Goal: Task Accomplishment & Management: Manage account settings

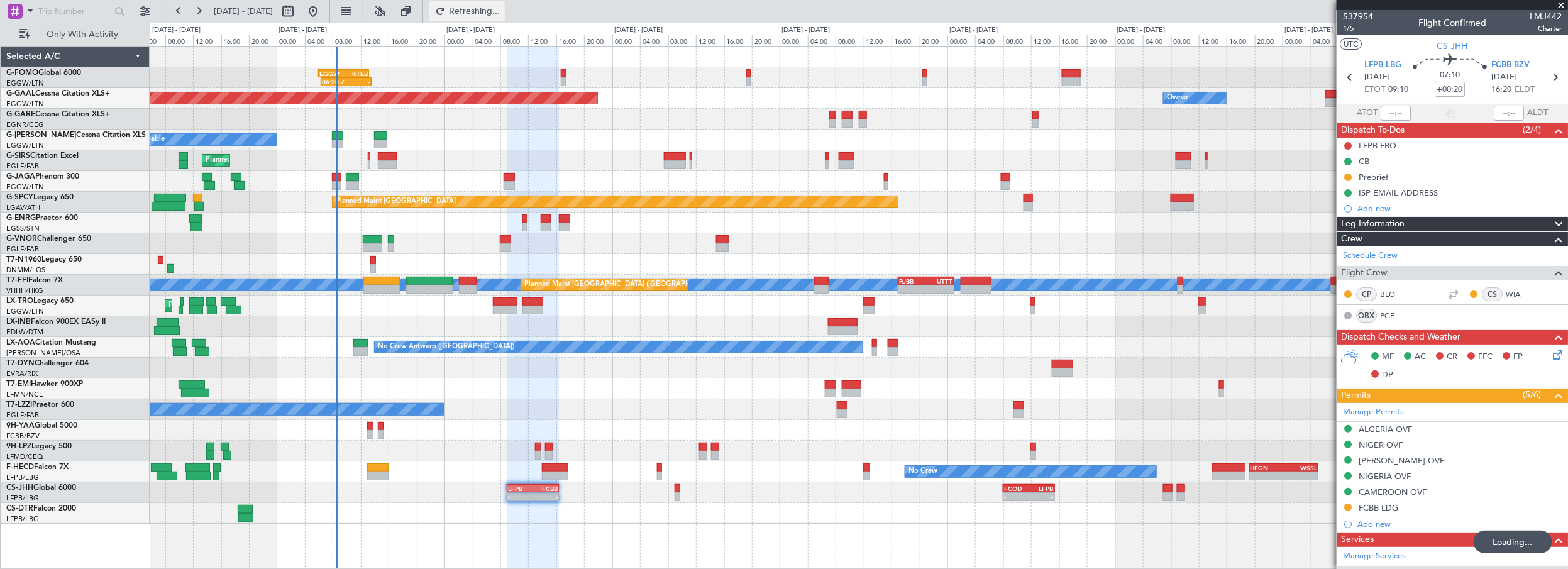
click at [502, 11] on span "Refreshing..." at bounding box center [475, 10] width 53 height 8
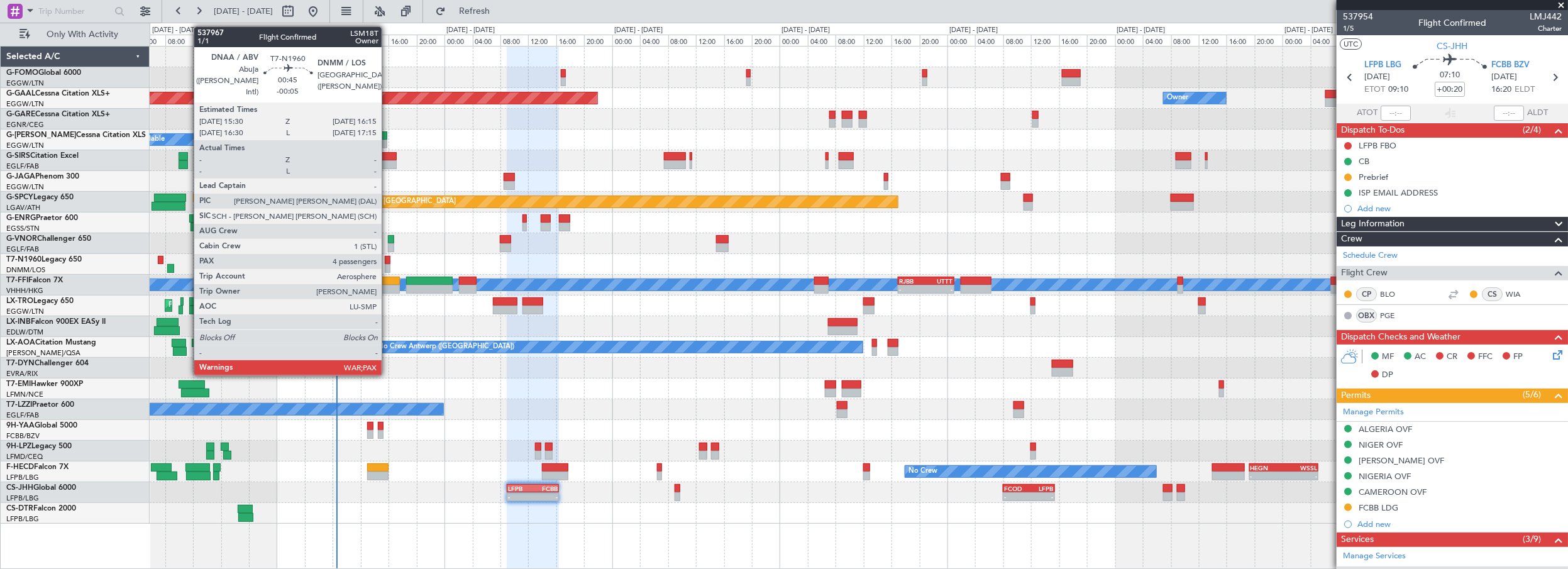
click at [388, 262] on div at bounding box center [388, 260] width 6 height 8
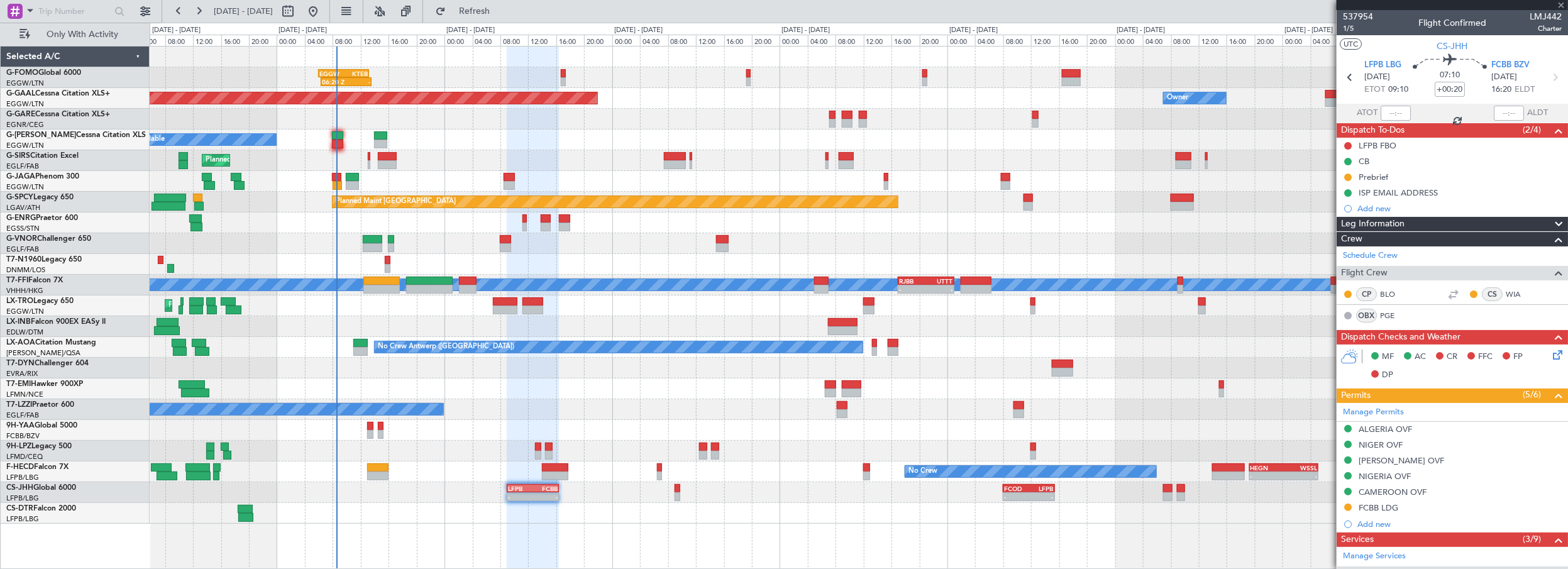
type input "-00:05"
type input "4"
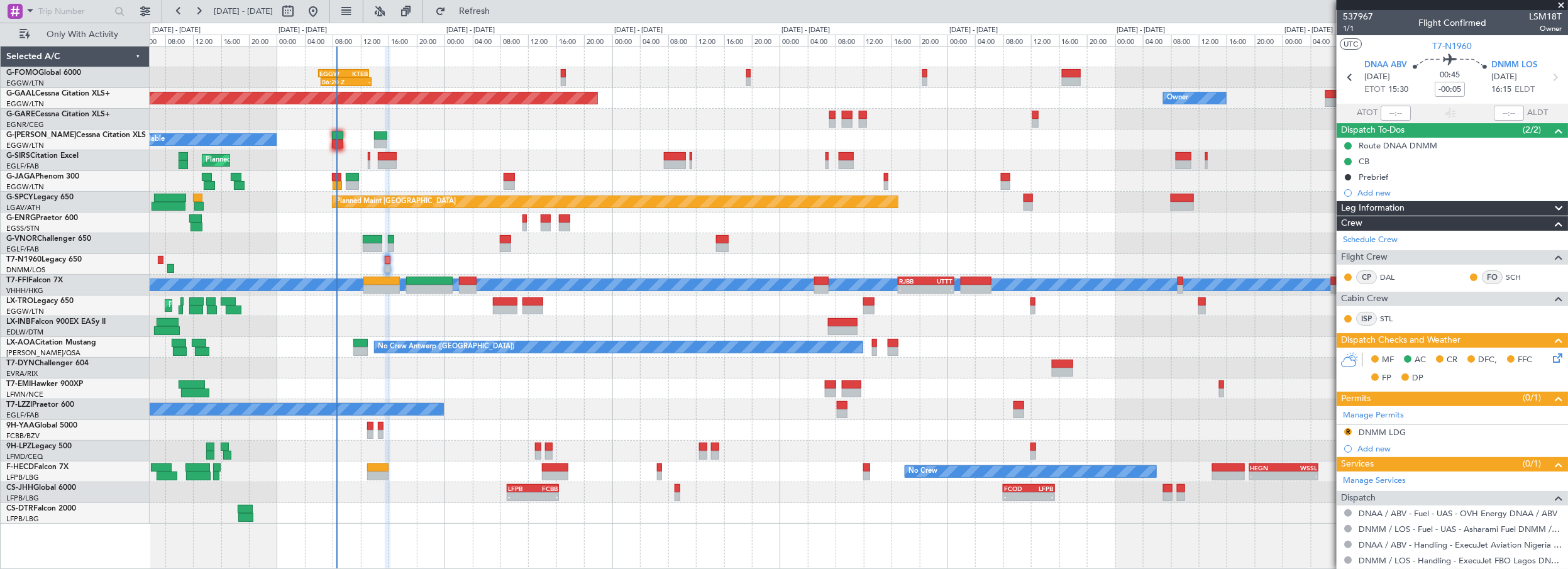
scroll to position [141, 0]
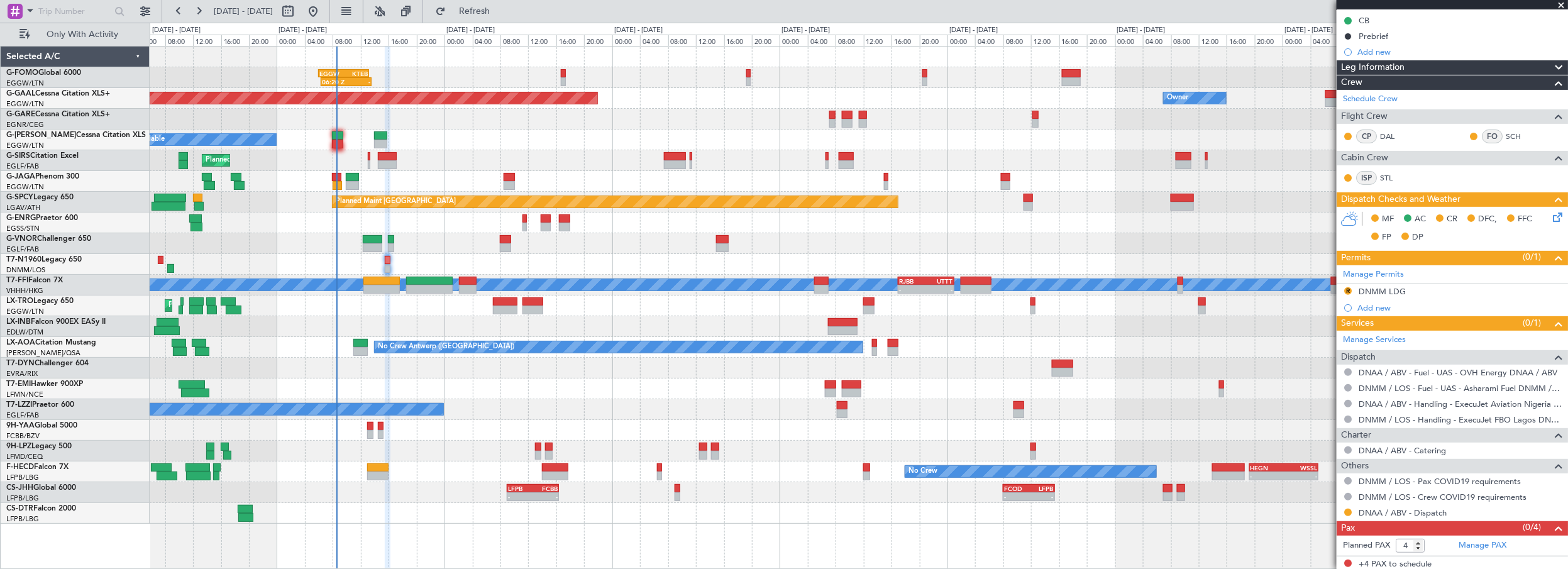
click at [303, 143] on div "06:20 Z - EGGW 06:00 Z KTEB 13:15 Z Planned Maint Dusseldorf Owner A/C Unavaila…" at bounding box center [859, 285] width 1418 height 478
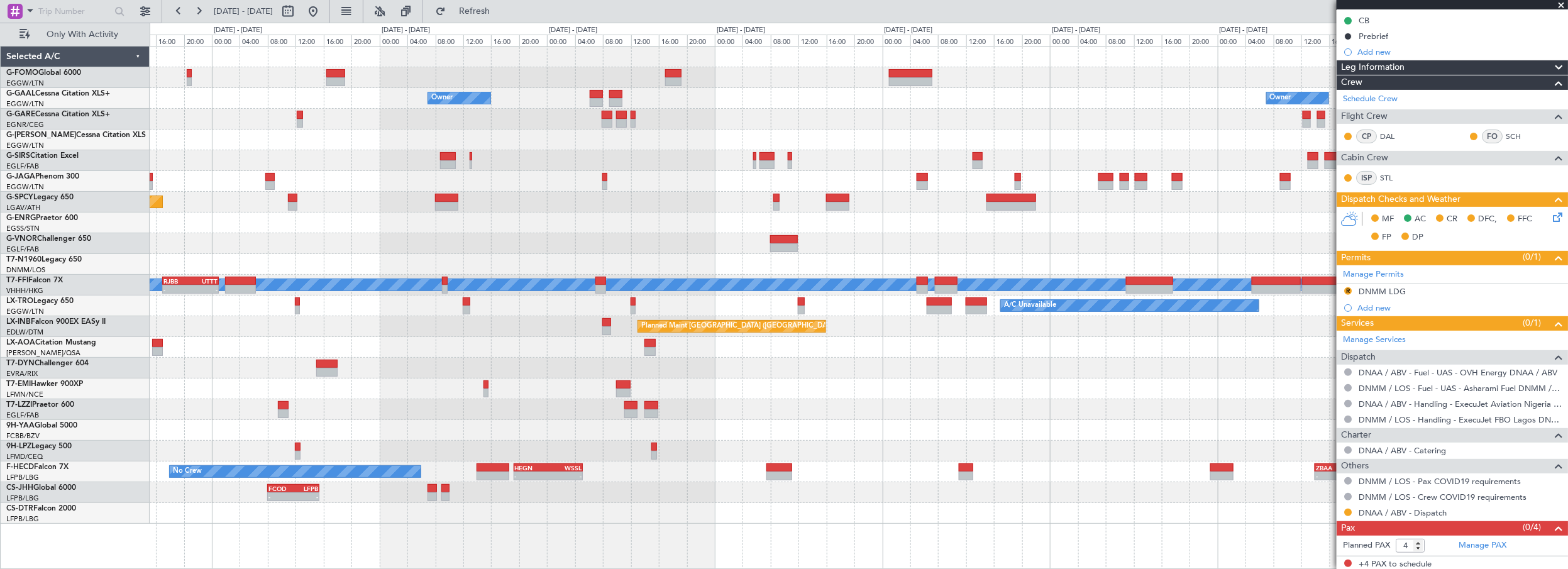
click at [529, 180] on div "Owner Owner Owner Planned Maint Dusseldorf Planned Maint Bremen MEL MEL - - RJB…" at bounding box center [859, 285] width 1418 height 478
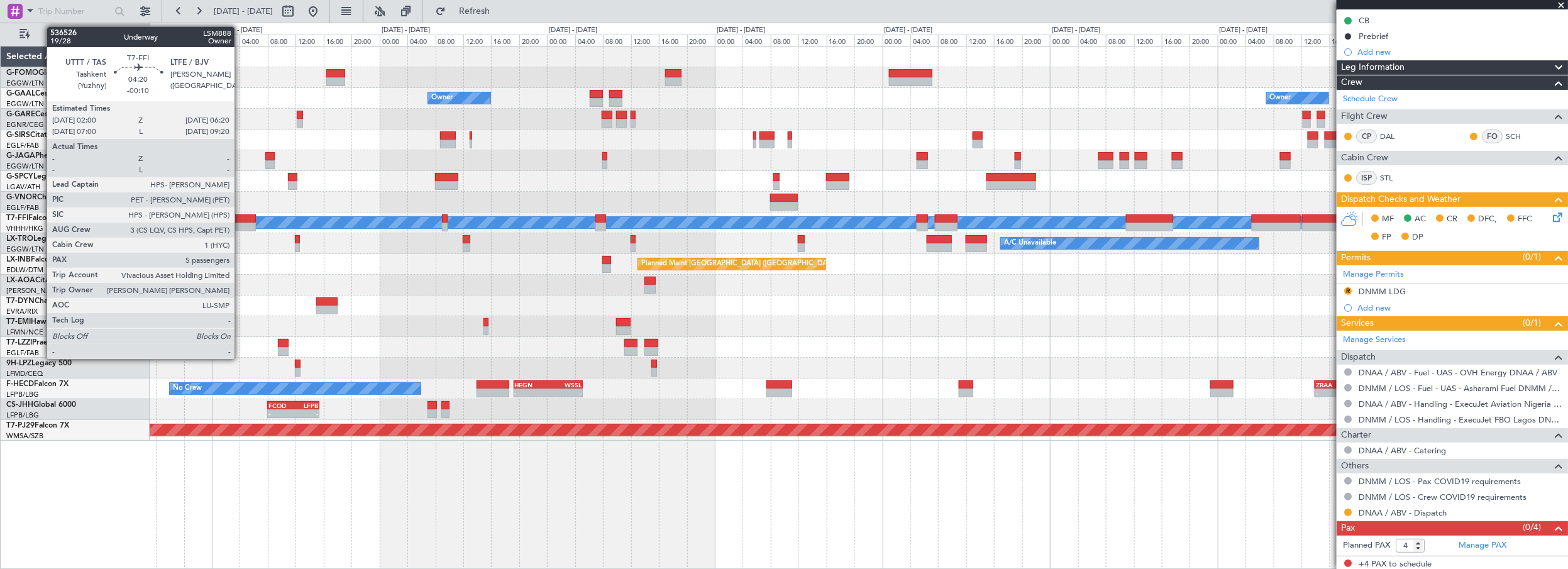
click at [241, 214] on div at bounding box center [240, 218] width 31 height 8
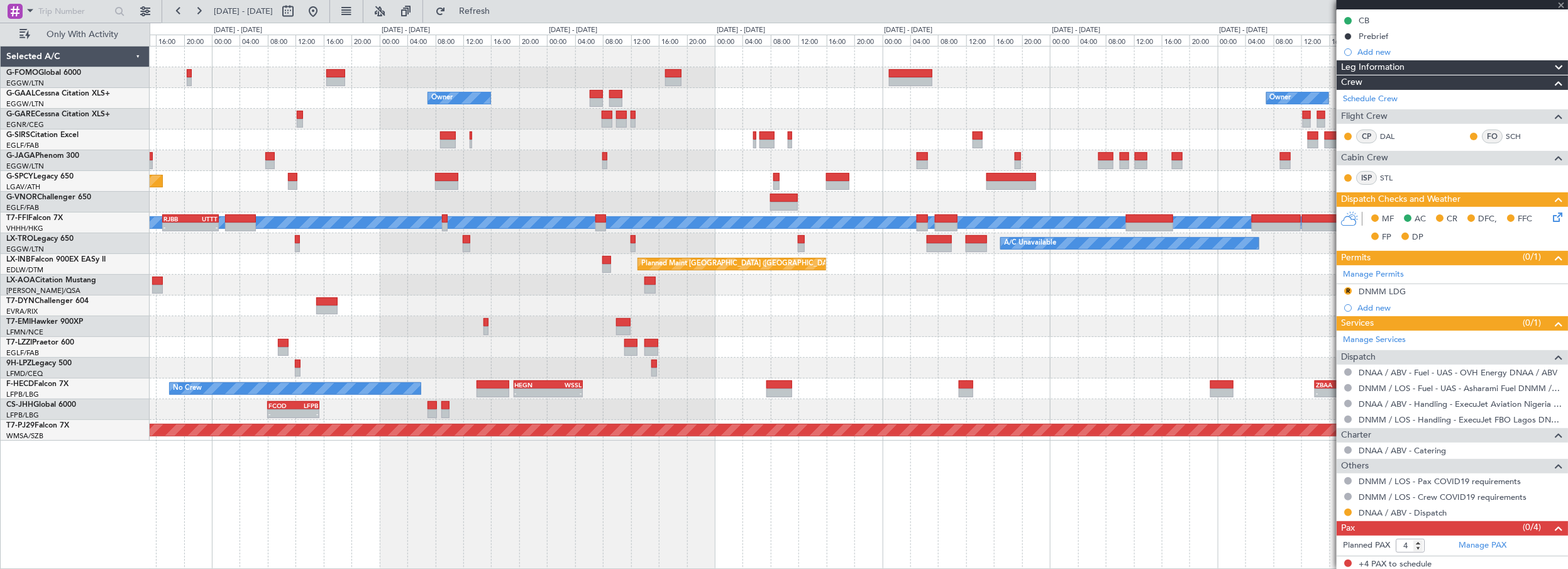
type input "-00:10"
type input "5"
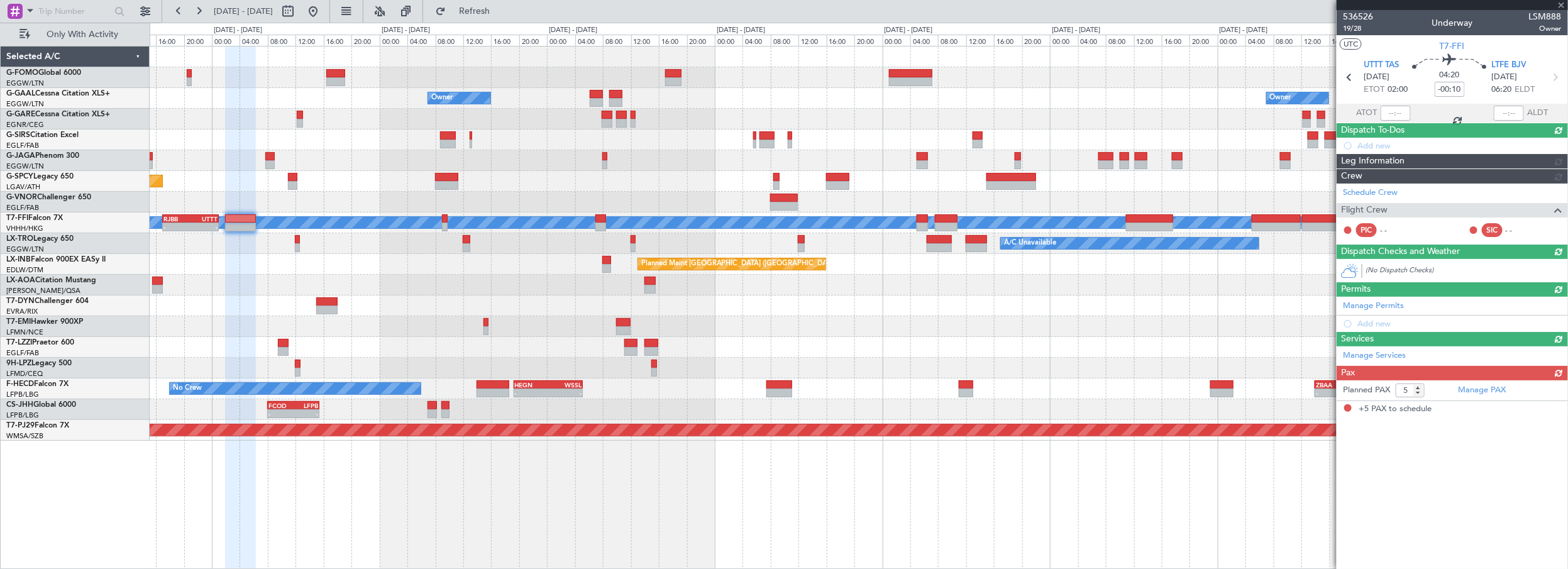
scroll to position [0, 0]
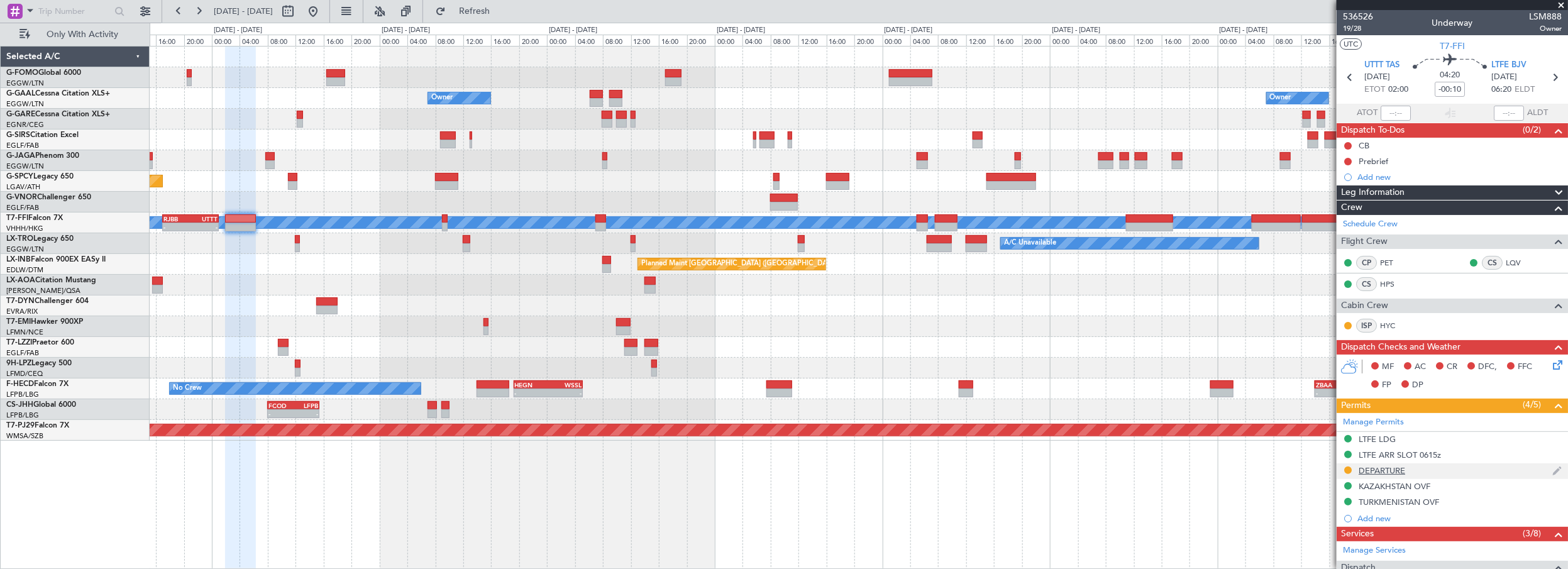
click at [1412, 471] on div "DEPARTURE" at bounding box center [1452, 471] width 232 height 16
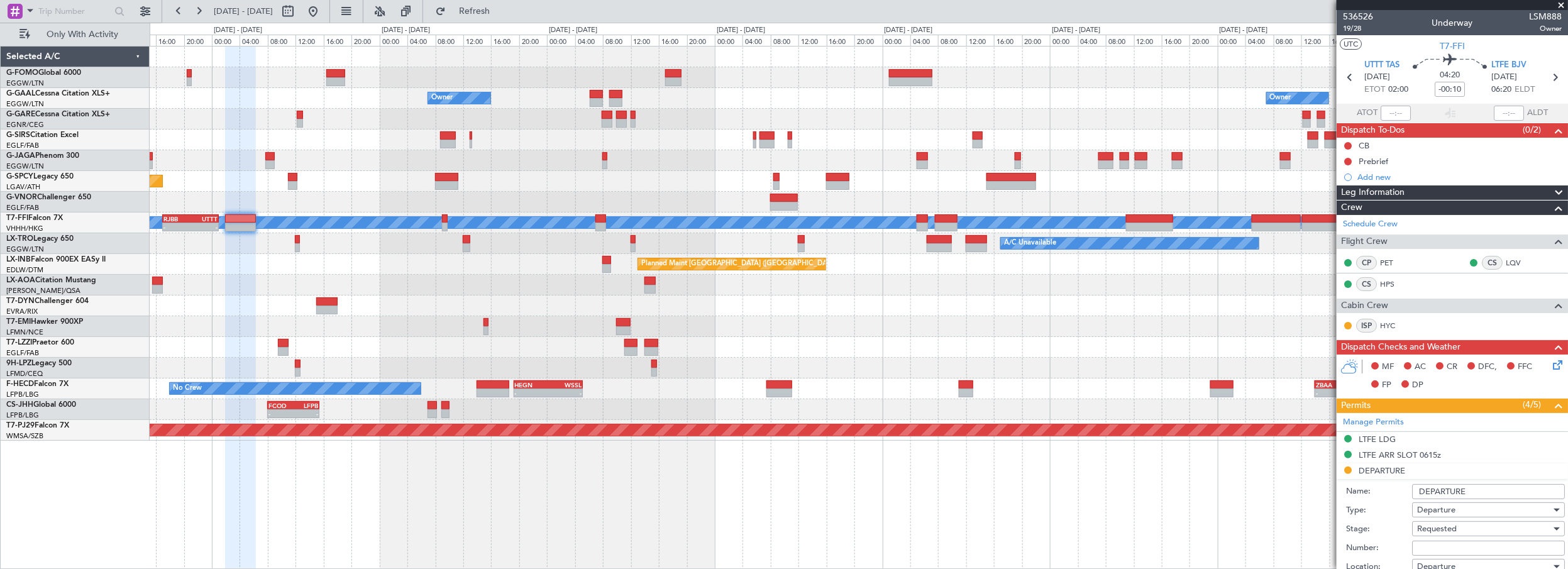
click at [1440, 542] on input "Number:" at bounding box center [1489, 549] width 153 height 15
paste input "CA-G859"
type input "CA-G859"
click at [1445, 529] on span "Requested" at bounding box center [1437, 529] width 40 height 11
drag, startPoint x: 1563, startPoint y: 203, endPoint x: 1563, endPoint y: 235, distance: 32.0
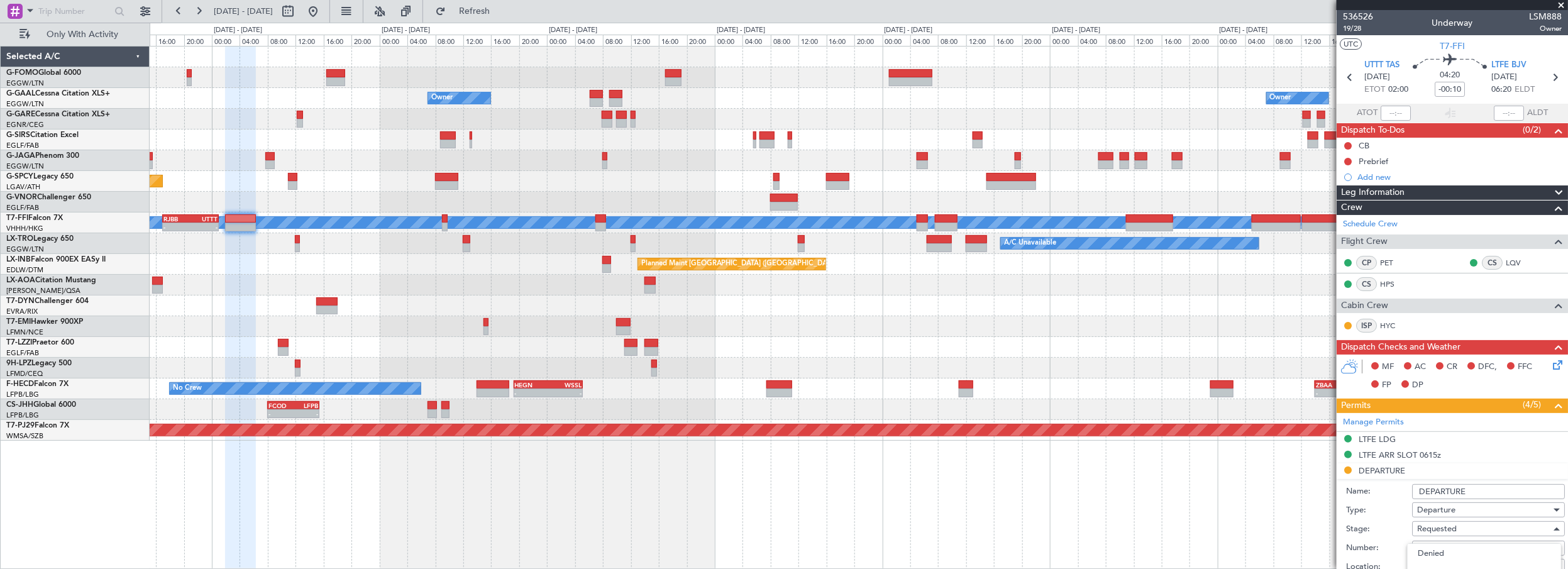
click at [1563, 235] on div at bounding box center [784, 284] width 1568 height 569
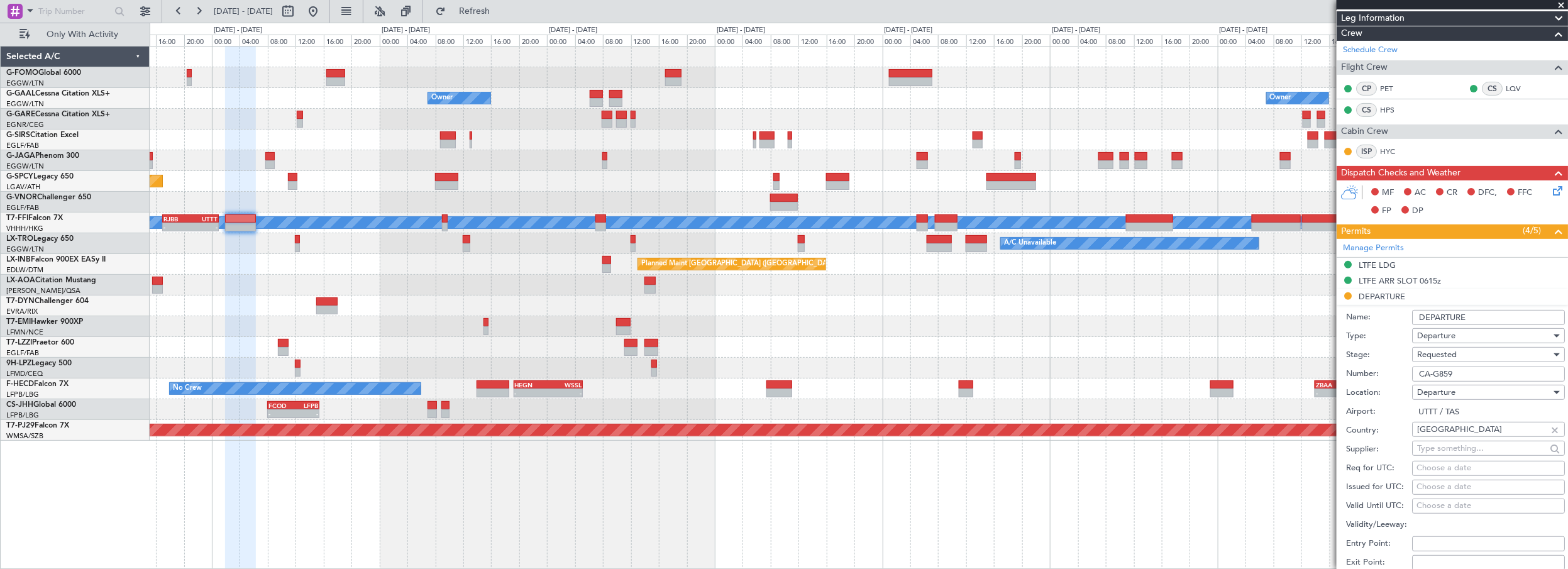
scroll to position [180, 0]
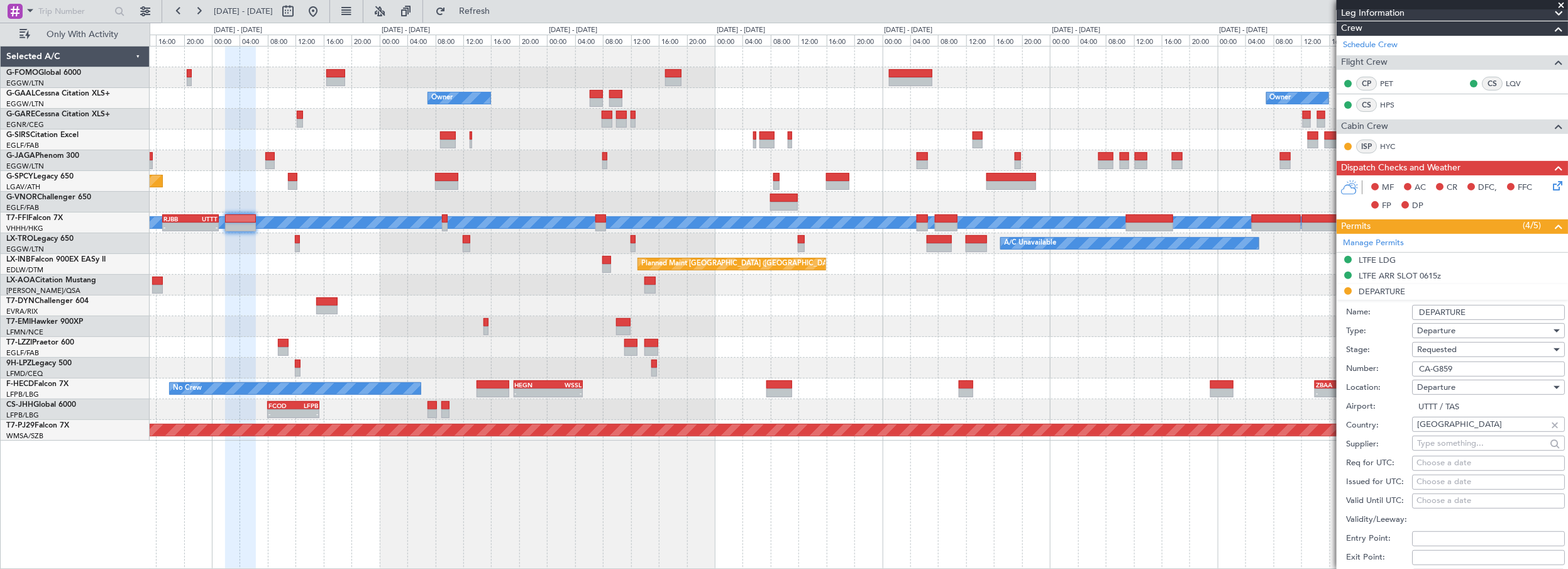
click at [1435, 347] on span "Requested" at bounding box center [1437, 350] width 40 height 11
click at [1435, 443] on span "Received OK" at bounding box center [1484, 444] width 133 height 19
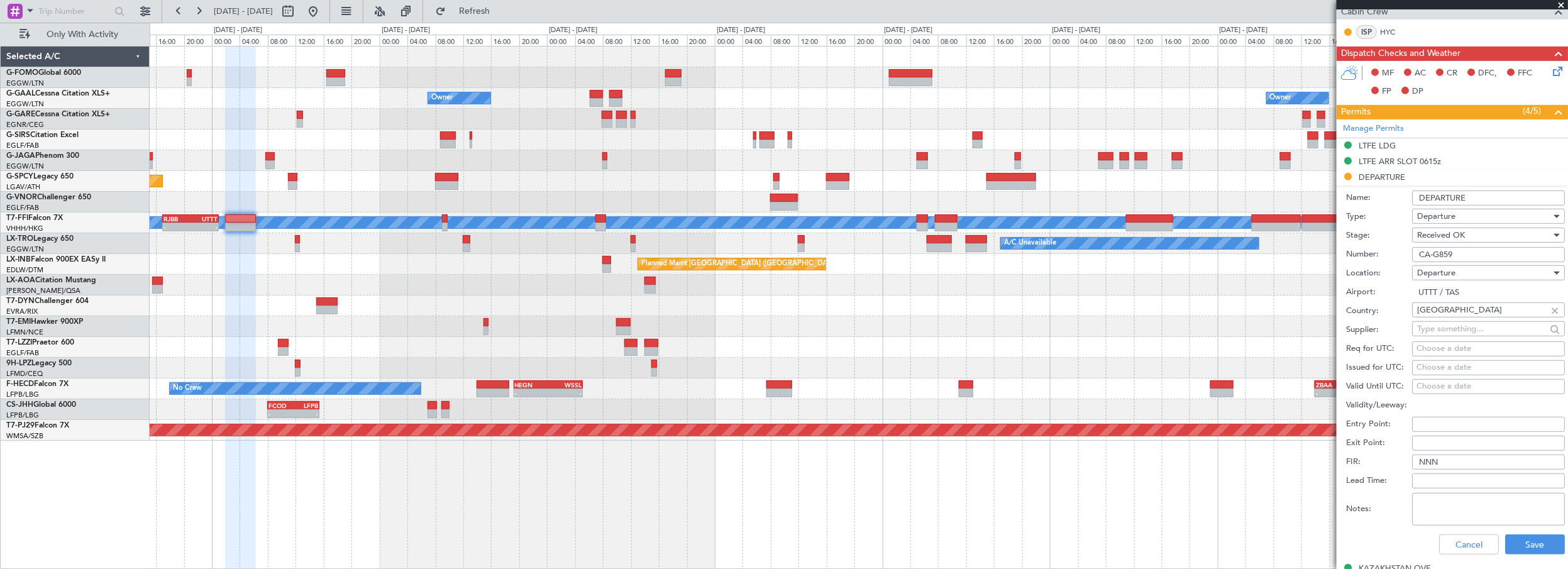
click at [1562, 7] on span at bounding box center [1562, 6] width 13 height 11
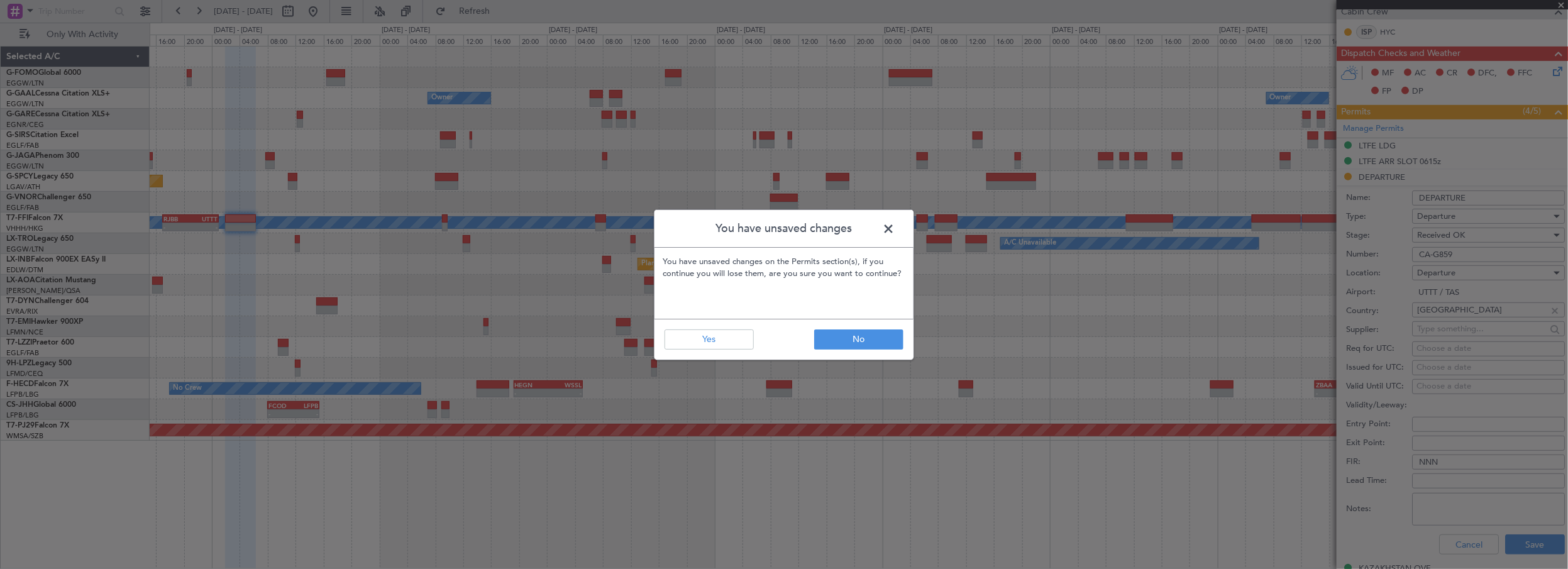
click at [894, 224] on span at bounding box center [894, 232] width 0 height 25
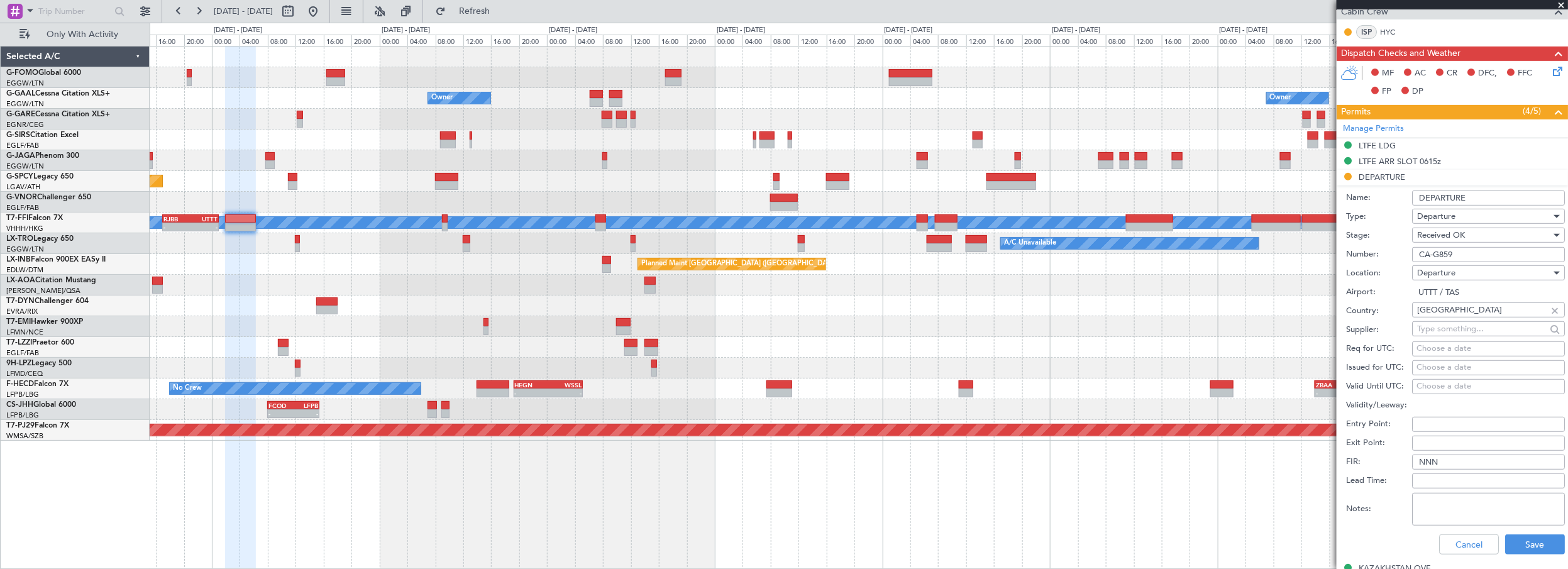
click at [744, 287] on div "No Crew Antwerp (Deurne) No Crew Antwerp (Deurne)" at bounding box center [859, 285] width 1418 height 20
click at [494, 7] on span "Refresh" at bounding box center [475, 10] width 53 height 8
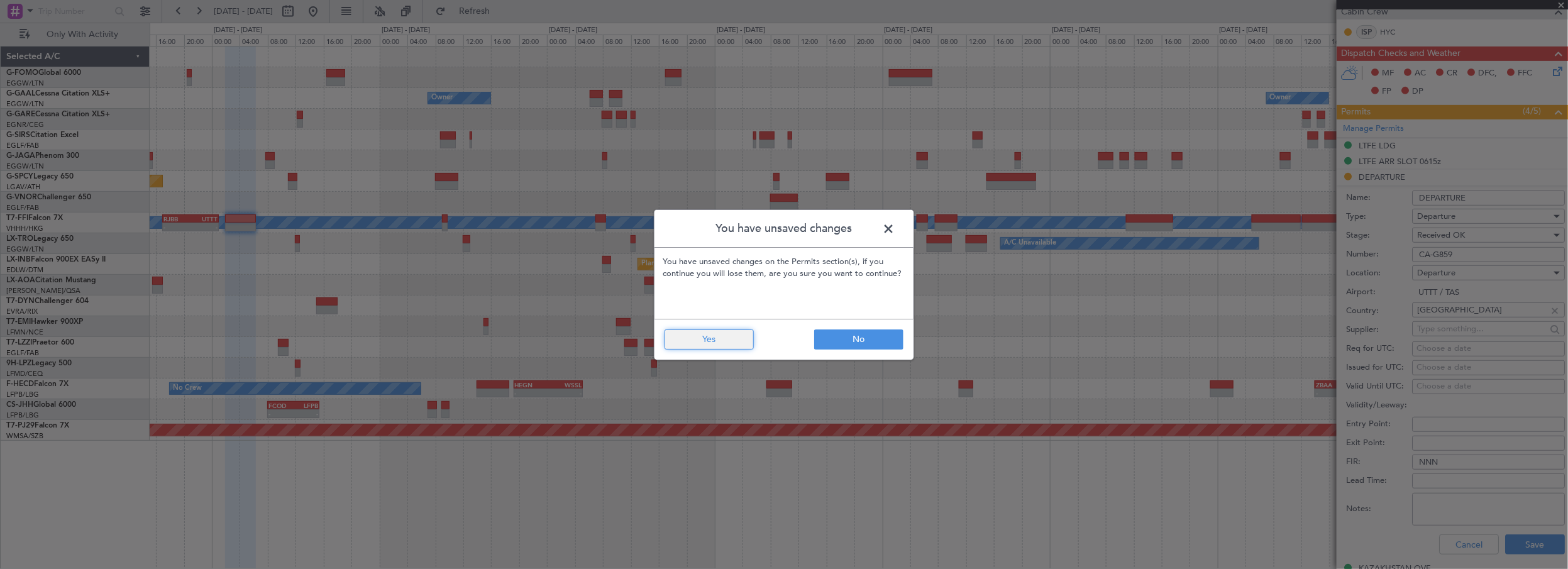
click at [713, 333] on button "Yes" at bounding box center [709, 340] width 89 height 20
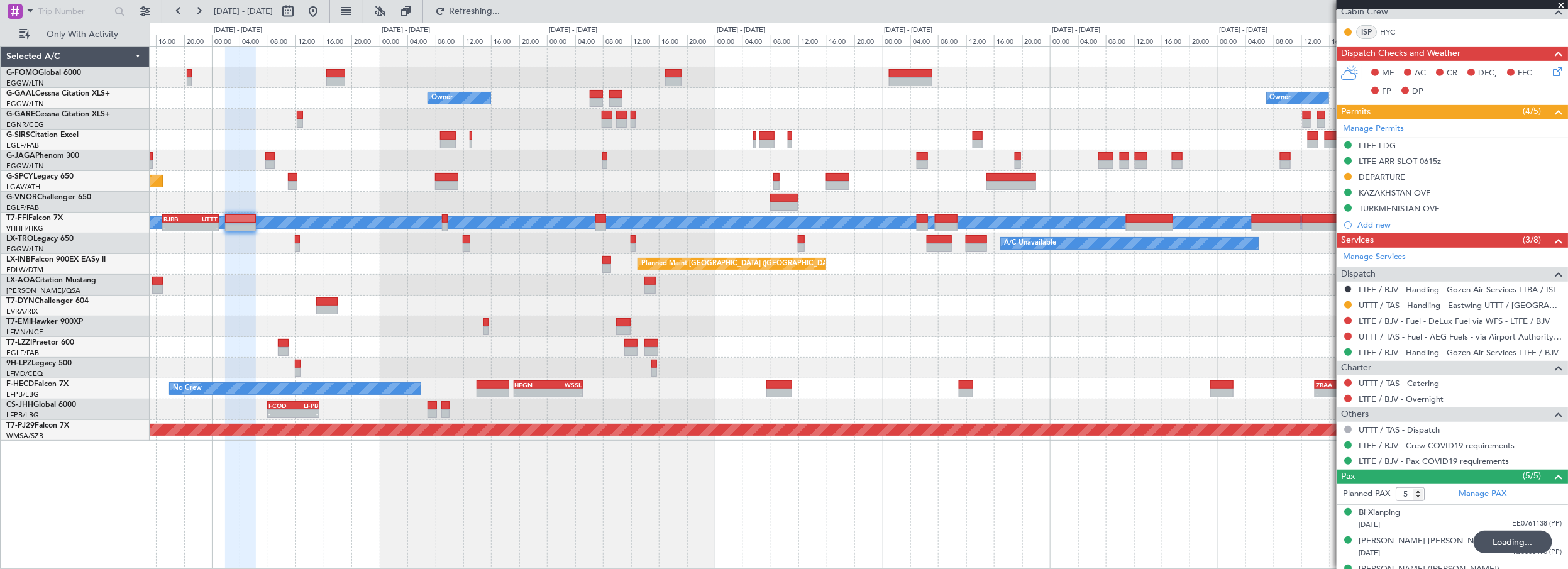
click at [959, 320] on div at bounding box center [859, 327] width 1418 height 20
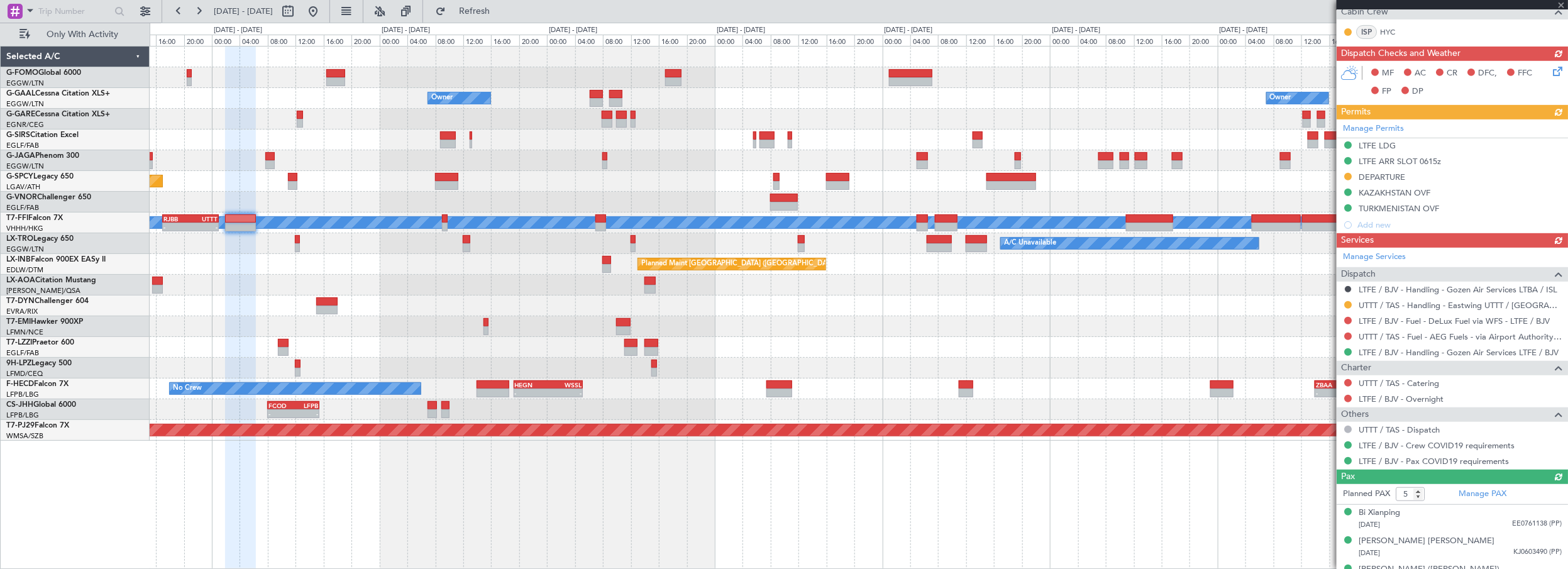
drag, startPoint x: 1561, startPoint y: 7, endPoint x: 1552, endPoint y: 10, distance: 9.5
click at [1561, 7] on div at bounding box center [1452, 5] width 232 height 10
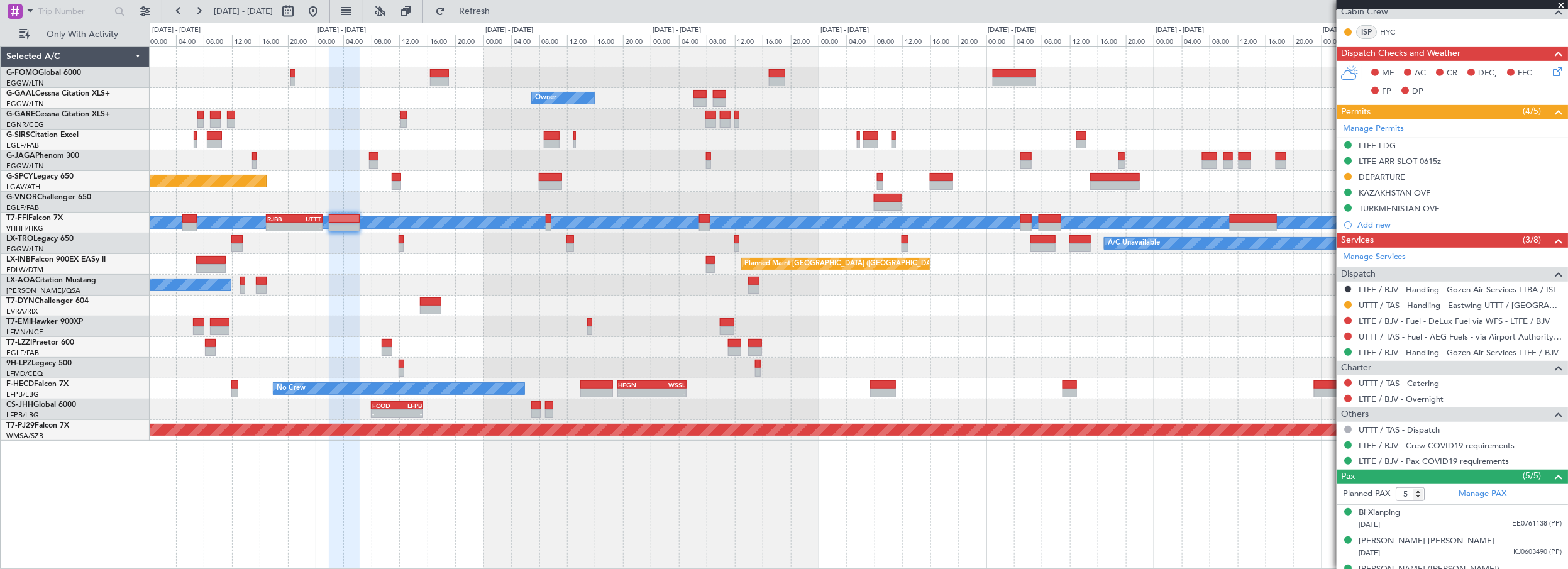
click at [467, 166] on div "Owner Owner Owner Planned Maint Dusseldorf Planned Maint Bremen Planned Maint G…" at bounding box center [859, 244] width 1418 height 395
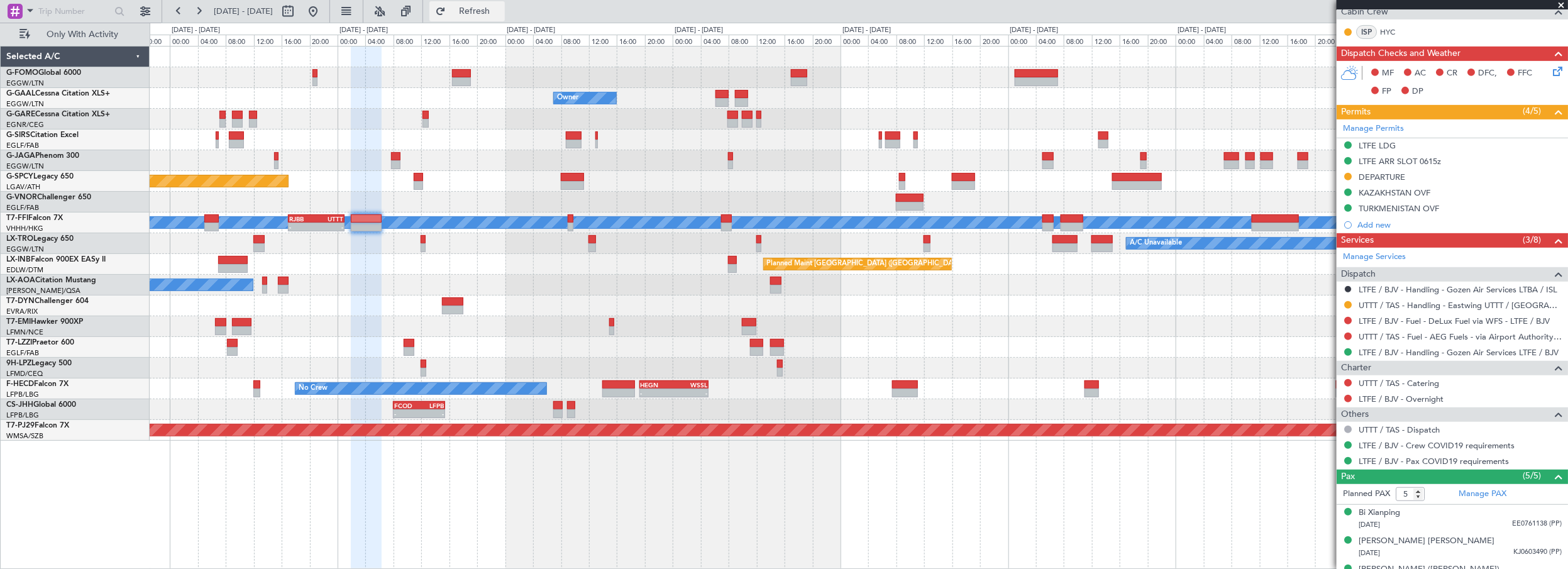
click at [502, 11] on span "Refresh" at bounding box center [475, 10] width 53 height 8
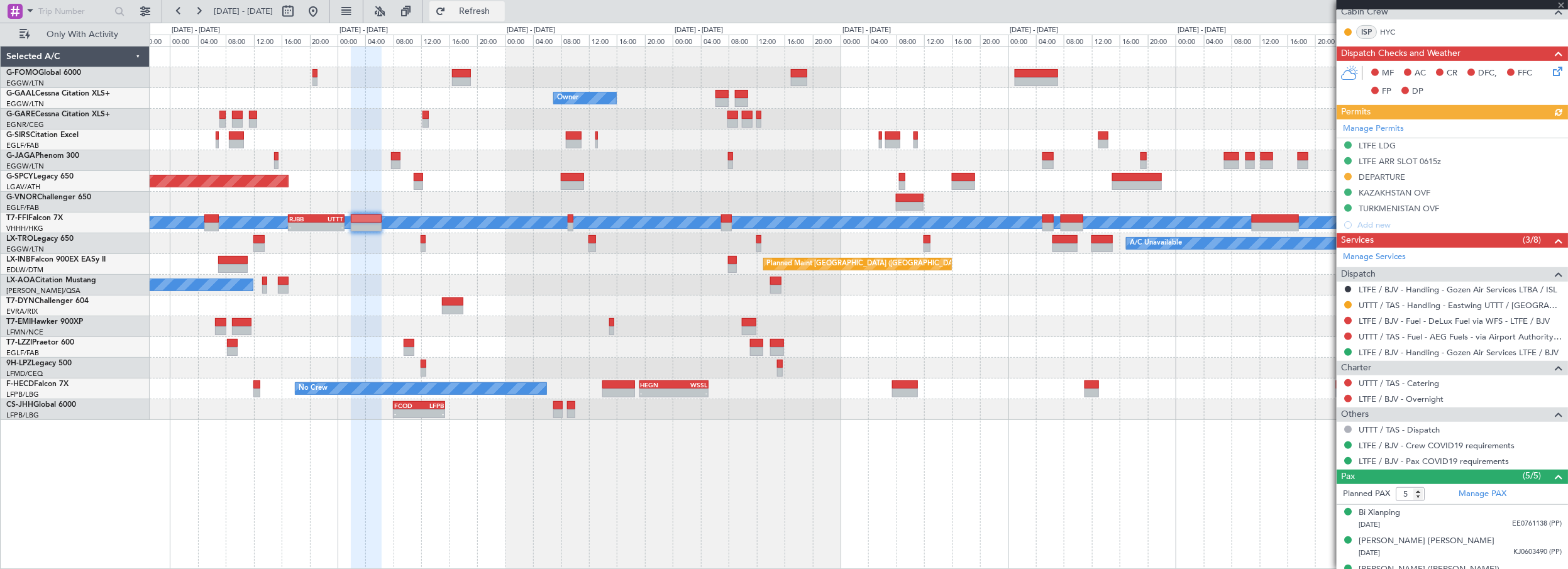
click at [502, 15] on span "Refresh" at bounding box center [475, 10] width 53 height 8
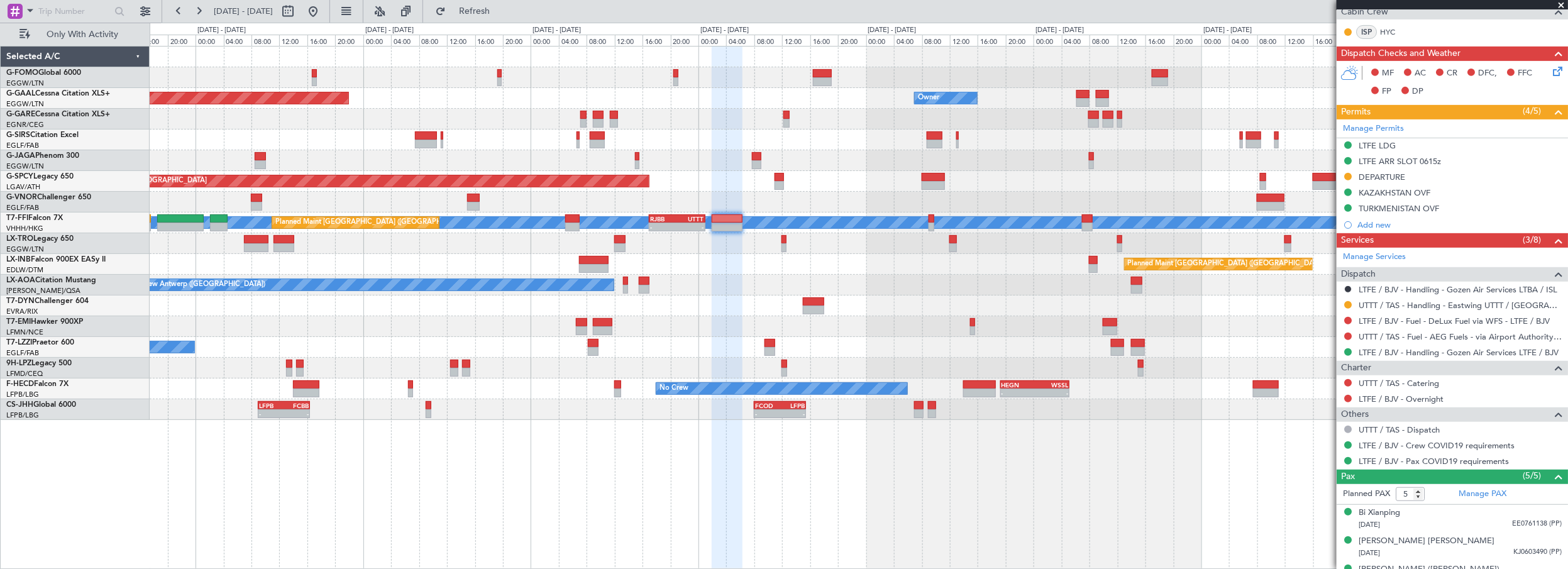
click at [720, 354] on div "06:20 Z - EGGW 06:00 Z KTEB 13:15 Z Owner Planned Maint Dusseldorf Owner Planne…" at bounding box center [859, 233] width 1418 height 373
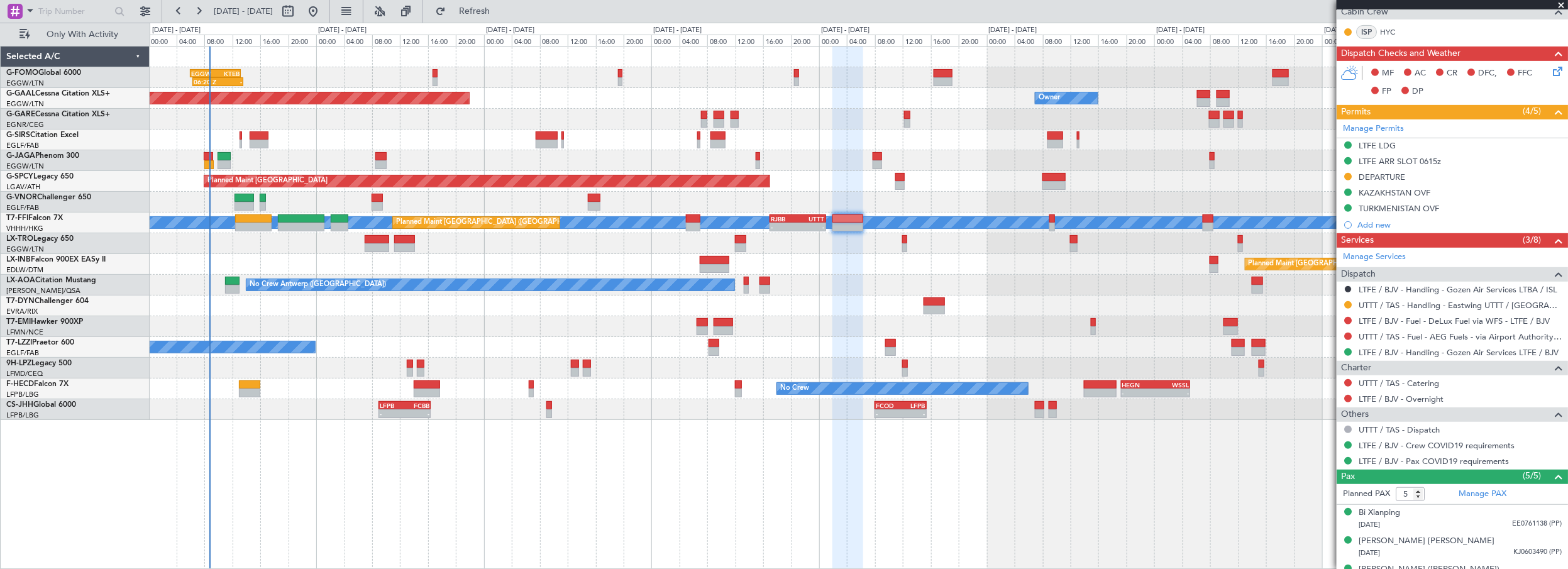
click at [493, 366] on div "06:20 Z - EGGW 06:00 Z KTEB 13:15 Z Owner Planned Maint Dusseldorf Owner Planne…" at bounding box center [859, 233] width 1418 height 373
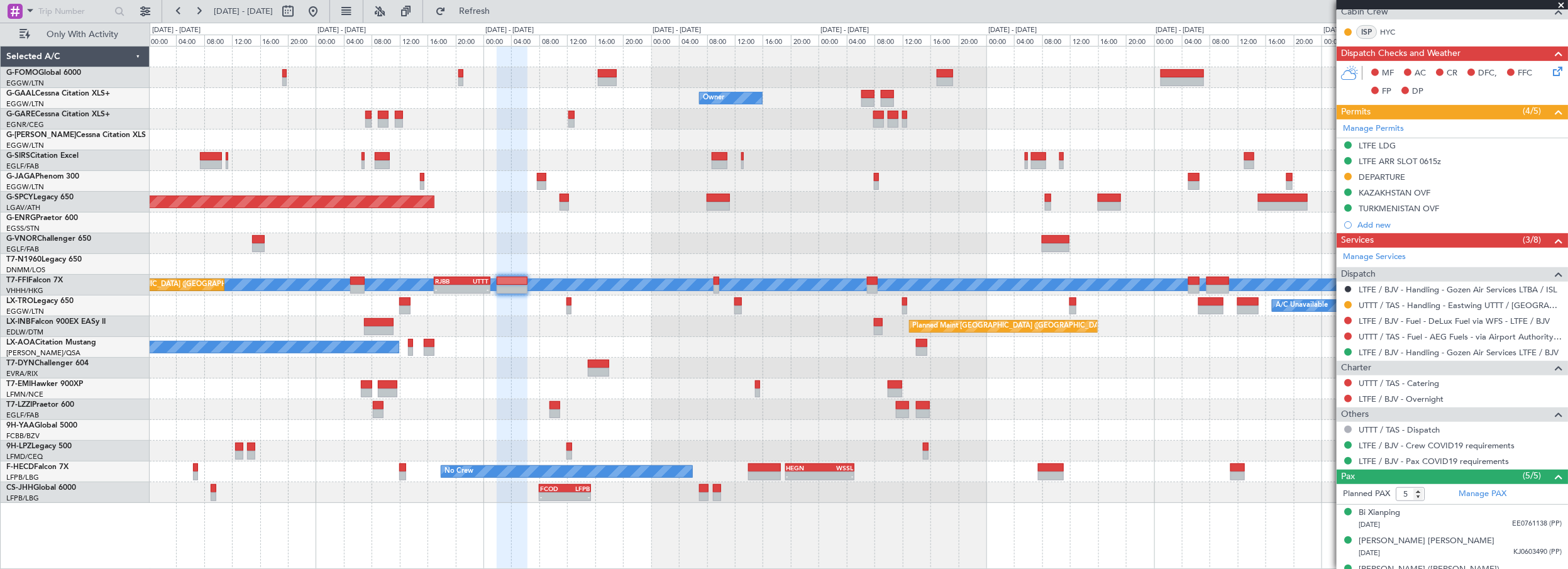
click at [606, 250] on div "06:20 Z - EGGW 06:00 Z KTEB 13:15 Z Owner Owner Owner Planned Maint Dusseldorf …" at bounding box center [859, 275] width 1418 height 457
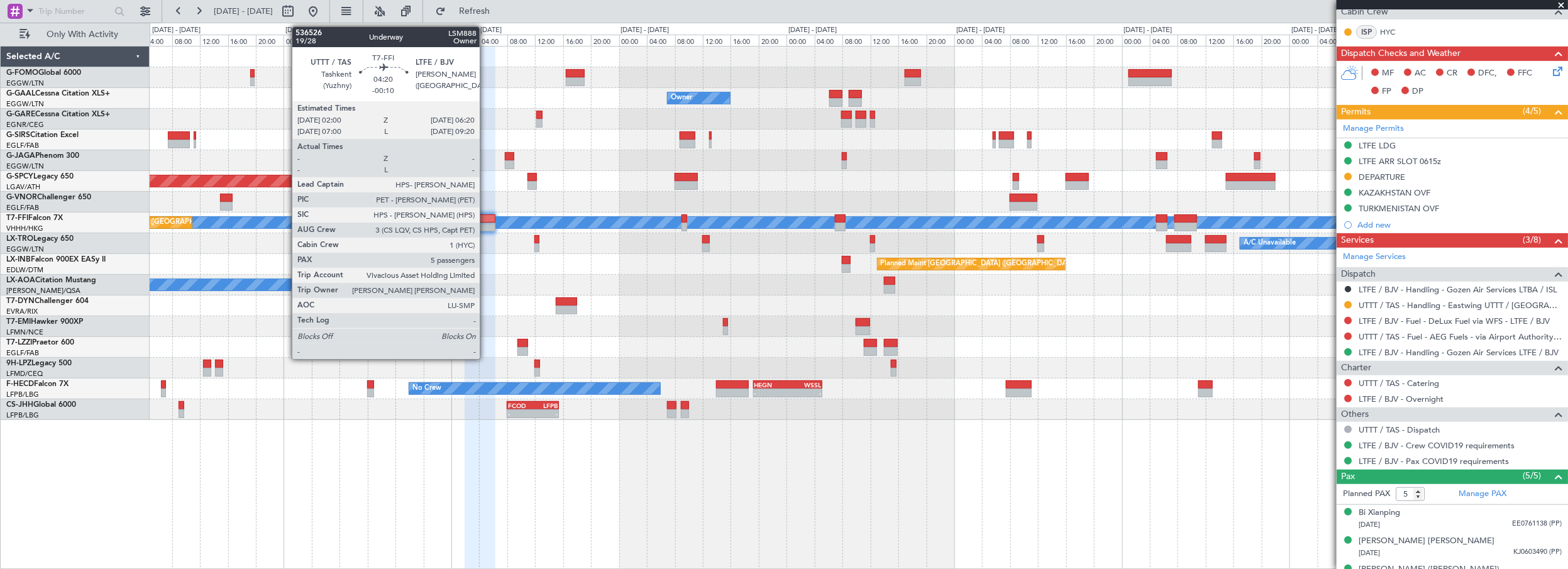
click at [486, 220] on div at bounding box center [479, 218] width 31 height 8
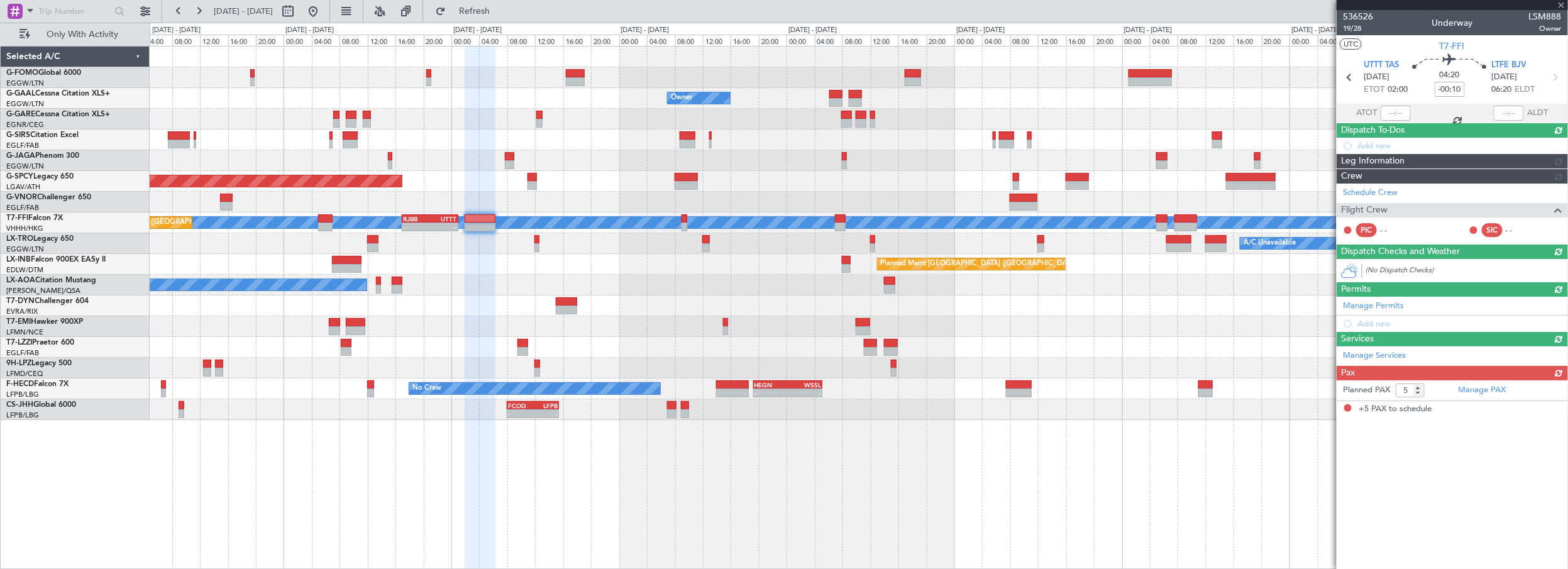
scroll to position [0, 0]
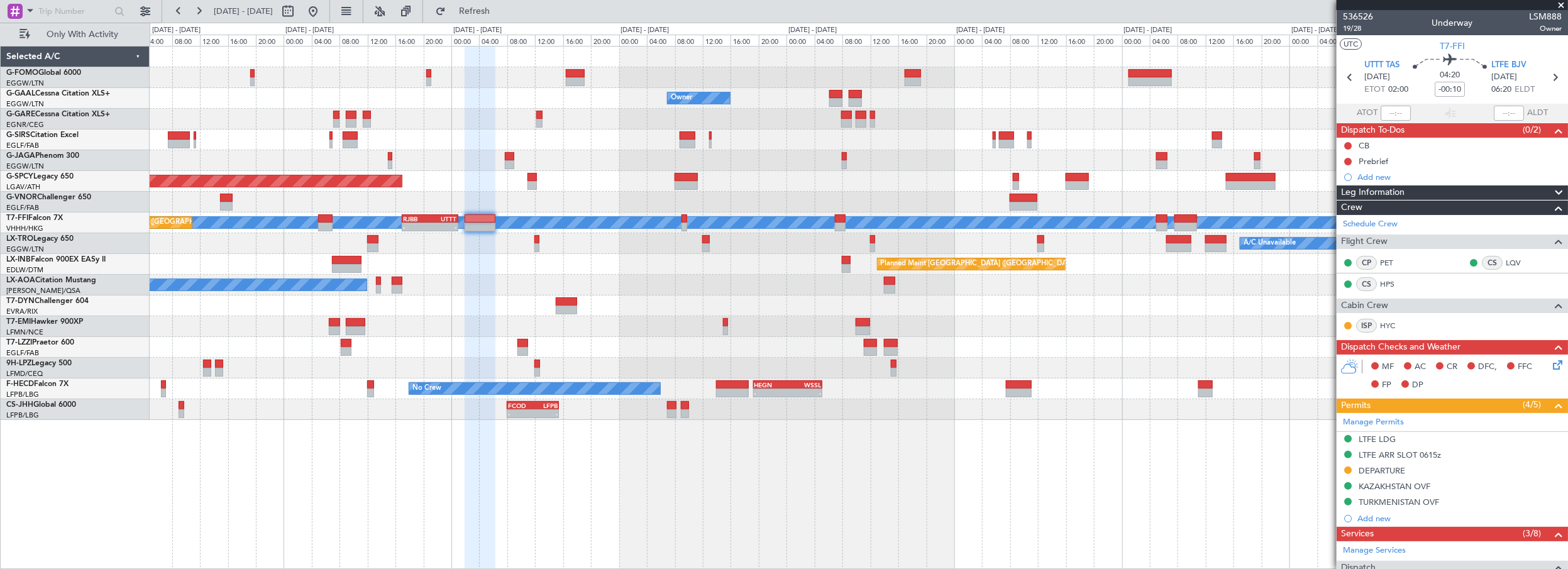
drag, startPoint x: 1549, startPoint y: 78, endPoint x: 1567, endPoint y: 85, distance: 19.3
click at [1550, 76] on icon at bounding box center [1555, 77] width 17 height 17
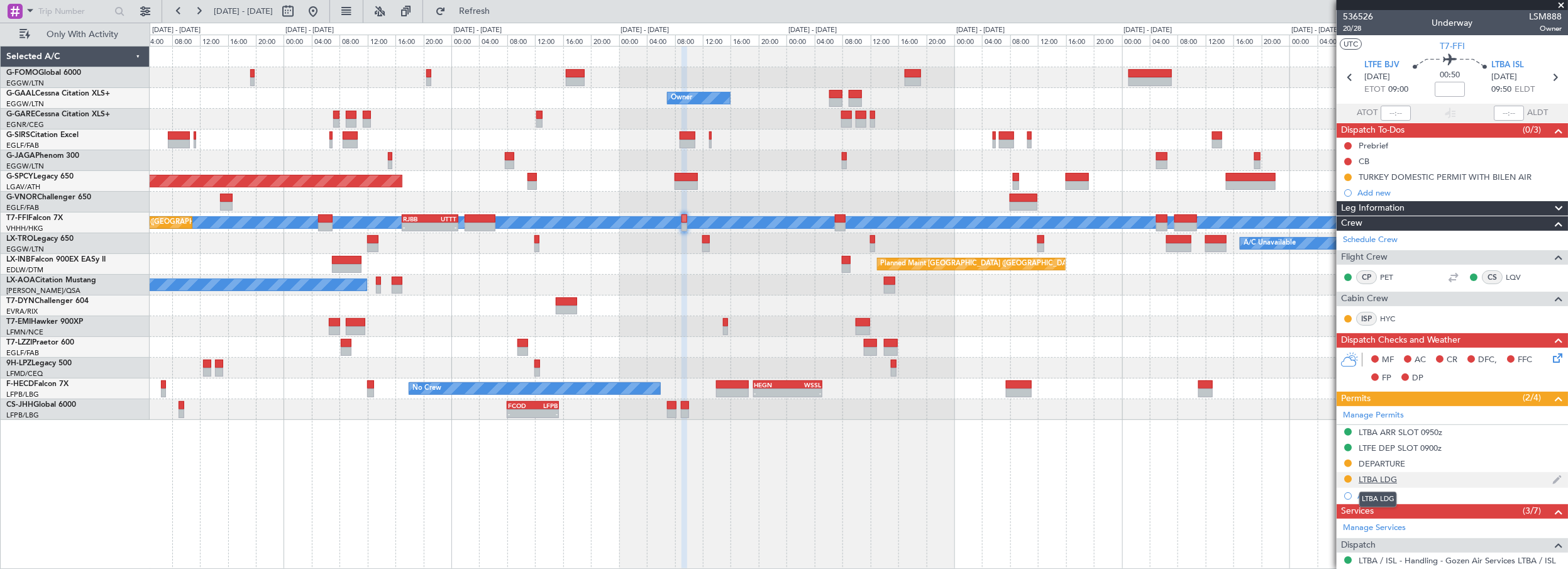
click at [1381, 479] on div "LTBA LDG" at bounding box center [1377, 479] width 38 height 10
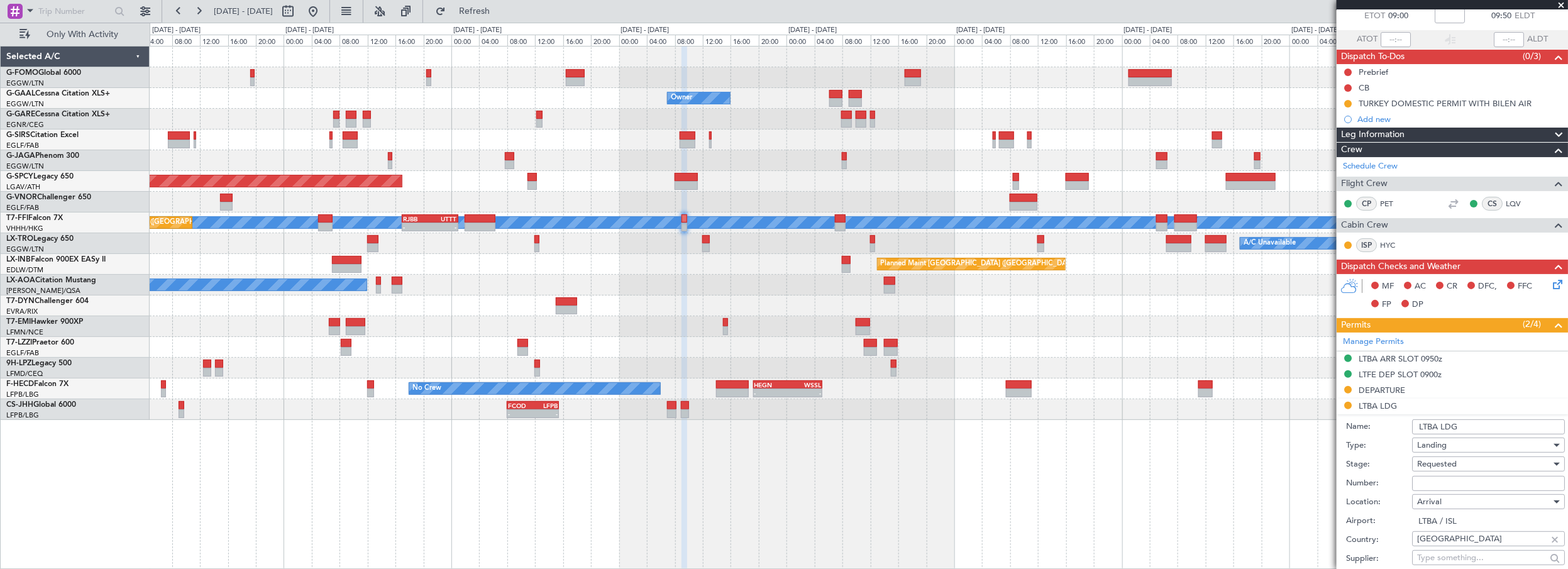
scroll to position [171, 0]
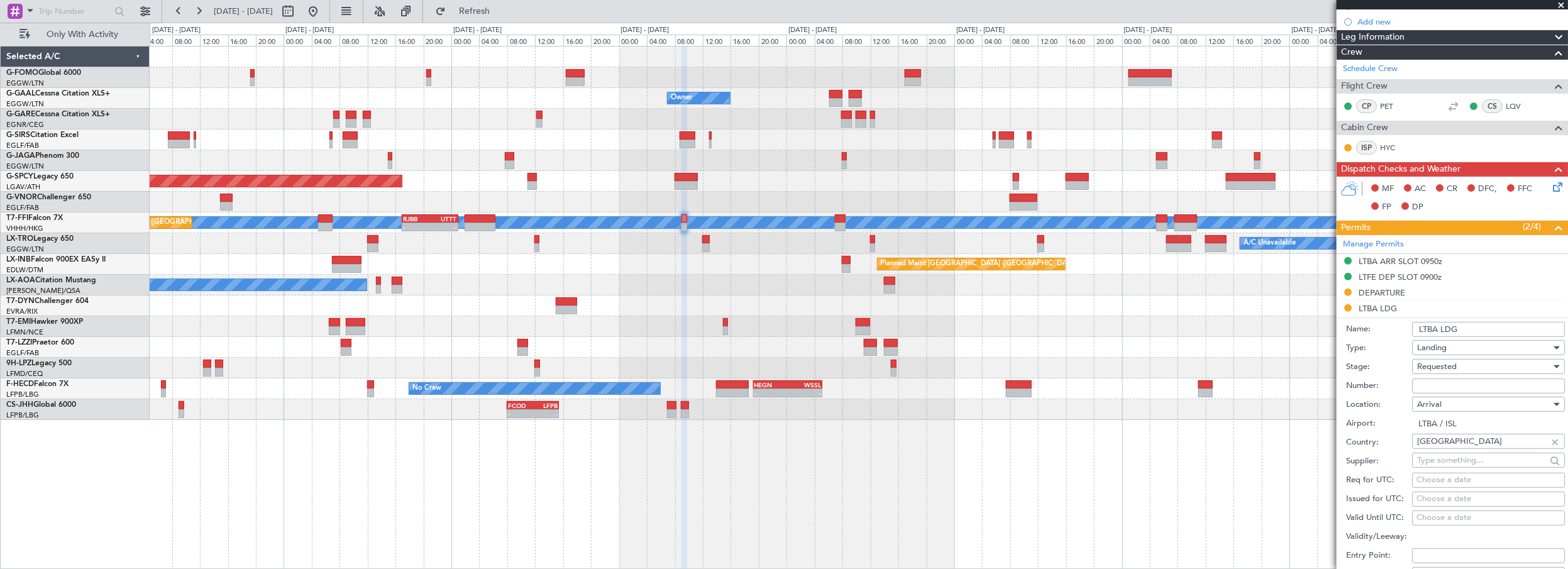
click at [1437, 379] on input "Number:" at bounding box center [1489, 386] width 153 height 15
paste input "CA-G859"
type input "CA-G859"
click at [1447, 364] on span "Requested" at bounding box center [1437, 367] width 40 height 11
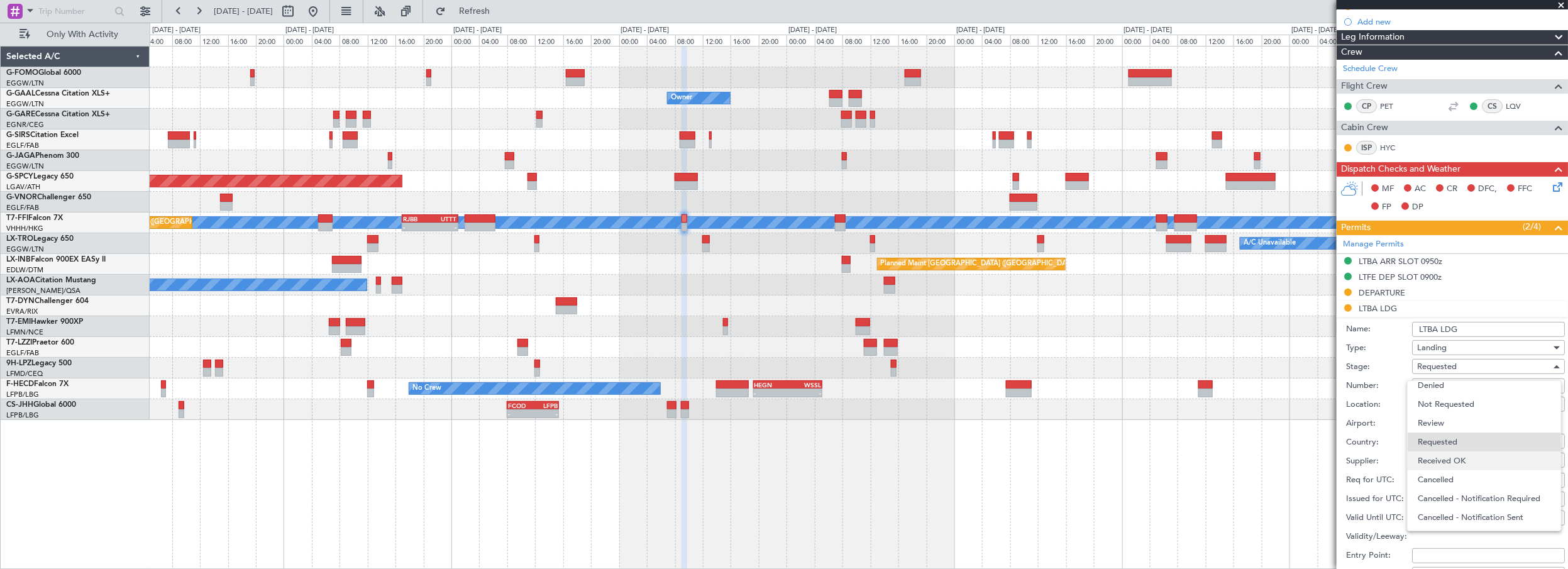
click at [1448, 465] on span "Received OK" at bounding box center [1484, 461] width 133 height 19
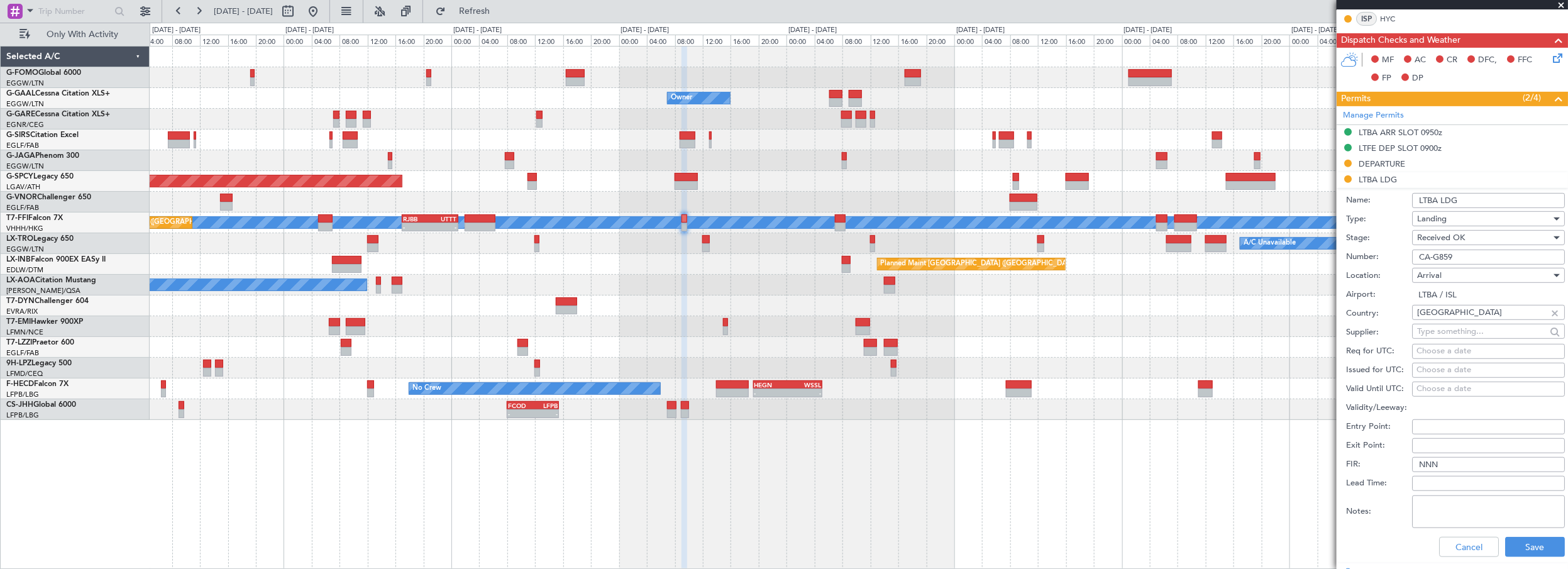
scroll to position [343, 0]
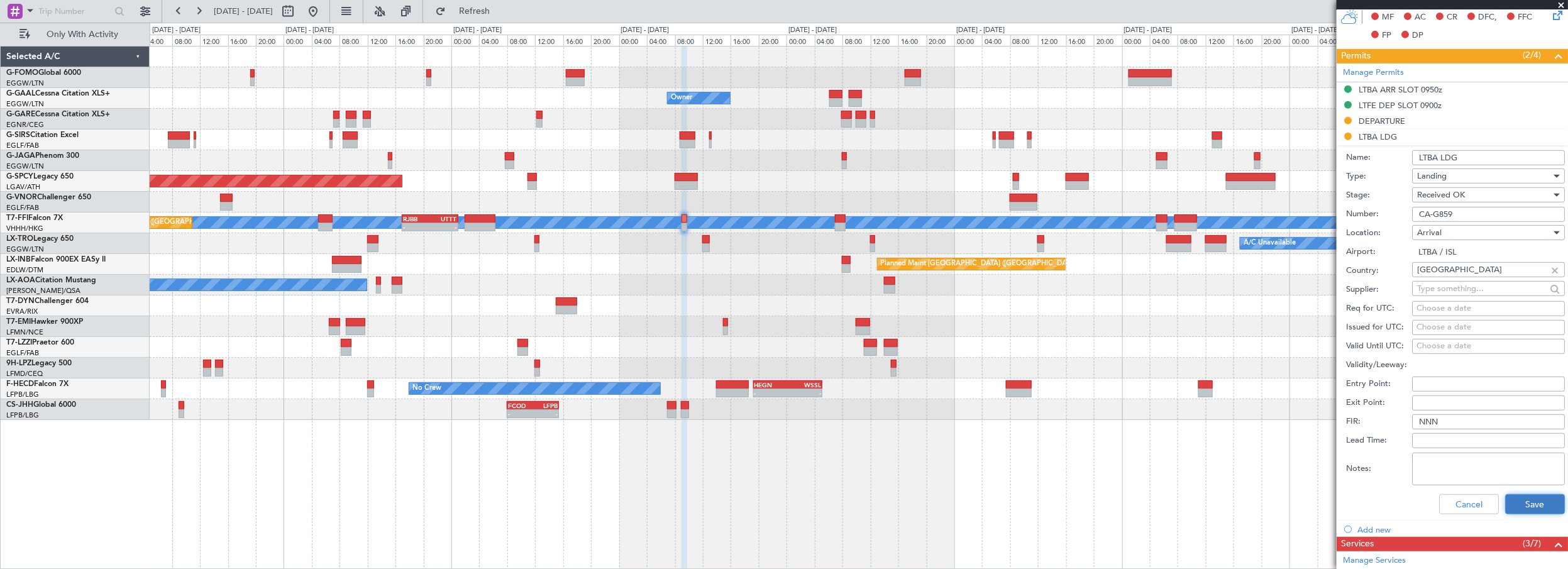
click at [1534, 497] on button "Save" at bounding box center [1535, 505] width 60 height 20
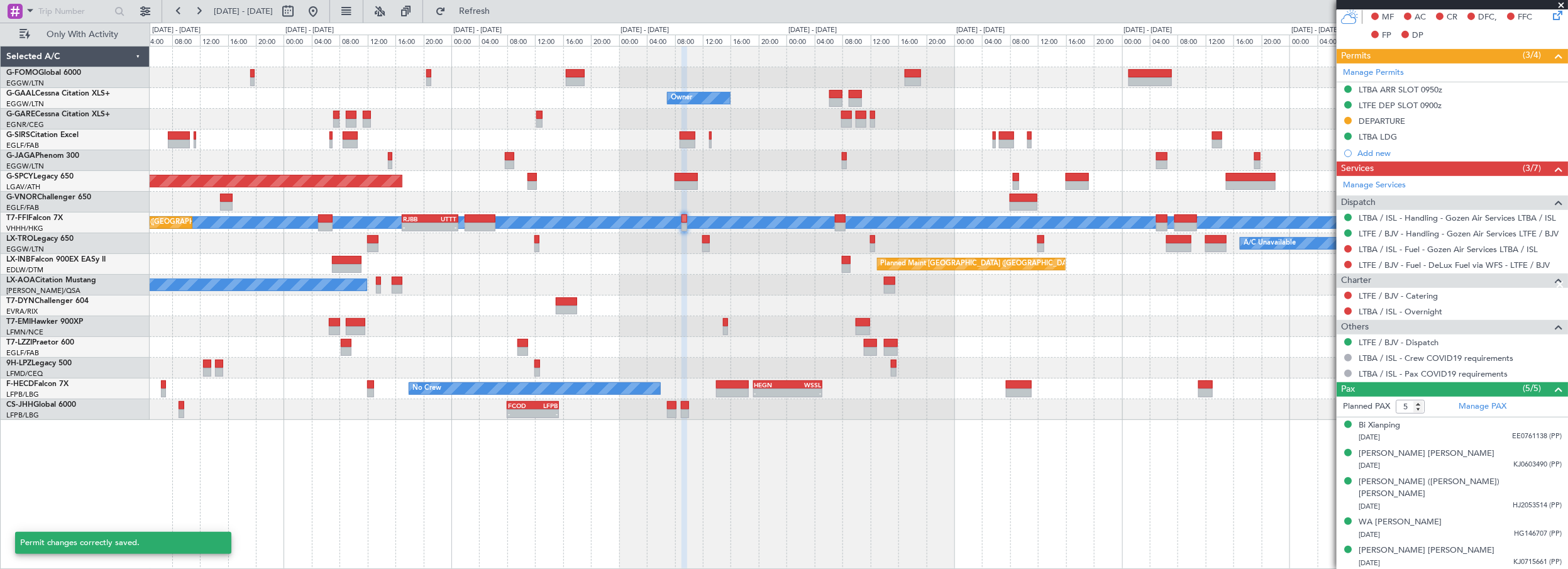
scroll to position [329, 0]
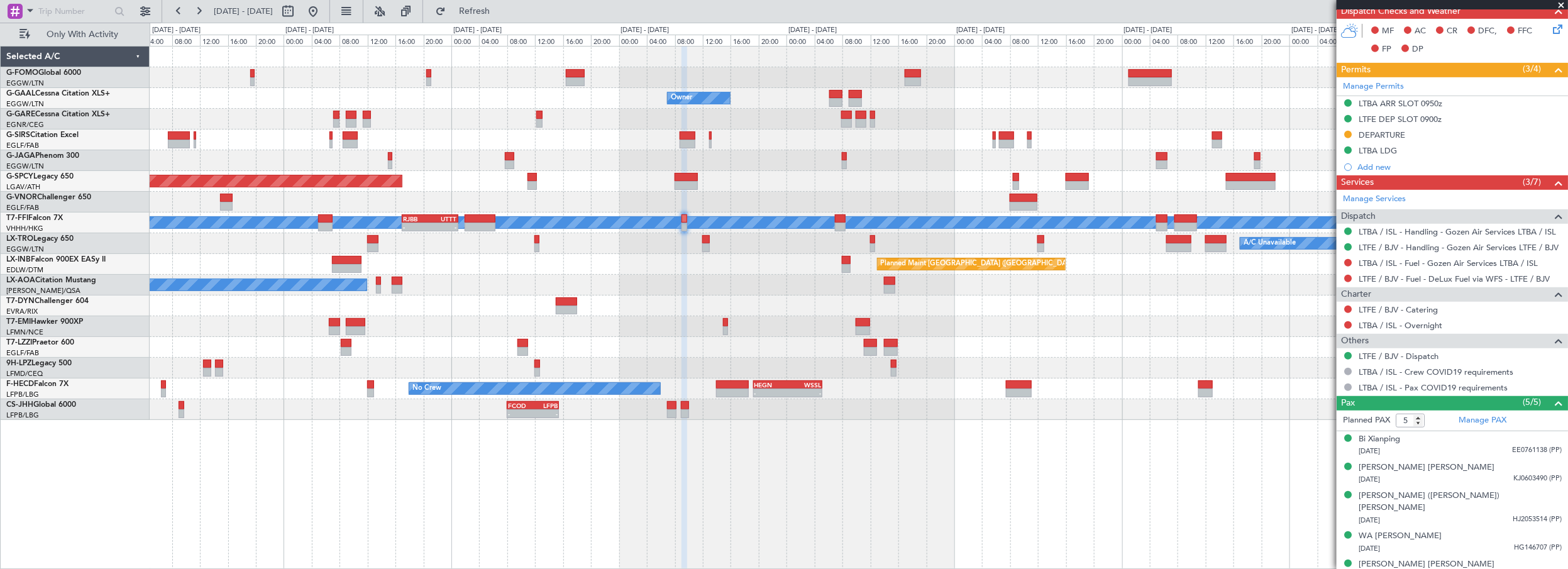
click at [302, 513] on div "06:20 Z - EGGW 06:00 Z KTEB 13:15 Z Owner Owner Owner Planned Maint Dusseldorf …" at bounding box center [859, 307] width 1419 height 524
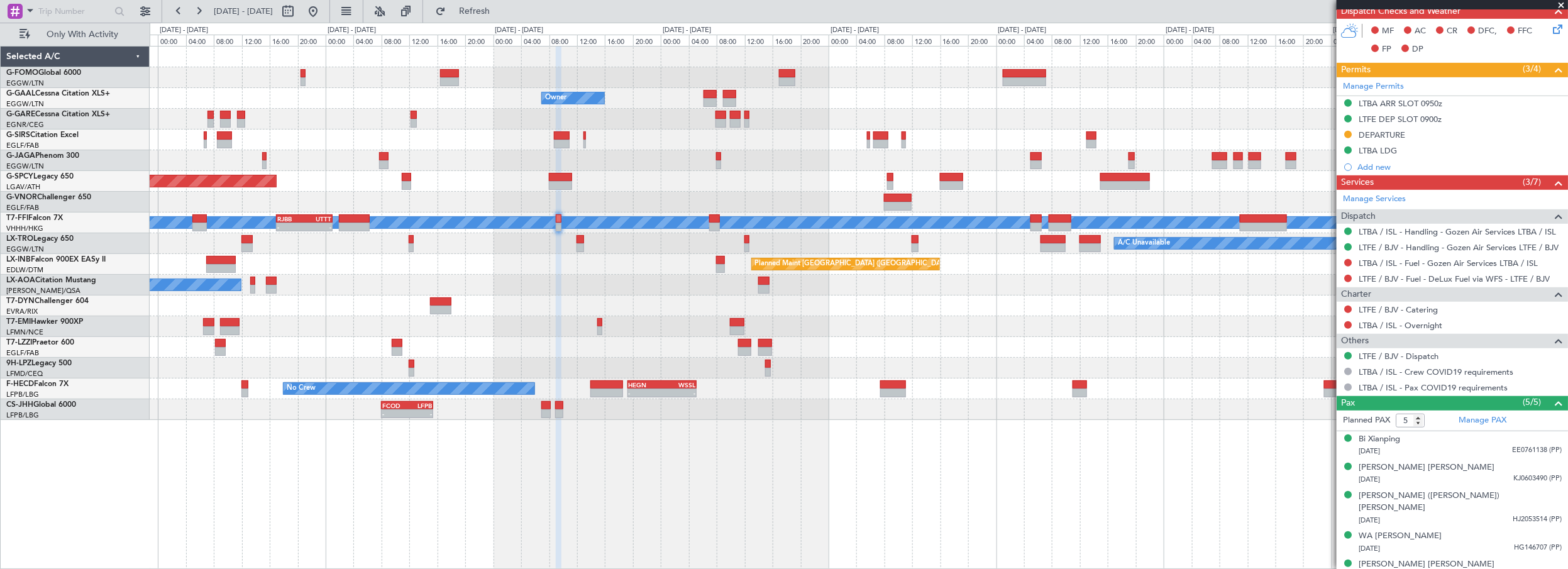
click at [938, 356] on div "A/C Unavailable [GEOGRAPHIC_DATA] ([GEOGRAPHIC_DATA])" at bounding box center [859, 347] width 1418 height 20
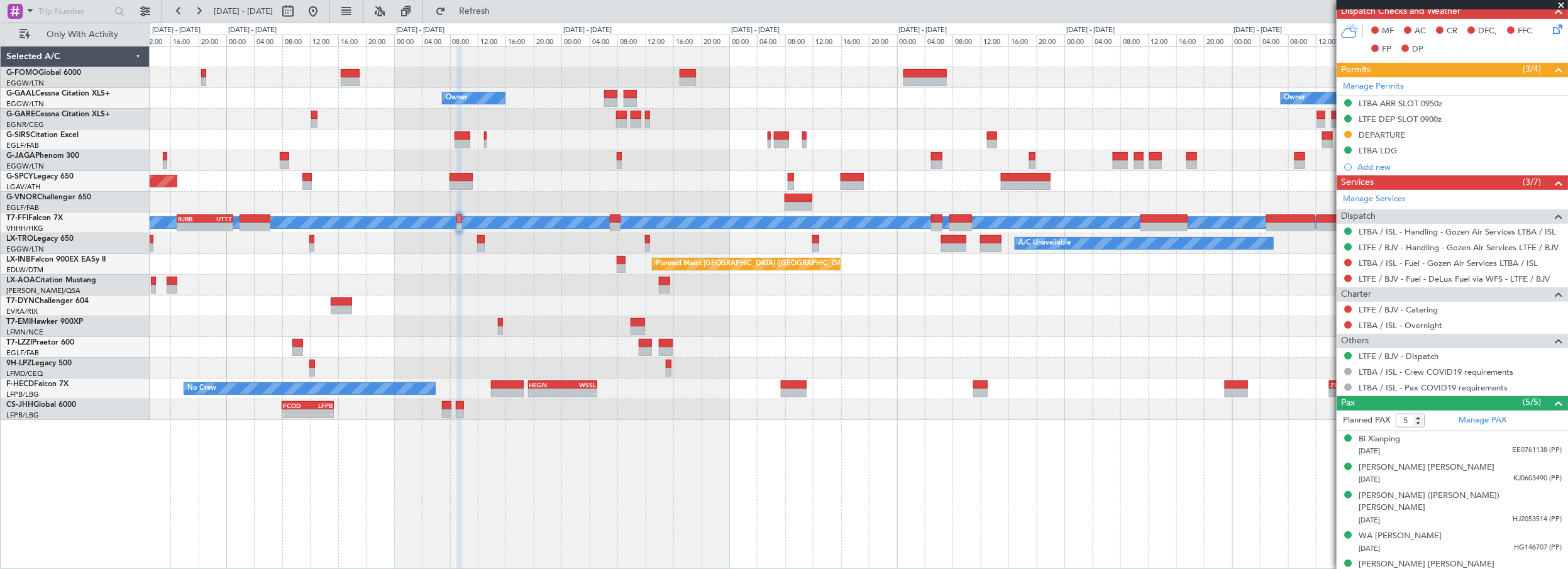
click at [1056, 389] on div "No Crew - - HEGN 19:15 Z WSSL 05:10 Z - - ZBAA 14:00 Z UGTB 22:30 Z No Crew" at bounding box center [859, 389] width 1418 height 20
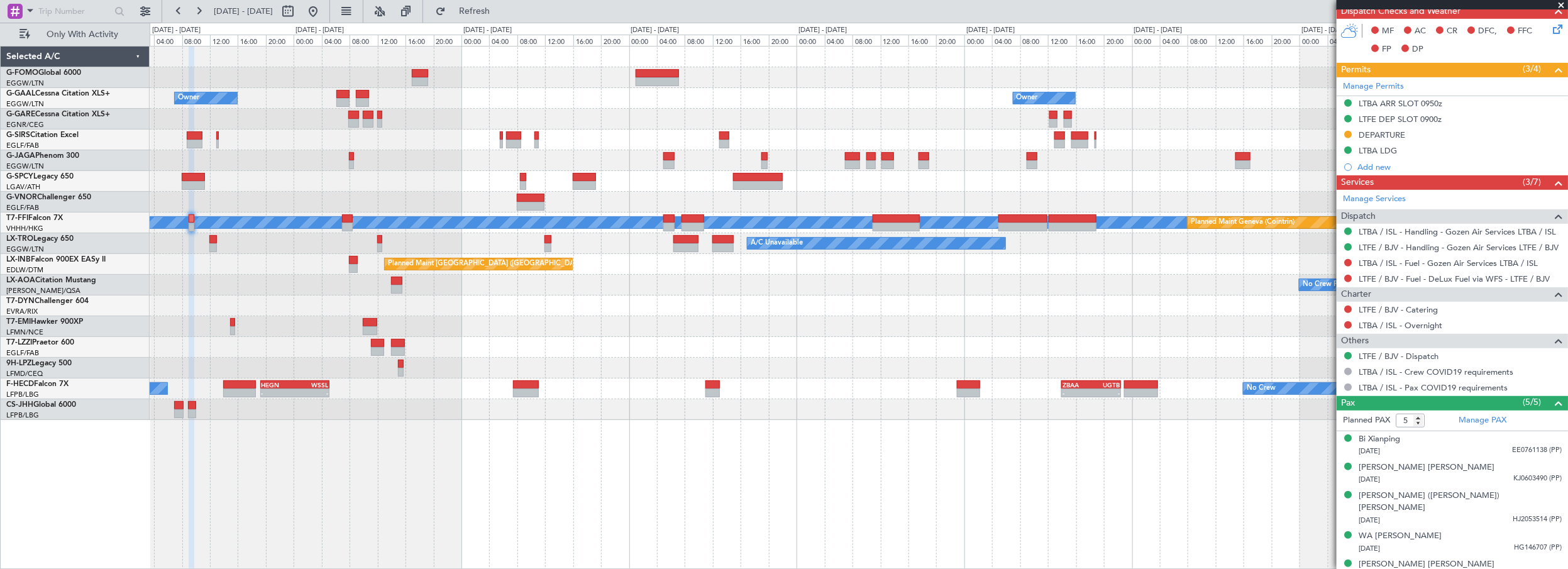
click at [858, 443] on div "Owner Owner Owner Owner Planned Maint Bremen MEL MEL Planned Maint Geneva (Coin…" at bounding box center [859, 307] width 1419 height 524
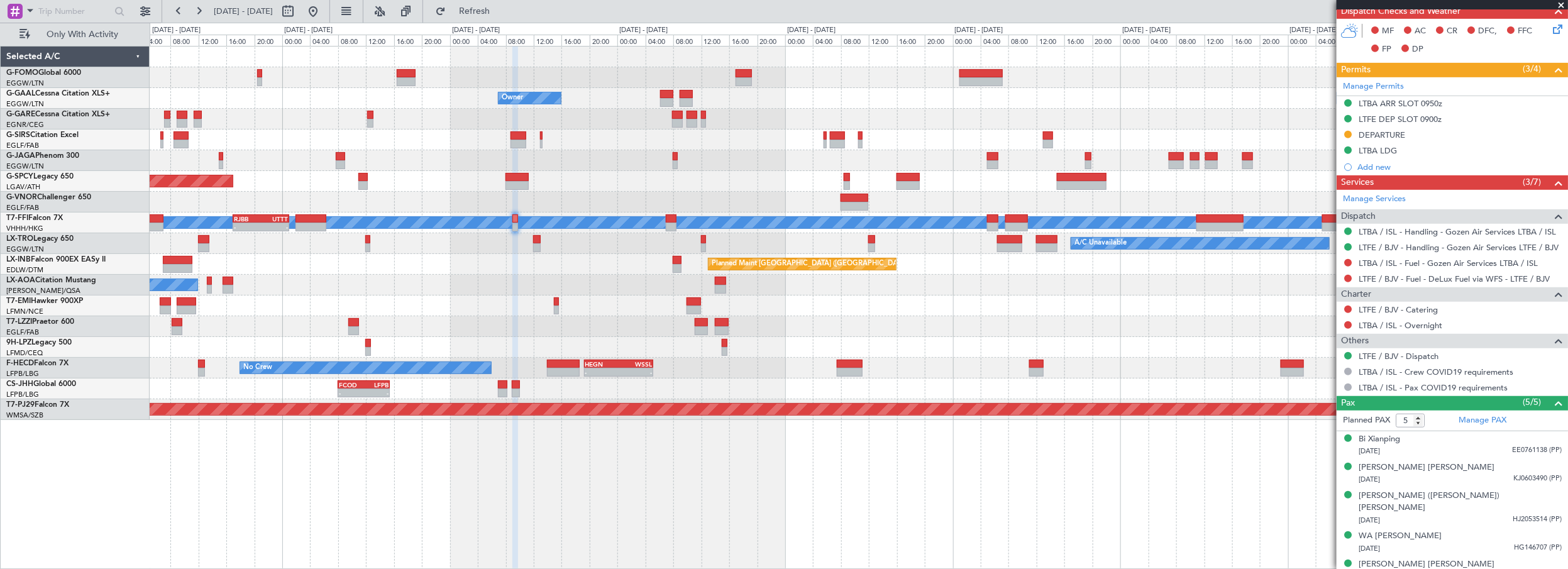
click at [1178, 376] on div "No Crew No Crew - - HEGN 19:15 Z WSSL 05:10 Z - - ZBAA 14:00 Z UGTB 22:30 Z" at bounding box center [859, 368] width 1418 height 20
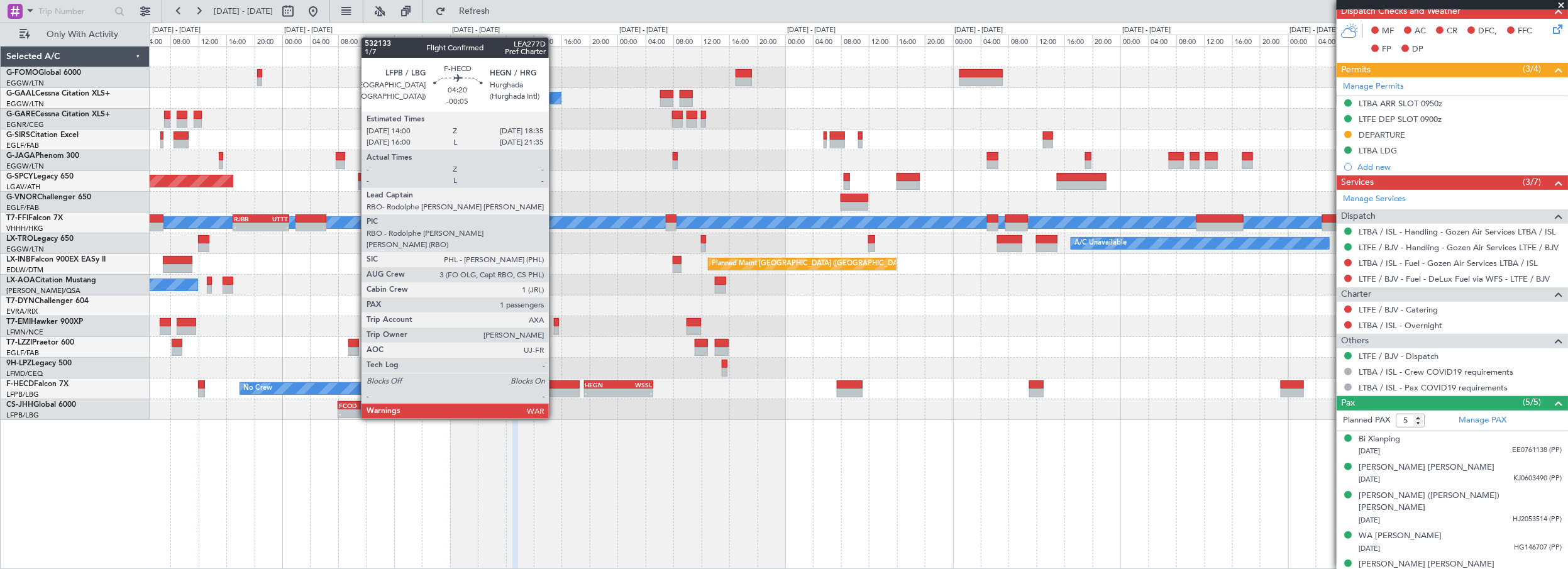
click at [556, 384] on div at bounding box center [563, 385] width 32 height 8
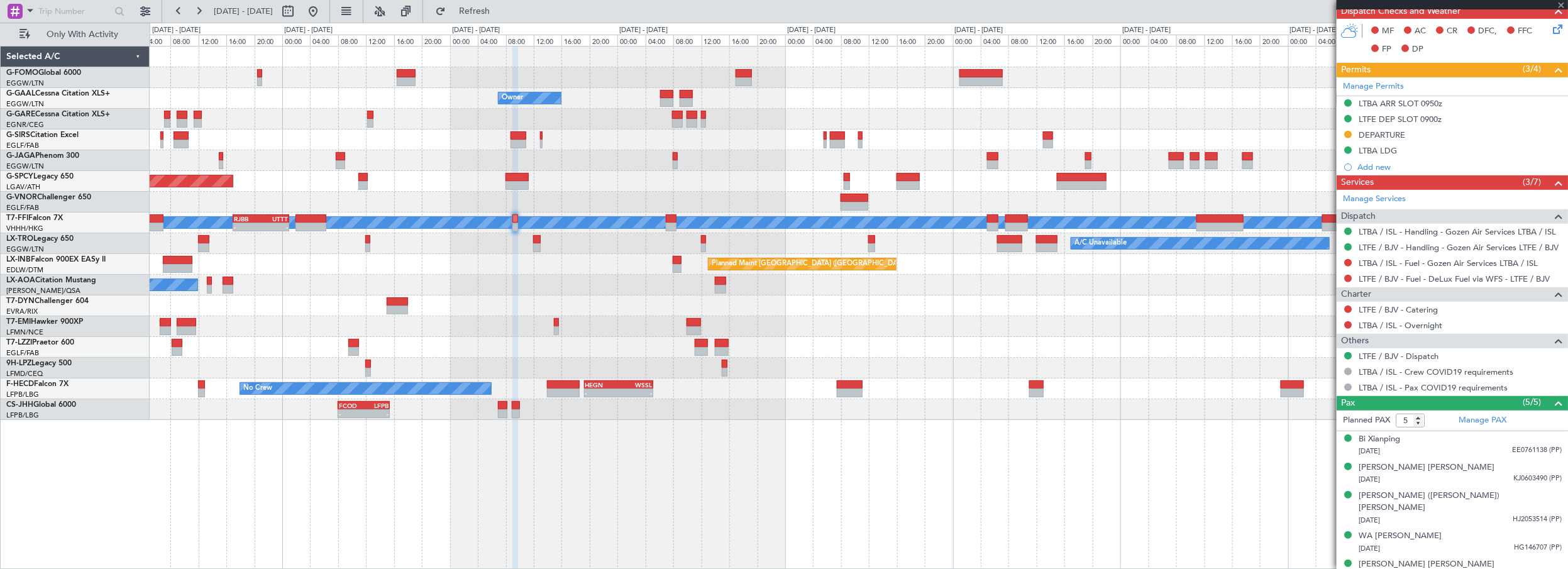
type input "-00:05"
type input "1"
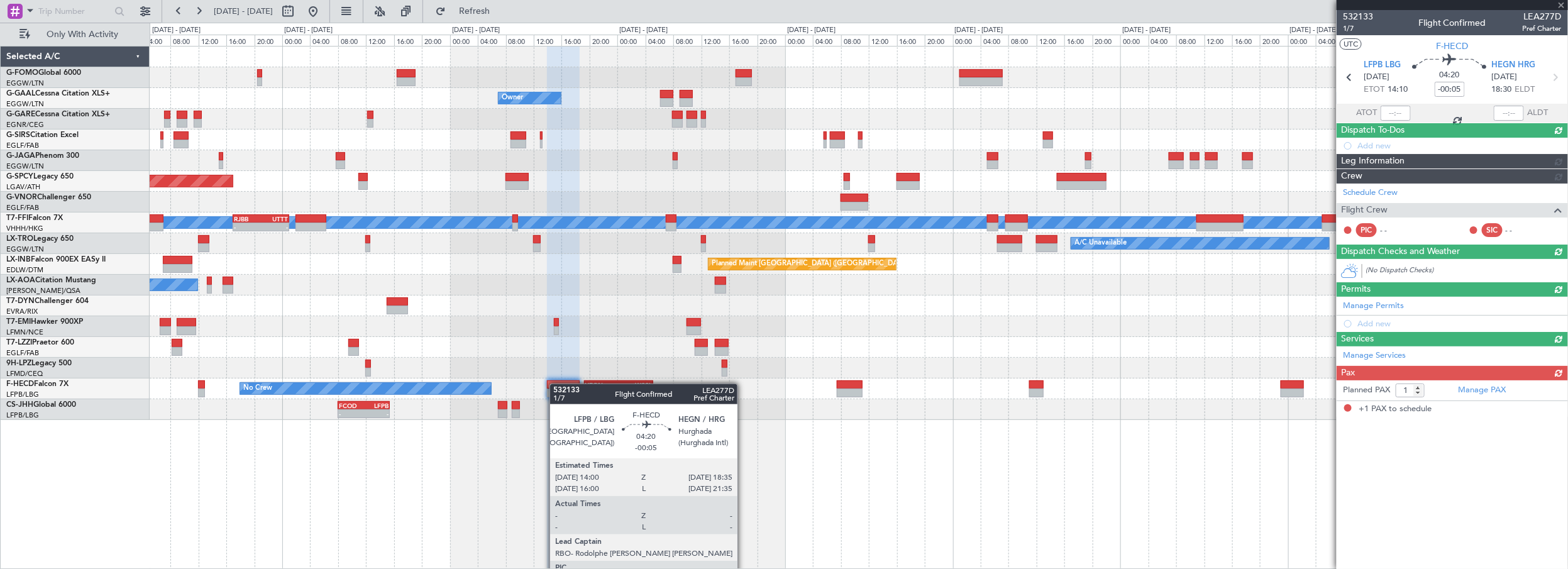
scroll to position [0, 0]
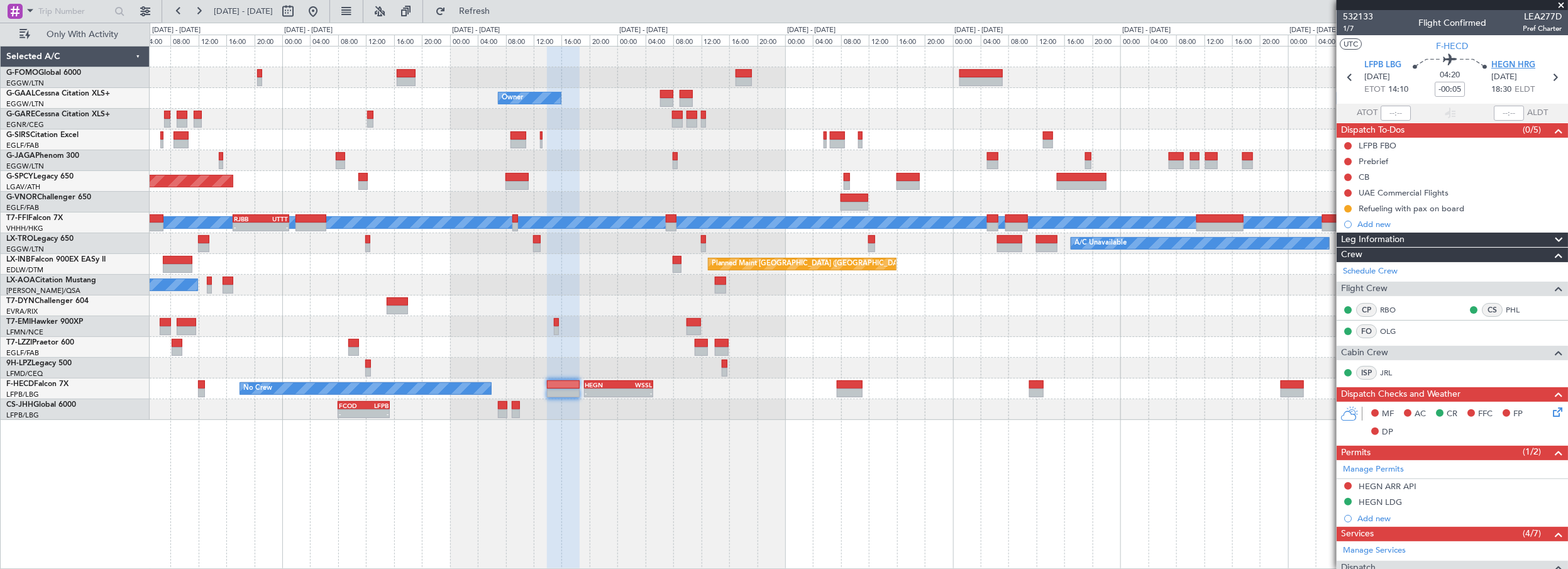
click at [1521, 61] on span "HEGN HRG" at bounding box center [1513, 66] width 44 height 13
click at [548, 495] on div at bounding box center [563, 308] width 32 height 524
click at [1391, 307] on link "RBO" at bounding box center [1394, 310] width 28 height 11
click at [1387, 305] on link "RBO" at bounding box center [1394, 310] width 28 height 11
click at [1509, 308] on link "PHL" at bounding box center [1520, 310] width 28 height 11
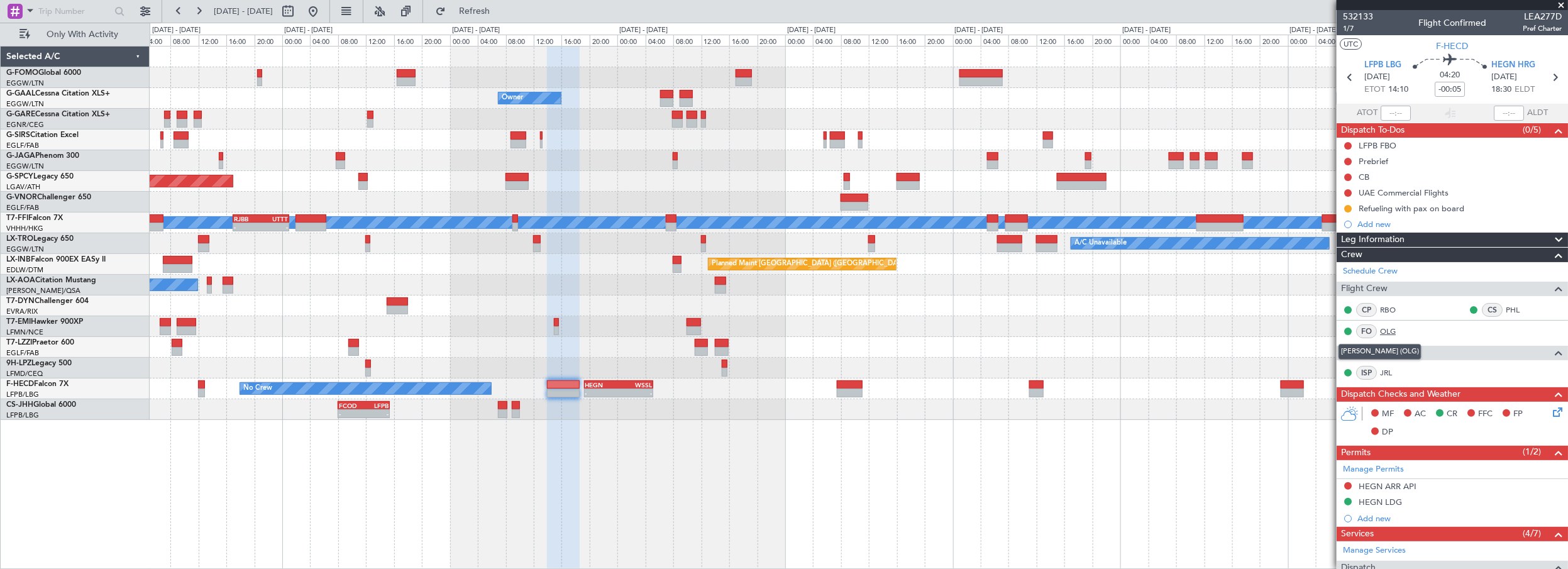
click at [1391, 329] on link "OLG" at bounding box center [1394, 332] width 28 height 11
click at [1386, 371] on link "JRL" at bounding box center [1394, 373] width 28 height 11
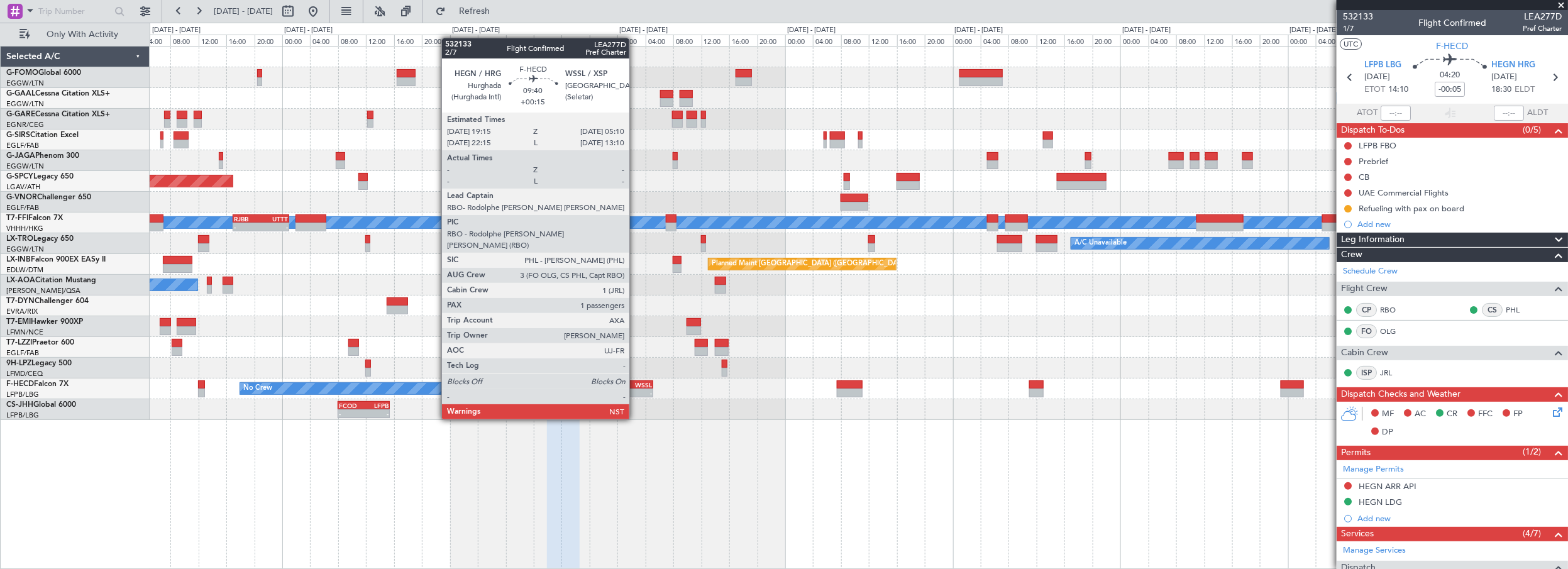
click at [636, 384] on div "WSSL" at bounding box center [636, 385] width 34 height 7
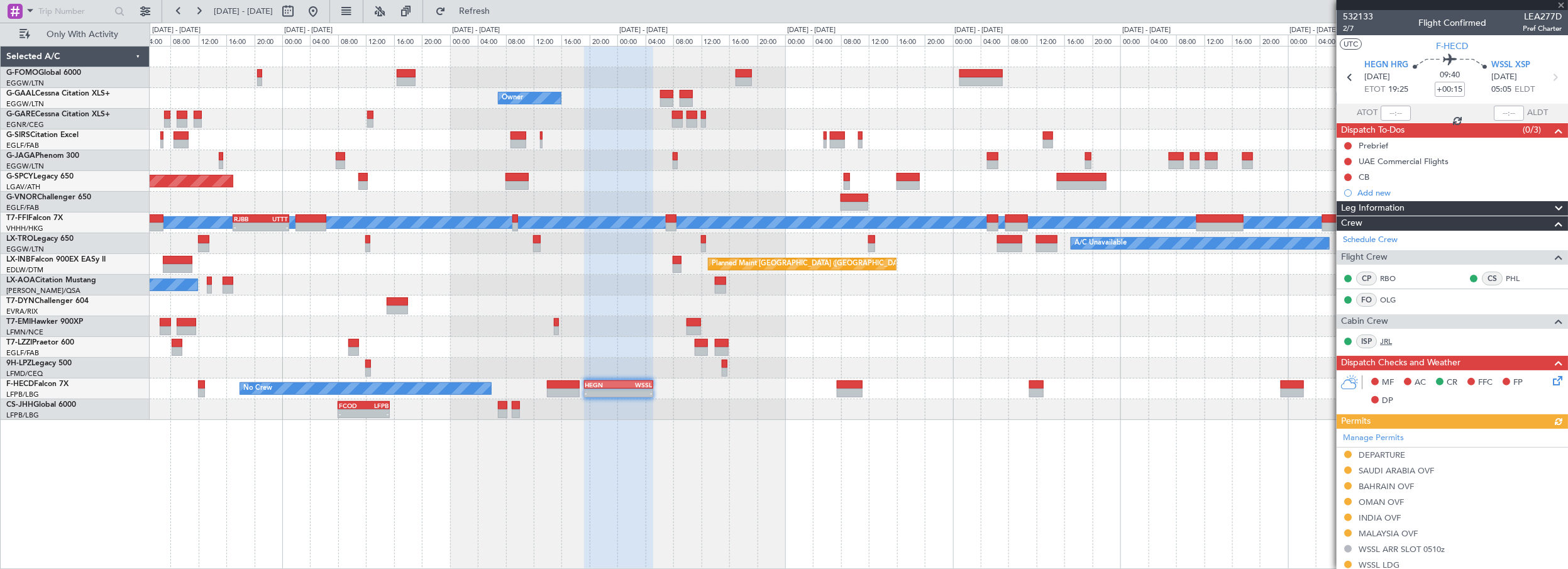
click at [1386, 343] on link "JRL" at bounding box center [1394, 342] width 28 height 11
click at [1509, 277] on link "PHL" at bounding box center [1520, 278] width 28 height 11
click at [1389, 298] on link "OLG" at bounding box center [1394, 300] width 28 height 11
click at [1388, 277] on link "RBO" at bounding box center [1394, 278] width 28 height 11
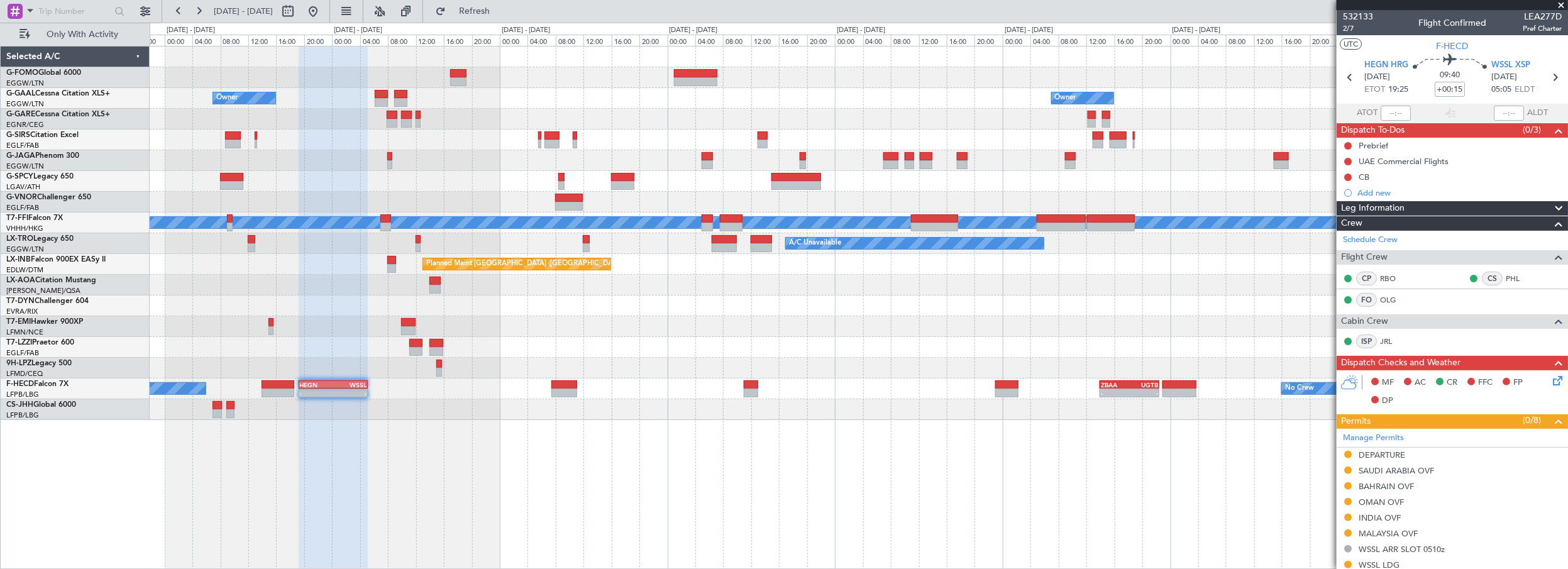
click at [701, 494] on div "Owner Owner Owner Planned Maint Bremen Planned Maint Geneva (Cointrin) MEL MEL …" at bounding box center [859, 307] width 1419 height 524
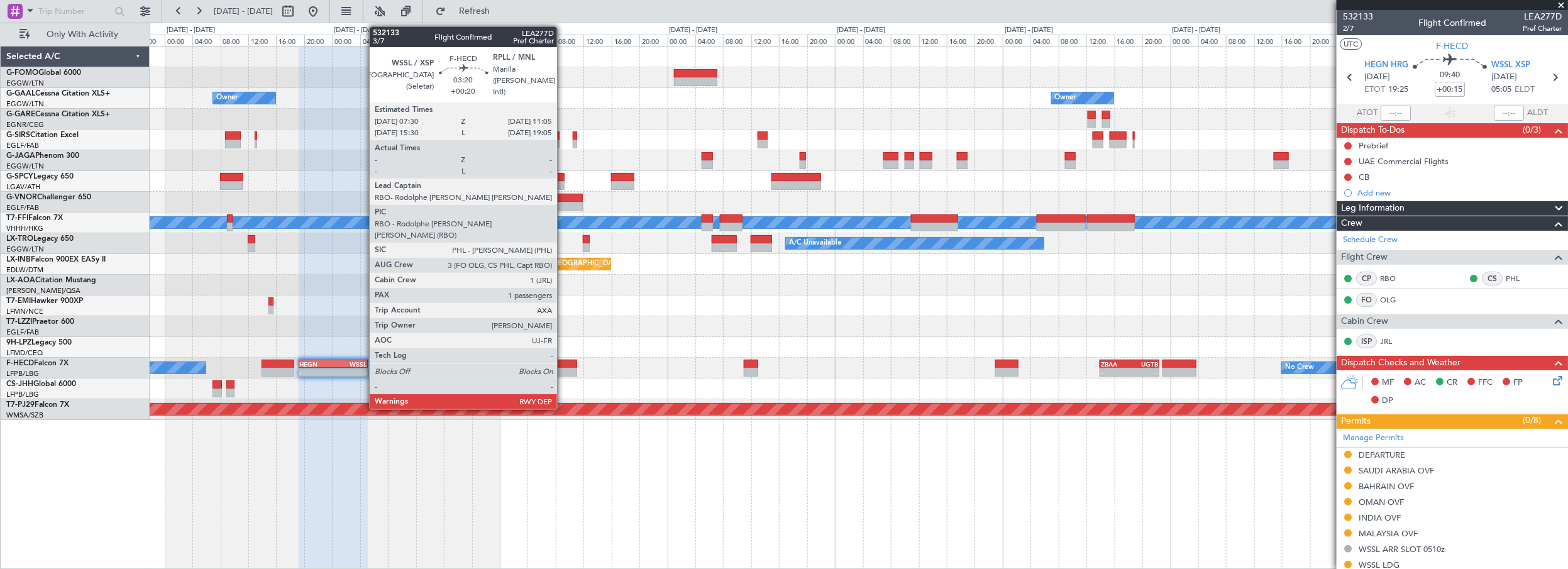
click at [563, 366] on div at bounding box center [564, 363] width 25 height 8
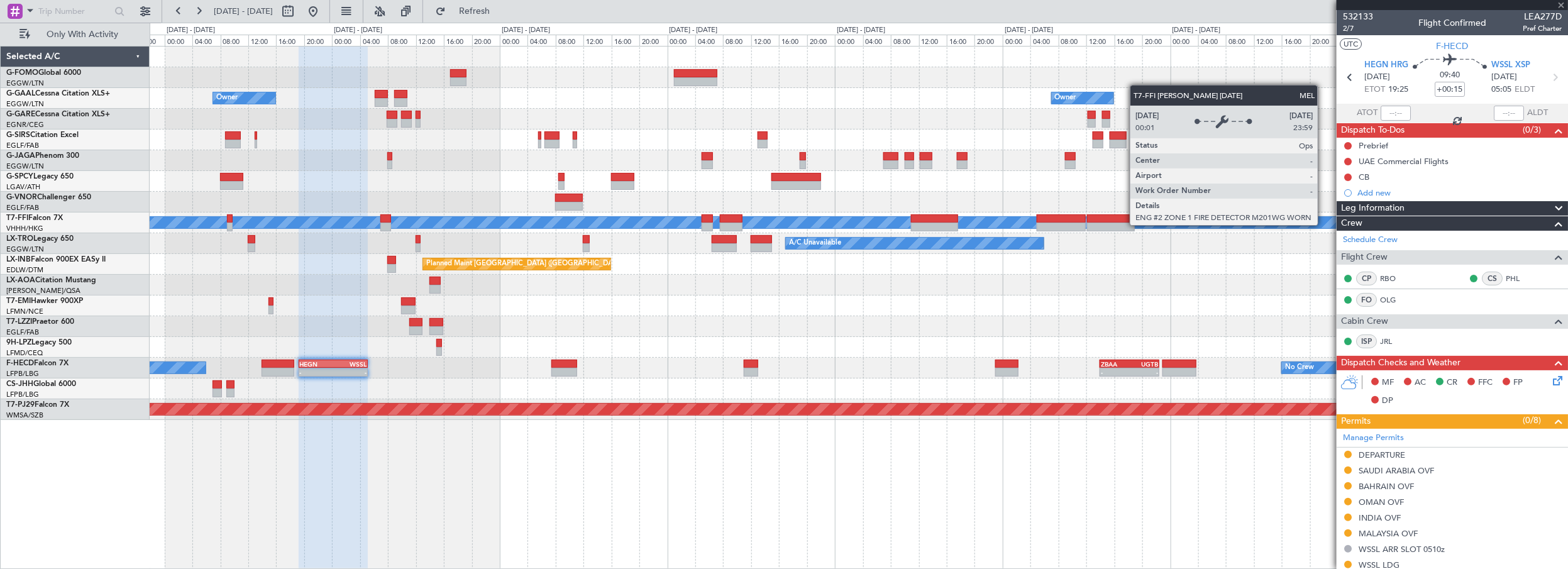
type input "+00:20"
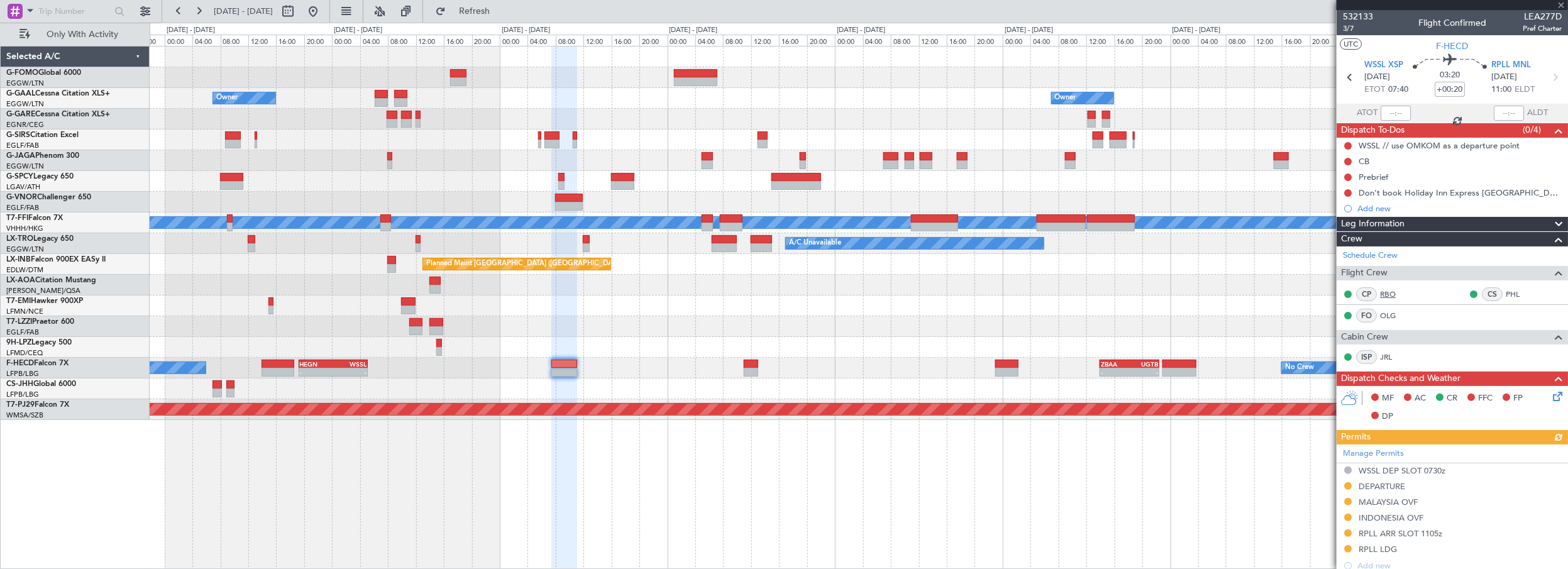
click at [1395, 290] on link "RBO" at bounding box center [1394, 294] width 28 height 11
click at [1389, 315] on link "OLG" at bounding box center [1394, 316] width 28 height 11
click at [1511, 294] on link "PHL" at bounding box center [1520, 294] width 28 height 11
click at [1391, 358] on link "JRL" at bounding box center [1394, 358] width 28 height 11
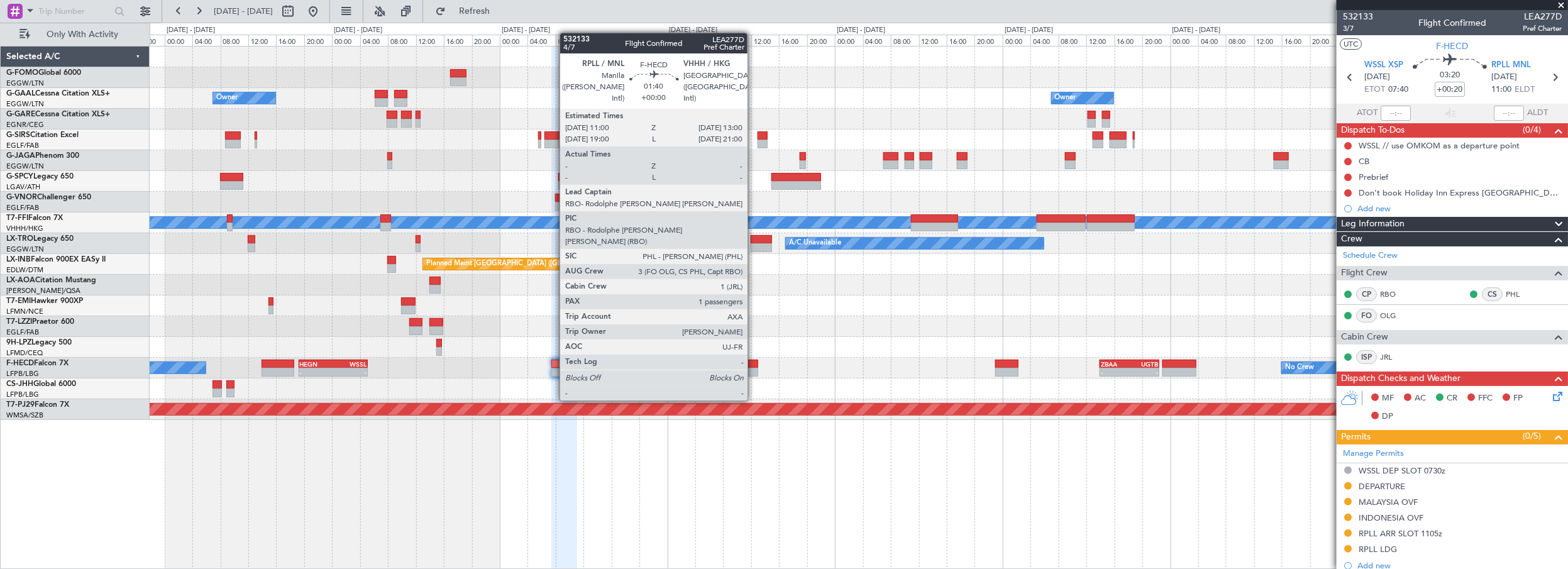
click at [754, 366] on div at bounding box center [751, 363] width 15 height 8
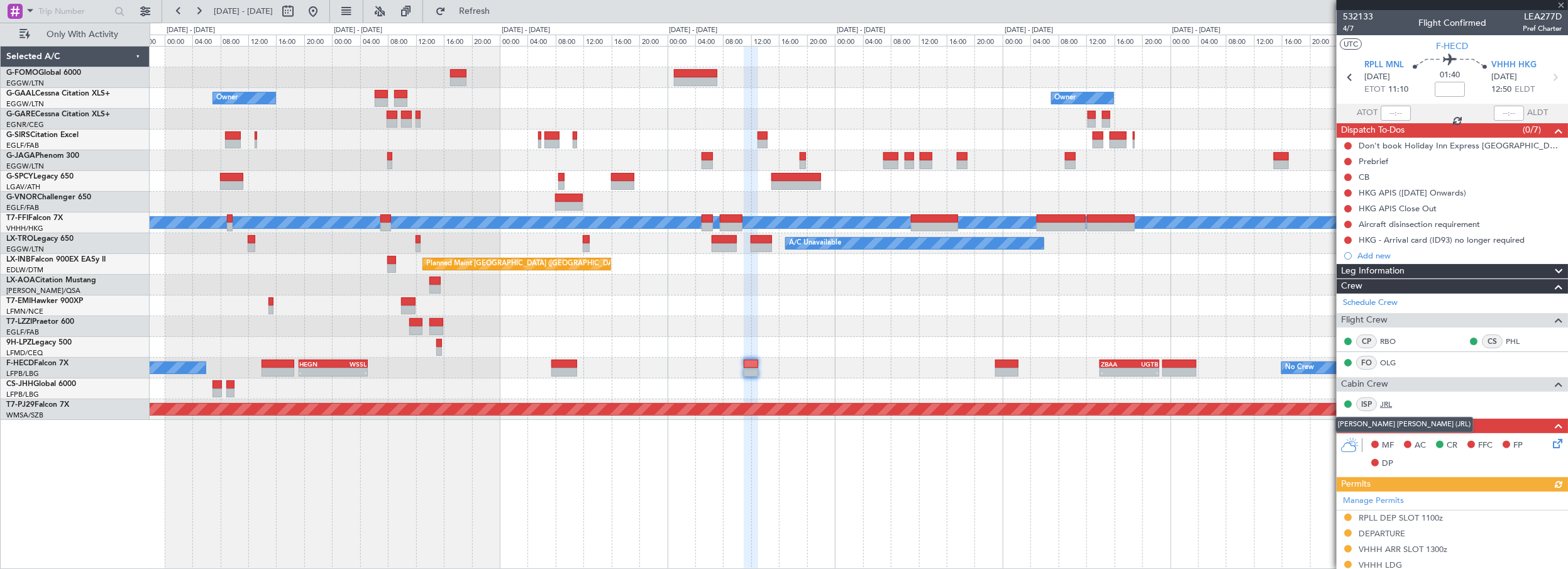
click at [1386, 402] on link "JRL" at bounding box center [1394, 404] width 28 height 11
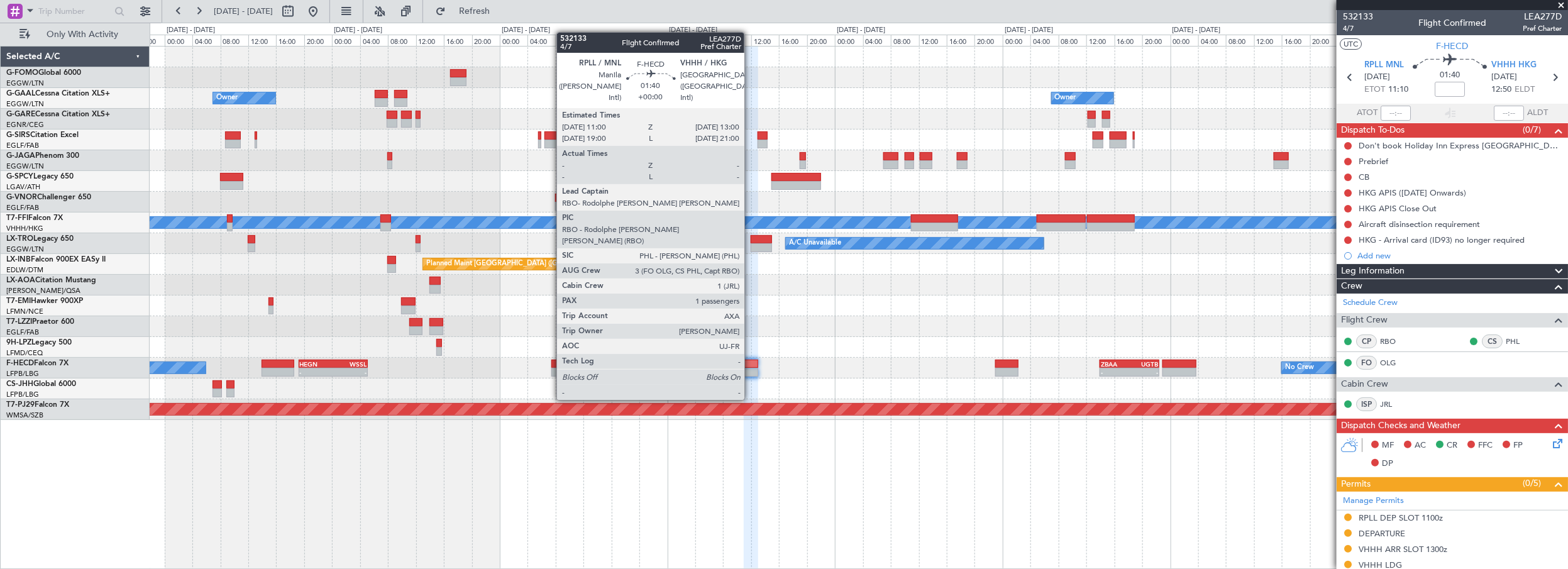
click at [751, 365] on div at bounding box center [751, 363] width 15 height 8
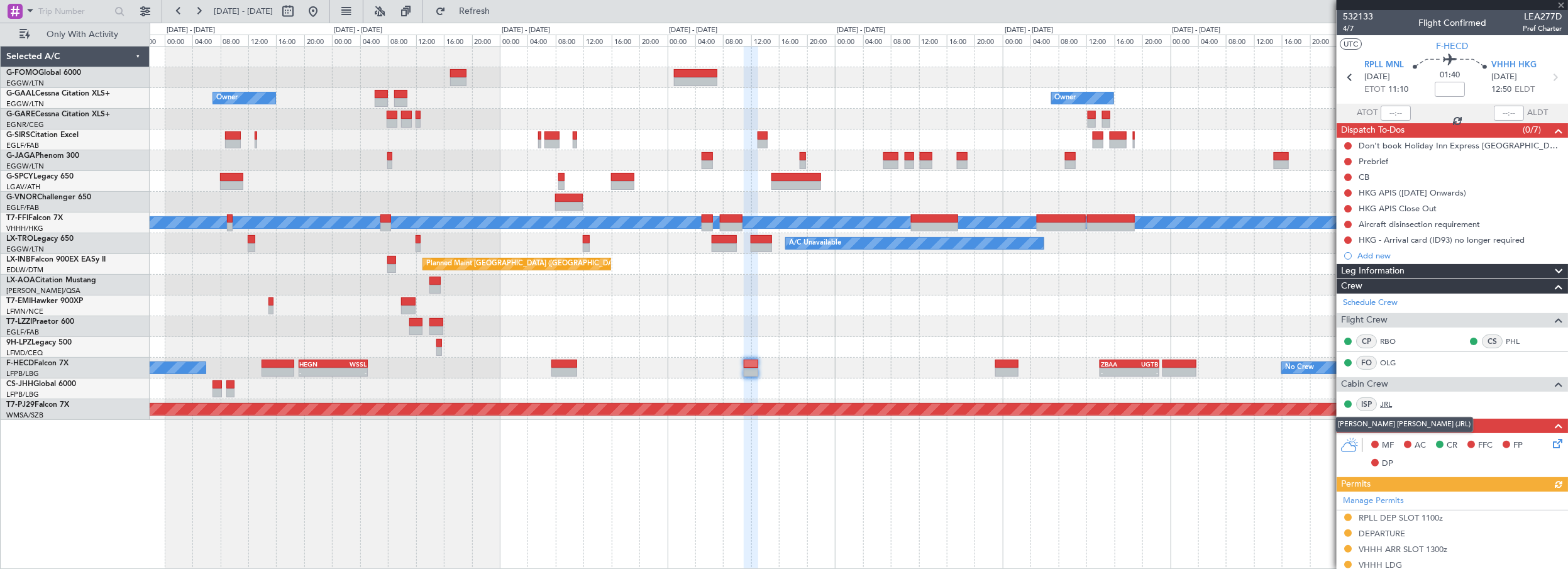
click at [1388, 404] on link "JRL" at bounding box center [1394, 404] width 28 height 11
click at [1386, 360] on link "OLG" at bounding box center [1394, 363] width 28 height 11
click at [1506, 340] on link "PHL" at bounding box center [1520, 342] width 28 height 11
click at [1393, 336] on link "RBO" at bounding box center [1394, 342] width 28 height 11
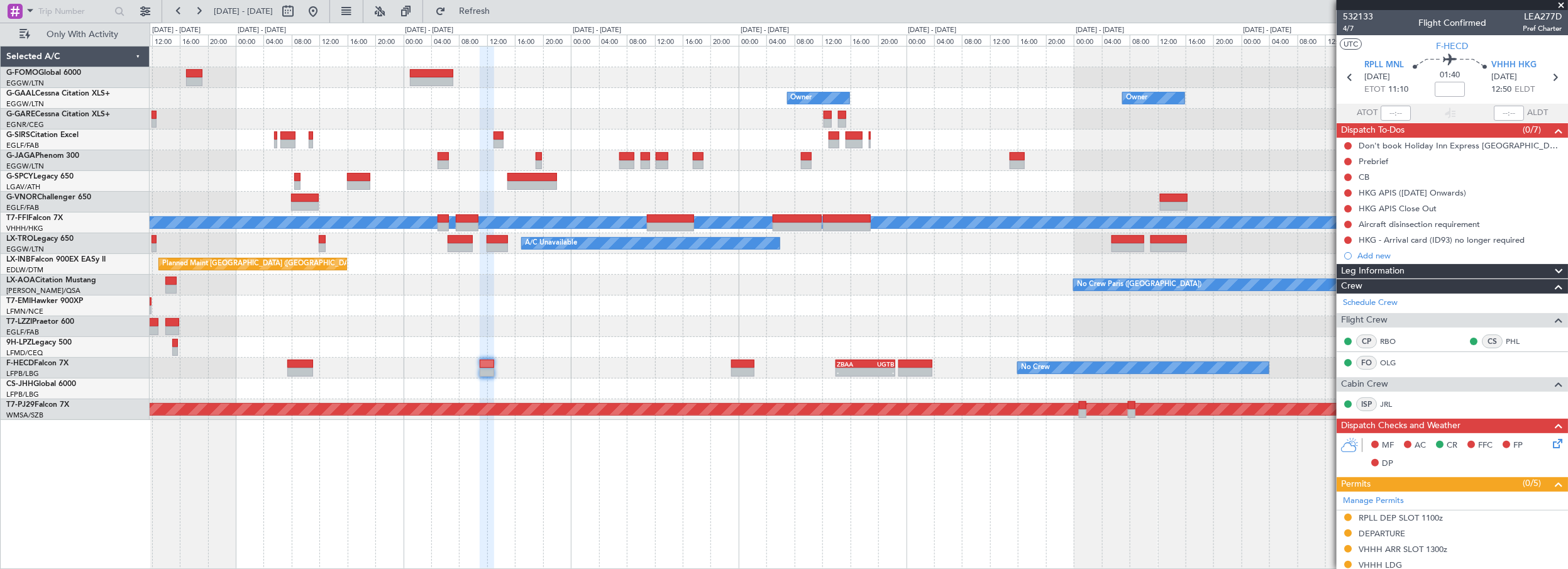
click at [565, 344] on div "Owner Owner Owner Owner Planned Maint Geneva (Cointrin) MEL MEL A/C Unavailable…" at bounding box center [859, 233] width 1418 height 373
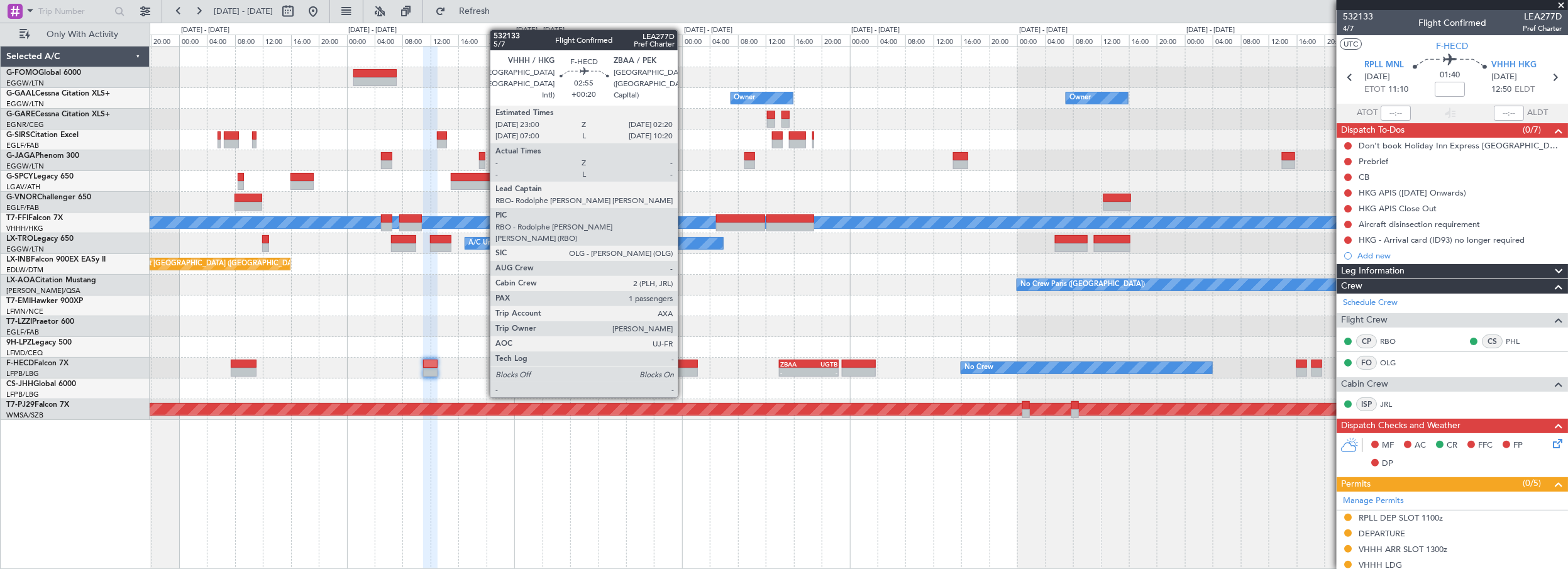
click at [684, 362] on div at bounding box center [687, 363] width 24 height 8
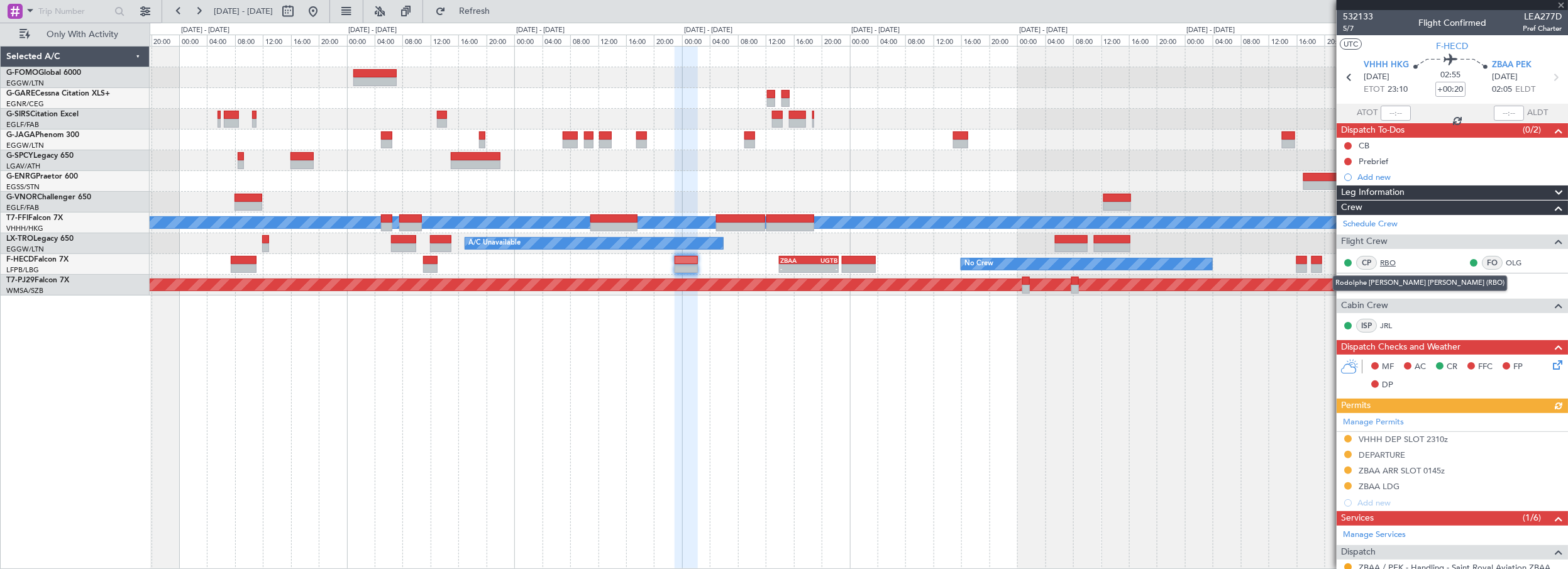
click at [1389, 264] on link "RBO" at bounding box center [1394, 263] width 28 height 11
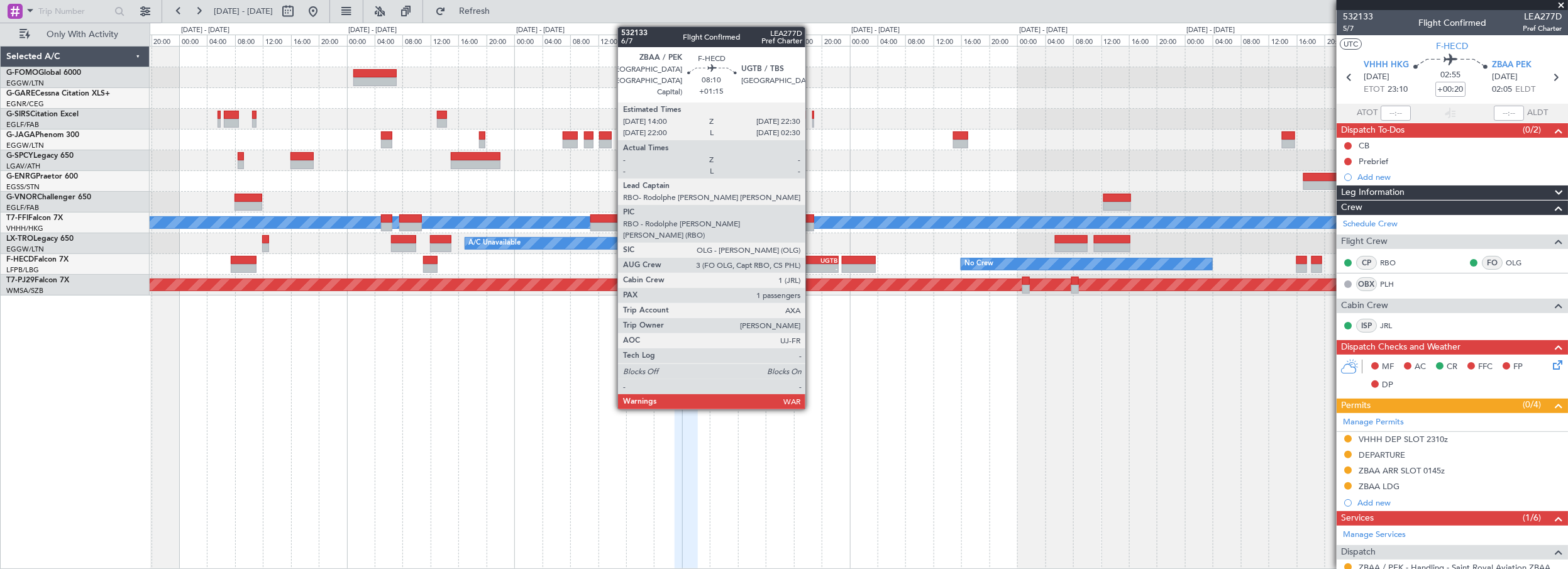
click at [801, 258] on div "ZBAA" at bounding box center [795, 261] width 28 height 7
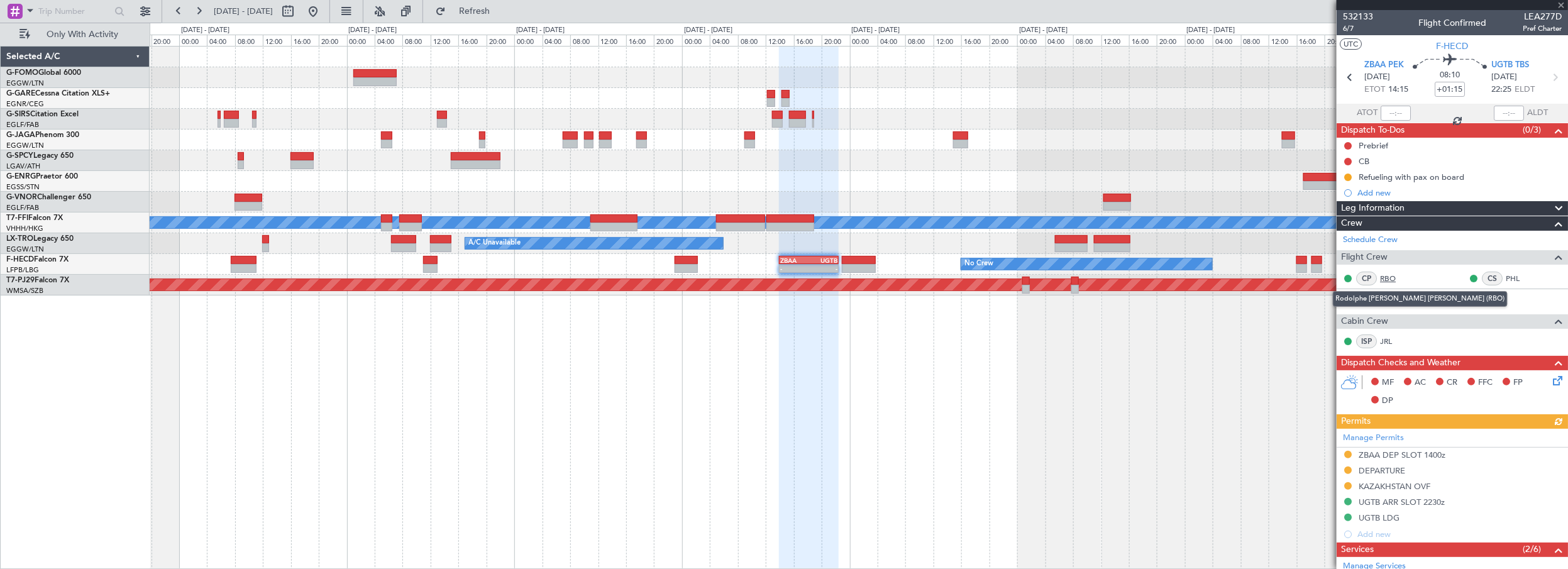
click at [1390, 277] on link "RBO" at bounding box center [1394, 278] width 28 height 11
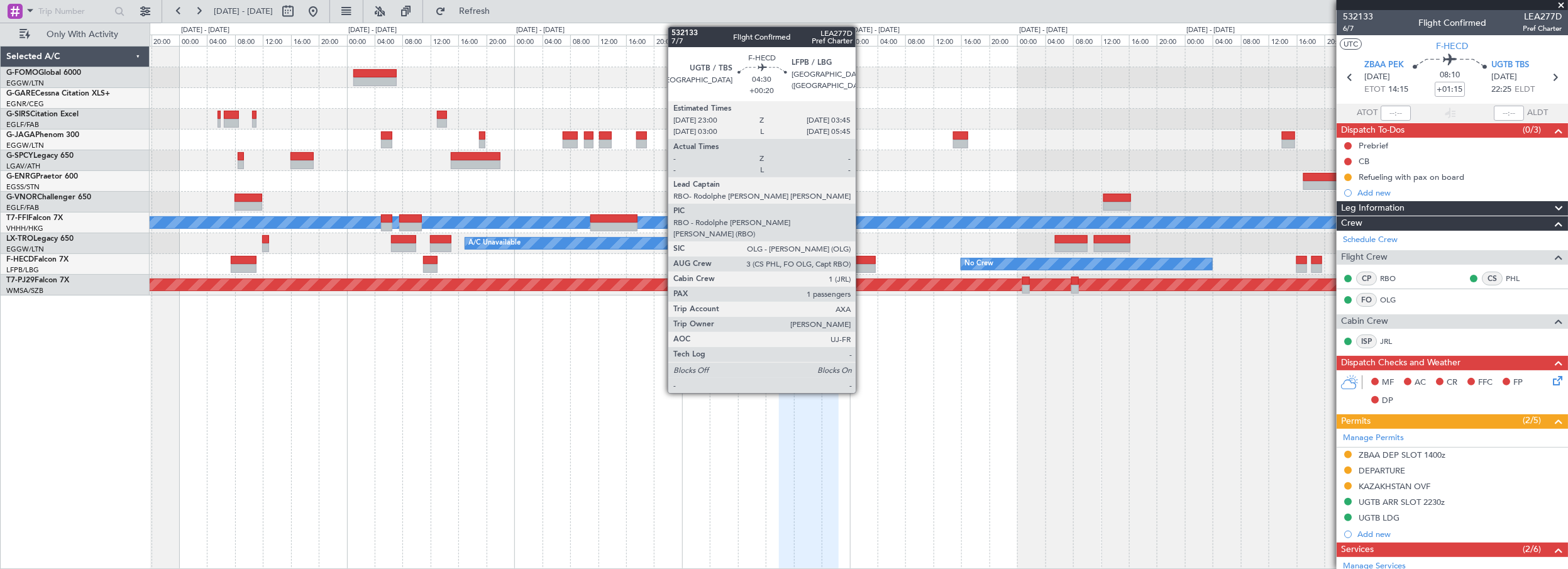
click at [862, 260] on div at bounding box center [859, 260] width 34 height 8
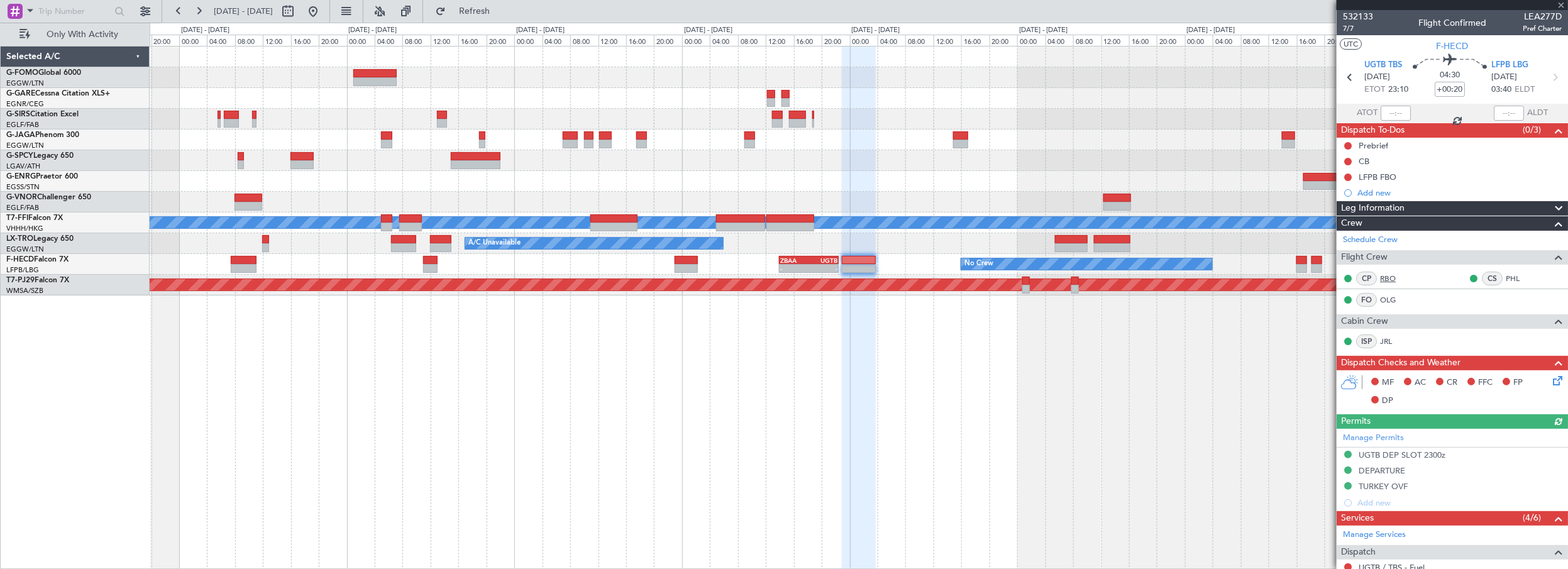
click at [1393, 273] on link "RBO" at bounding box center [1394, 278] width 28 height 11
click at [1506, 278] on link "PHL" at bounding box center [1520, 278] width 28 height 11
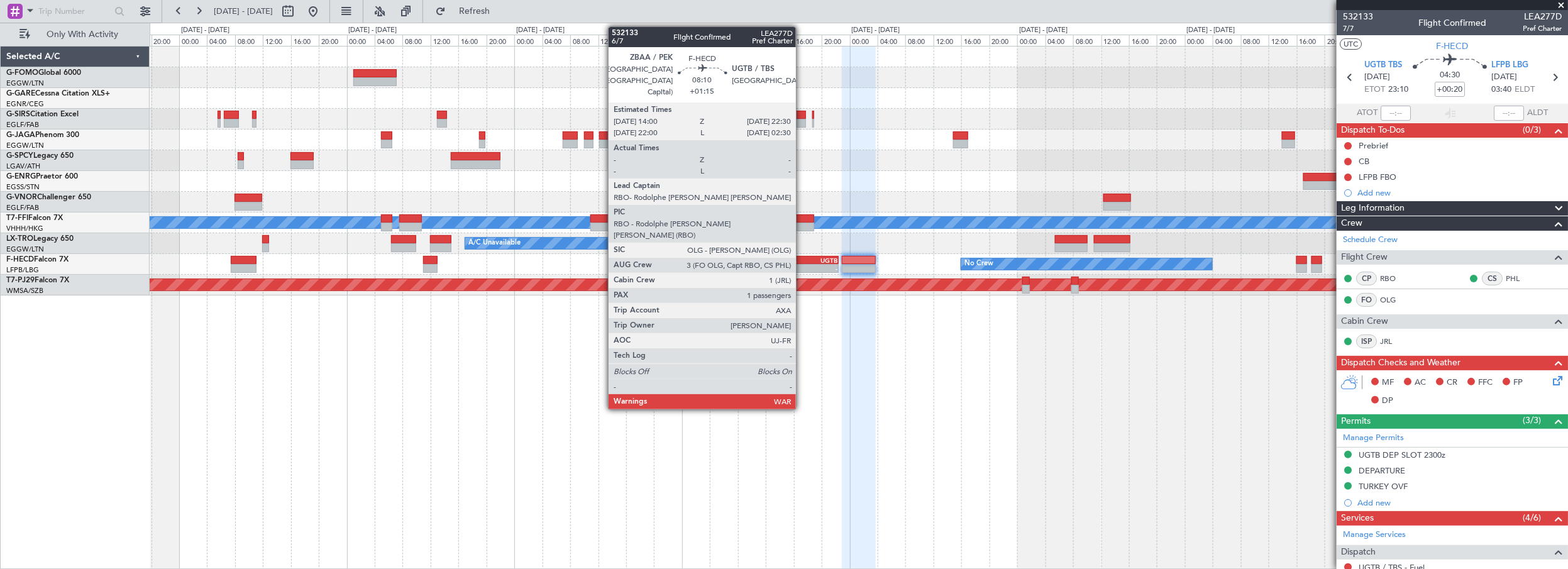
click at [804, 264] on div "14:00 Z" at bounding box center [795, 267] width 28 height 7
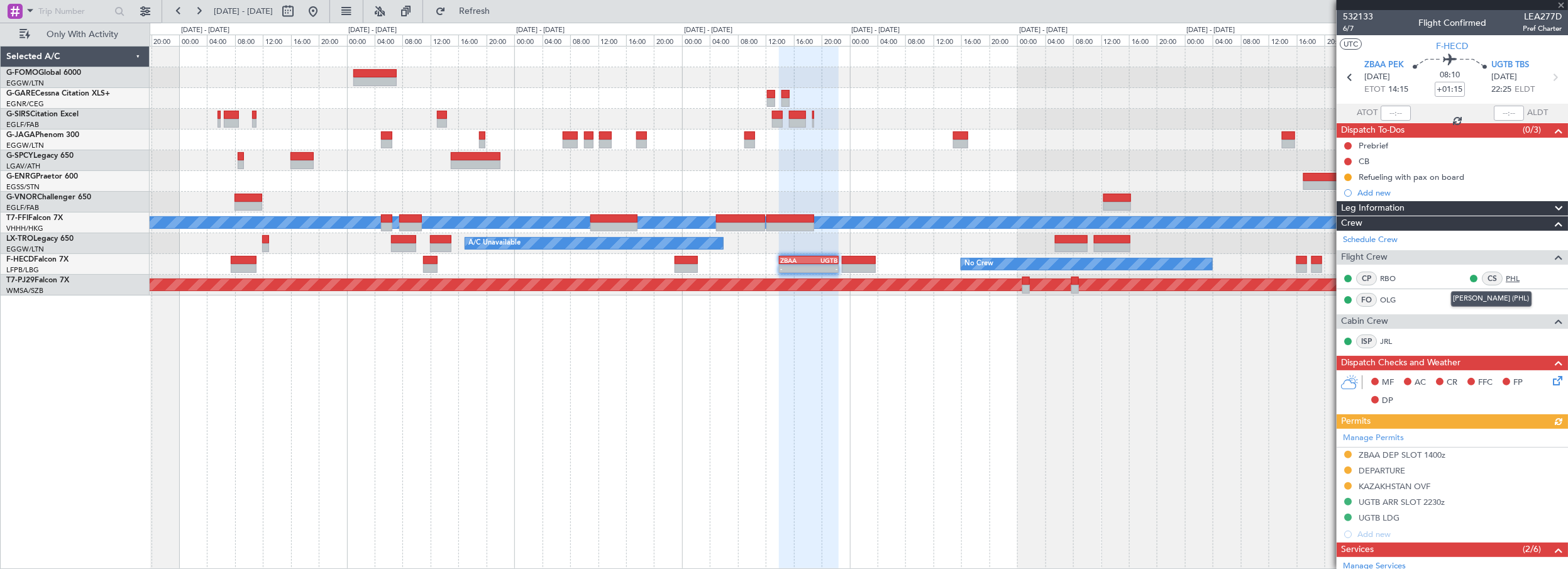
click at [1506, 278] on link "PHL" at bounding box center [1520, 278] width 28 height 11
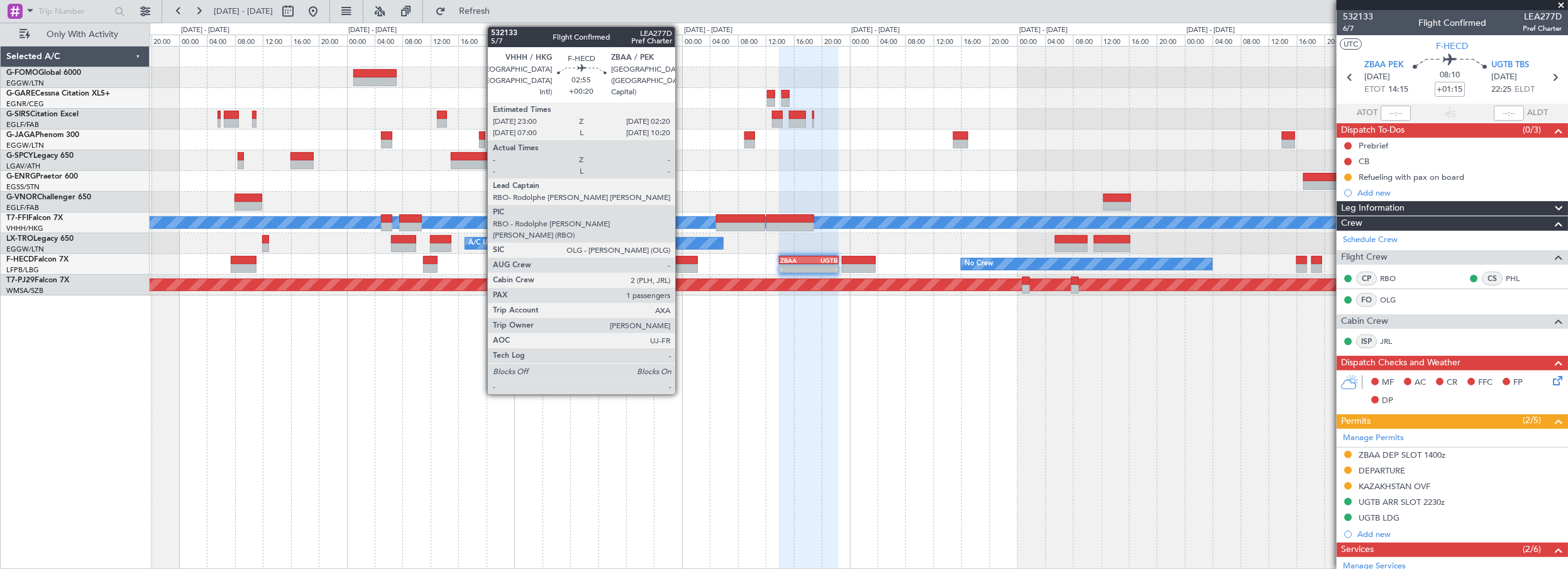
click at [681, 260] on div at bounding box center [687, 260] width 24 height 8
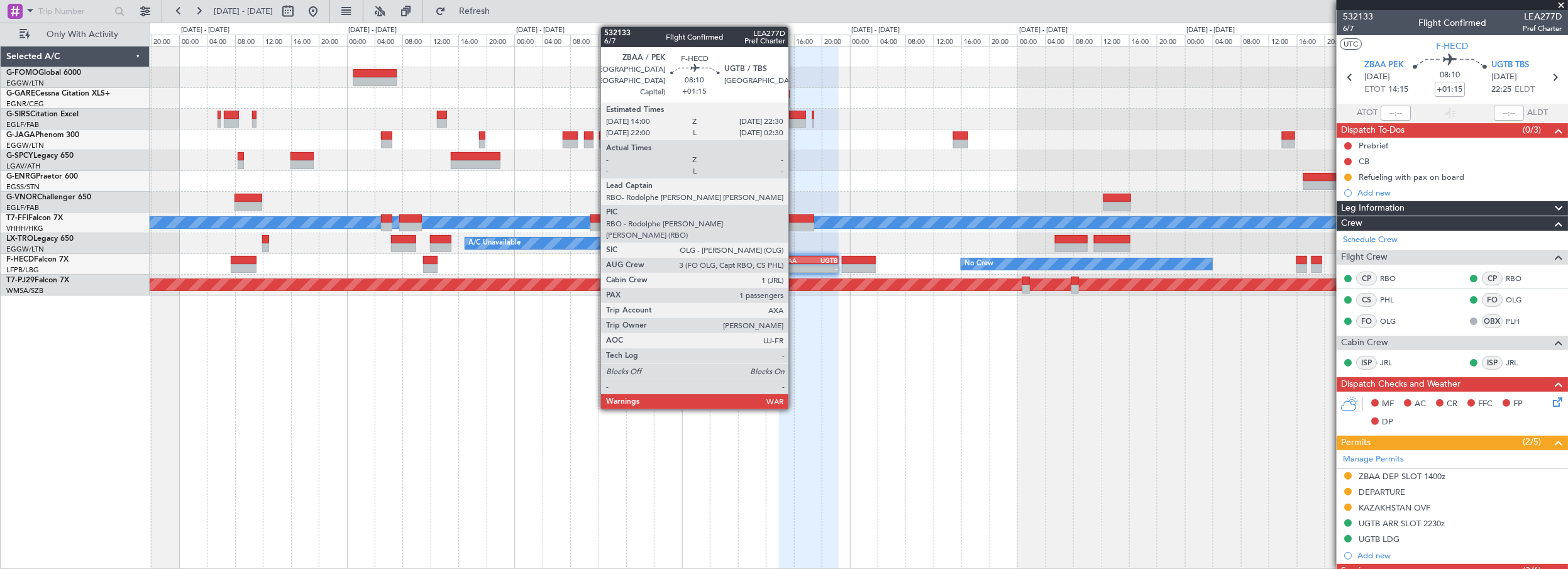
click at [797, 258] on div "ZBAA" at bounding box center [795, 261] width 28 height 7
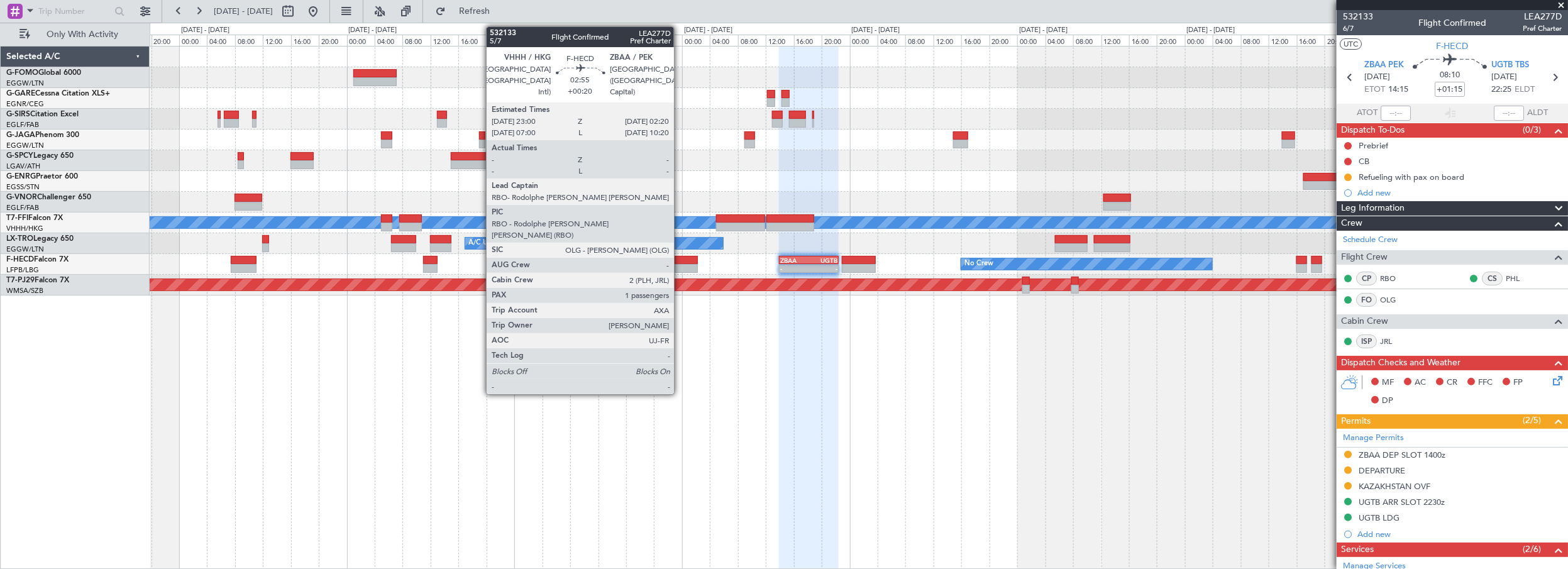
click at [680, 259] on div at bounding box center [687, 260] width 24 height 8
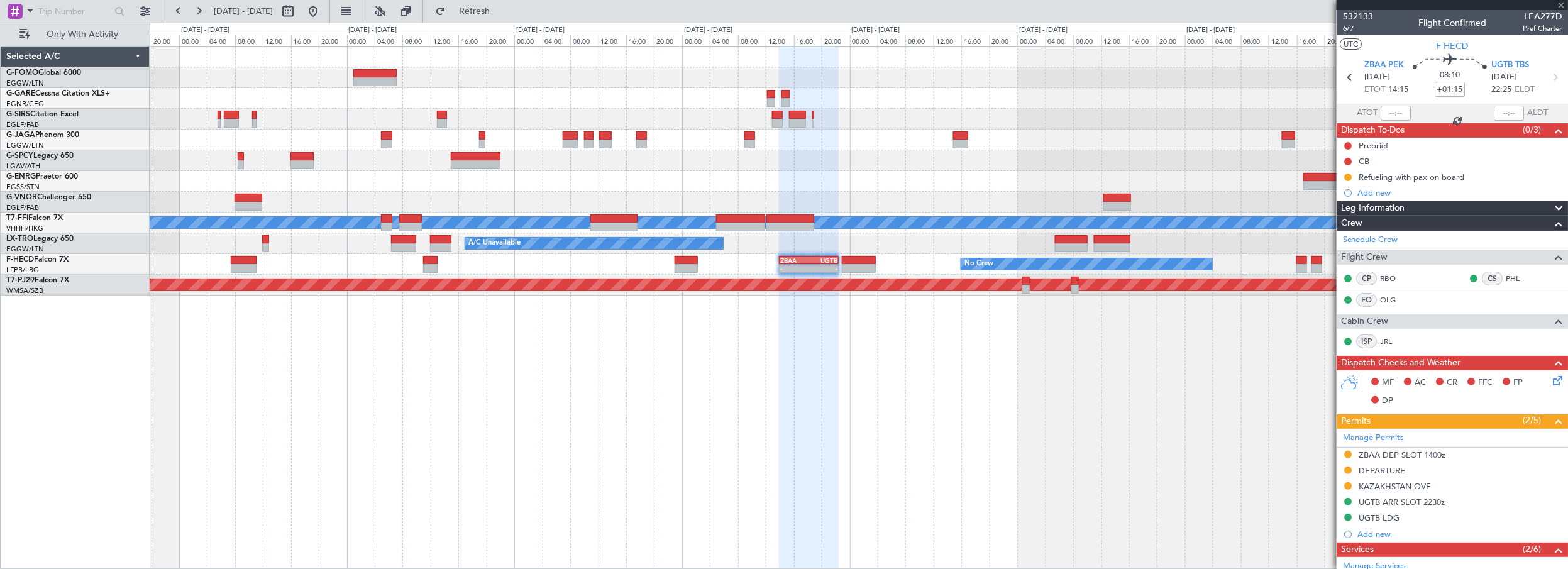
type input "+00:20"
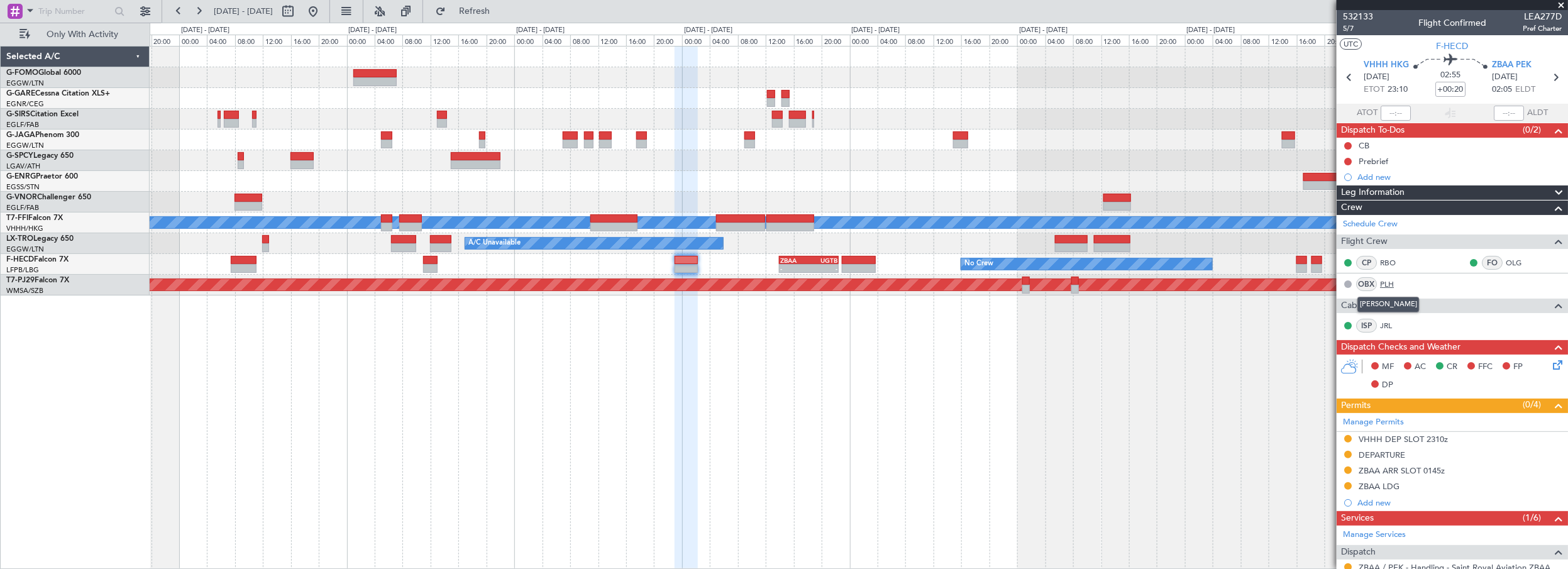
click at [1393, 283] on link "PLH" at bounding box center [1394, 284] width 28 height 11
click at [1561, 5] on span at bounding box center [1562, 6] width 13 height 11
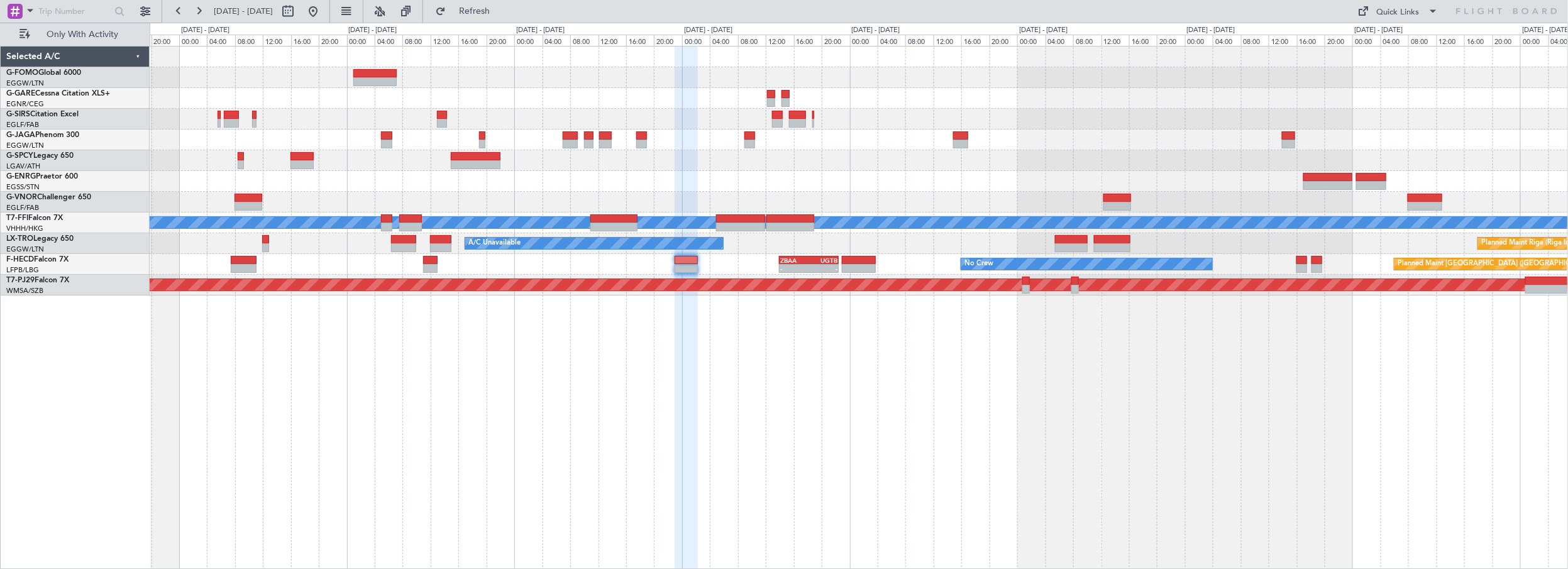
type input "0"
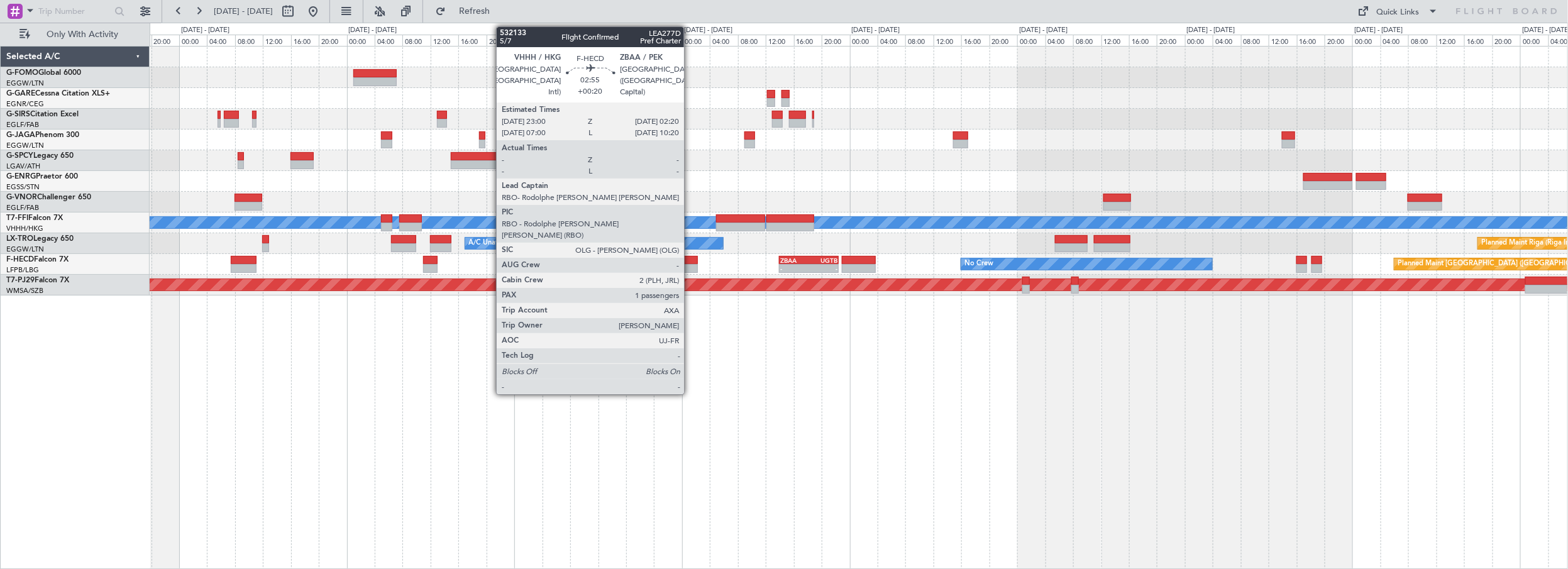
click at [691, 261] on div at bounding box center [687, 260] width 24 height 8
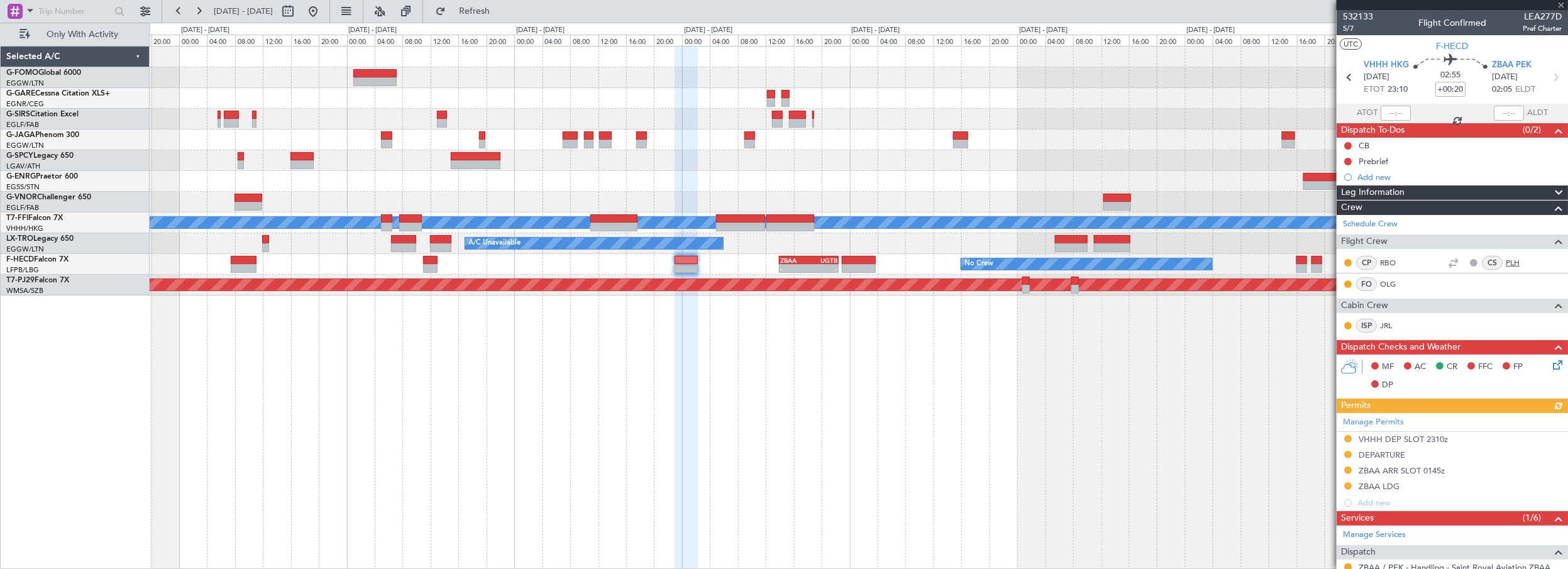
click at [1506, 263] on link "PLH" at bounding box center [1520, 263] width 28 height 11
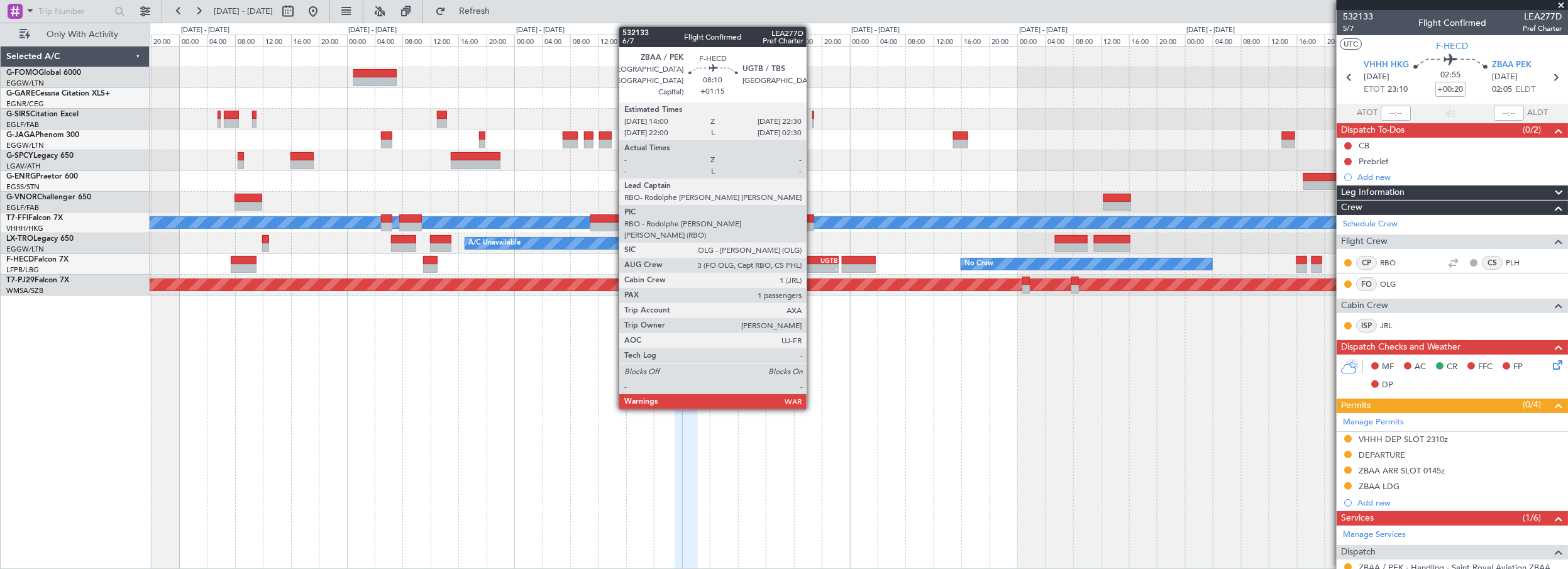
click at [813, 261] on div "UGTB" at bounding box center [824, 261] width 28 height 7
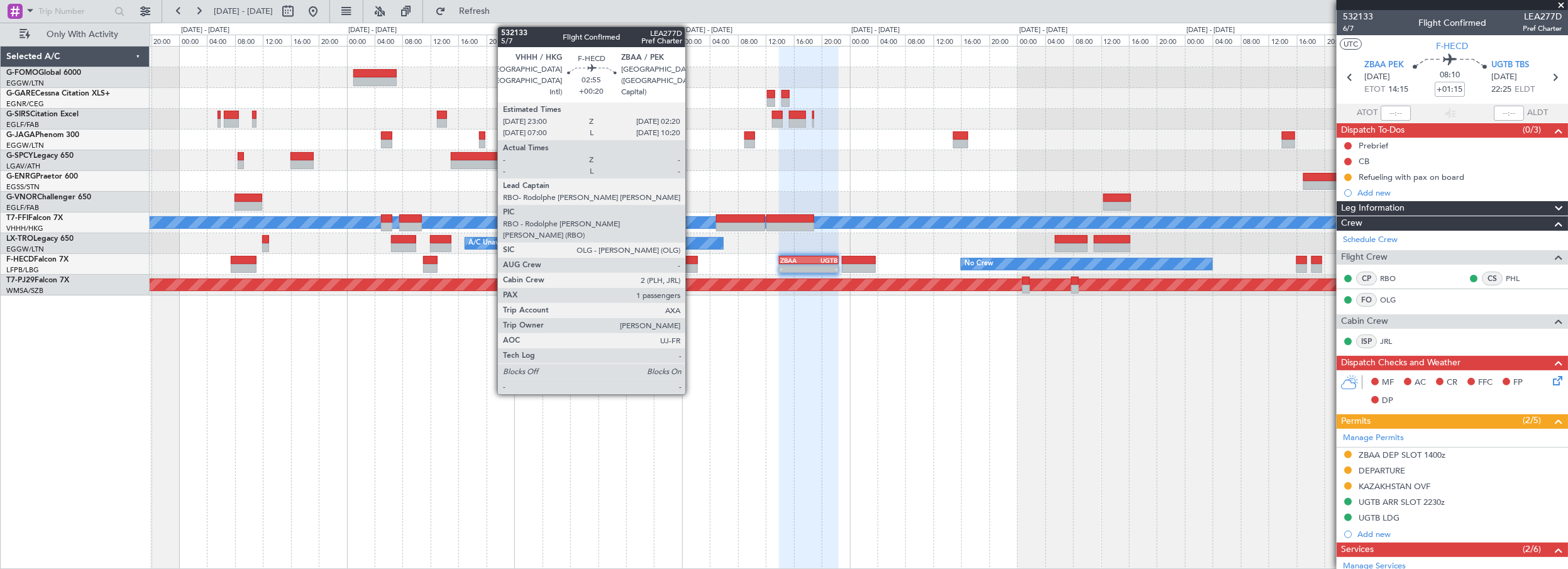
click at [691, 260] on div at bounding box center [687, 260] width 24 height 8
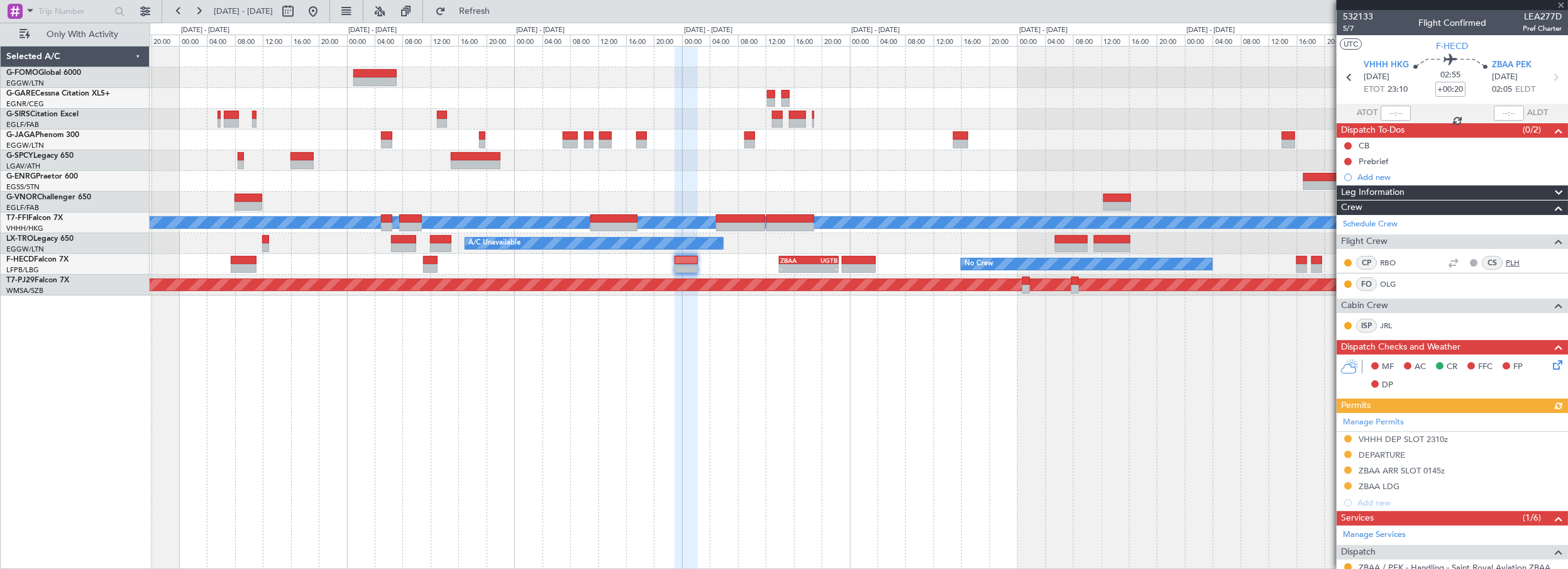
click at [1507, 262] on link "PLH" at bounding box center [1520, 263] width 28 height 11
click at [1371, 224] on link "Schedule Crew" at bounding box center [1370, 224] width 55 height 13
click at [1377, 65] on span "VHHH HKG" at bounding box center [1387, 66] width 46 height 13
click at [1501, 66] on span "ZBAA PEK" at bounding box center [1511, 66] width 40 height 13
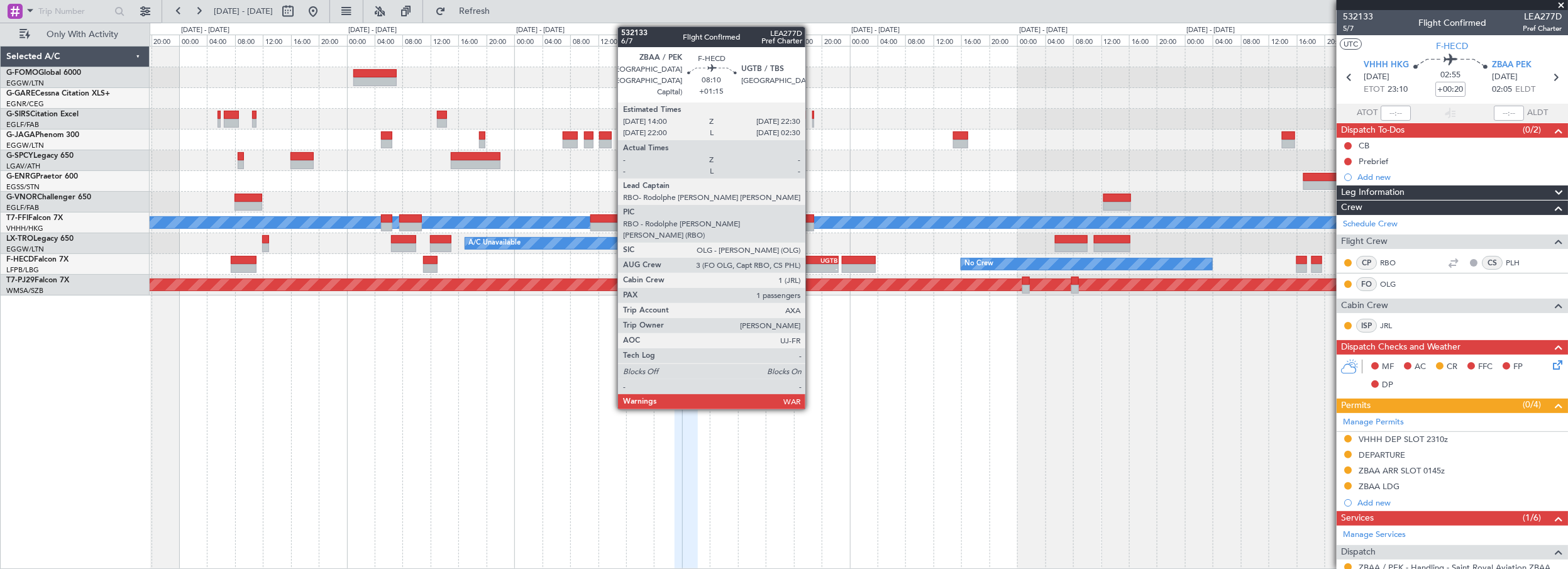
click at [811, 260] on div "UGTB" at bounding box center [824, 261] width 28 height 7
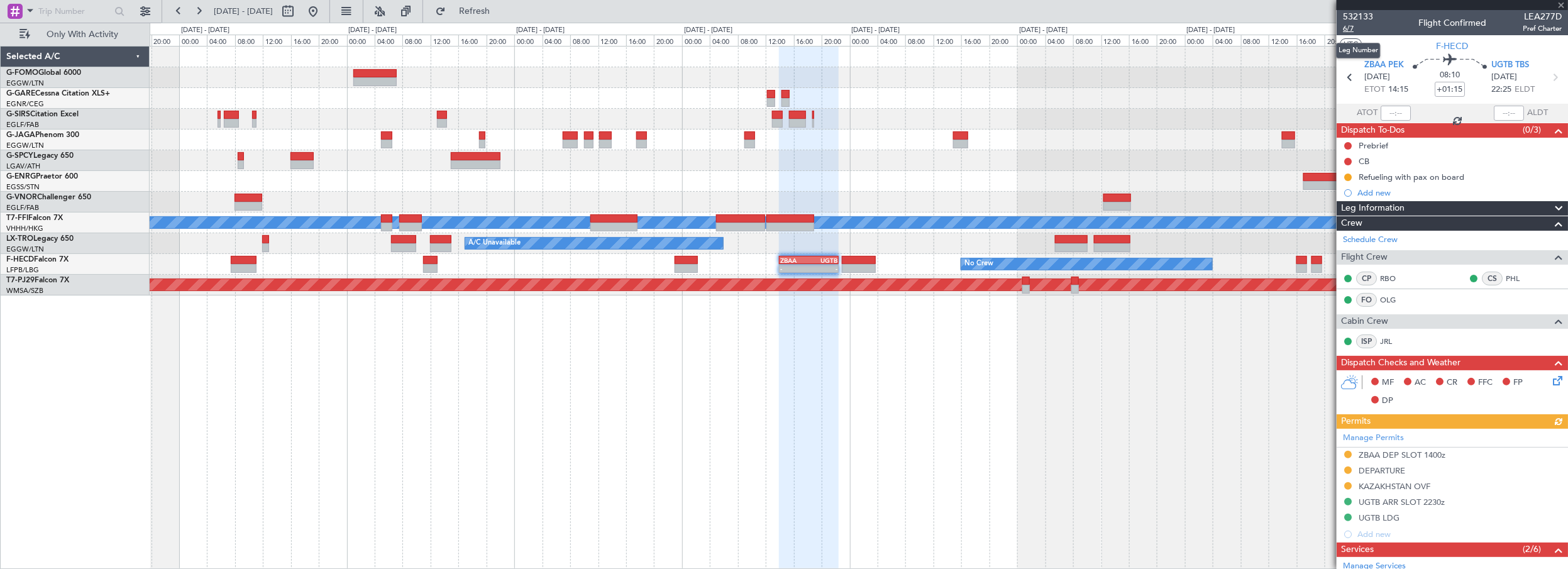
click at [1347, 30] on span "6/7" at bounding box center [1358, 28] width 30 height 10
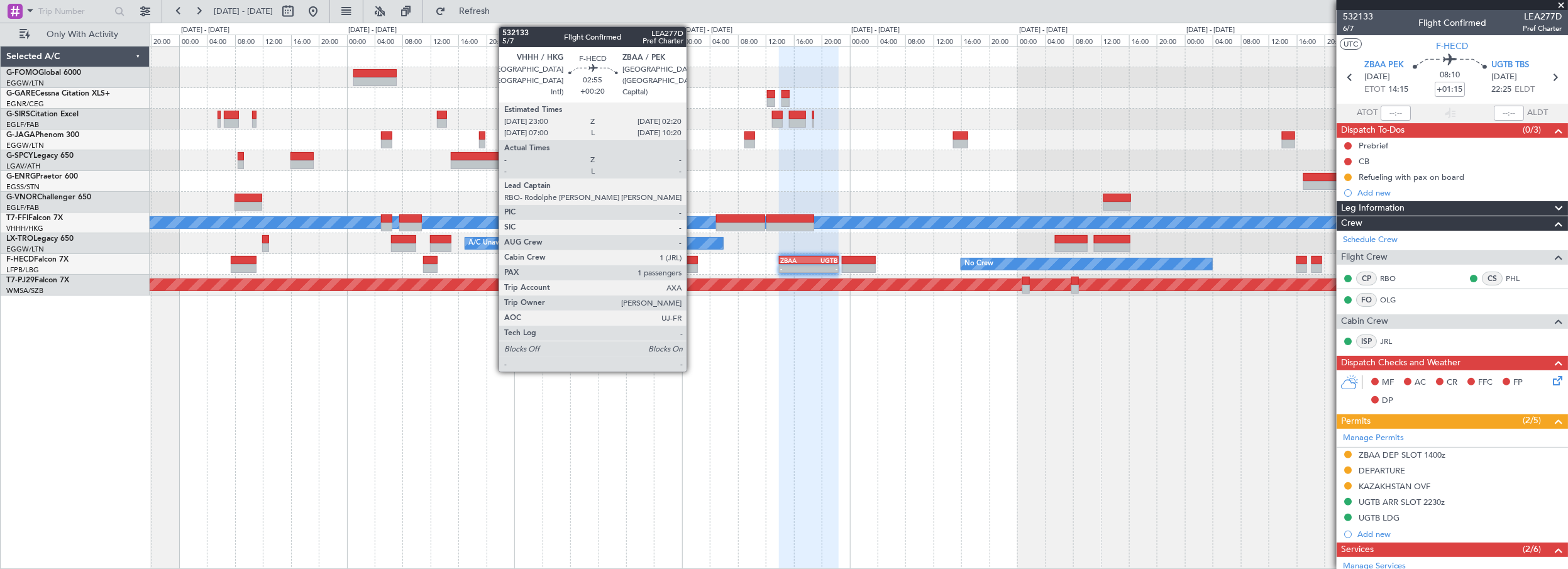
click at [692, 264] on div at bounding box center [687, 268] width 24 height 8
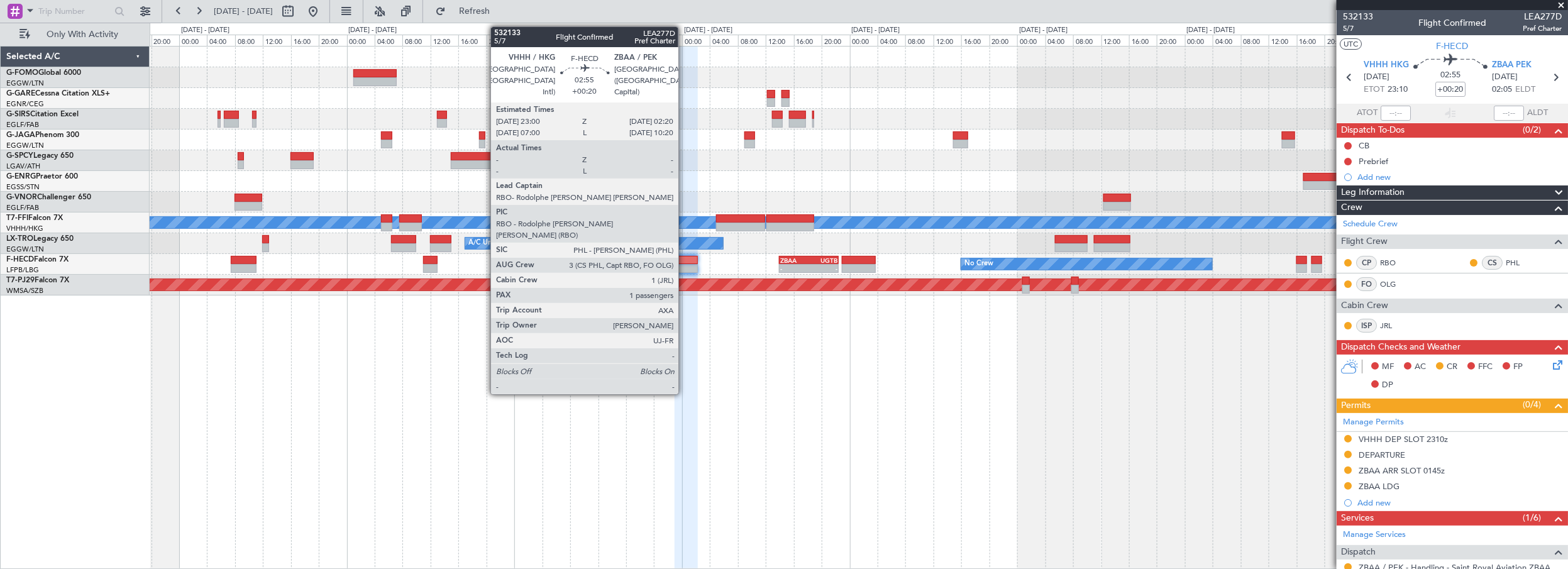
click at [685, 258] on div at bounding box center [687, 260] width 24 height 8
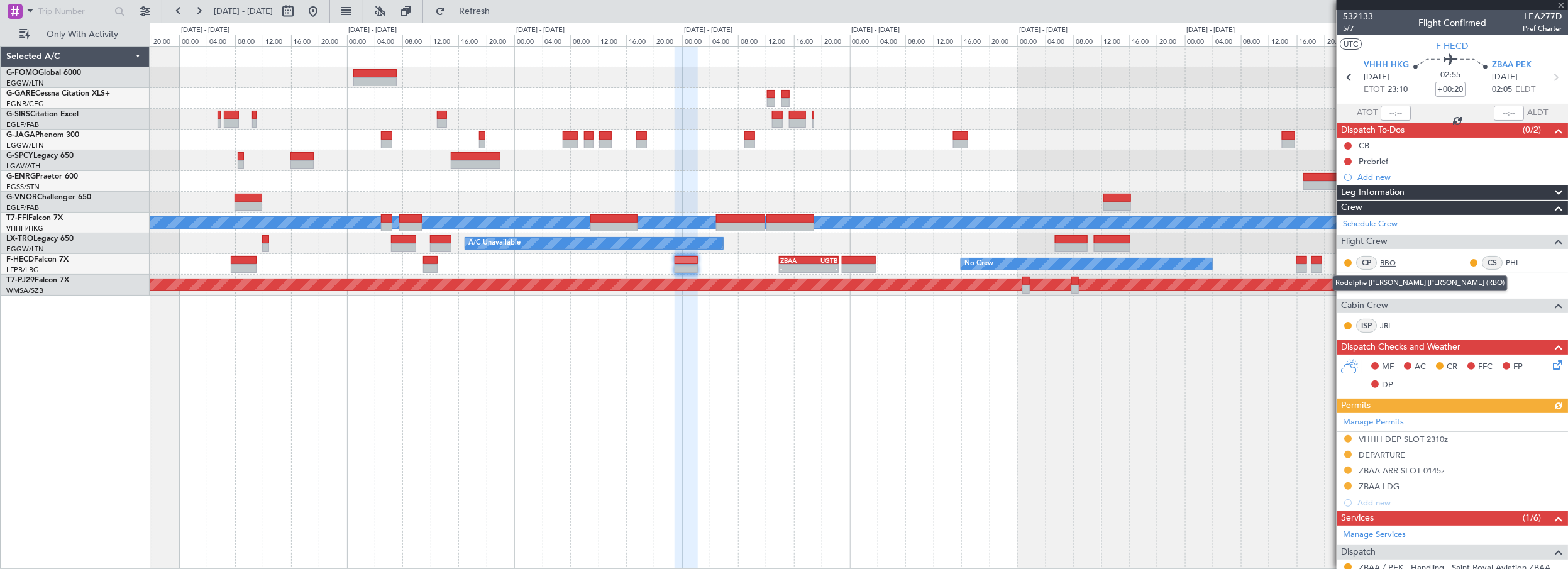
click at [1387, 260] on link "RBO" at bounding box center [1394, 263] width 28 height 11
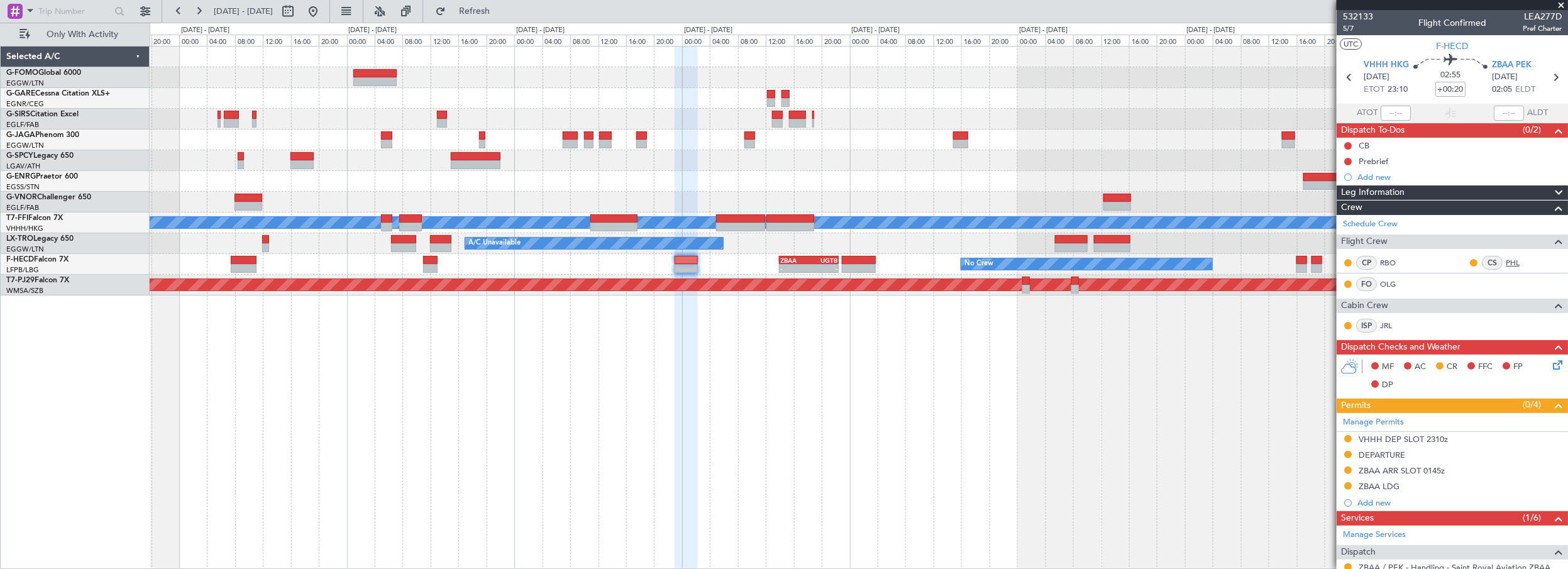
click at [1506, 258] on link "PHL" at bounding box center [1520, 263] width 28 height 11
click at [1388, 284] on link "OLG" at bounding box center [1394, 284] width 28 height 11
click at [1391, 323] on link "JRL" at bounding box center [1394, 326] width 28 height 11
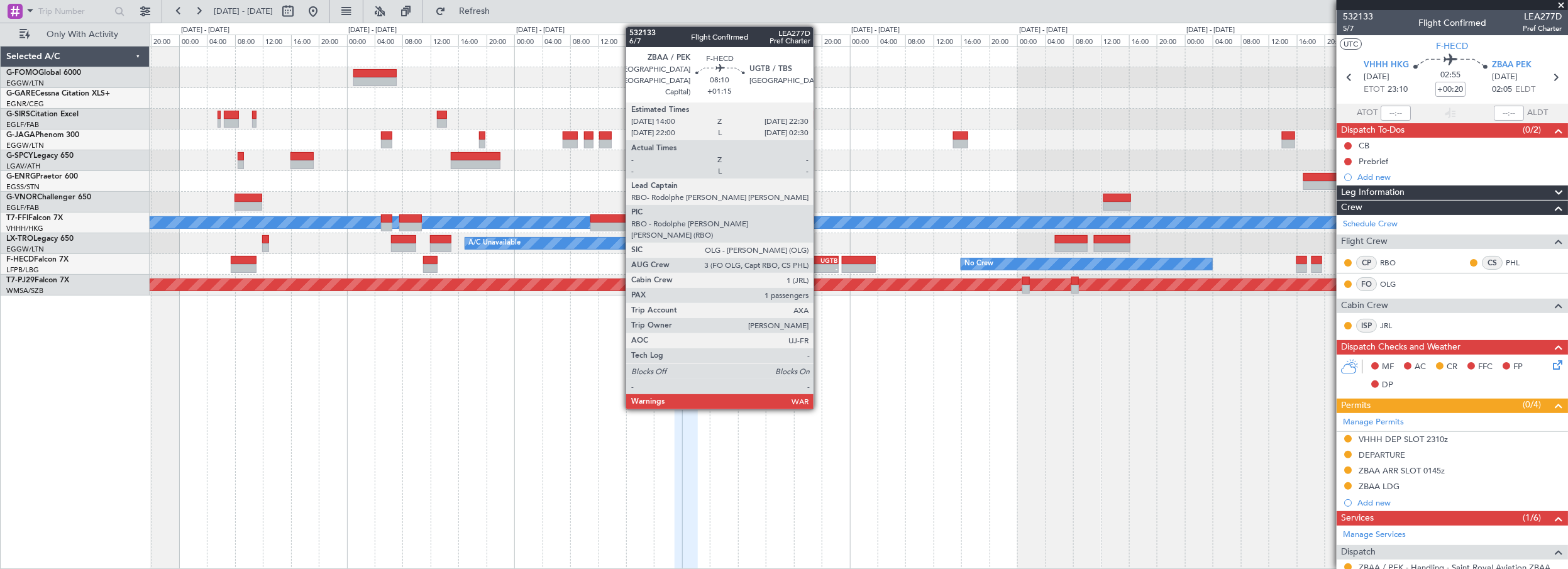
click at [820, 257] on div "UGTB" at bounding box center [824, 261] width 28 height 7
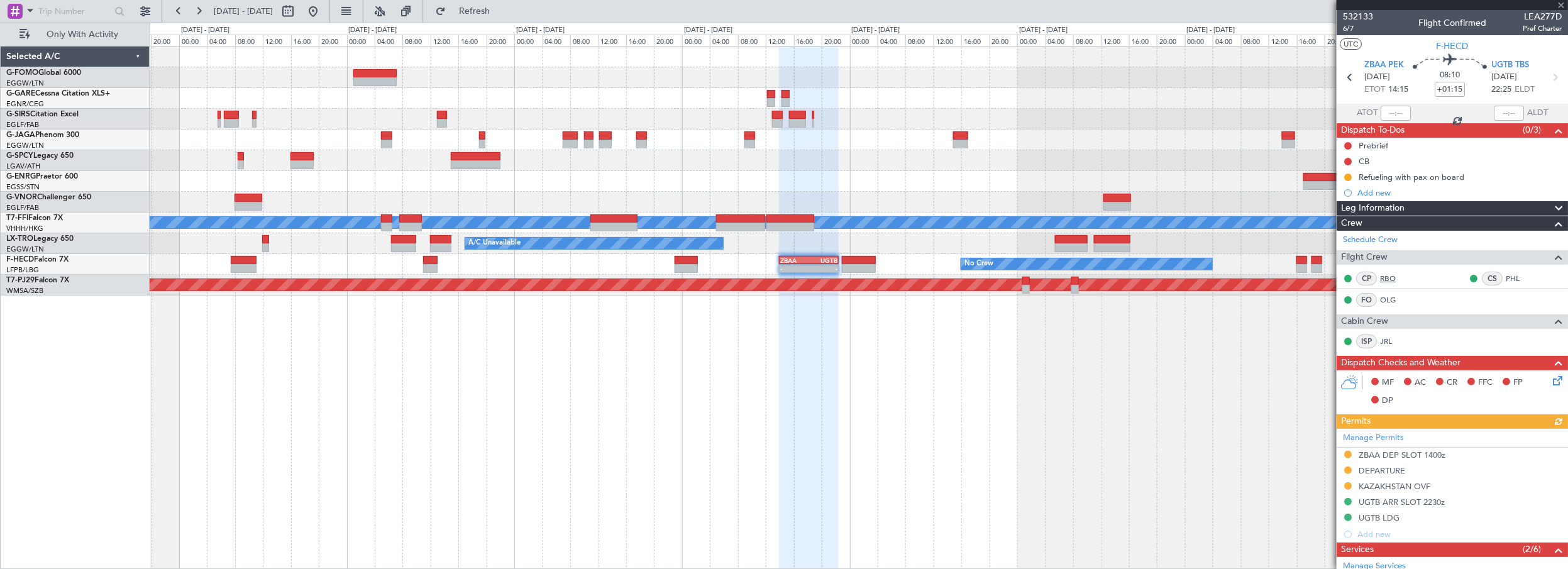
click at [1385, 277] on link "RBO" at bounding box center [1394, 278] width 28 height 11
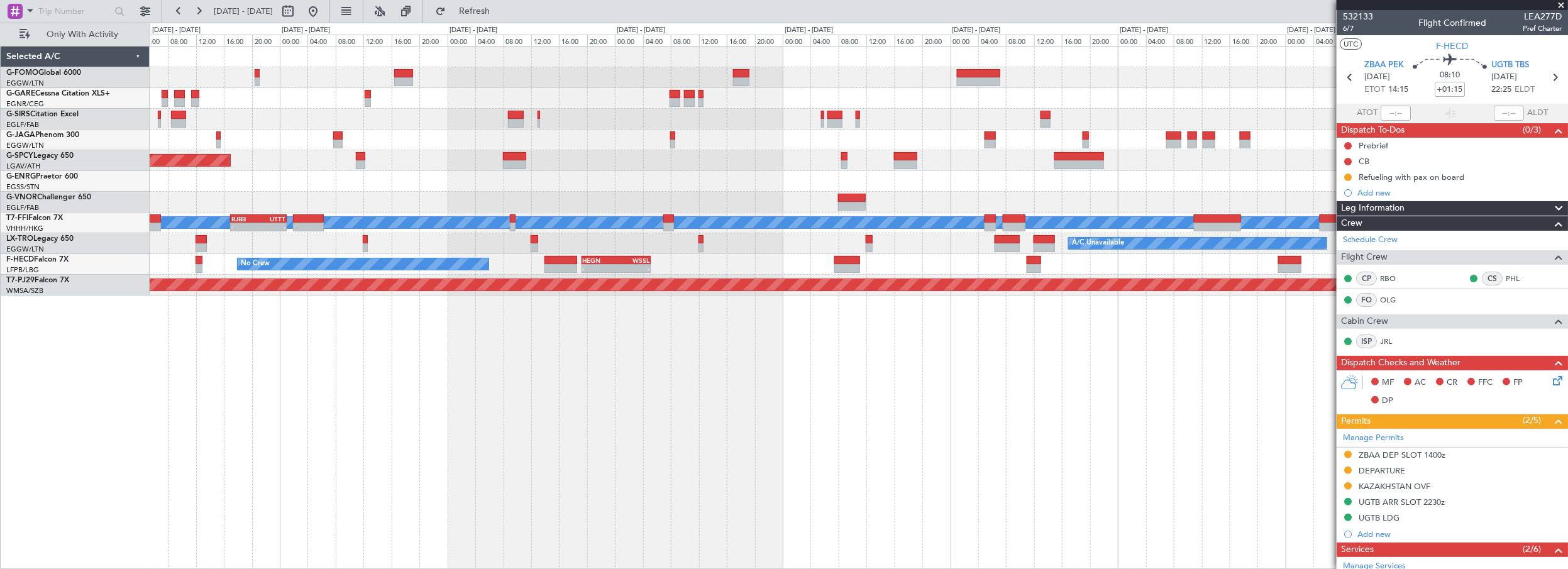
click at [911, 383] on div "Planned Maint Bremen Planned Maint Geneva (Cointrin) MEL MEL RJBB 17:00 Z UTTT …" at bounding box center [859, 307] width 1419 height 524
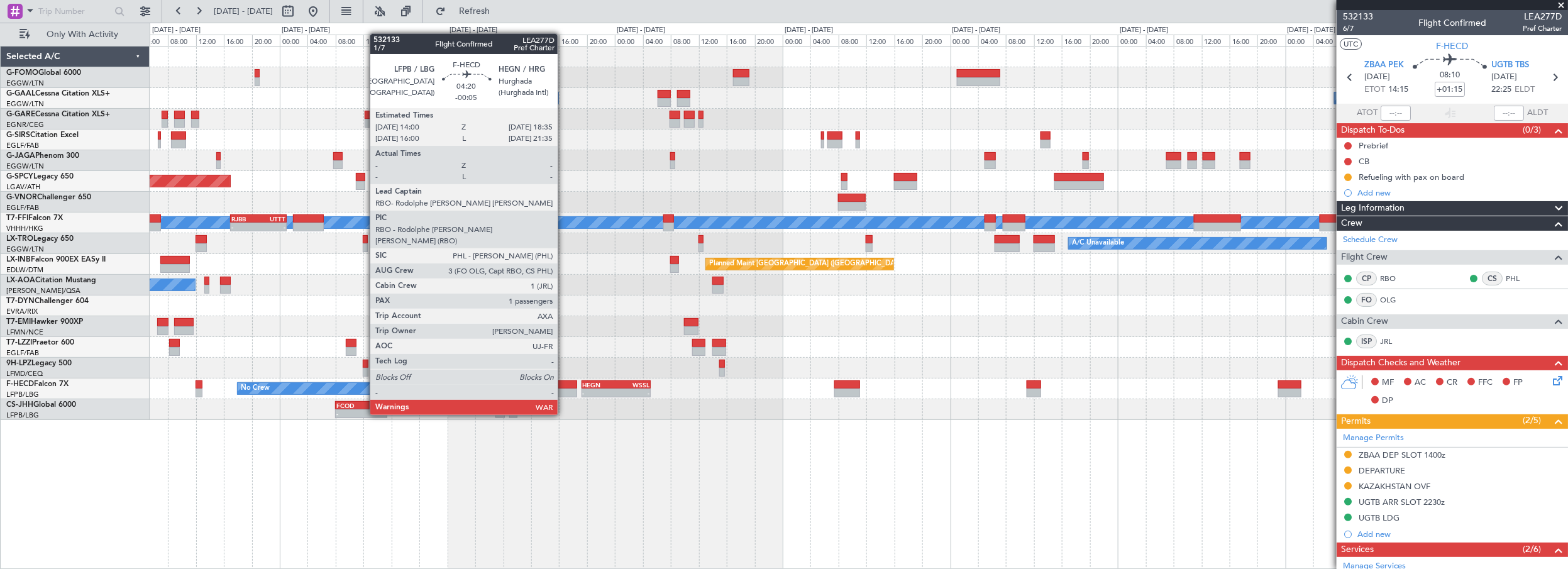
click at [565, 381] on div at bounding box center [560, 385] width 32 height 8
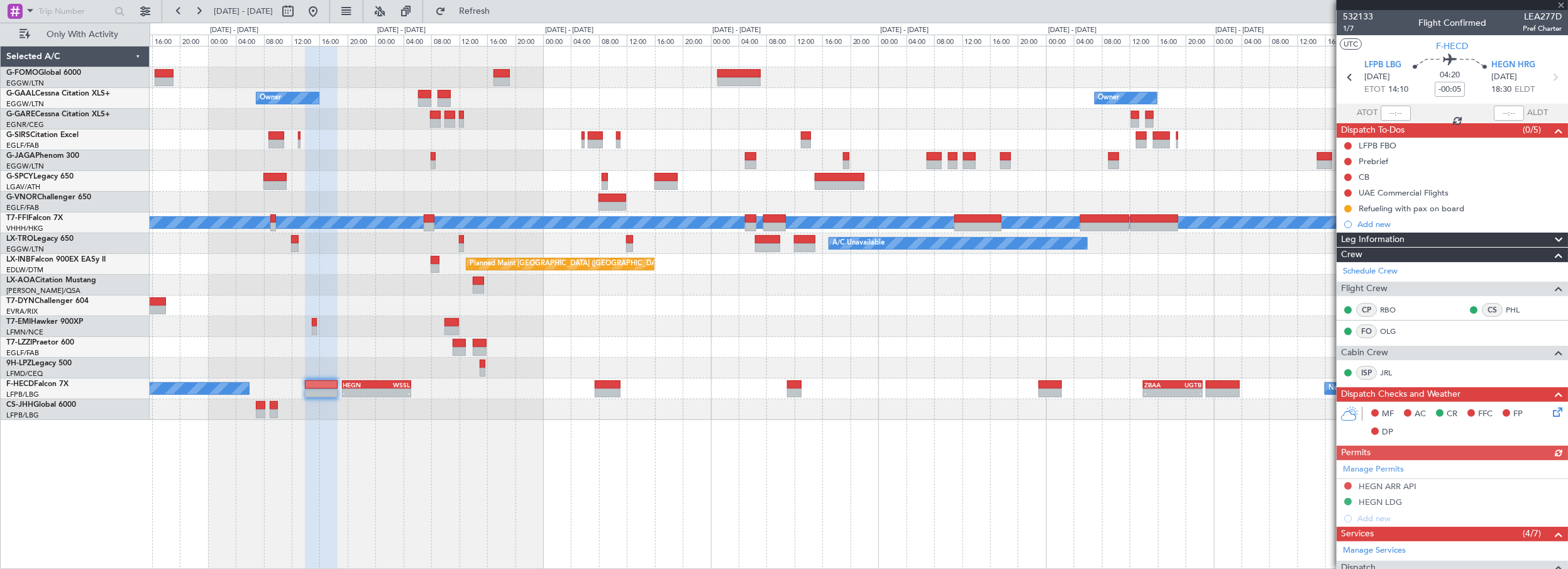
click at [788, 486] on div "Owner Owner Owner Planned Maint Bremen Planned Maint Geneva (Cointrin) MEL MEL …" at bounding box center [859, 307] width 1419 height 524
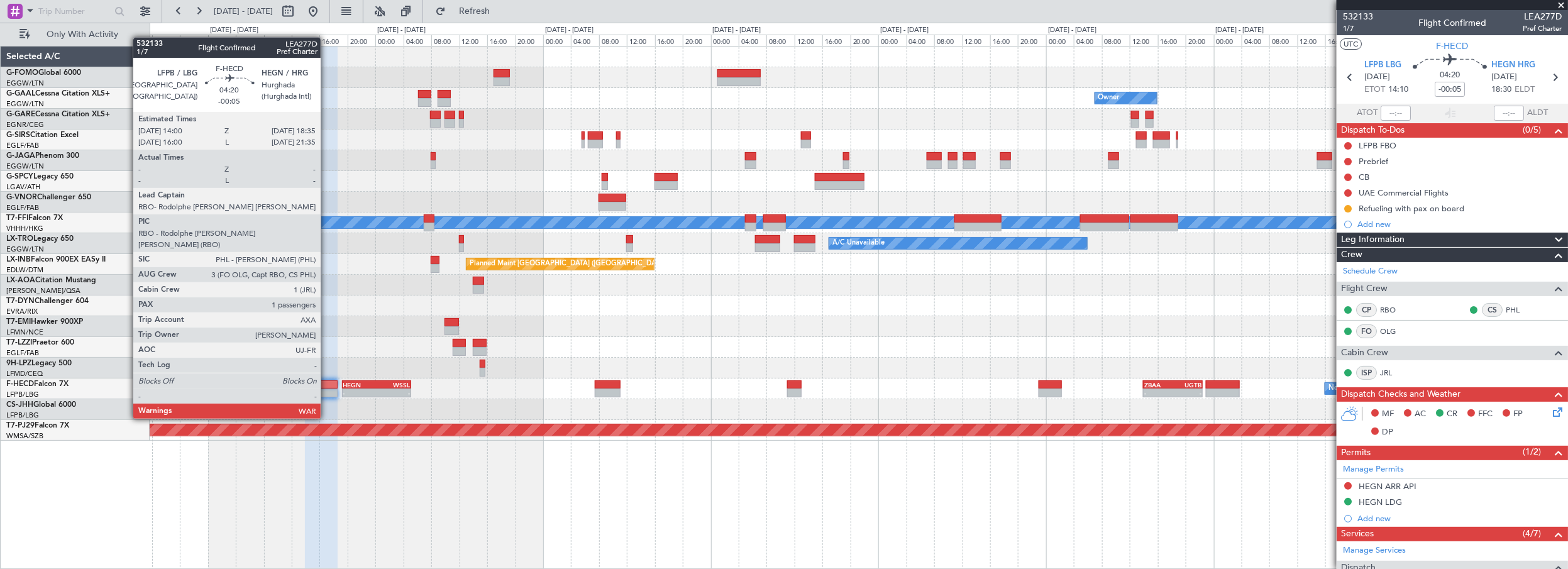
click at [327, 384] on div at bounding box center [321, 385] width 32 height 8
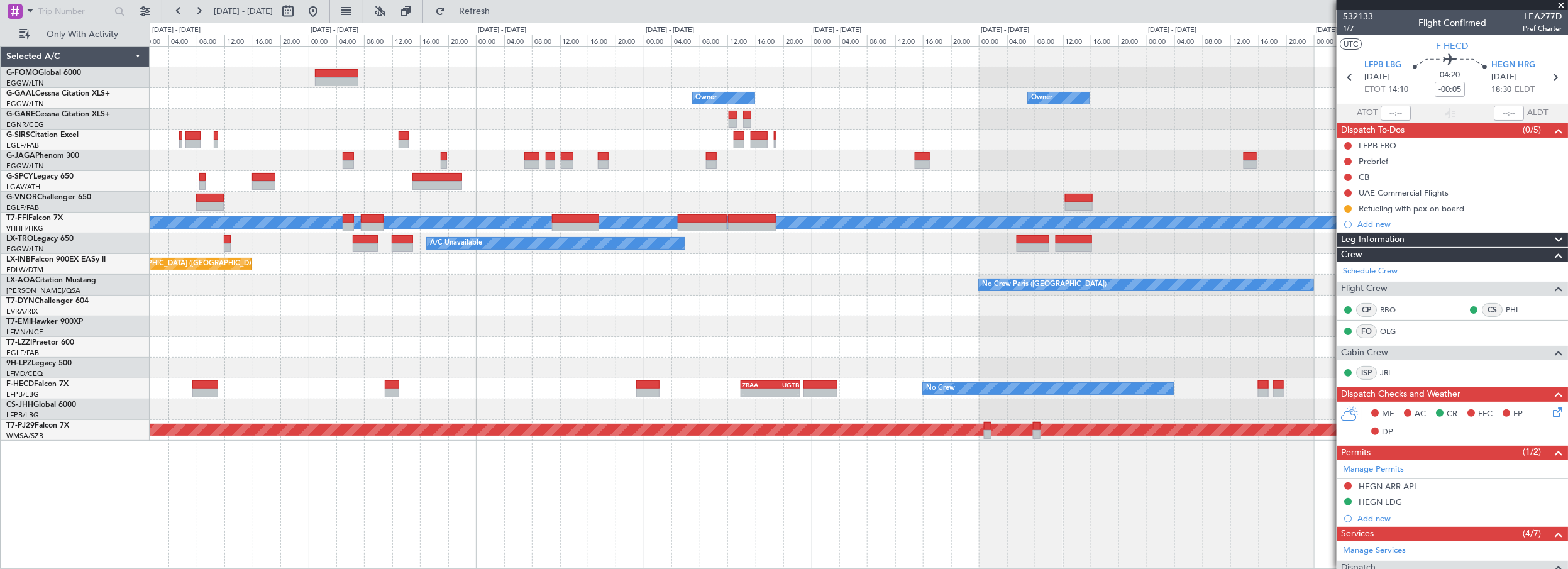
click at [659, 347] on div "Owner Owner Owner Owner Owner No Crew Planned Maint Geneva (Cointrin) MEL MEL A…" at bounding box center [859, 244] width 1418 height 395
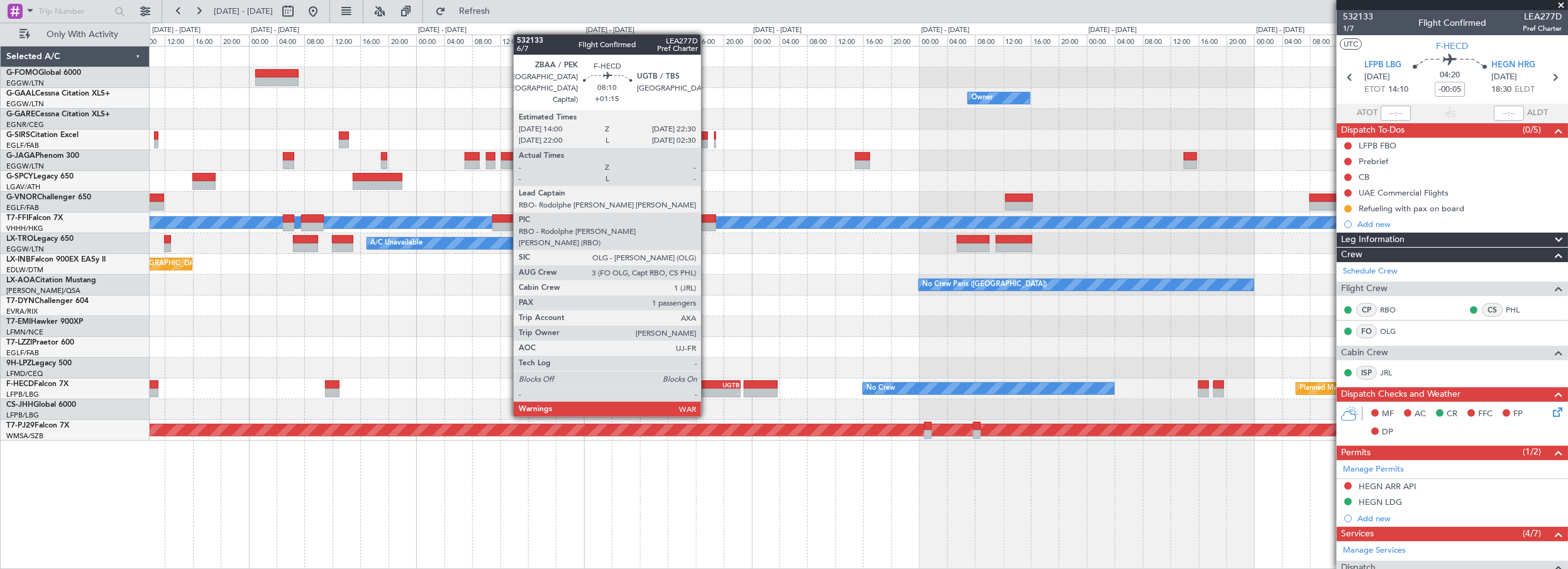
click at [707, 381] on div "ZBAA" at bounding box center [696, 385] width 28 height 7
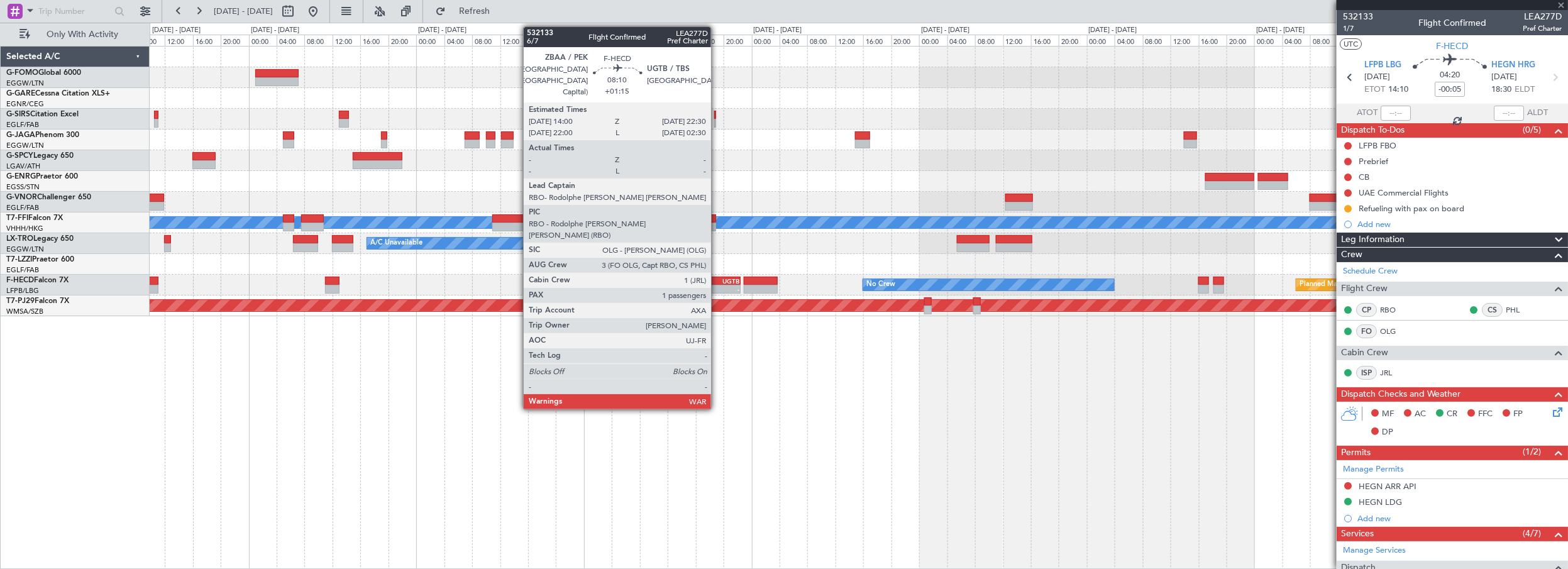
click at [717, 278] on div "UGTB" at bounding box center [725, 281] width 28 height 7
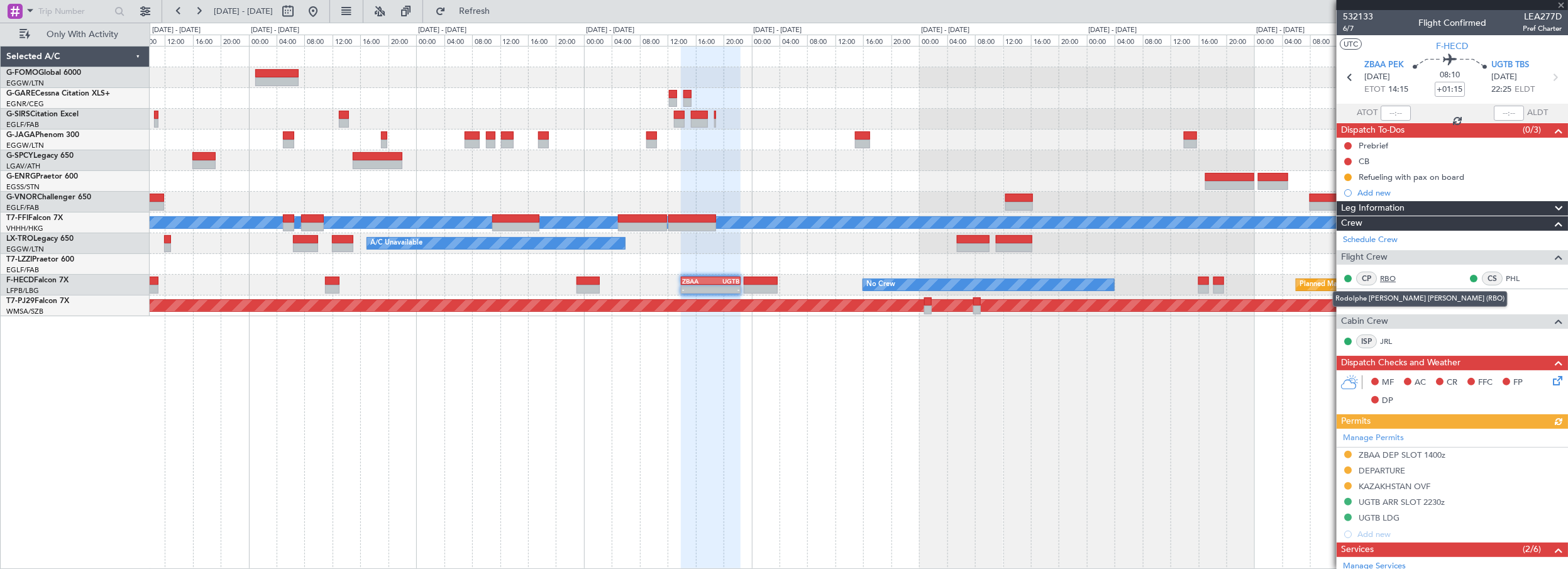
click at [1389, 278] on link "RBO" at bounding box center [1394, 278] width 28 height 11
click at [1506, 277] on link "PHL" at bounding box center [1520, 278] width 28 height 11
click at [1389, 295] on link "OLG" at bounding box center [1394, 300] width 28 height 11
click at [1385, 341] on link "JRL" at bounding box center [1394, 342] width 28 height 11
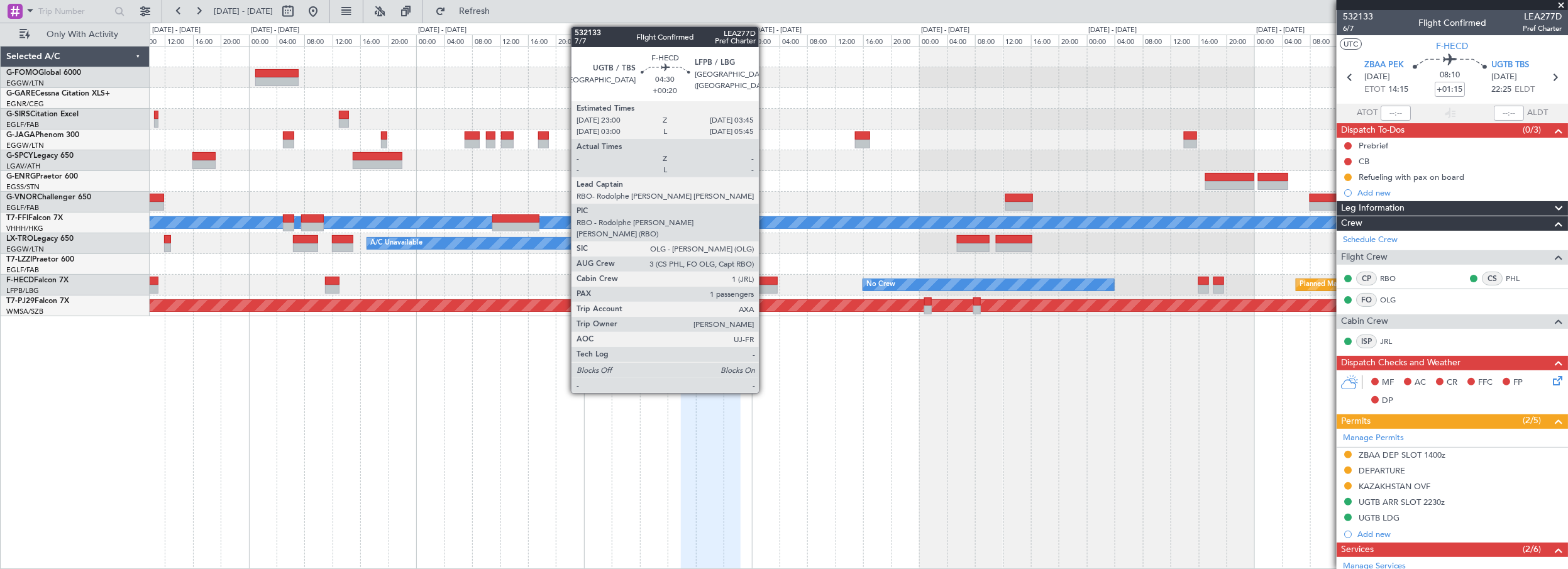
click at [765, 279] on div at bounding box center [760, 280] width 34 height 8
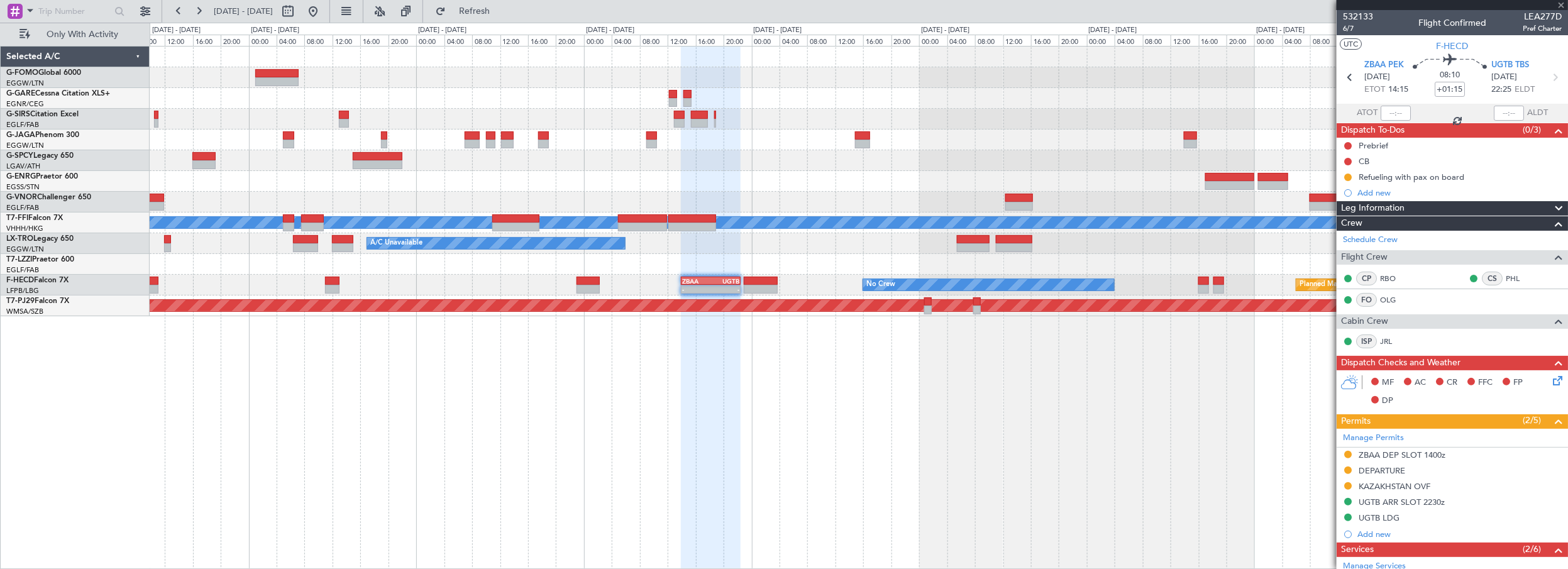
type input "+00:20"
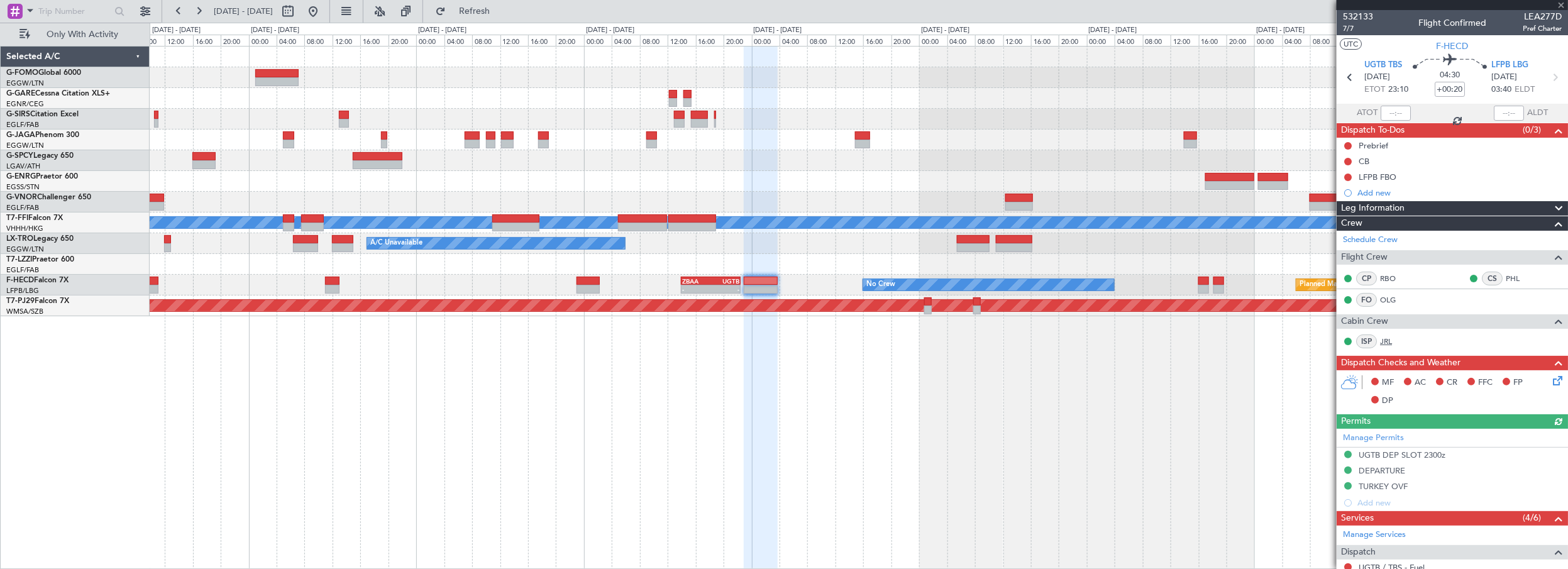
click at [1389, 339] on link "JRL" at bounding box center [1394, 342] width 28 height 11
click at [985, 471] on div "Planned Maint Geneva (Cointrin) MEL MEL Planned Maint Riga (Riga Intl) A/C Unav…" at bounding box center [859, 307] width 1419 height 524
click at [1509, 275] on link "PHL" at bounding box center [1520, 278] width 28 height 11
click at [1387, 299] on link "OLG" at bounding box center [1394, 300] width 28 height 11
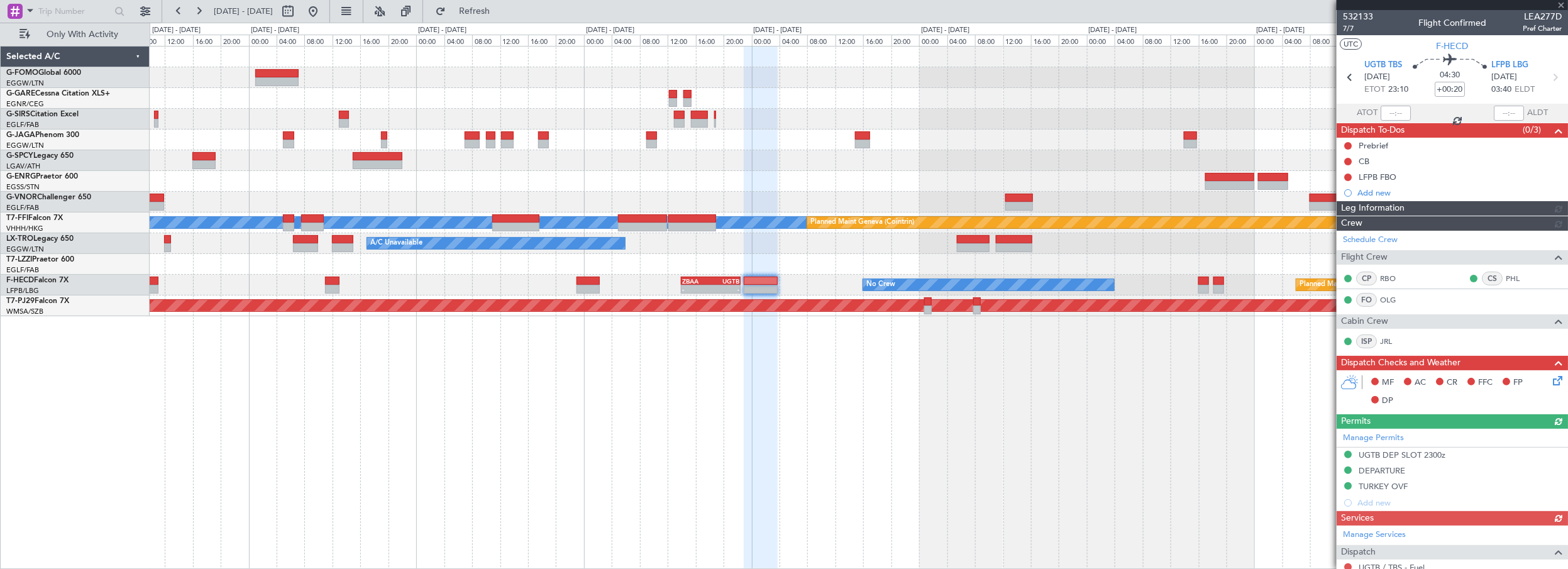
click at [952, 403] on div "MEL MEL Planned Maint Geneva (Cointrin) A/C Unavailable Planned Maint Riga (Rig…" at bounding box center [859, 307] width 1419 height 524
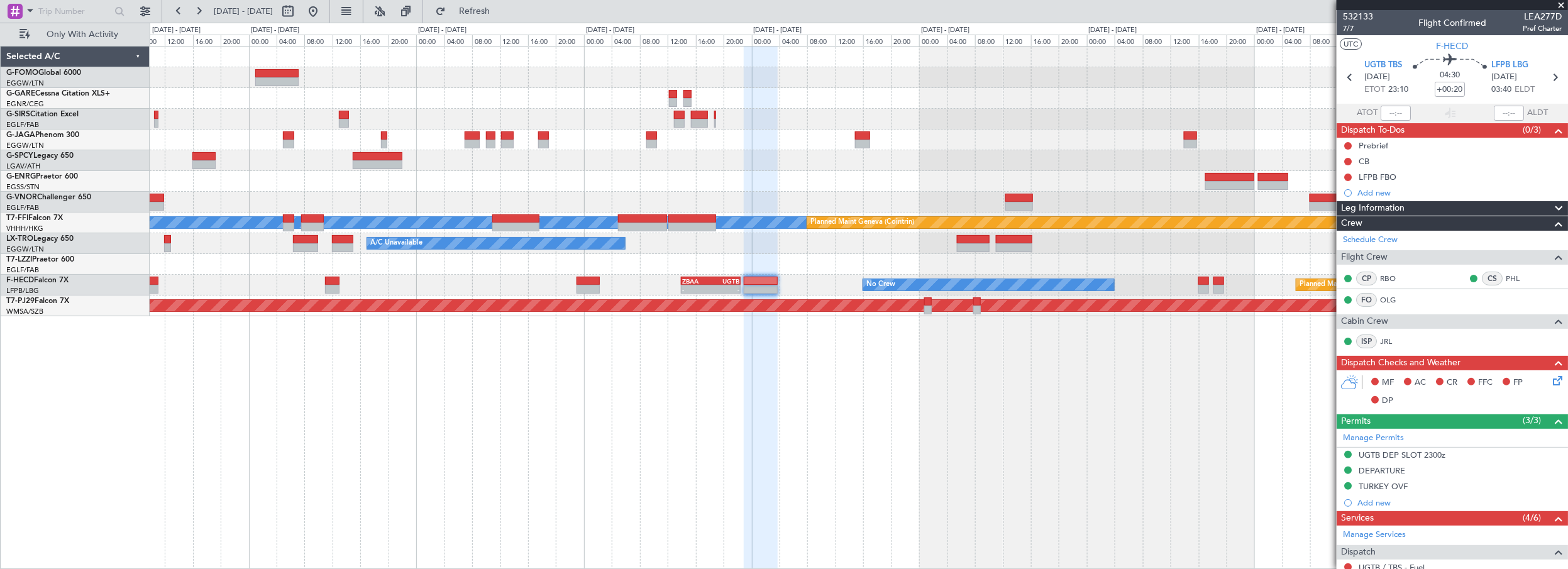
click at [518, 522] on div "MEL MEL Planned Maint Geneva (Cointrin) A/C Unavailable Planned Maint Riga (Rig…" at bounding box center [859, 307] width 1419 height 524
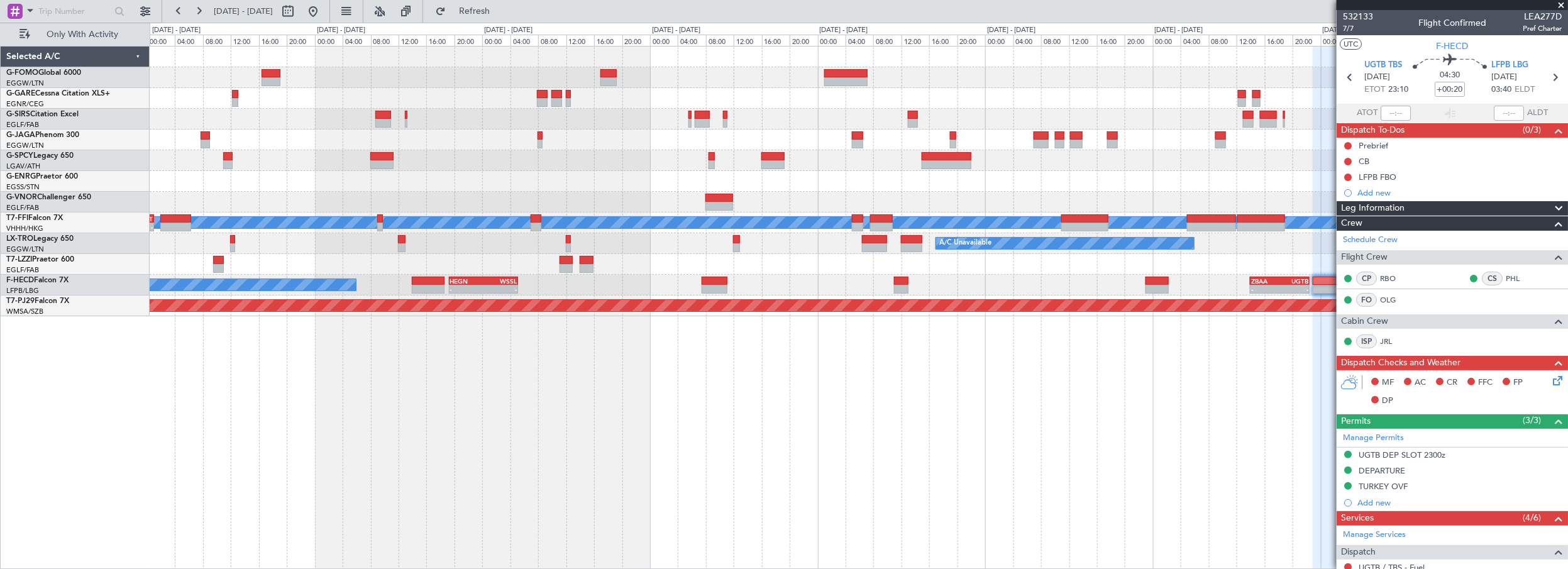
click at [889, 421] on div "Planned Maint Bremen MEL MEL Planned Maint Geneva (Cointrin) RJBB 17:00 Z UTTT …" at bounding box center [859, 307] width 1419 height 524
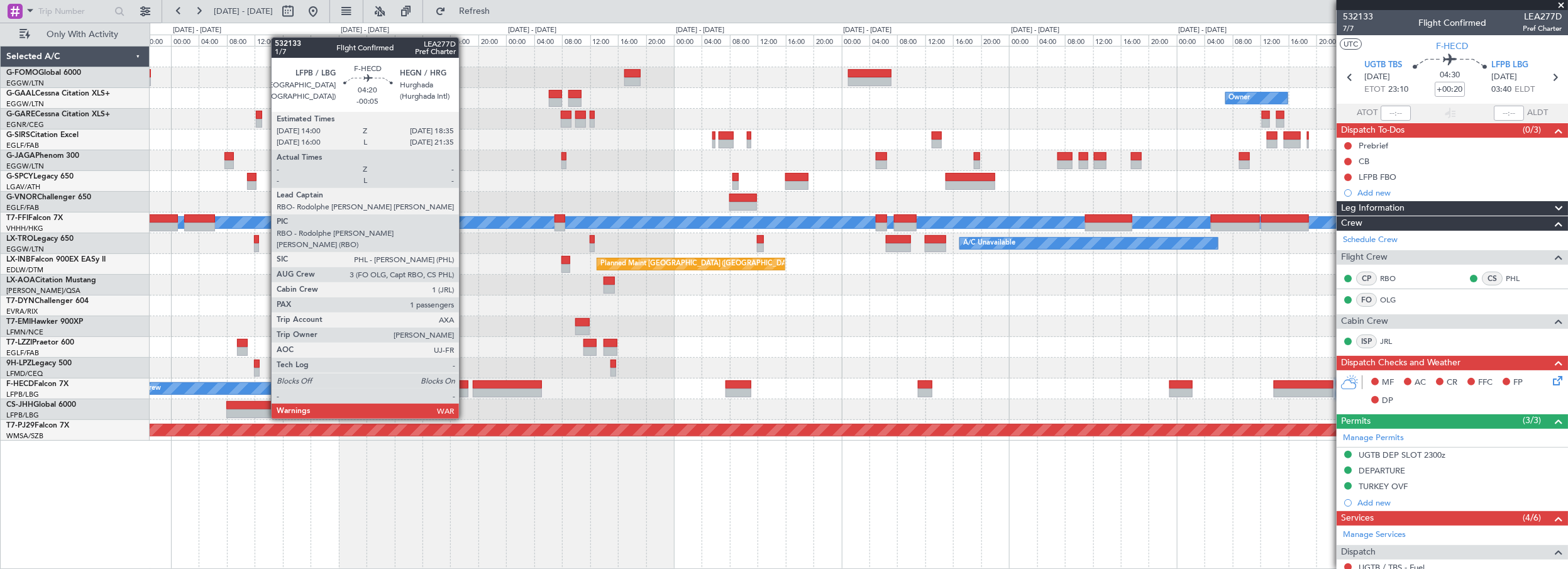
click at [462, 384] on div at bounding box center [451, 385] width 32 height 8
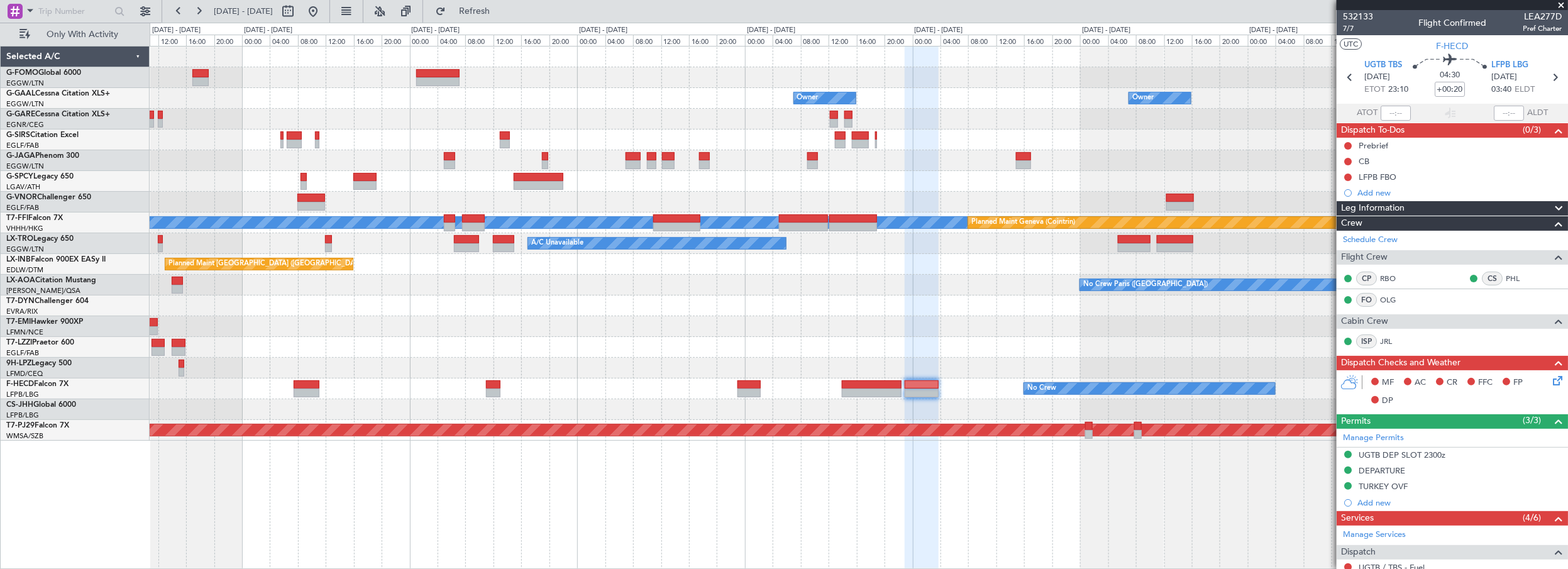
click at [682, 500] on div "Owner Owner Owner Owner MEL MEL Planned Maint Geneva (Cointrin) A/C Unavailable…" at bounding box center [859, 307] width 1419 height 524
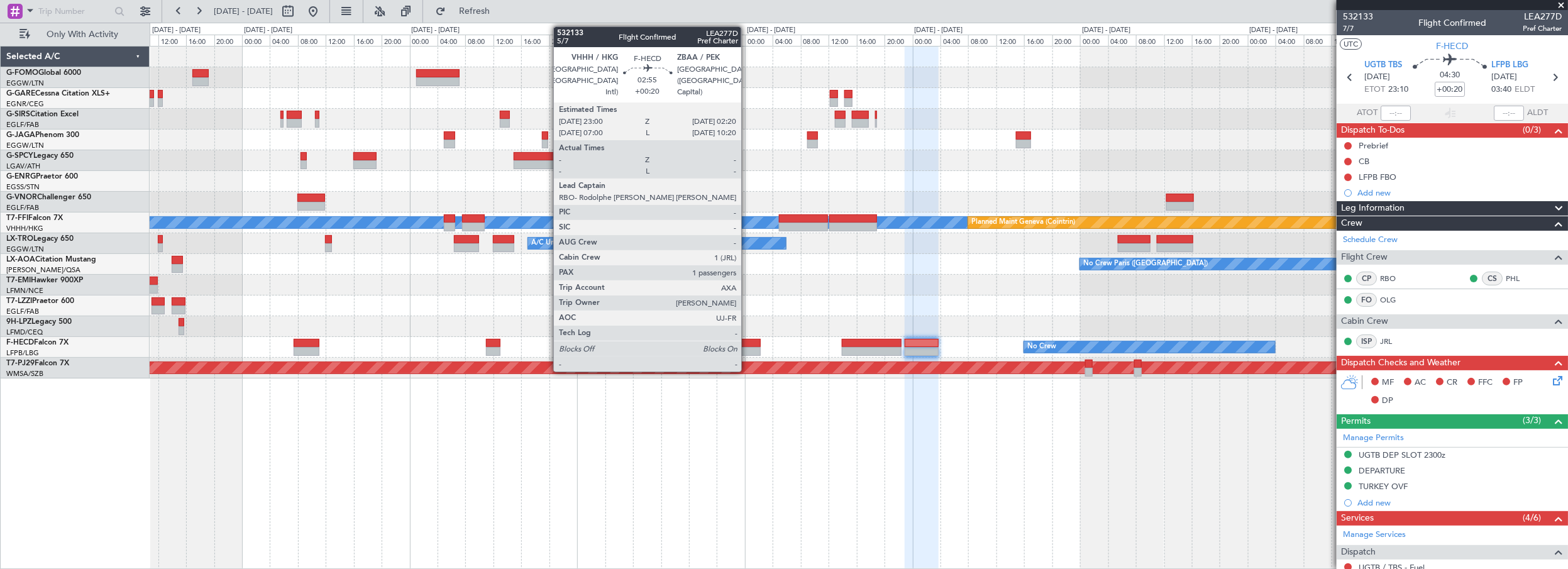
click at [747, 343] on div at bounding box center [750, 343] width 24 height 8
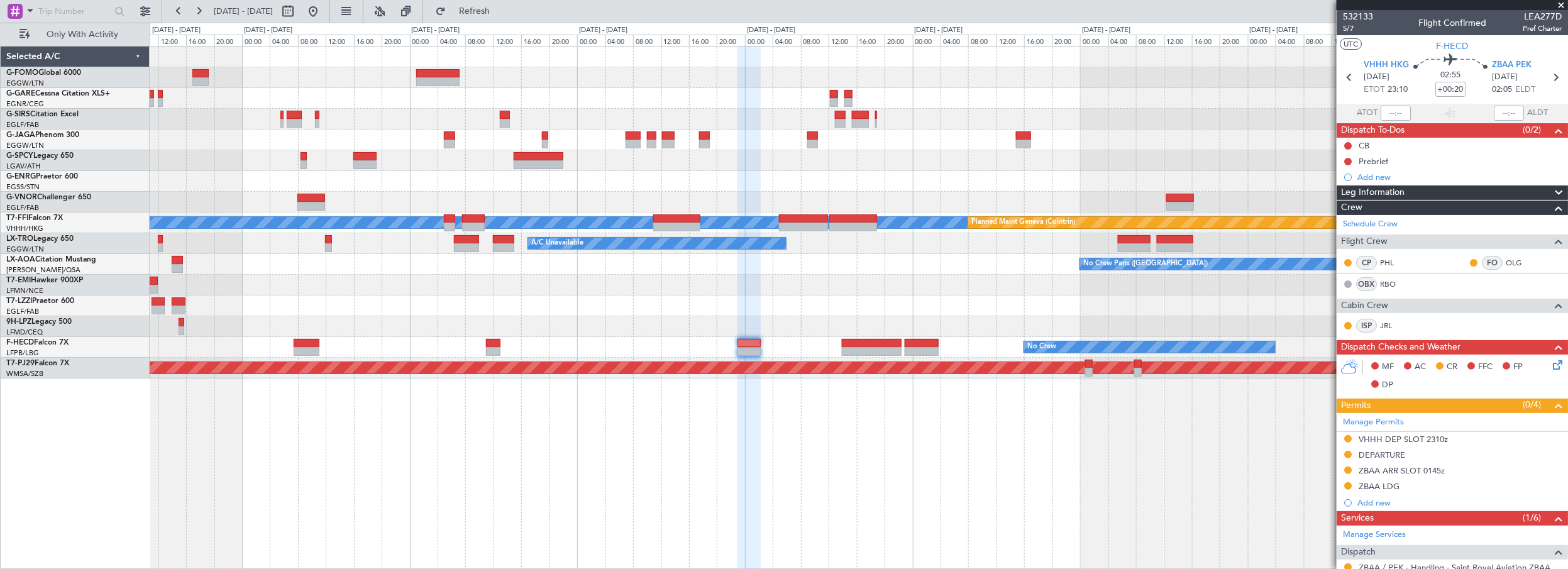
click at [1353, 26] on mat-tooltip-component "Trip Number" at bounding box center [1358, 40] width 62 height 34
click at [1350, 28] on span "5/7" at bounding box center [1358, 28] width 30 height 10
click at [1386, 286] on link "RBO" at bounding box center [1394, 284] width 28 height 11
click at [1396, 280] on link "RBO" at bounding box center [1394, 284] width 28 height 11
click at [1386, 277] on mat-tooltip-component "Captain" at bounding box center [1367, 285] width 47 height 34
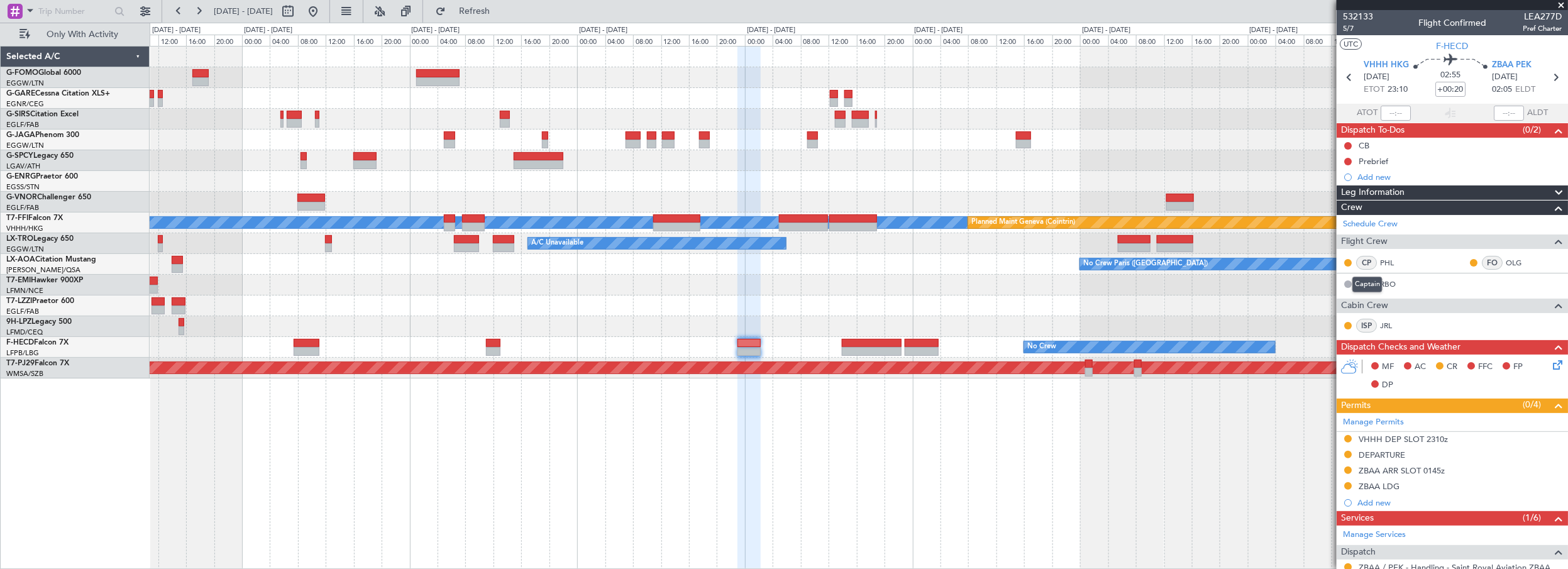
click at [1387, 282] on mat-tooltip-component "Captain" at bounding box center [1367, 285] width 47 height 34
click at [1388, 283] on link "RBO" at bounding box center [1394, 284] width 28 height 11
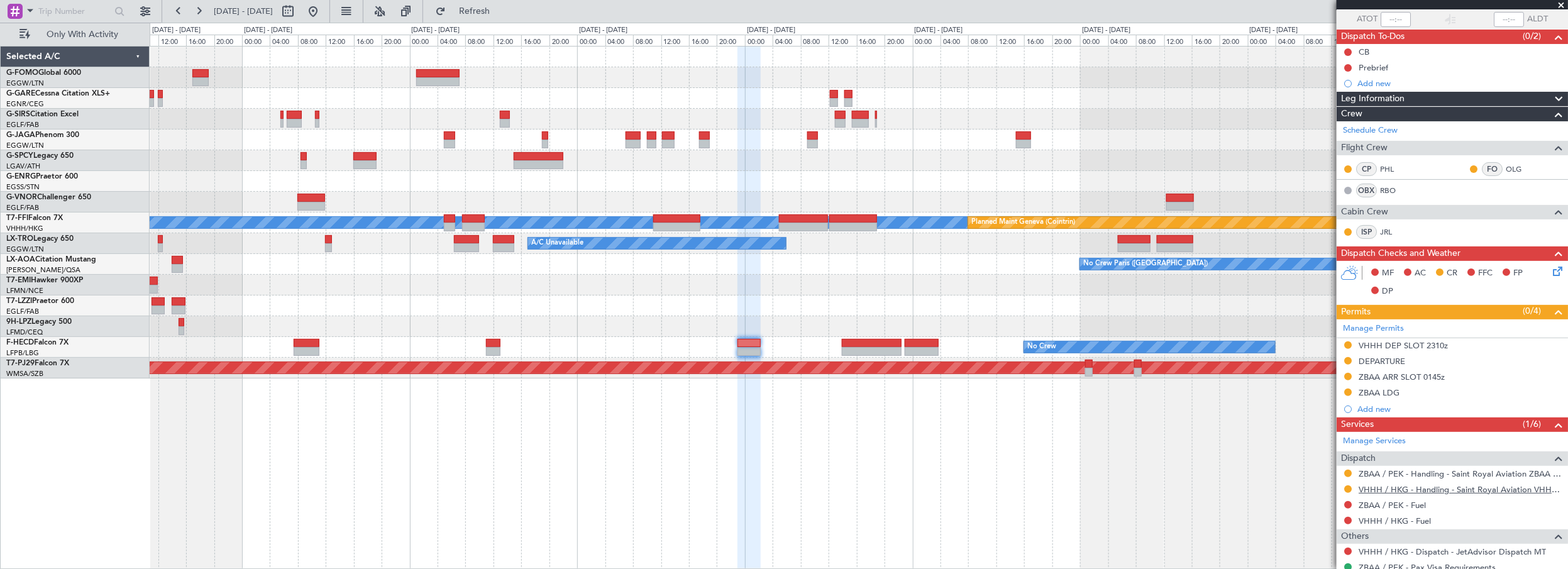
scroll to position [160, 0]
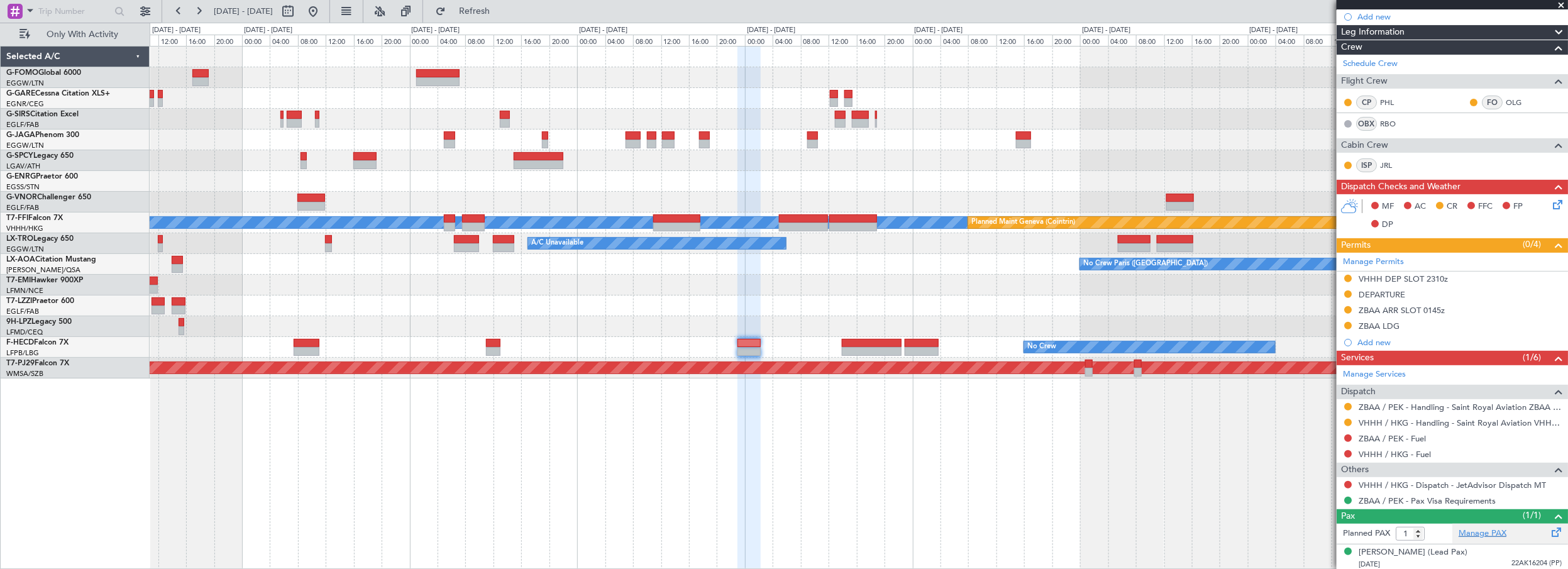
click at [1486, 532] on link "Manage PAX" at bounding box center [1482, 535] width 47 height 13
click at [502, 7] on span "Refresh" at bounding box center [475, 10] width 53 height 8
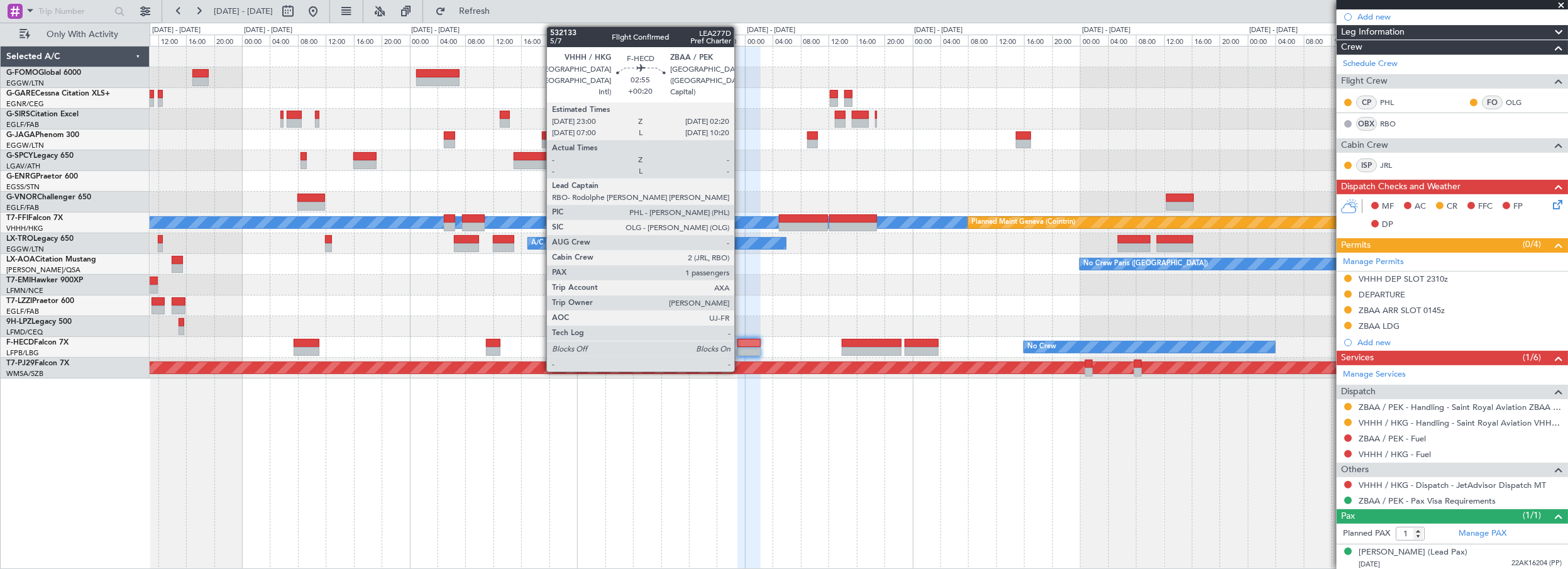
click at [741, 343] on div at bounding box center [750, 343] width 24 height 8
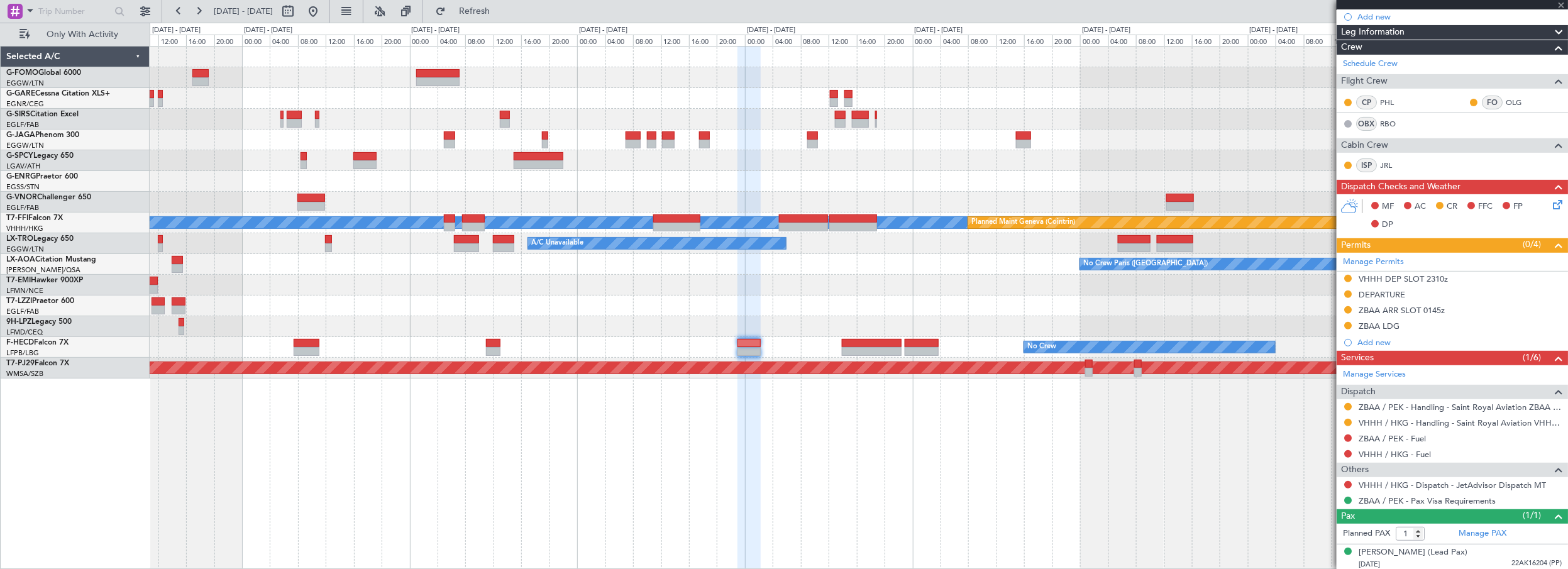
scroll to position [0, 0]
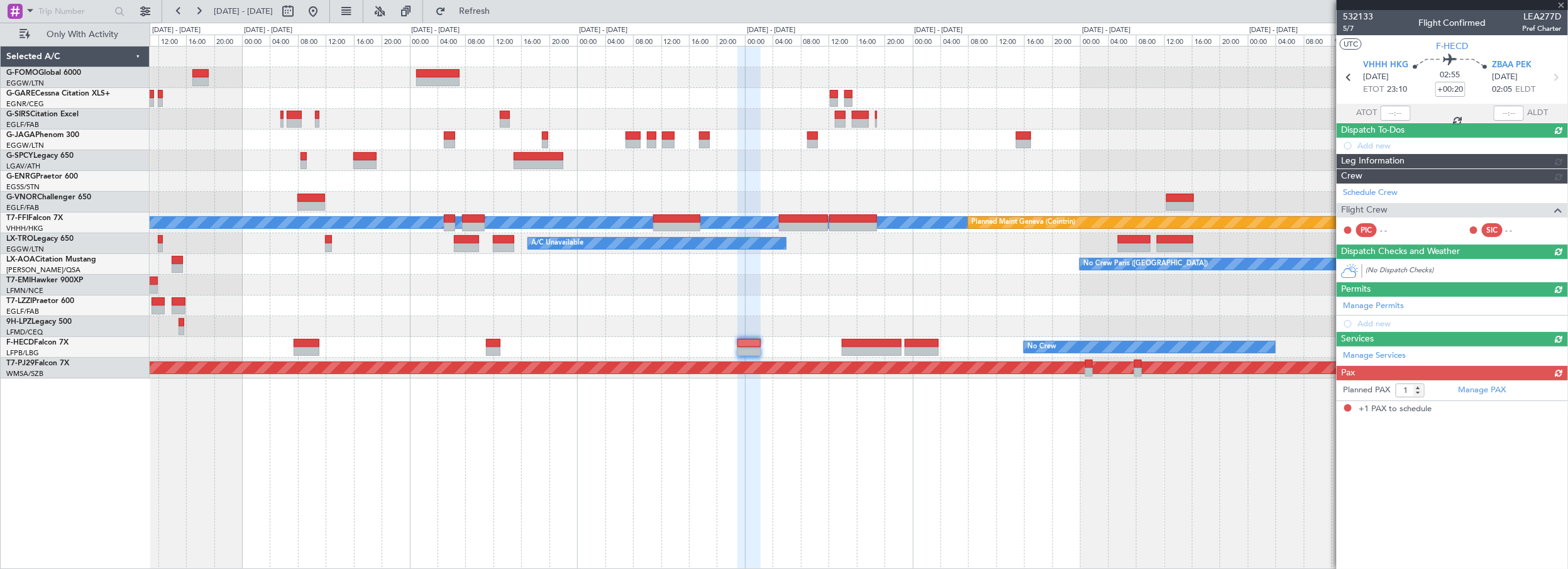
click at [757, 343] on div at bounding box center [750, 343] width 24 height 8
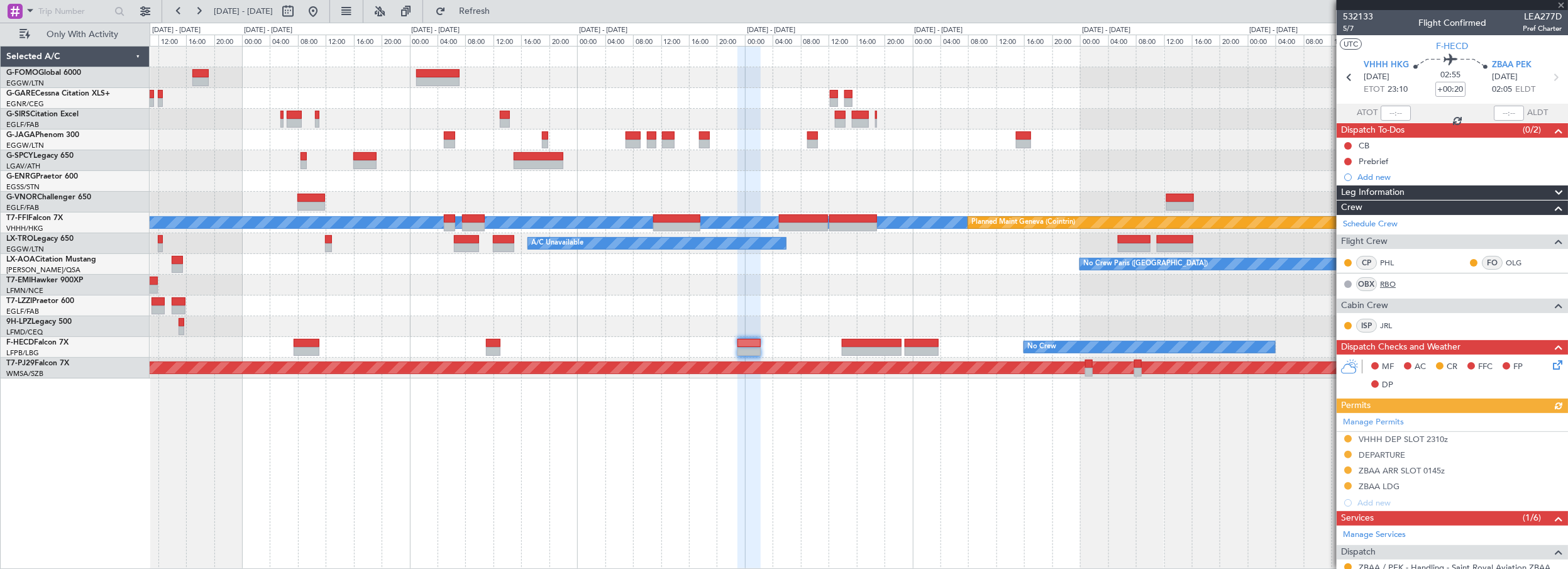
click at [1397, 281] on link "RBO" at bounding box center [1394, 284] width 28 height 11
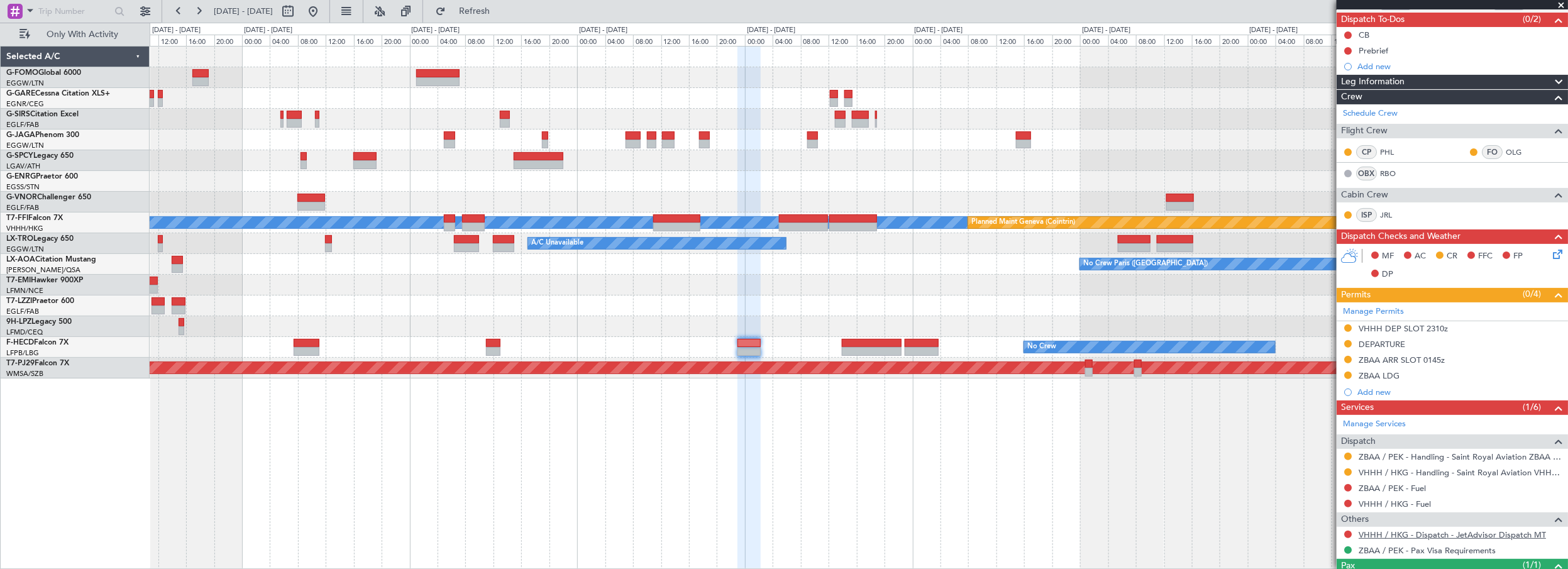
scroll to position [160, 0]
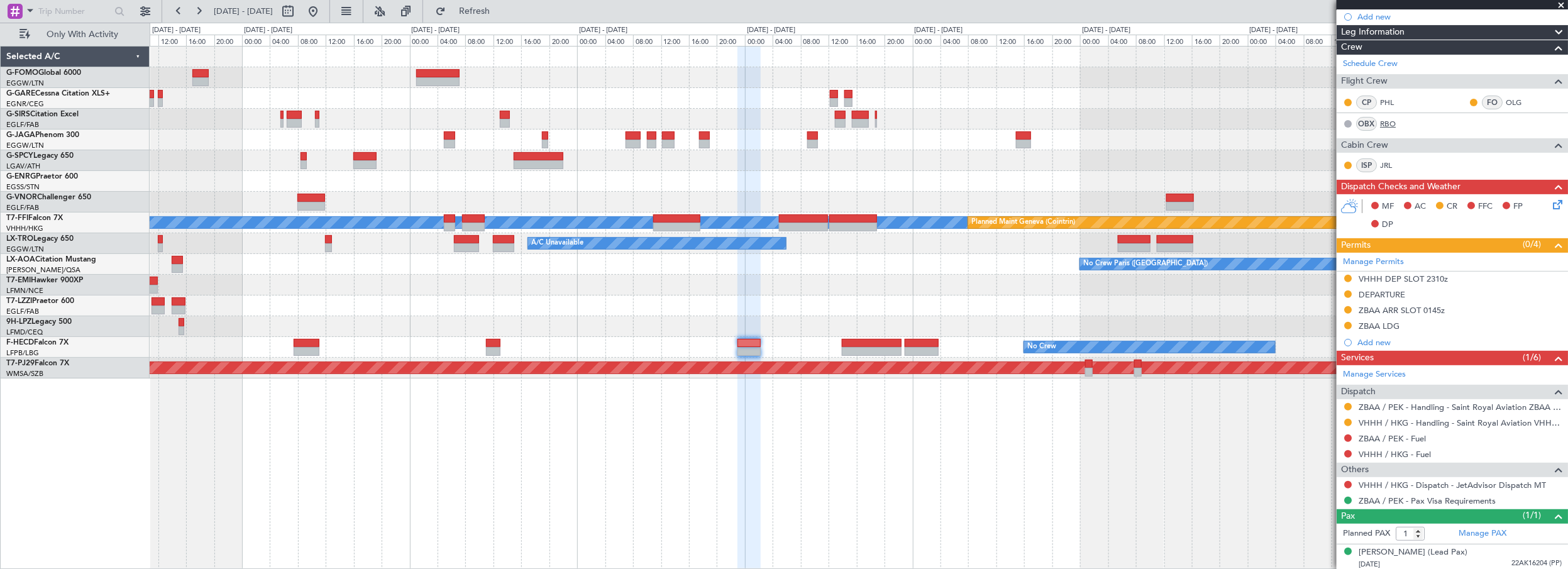
click at [1391, 123] on link "RBO" at bounding box center [1394, 124] width 28 height 11
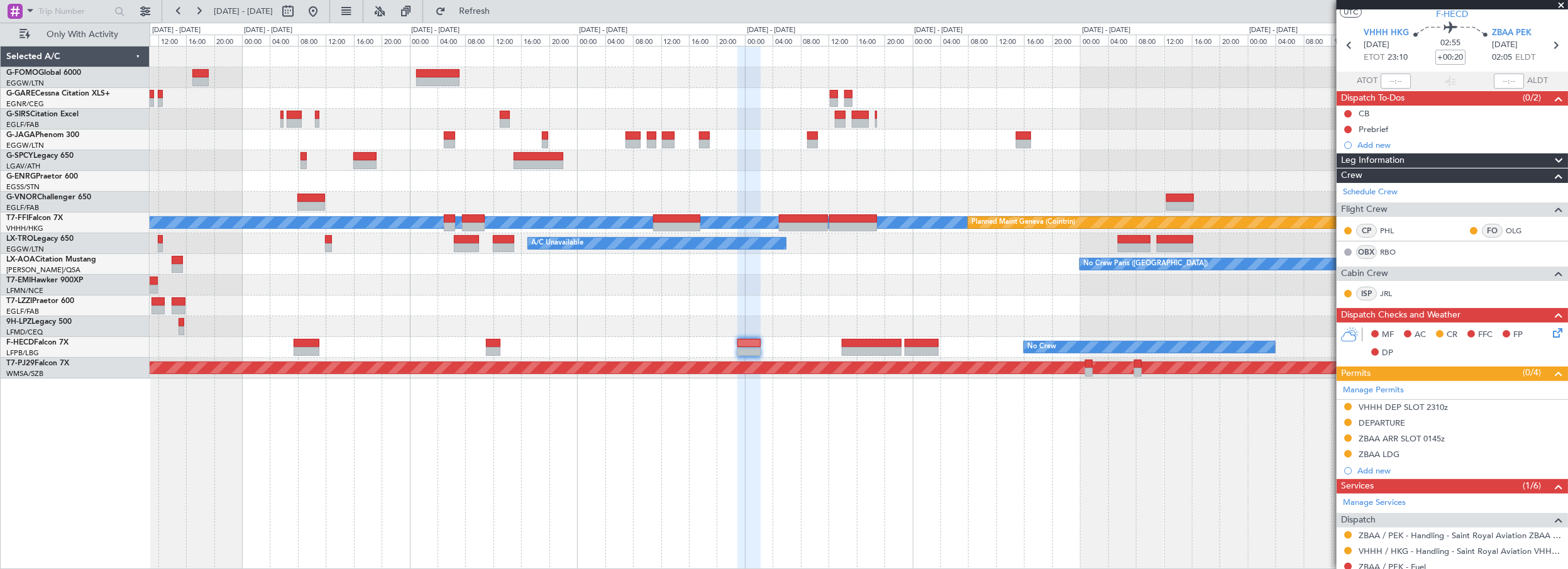
scroll to position [0, 0]
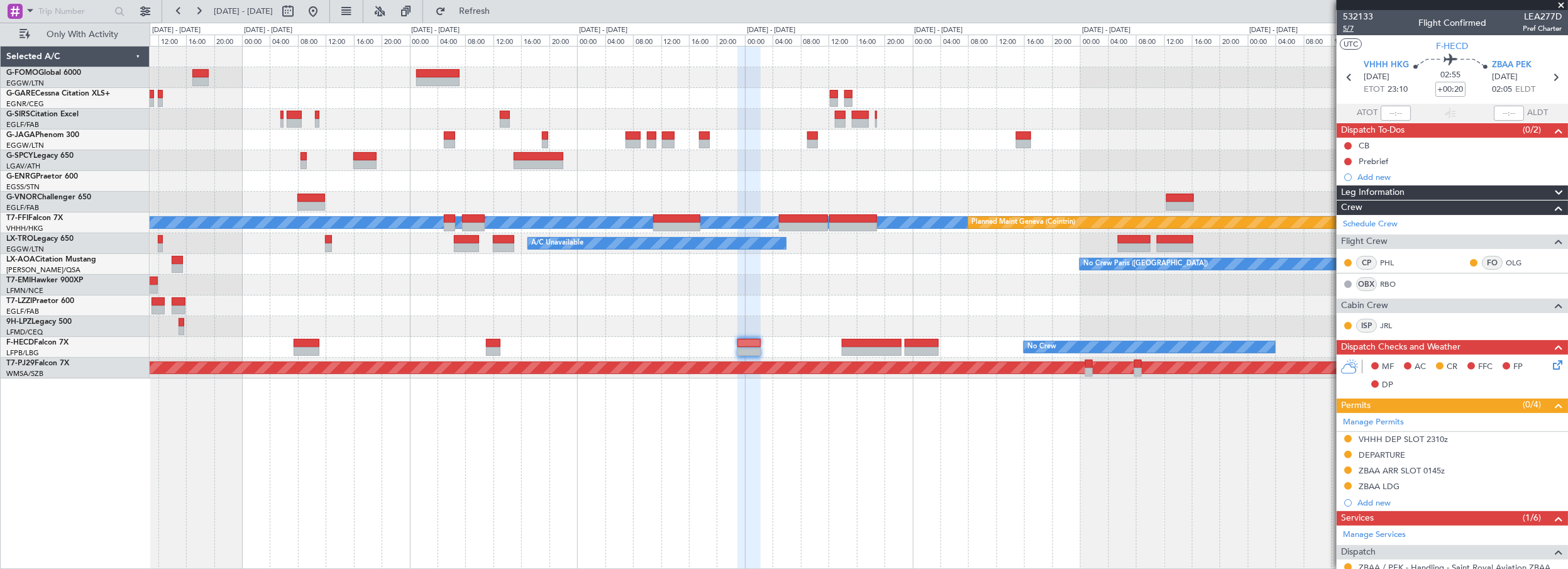
click at [1348, 30] on span "5/7" at bounding box center [1358, 28] width 30 height 10
click at [1349, 33] on span "5/7" at bounding box center [1358, 28] width 30 height 10
click at [1391, 278] on link "RBO" at bounding box center [1394, 284] width 28 height 11
click at [1349, 27] on span "5/7" at bounding box center [1358, 28] width 30 height 10
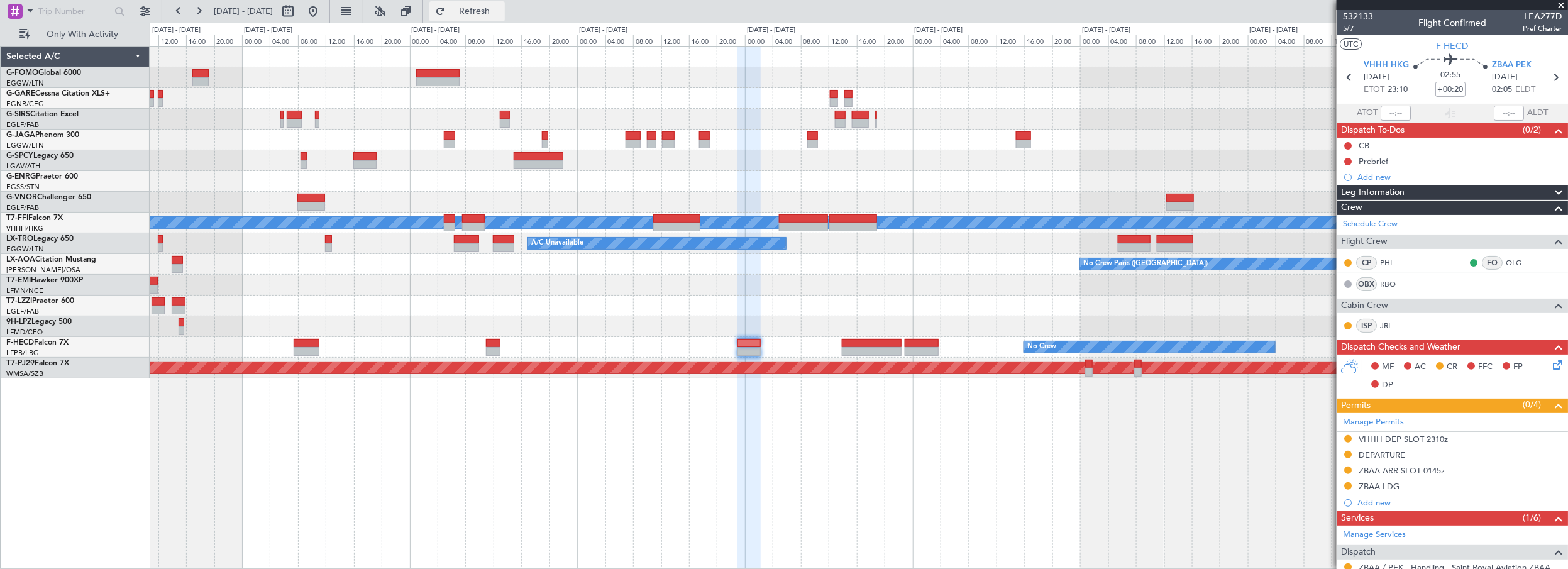
click at [502, 8] on span "Refresh" at bounding box center [475, 10] width 53 height 8
click at [323, 13] on button at bounding box center [314, 11] width 20 height 20
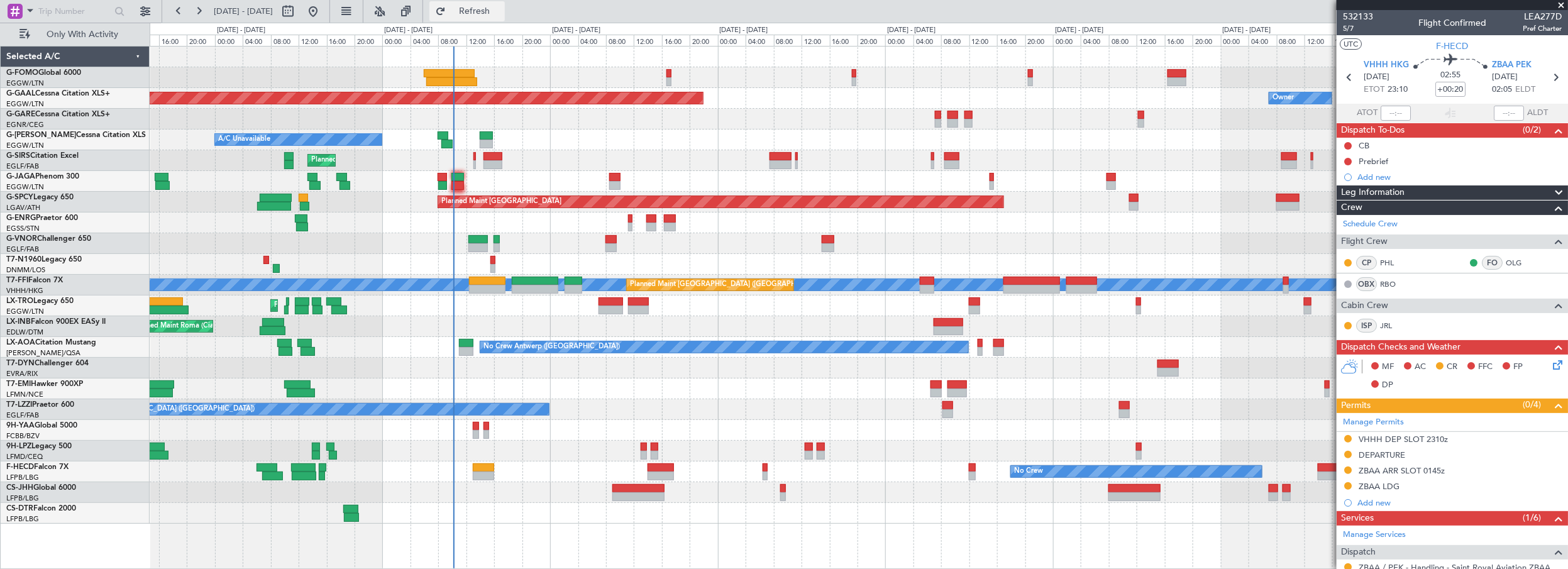
drag, startPoint x: 490, startPoint y: 12, endPoint x: 509, endPoint y: 10, distance: 19.1
click at [489, 11] on span "Refresh" at bounding box center [475, 10] width 53 height 8
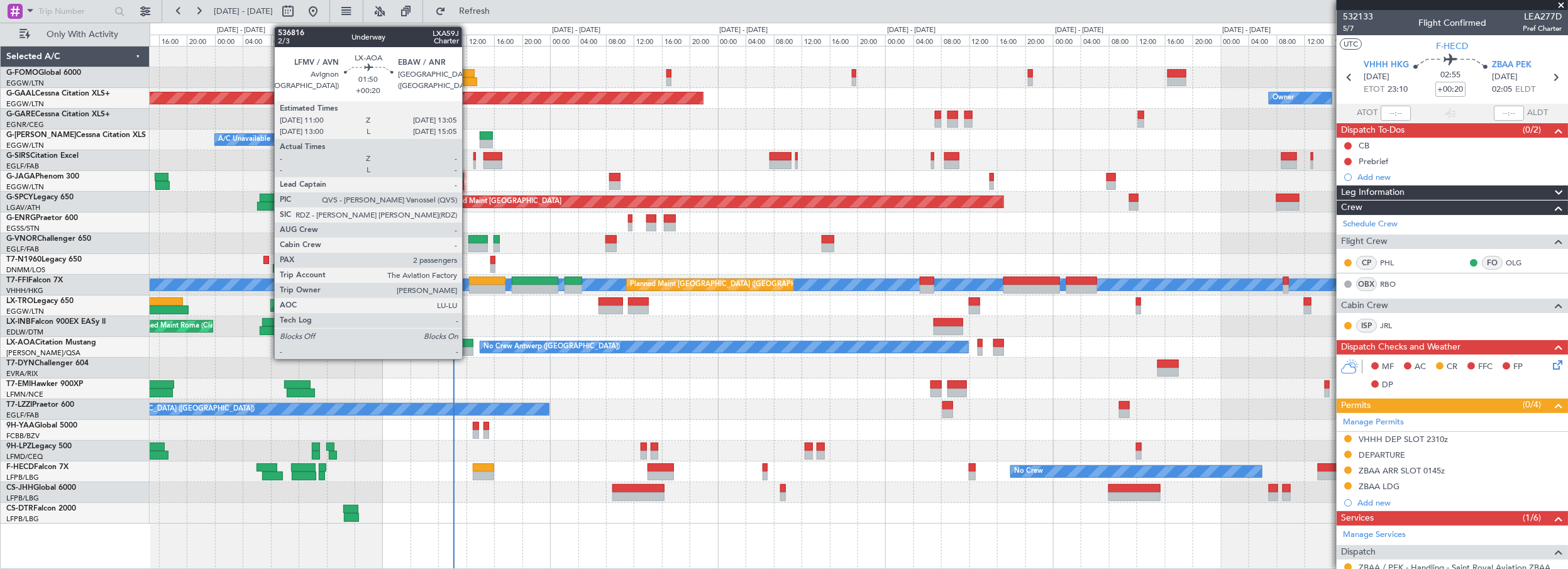
click at [469, 350] on div at bounding box center [466, 351] width 15 height 8
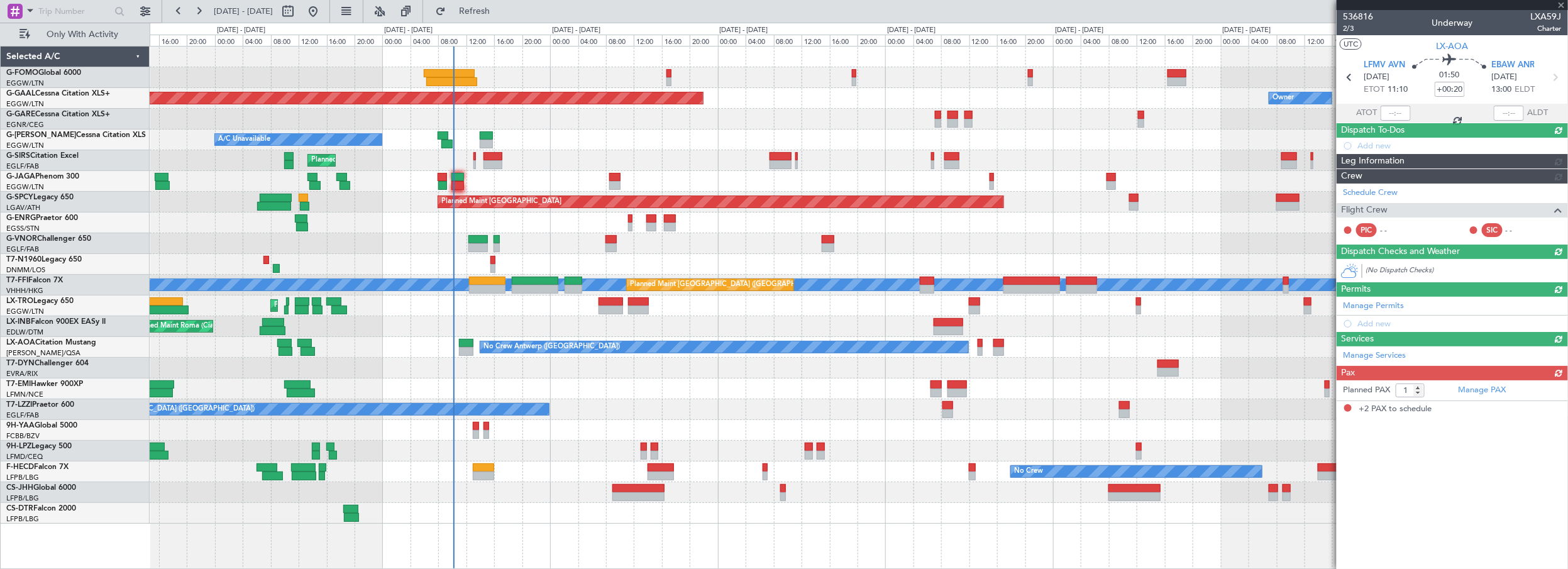
type input "2"
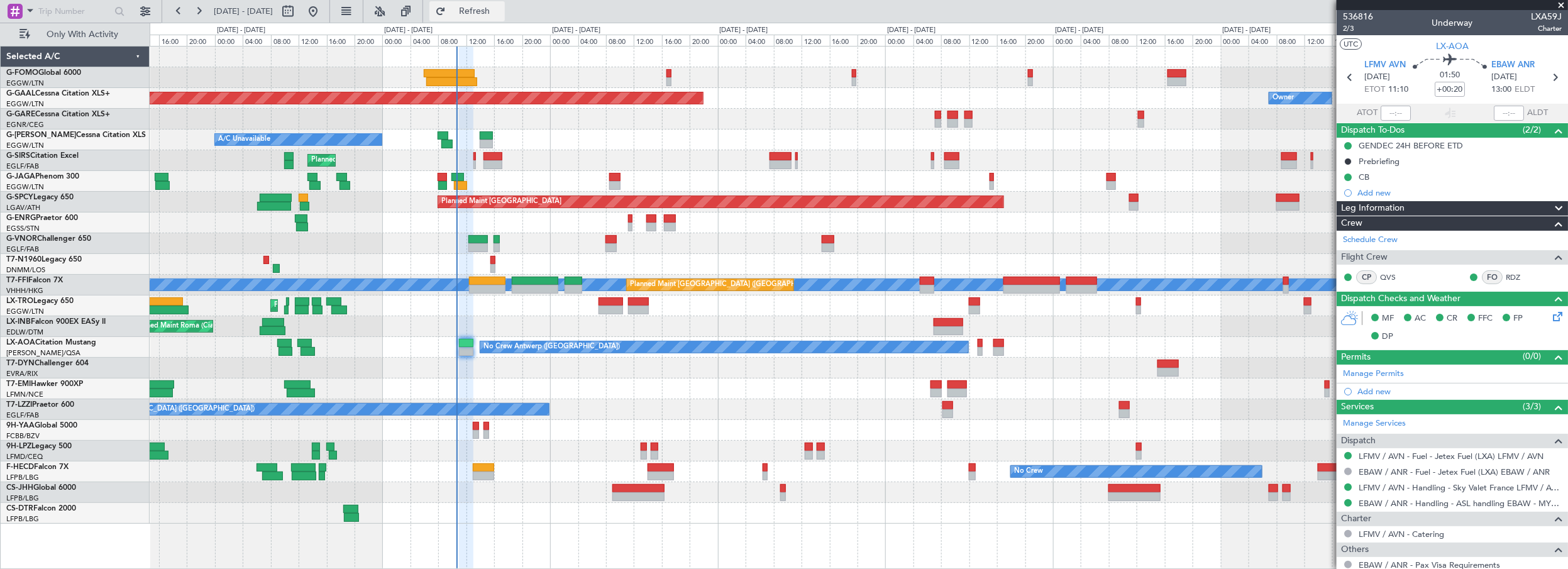
drag, startPoint x: 516, startPoint y: 17, endPoint x: 525, endPoint y: 15, distance: 9.2
click at [505, 17] on button "Refresh" at bounding box center [466, 11] width 75 height 20
click at [455, 116] on div "Planned Maint Dusseldorf Owner A/C Unavailable Planned Maint London (Luton) Pla…" at bounding box center [859, 285] width 1418 height 478
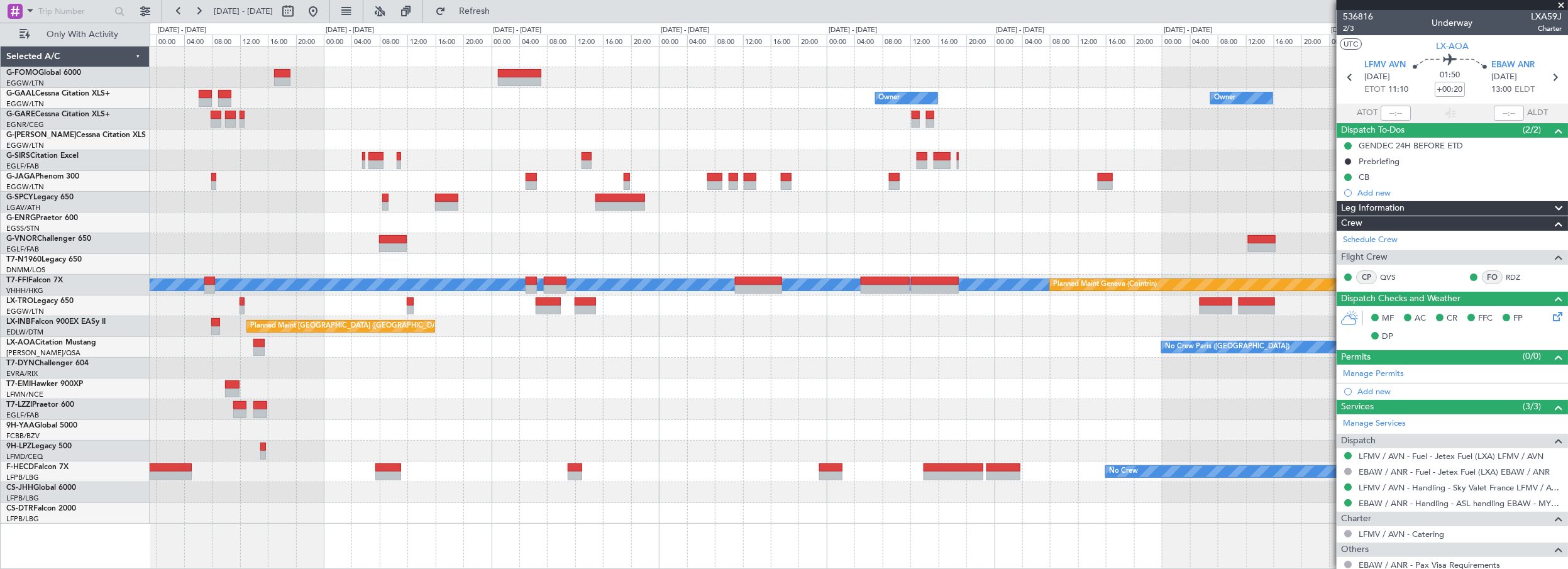
click at [234, 226] on div "Owner Owner Owner Owner MEL MEL Planned Maint Geneva (Cointrin) Planned Maint R…" at bounding box center [859, 285] width 1418 height 478
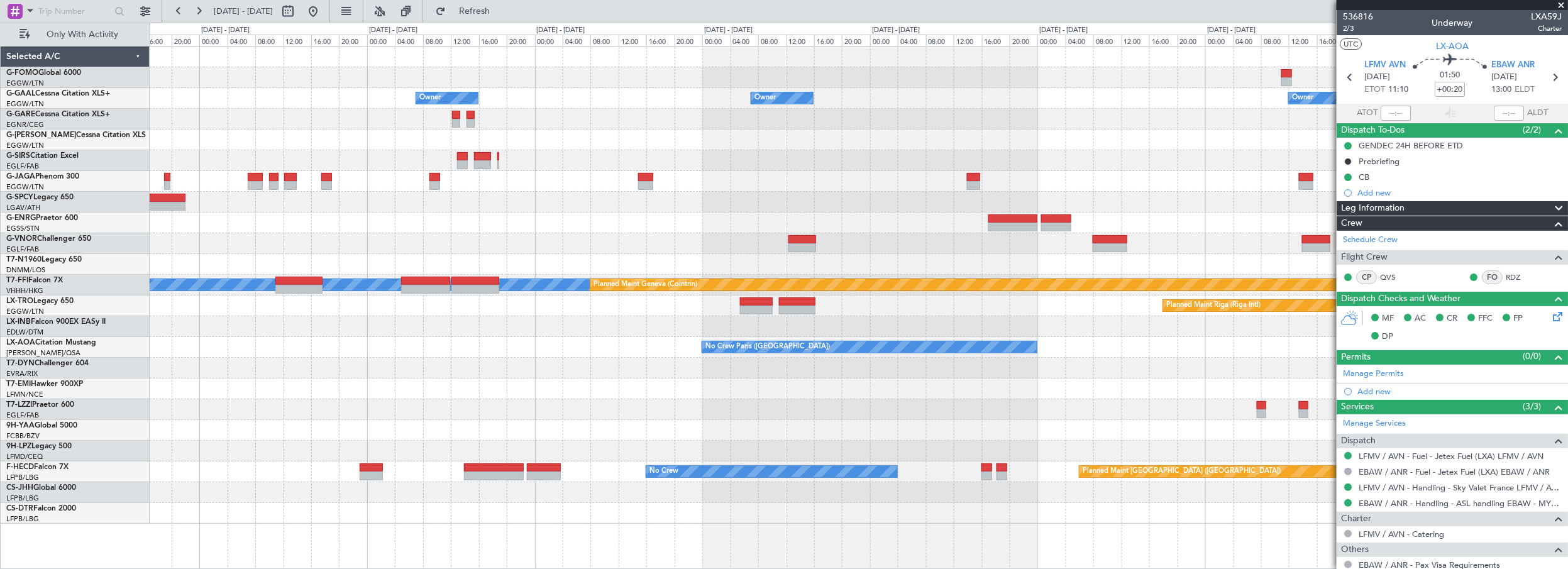
click at [298, 241] on div "Owner Owner Owner Owner No Crew MEL MEL Planned Maint Geneva (Cointrin) Planned…" at bounding box center [859, 285] width 1418 height 478
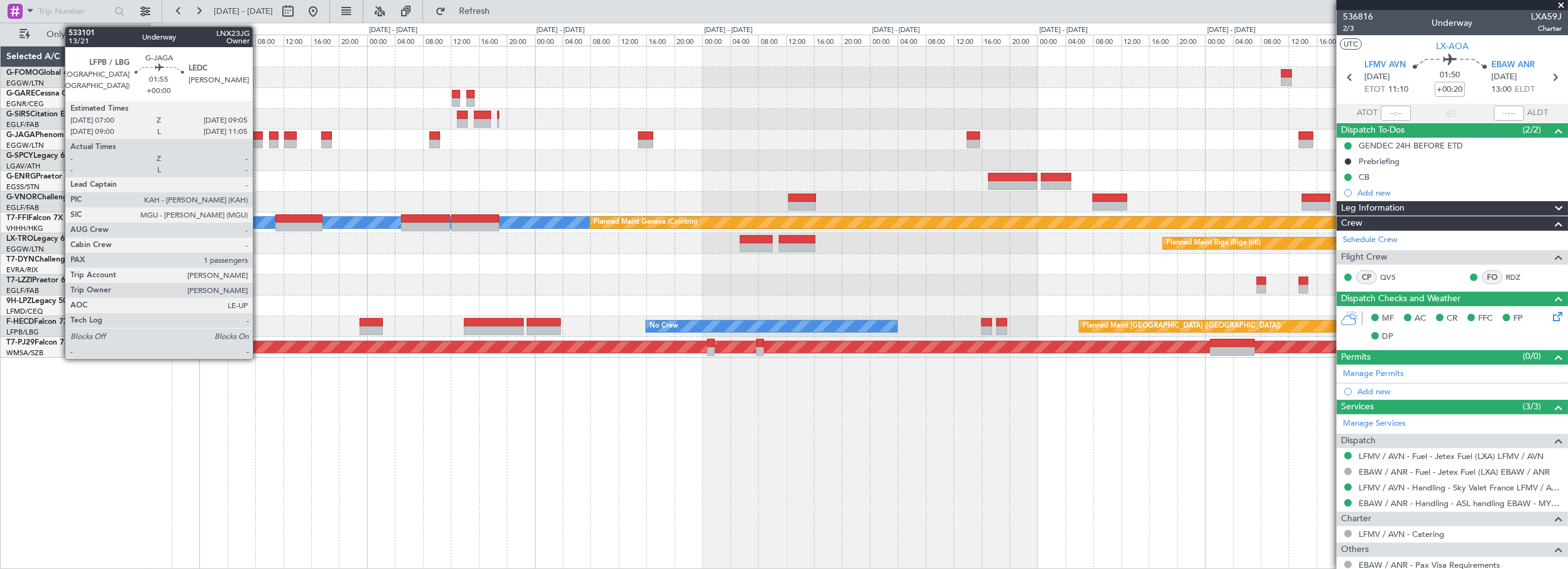
click at [259, 136] on div at bounding box center [255, 135] width 15 height 8
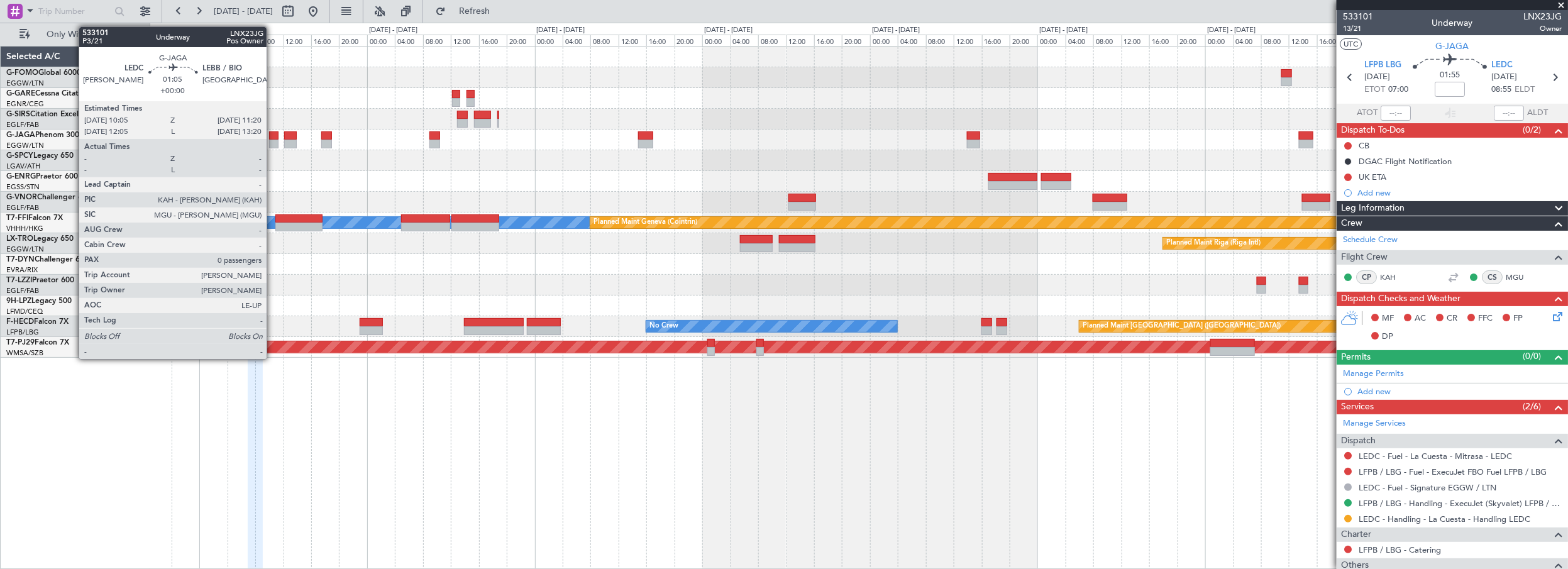
click at [273, 133] on div at bounding box center [273, 135] width 8 height 8
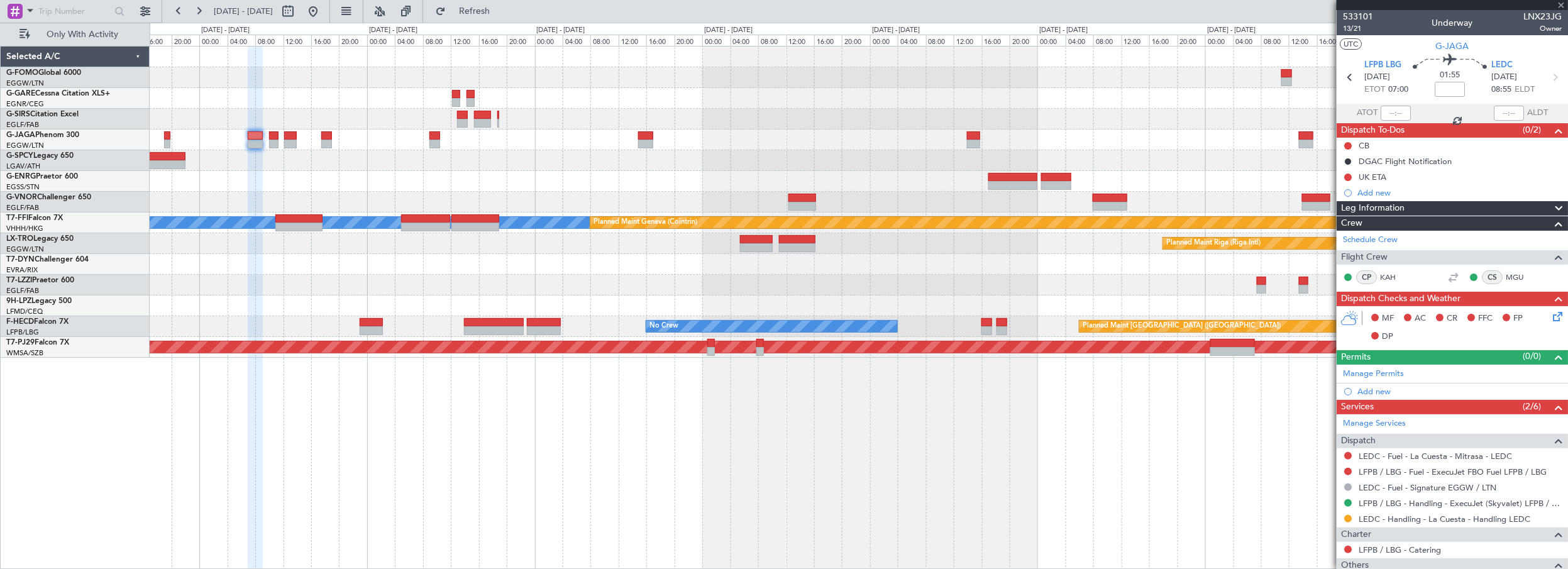
type input "0"
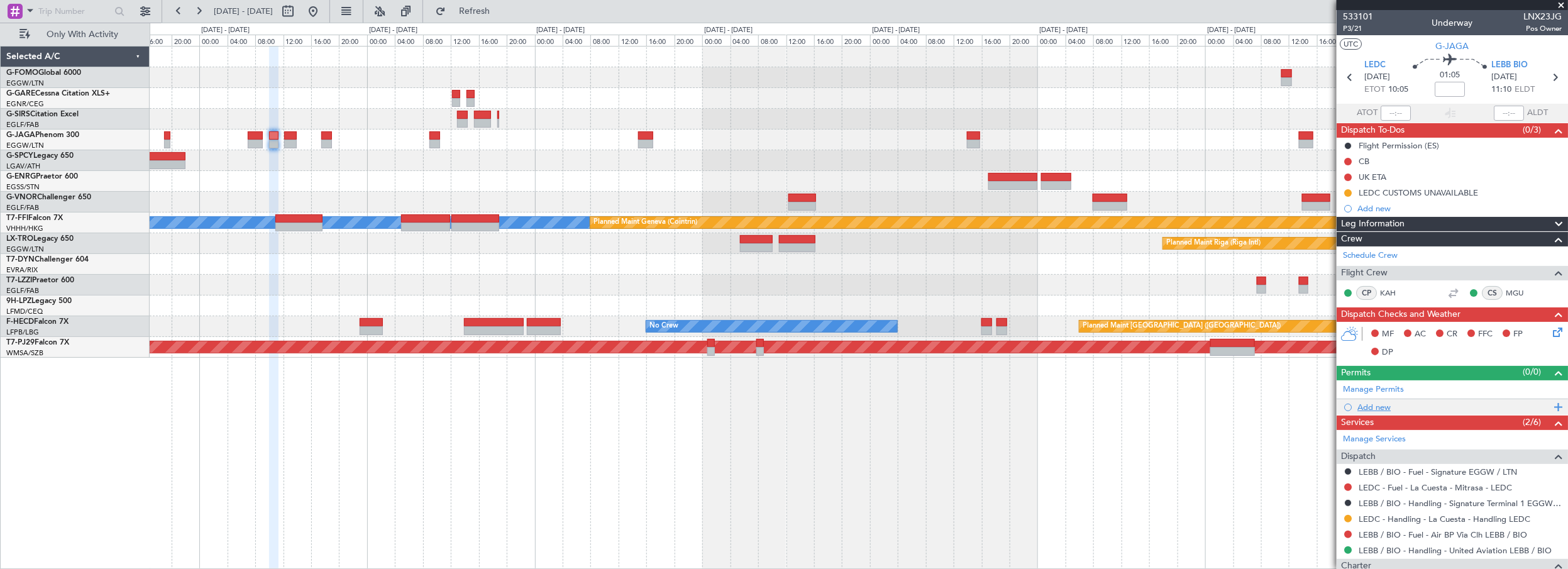
click at [1379, 409] on div "Add new" at bounding box center [1454, 407] width 193 height 10
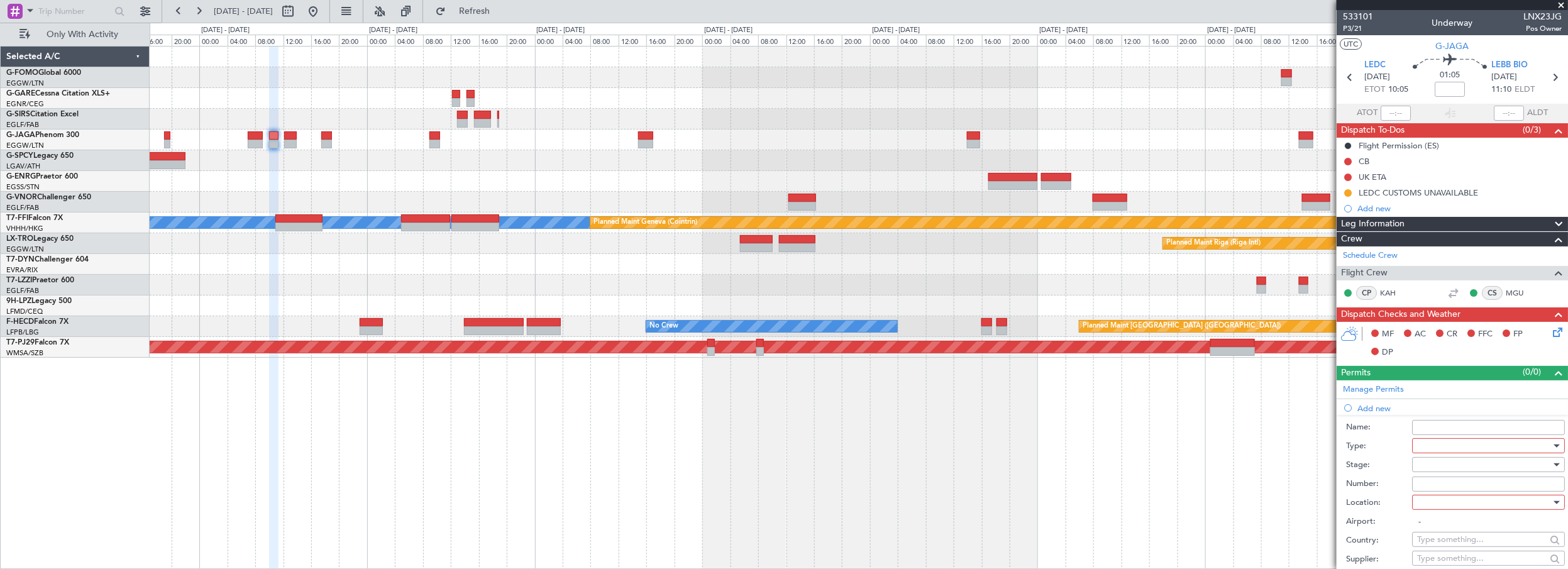
click at [1443, 443] on div at bounding box center [1484, 446] width 134 height 19
drag, startPoint x: 1451, startPoint y: 558, endPoint x: 1448, endPoint y: 536, distance: 22.2
click at [1451, 559] on span "Slot" at bounding box center [1484, 564] width 133 height 19
click at [1435, 498] on div at bounding box center [1484, 503] width 134 height 19
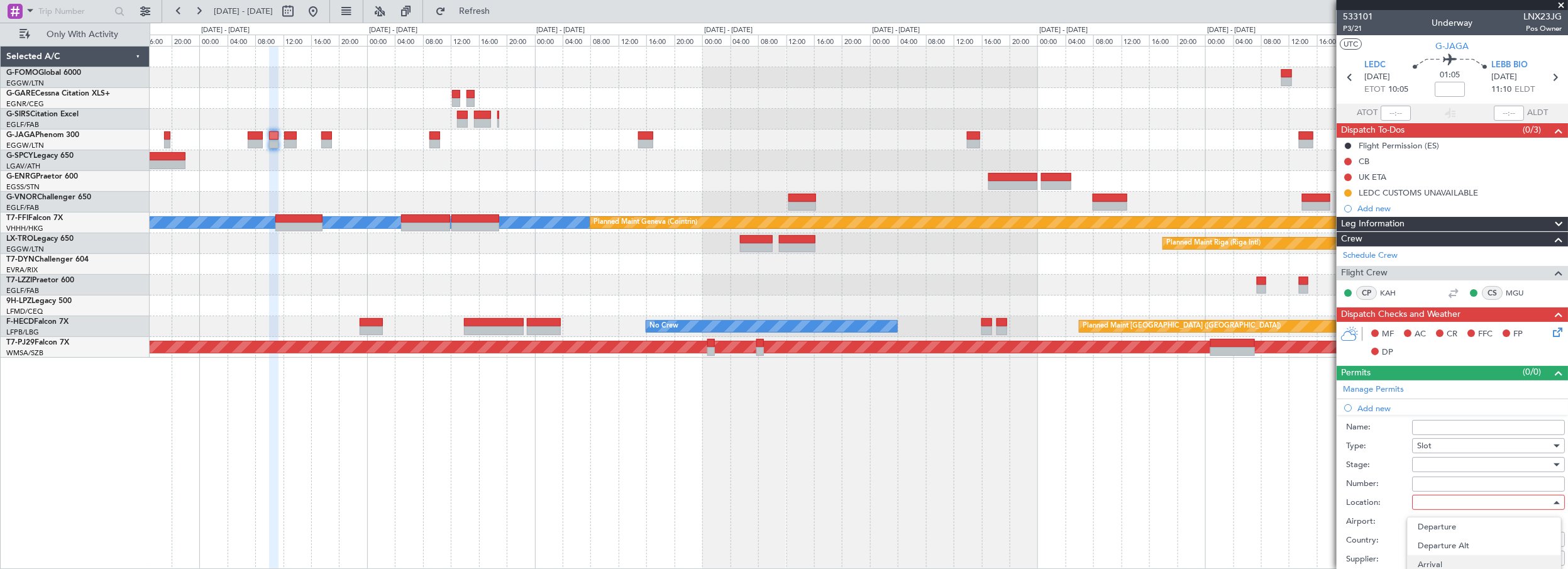
click at [1441, 557] on span "Arrival" at bounding box center [1484, 565] width 133 height 19
type input "LEBB / BIO"
click at [1439, 460] on div at bounding box center [1484, 465] width 134 height 19
click at [1441, 562] on span "Received OK" at bounding box center [1484, 565] width 133 height 19
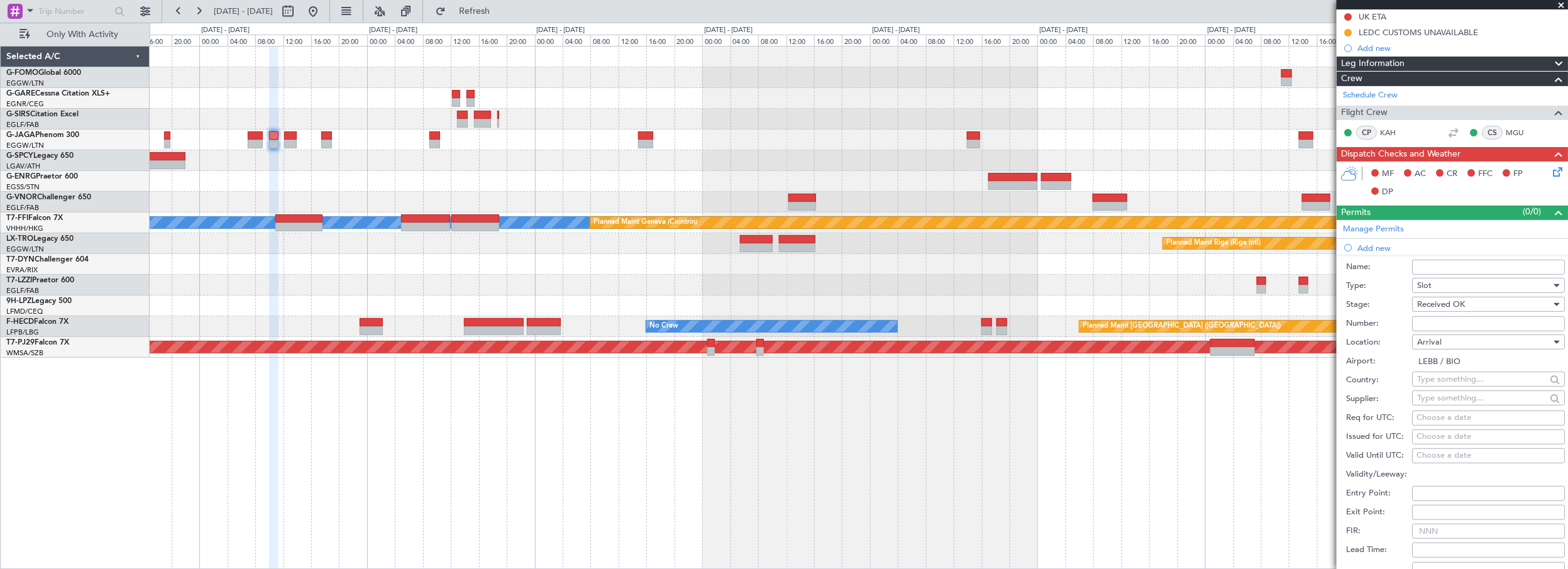
scroll to position [228, 0]
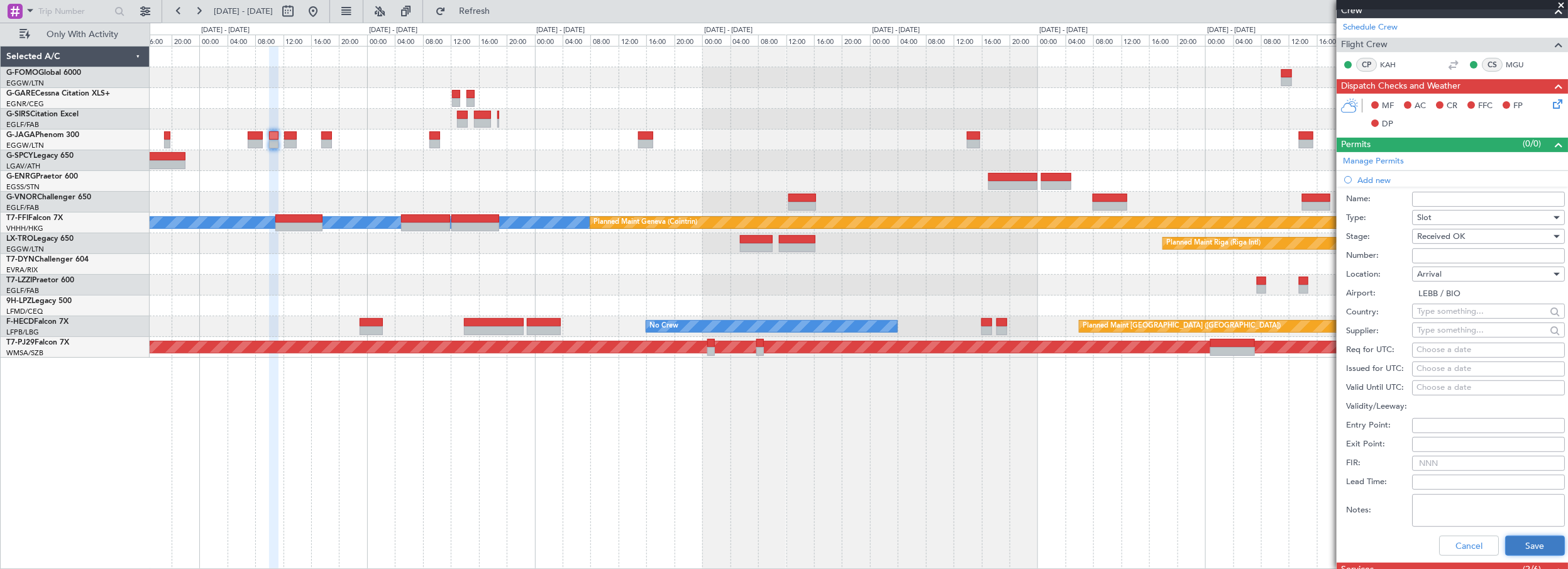
click at [1509, 543] on button "Save" at bounding box center [1535, 547] width 60 height 20
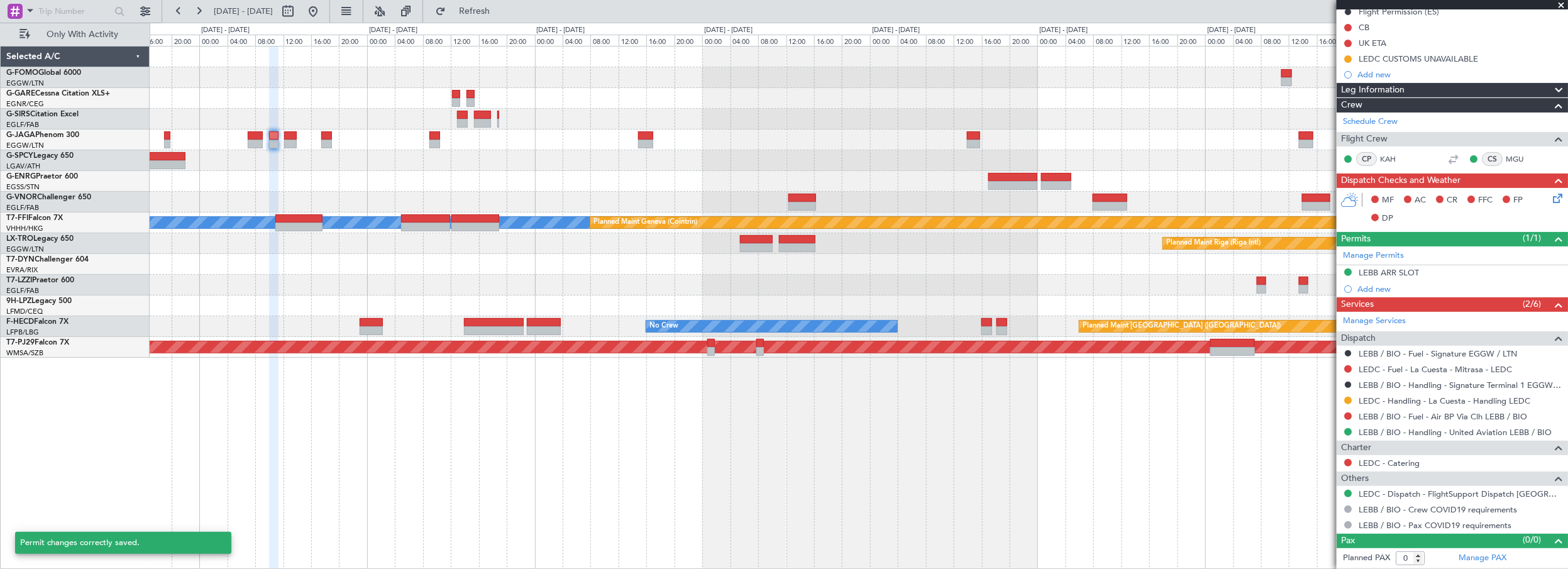
scroll to position [131, 0]
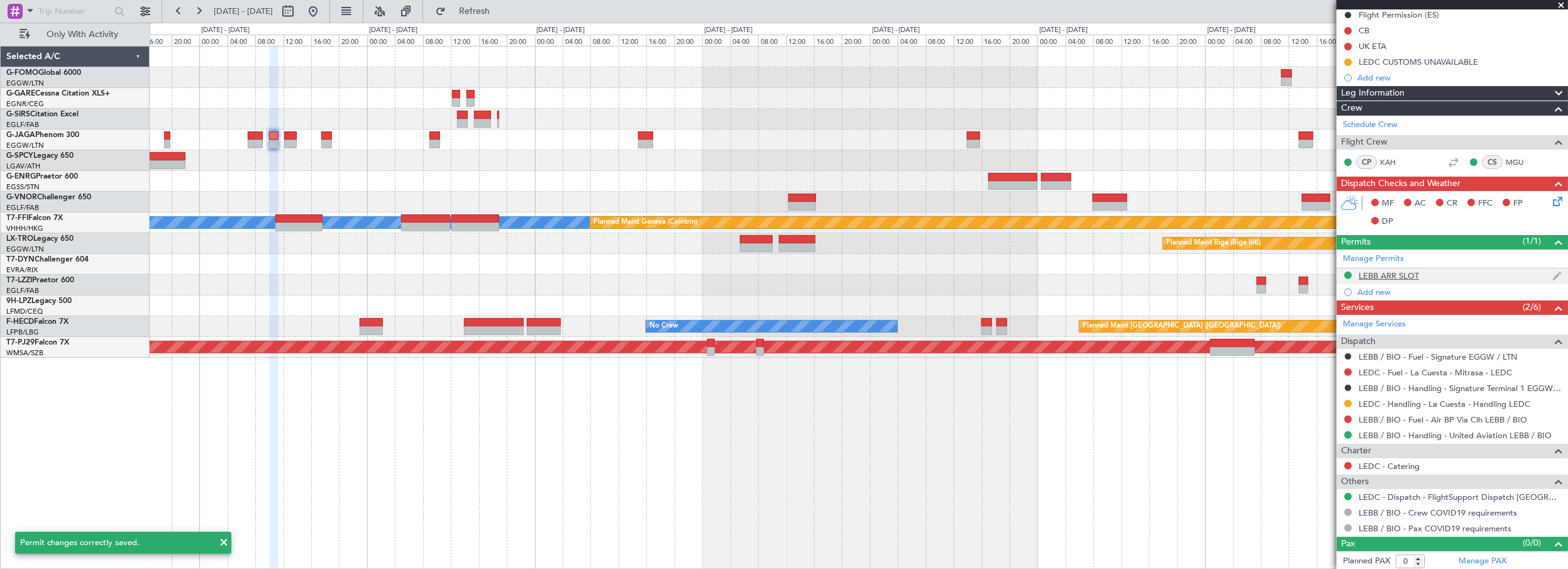
click at [1409, 276] on div "LEBB ARR SLOT" at bounding box center [1388, 276] width 60 height 10
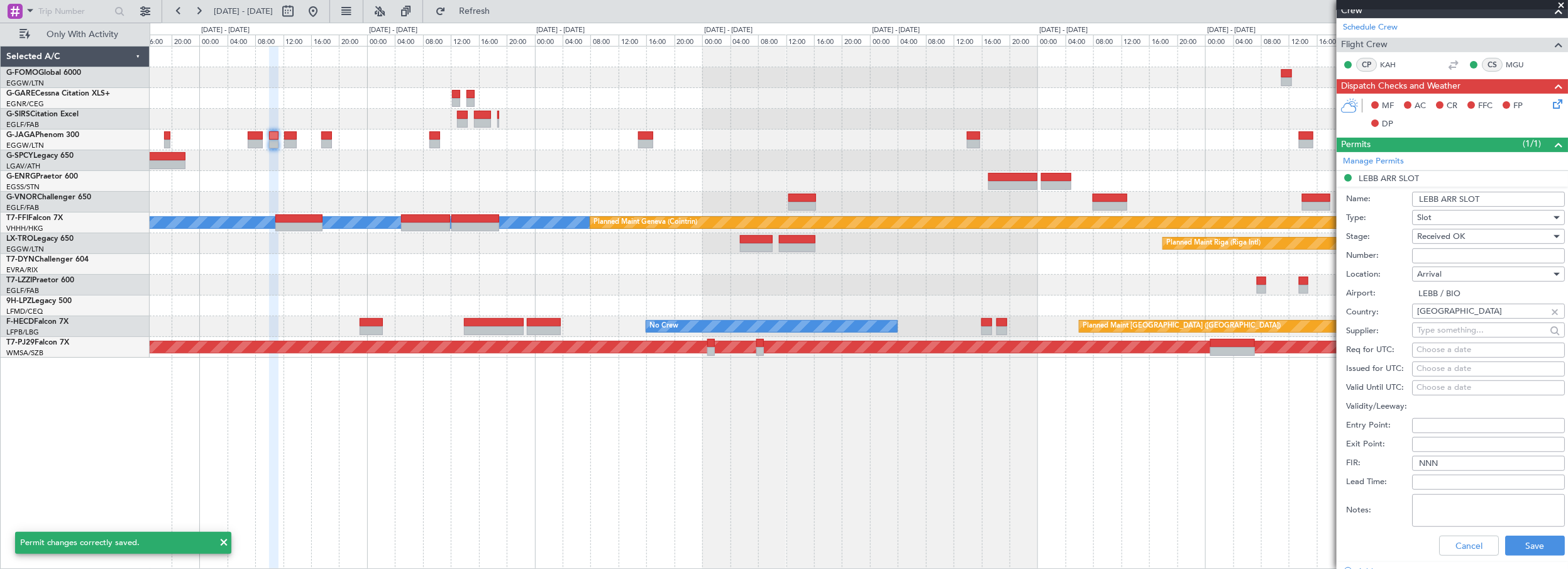
drag, startPoint x: 1502, startPoint y: 196, endPoint x: 1494, endPoint y: 201, distance: 9.4
click at [1502, 196] on input "LEBB ARR SLOT" at bounding box center [1489, 199] width 153 height 15
type input "LEBB ARR SLOT 1120z"
click at [1517, 550] on button "Save" at bounding box center [1535, 547] width 60 height 20
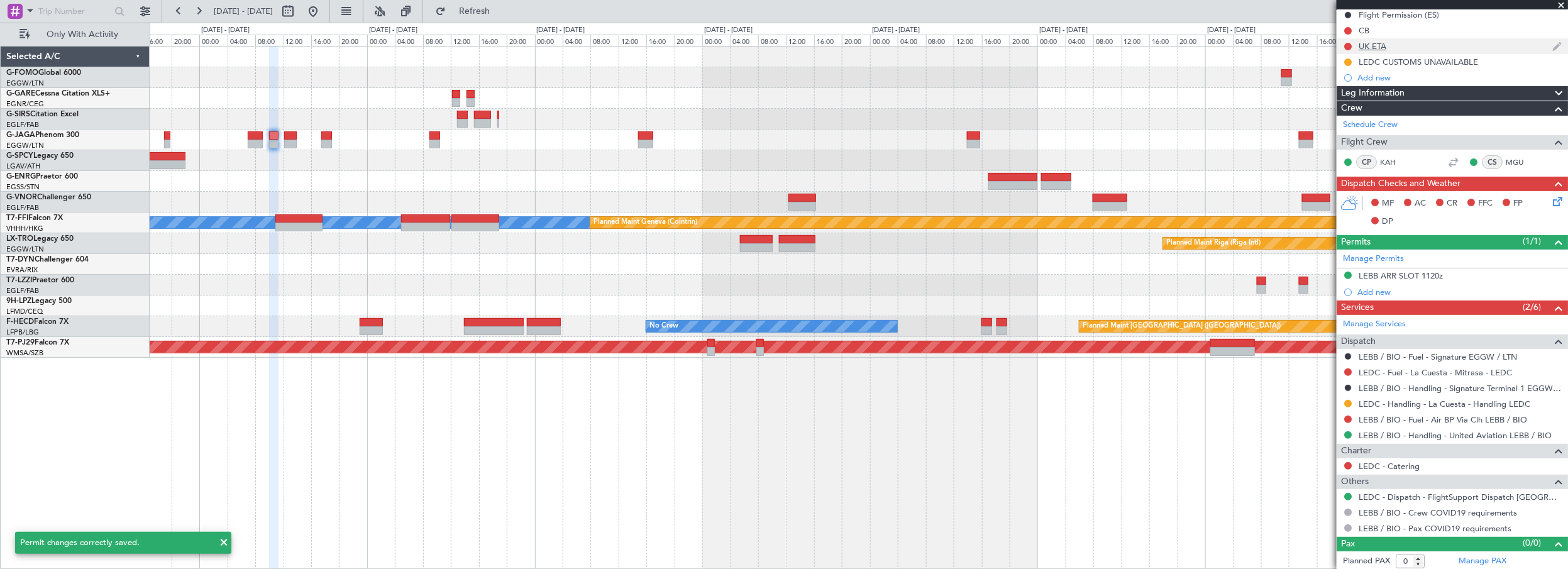
scroll to position [0, 0]
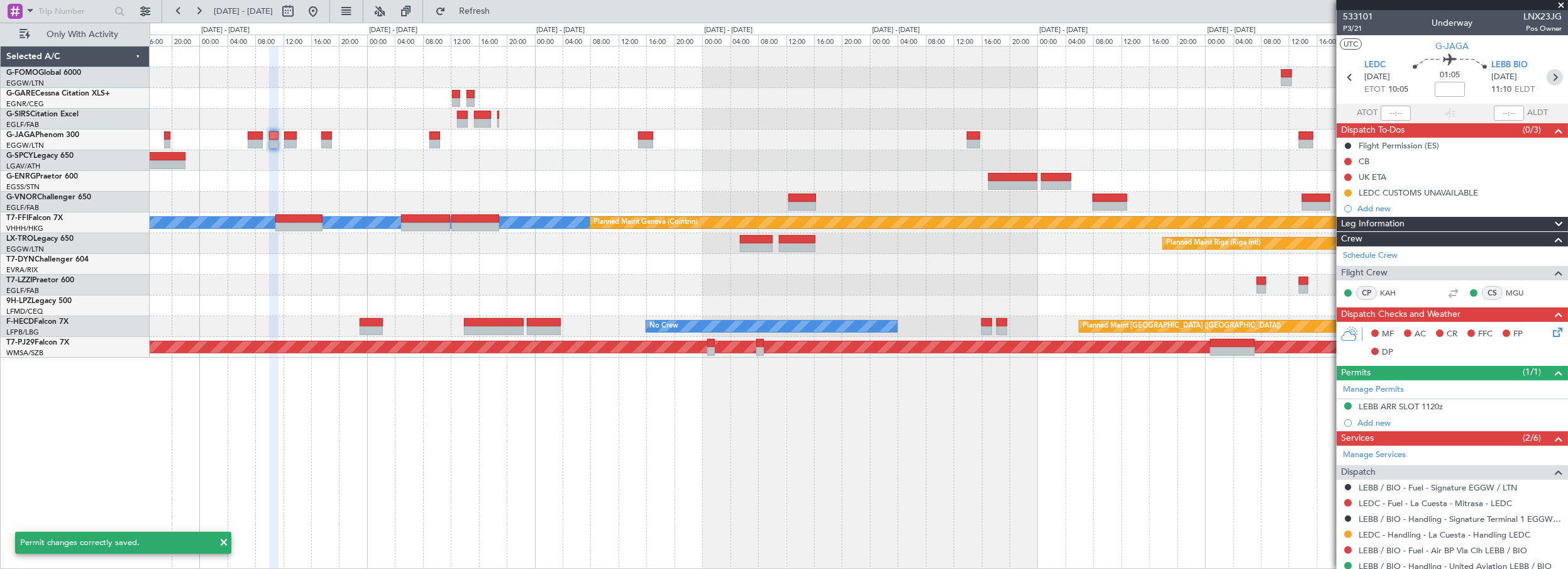
click at [1548, 81] on icon at bounding box center [1555, 77] width 17 height 17
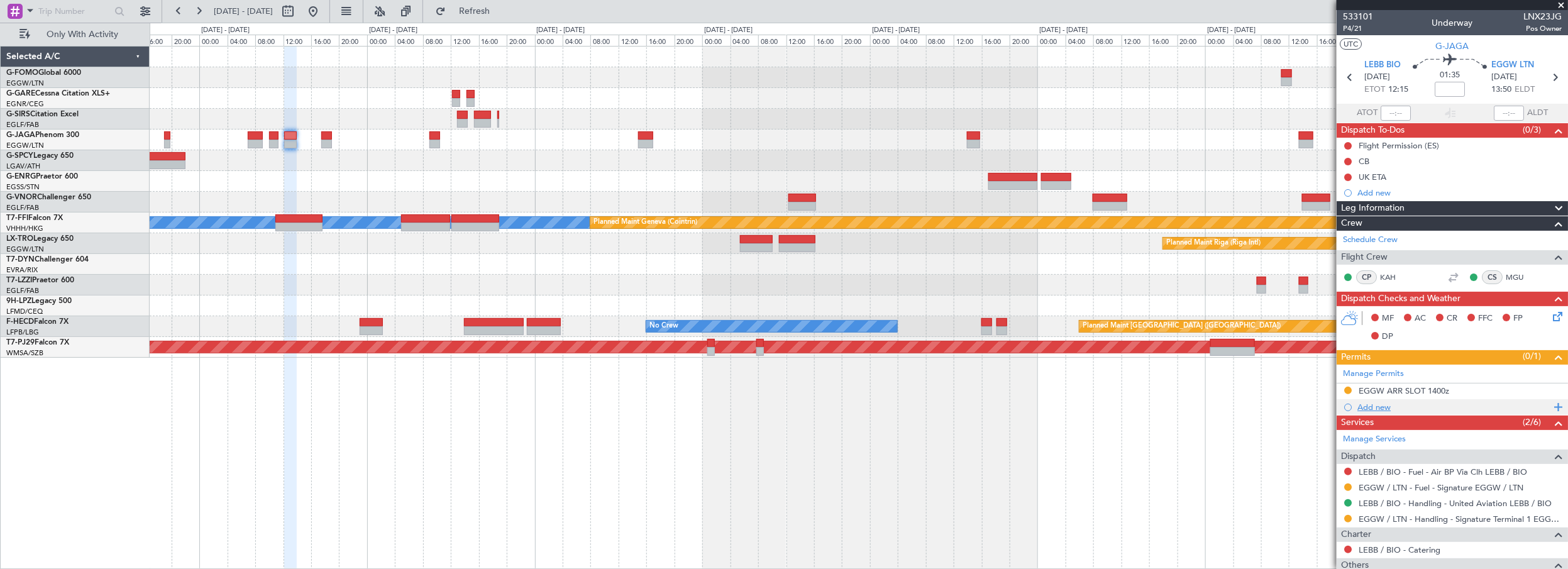
click at [1379, 406] on div "Add new" at bounding box center [1454, 407] width 193 height 10
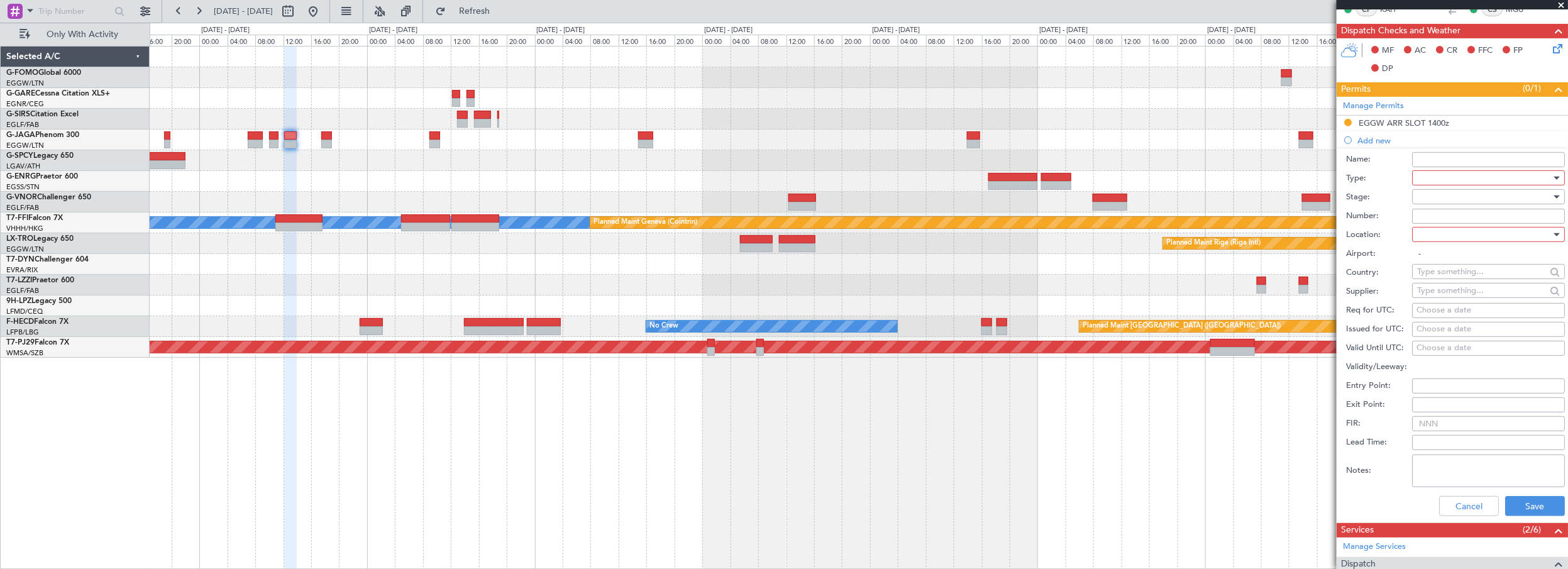
scroll to position [286, 0]
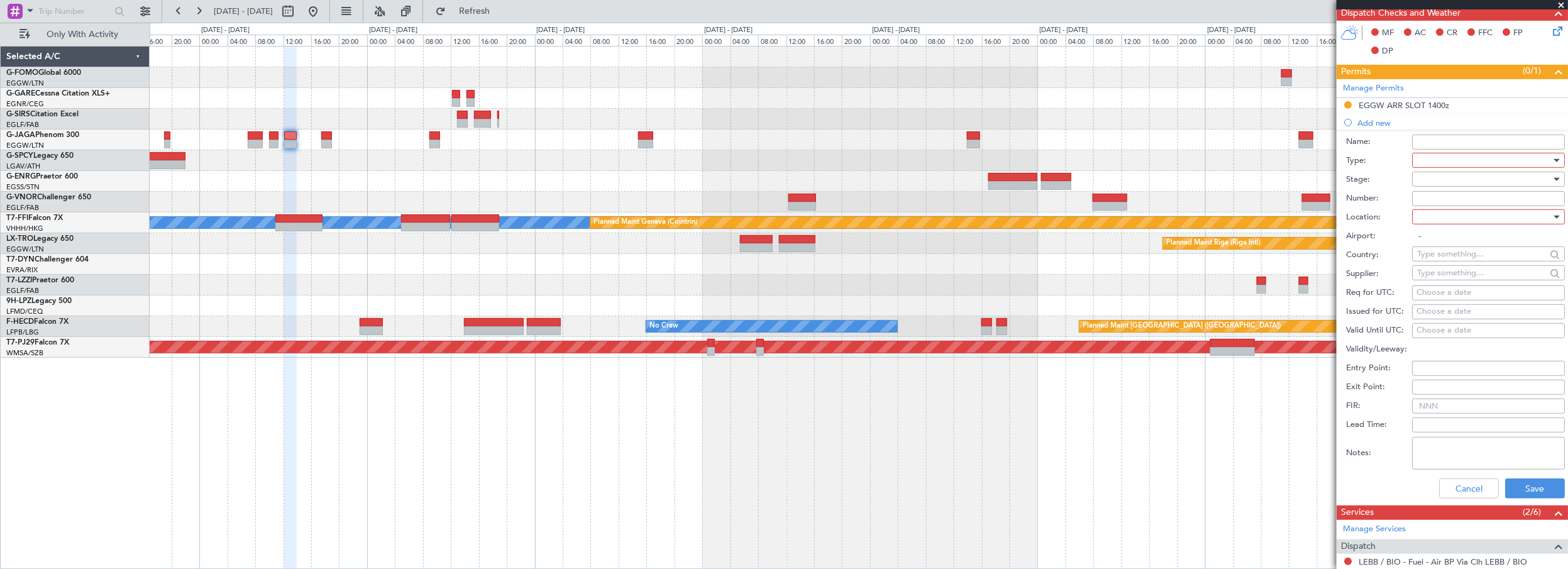
click at [1442, 155] on div at bounding box center [1484, 160] width 134 height 19
click at [1450, 282] on span "Slot" at bounding box center [1484, 278] width 133 height 19
click at [1430, 218] on div at bounding box center [1484, 217] width 134 height 19
click at [1451, 241] on span "Departure" at bounding box center [1484, 241] width 133 height 19
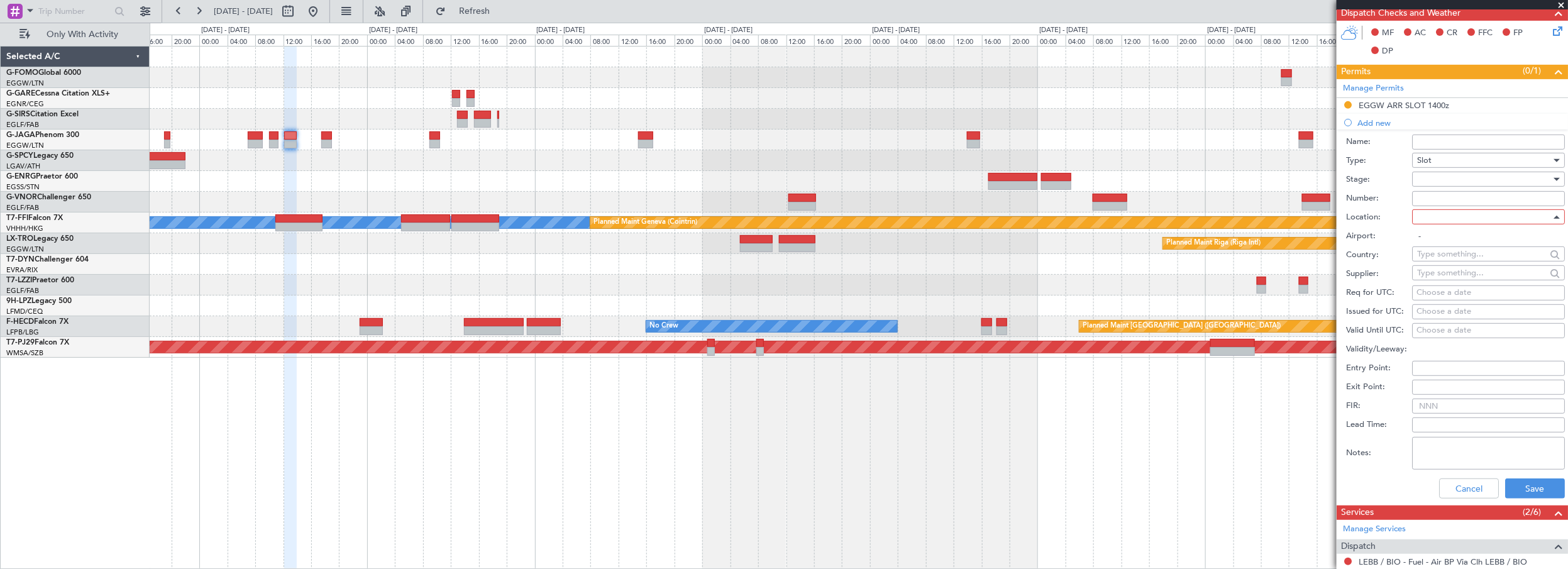
type input "LEBB / BIO"
click at [1454, 176] on div at bounding box center [1484, 179] width 134 height 19
click at [1436, 279] on span "Received OK" at bounding box center [1484, 279] width 133 height 19
click at [1541, 479] on button "Save" at bounding box center [1535, 489] width 60 height 20
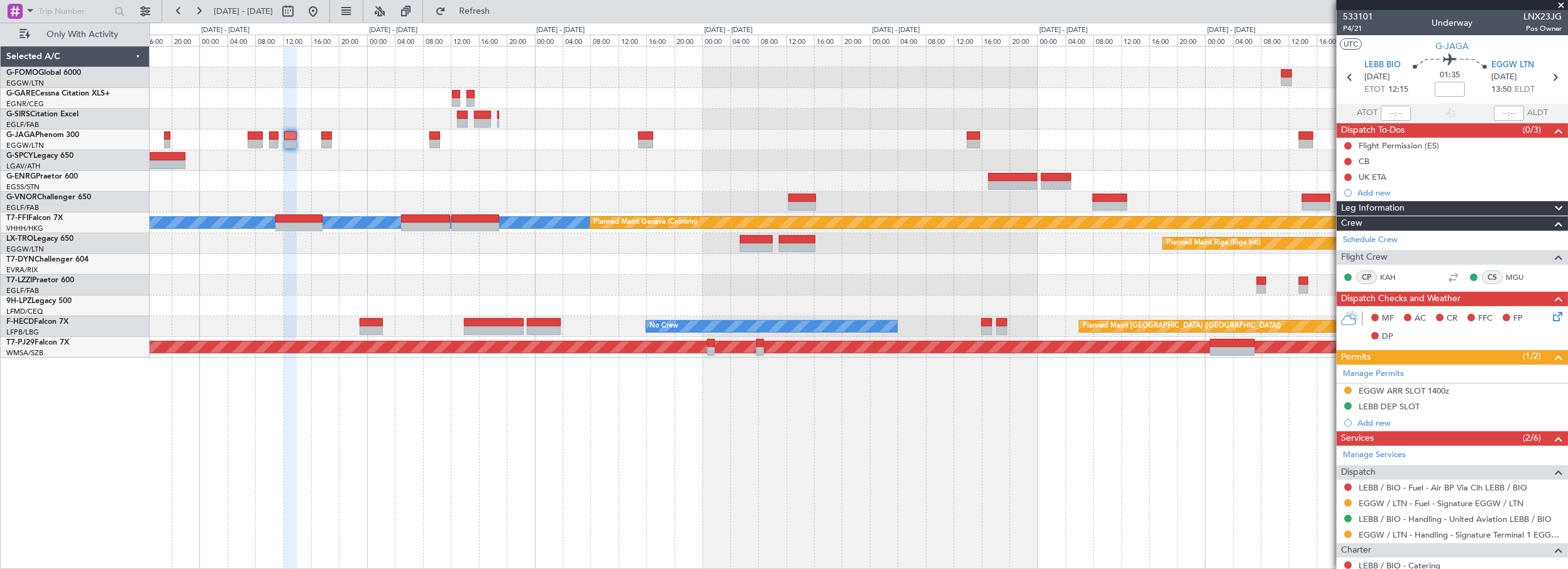
scroll to position [99, 0]
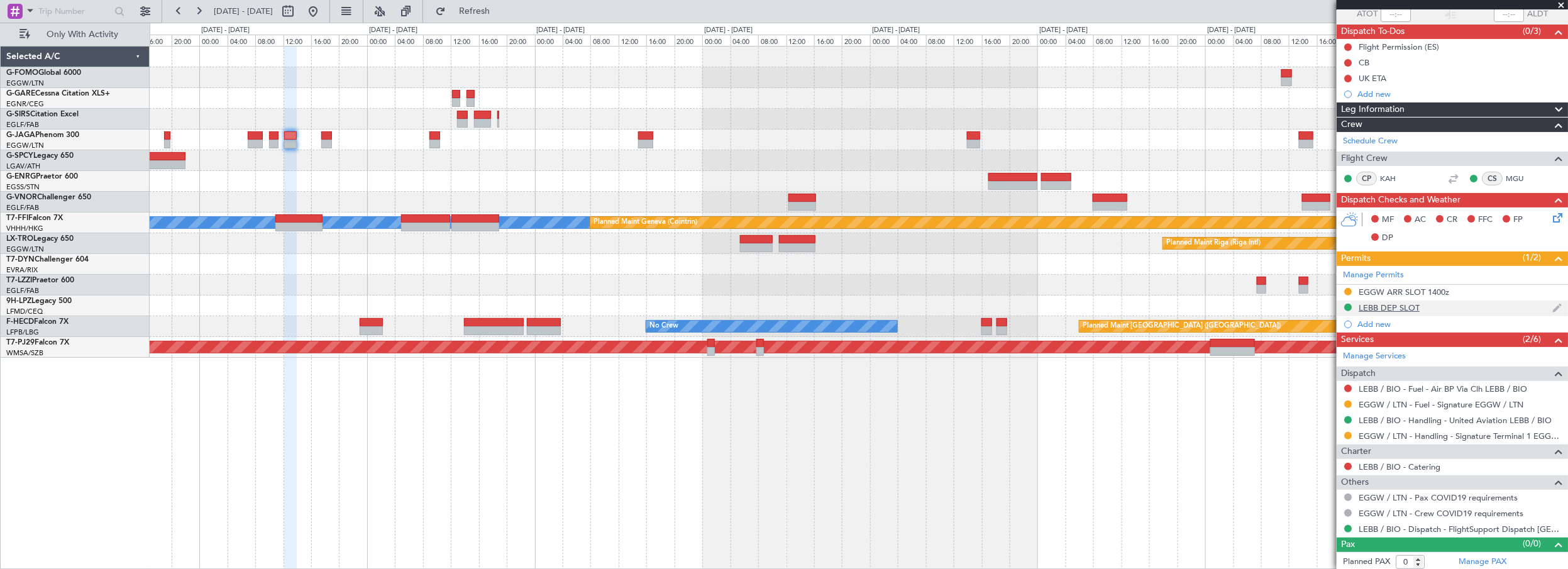
click at [1414, 306] on div "LEBB DEP SLOT" at bounding box center [1389, 307] width 61 height 10
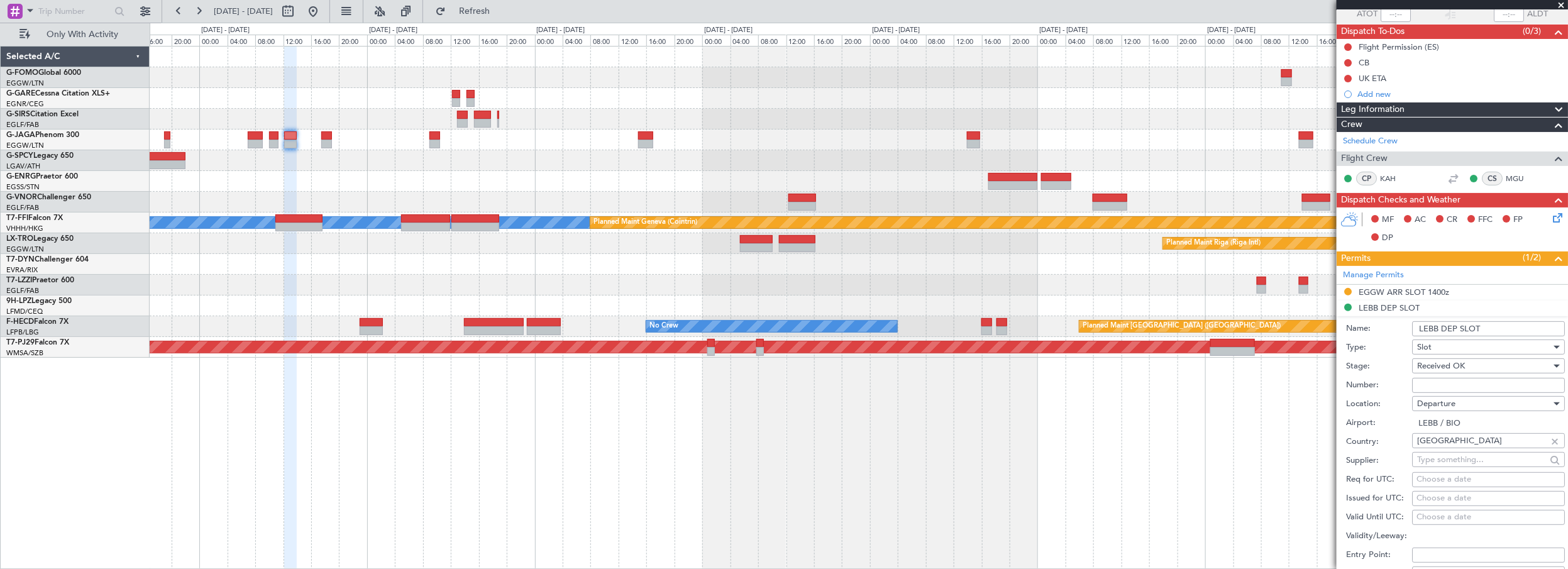
click at [1514, 329] on input "LEBB DEP SLOT" at bounding box center [1489, 329] width 153 height 15
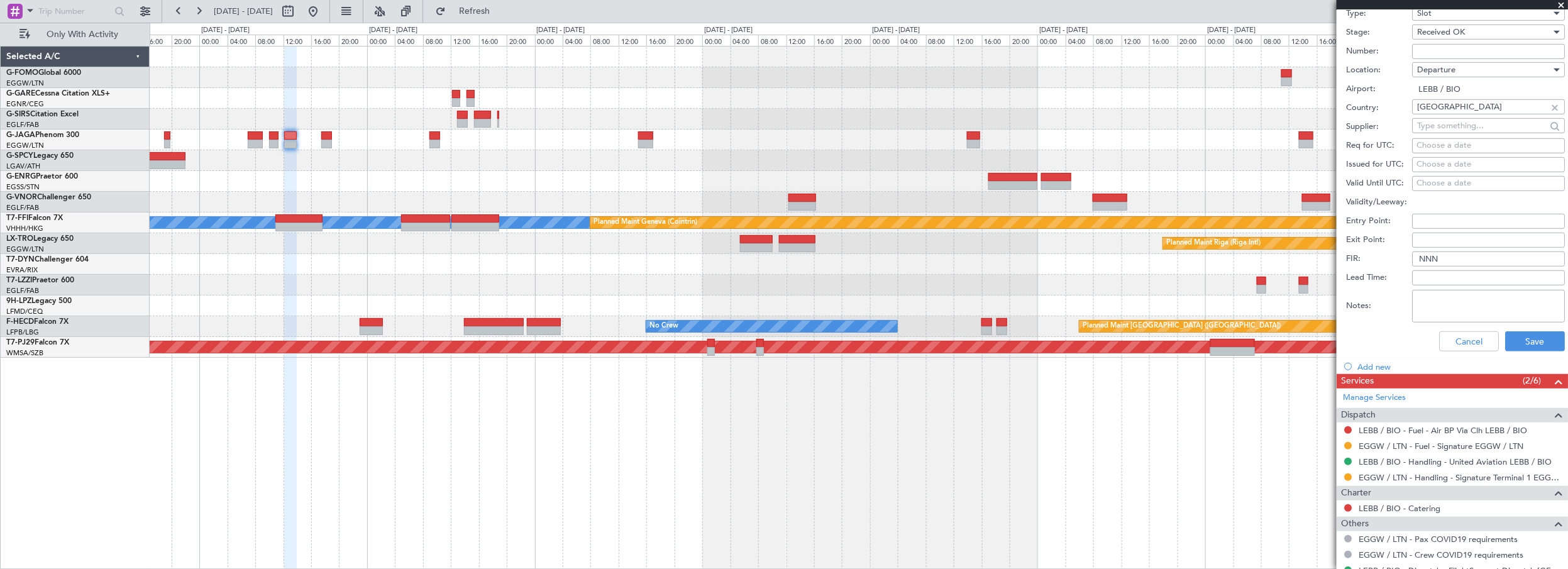
scroll to position [442, 0]
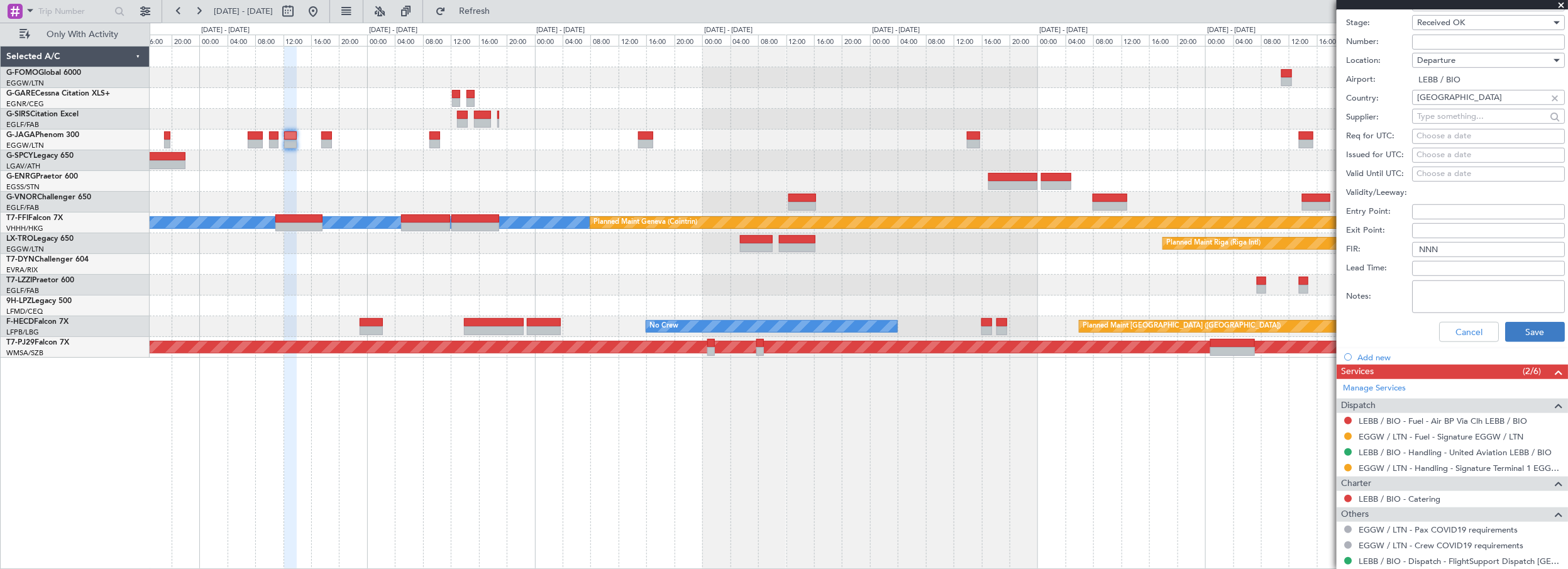
type input "LEBB DEP SLOT 1215z"
click at [1530, 330] on button "Save" at bounding box center [1535, 332] width 60 height 20
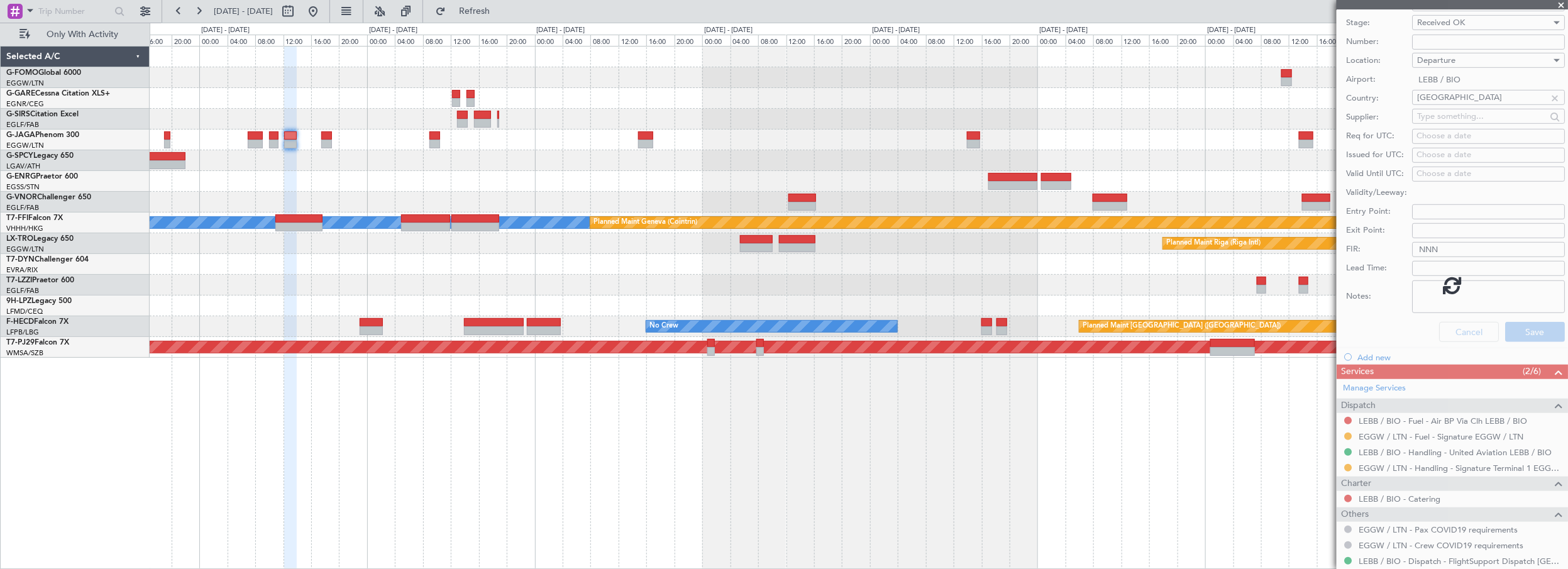
click at [800, 470] on div "MEL MEL Planned Maint Geneva (Cointrin) Planned Maint Riga (Riga Intl) Planned …" at bounding box center [859, 307] width 1419 height 524
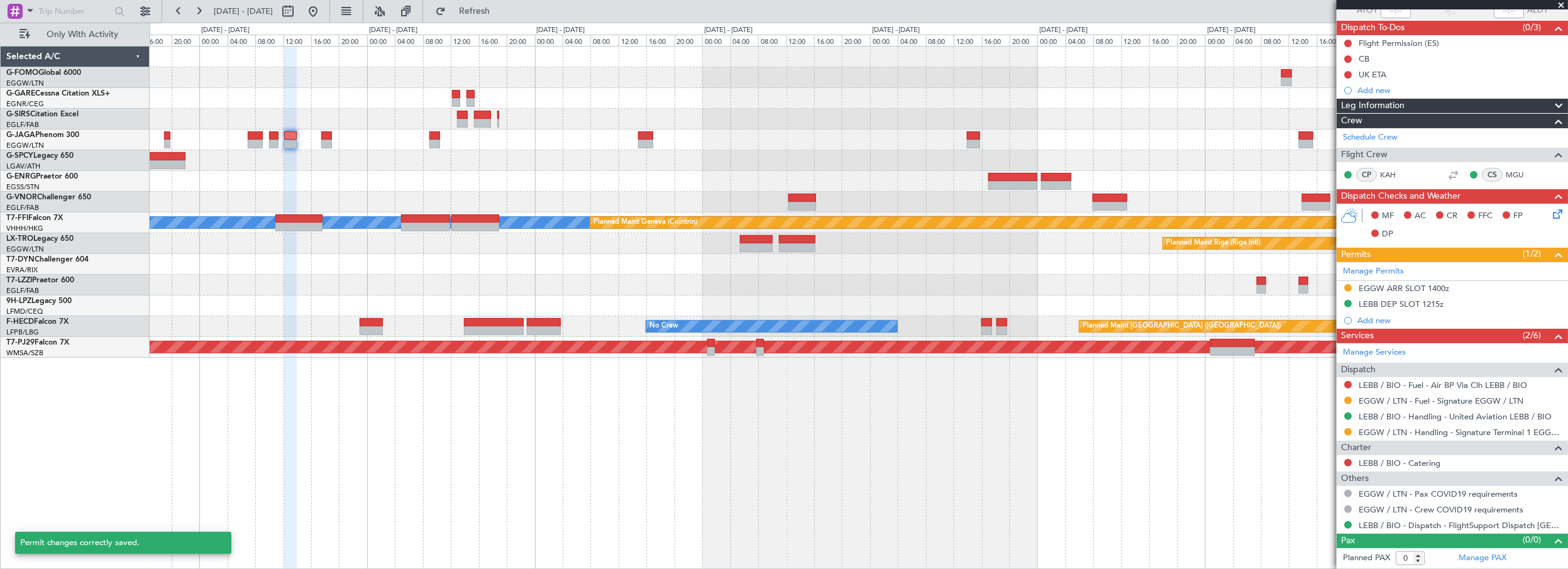
scroll to position [67, 0]
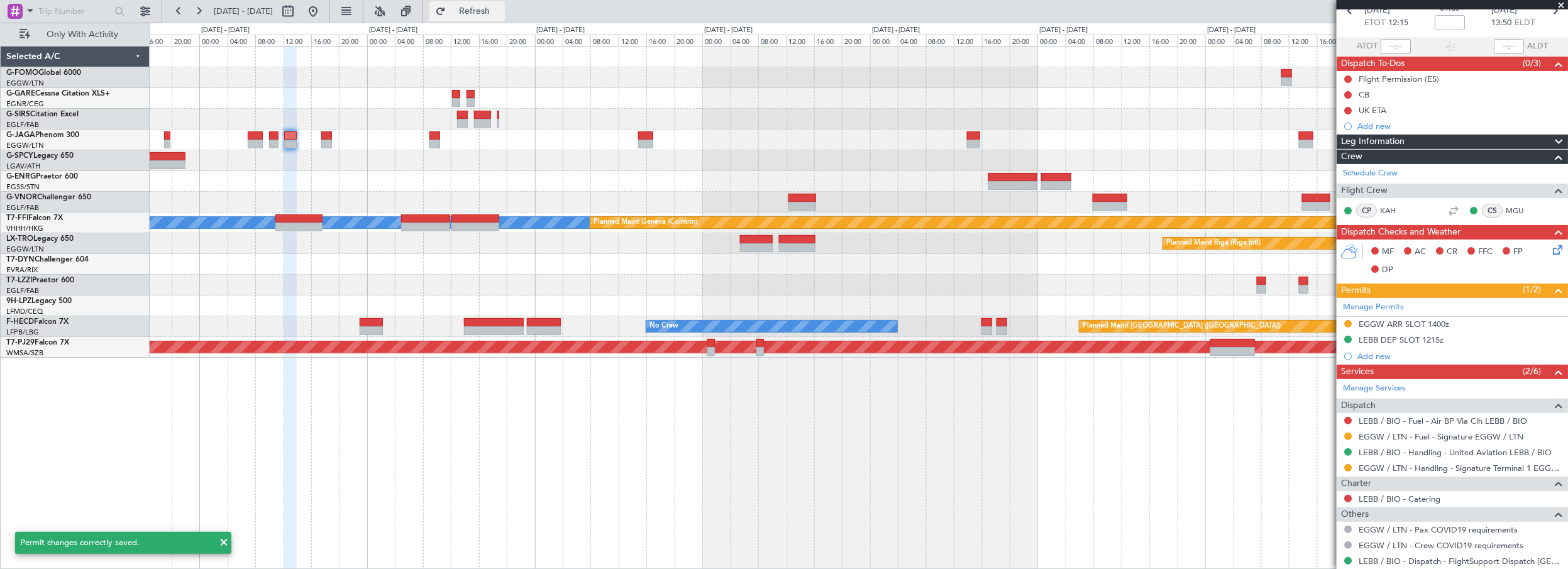
click at [491, 10] on span "Refresh" at bounding box center [475, 10] width 53 height 8
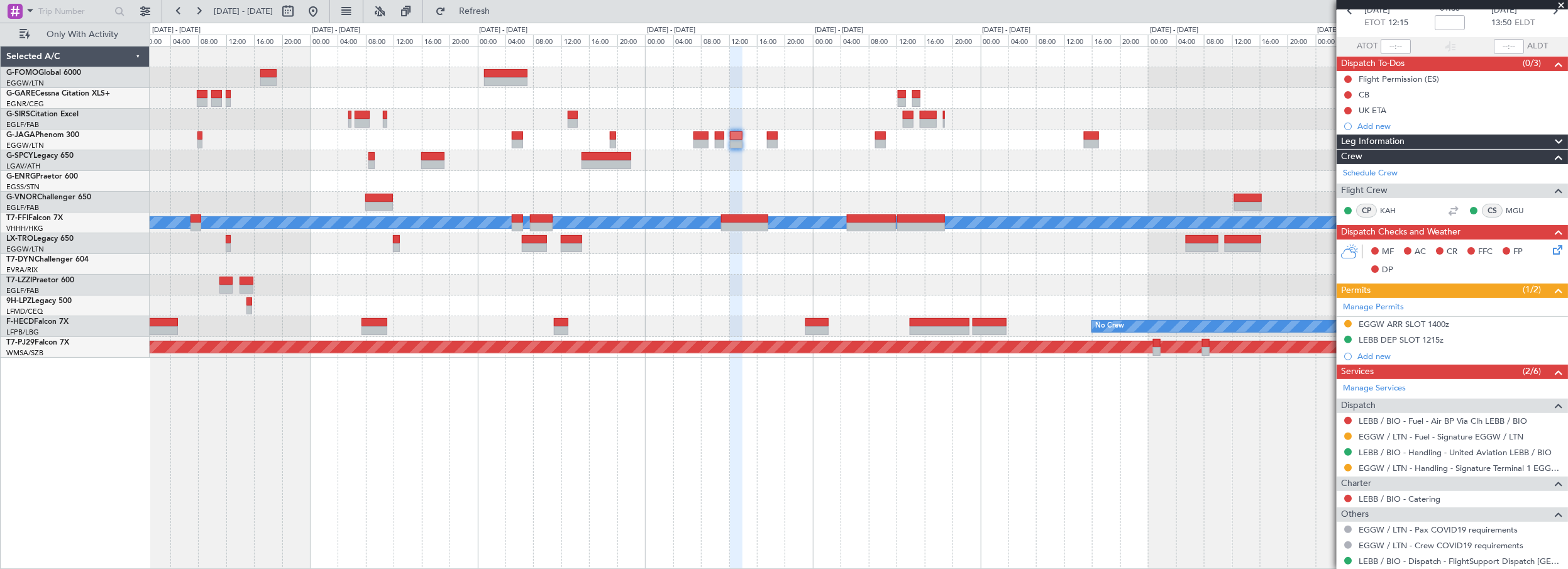
click at [1213, 123] on div "Planned Maint Geneva (Cointrin) MEL MEL Planned Maint Riga (Riga Intl) No Crew …" at bounding box center [859, 202] width 1418 height 311
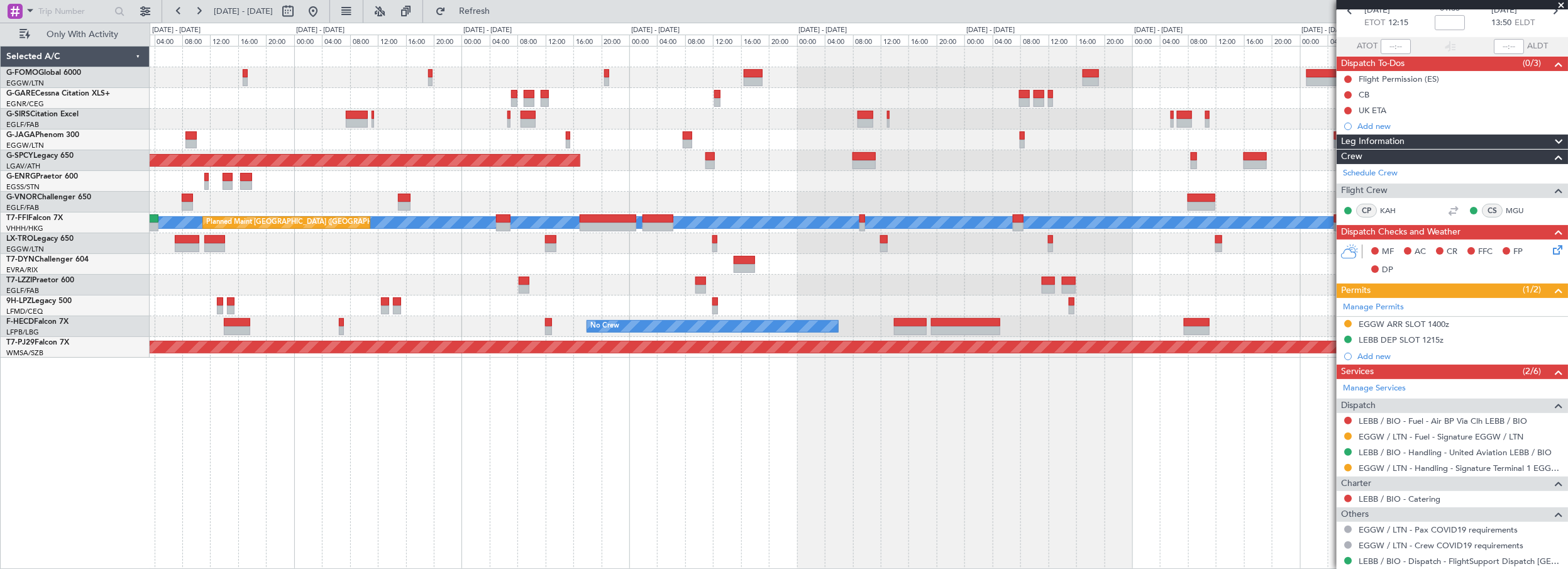
click at [1073, 157] on div "Planned Maint London (Luton) Planned Maint Bremen MEL MEL Planned Maint Beijing…" at bounding box center [859, 202] width 1418 height 311
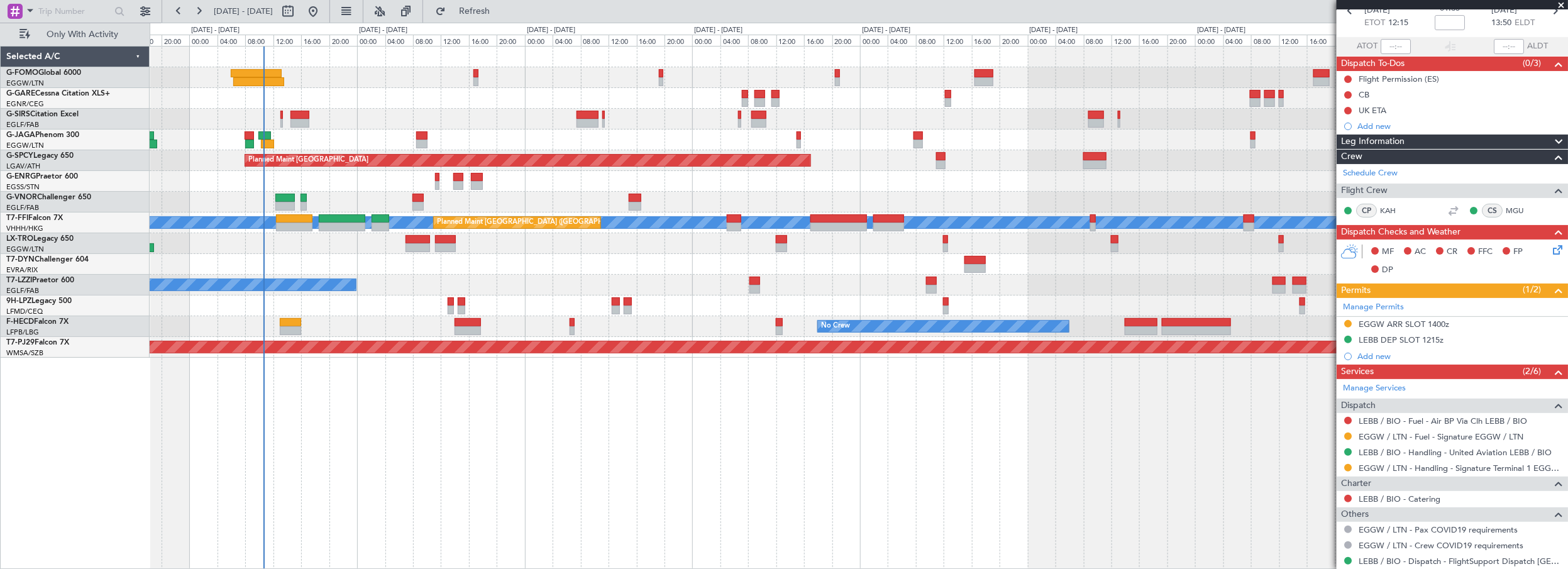
click at [584, 168] on div "Planned Maint London (Luton) Planned Maint Bremen Unplanned Maint London (Stans…" at bounding box center [859, 202] width 1418 height 311
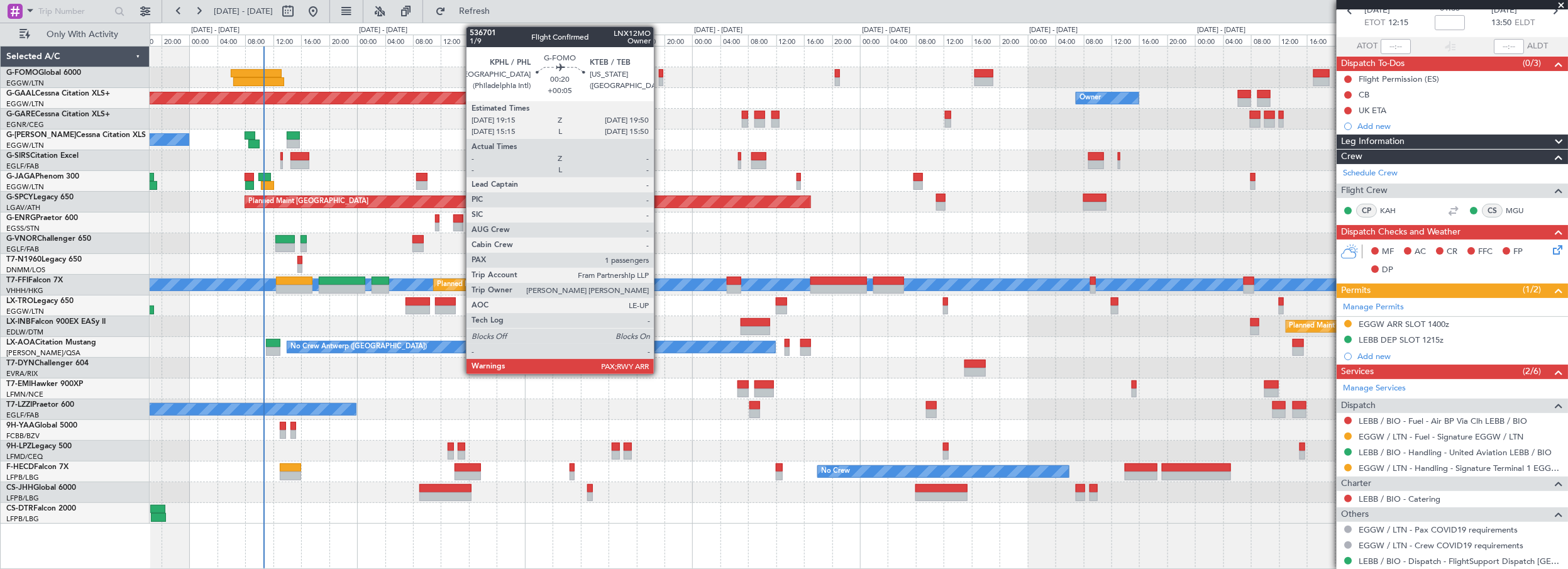
click at [661, 73] on div at bounding box center [661, 73] width 5 height 8
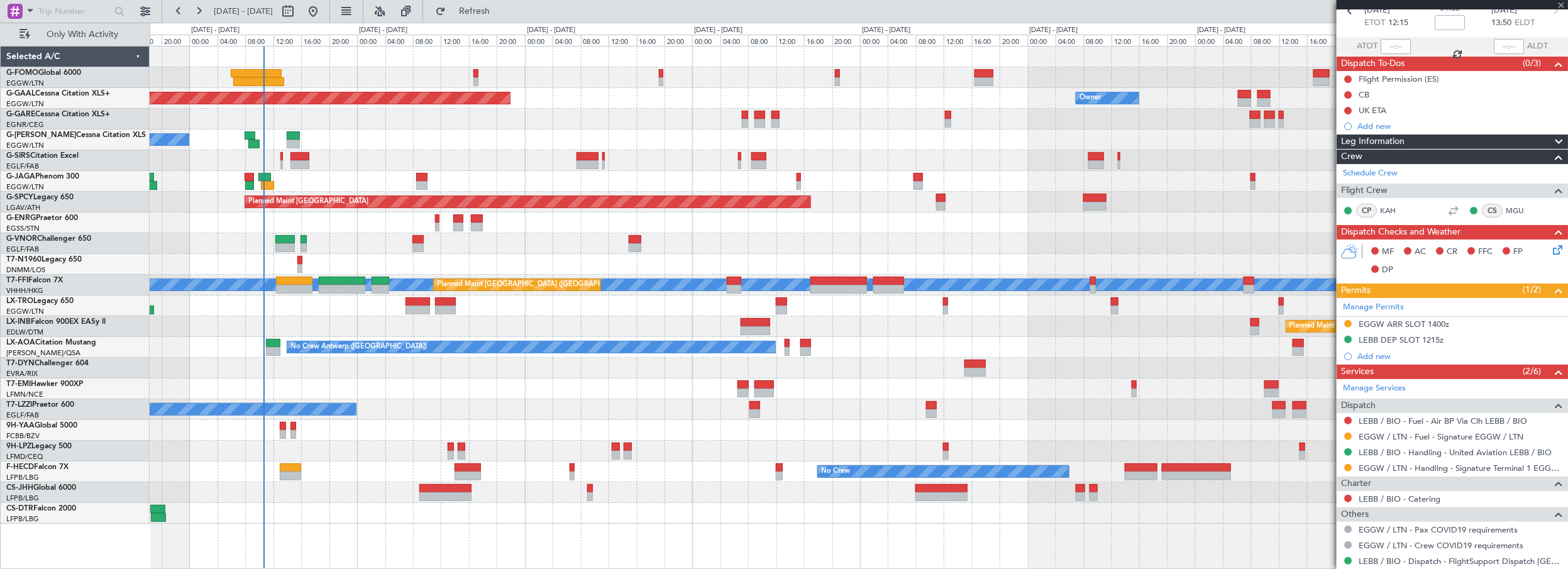
type input "+00:05"
type input "1"
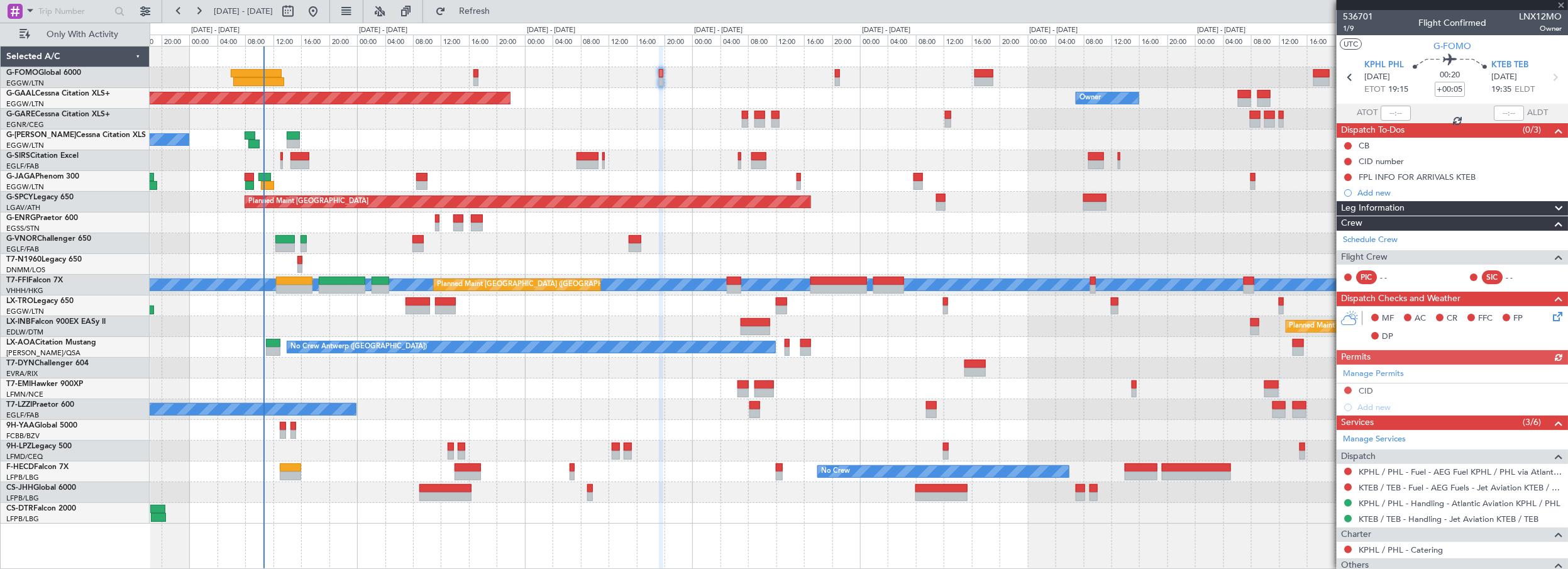
click at [1370, 210] on mat-tooltip-component "FPL INFO FOR ARRIVALS KTEB" at bounding box center [1417, 198] width 122 height 34
click at [1411, 203] on div "Leg Information" at bounding box center [1452, 209] width 232 height 15
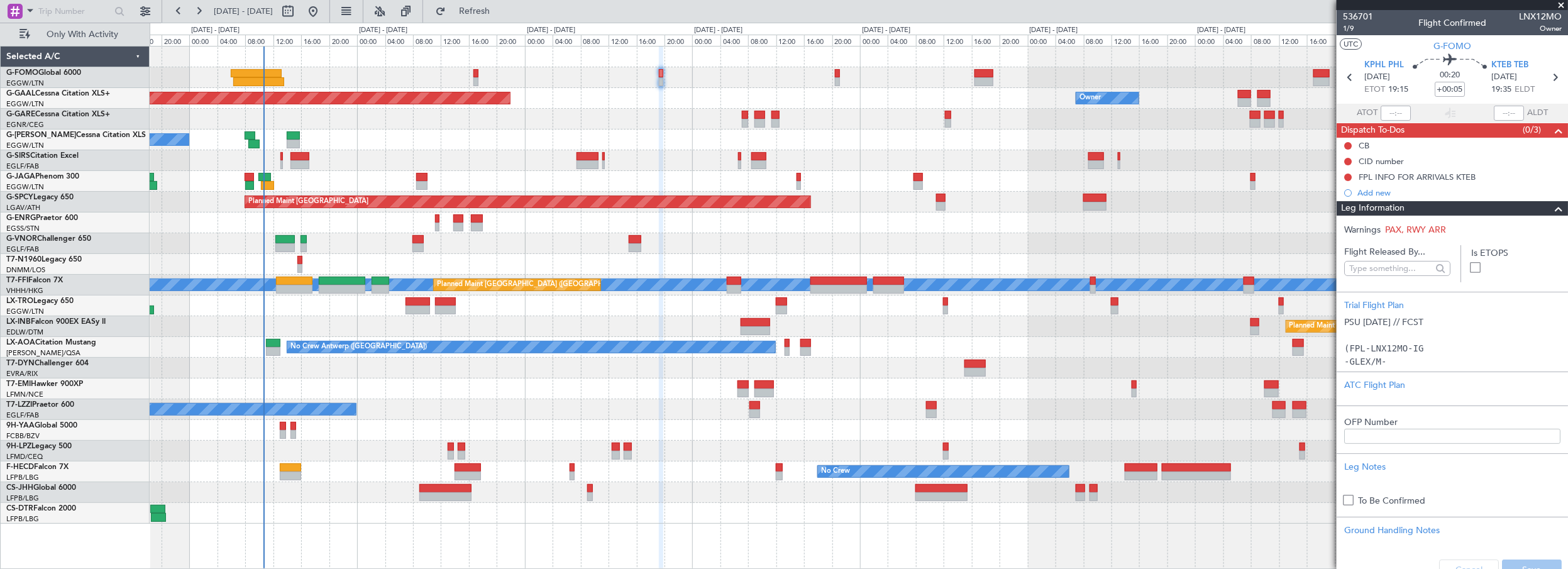
click at [1411, 203] on div "Leg Information" at bounding box center [1452, 209] width 232 height 15
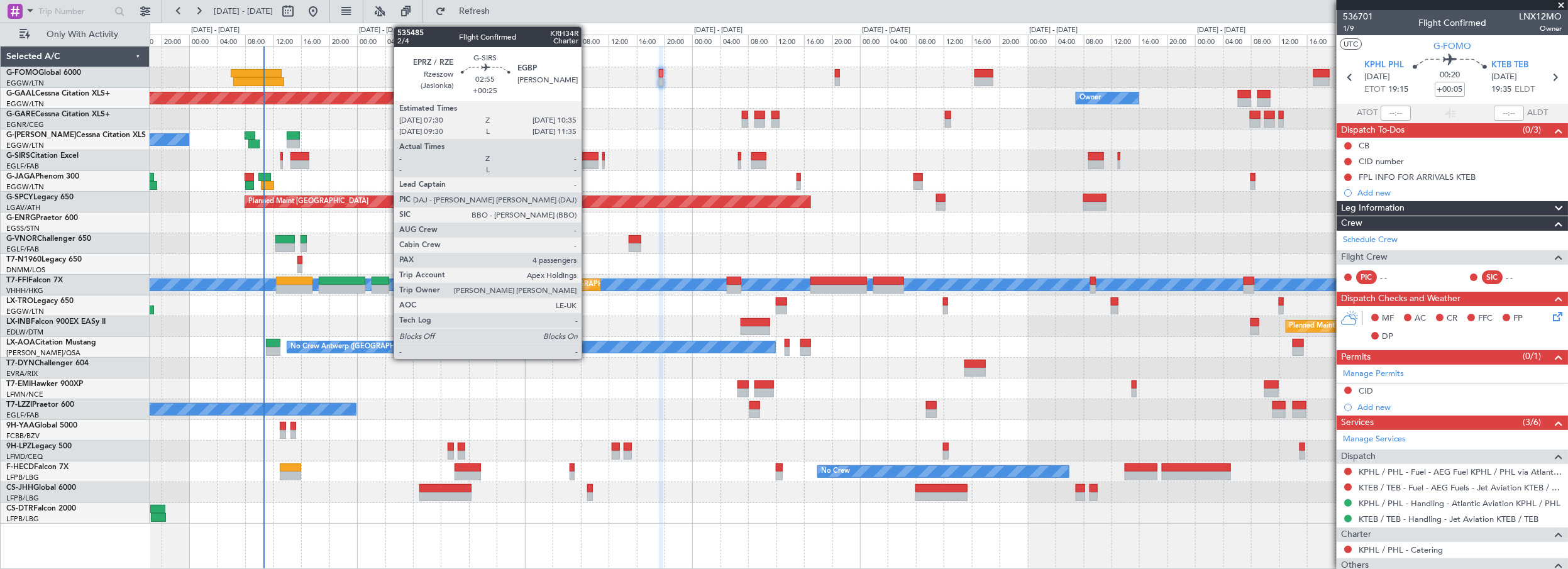
click at [588, 157] on div at bounding box center [588, 156] width 22 height 8
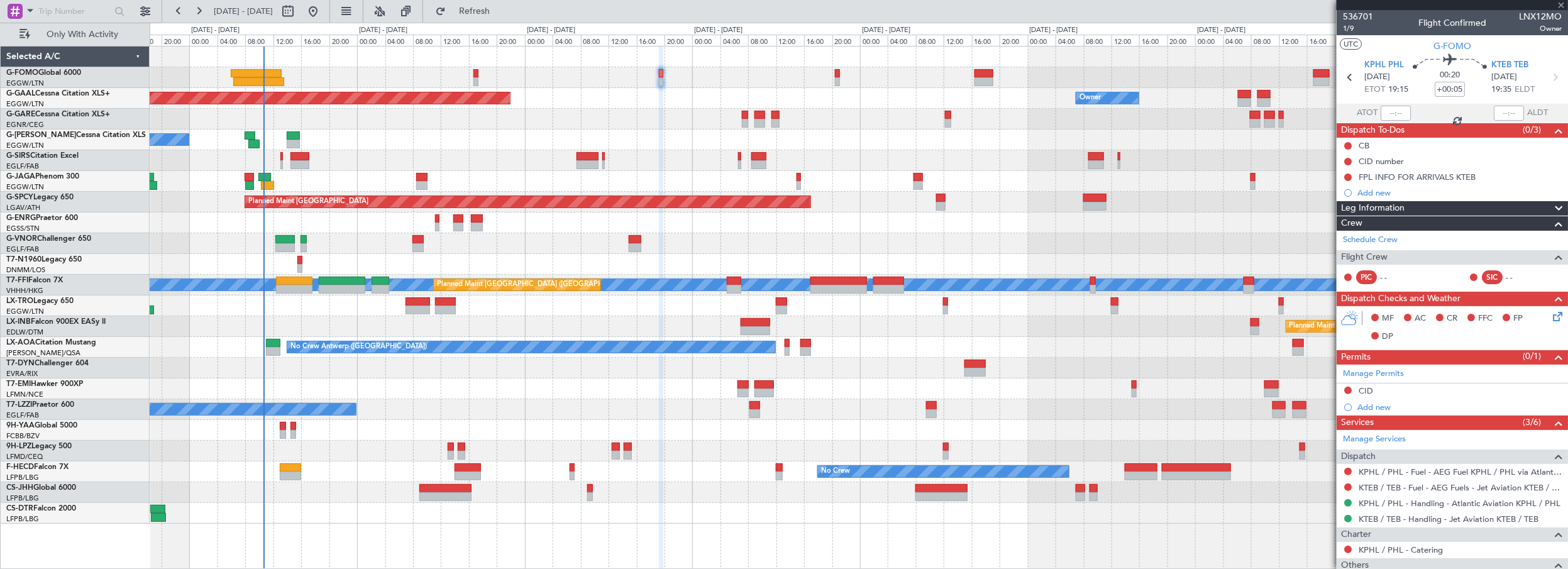
type input "+00:25"
type input "4"
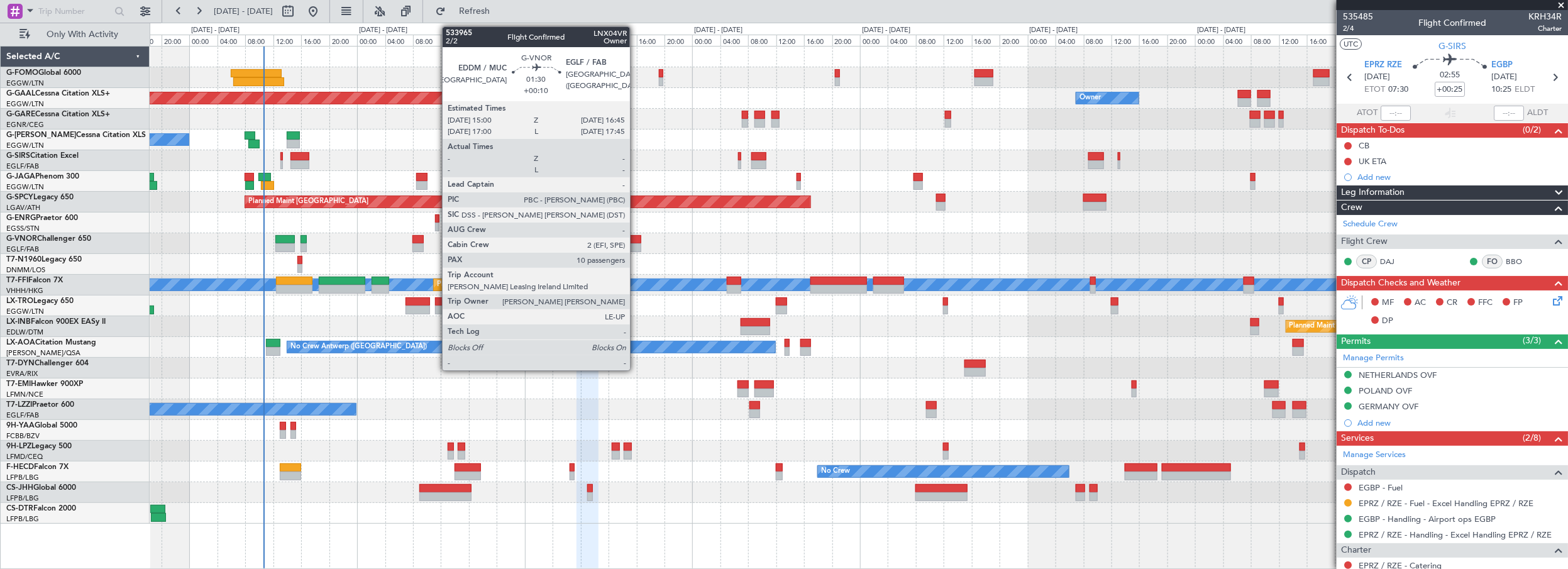
click at [637, 238] on div at bounding box center [636, 239] width 13 height 8
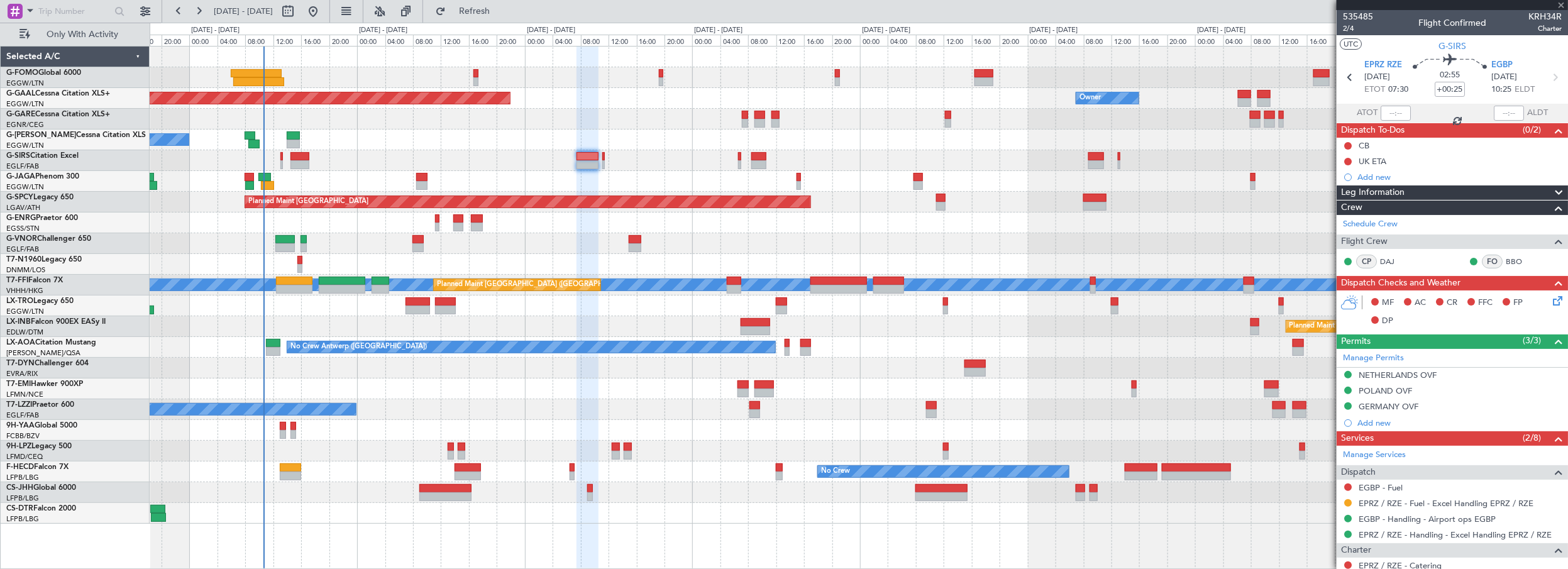
type input "+00:10"
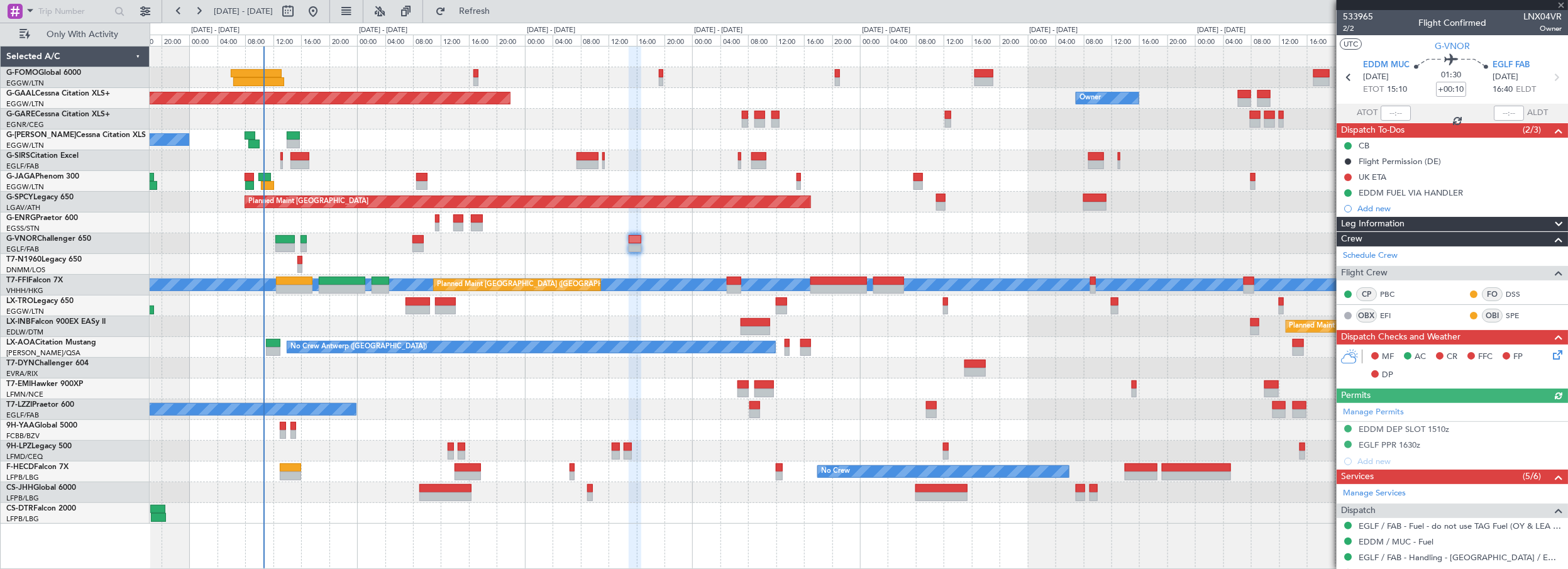
click at [1366, 224] on span "Leg Information" at bounding box center [1373, 224] width 63 height 15
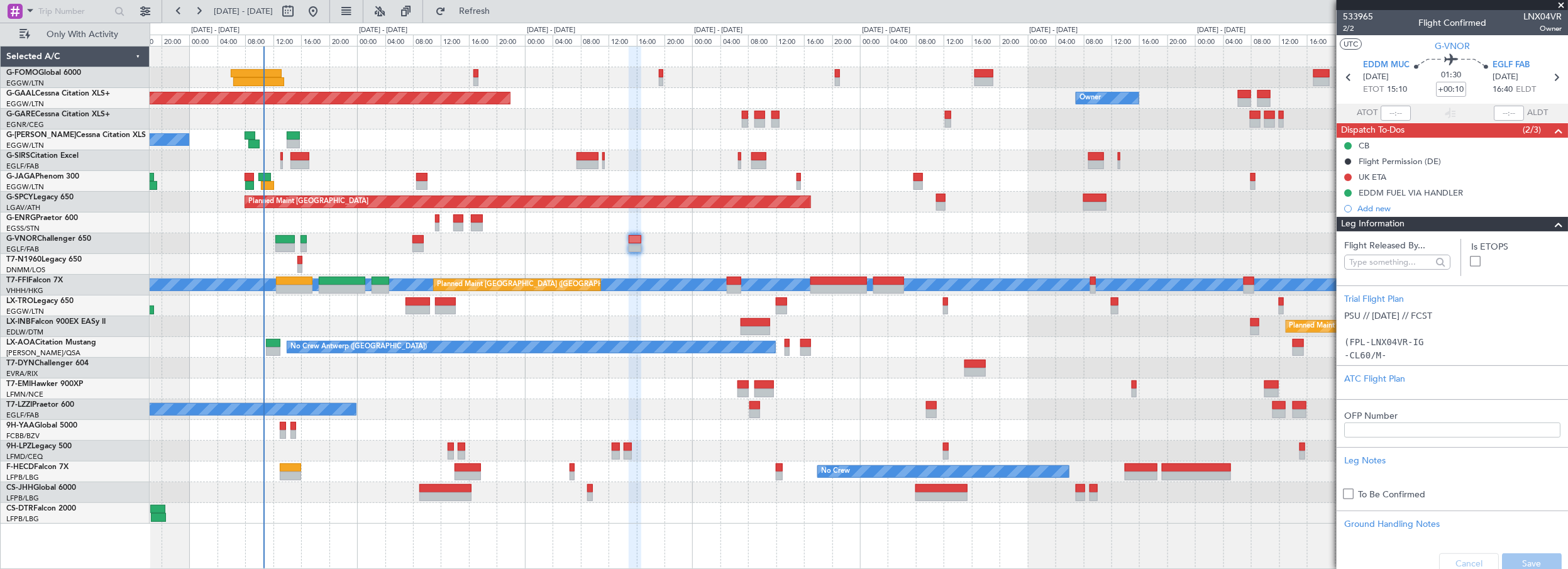
click at [1368, 223] on span "Leg Information" at bounding box center [1373, 224] width 63 height 15
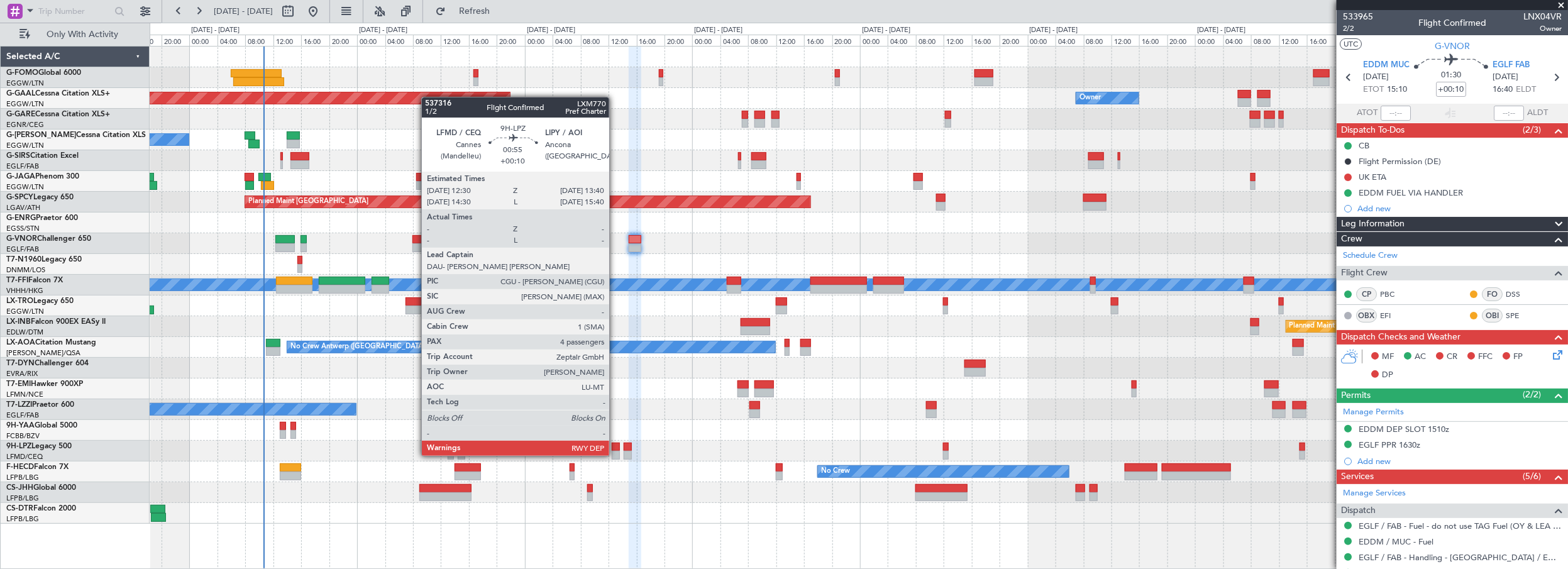
click at [615, 443] on div at bounding box center [615, 447] width 8 height 8
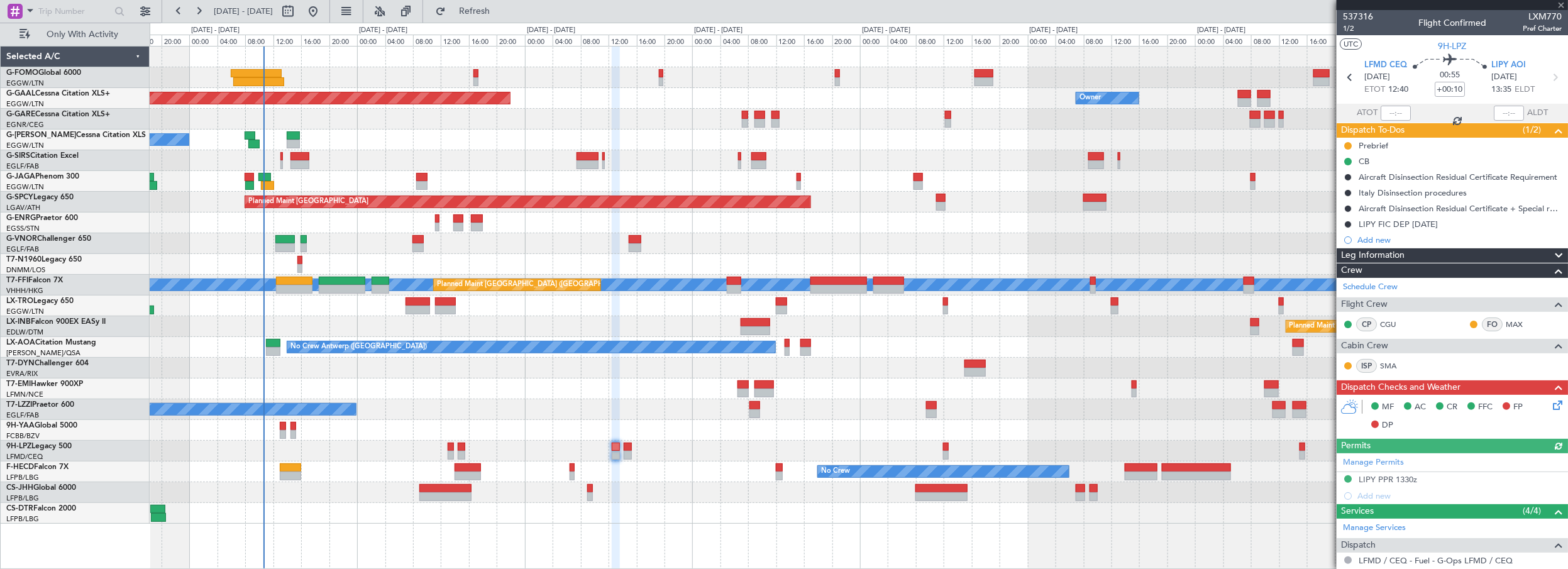
click at [1374, 250] on span "Leg Information" at bounding box center [1373, 256] width 63 height 15
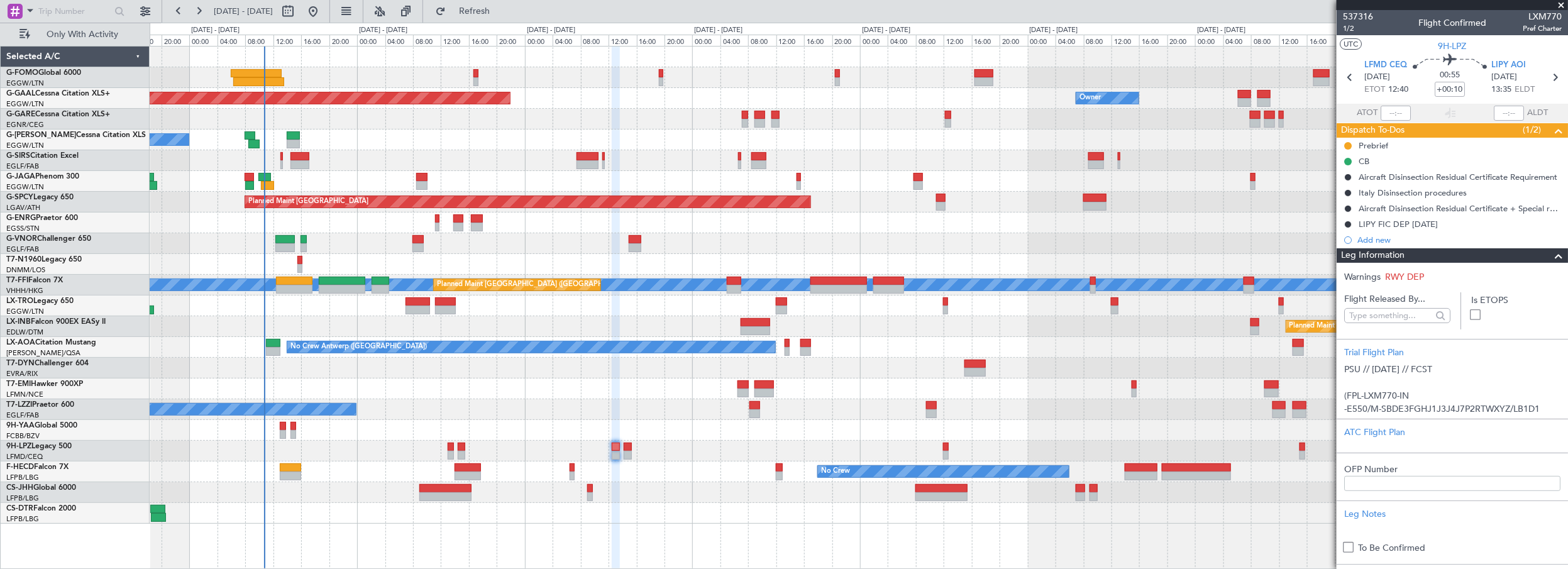
click at [1378, 253] on span "Leg Information" at bounding box center [1373, 256] width 63 height 15
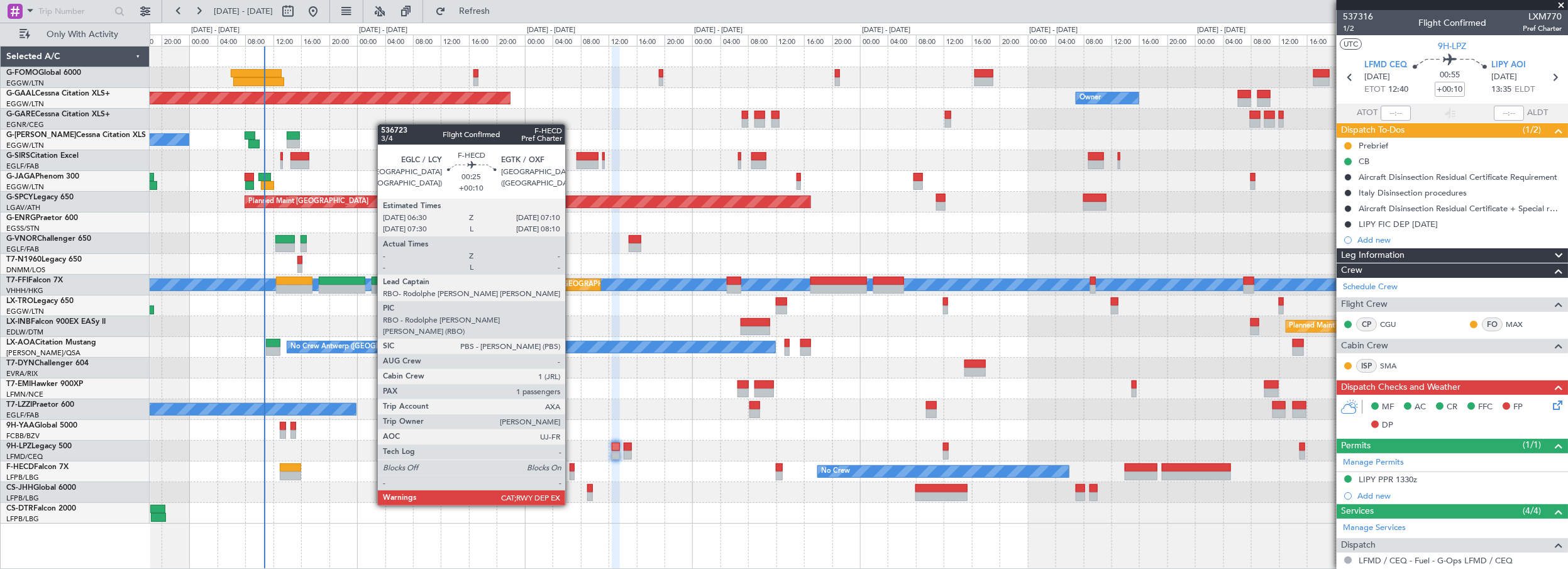
click at [571, 470] on div at bounding box center [571, 467] width 5 height 8
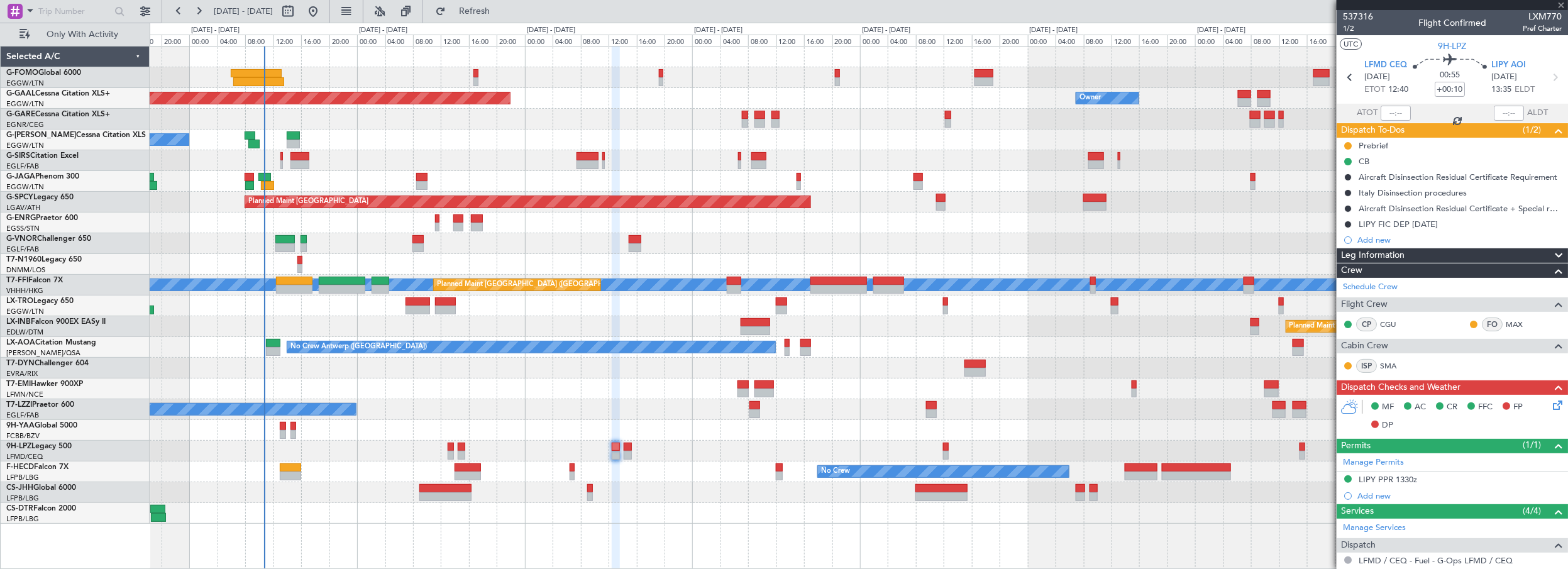
type input "1"
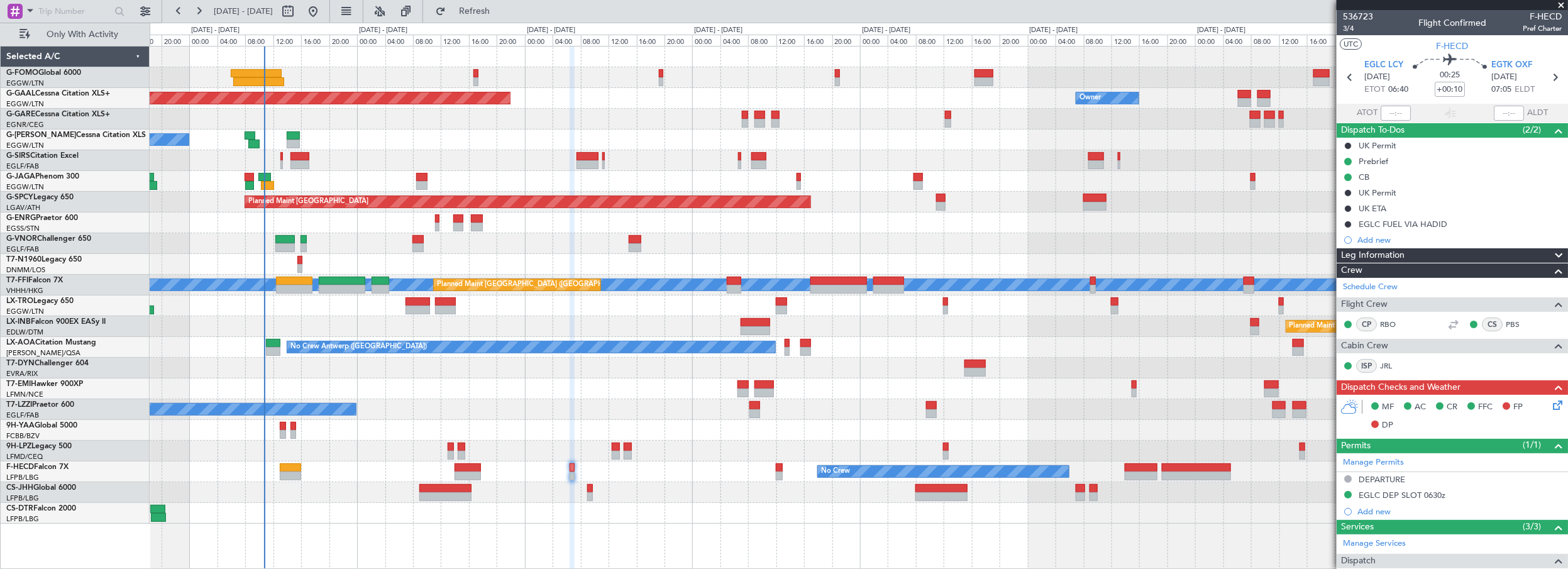
click at [1367, 252] on span "Leg Information" at bounding box center [1373, 256] width 63 height 15
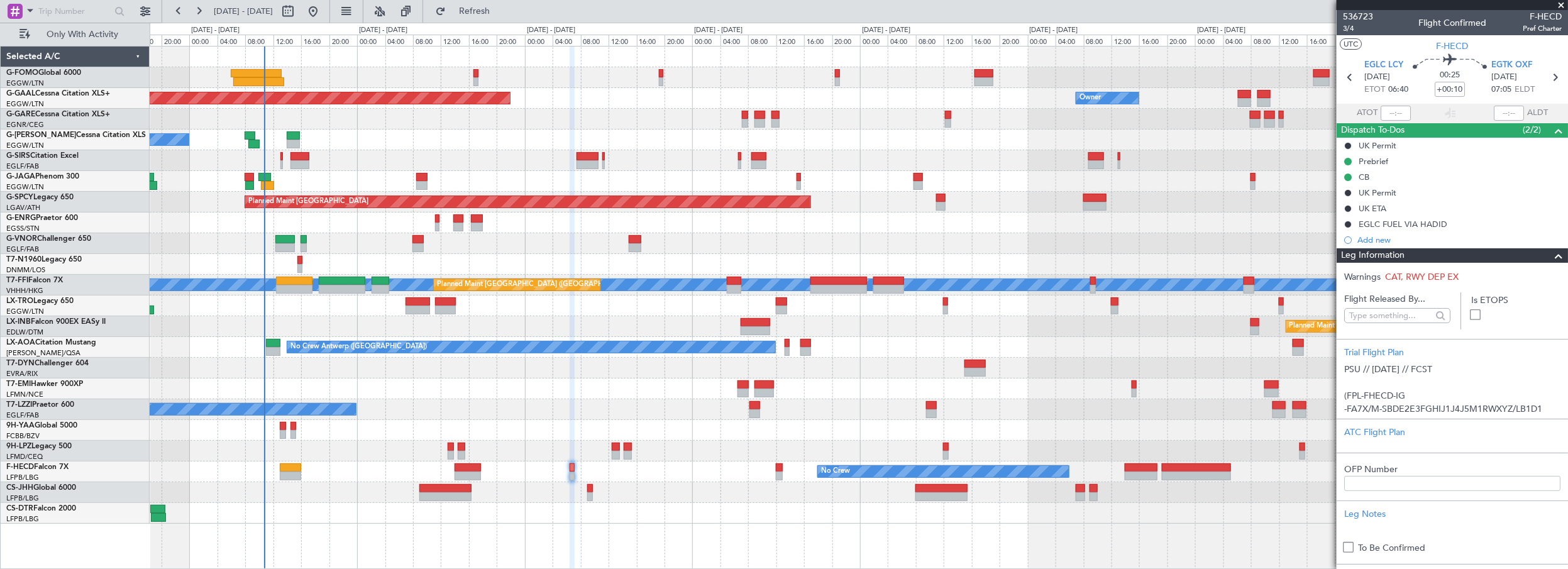
click at [1383, 256] on span "Leg Information" at bounding box center [1373, 256] width 63 height 15
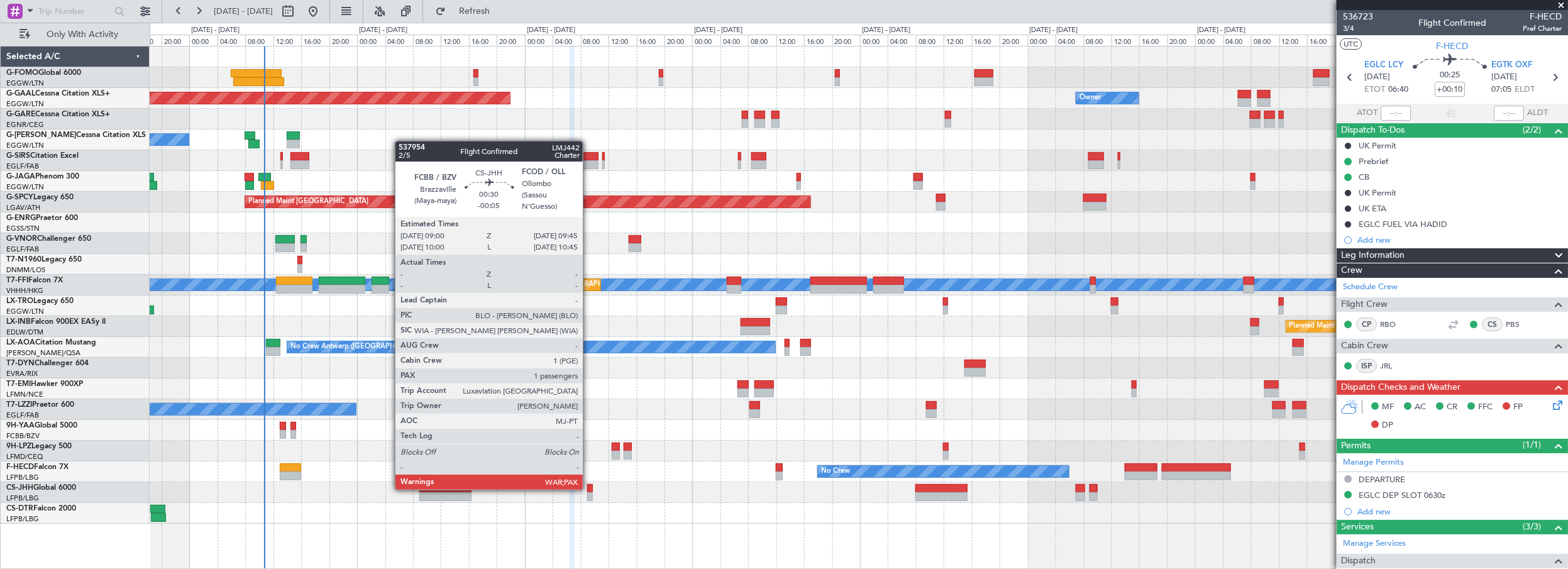
click at [589, 489] on div at bounding box center [590, 488] width 6 height 8
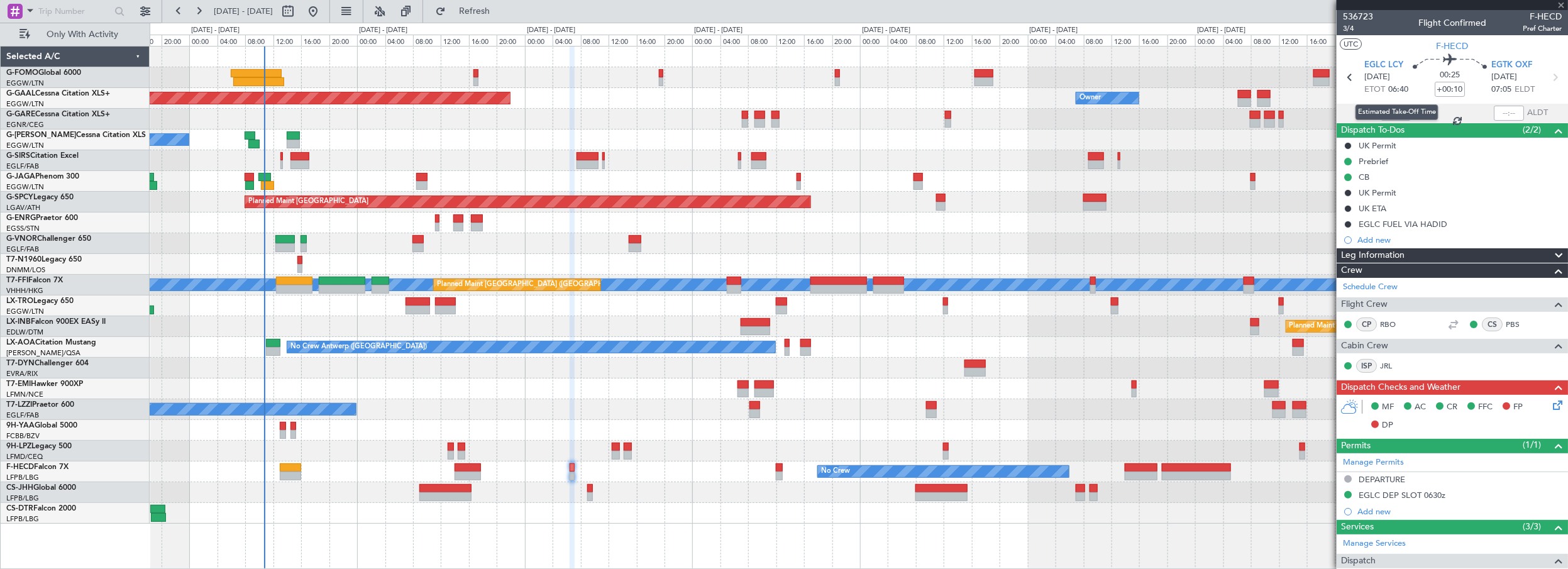
type input "-00:05"
type input "5"
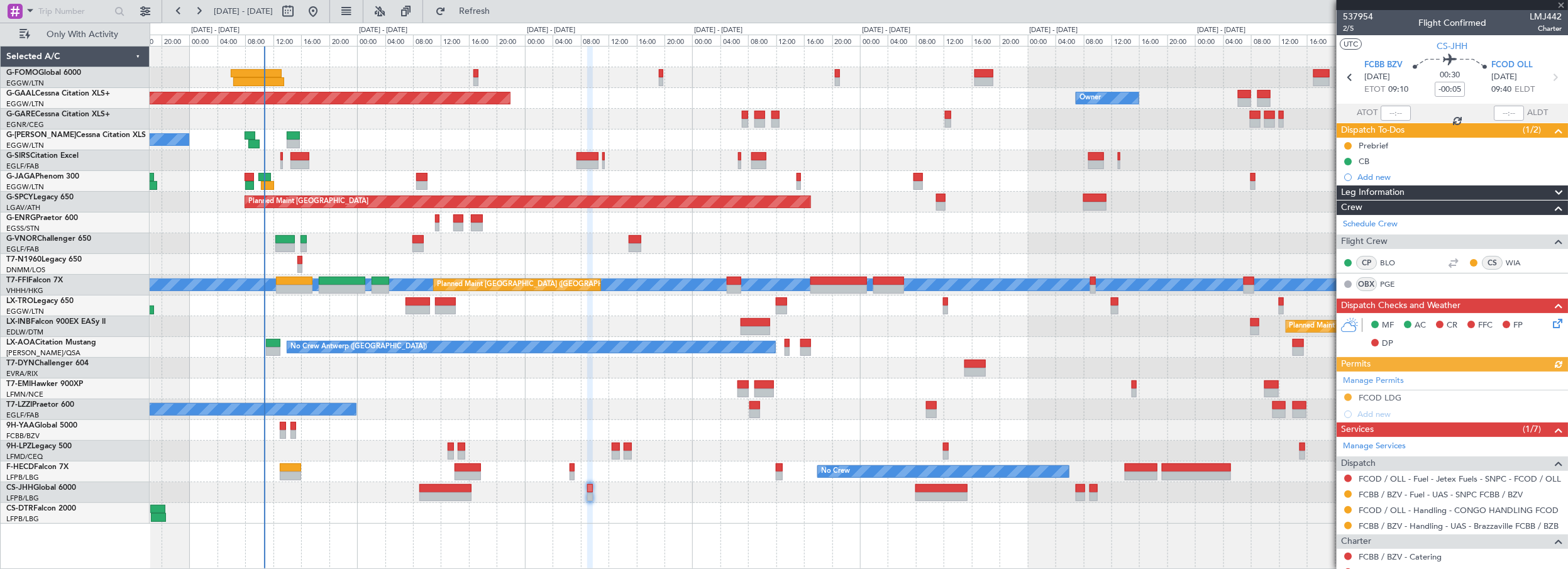
click at [1388, 193] on span "Leg Information" at bounding box center [1373, 193] width 63 height 15
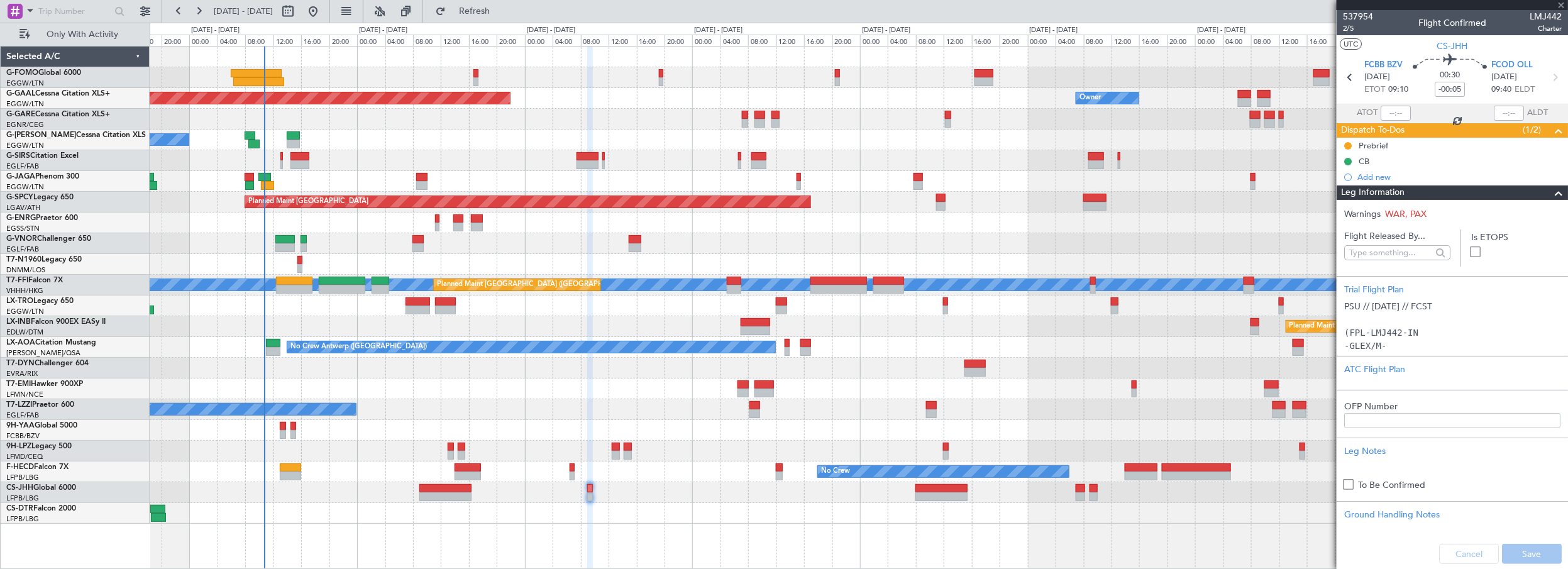
click at [1388, 193] on span "Leg Information" at bounding box center [1373, 193] width 63 height 15
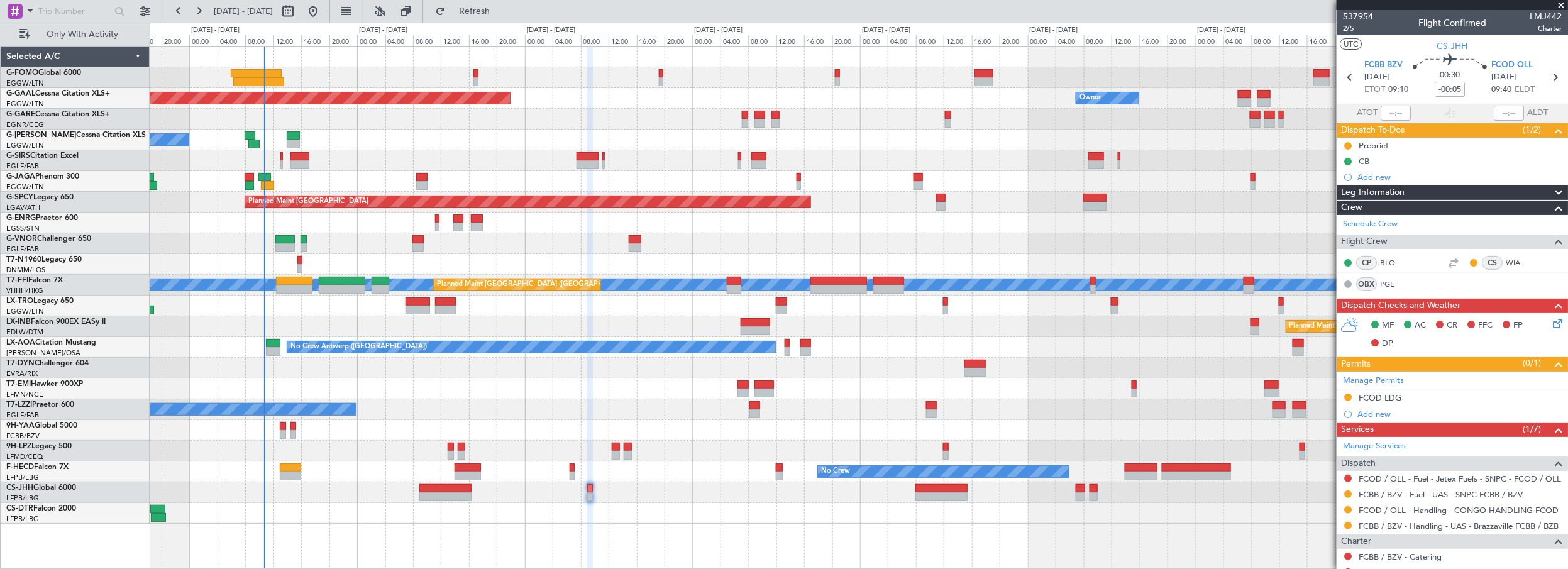
click at [584, 148] on div "A/C Unavailable" at bounding box center [859, 140] width 1418 height 20
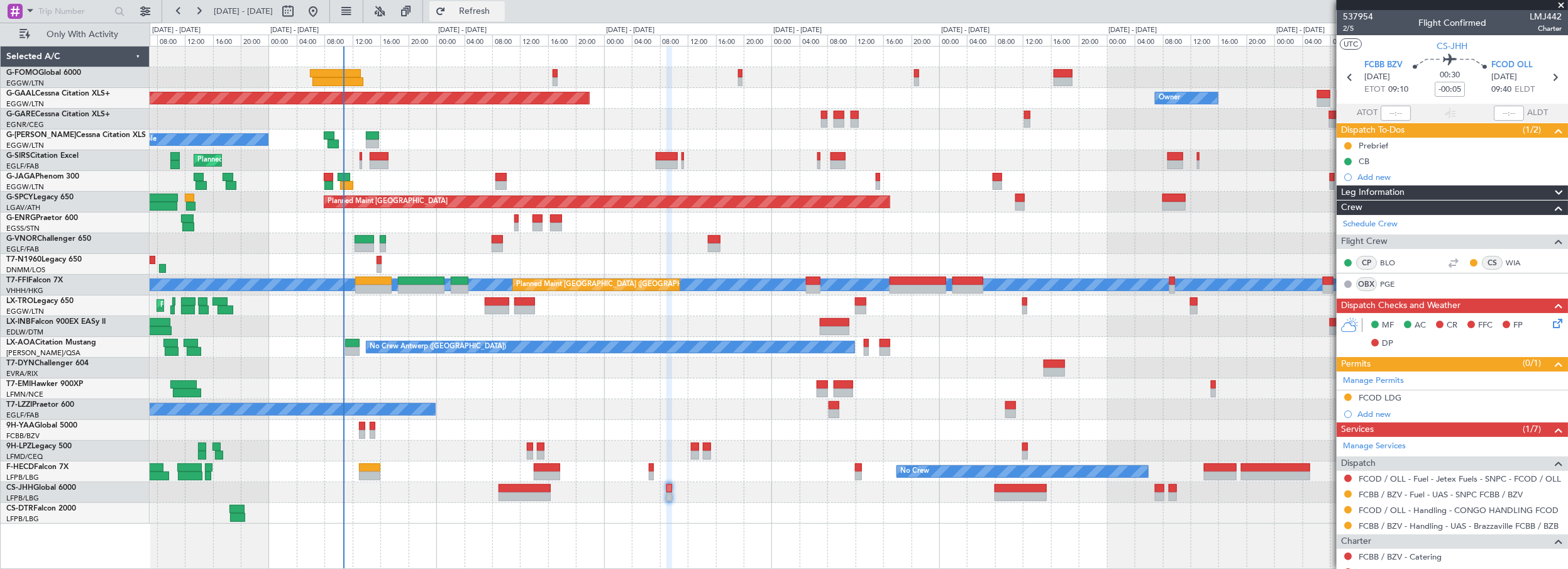
click at [497, 9] on span "Refresh" at bounding box center [475, 10] width 53 height 8
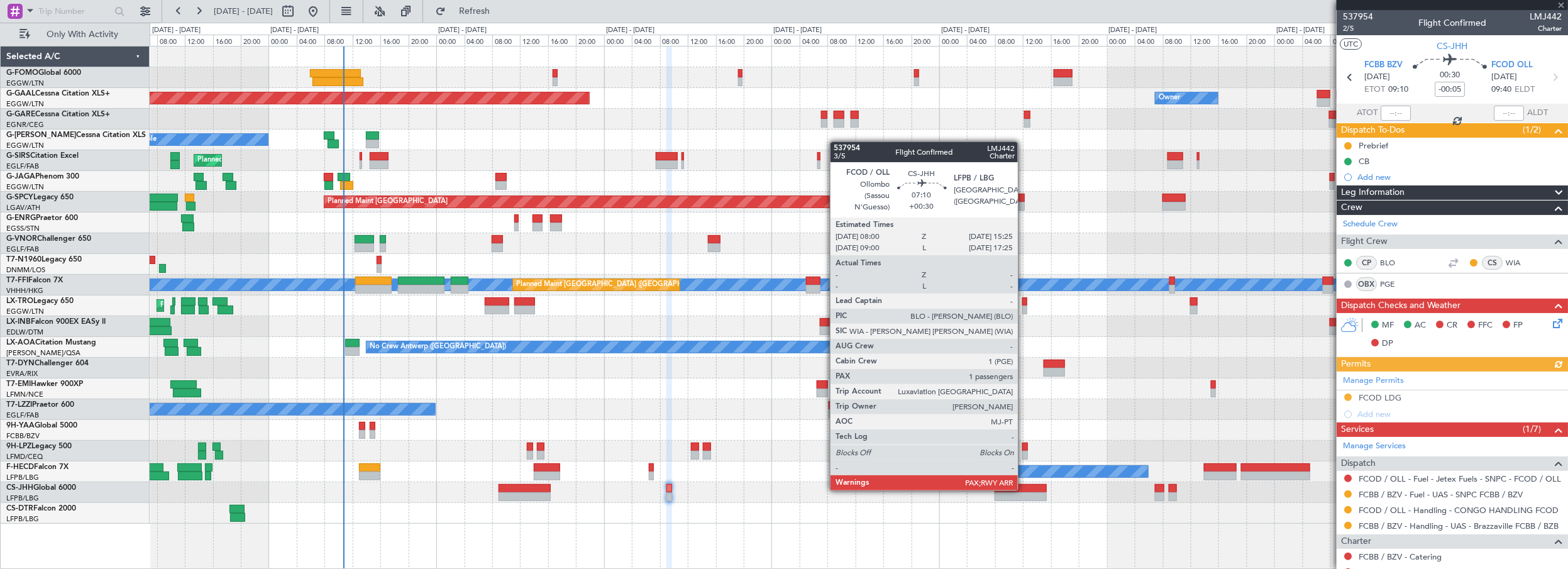
click at [1025, 490] on div at bounding box center [1021, 488] width 52 height 8
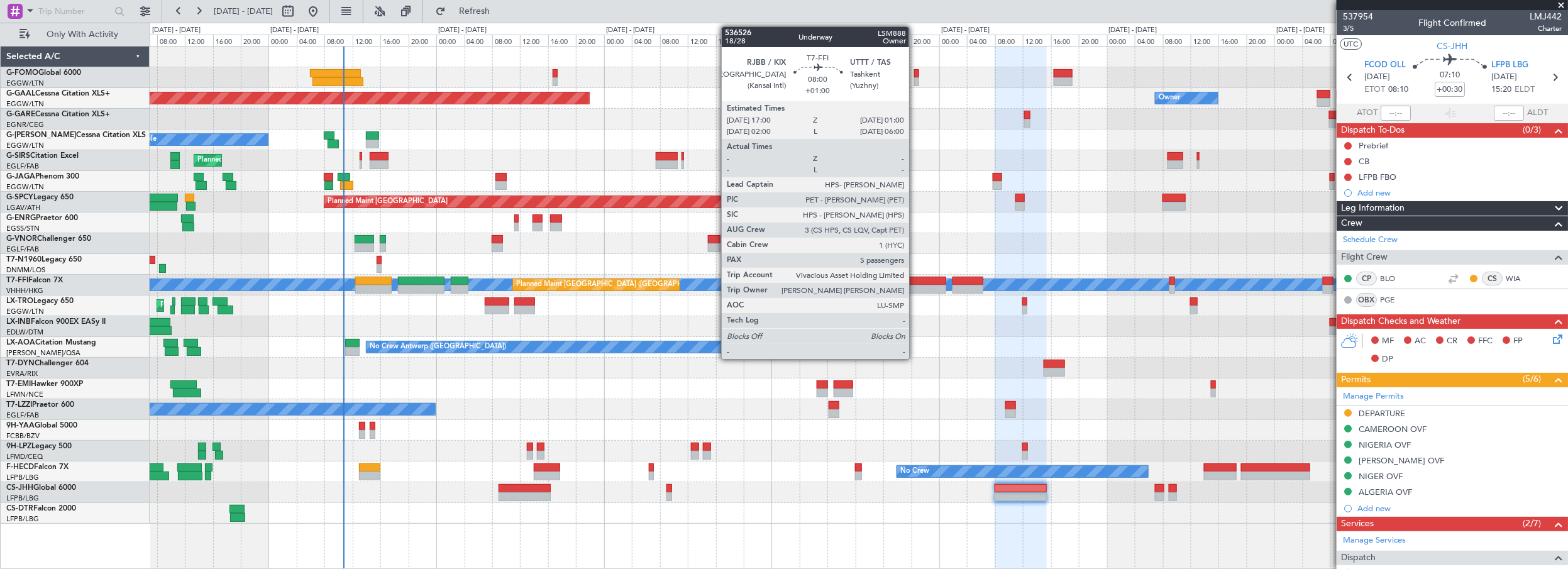
click at [916, 278] on div at bounding box center [918, 280] width 56 height 8
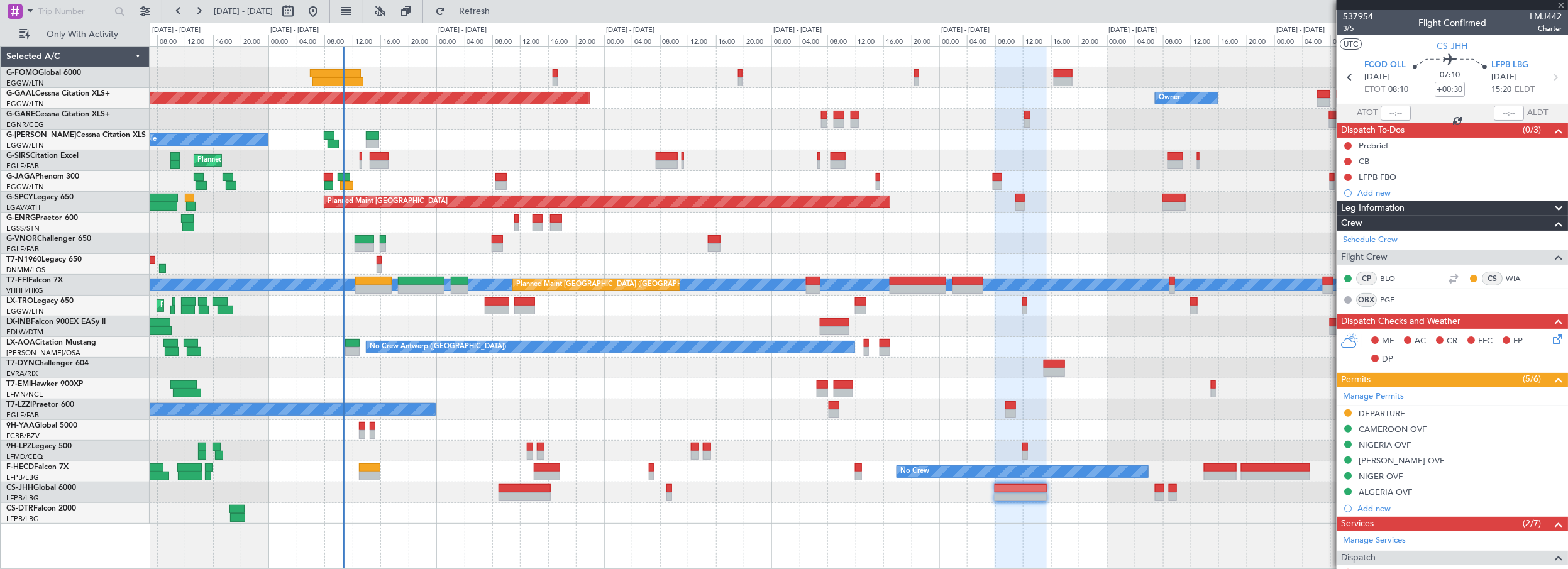
type input "+01:00"
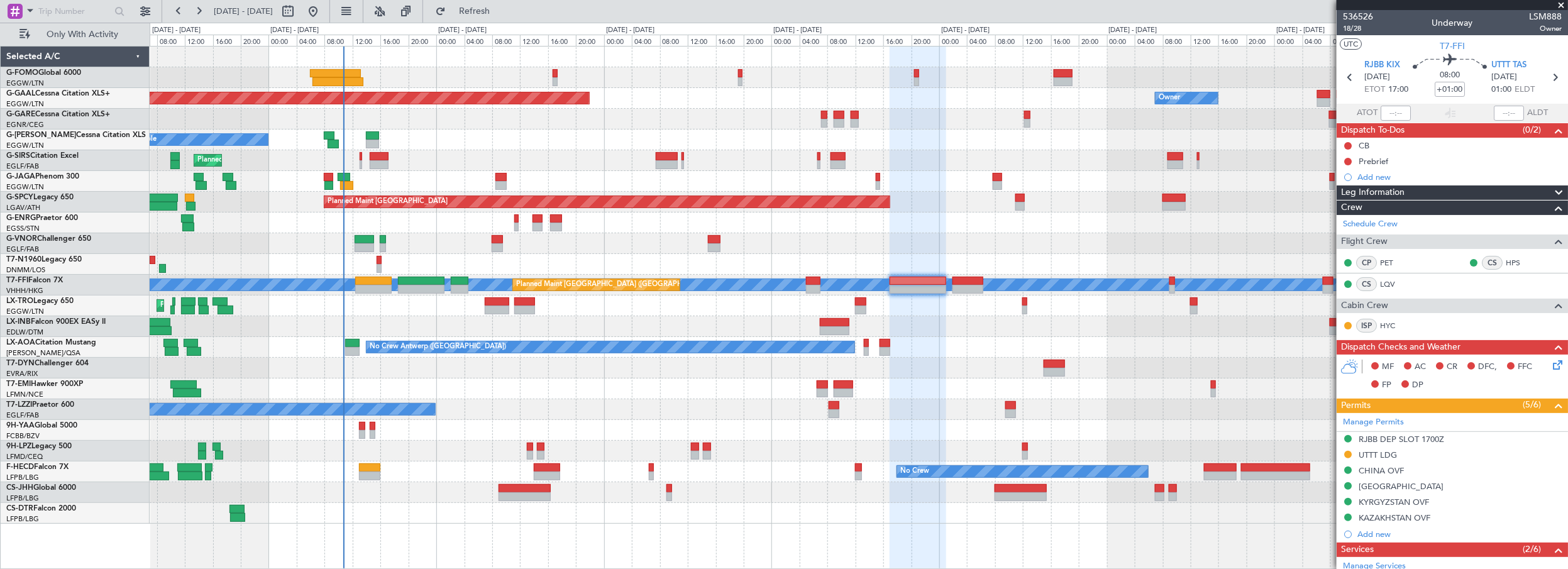
click at [1562, 4] on span at bounding box center [1562, 6] width 13 height 11
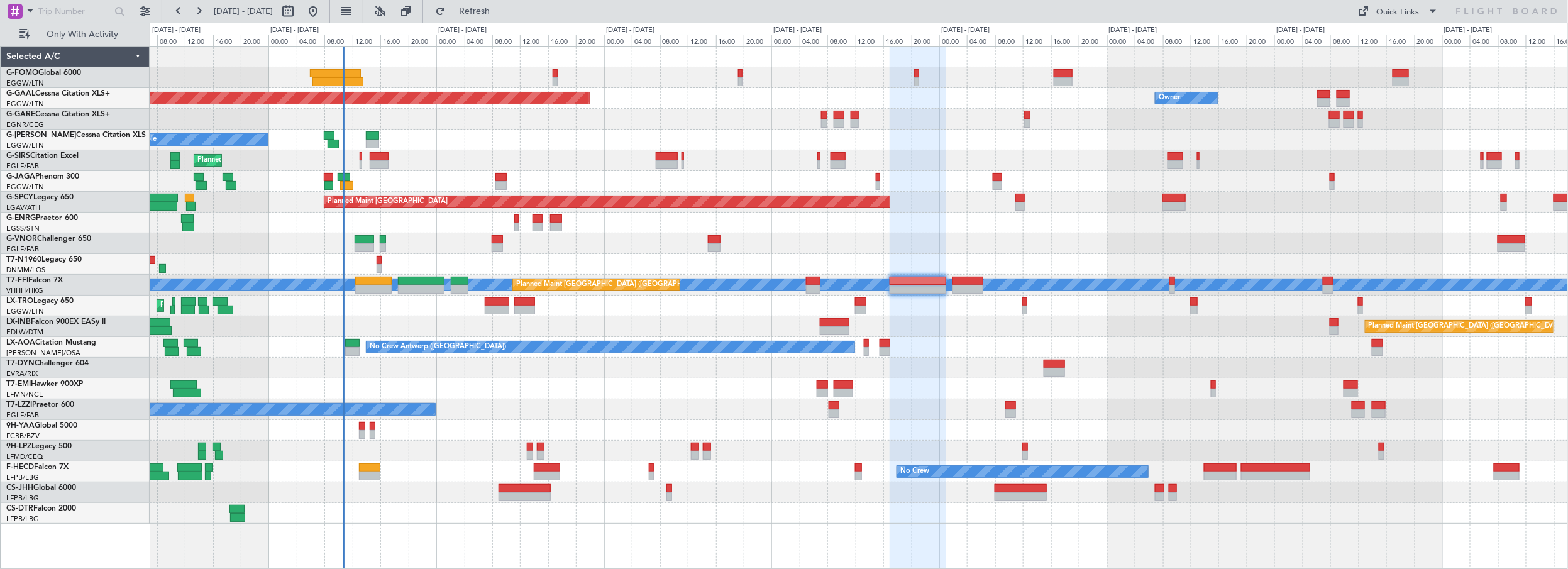
type input "0"
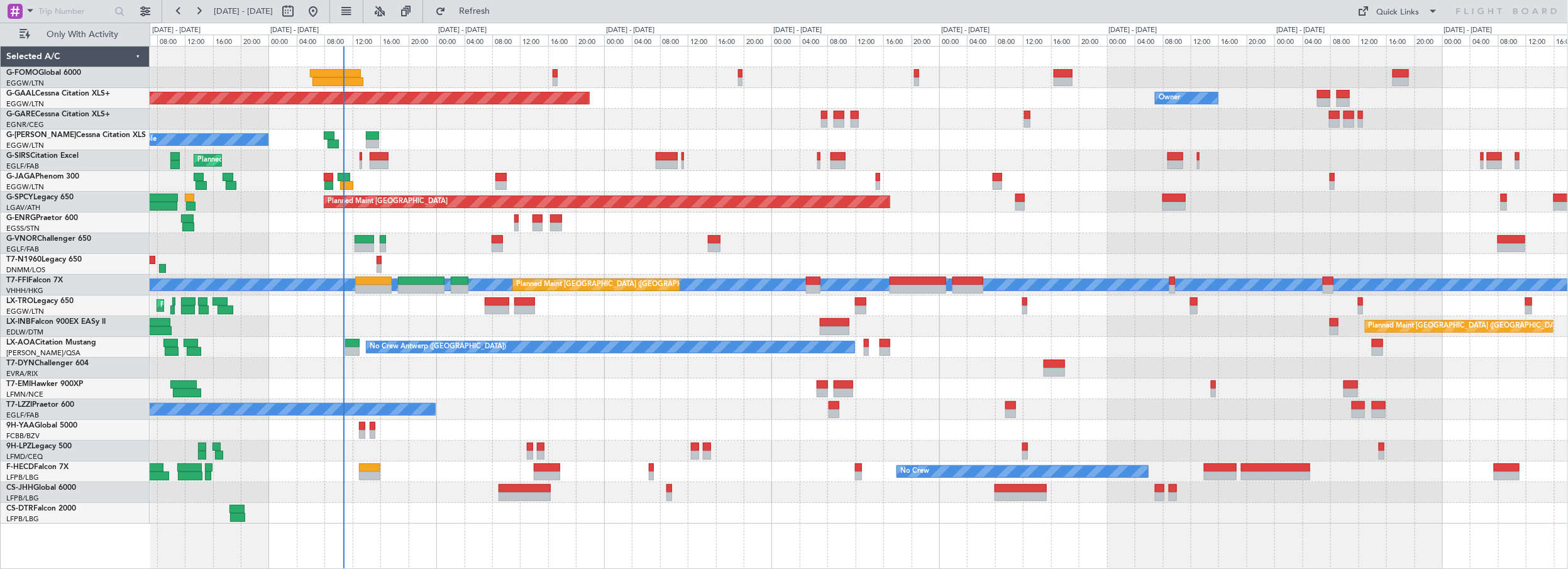
click at [610, 137] on div "A/C Unavailable" at bounding box center [859, 140] width 1418 height 20
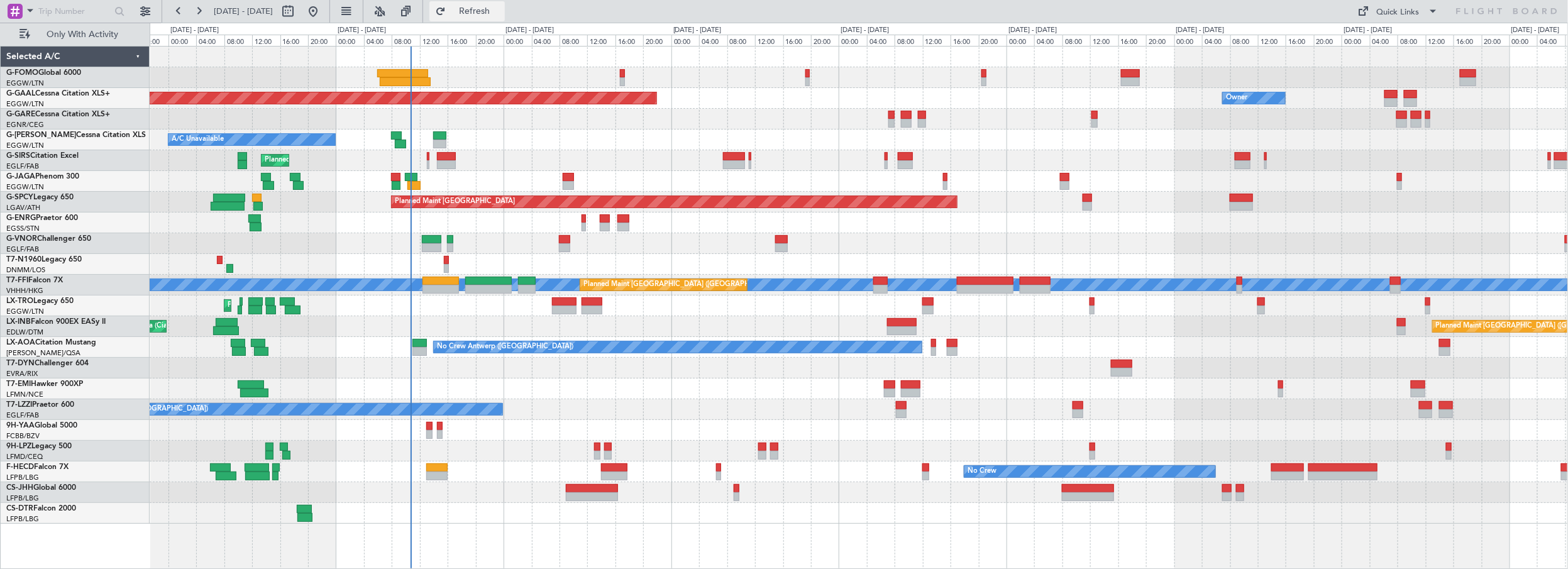
click at [493, 7] on button "Refresh" at bounding box center [466, 11] width 75 height 20
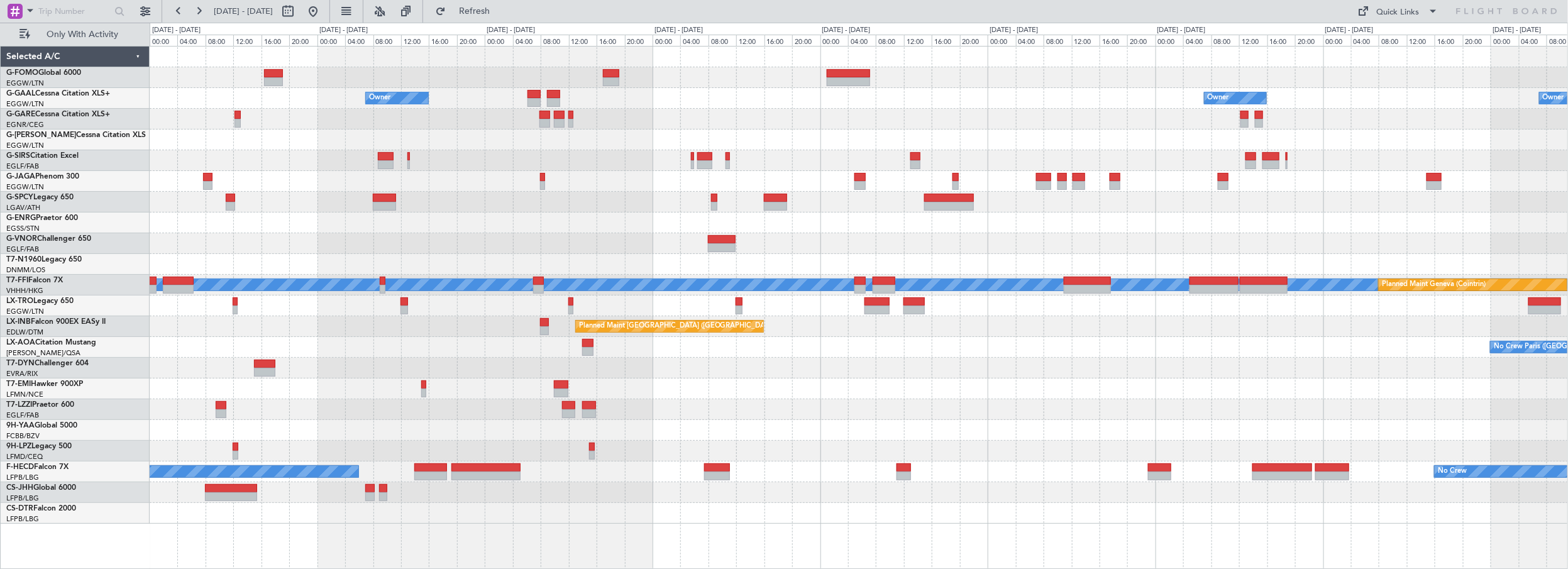
click at [410, 390] on div at bounding box center [859, 389] width 1418 height 20
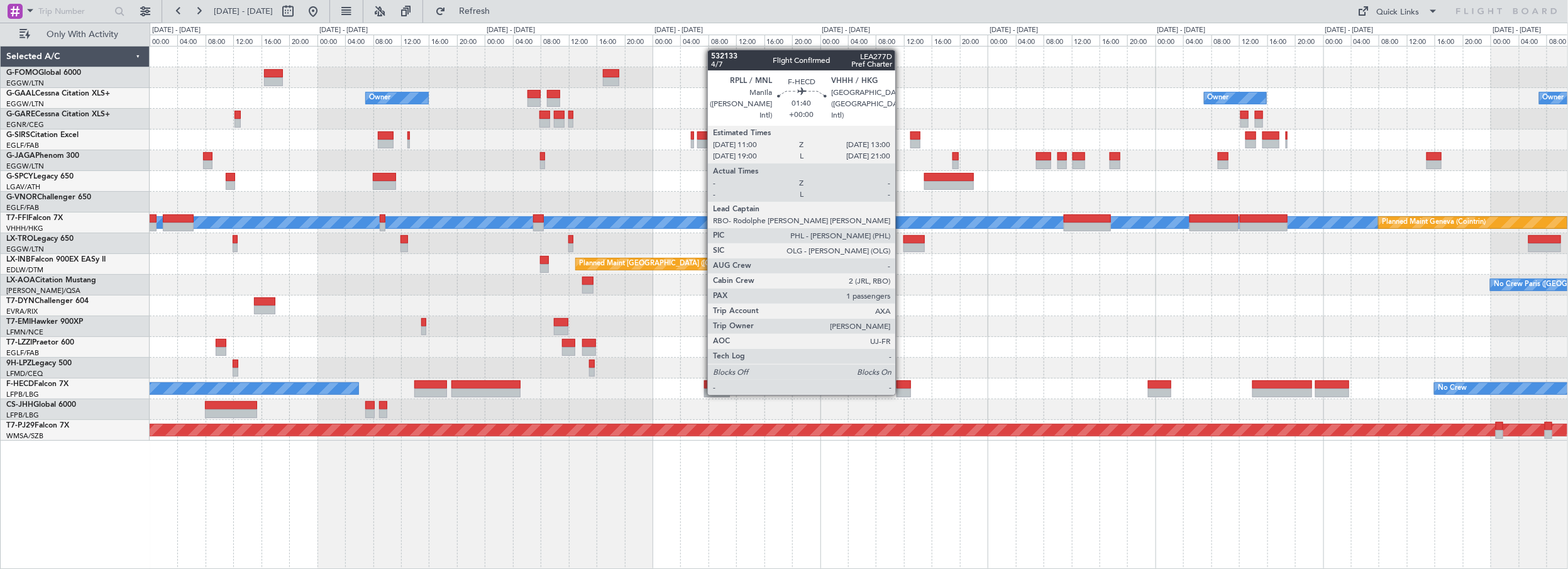
click at [902, 383] on div at bounding box center [905, 385] width 15 height 8
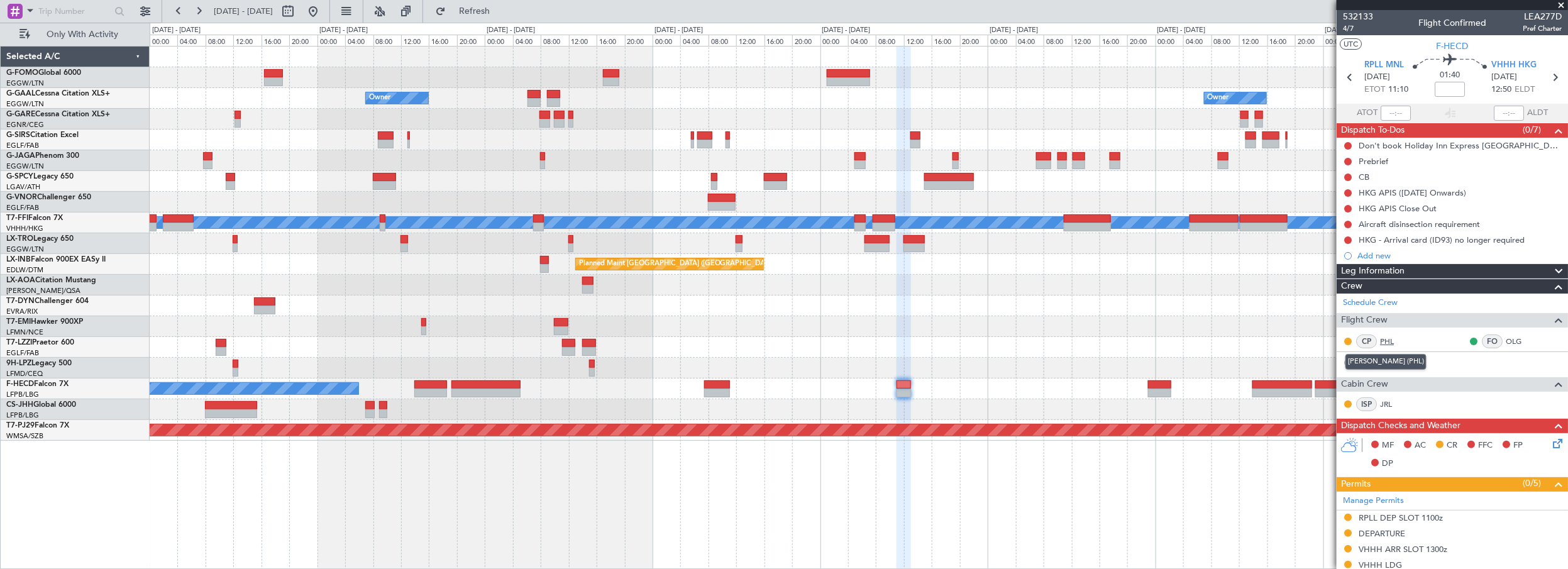
click at [1389, 339] on link "PHL" at bounding box center [1394, 342] width 28 height 11
click at [1506, 341] on link "OLG" at bounding box center [1520, 342] width 28 height 11
click at [1389, 404] on link "JRL" at bounding box center [1394, 404] width 28 height 11
click at [1390, 359] on link "RBO" at bounding box center [1394, 363] width 28 height 11
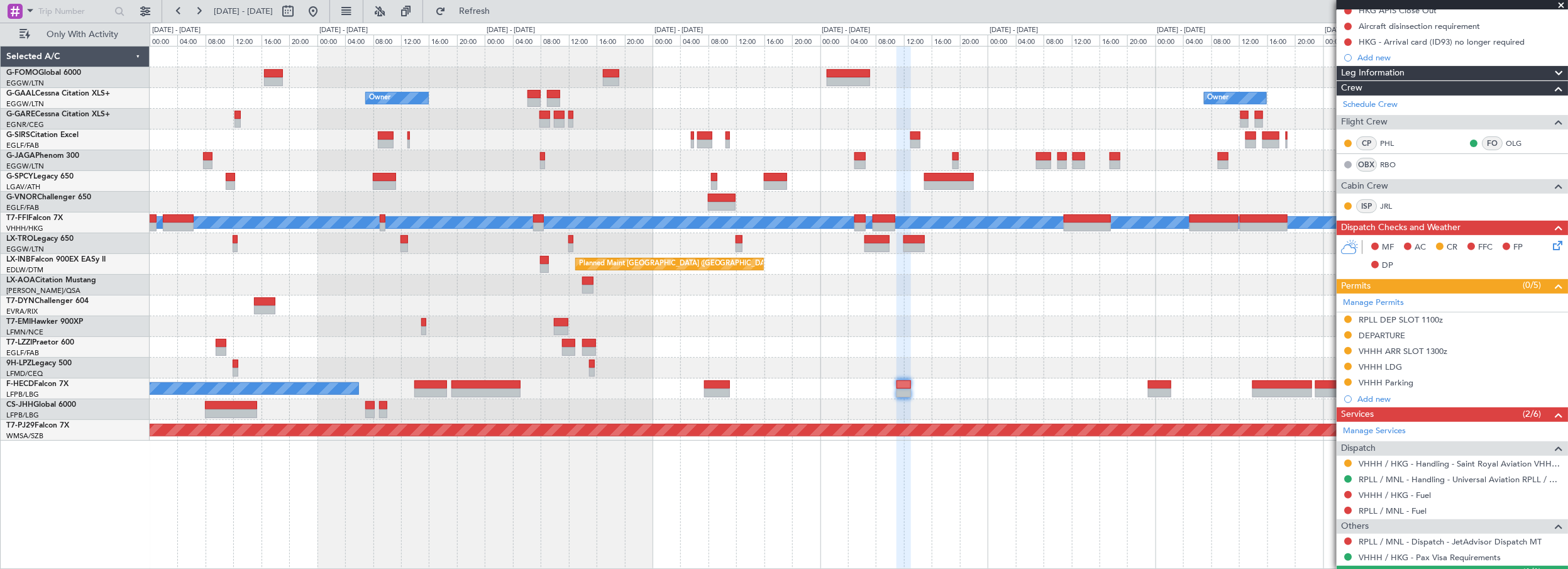
scroll to position [255, 0]
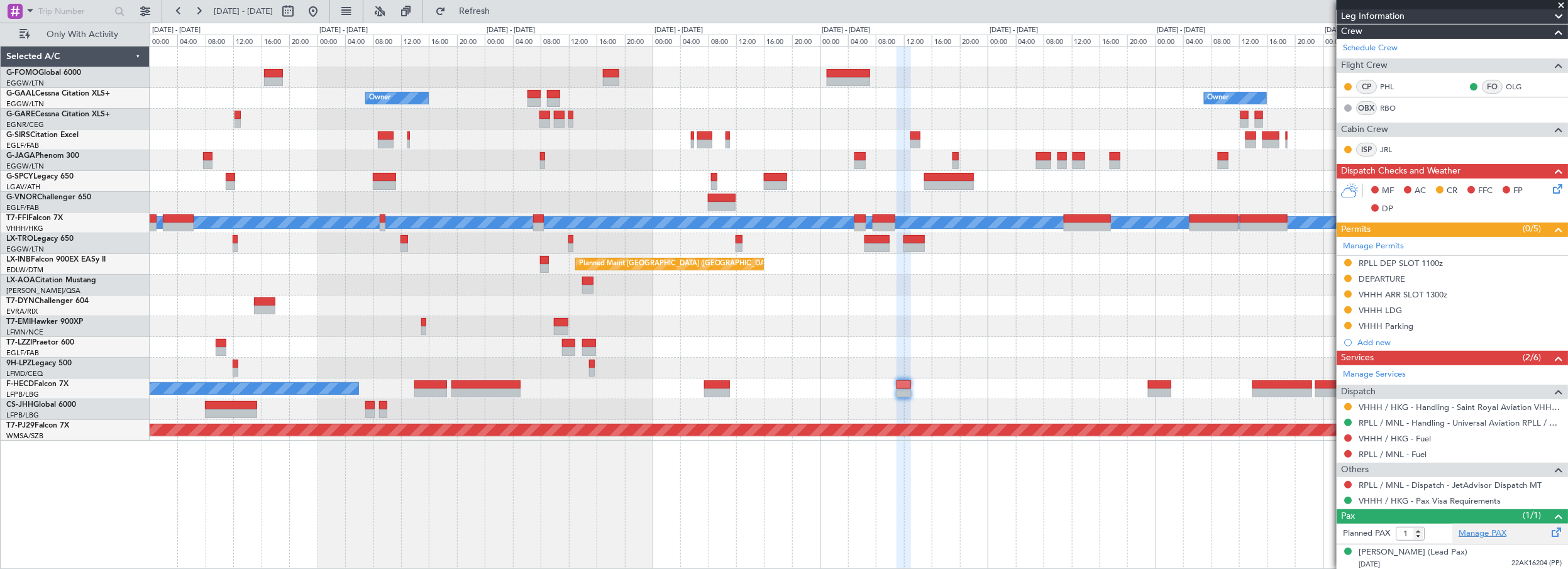
click at [1482, 534] on link "Manage PAX" at bounding box center [1482, 535] width 47 height 13
click at [489, 11] on span "Refresh" at bounding box center [475, 10] width 53 height 8
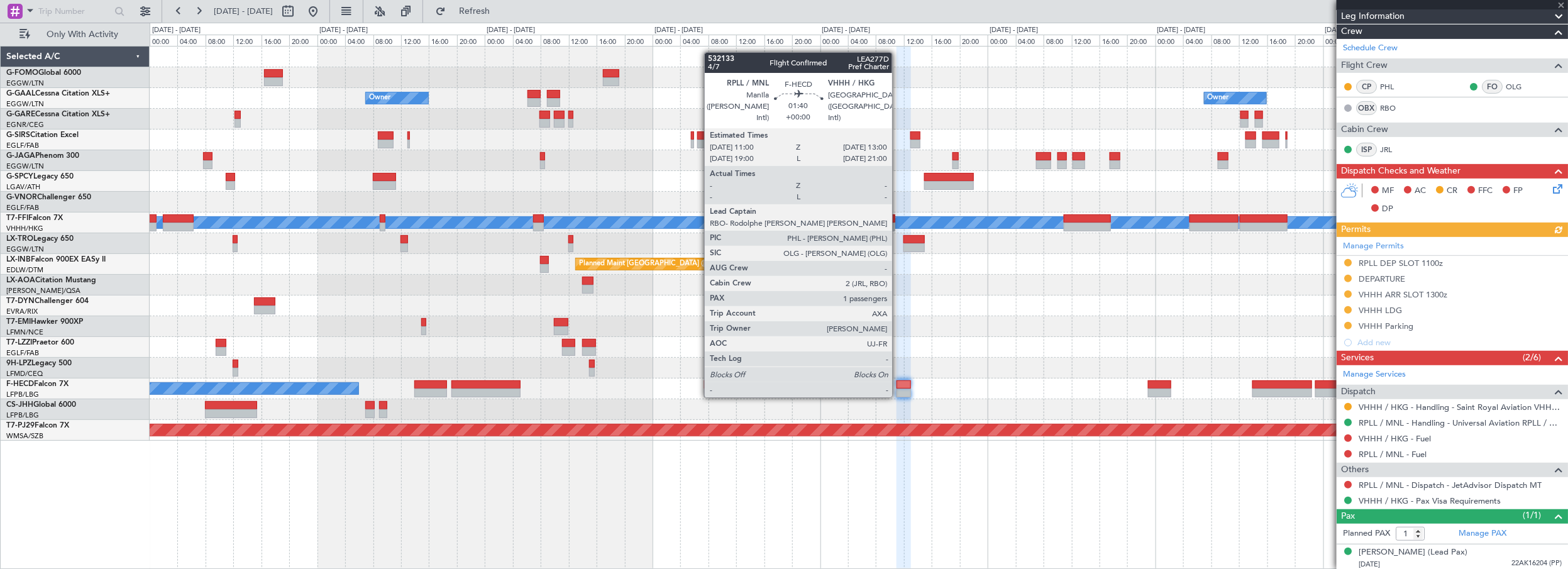
click at [899, 386] on div at bounding box center [905, 385] width 15 height 8
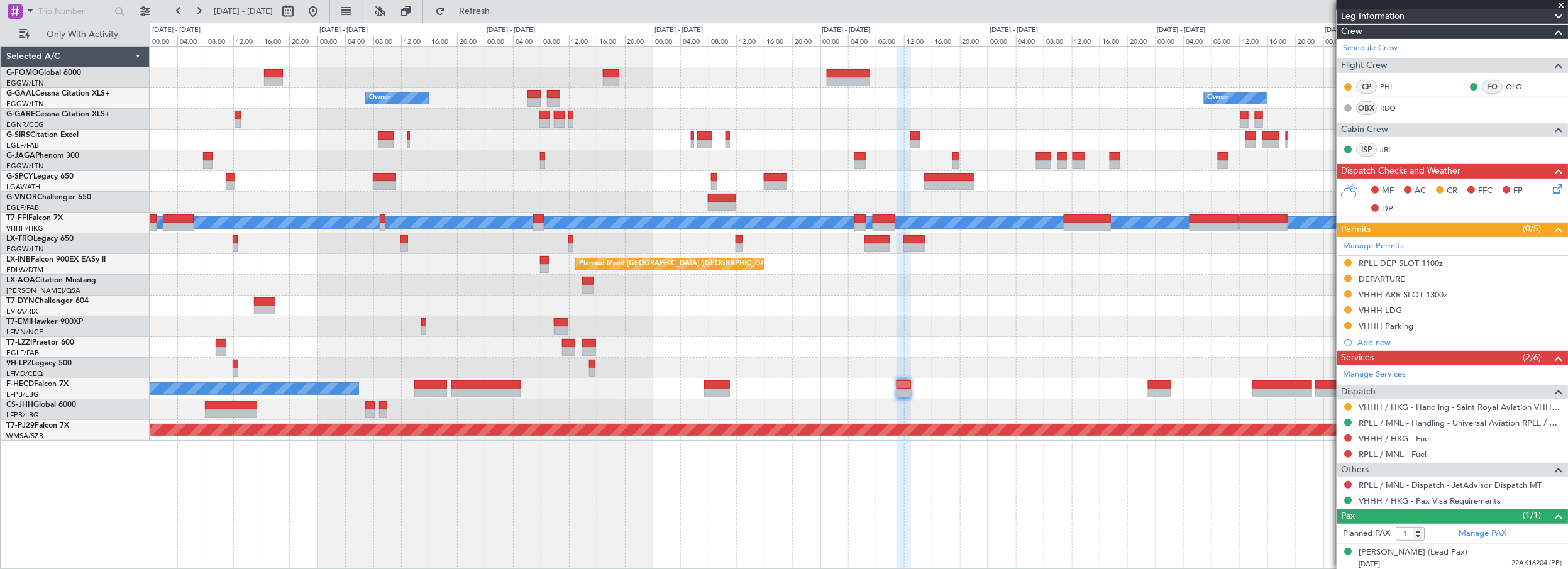
click at [1081, 328] on div "No Crew" at bounding box center [859, 327] width 1418 height 20
click at [502, 11] on span "Refresh" at bounding box center [475, 10] width 53 height 8
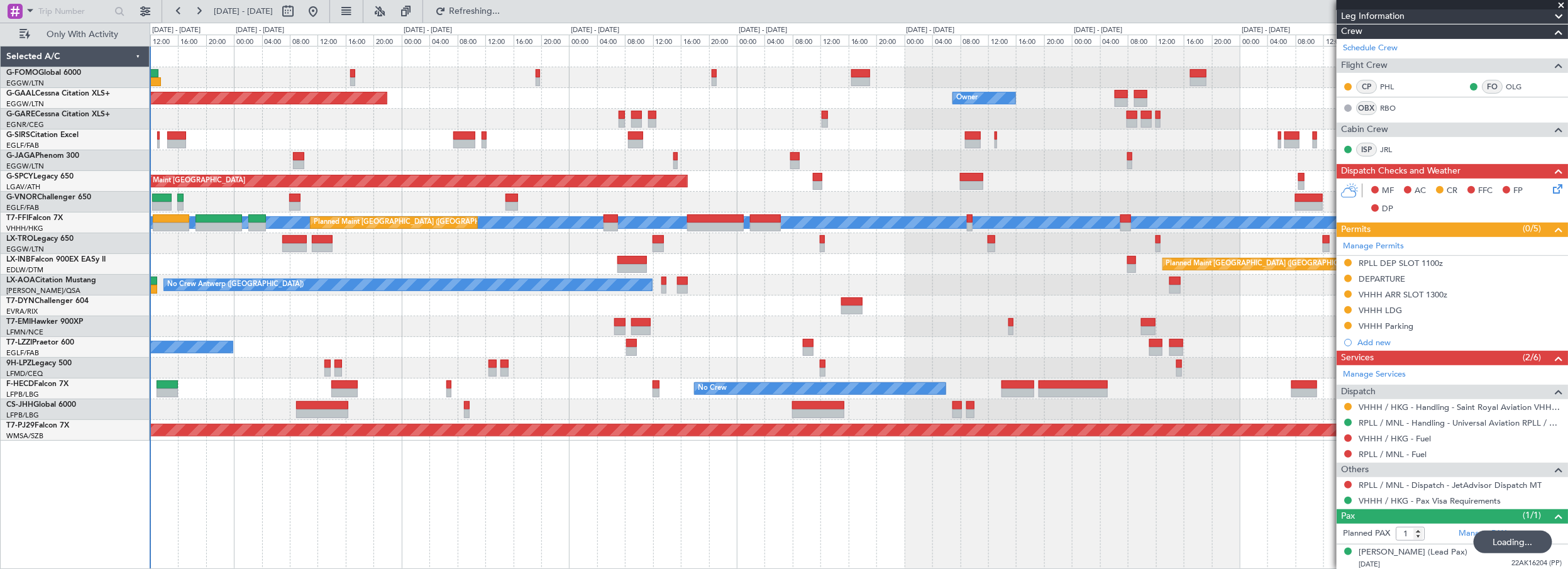
click at [984, 370] on div "Owner Planned Maint Dusseldorf Owner Planned Maint London (Luton) Planned Maint…" at bounding box center [859, 244] width 1418 height 395
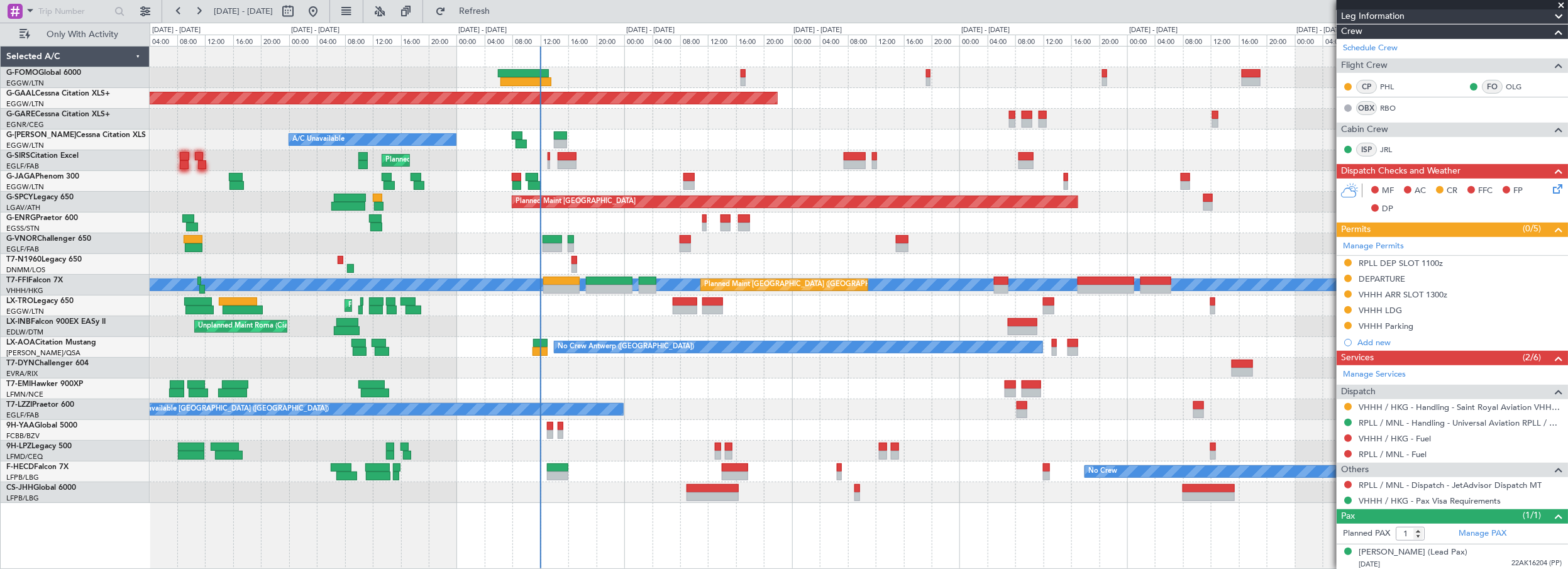
click at [931, 298] on div "Owner Planned Maint Dusseldorf A/C Unavailable Planned Maint London (Luton) Pla…" at bounding box center [859, 275] width 1418 height 457
click at [1561, 5] on span at bounding box center [1562, 6] width 13 height 11
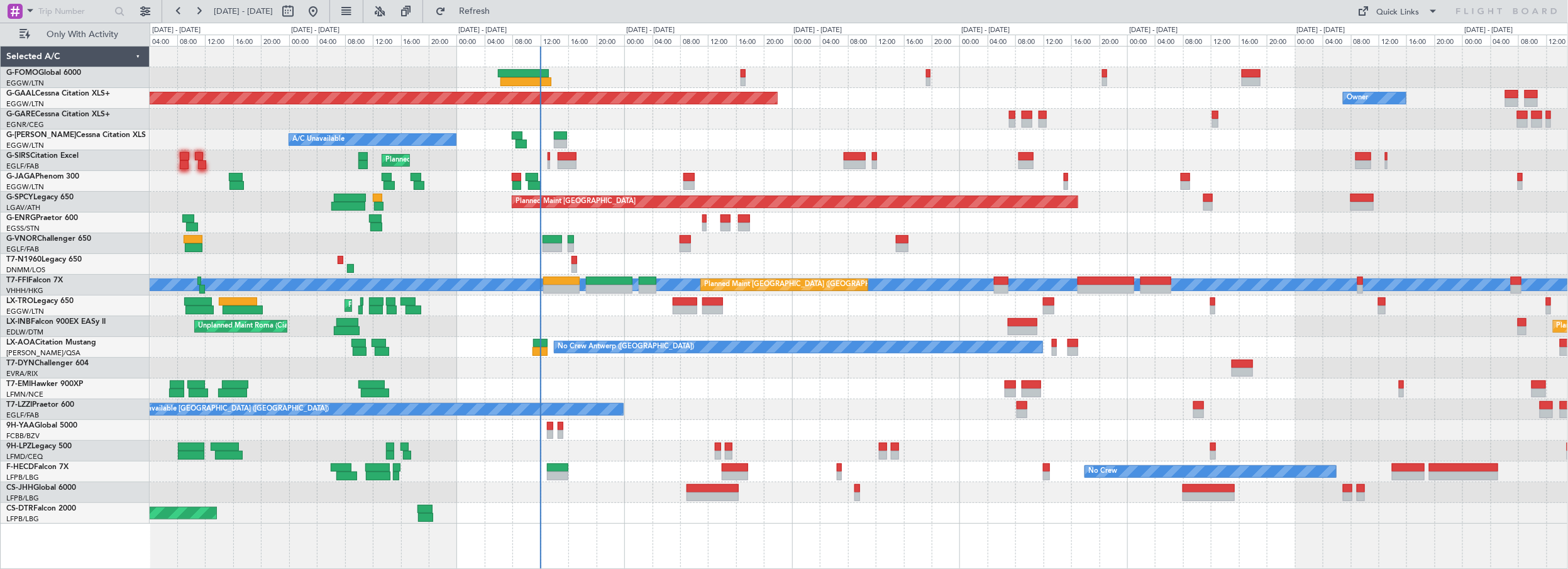
type input "0"
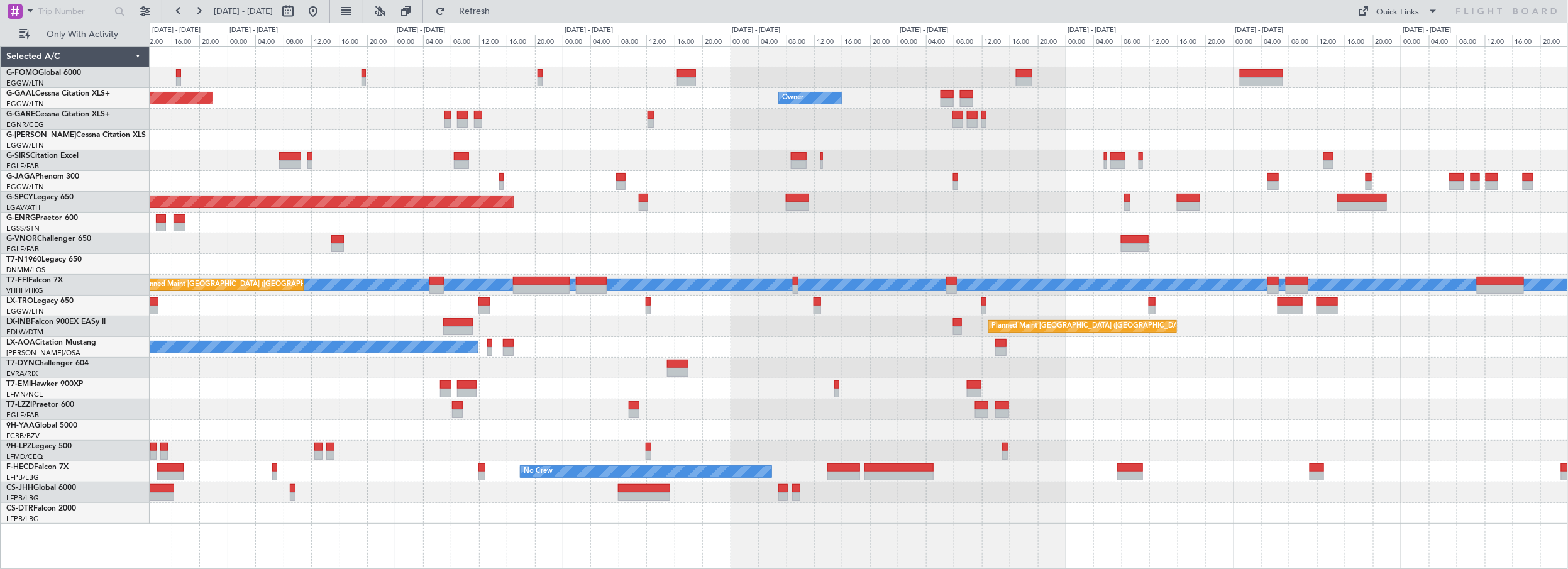
click at [724, 278] on div "Owner Planned Maint Dusseldorf Owner A/C Unavailable Planned Maint London (Luto…" at bounding box center [859, 285] width 1418 height 478
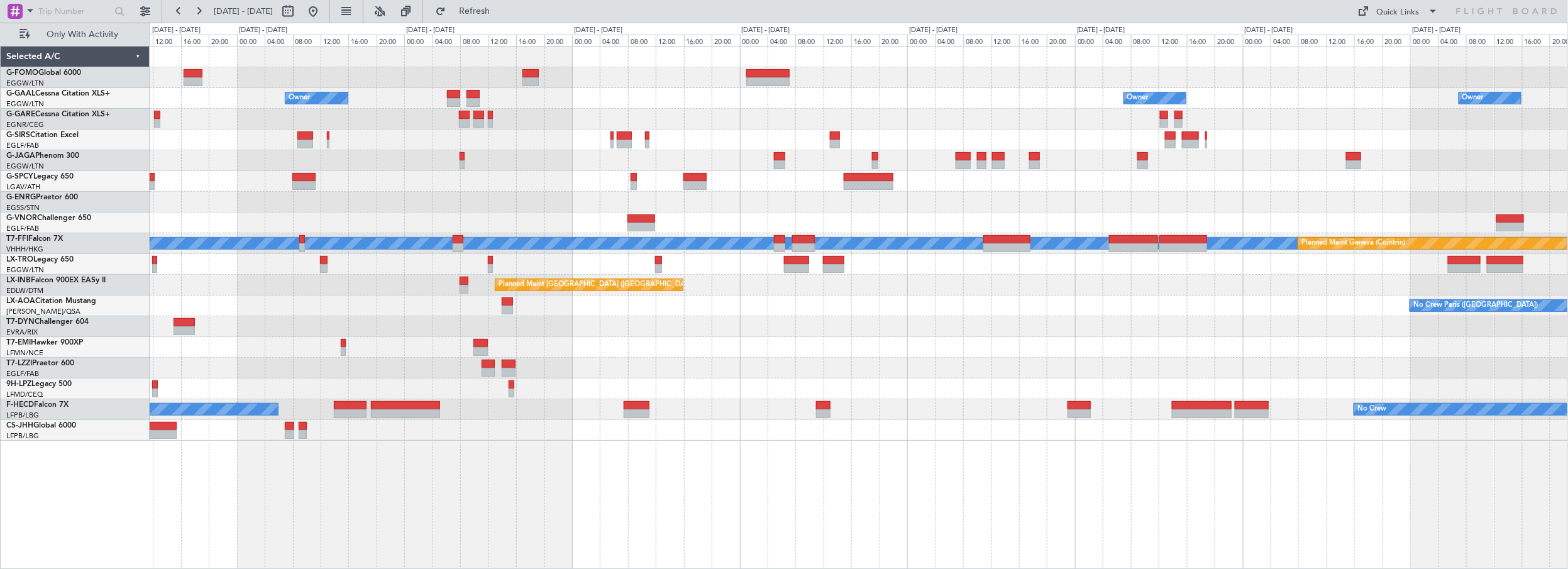
click at [701, 224] on div "Owner Owner Owner Planned Maint Bremen MEL MEL Planned Maint Geneva (Cointrin) …" at bounding box center [859, 244] width 1418 height 395
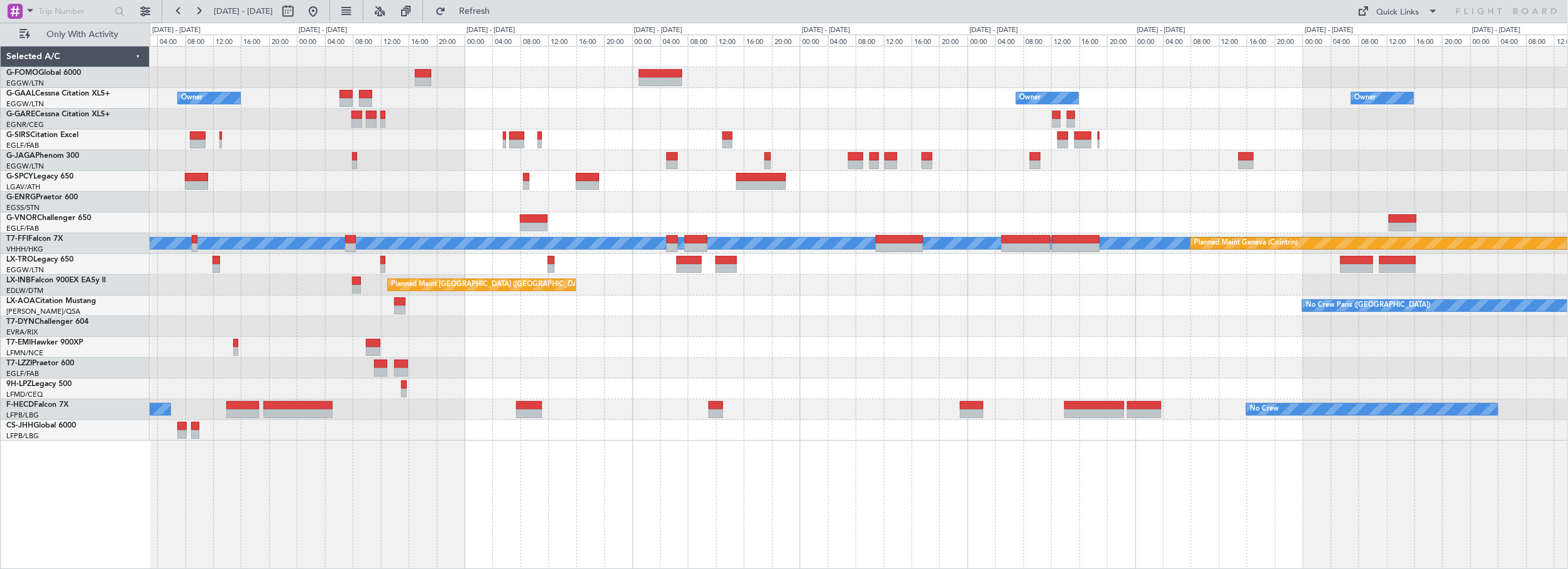
click at [761, 226] on div "Owner Owner Owner Owner Planned Maint Bremen MEL MEL Planned Maint Geneva (Coin…" at bounding box center [859, 244] width 1418 height 395
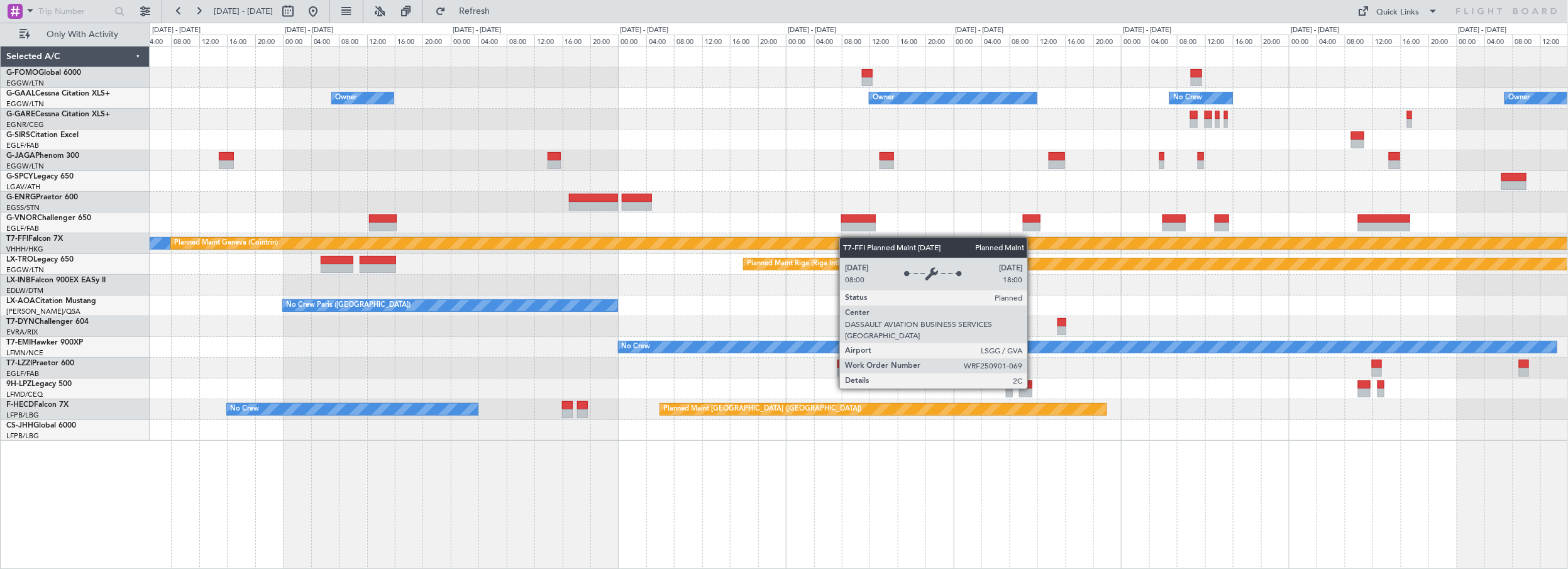
click at [765, 249] on div "Owner Owner Owner No Crew Owner Owner Planned Maint Oxford (Kidlington) MEL MEL…" at bounding box center [859, 244] width 1418 height 395
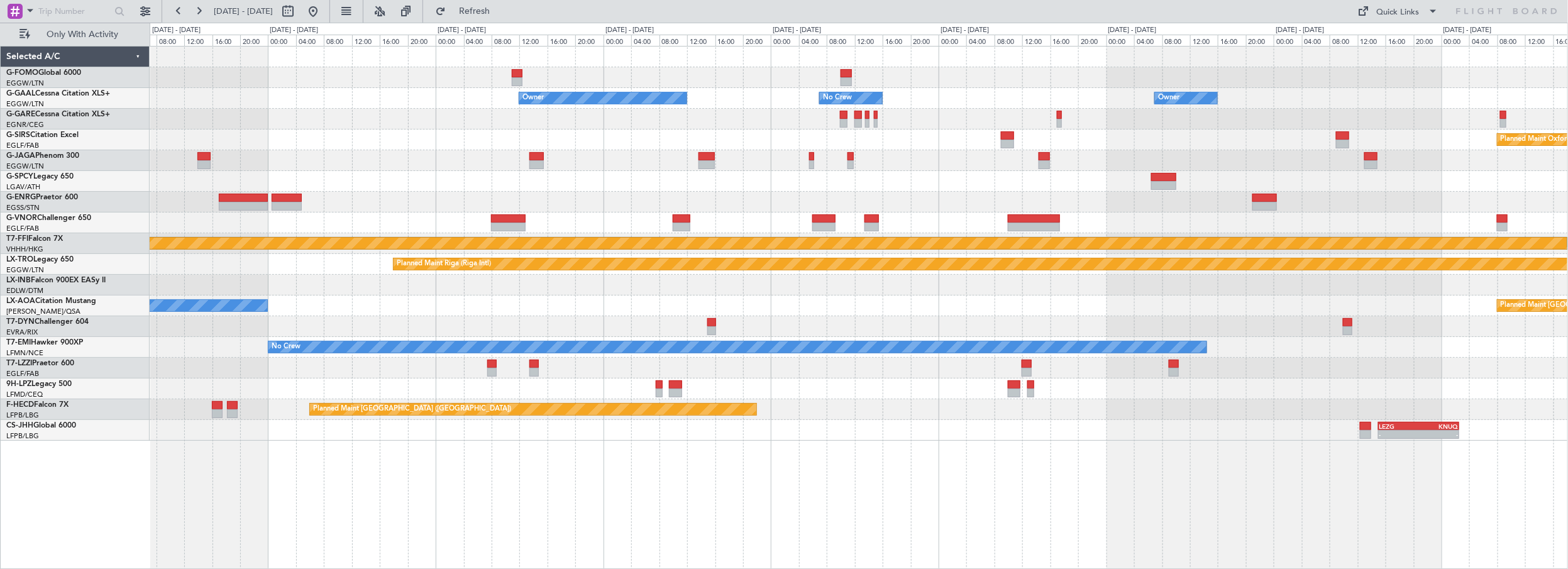
click at [806, 255] on div "Owner Owner No Crew Owner Owner Planned Maint Oxford (Kidlington) MEL MEL Plann…" at bounding box center [859, 244] width 1418 height 395
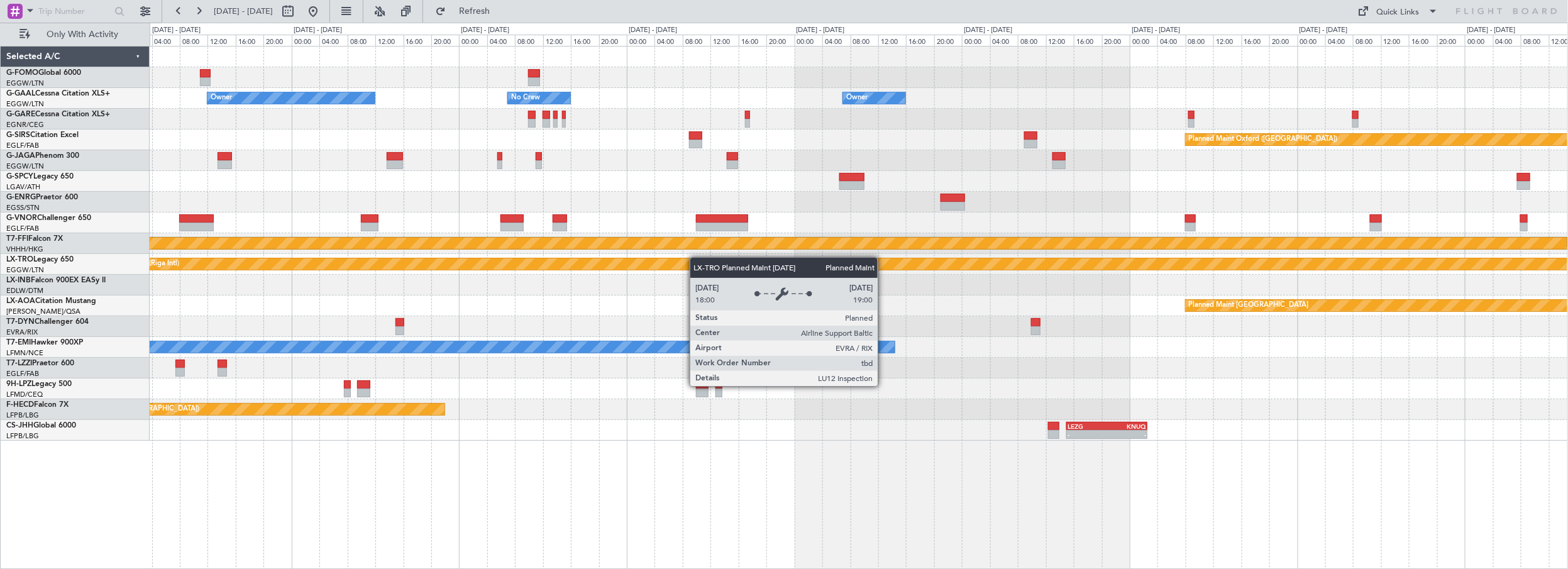
click at [542, 266] on div "Planned Maint Riga (Riga Intl)" at bounding box center [859, 264] width 1418 height 20
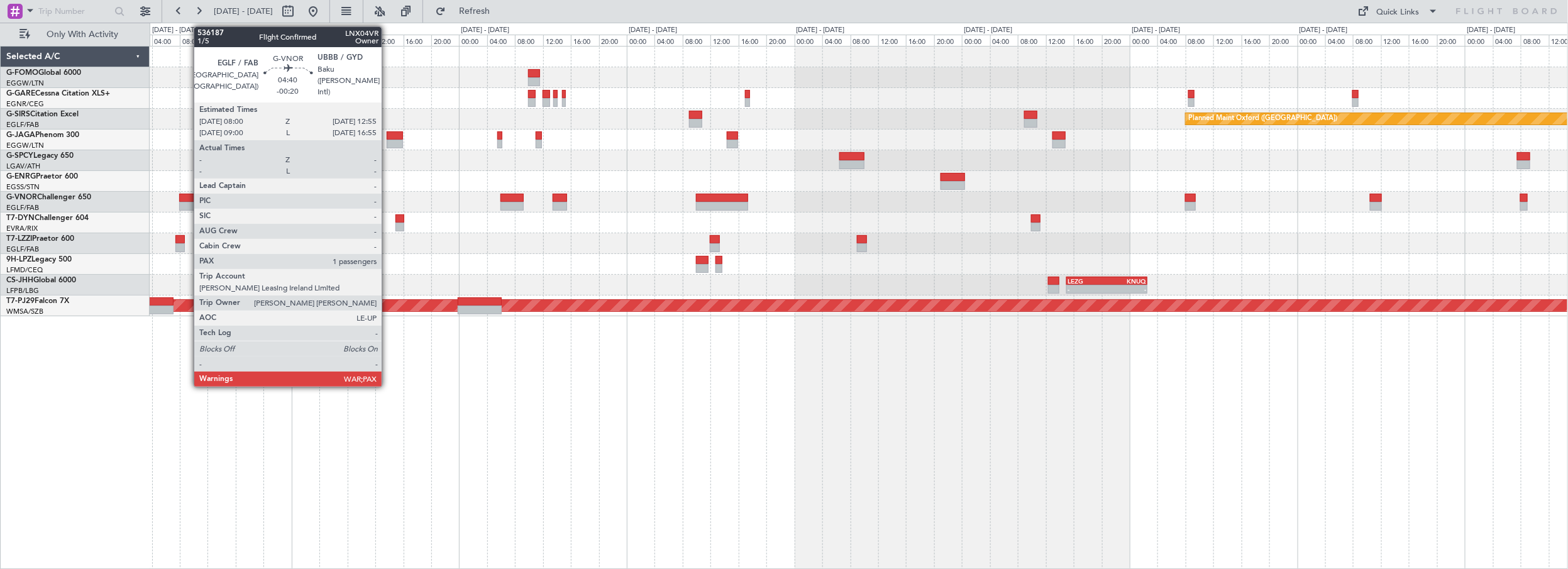
click at [187, 194] on div at bounding box center [196, 197] width 34 height 8
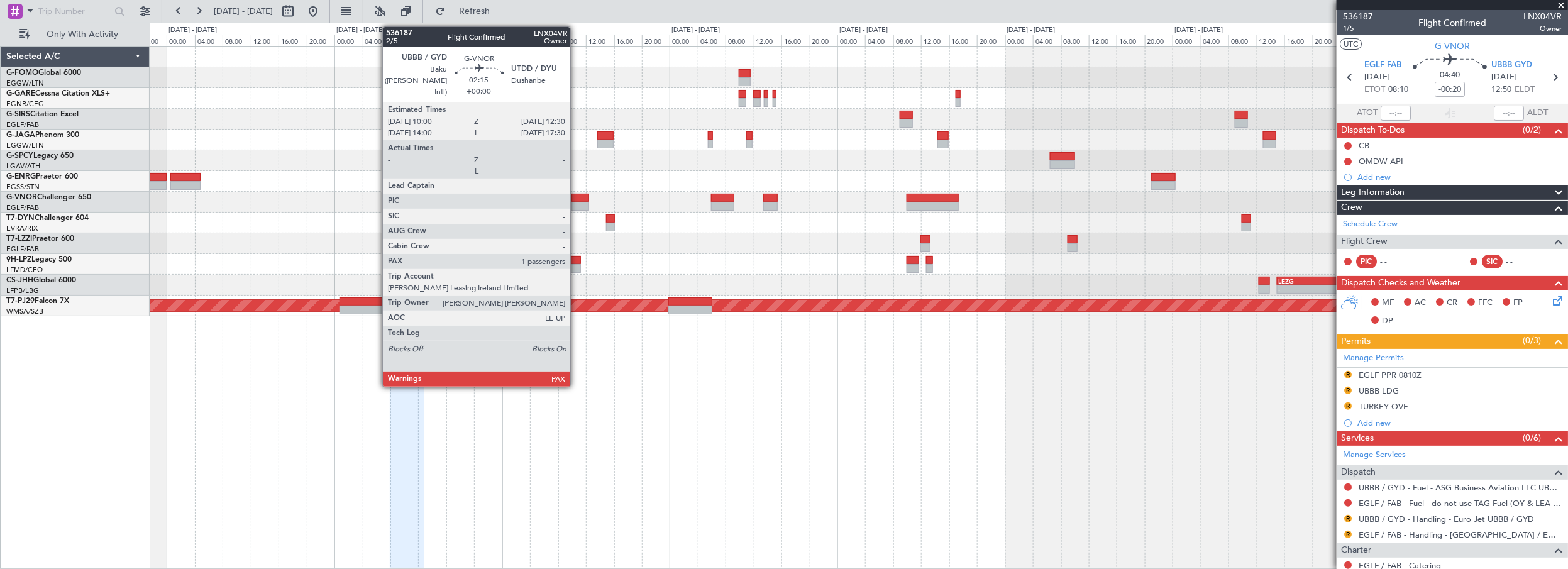
click at [577, 202] on div at bounding box center [580, 206] width 18 height 8
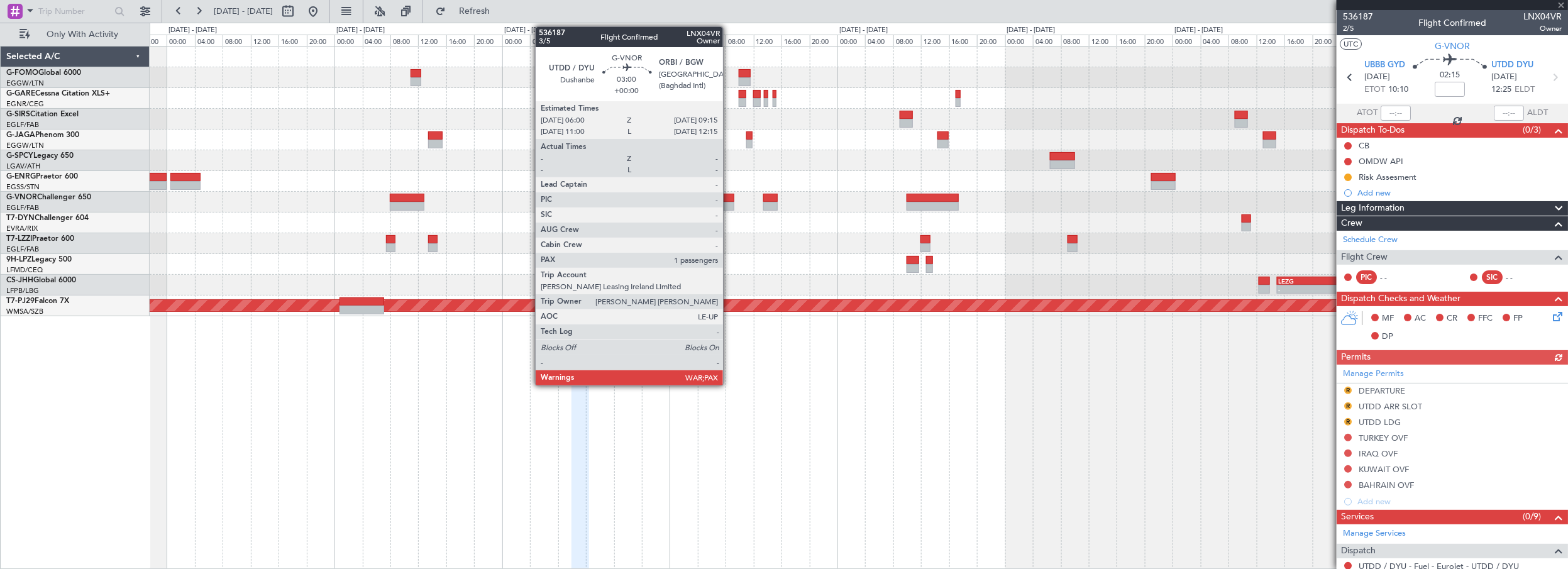
click at [730, 197] on div at bounding box center [722, 197] width 23 height 8
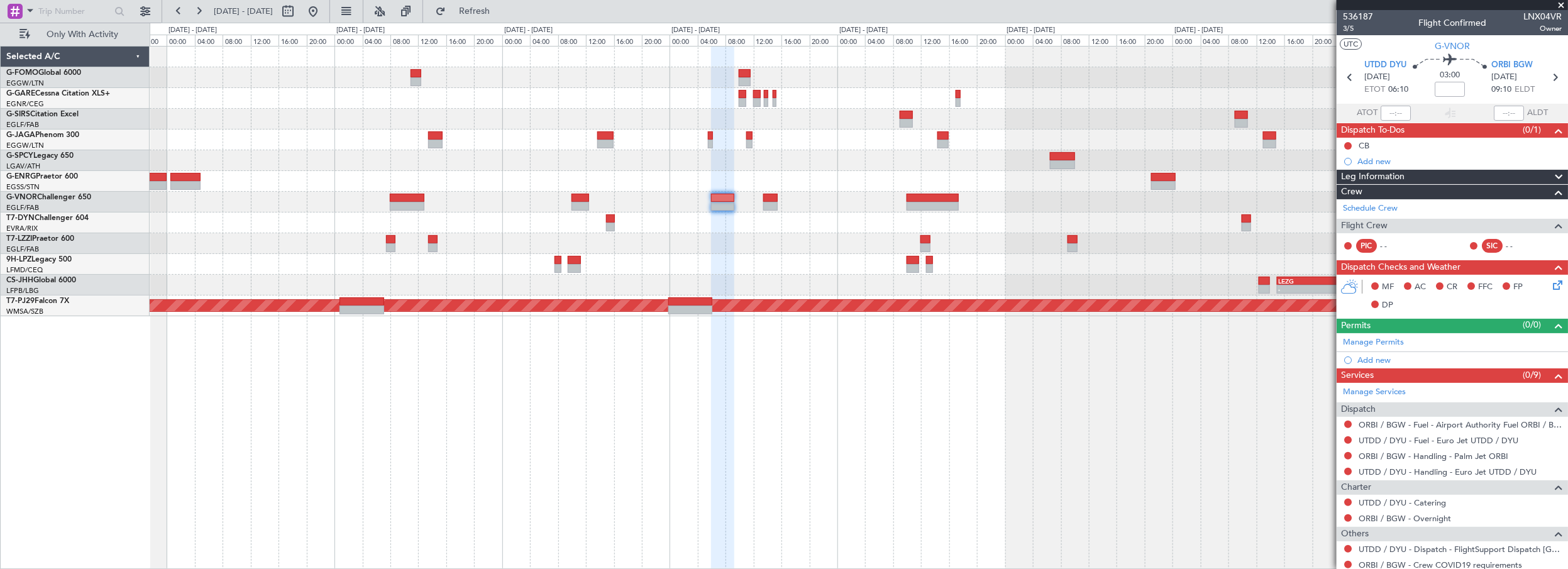
click at [779, 196] on div at bounding box center [859, 202] width 1418 height 20
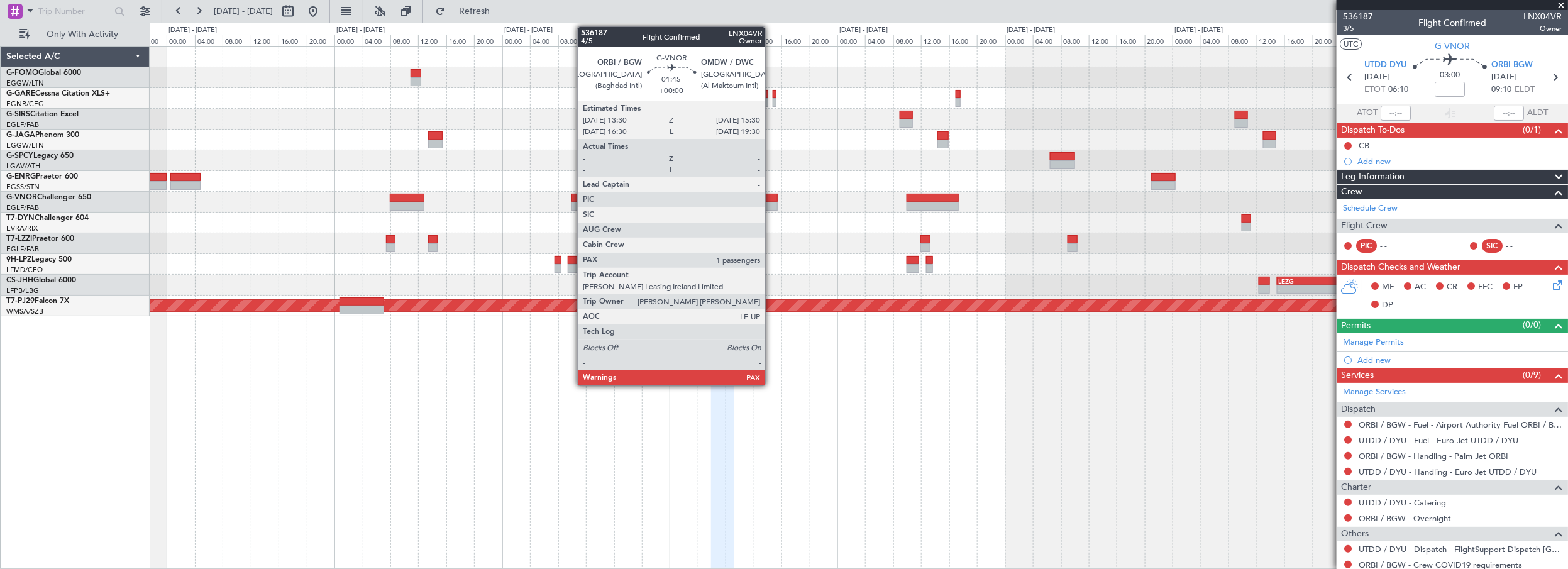
click at [771, 196] on div at bounding box center [771, 197] width 15 height 8
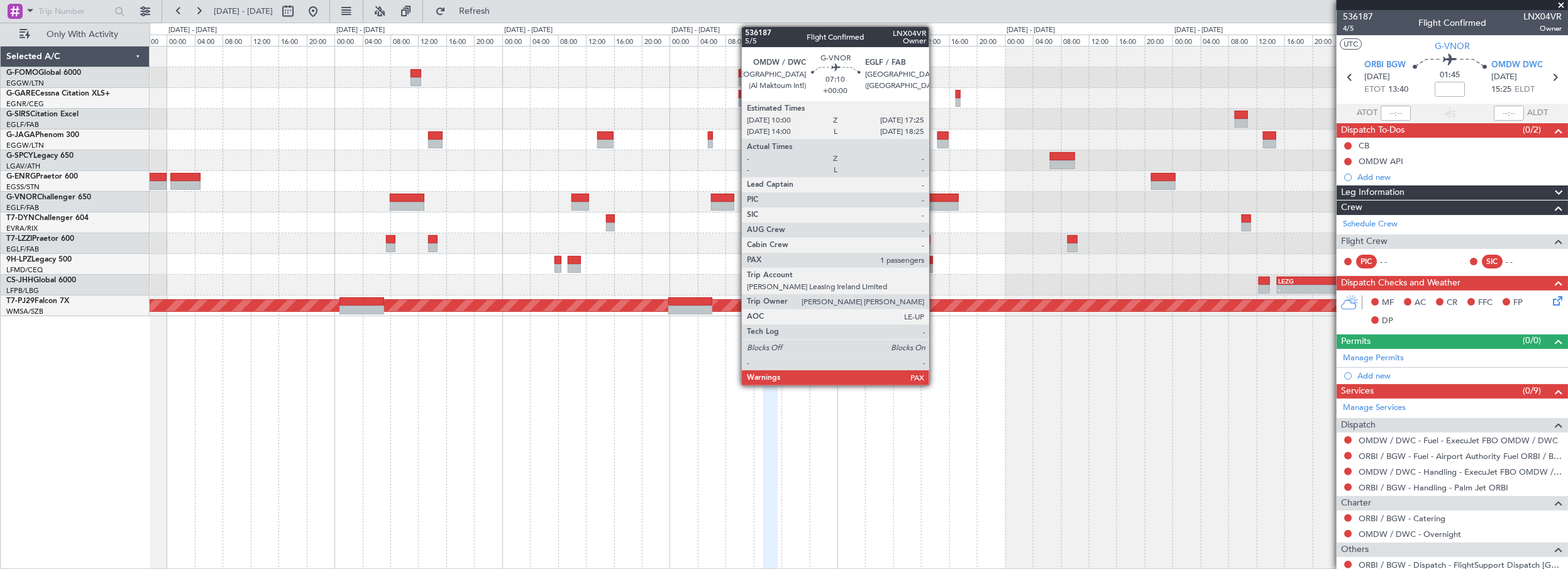
click at [935, 196] on div at bounding box center [932, 197] width 52 height 8
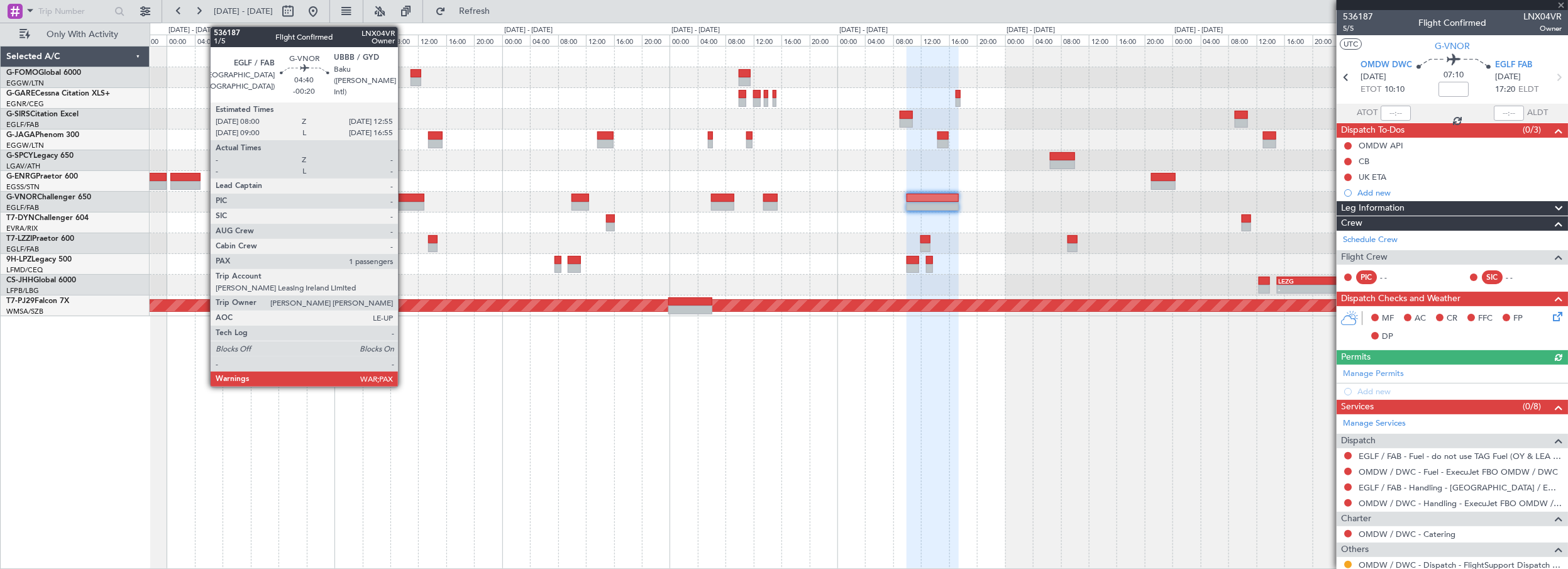
click at [404, 202] on div at bounding box center [407, 206] width 34 height 8
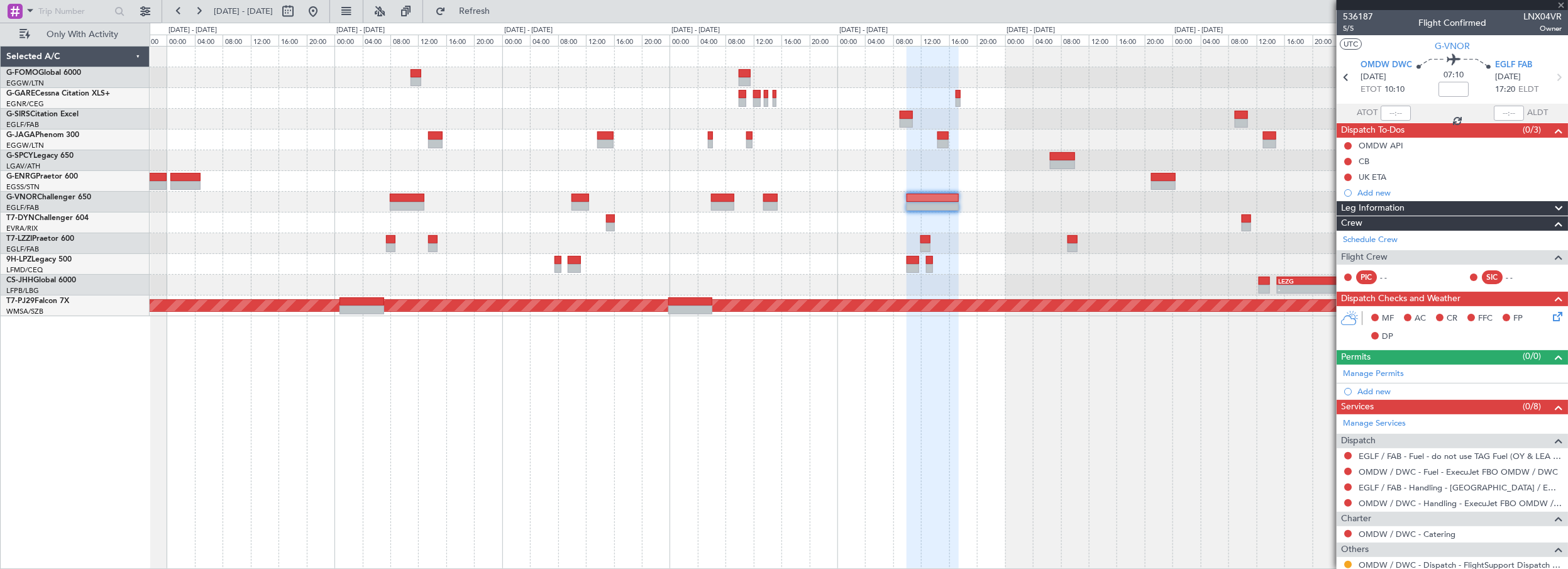
type input "-00:20"
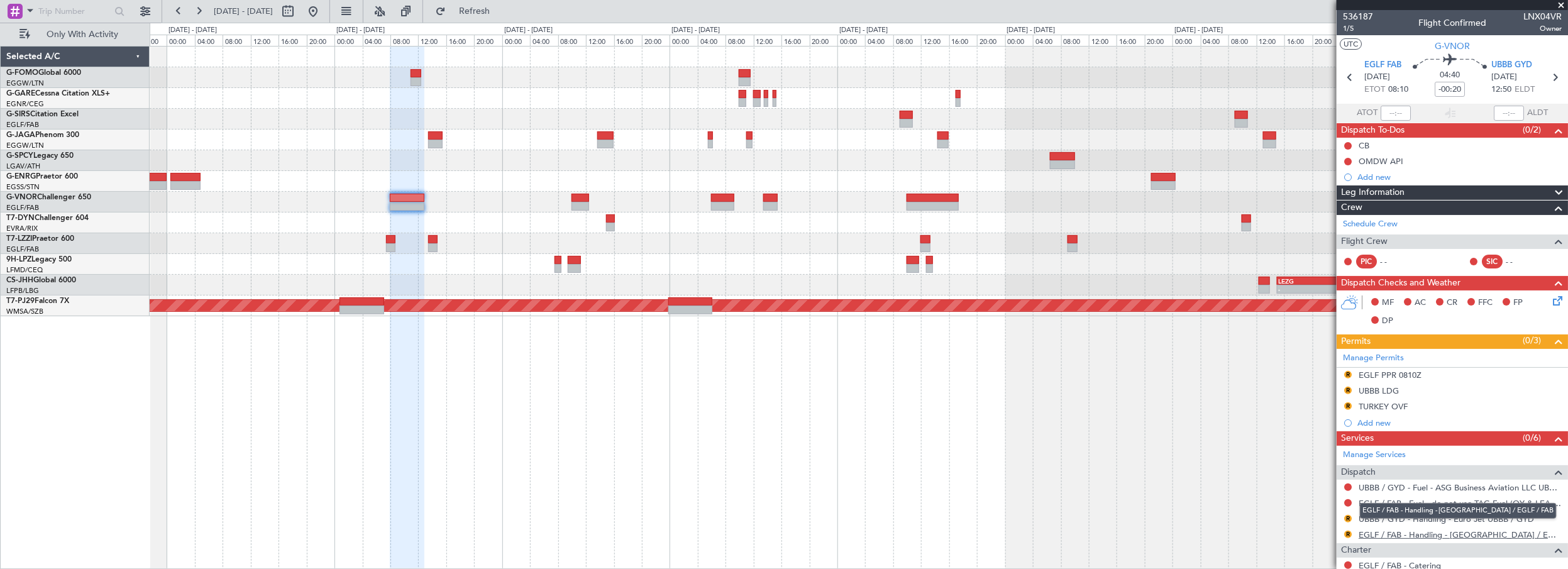
click at [1400, 535] on link "EGLF / FAB - Handling - [GEOGRAPHIC_DATA] / EGLF / FAB" at bounding box center [1460, 535] width 203 height 10
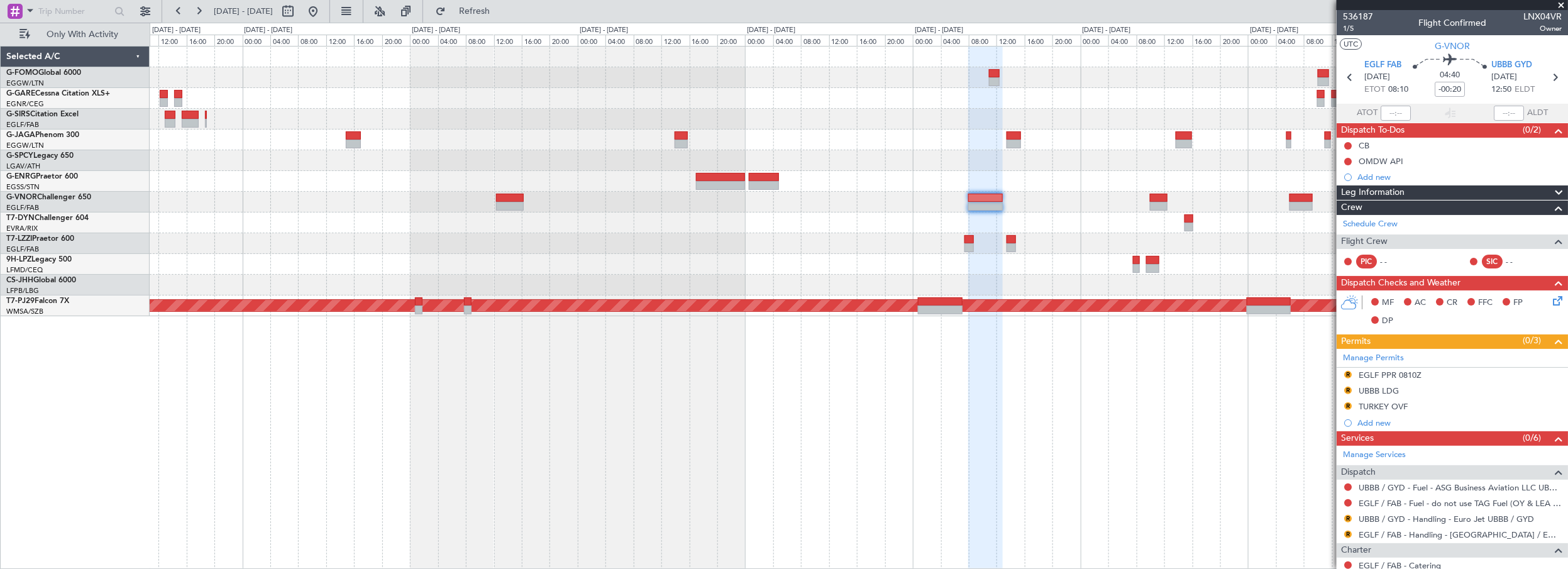
click at [976, 195] on div "LEZG 15:00 Z KNUQ 02:35 Z - - Planned Maint Kuala Lumpur (Sultan Abdul Aziz Sha…" at bounding box center [859, 182] width 1418 height 270
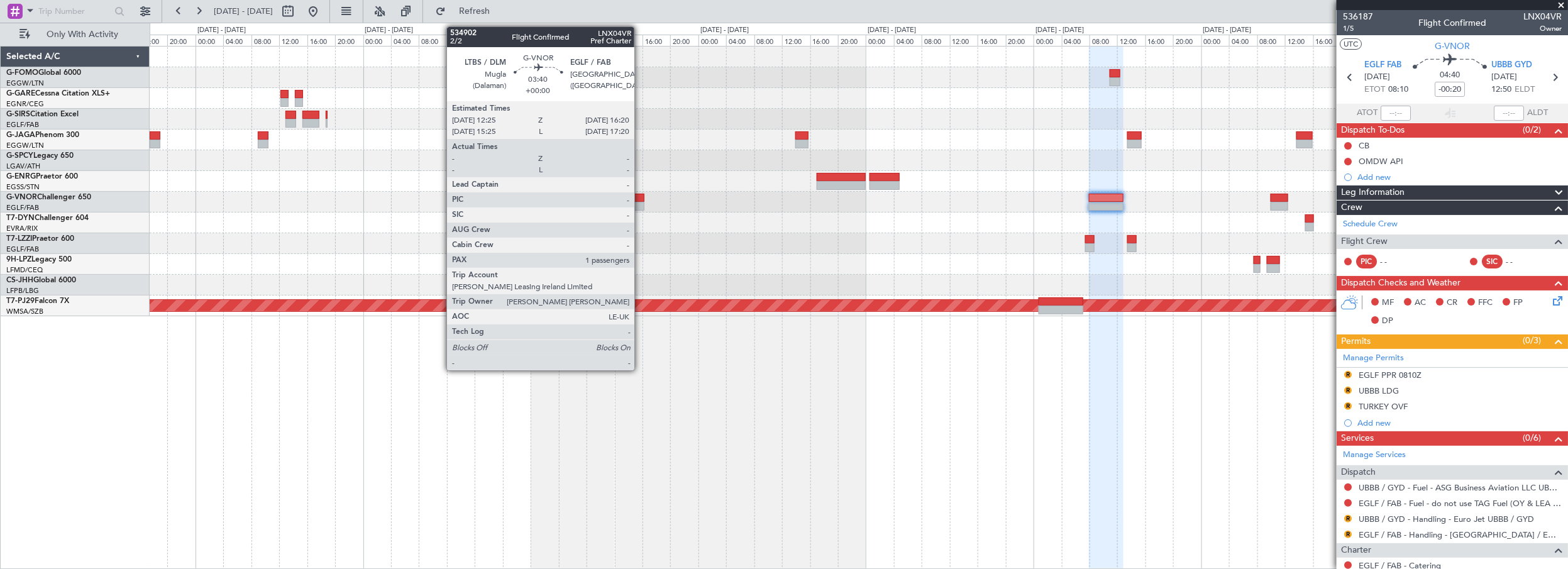
click at [642, 202] on div at bounding box center [631, 206] width 28 height 8
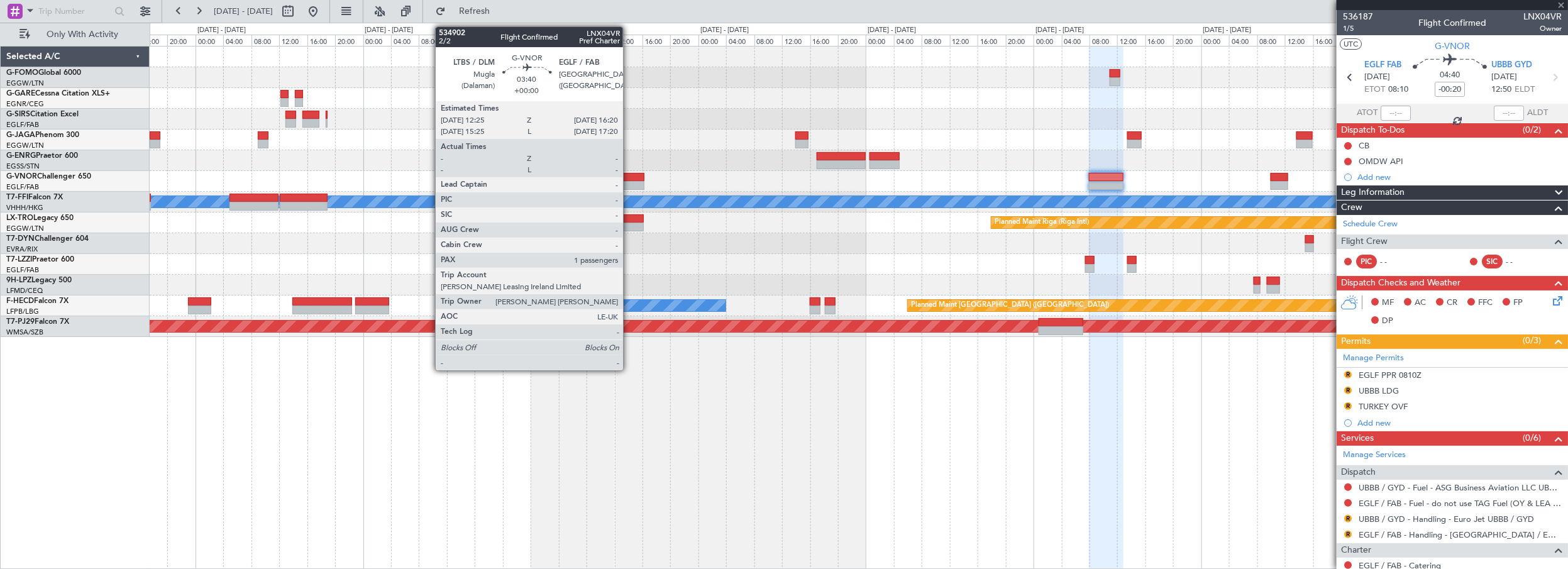
click at [629, 180] on div at bounding box center [631, 177] width 28 height 8
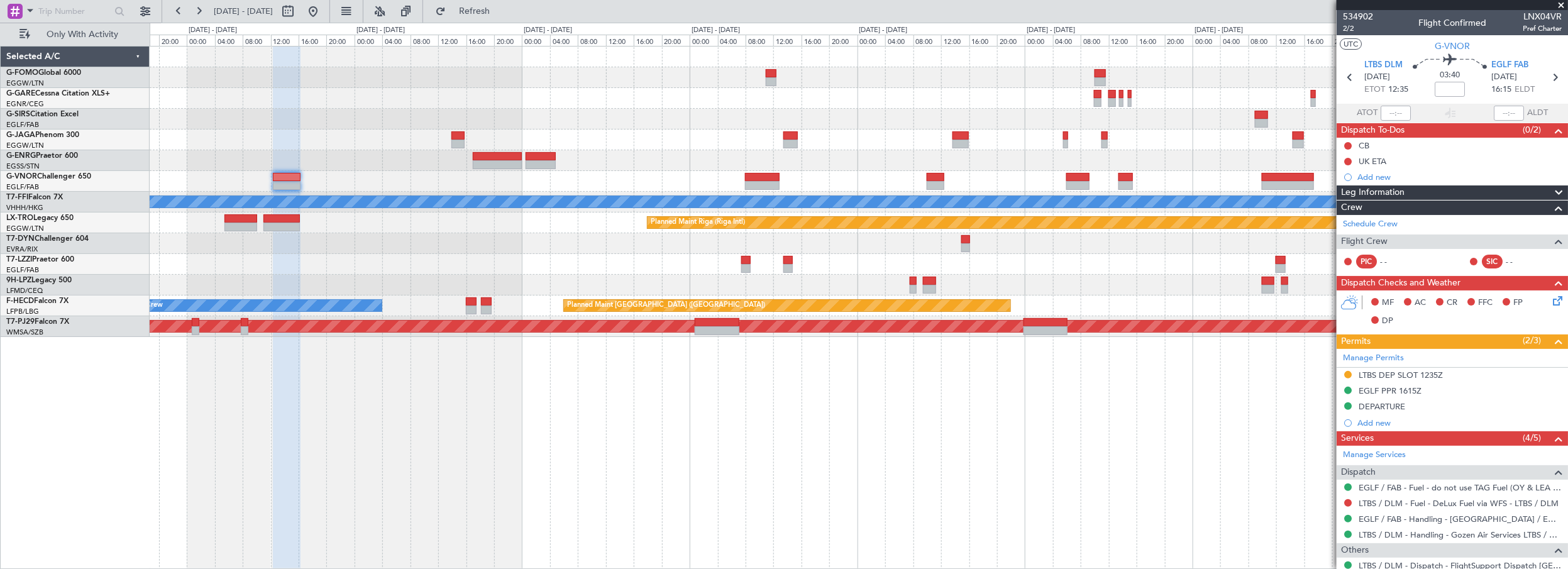
click at [665, 210] on div "Planned Maint Oxford (Kidlington) Planned Maint Geneva (Cointrin) MEL MEL Plann…" at bounding box center [859, 192] width 1418 height 291
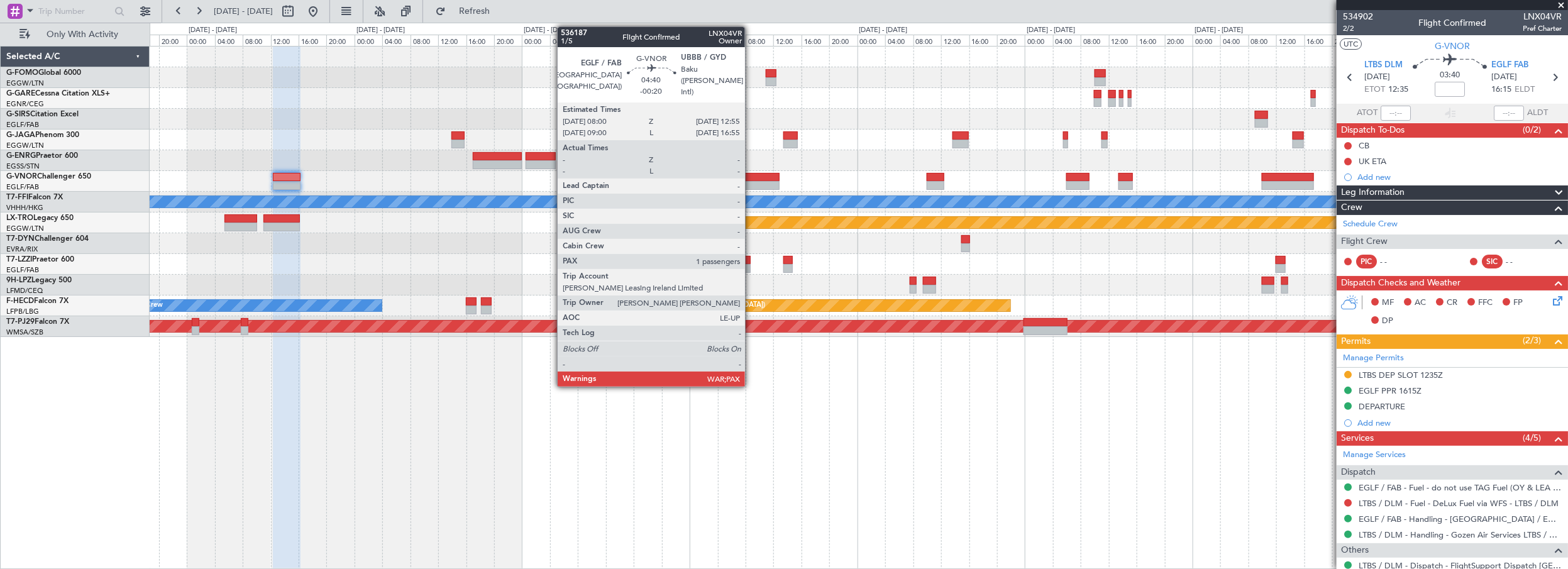
click at [751, 178] on div at bounding box center [762, 177] width 34 height 8
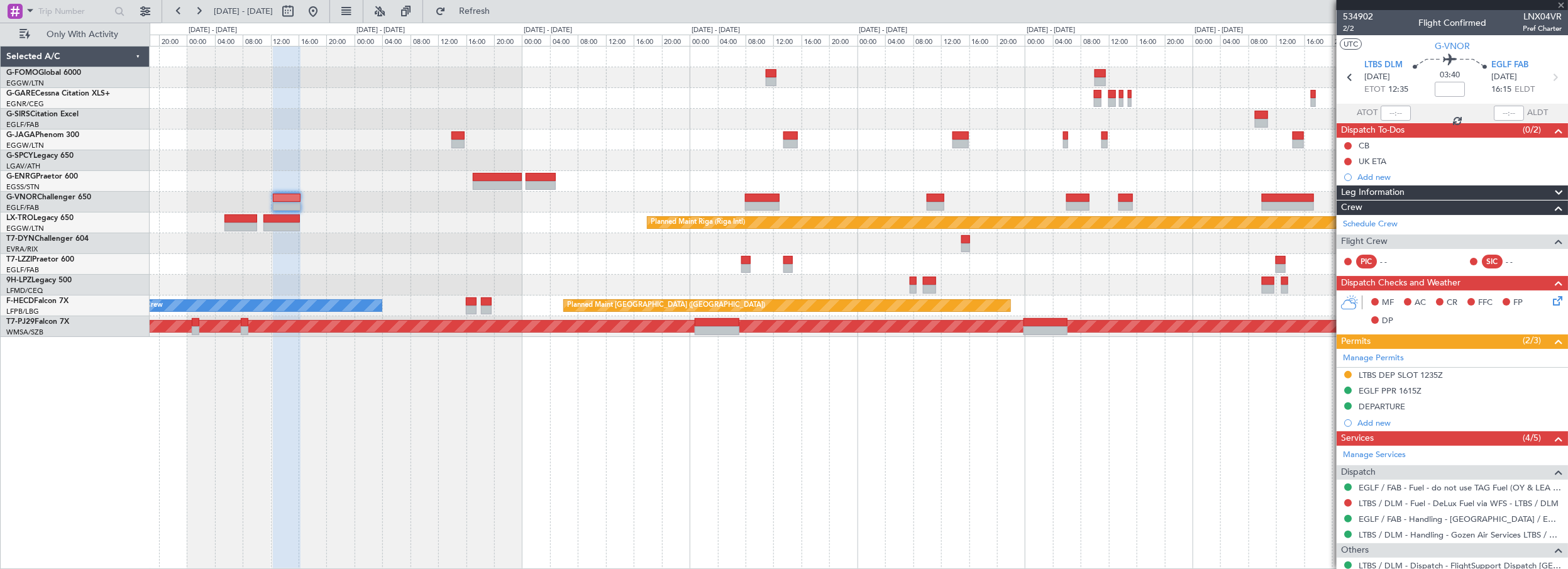
type input "-00:20"
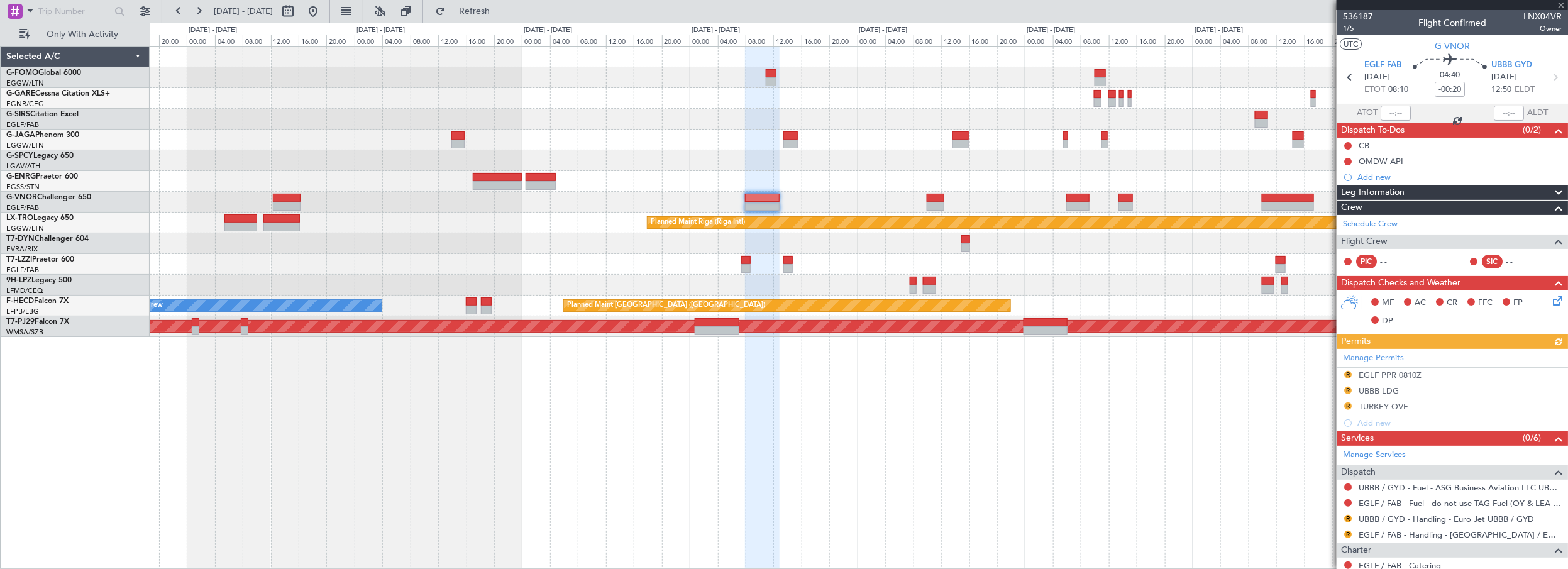
click at [1347, 372] on button "R" at bounding box center [1348, 375] width 7 height 7
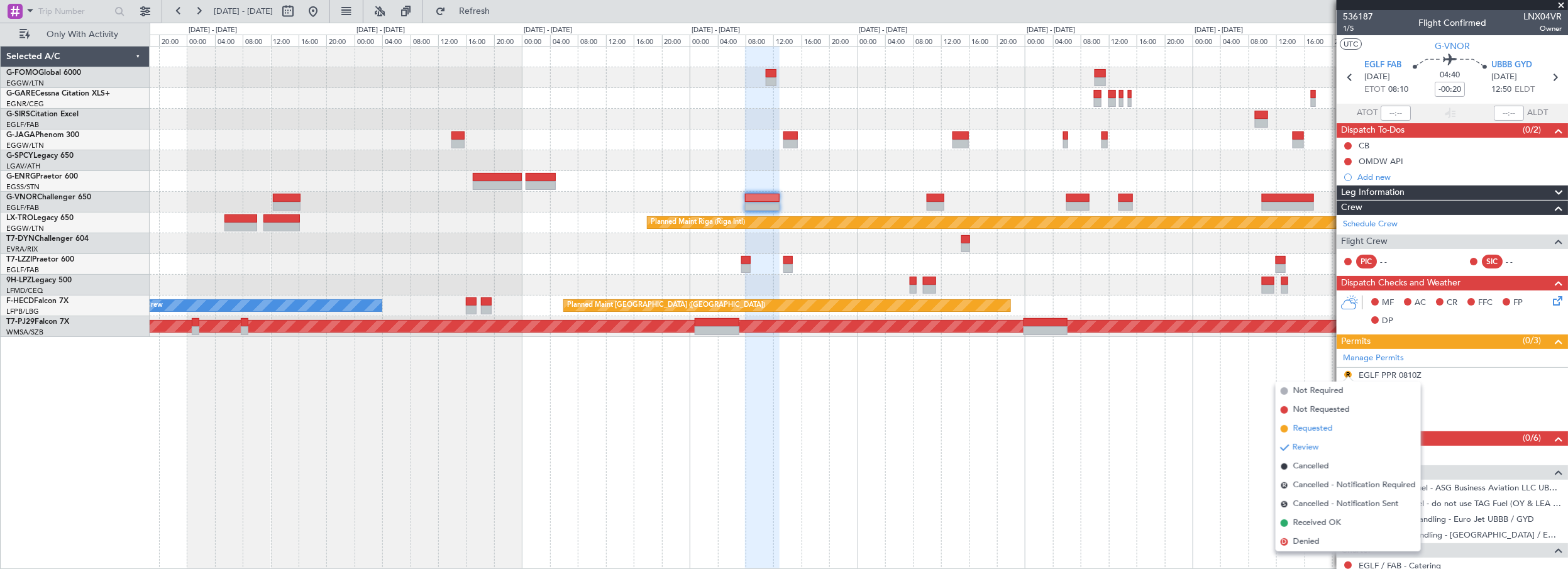
click at [1331, 432] on span "Requested" at bounding box center [1313, 429] width 40 height 13
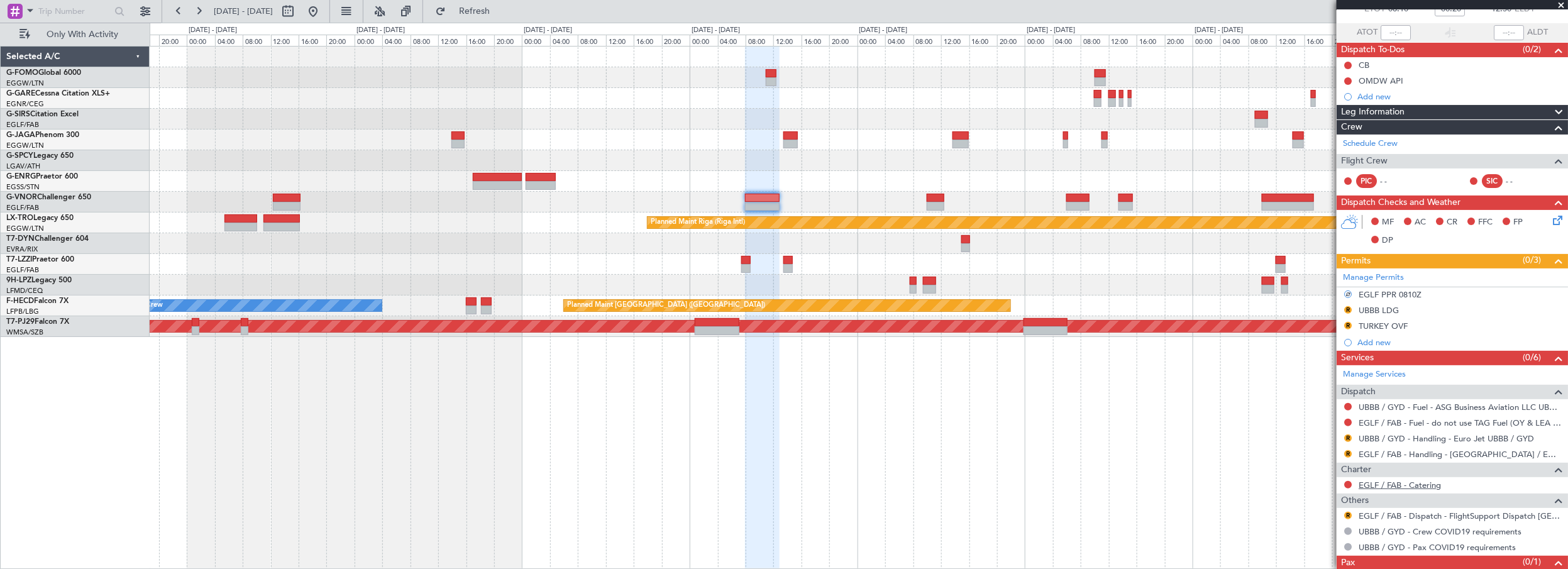
scroll to position [114, 0]
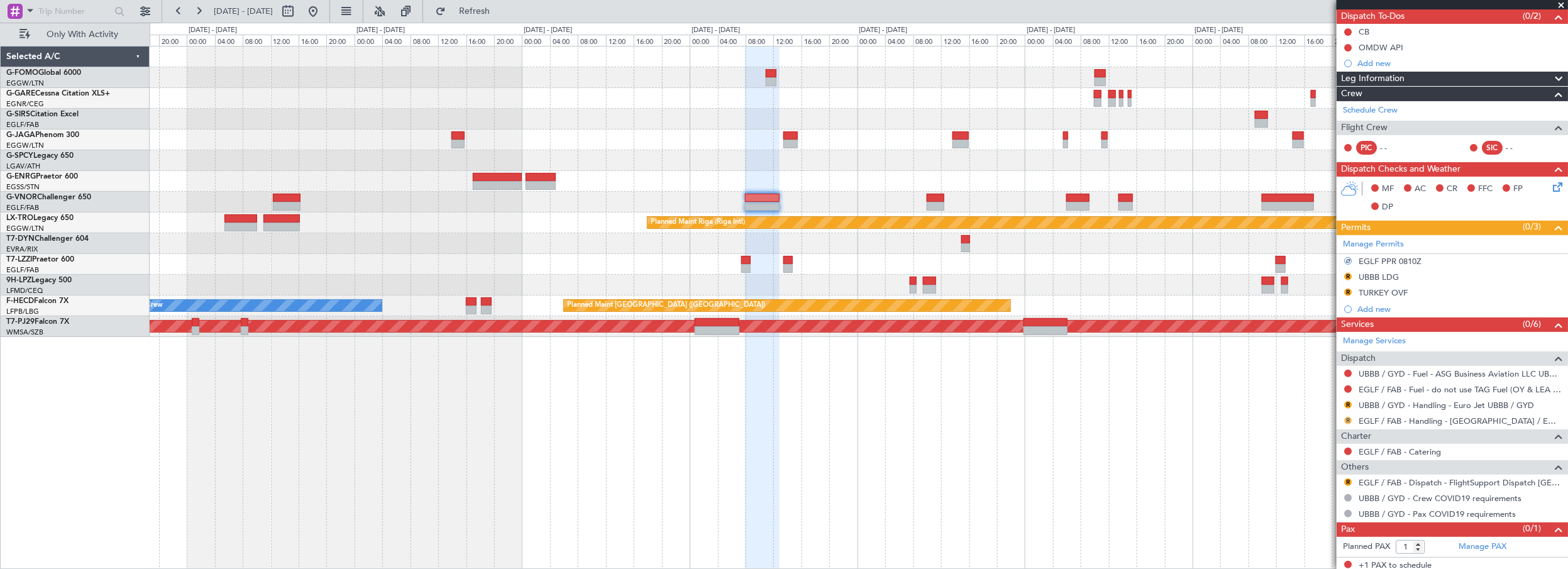
click at [1349, 418] on button "R" at bounding box center [1348, 421] width 7 height 7
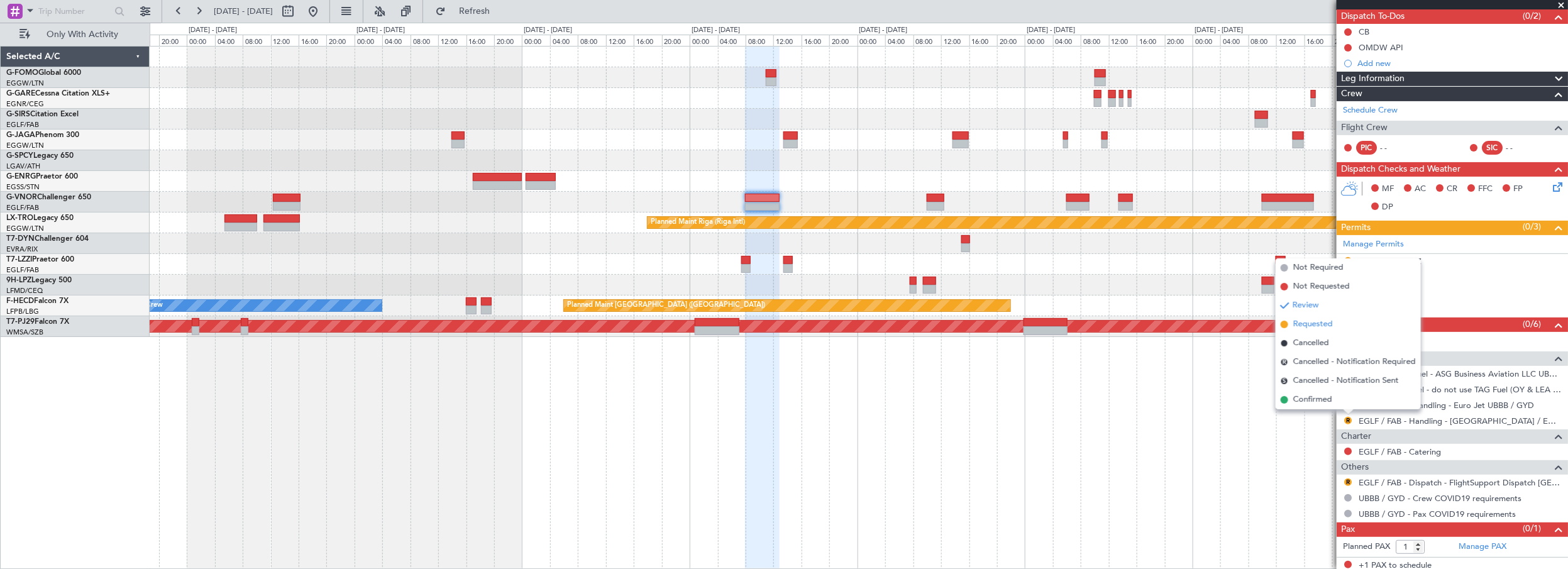
click at [1320, 325] on span "Requested" at bounding box center [1313, 325] width 40 height 13
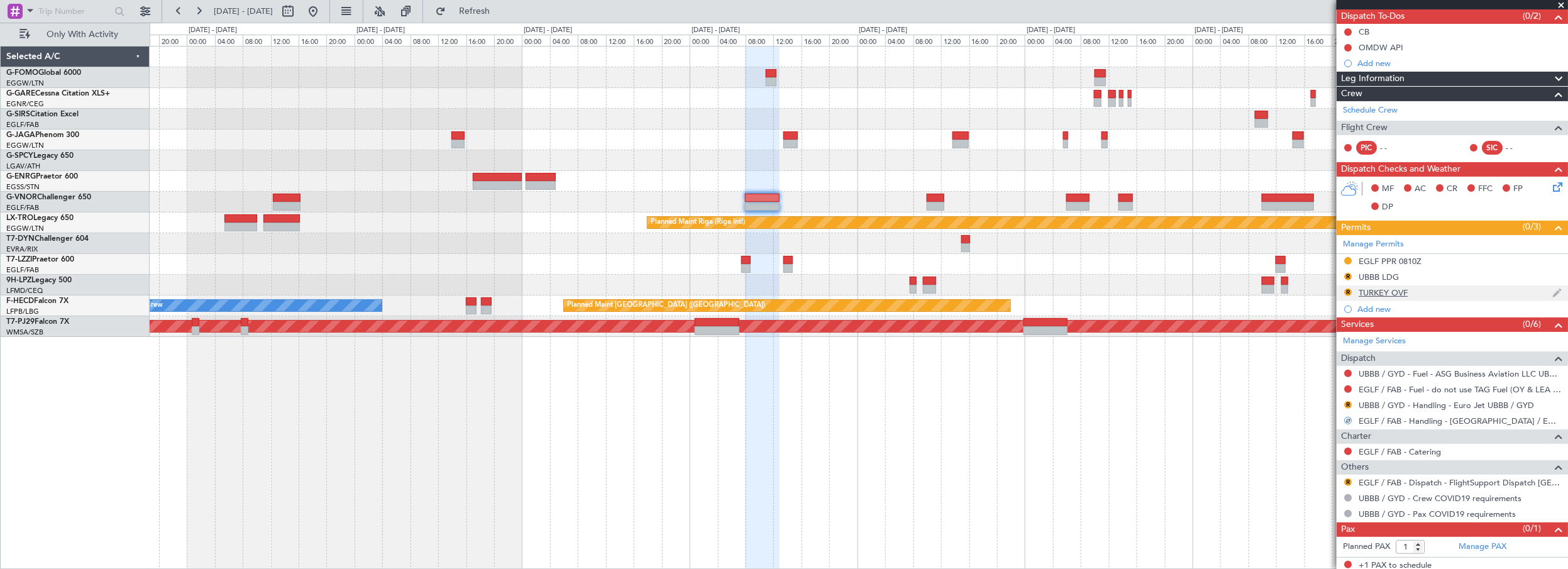
click at [1366, 288] on div "TURKEY OVF" at bounding box center [1383, 292] width 49 height 10
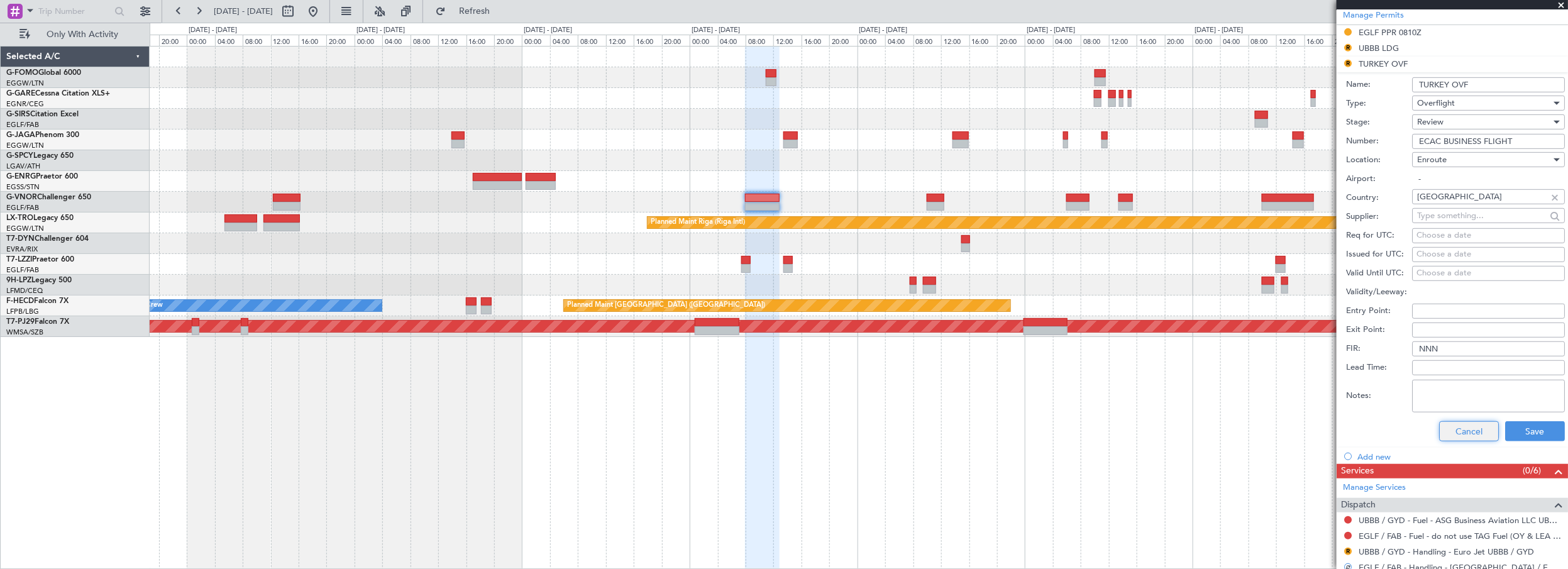
click at [1467, 438] on button "Cancel" at bounding box center [1469, 432] width 60 height 20
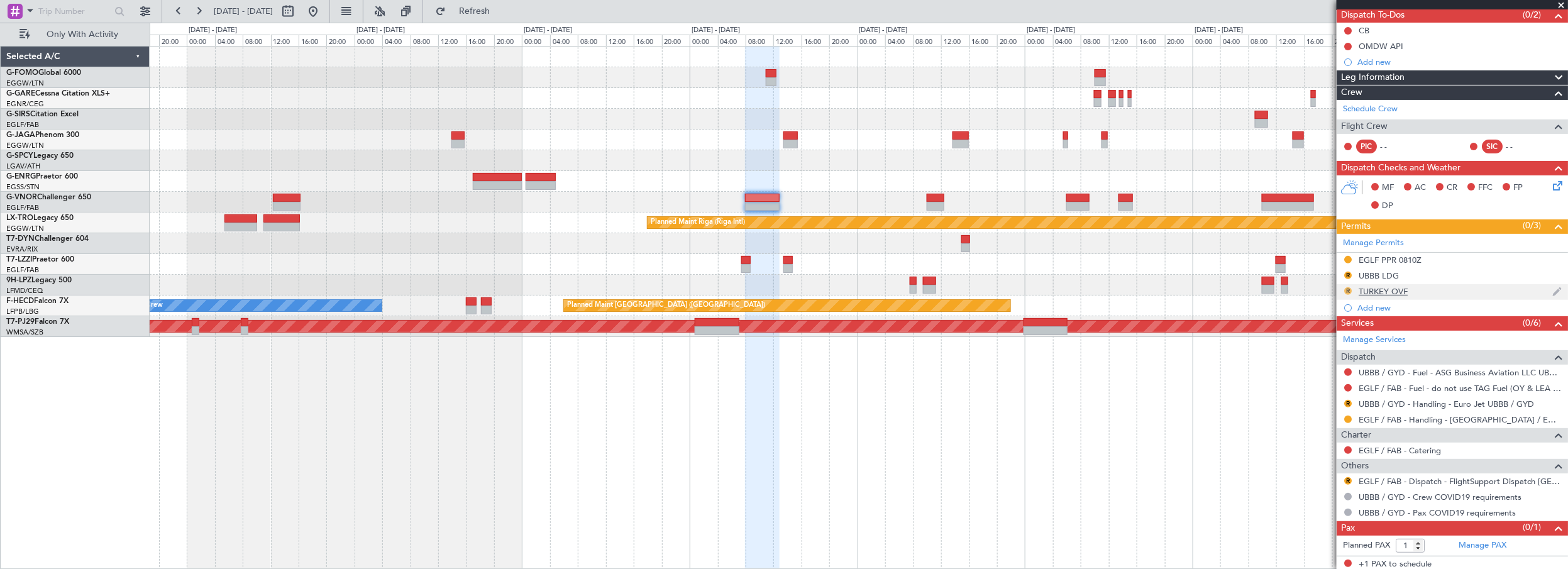
click at [1351, 288] on button "R" at bounding box center [1348, 291] width 7 height 7
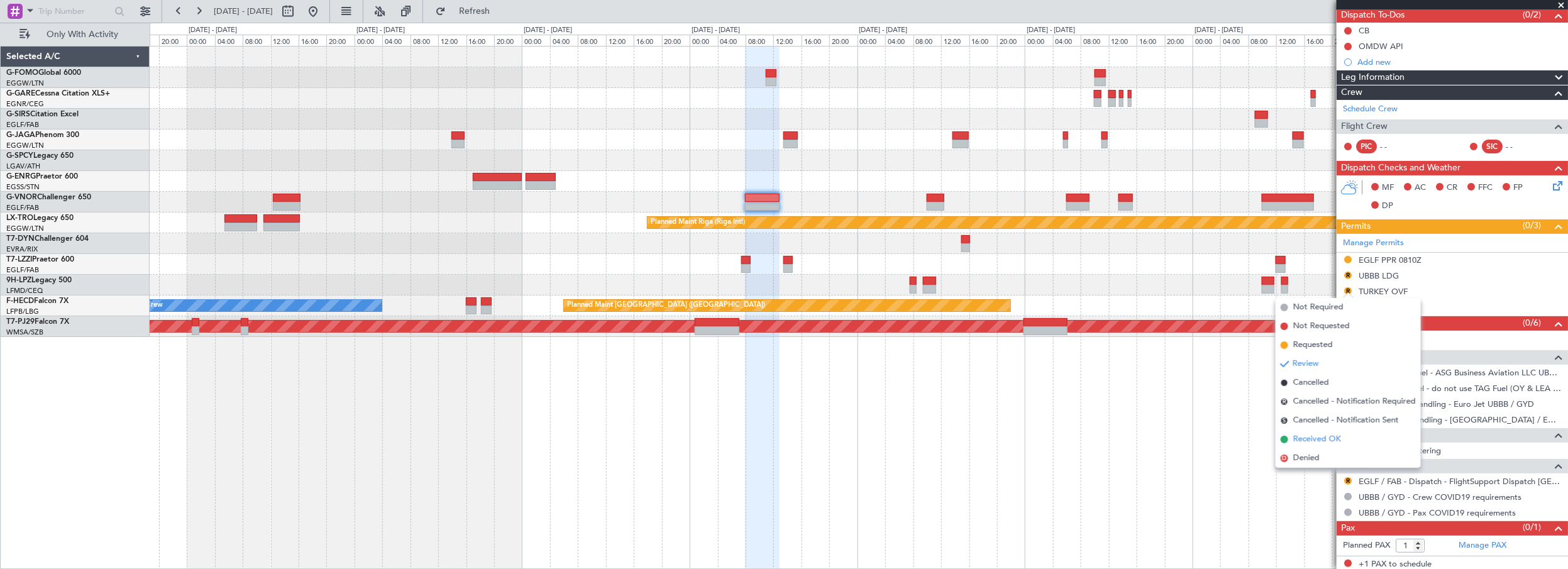
click at [1321, 437] on span "Received OK" at bounding box center [1317, 440] width 47 height 13
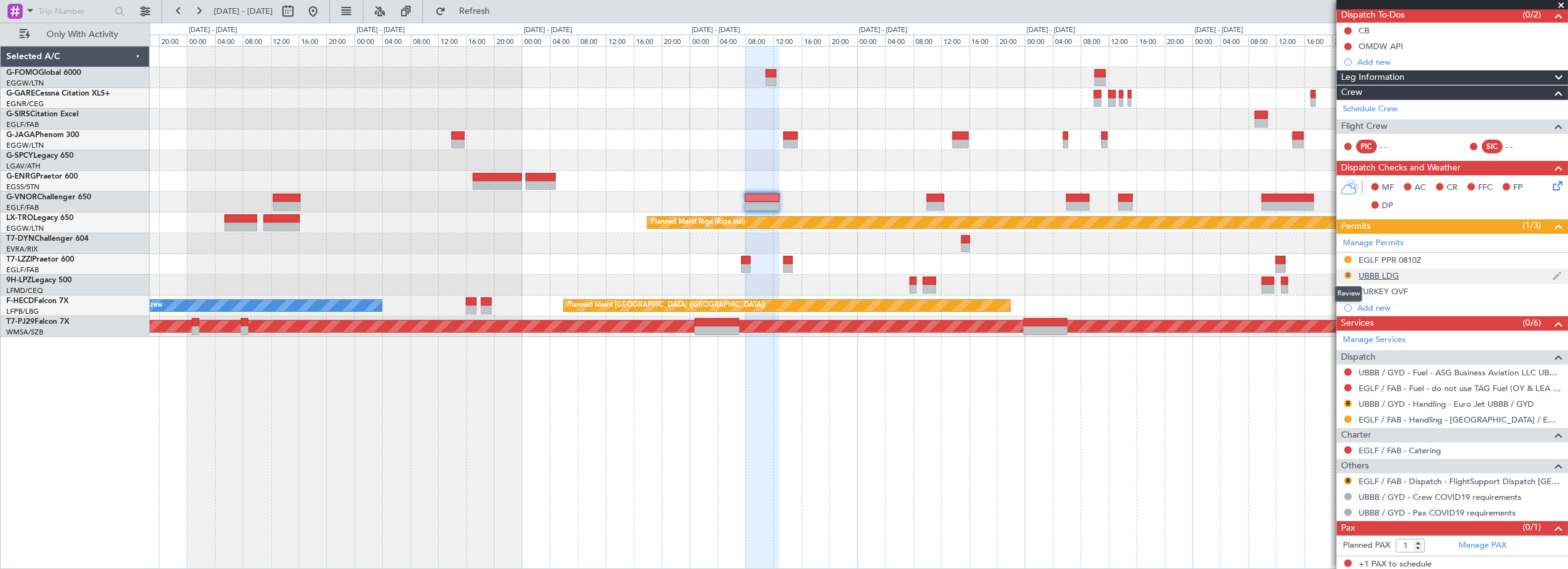
click at [1349, 273] on button "R" at bounding box center [1348, 276] width 7 height 7
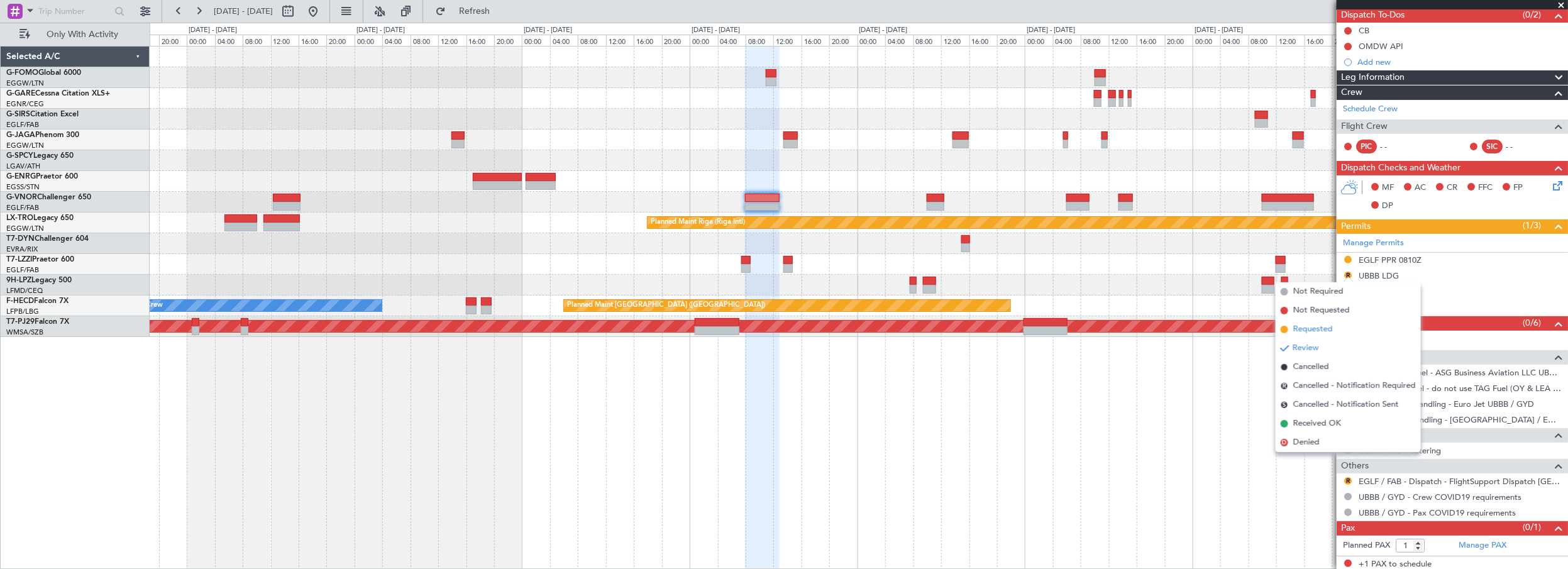
click at [1328, 332] on span "Requested" at bounding box center [1313, 330] width 40 height 13
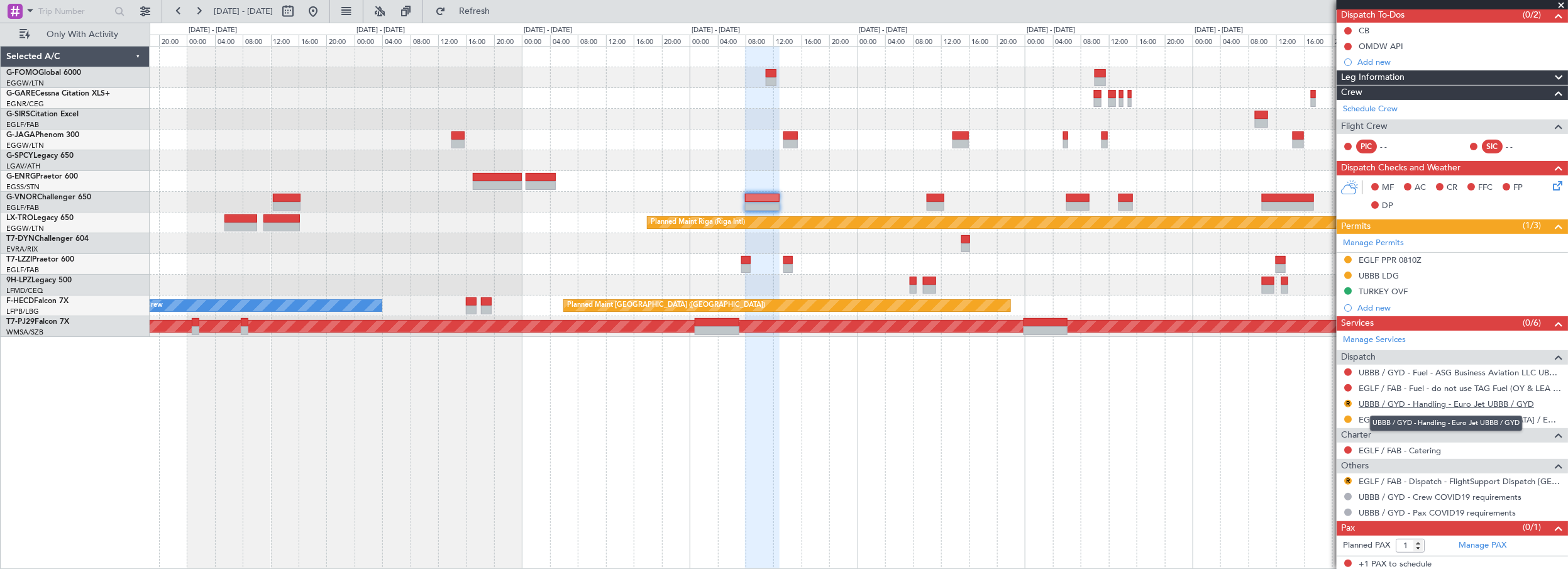
click at [1402, 401] on link "UBBB / GYD - Handling - Euro Jet UBBB / GYD" at bounding box center [1446, 403] width 176 height 10
click at [1347, 480] on button "R" at bounding box center [1348, 481] width 7 height 7
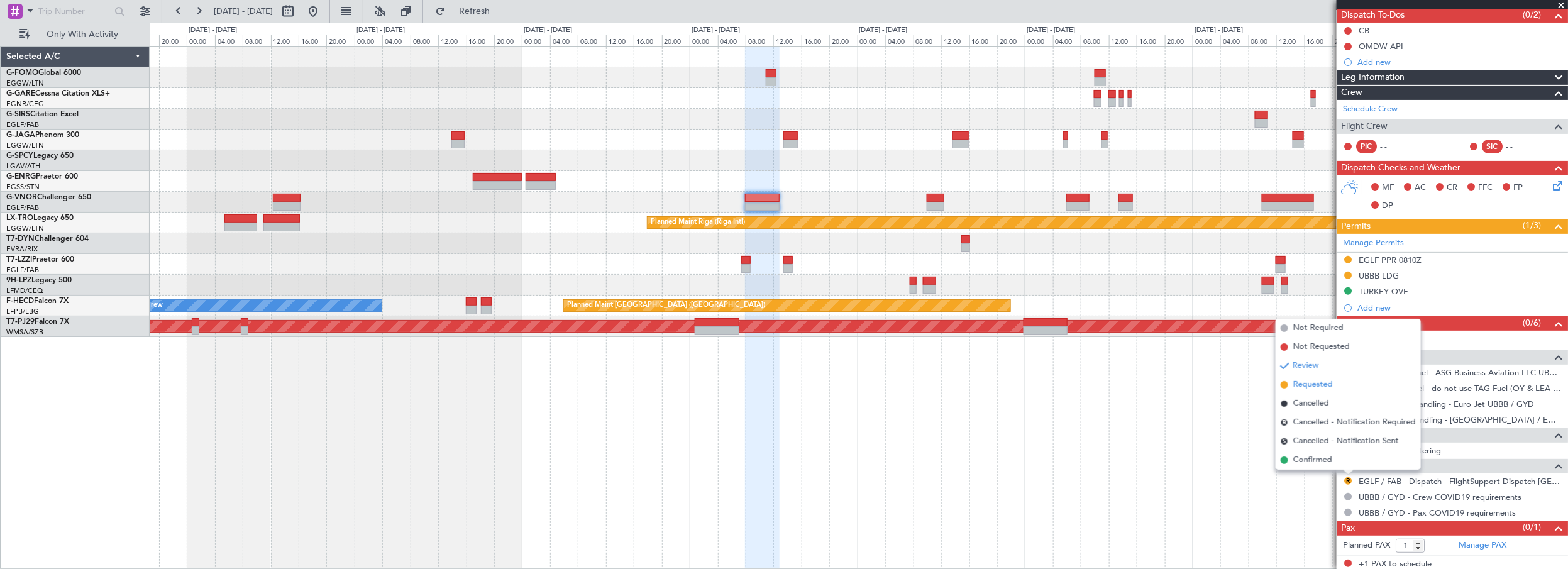
click at [1294, 383] on span "Requested" at bounding box center [1313, 386] width 40 height 13
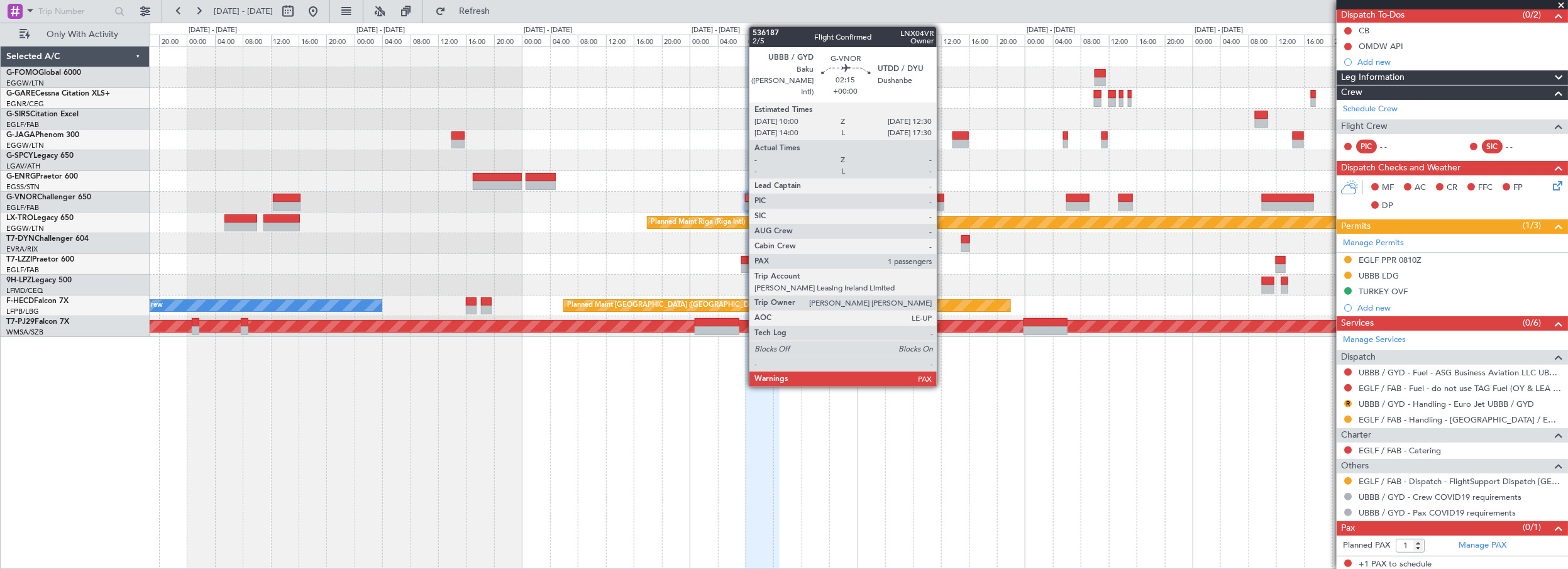
click at [944, 194] on div at bounding box center [935, 197] width 18 height 8
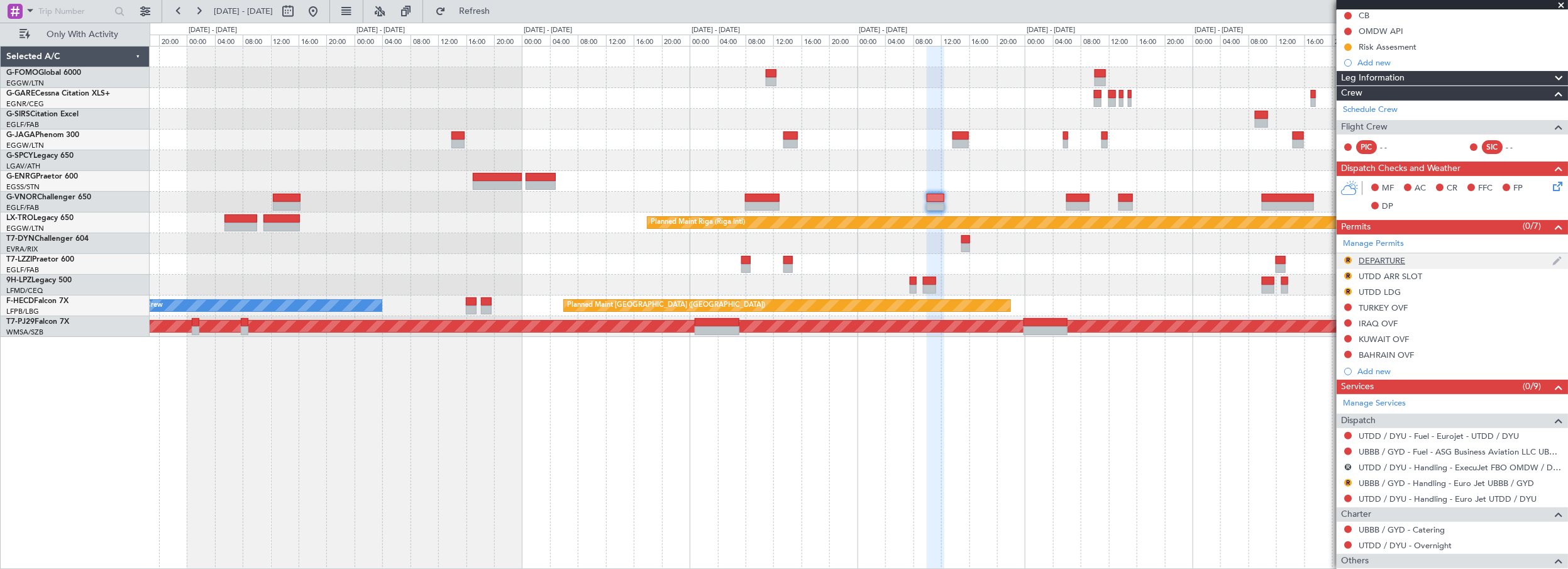
scroll to position [114, 0]
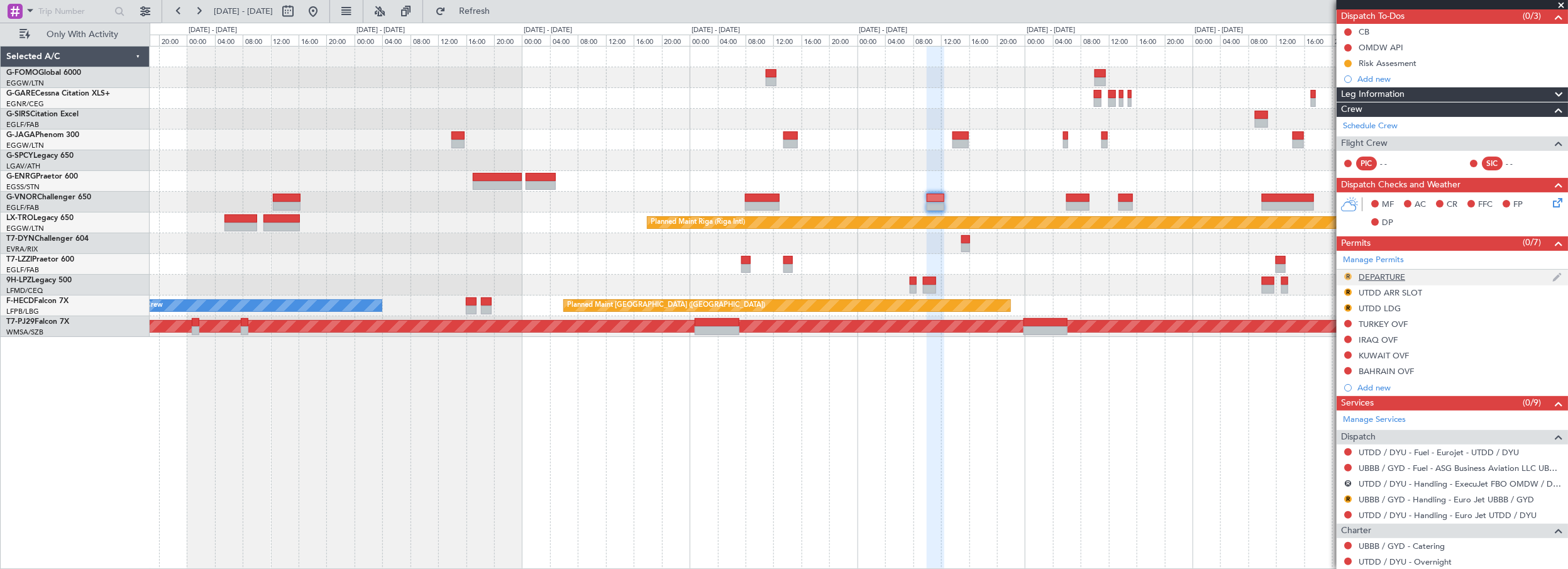
click at [1351, 275] on button "R" at bounding box center [1348, 277] width 7 height 7
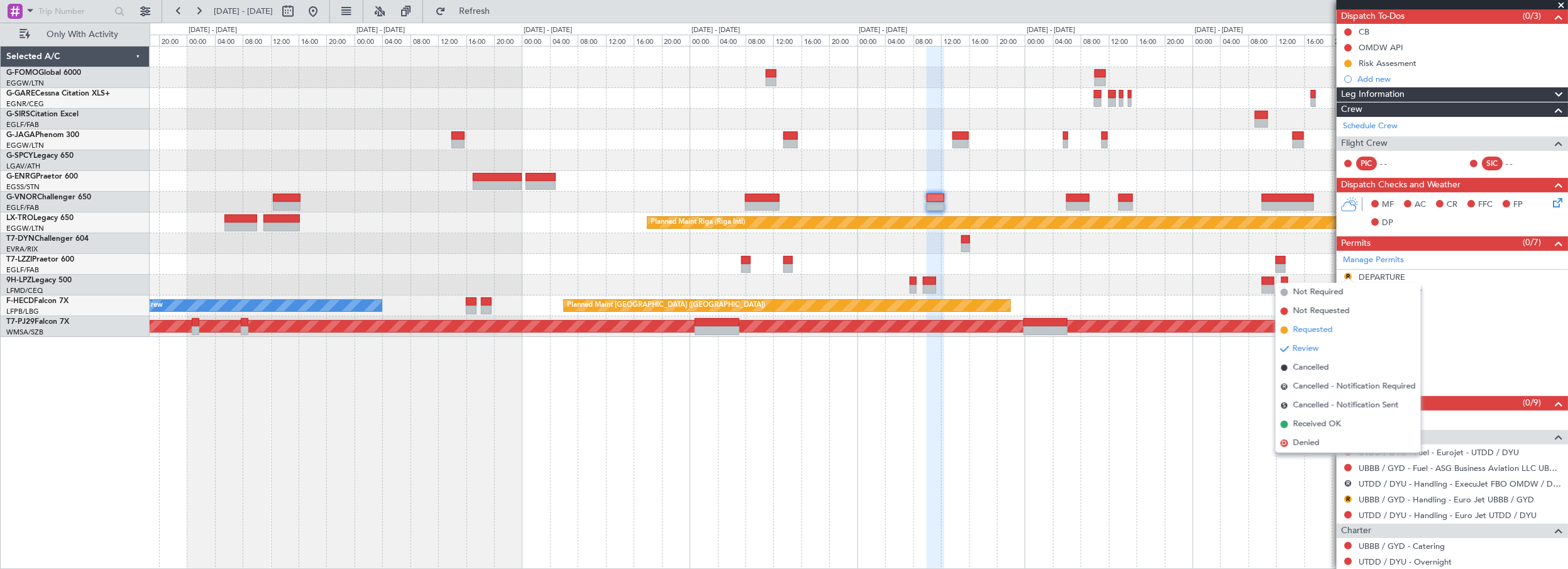
click at [1307, 332] on span "Requested" at bounding box center [1313, 331] width 40 height 13
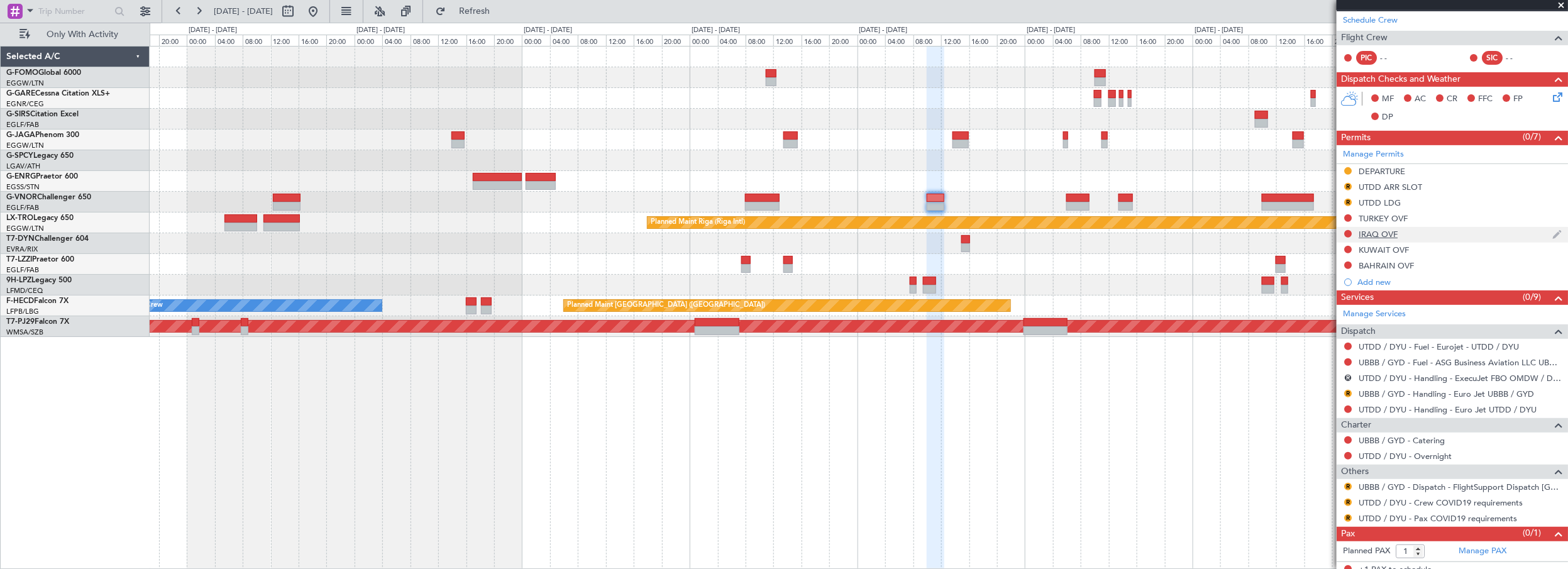
scroll to position [225, 0]
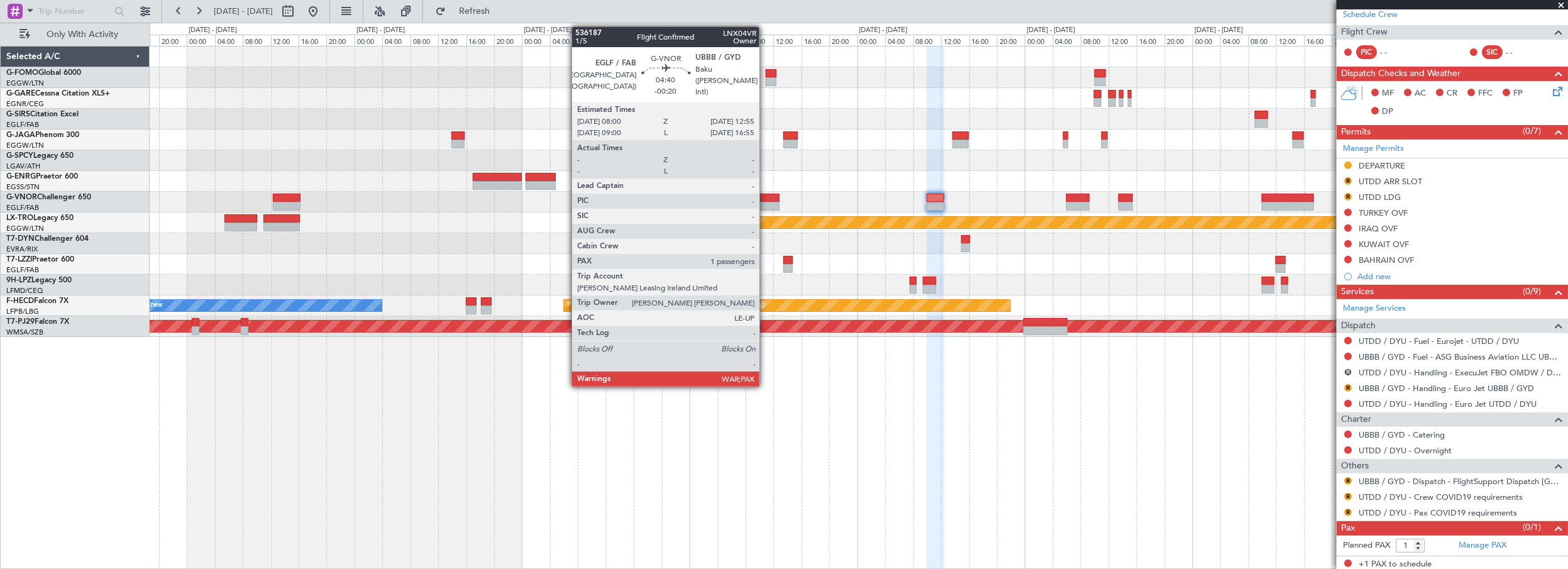
click at [766, 203] on div at bounding box center [762, 206] width 34 height 8
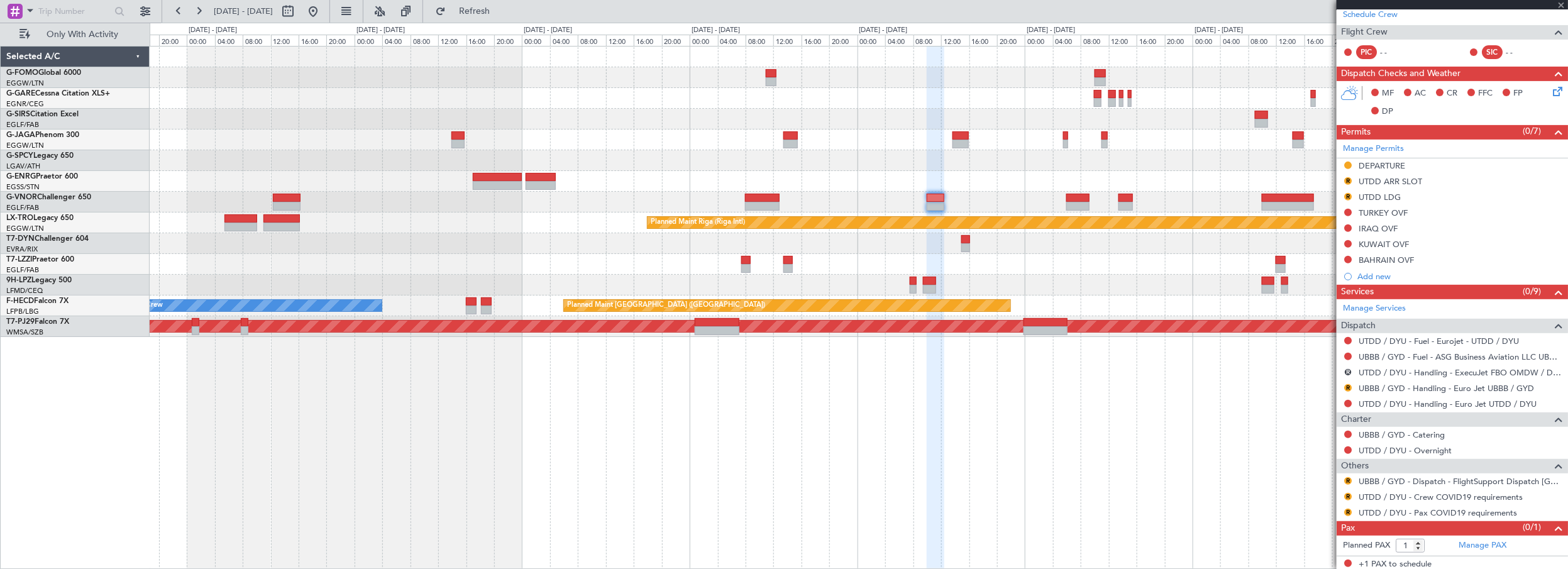
type input "-00:20"
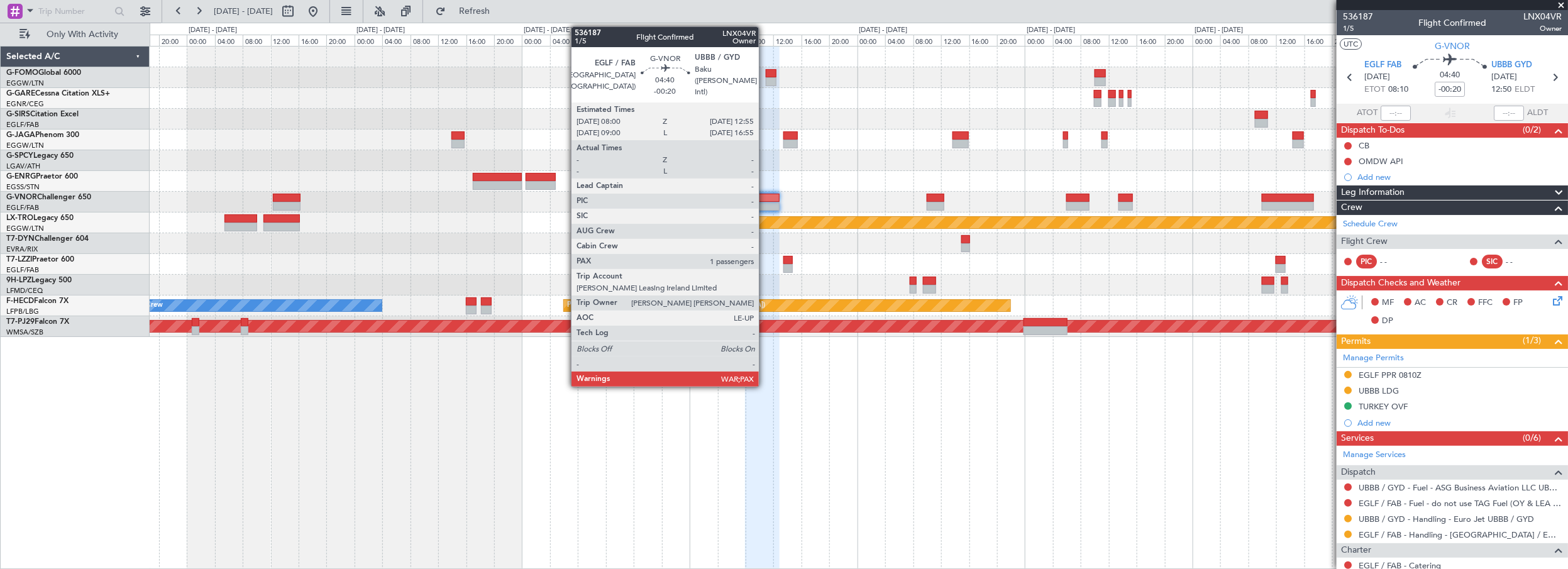
click at [765, 196] on div at bounding box center [762, 197] width 34 height 8
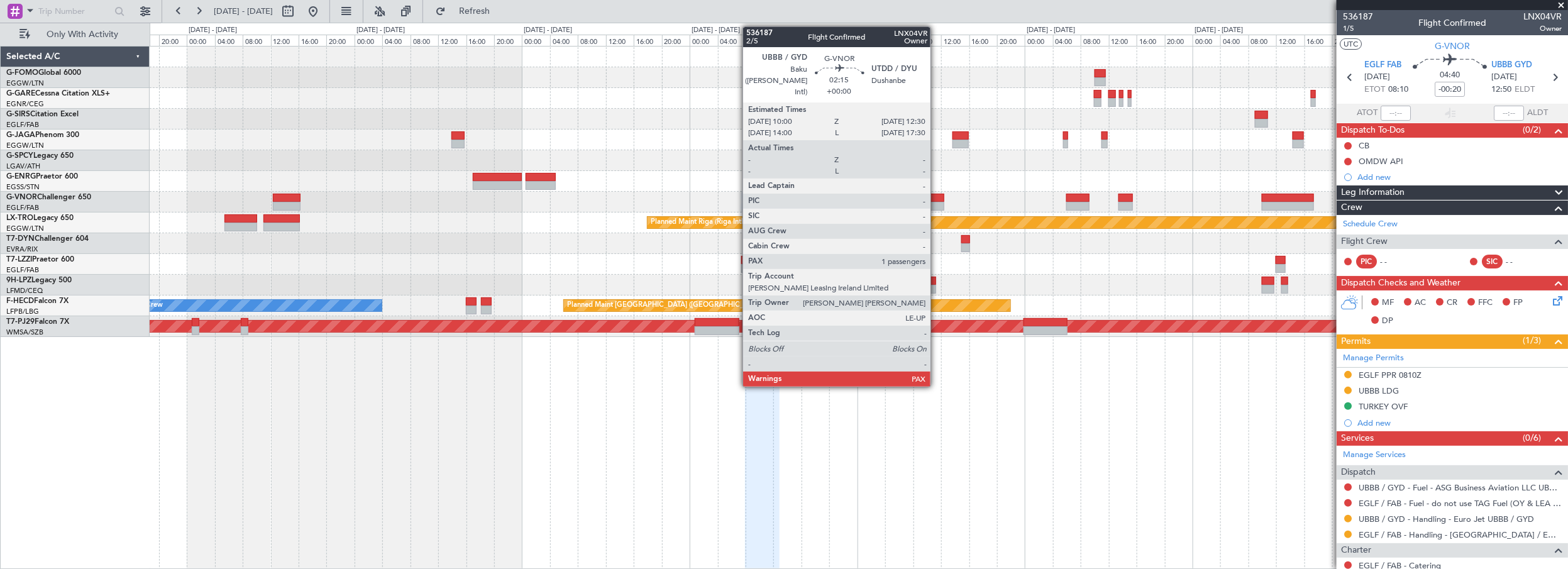
click at [937, 195] on div at bounding box center [935, 197] width 18 height 8
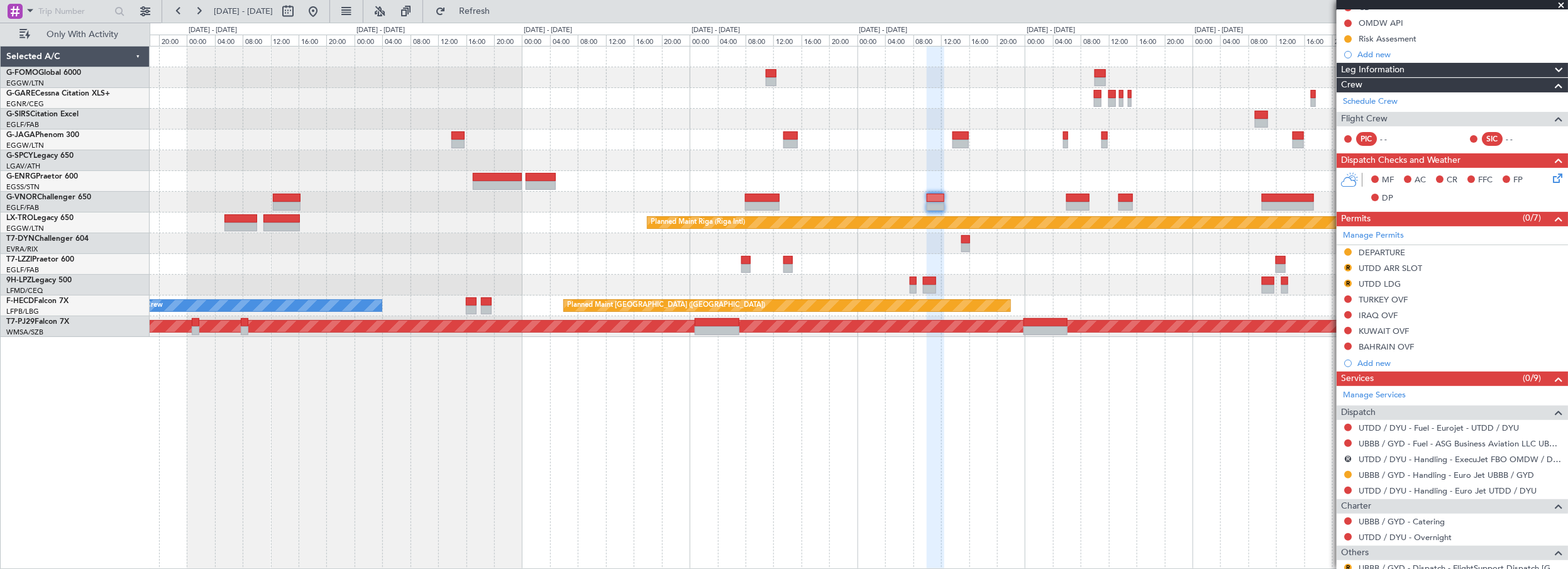
scroll to position [225, 0]
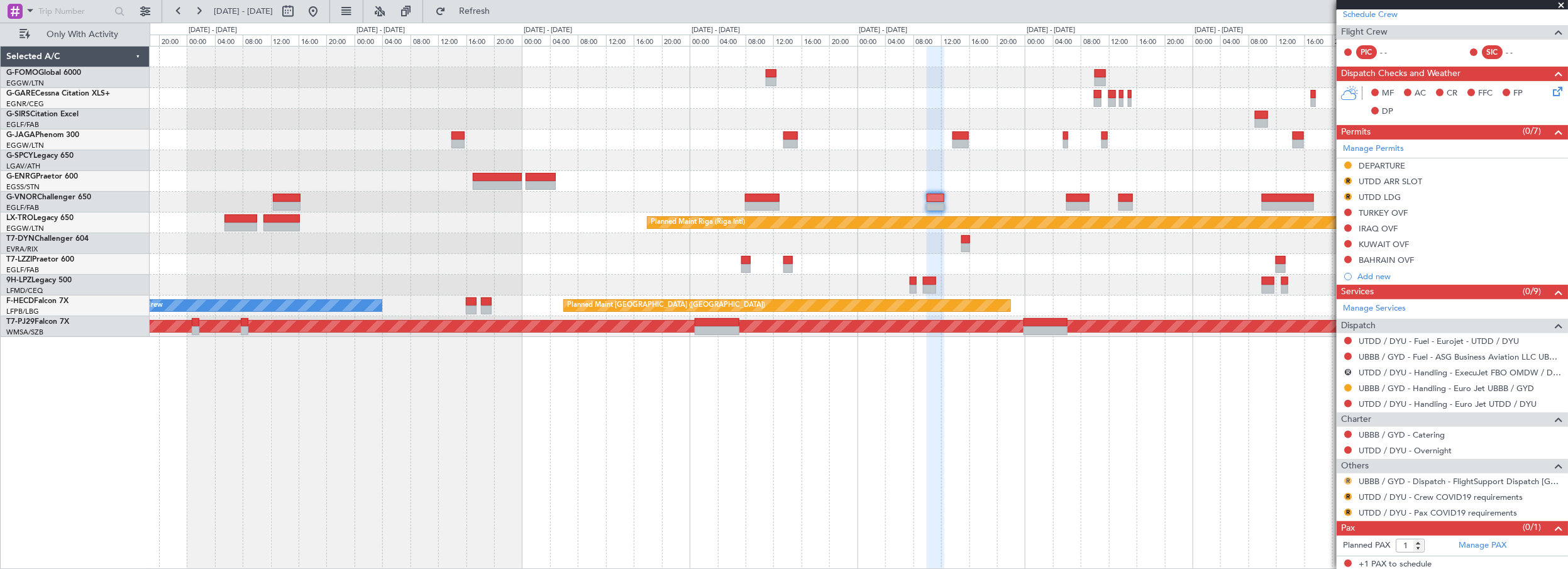
click at [1347, 478] on button "R" at bounding box center [1348, 481] width 7 height 7
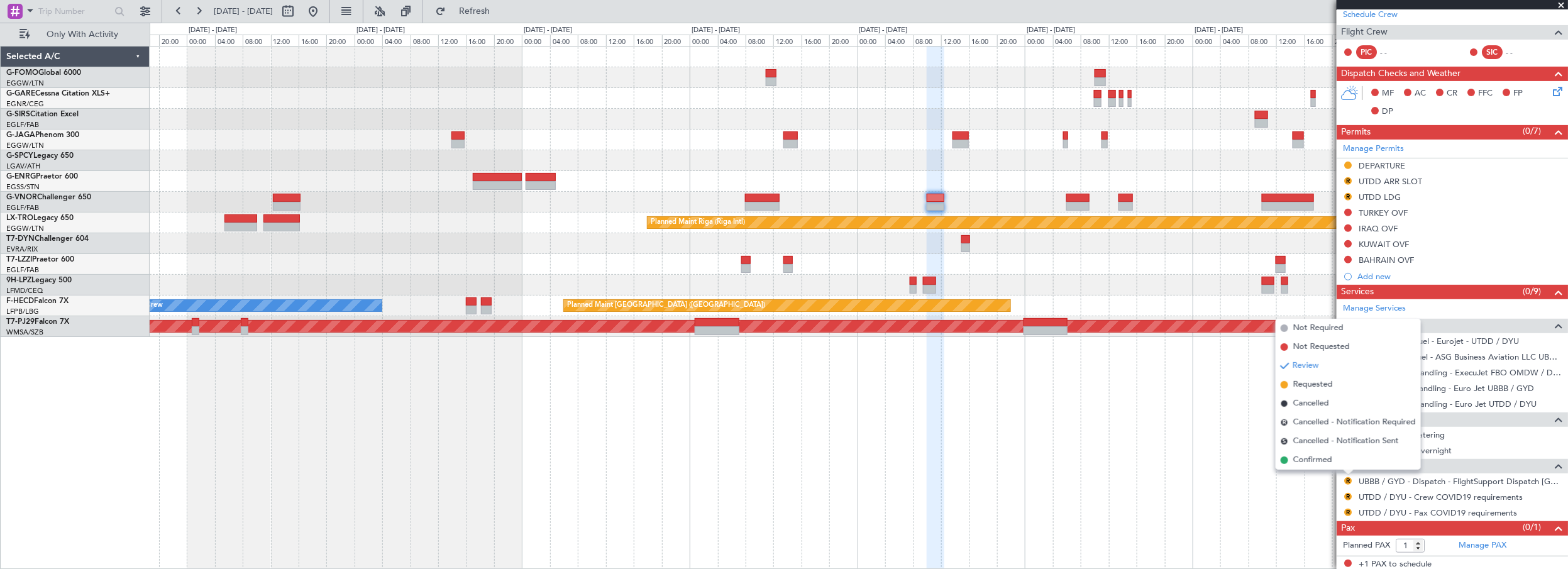
click at [1307, 388] on span "Requested" at bounding box center [1313, 386] width 40 height 13
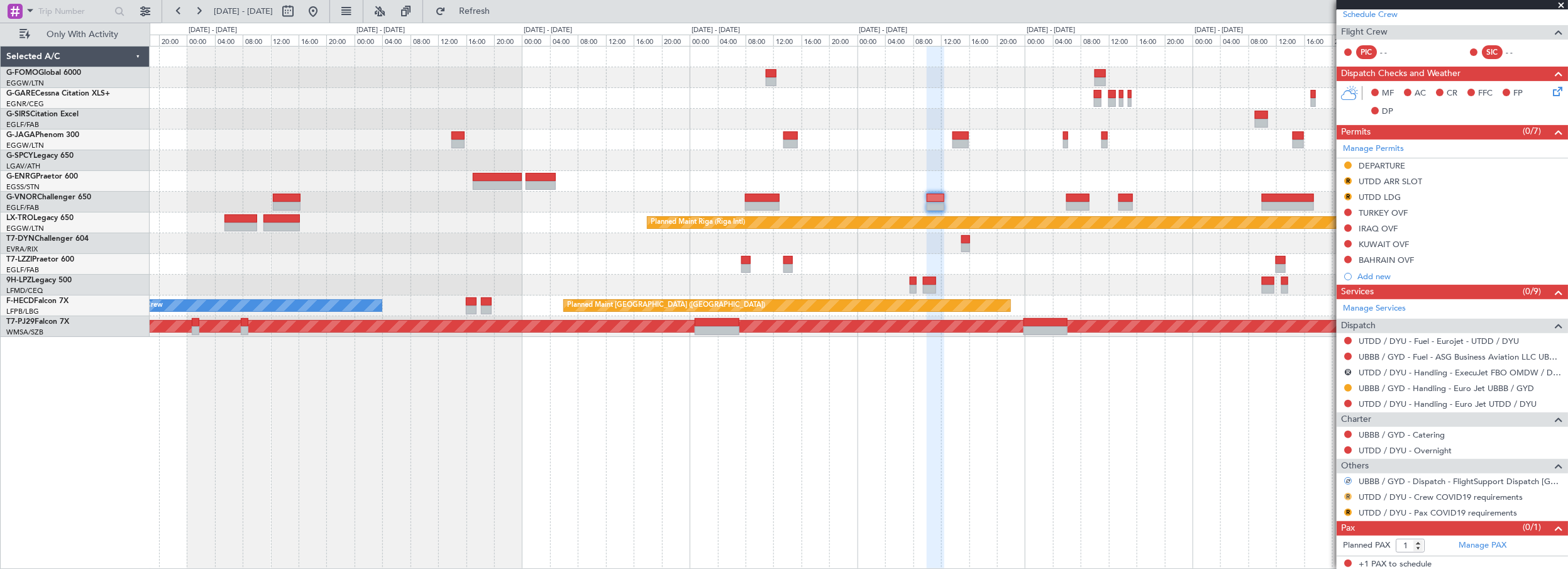
click at [1348, 494] on button "R" at bounding box center [1348, 497] width 7 height 7
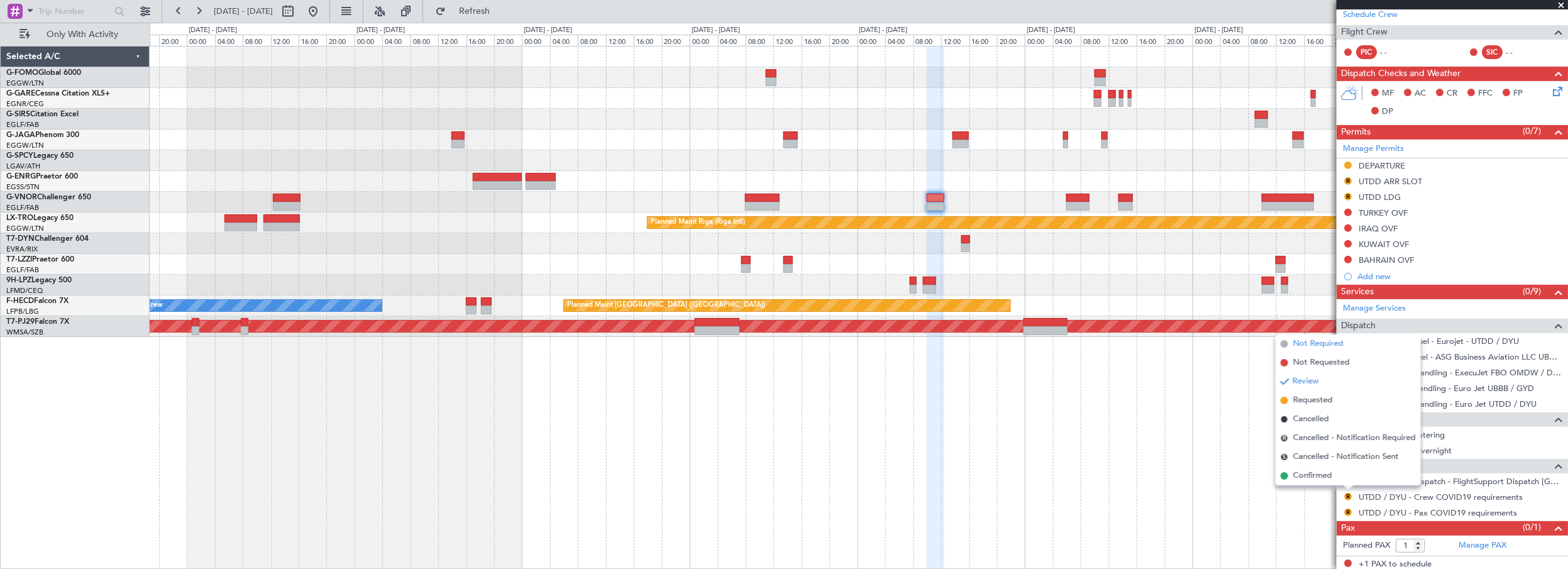
click at [1327, 345] on span "Not Required" at bounding box center [1319, 345] width 50 height 13
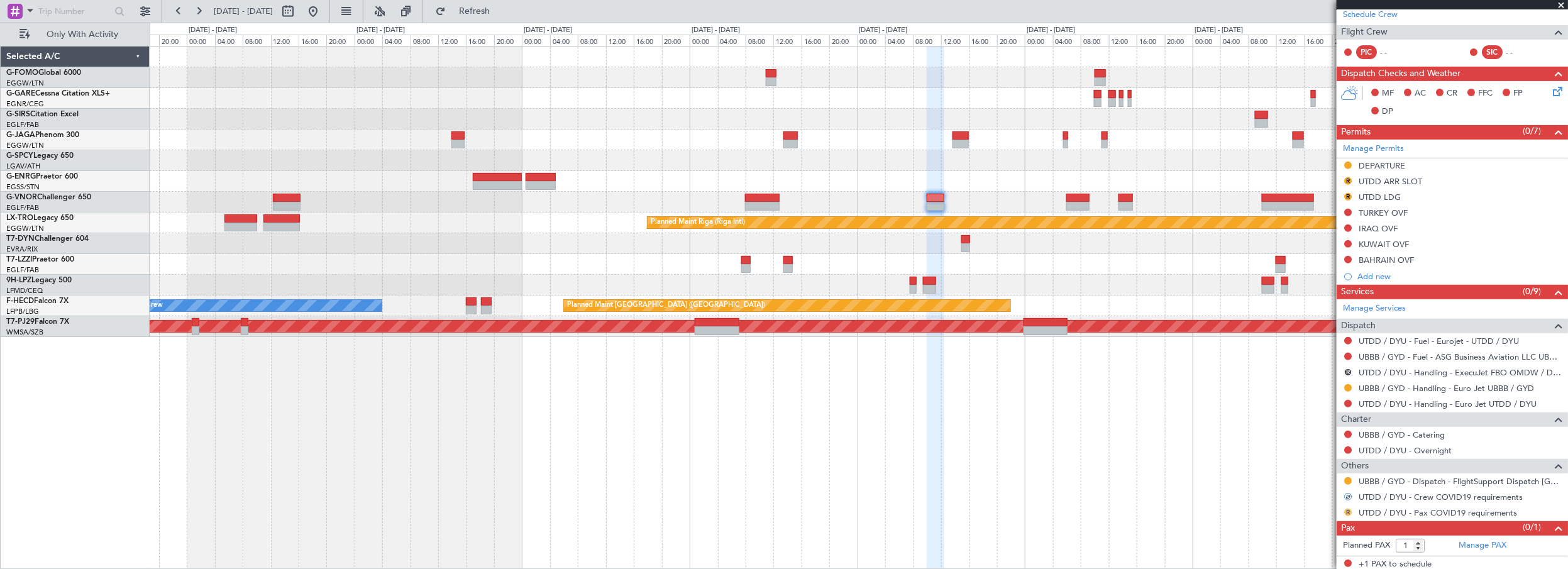
click at [1348, 509] on button "R" at bounding box center [1348, 513] width 7 height 7
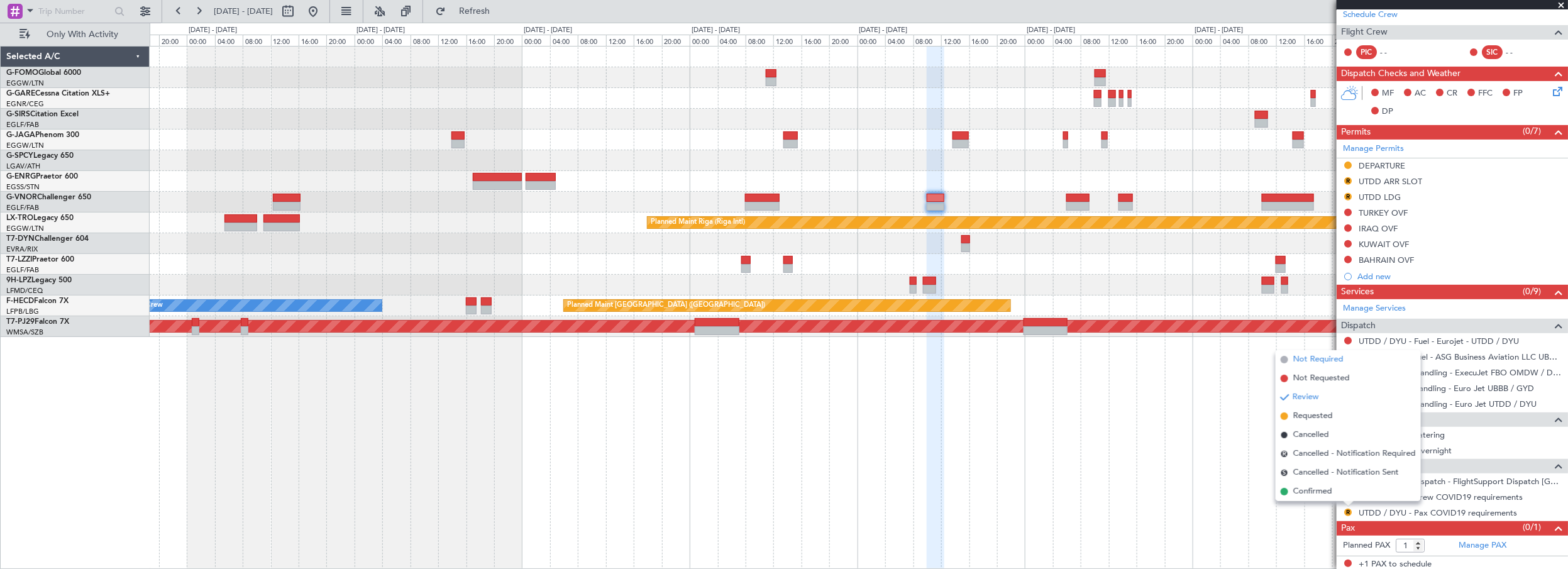
click at [1333, 364] on span "Not Required" at bounding box center [1319, 360] width 50 height 13
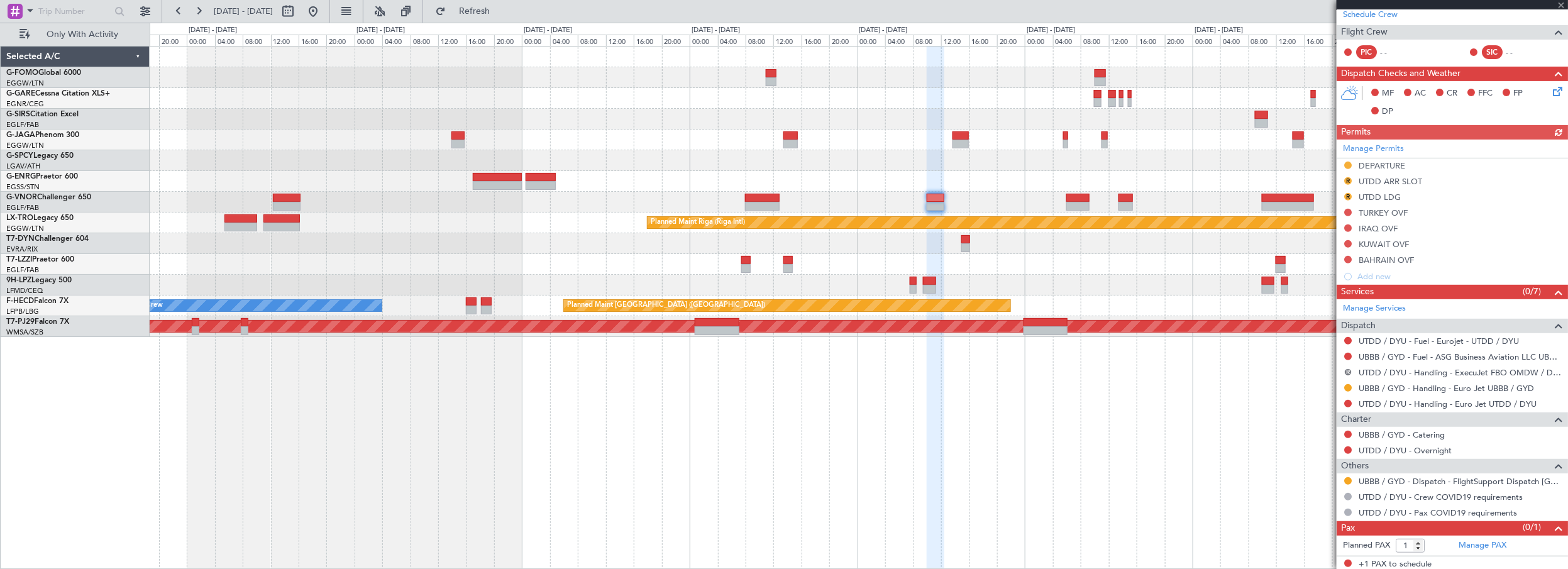
click at [1347, 369] on div "R" at bounding box center [1347, 373] width 10 height 10
click at [1347, 370] on button "R" at bounding box center [1348, 373] width 7 height 7
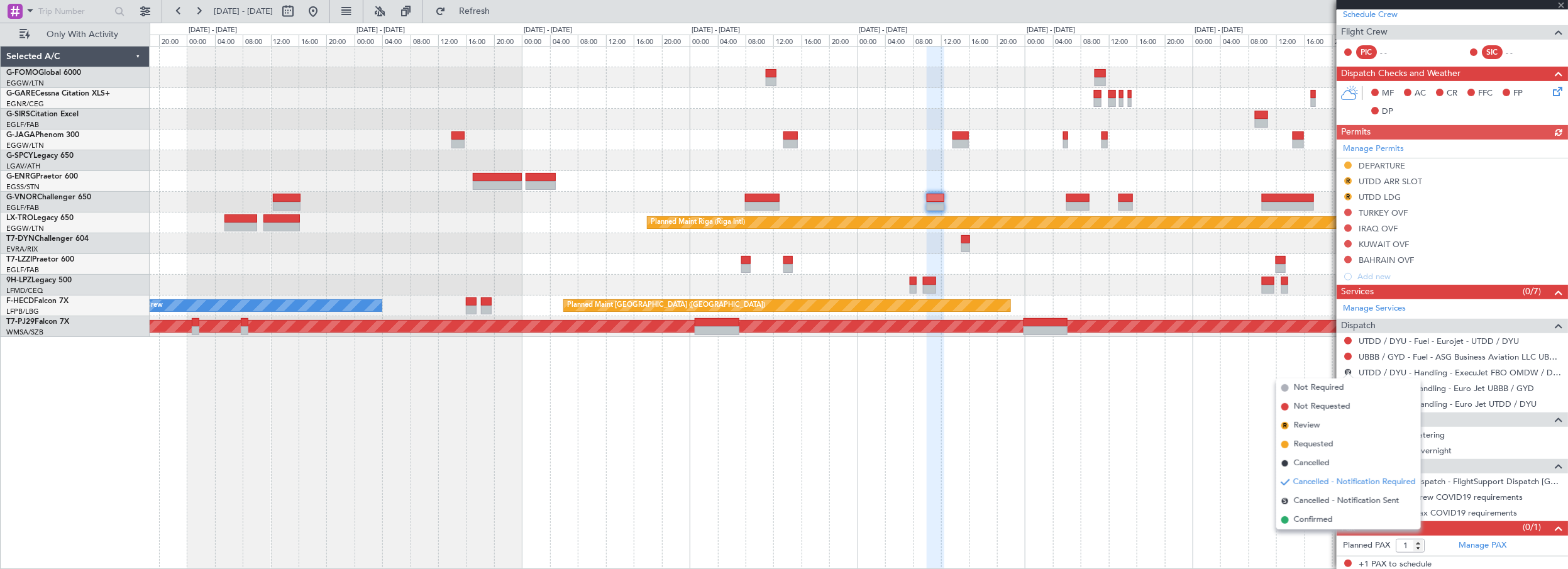
click at [1320, 463] on span "Cancelled" at bounding box center [1312, 464] width 36 height 13
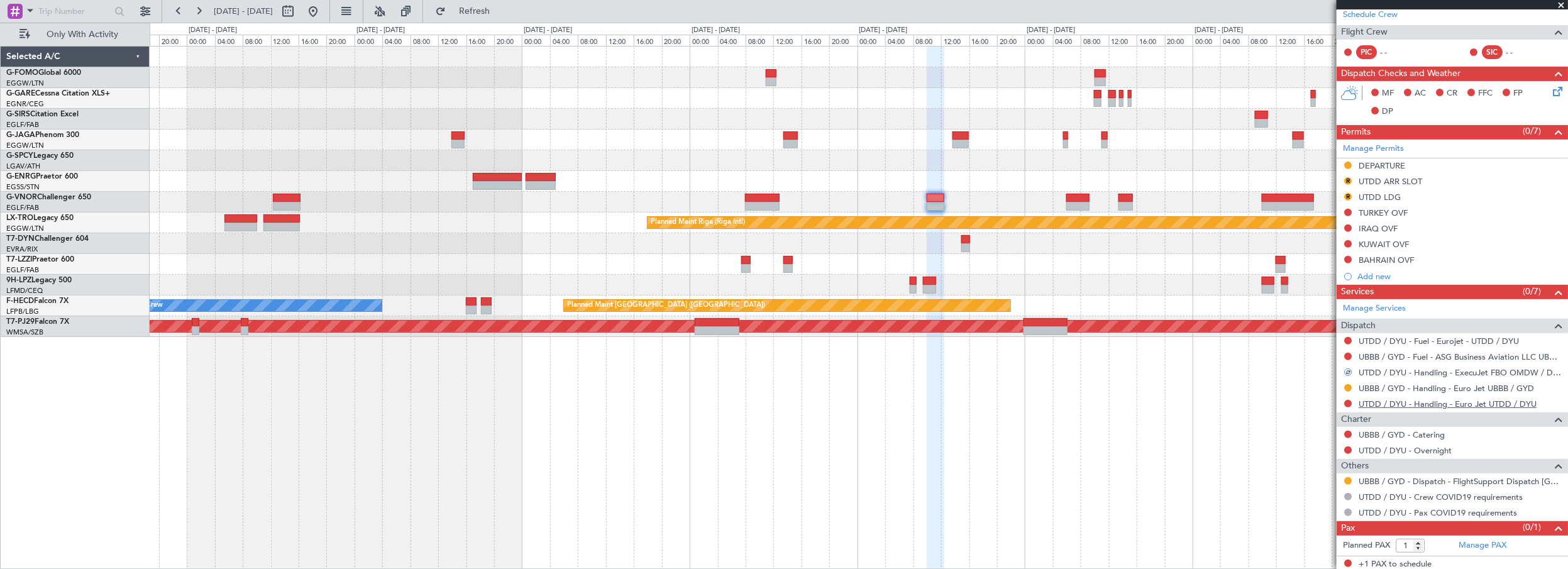
click at [1437, 400] on link "UTDD / DYU - Handling - Euro Jet UTDD / DYU" at bounding box center [1447, 403] width 178 height 10
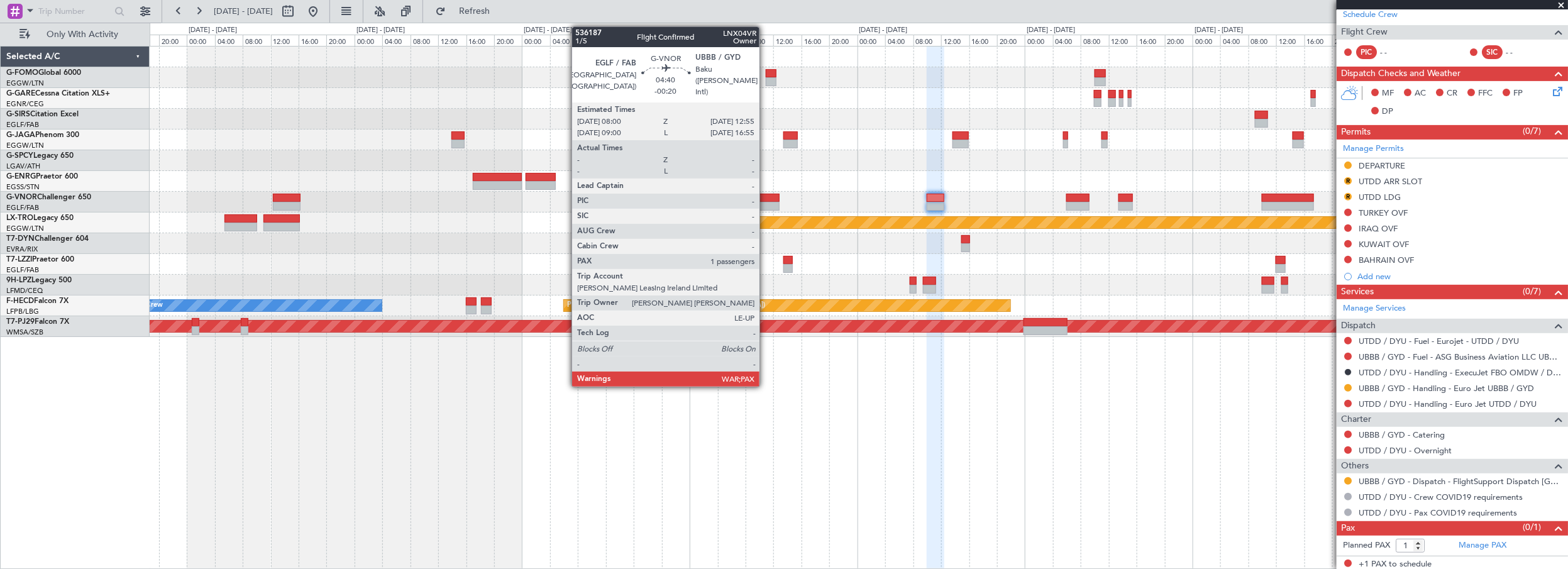
click at [765, 197] on div at bounding box center [762, 197] width 34 height 8
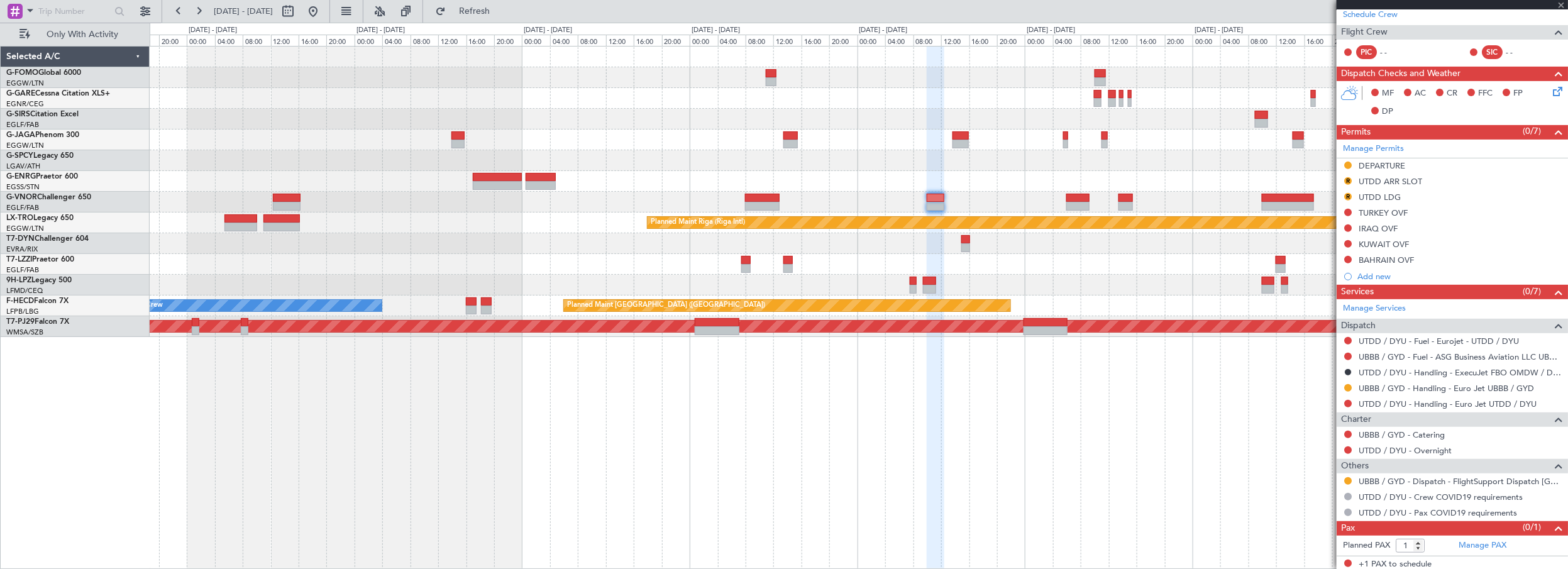
type input "-00:20"
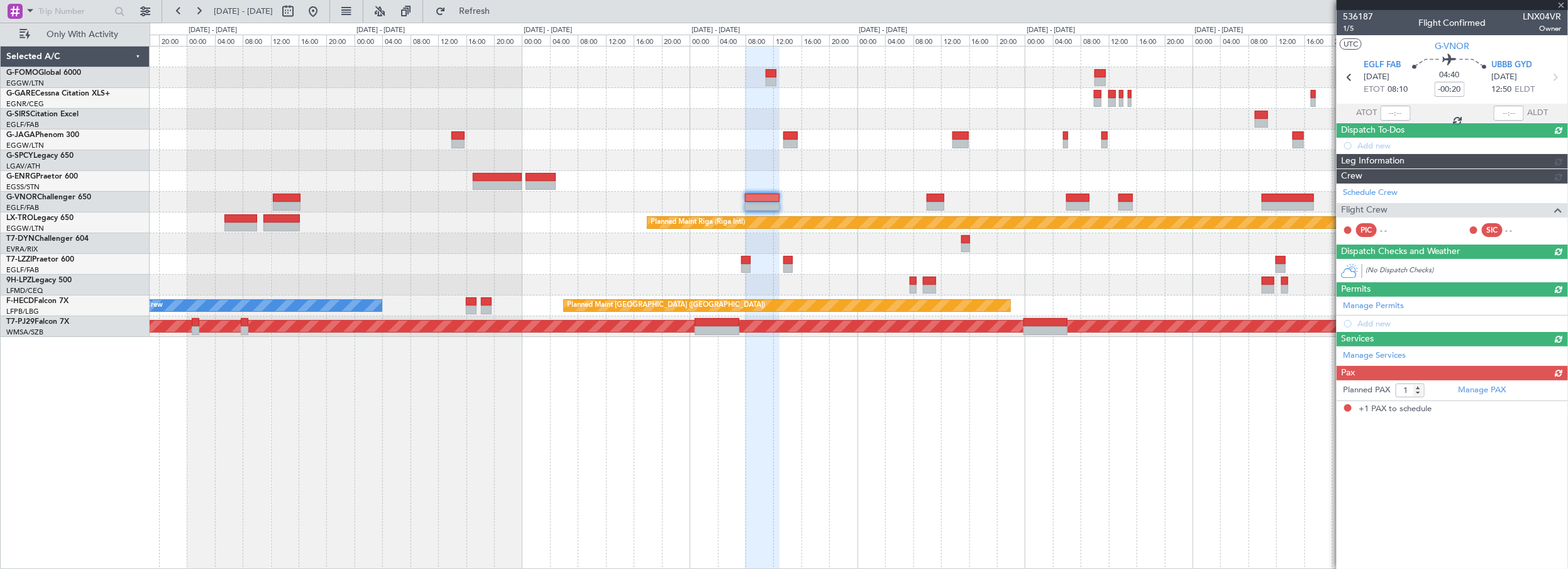
scroll to position [0, 0]
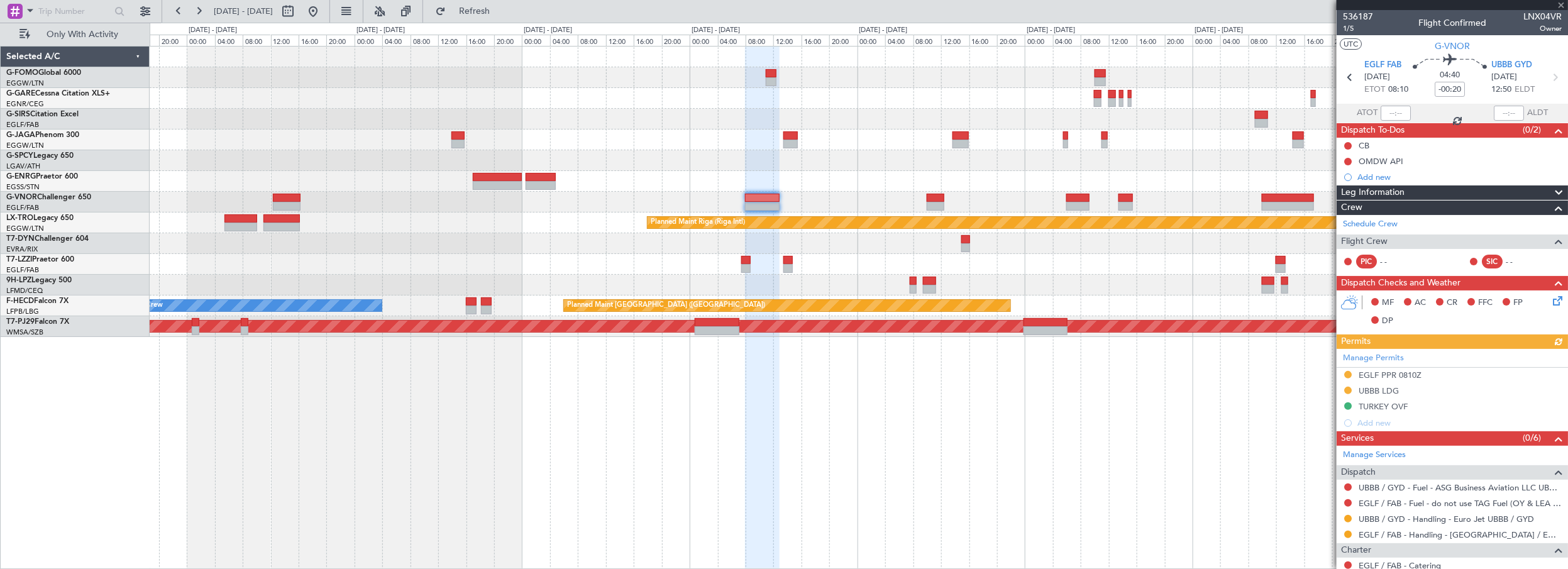
click at [1348, 373] on div "Manage Permits EGLF PPR 0810Z UBBB LDG TURKEY OVF Add new" at bounding box center [1452, 390] width 232 height 83
click at [1348, 372] on button at bounding box center [1348, 375] width 7 height 7
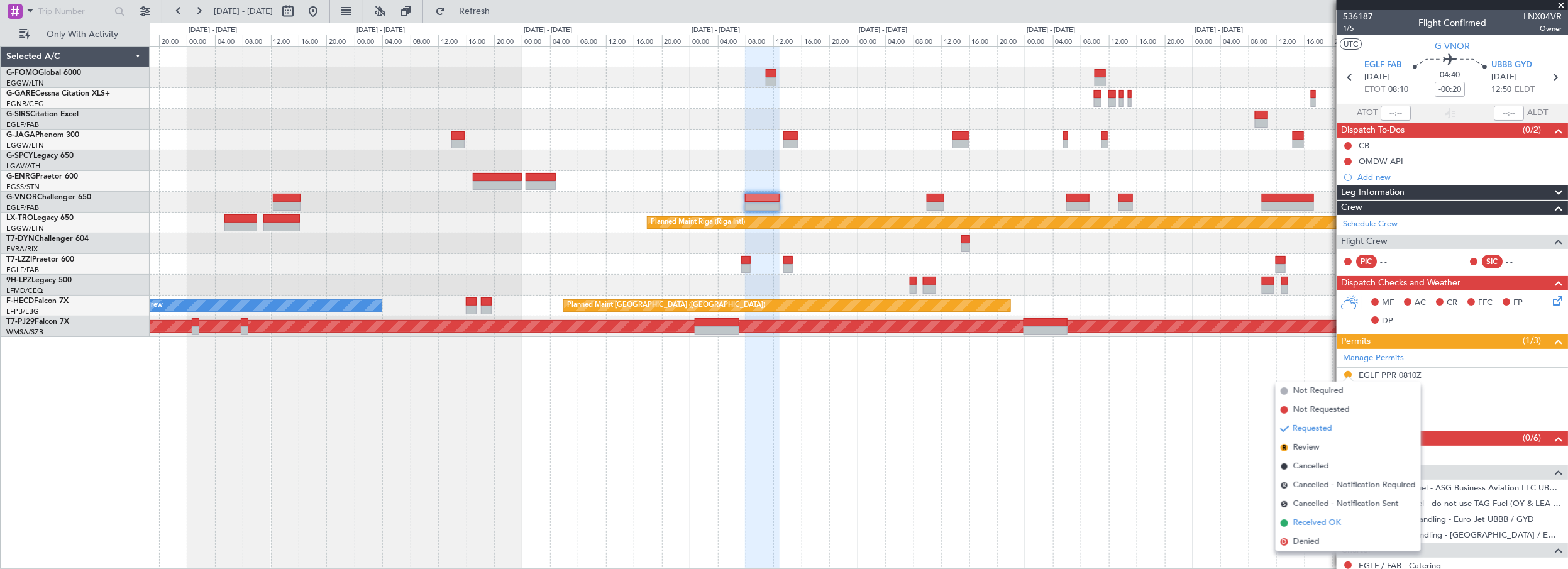
click at [1309, 520] on span "Received OK" at bounding box center [1317, 523] width 47 height 13
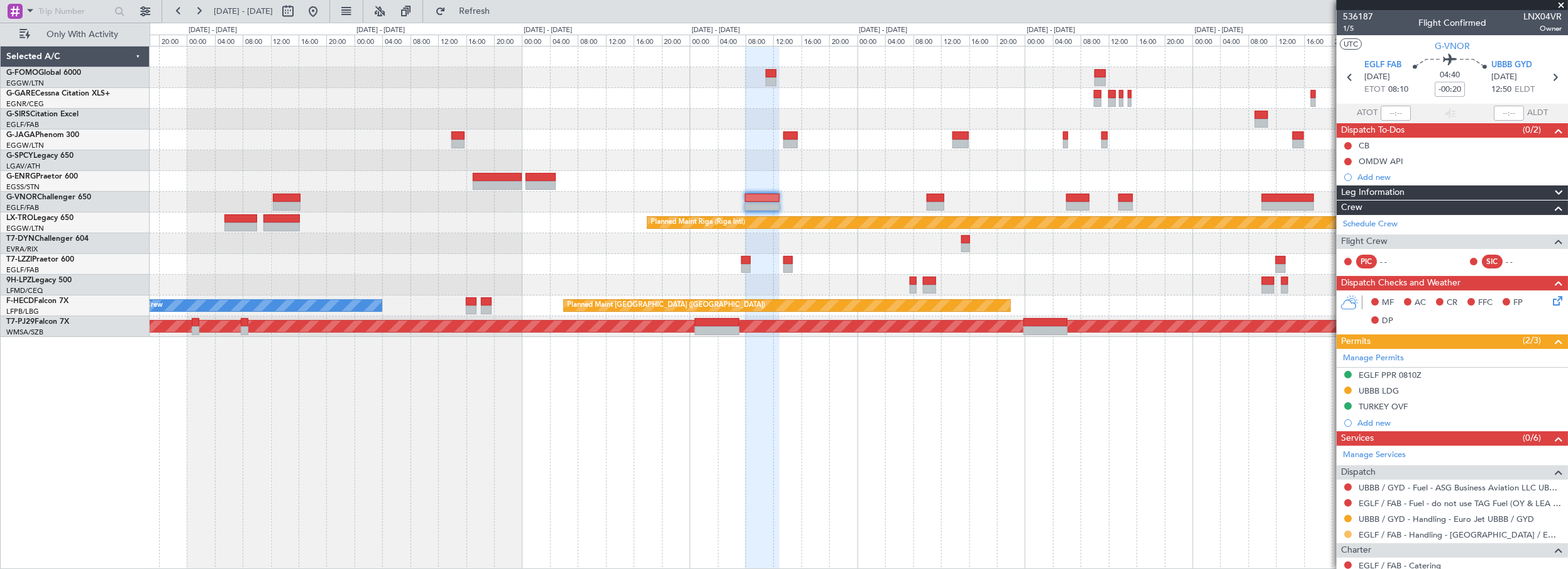
click at [1347, 531] on button at bounding box center [1348, 535] width 7 height 7
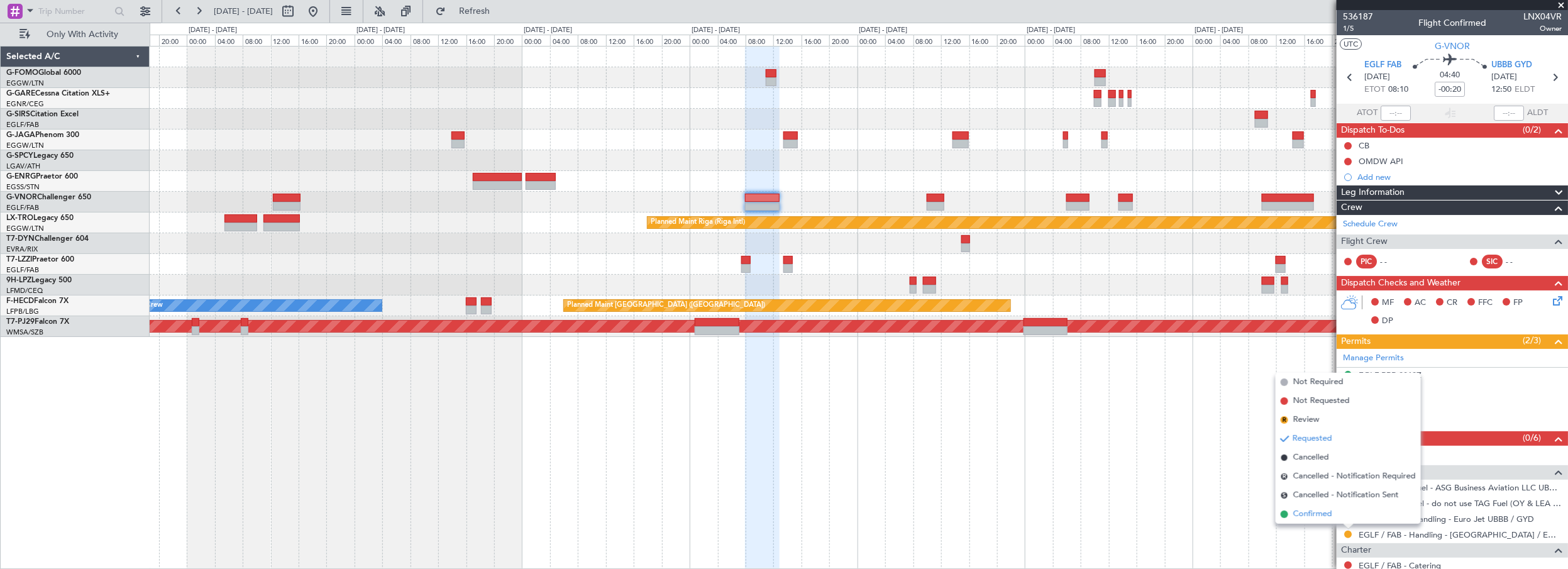
click at [1311, 512] on span "Confirmed" at bounding box center [1313, 515] width 39 height 13
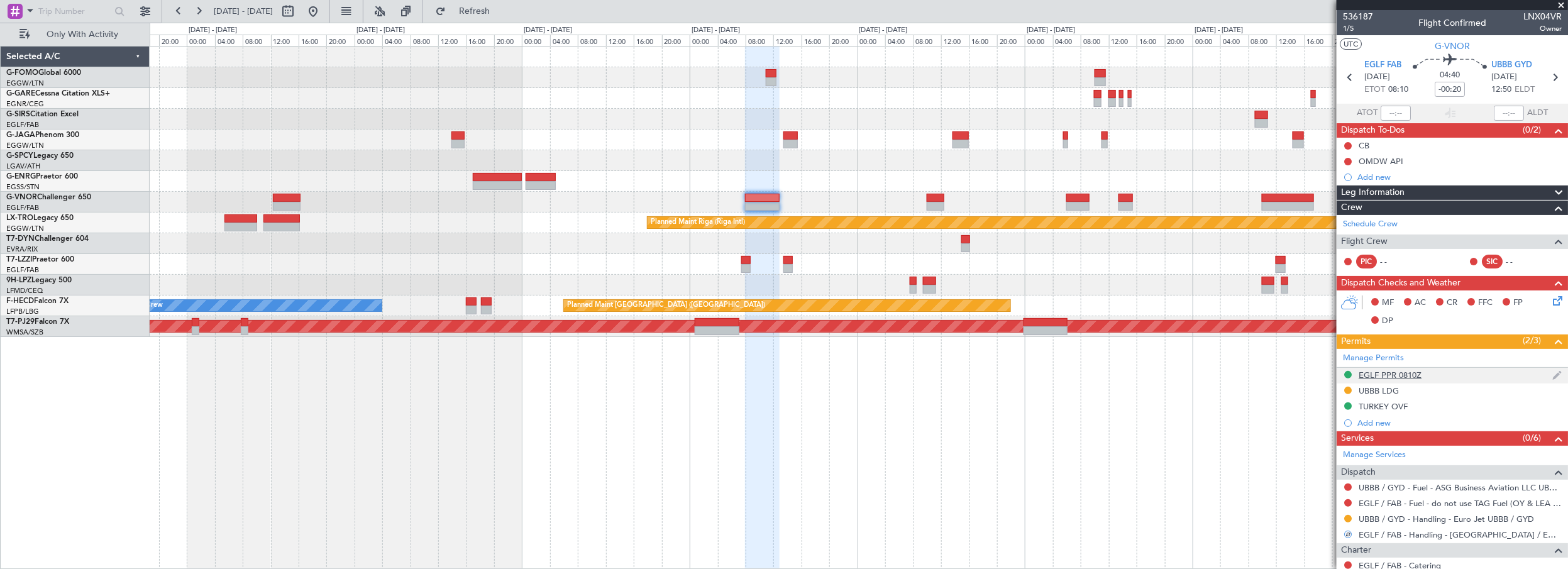
click at [1387, 371] on div "EGLF PPR 0810Z" at bounding box center [1390, 374] width 63 height 10
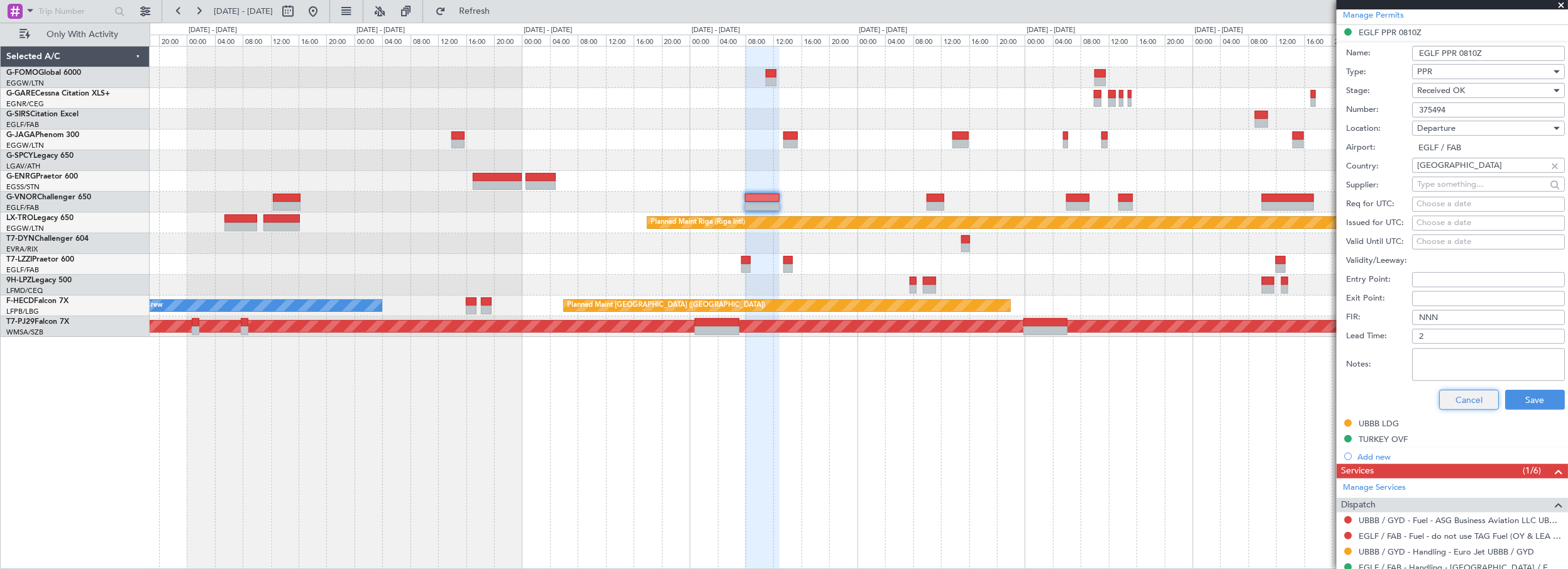
click at [1479, 398] on button "Cancel" at bounding box center [1469, 400] width 60 height 20
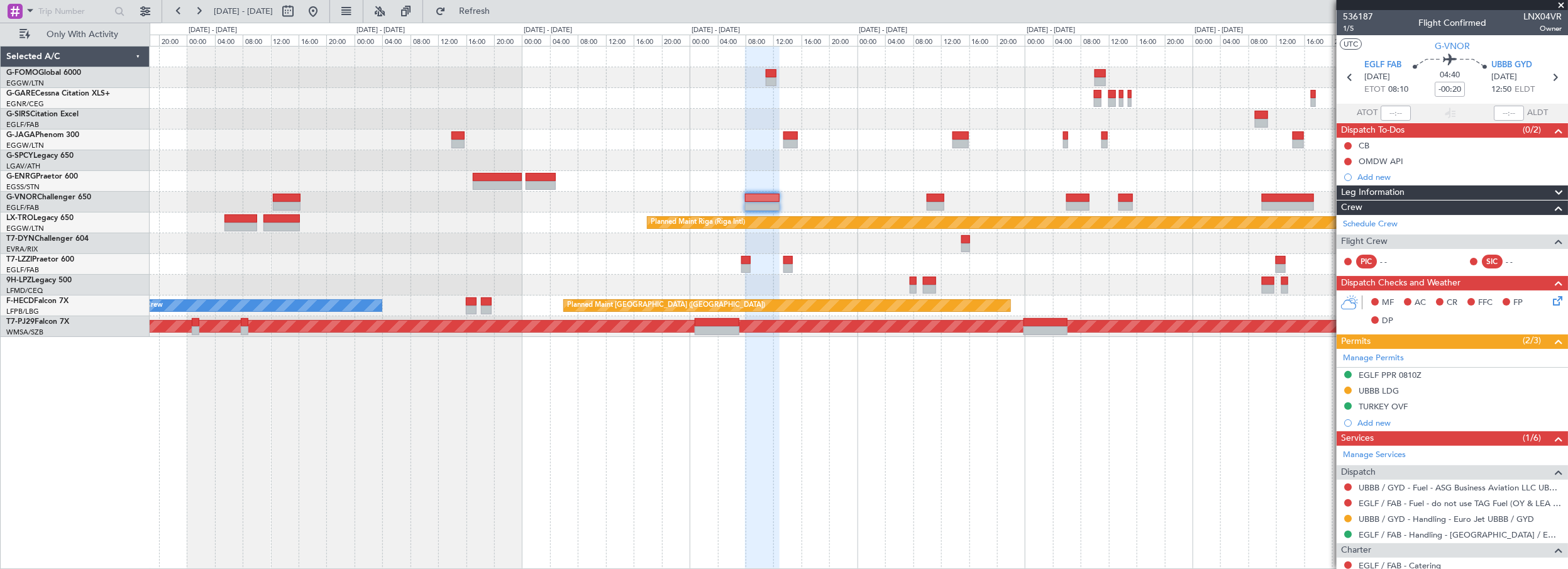
click at [945, 196] on div at bounding box center [859, 202] width 1418 height 20
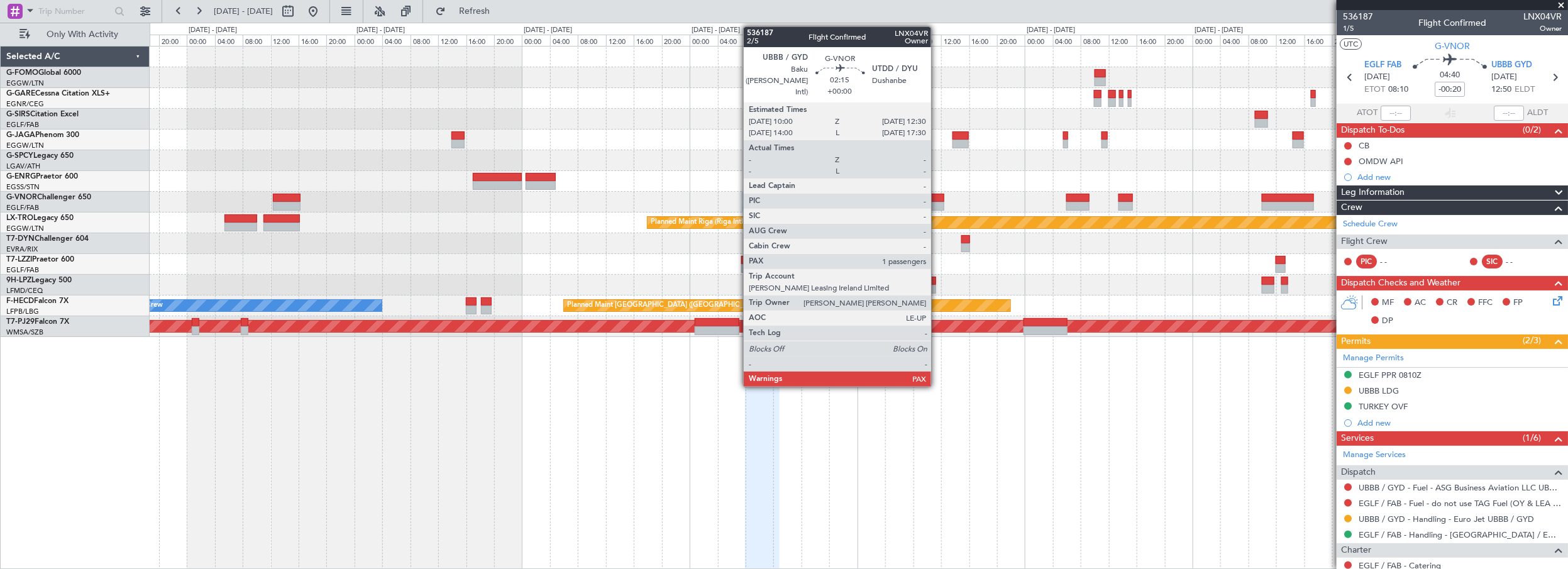
click at [937, 196] on div at bounding box center [935, 197] width 18 height 8
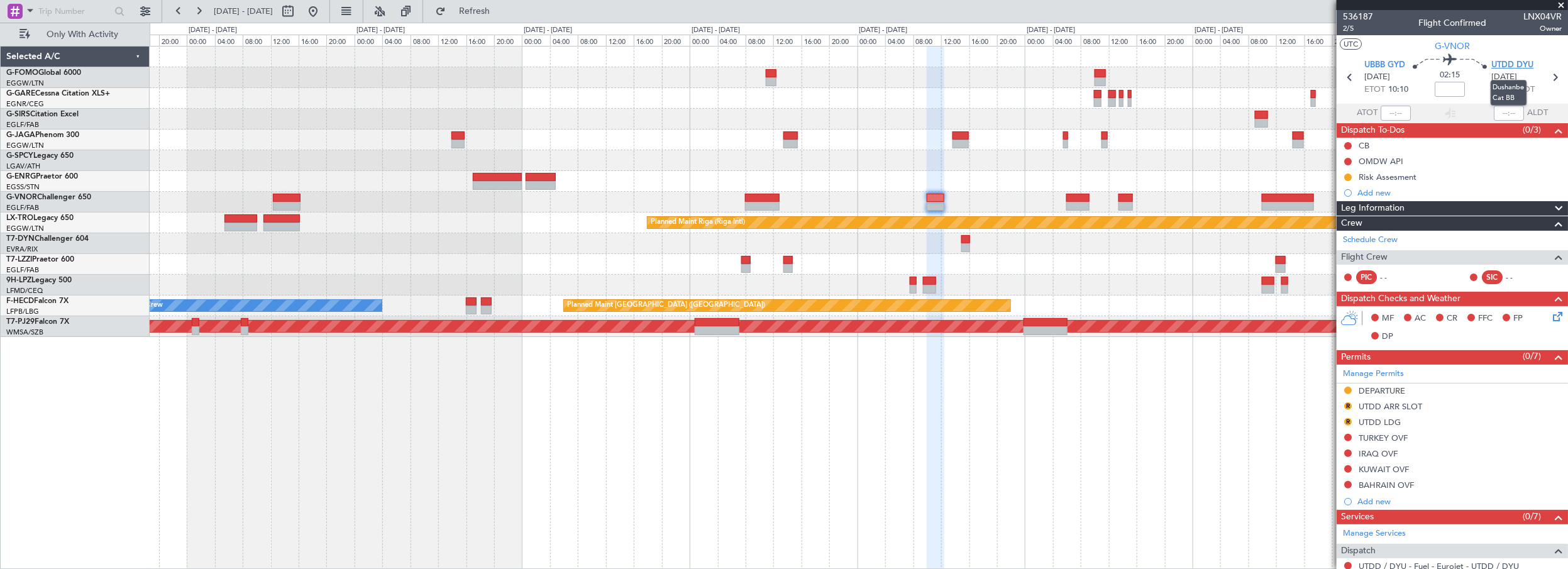
click at [1496, 61] on span "UTDD DYU" at bounding box center [1512, 66] width 42 height 13
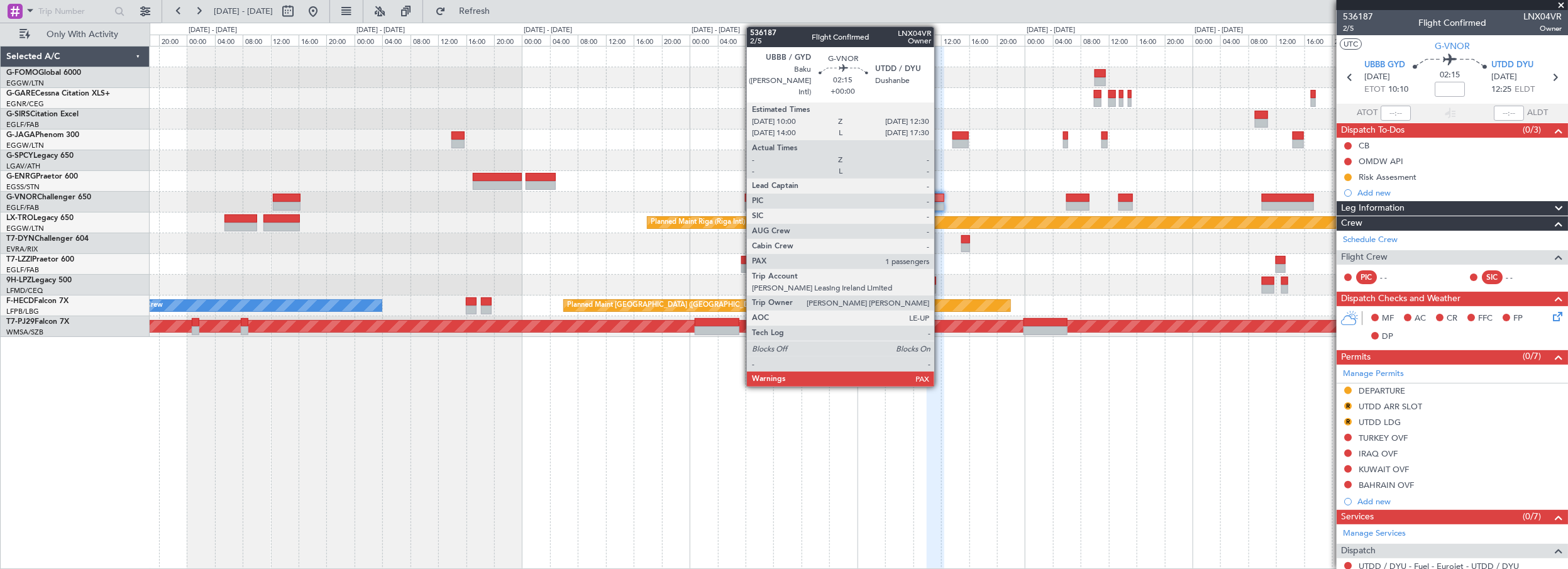
click at [941, 197] on div at bounding box center [935, 197] width 18 height 8
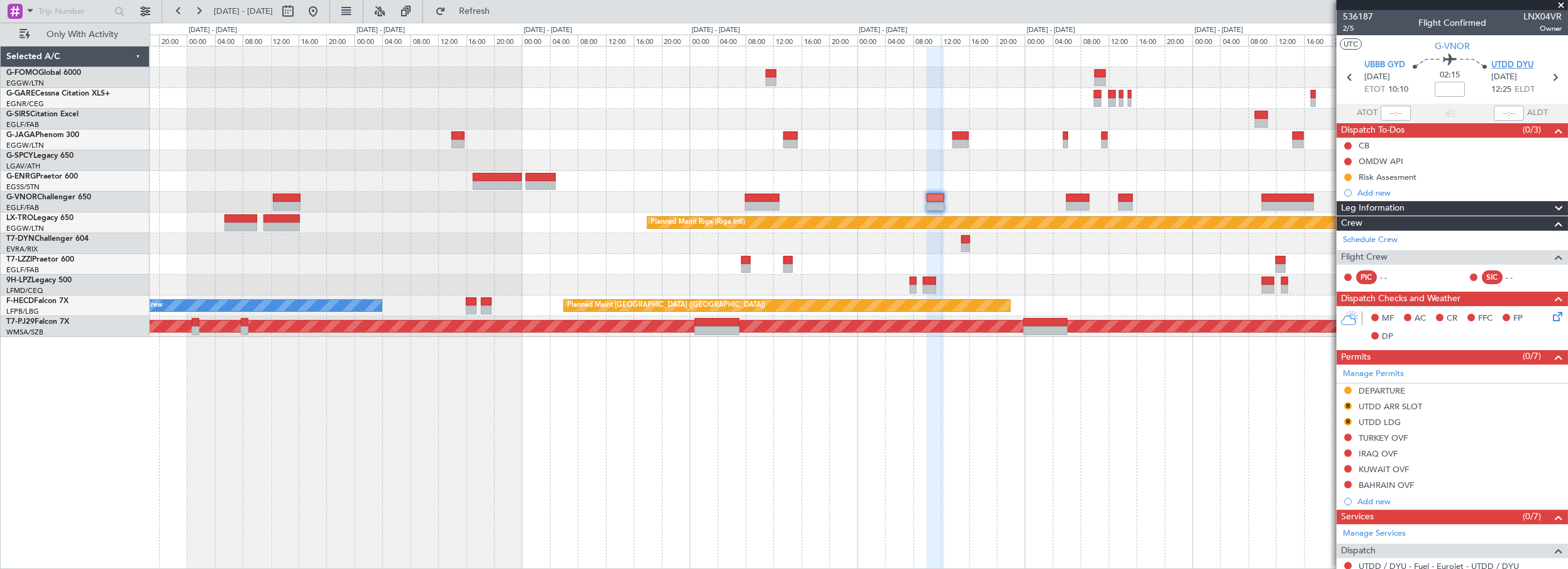
click at [1502, 63] on span "UTDD DYU" at bounding box center [1512, 66] width 42 height 13
click at [1351, 31] on span "2/5" at bounding box center [1358, 28] width 30 height 10
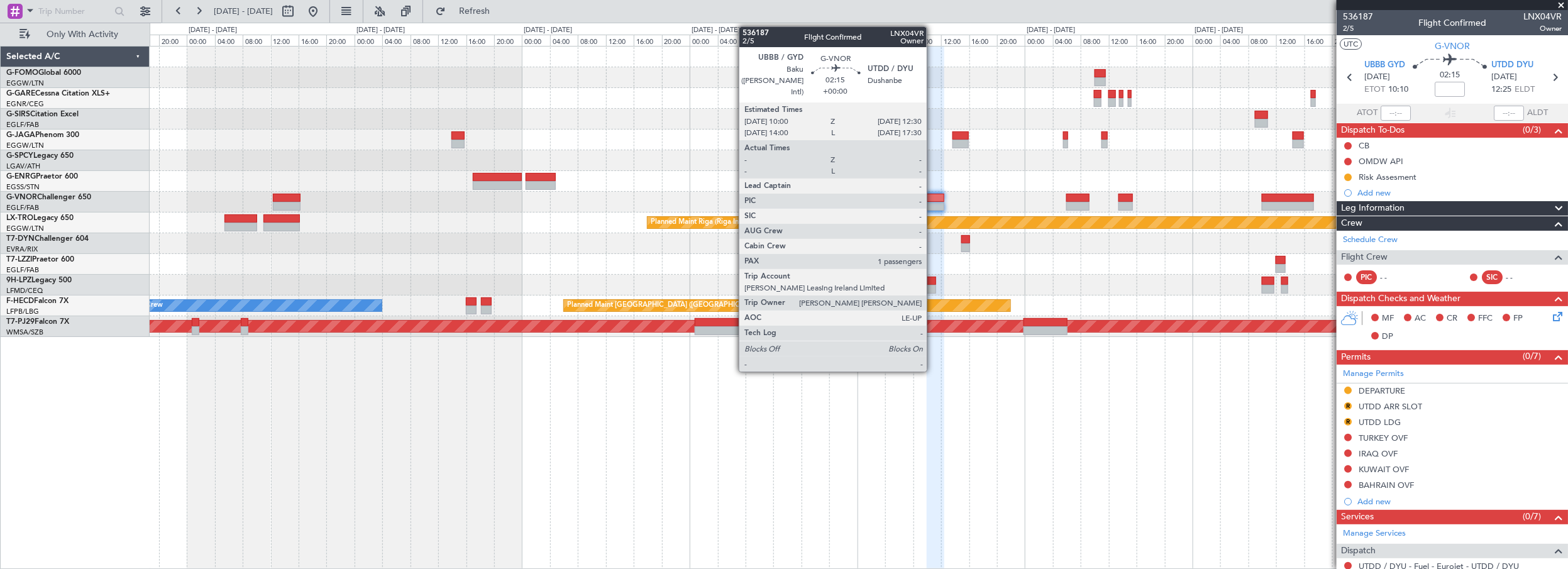
click at [933, 196] on div at bounding box center [935, 197] width 18 height 8
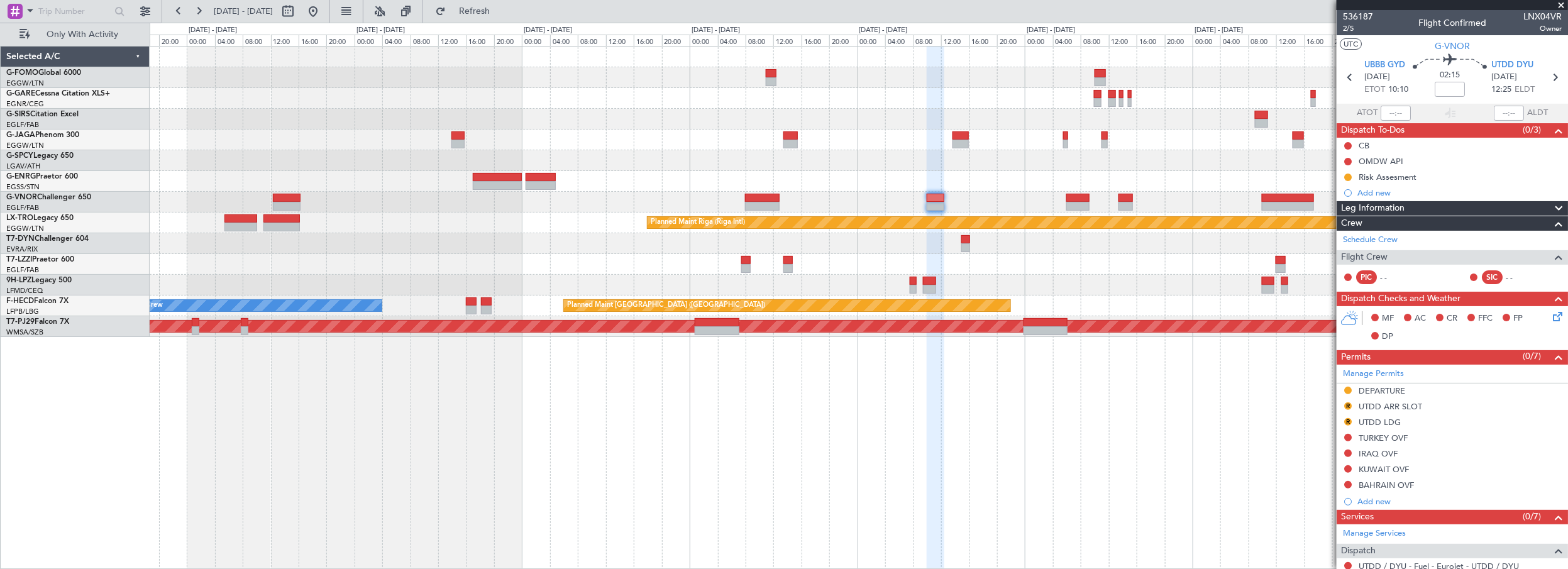
click at [940, 195] on div at bounding box center [935, 197] width 18 height 8
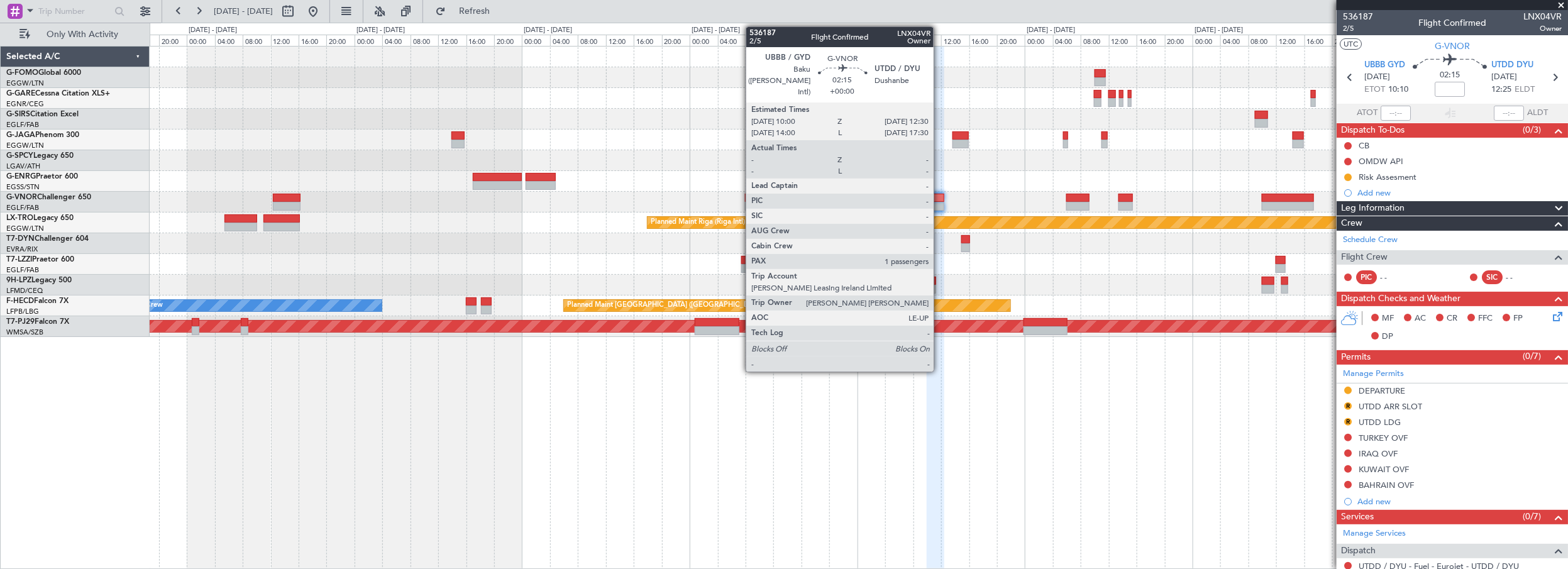
click at [939, 195] on div at bounding box center [935, 197] width 18 height 8
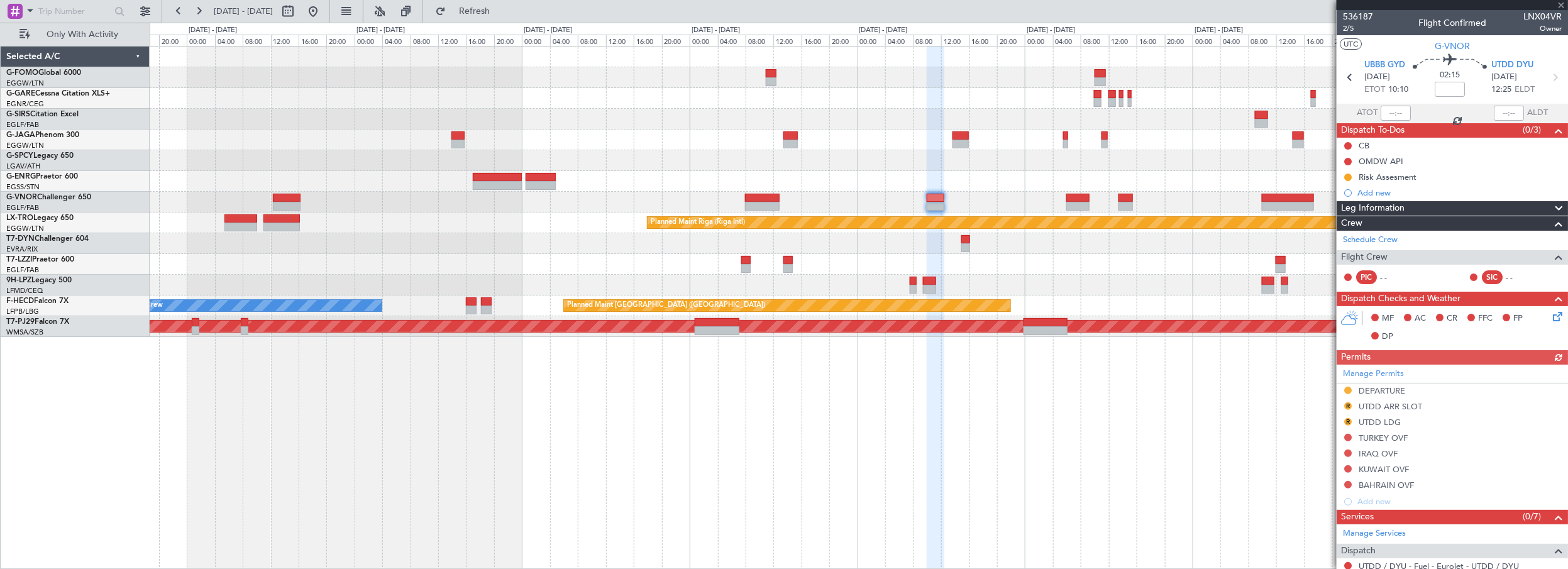
click at [939, 530] on div at bounding box center [935, 308] width 18 height 524
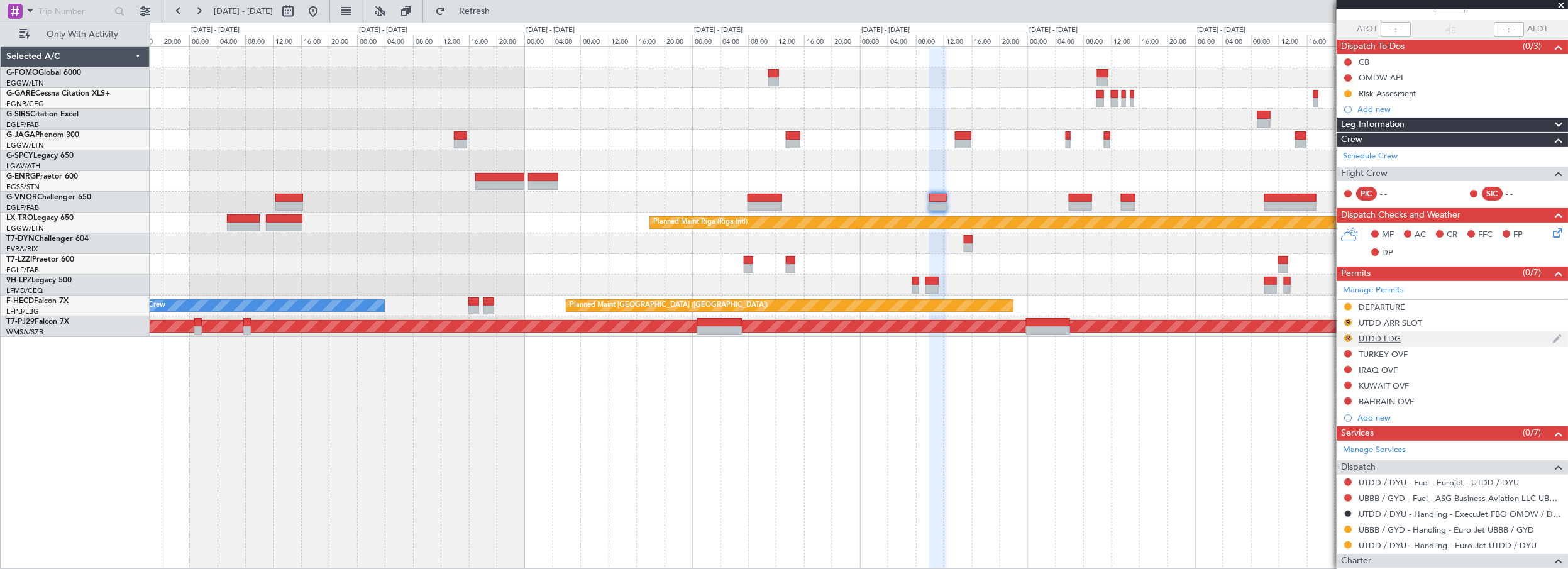
scroll to position [171, 0]
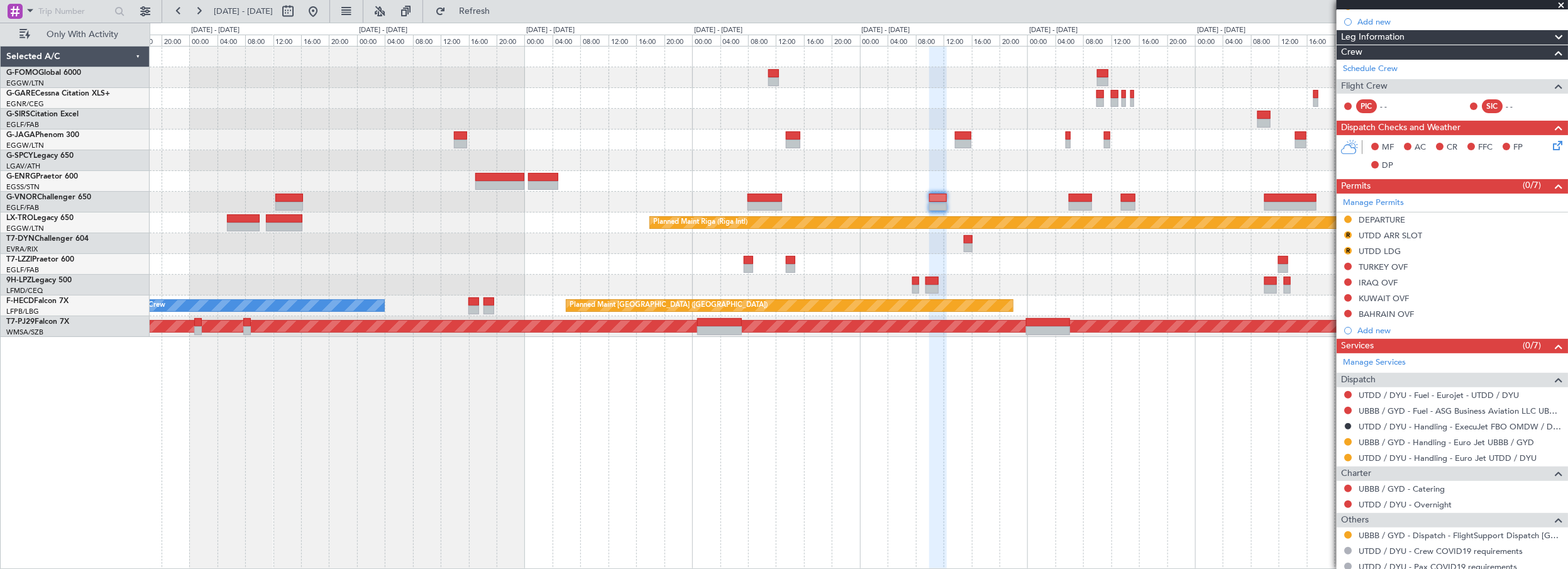
click at [1425, 238] on div "R UTDD ARR SLOT" at bounding box center [1452, 236] width 232 height 16
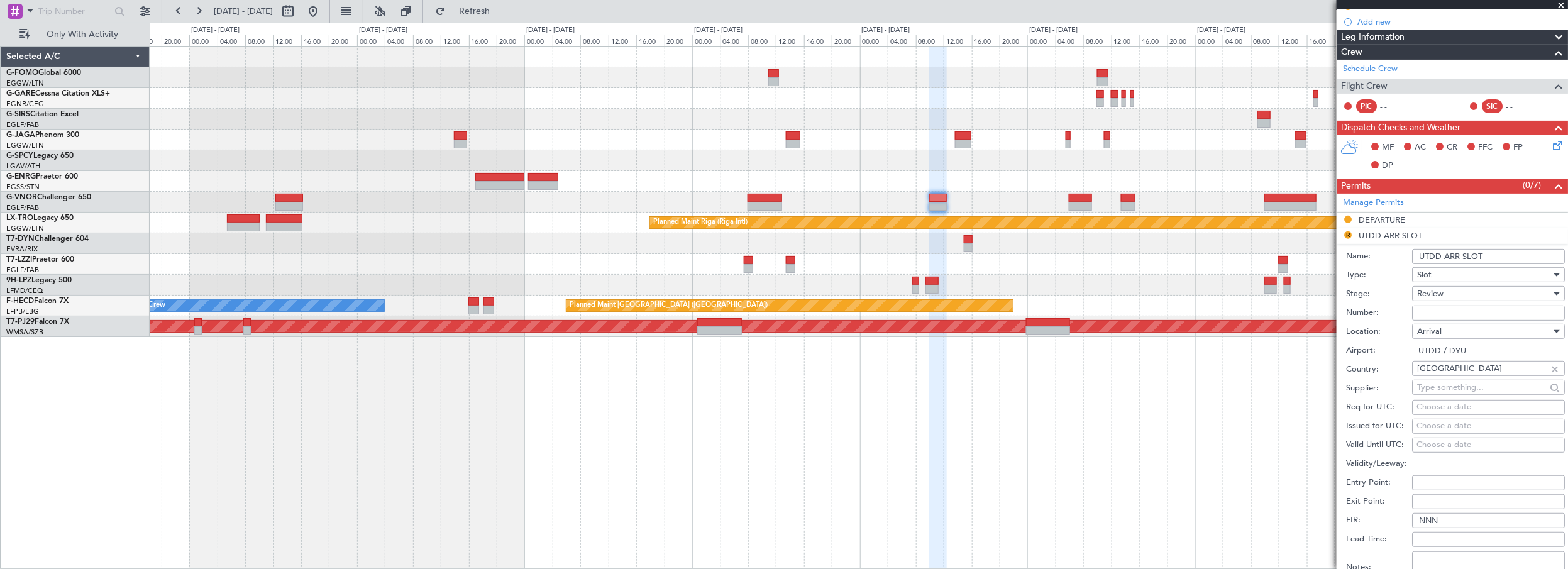
drag, startPoint x: 1482, startPoint y: 253, endPoint x: 1517, endPoint y: 257, distance: 35.2
click at [1483, 253] on input "UTDD ARR SLOT" at bounding box center [1489, 257] width 153 height 15
type input "UTDD ARR SLOT 1225z"
click at [1432, 291] on span "Review" at bounding box center [1430, 293] width 26 height 11
click at [1440, 380] on span "Requested" at bounding box center [1484, 374] width 133 height 19
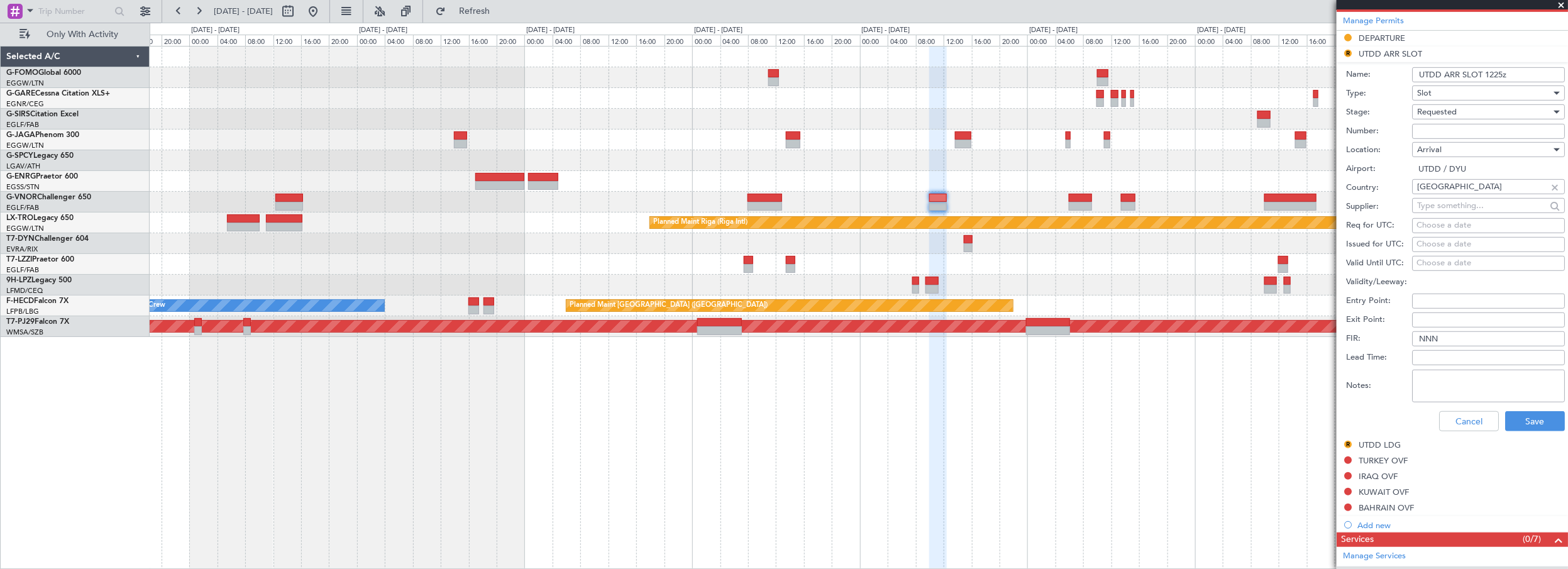
scroll to position [457, 0]
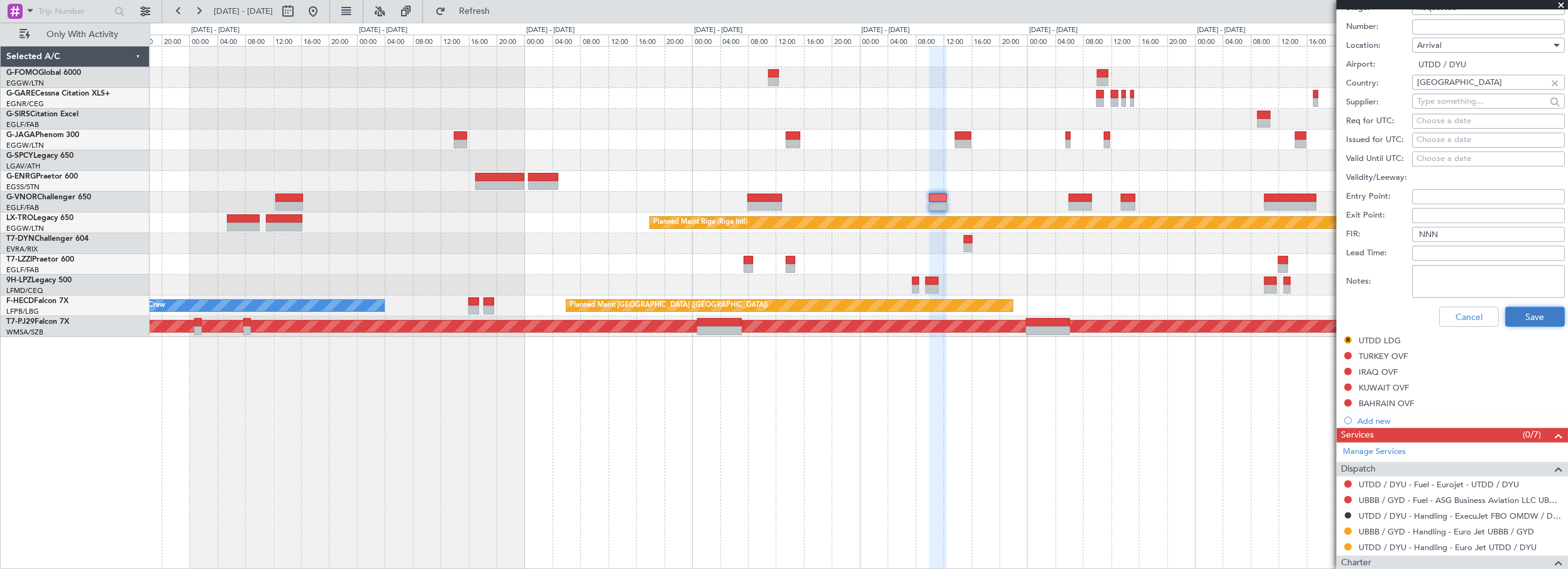
click at [1511, 313] on button "Save" at bounding box center [1535, 318] width 60 height 20
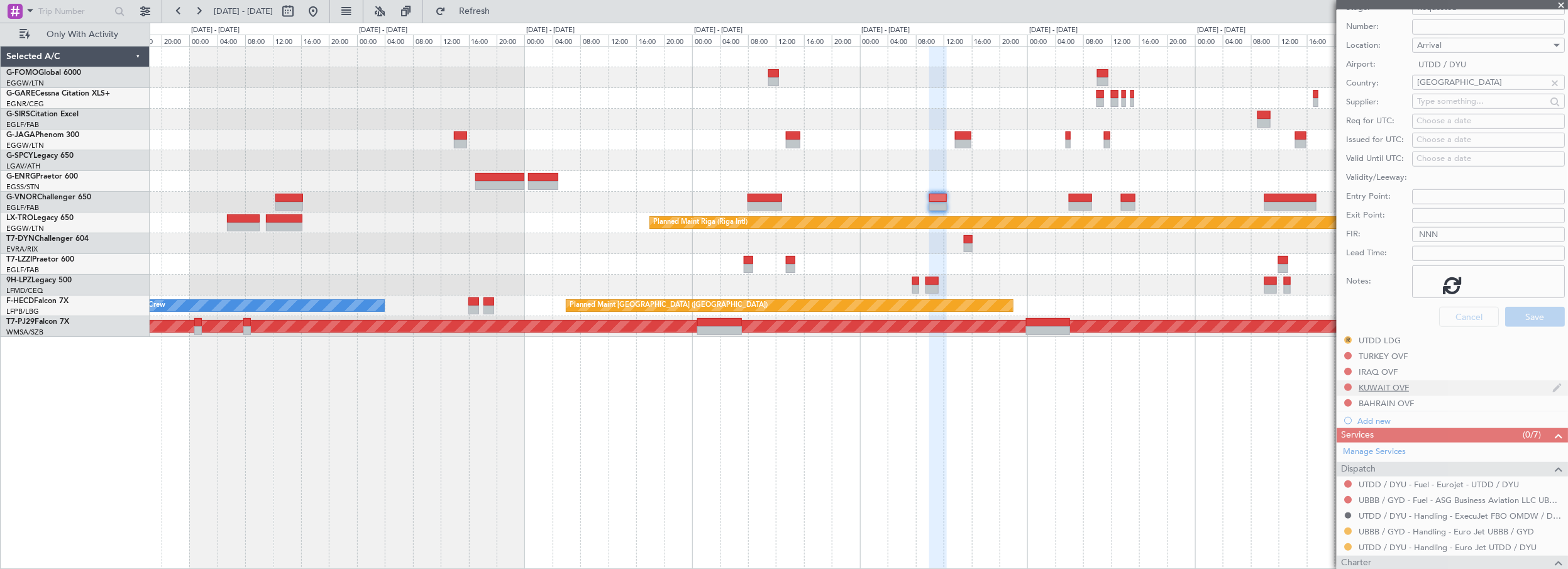
scroll to position [82, 0]
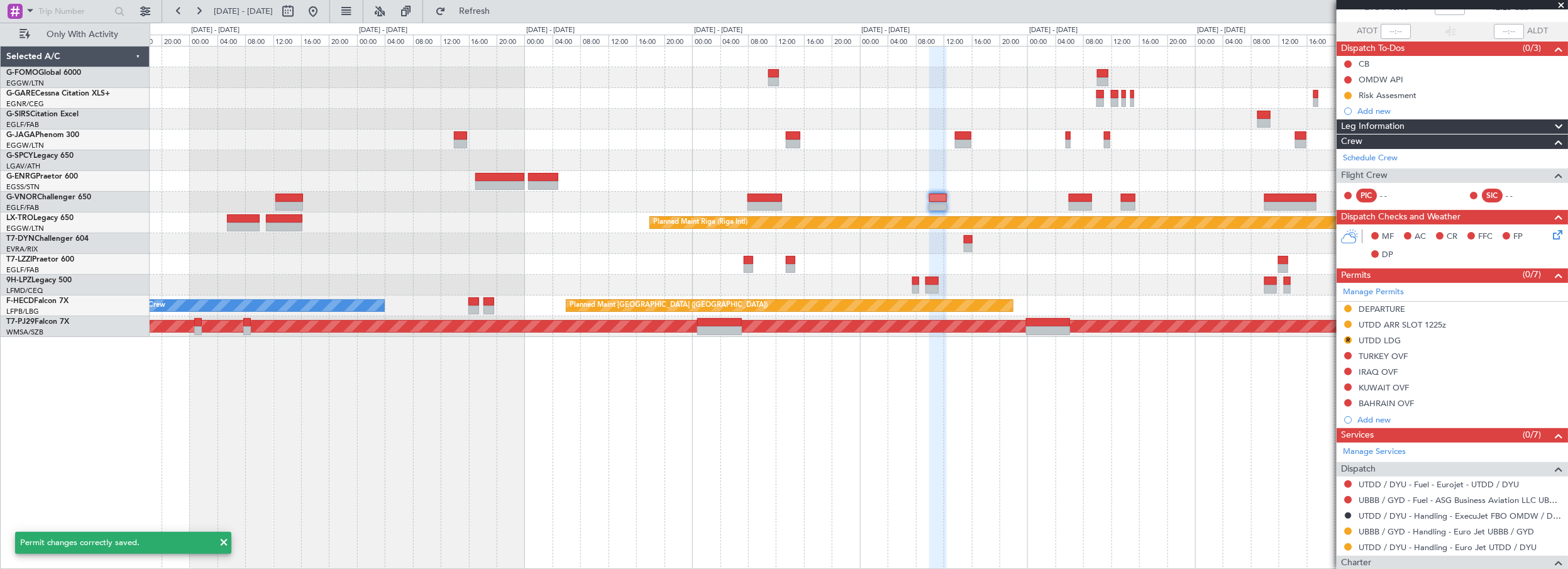
click at [1351, 340] on button "R" at bounding box center [1348, 340] width 7 height 7
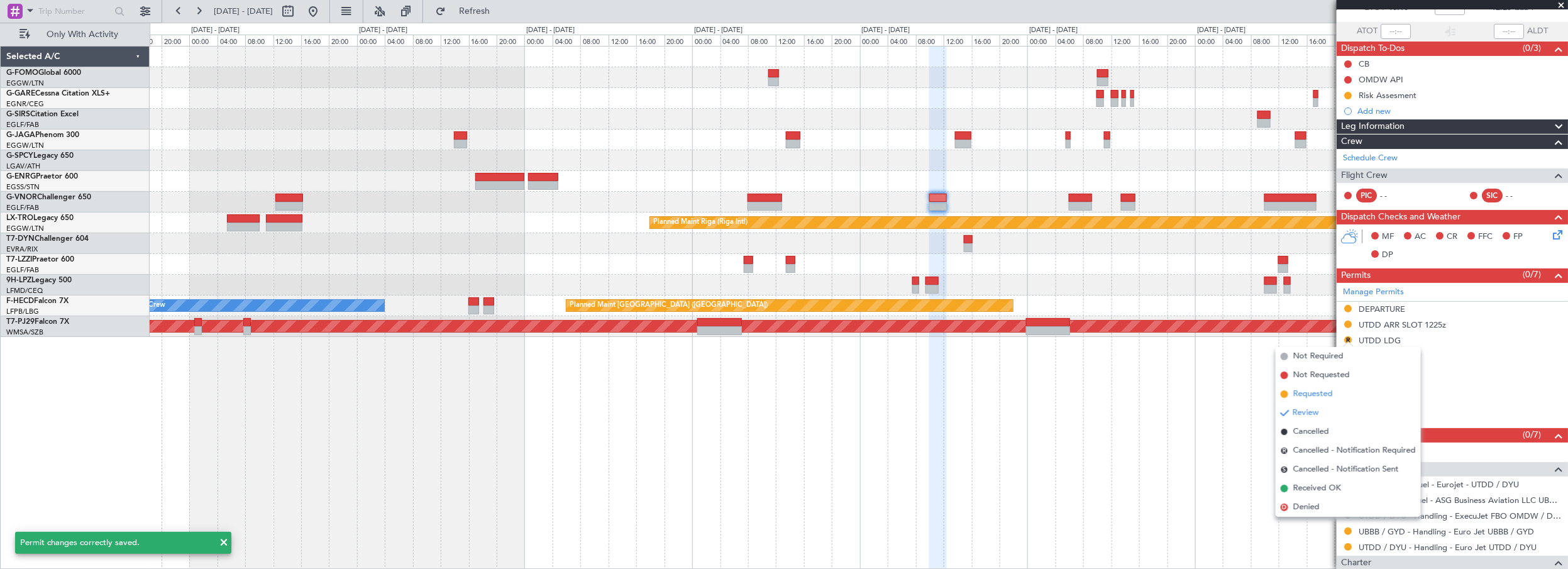
click at [1316, 397] on span "Requested" at bounding box center [1313, 395] width 40 height 13
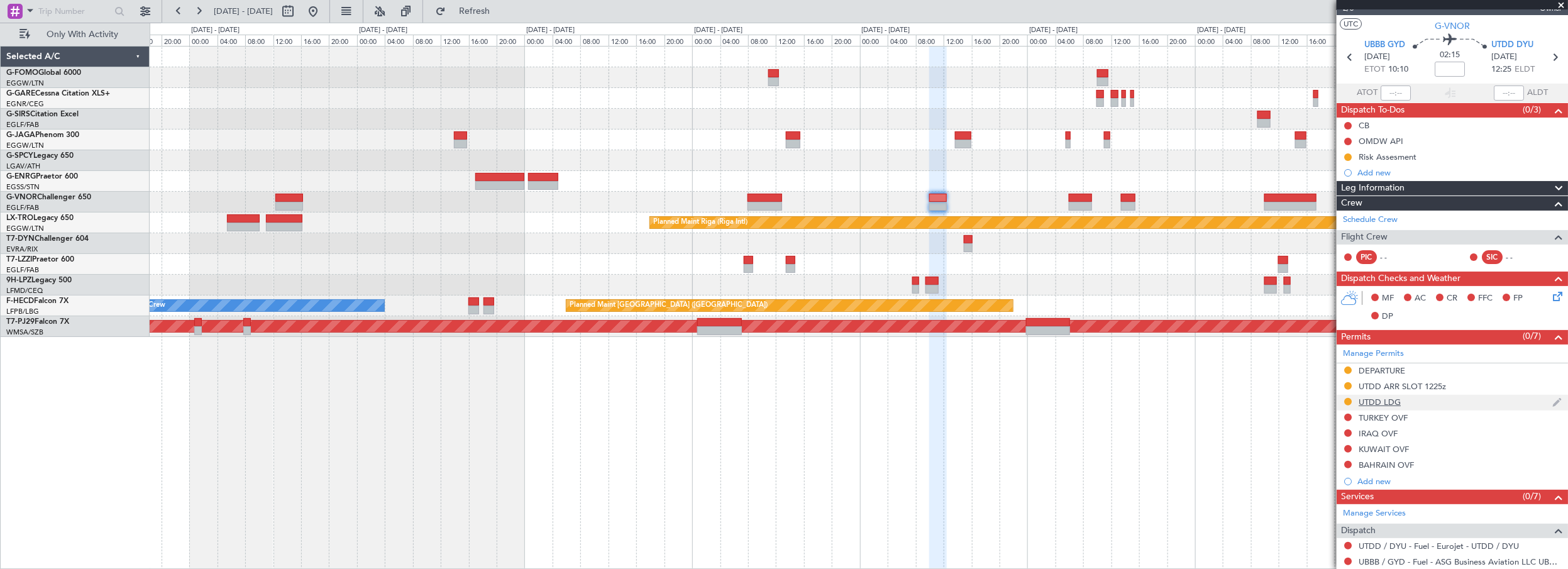
scroll to position [0, 0]
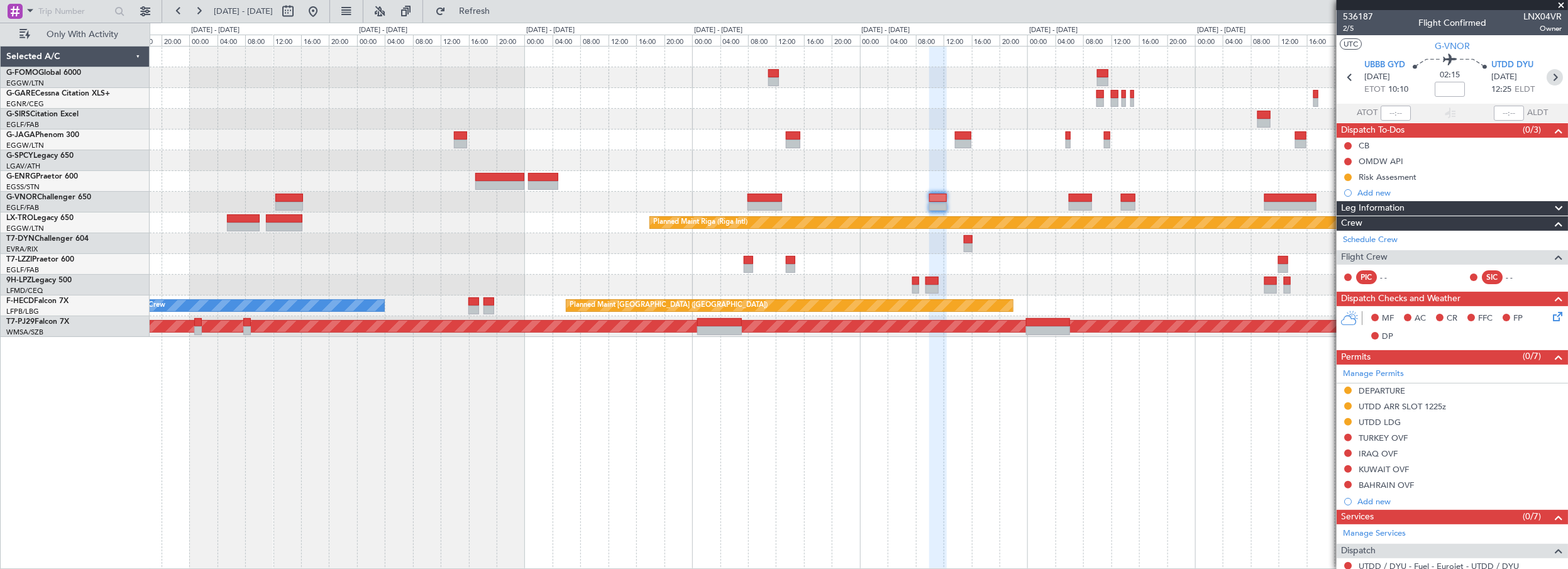
click at [1549, 76] on icon at bounding box center [1555, 77] width 17 height 17
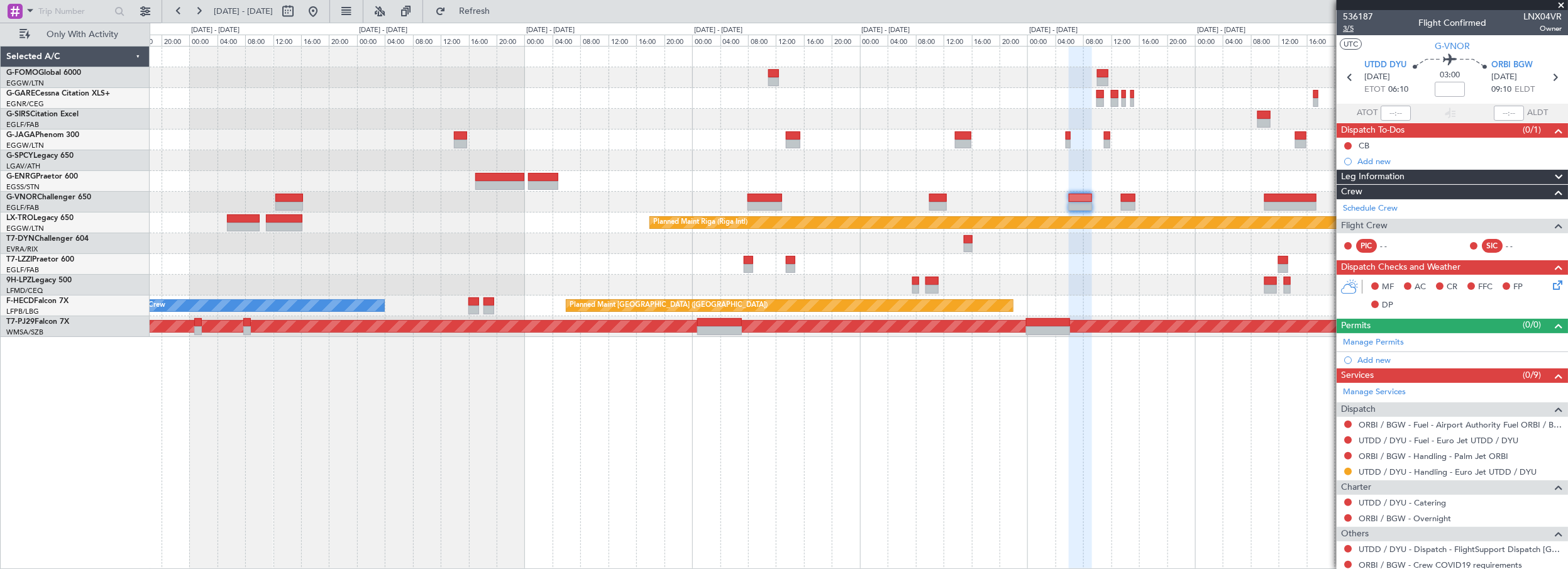
click at [1350, 29] on span "3/5" at bounding box center [1358, 28] width 30 height 10
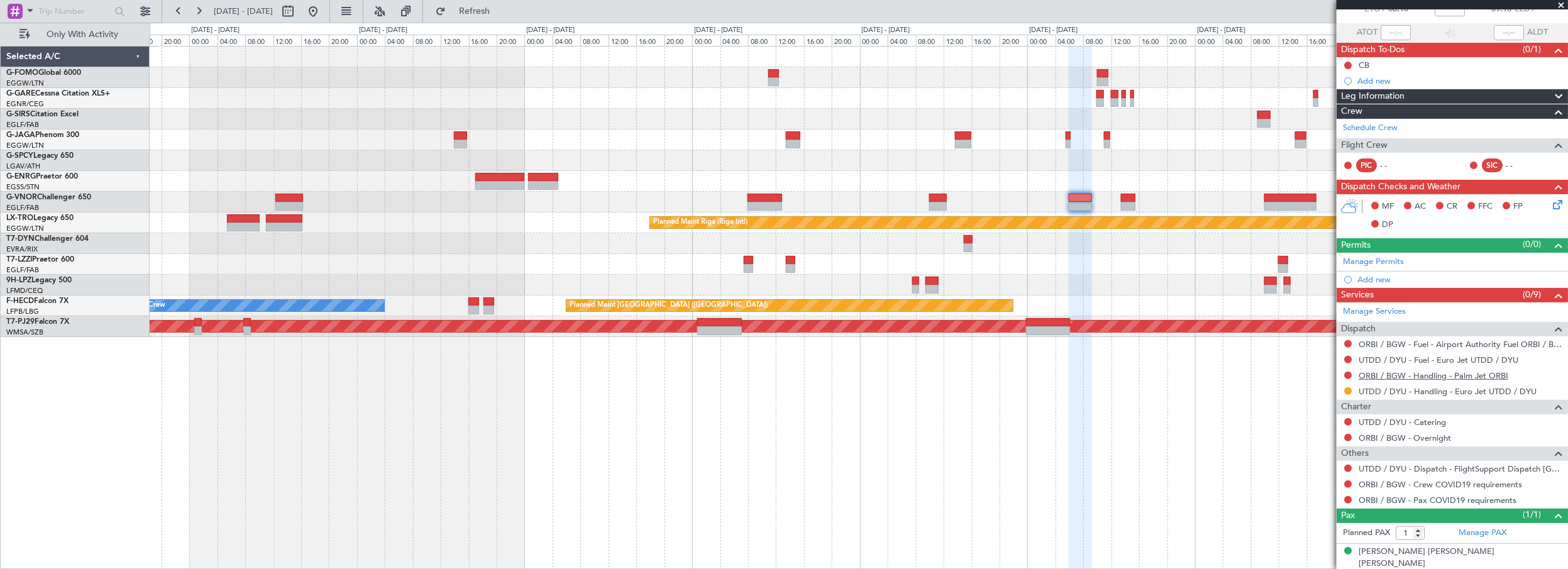
click at [1413, 375] on link "ORBI / BGW - Handling - Palm Jet ORBI" at bounding box center [1433, 375] width 150 height 10
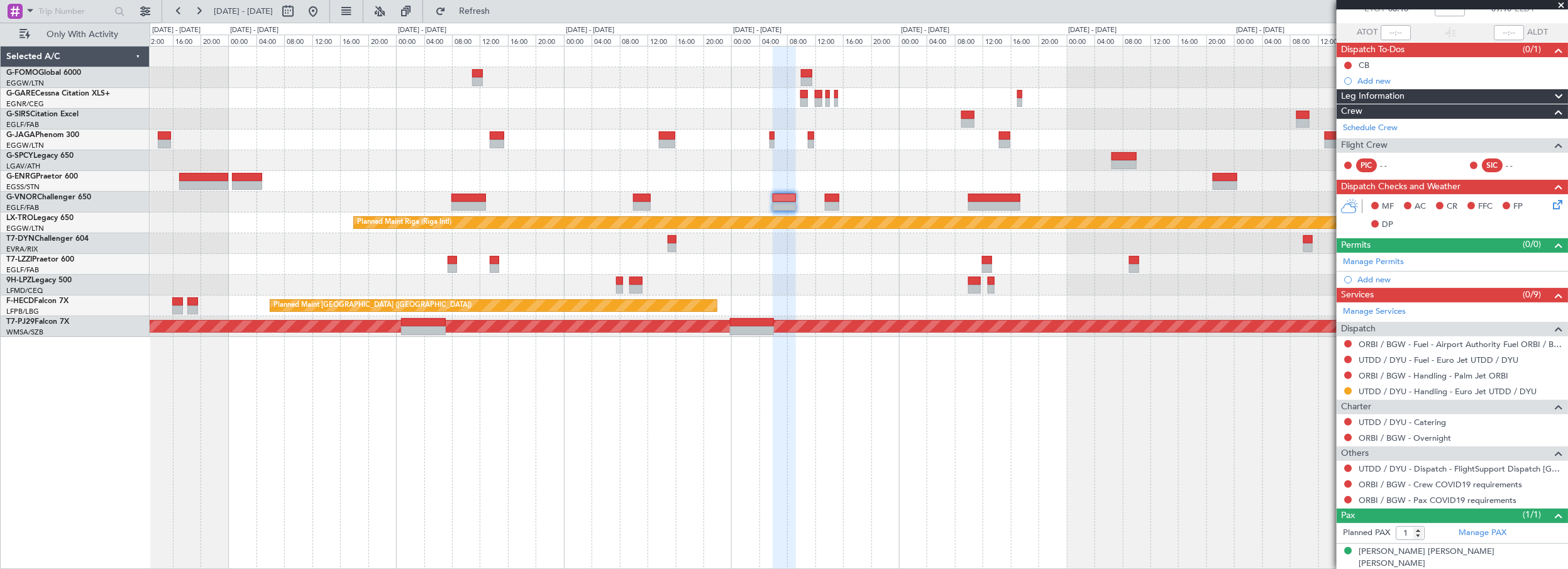
click at [872, 275] on div "Planned Maint Oxford (Kidlington) Planned Maint Riga (Riga Intl) Planned Maint …" at bounding box center [859, 192] width 1418 height 291
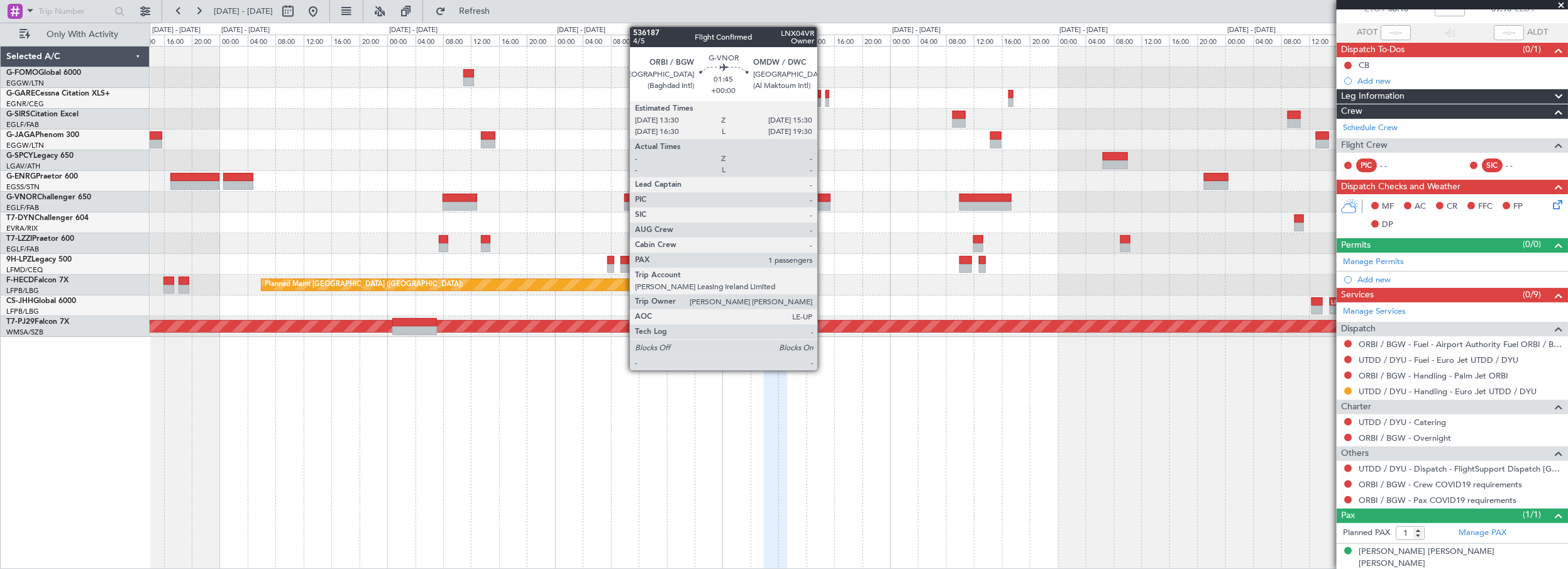
click at [824, 196] on div at bounding box center [824, 197] width 15 height 8
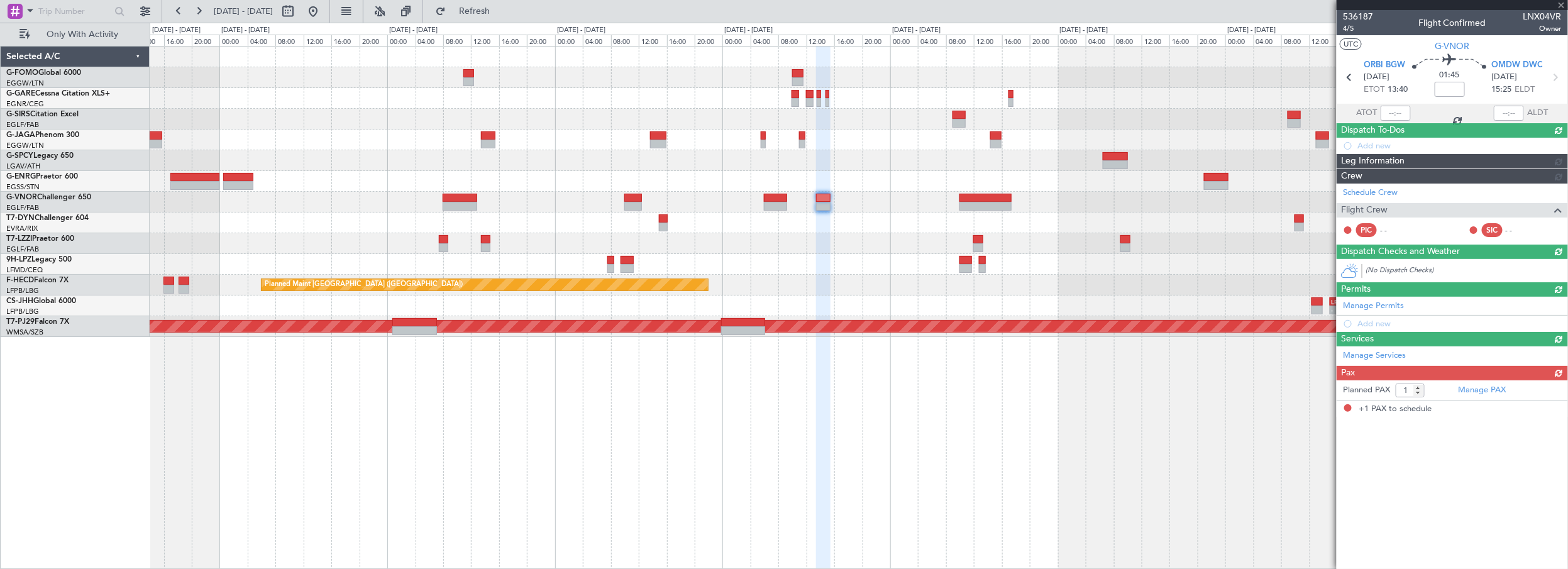
scroll to position [0, 0]
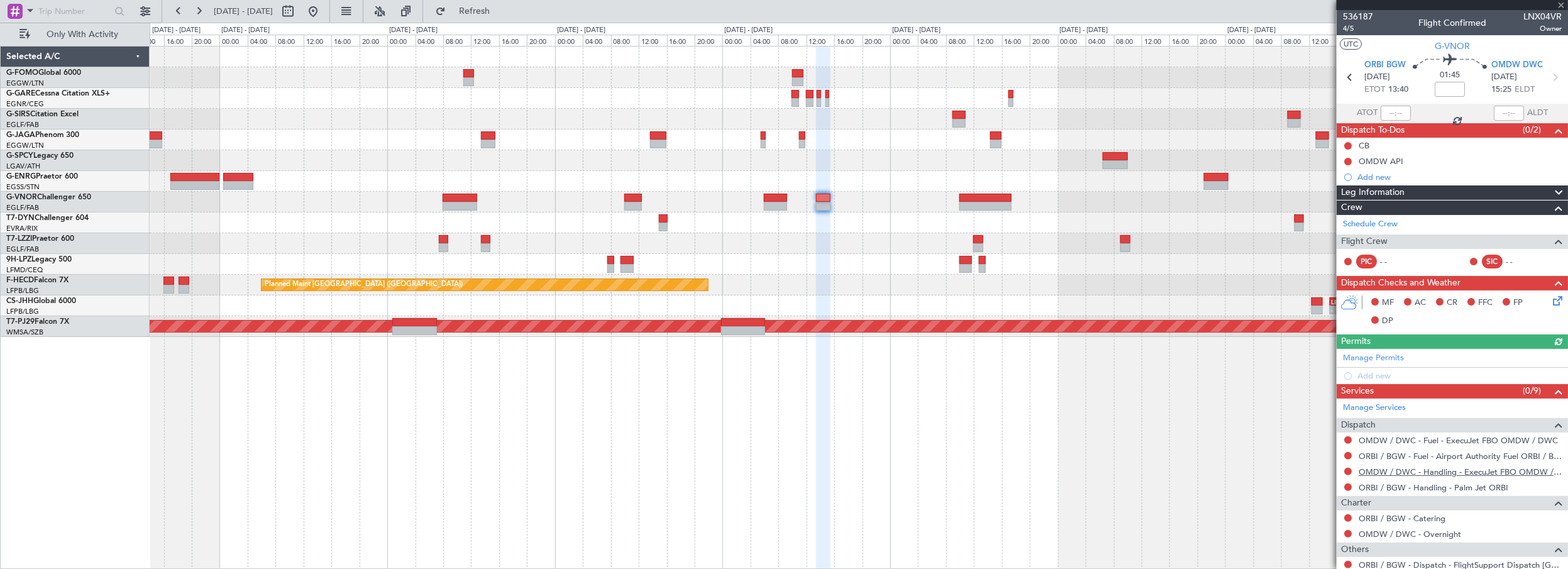
click at [1449, 469] on link "OMDW / DWC - Handling - ExecuJet FBO OMDW / DWC" at bounding box center [1460, 471] width 203 height 10
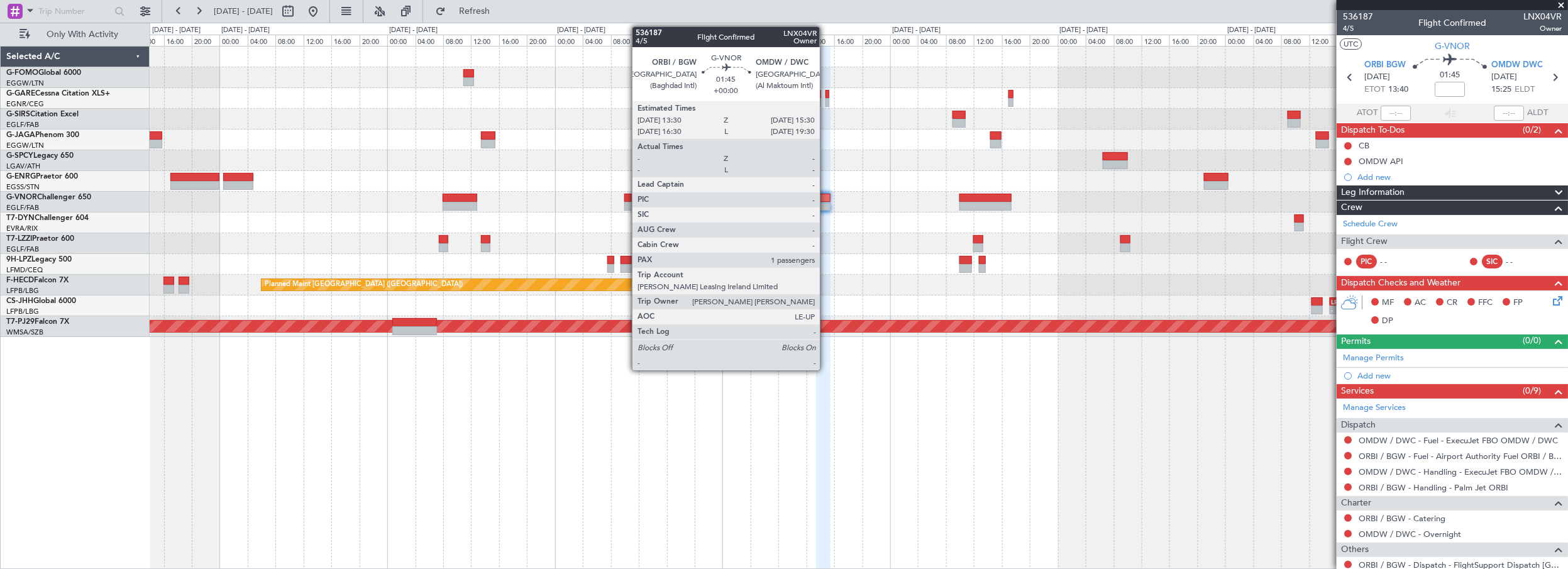
click at [826, 199] on div at bounding box center [824, 197] width 15 height 8
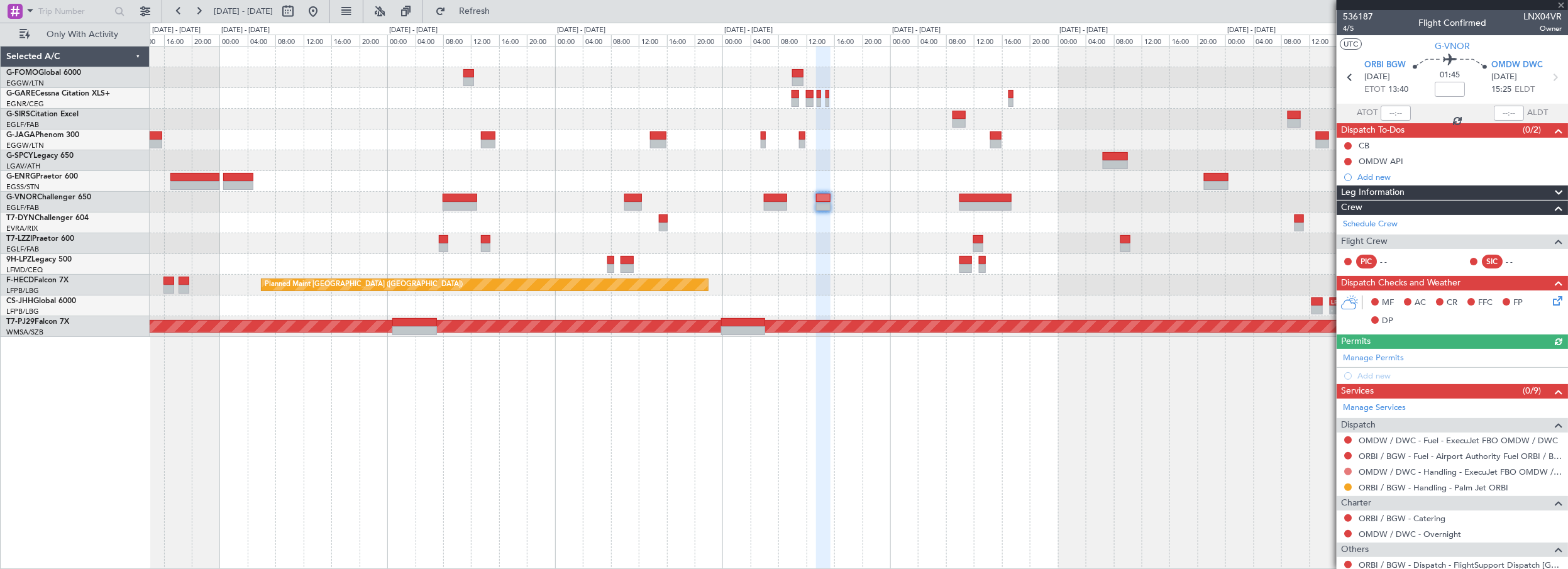
click at [1349, 469] on button at bounding box center [1348, 472] width 7 height 7
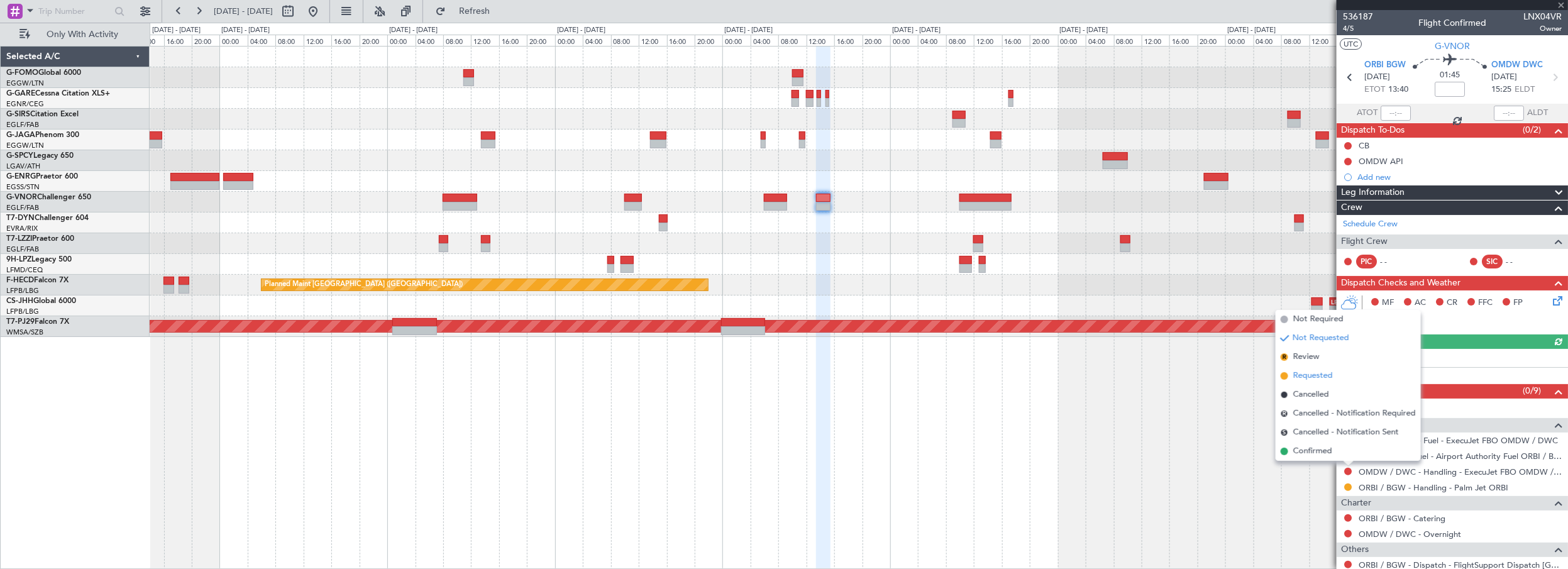
click at [1315, 378] on span "Requested" at bounding box center [1313, 376] width 40 height 13
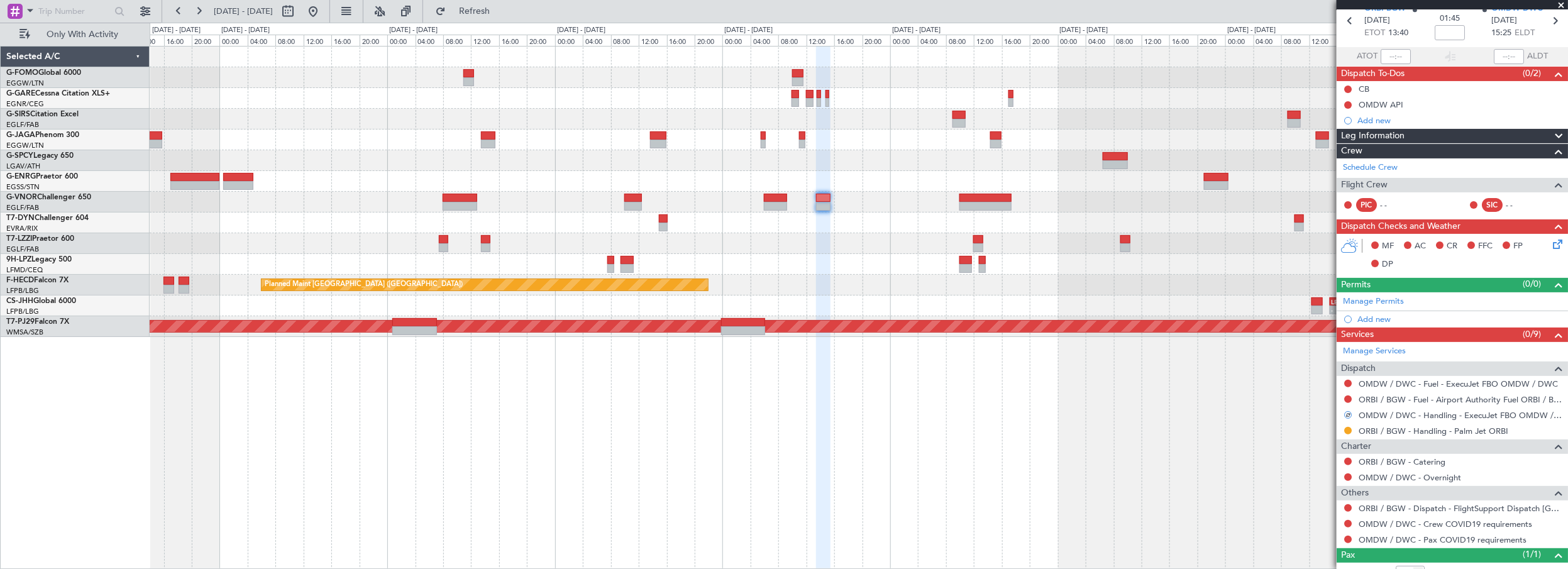
scroll to position [96, 0]
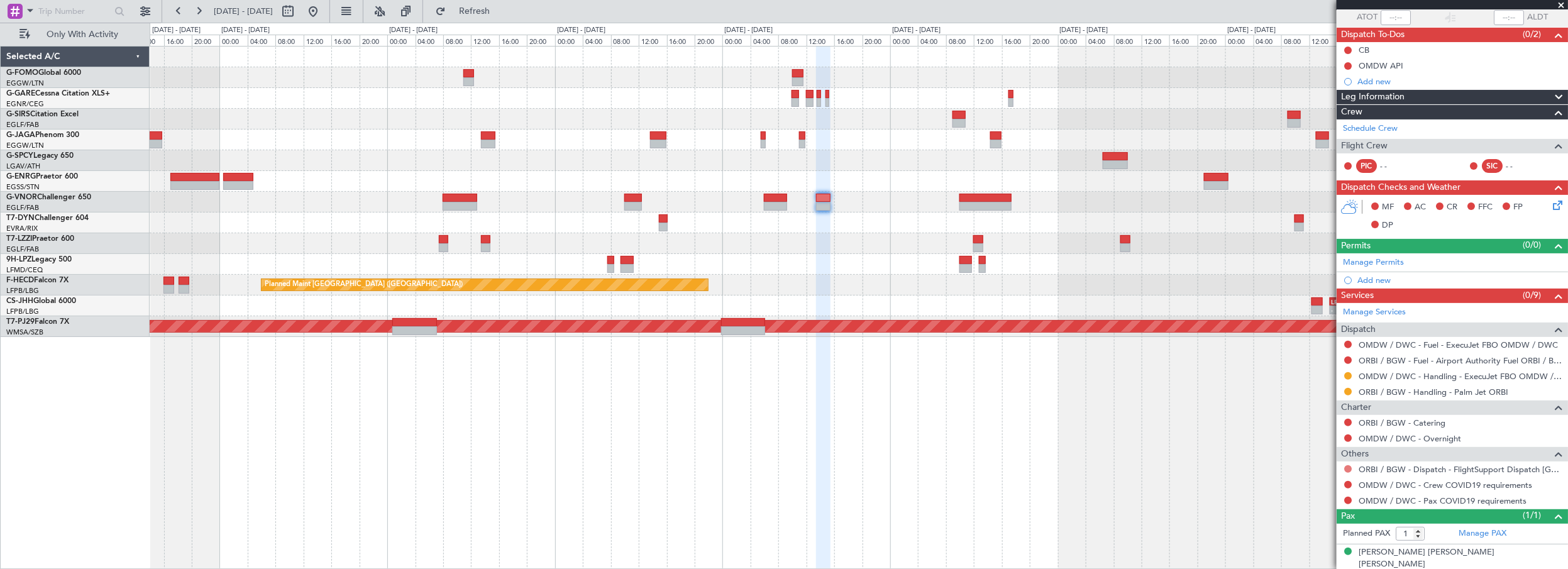
click at [1348, 466] on button at bounding box center [1348, 469] width 7 height 7
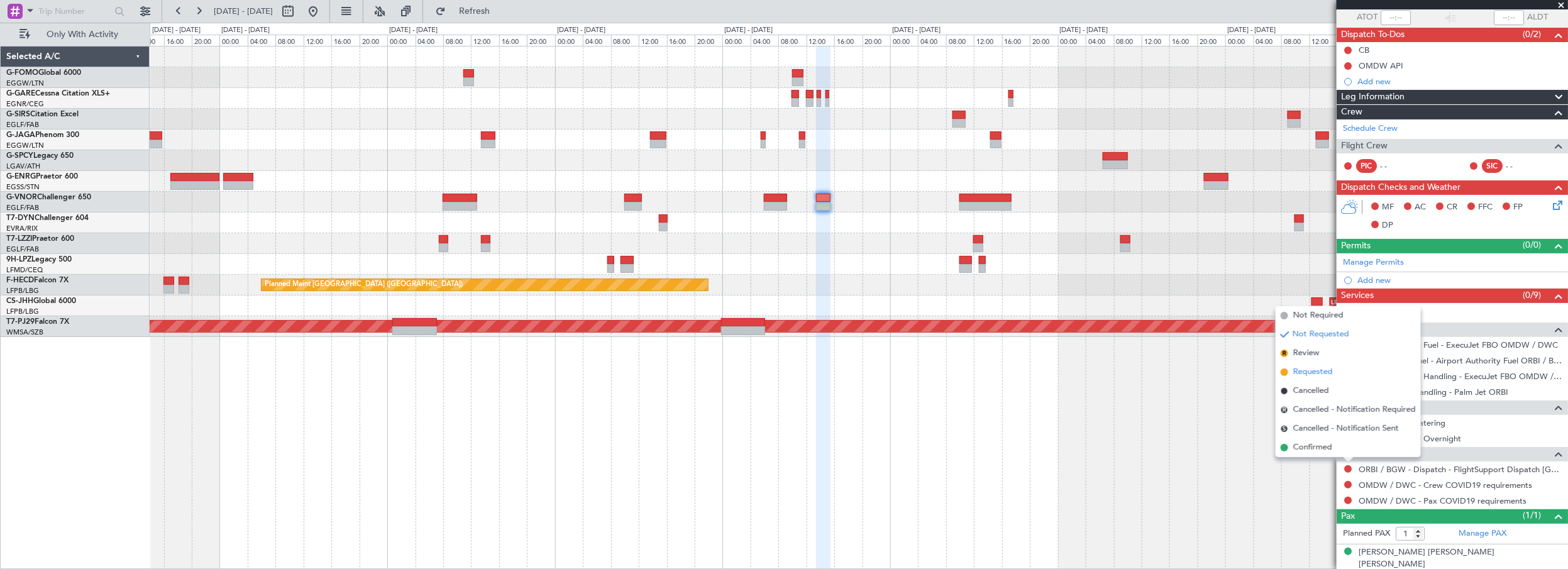
click at [1319, 372] on span "Requested" at bounding box center [1313, 373] width 40 height 13
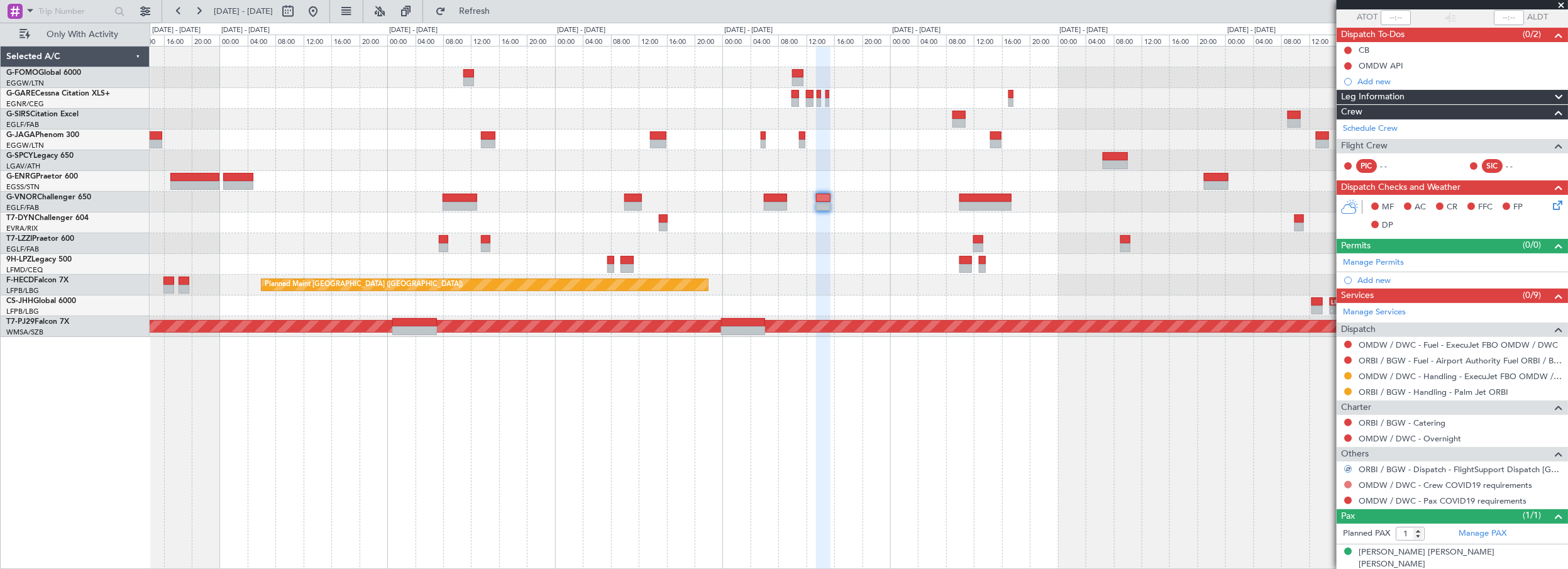
click at [1347, 482] on button at bounding box center [1348, 485] width 7 height 7
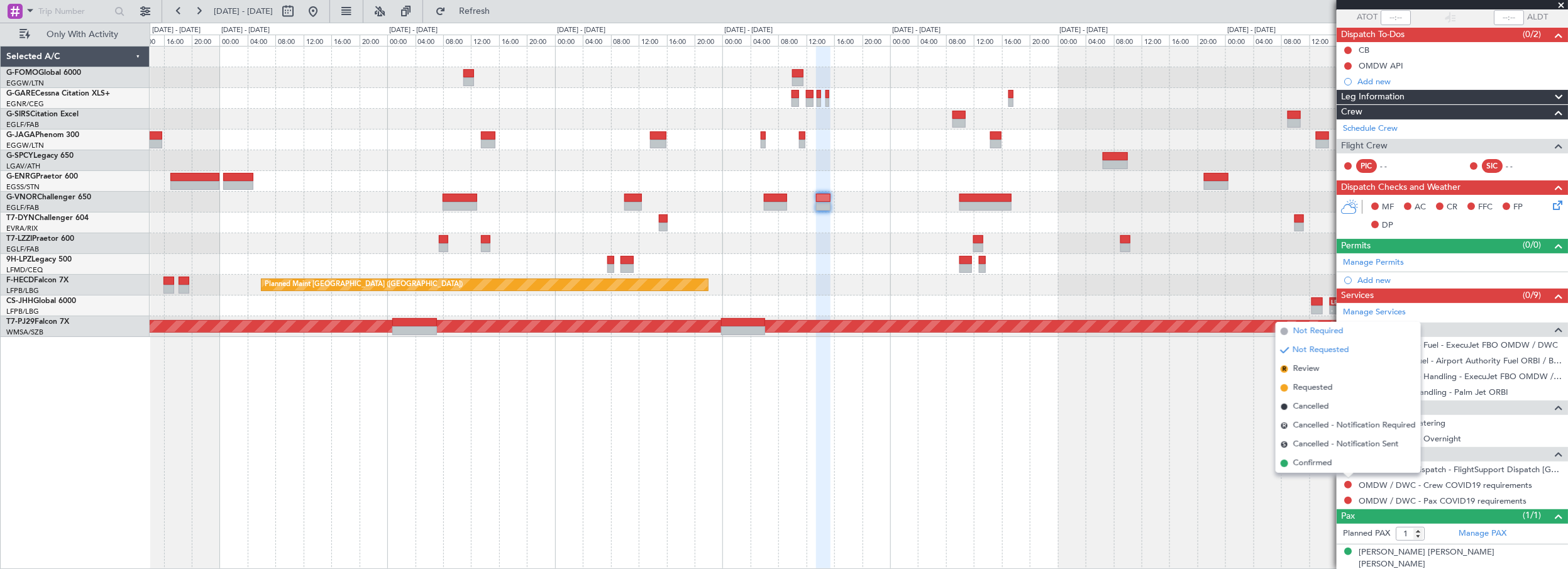
click at [1332, 331] on span "Not Required" at bounding box center [1319, 332] width 50 height 13
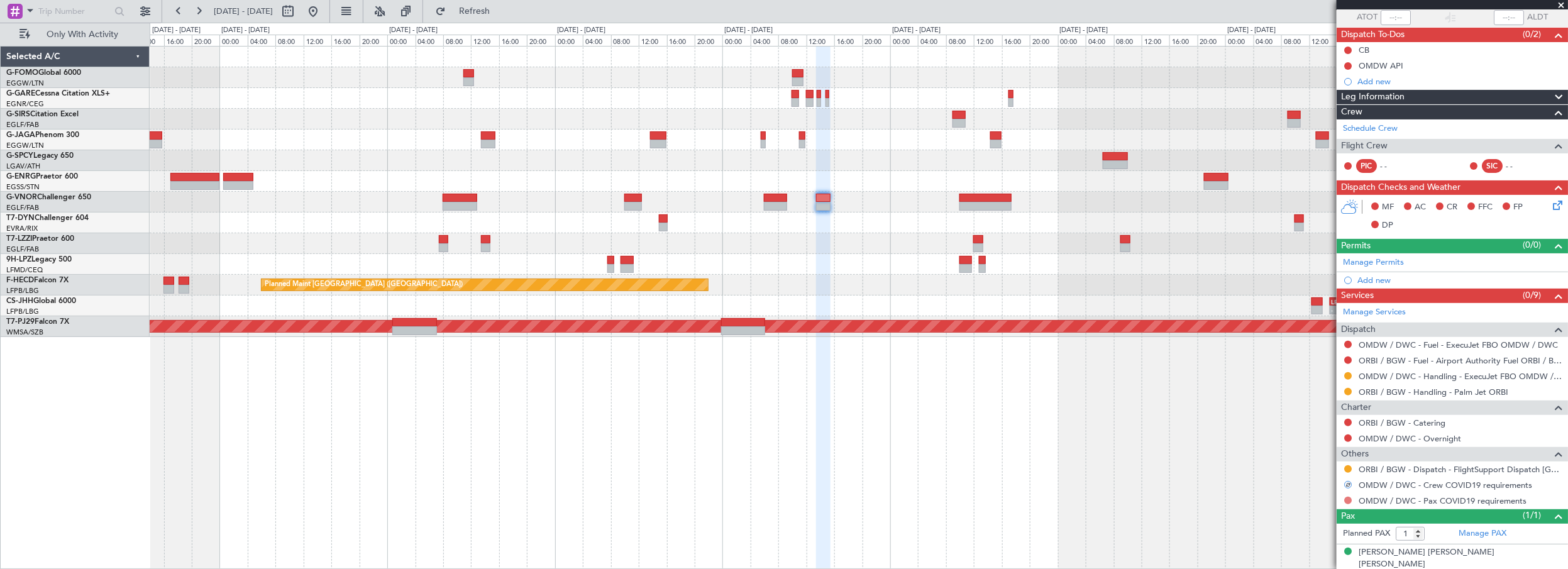
click at [1347, 497] on button at bounding box center [1348, 501] width 7 height 7
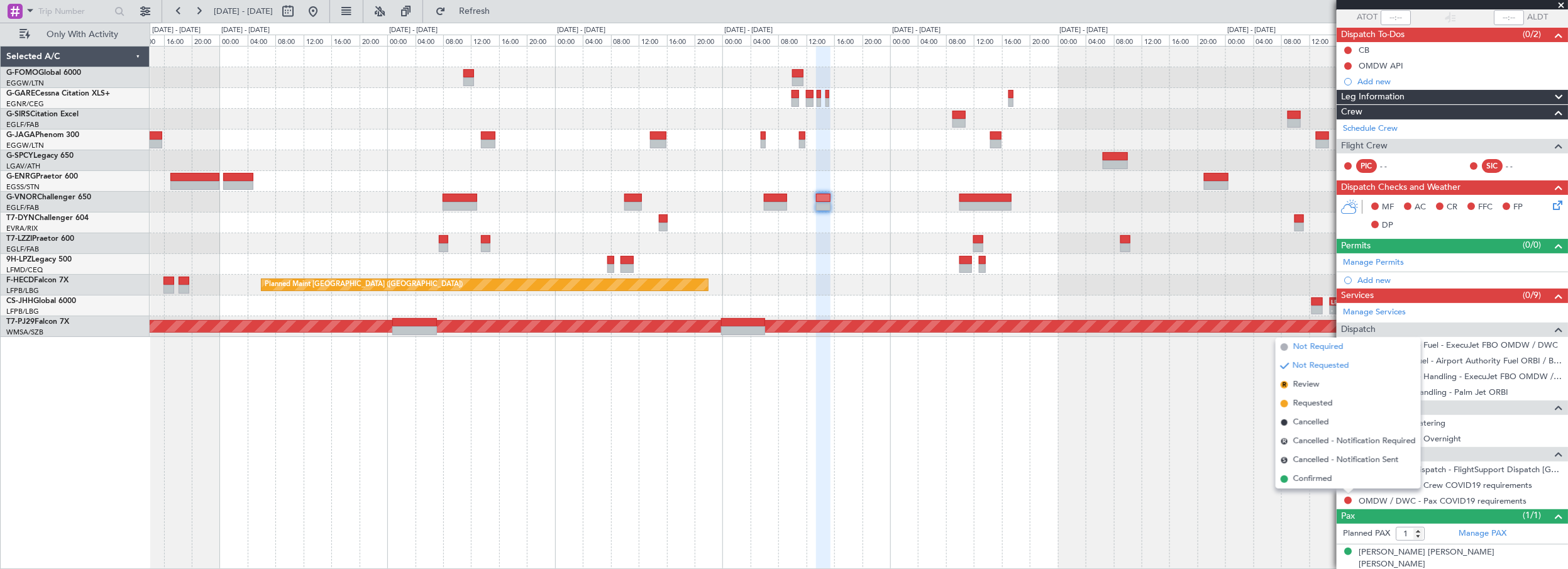
click at [1325, 348] on span "Not Required" at bounding box center [1319, 347] width 50 height 13
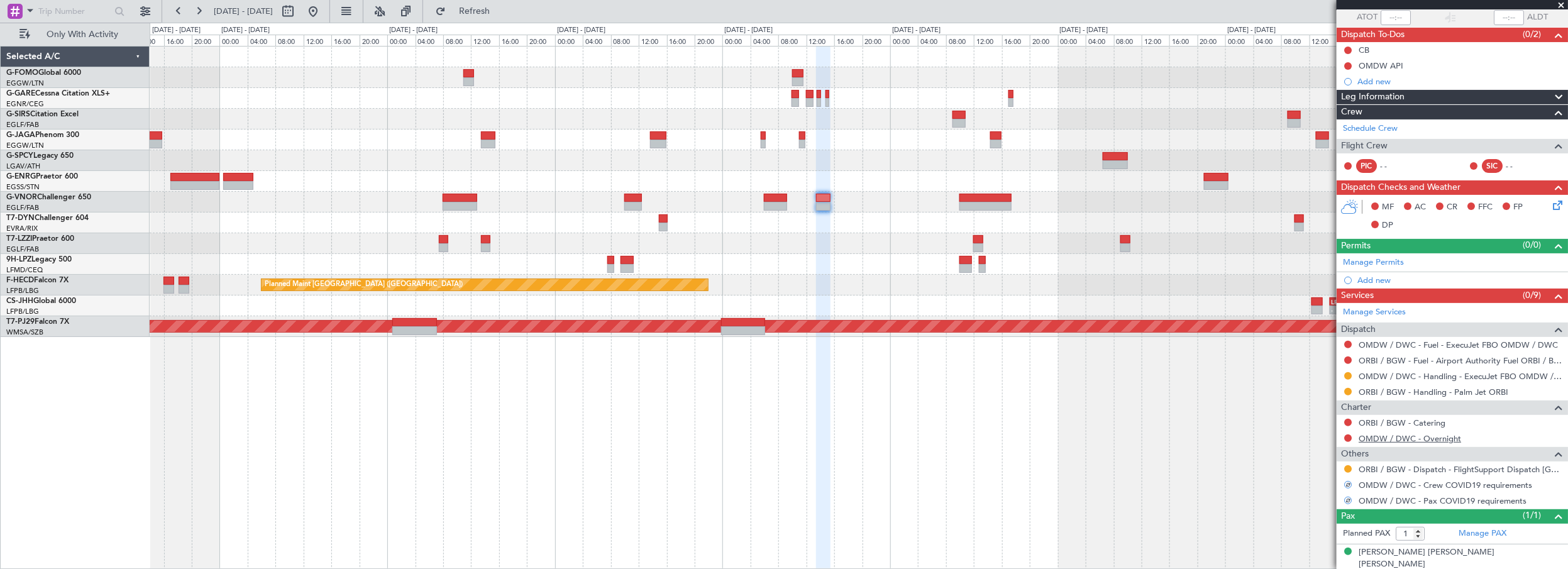
scroll to position [0, 0]
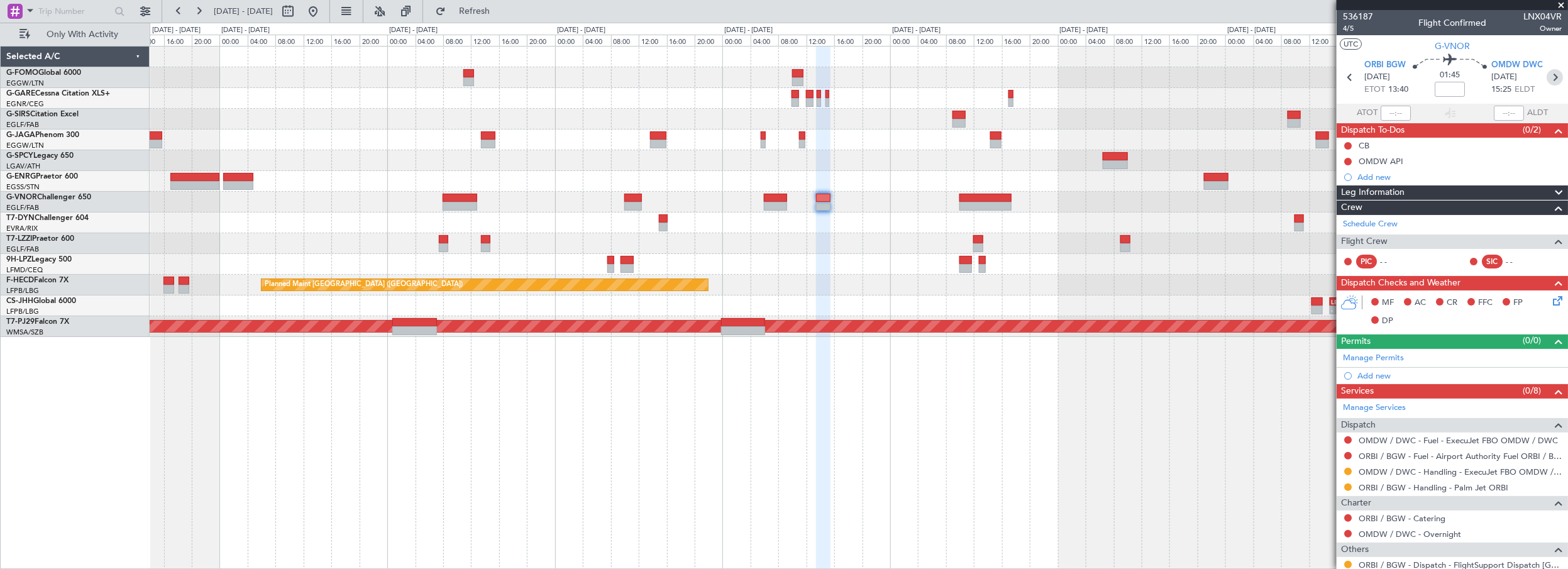
click at [1552, 71] on icon at bounding box center [1555, 77] width 17 height 17
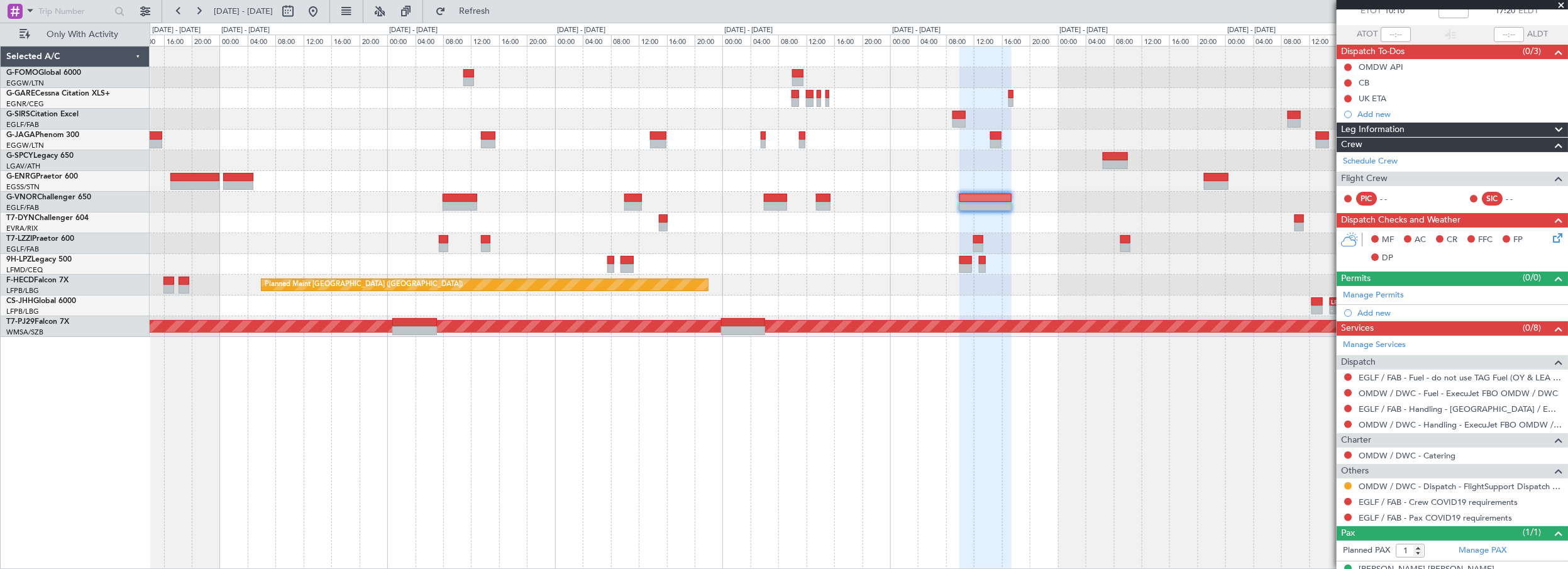
scroll to position [96, 0]
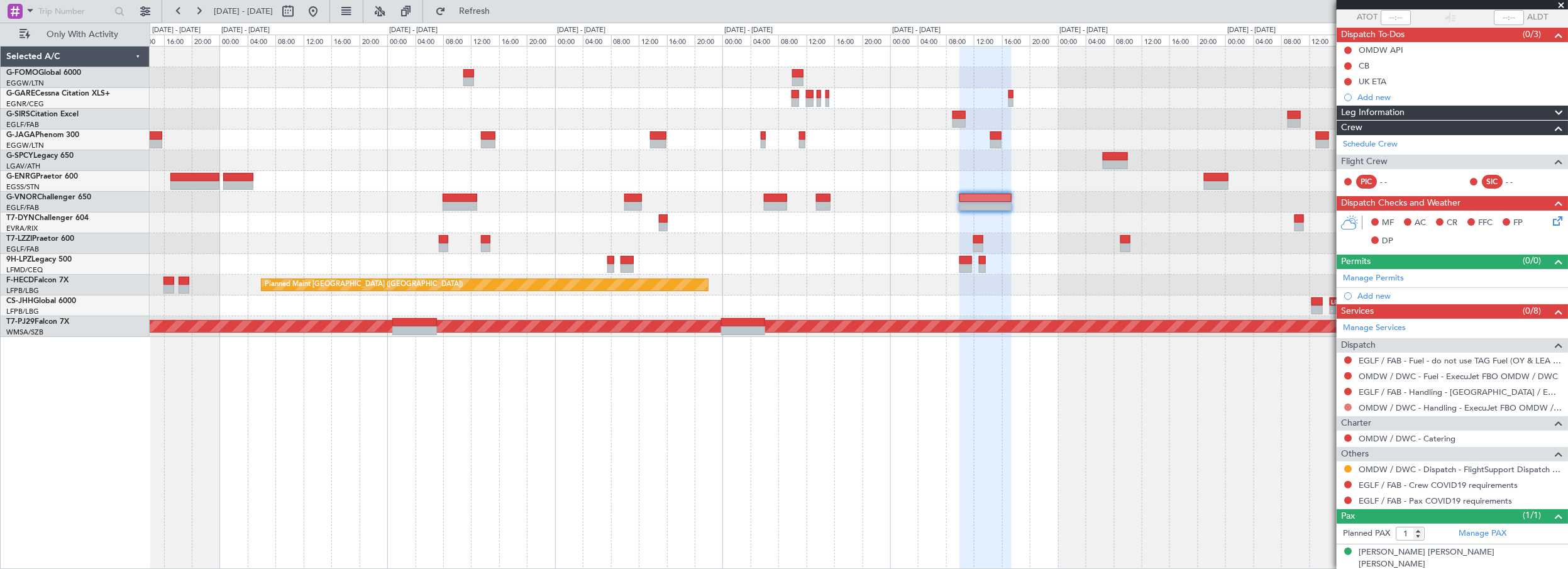
click at [1345, 405] on button at bounding box center [1348, 408] width 7 height 7
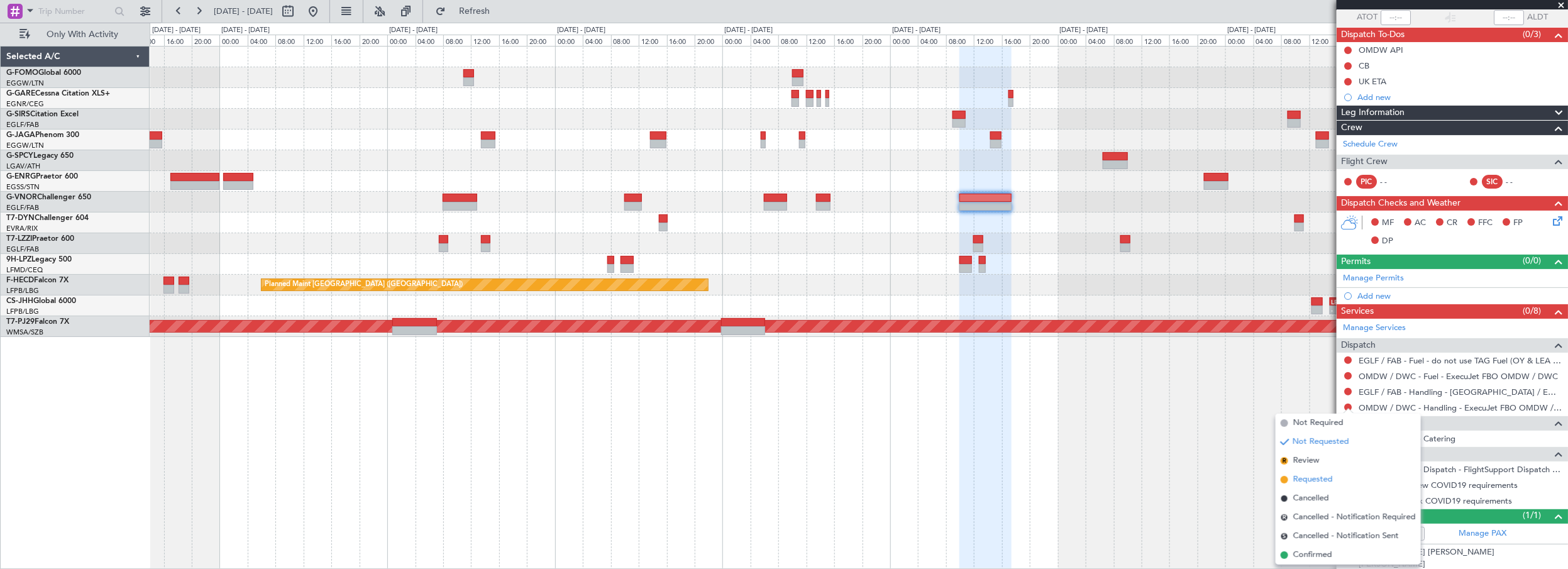
click at [1325, 483] on span "Requested" at bounding box center [1313, 481] width 40 height 13
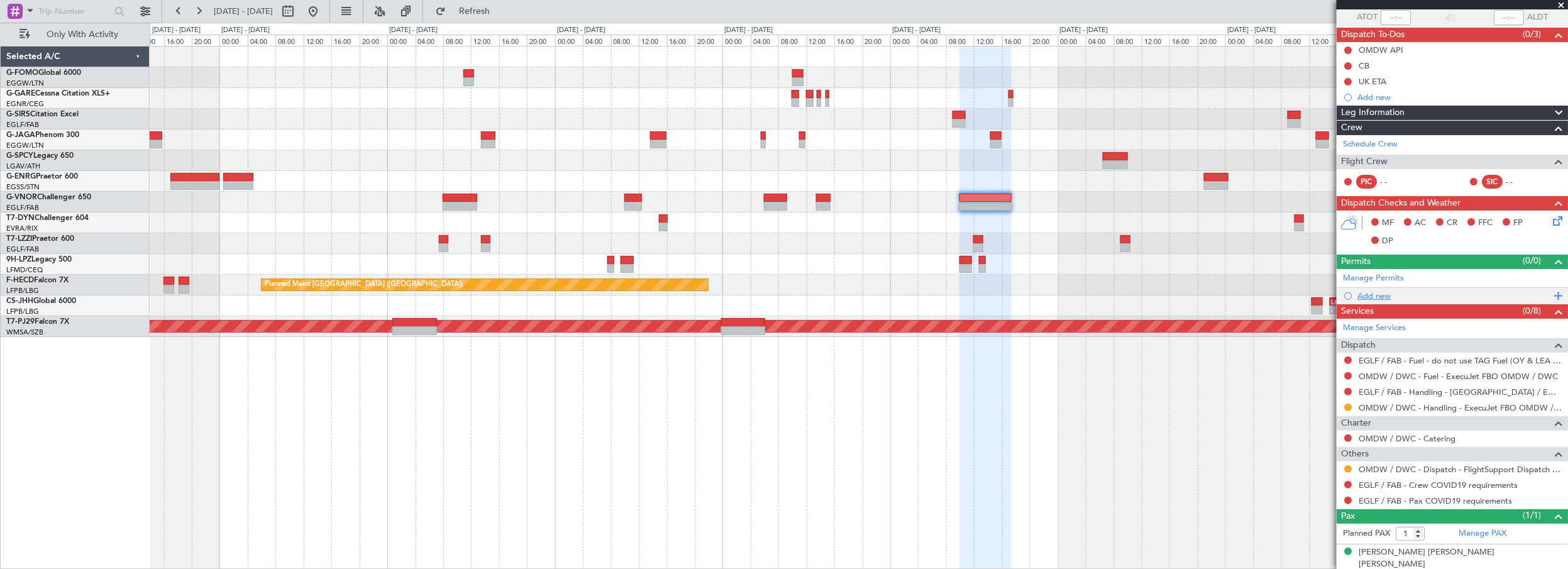
click at [1372, 295] on div "Add new" at bounding box center [1454, 295] width 193 height 10
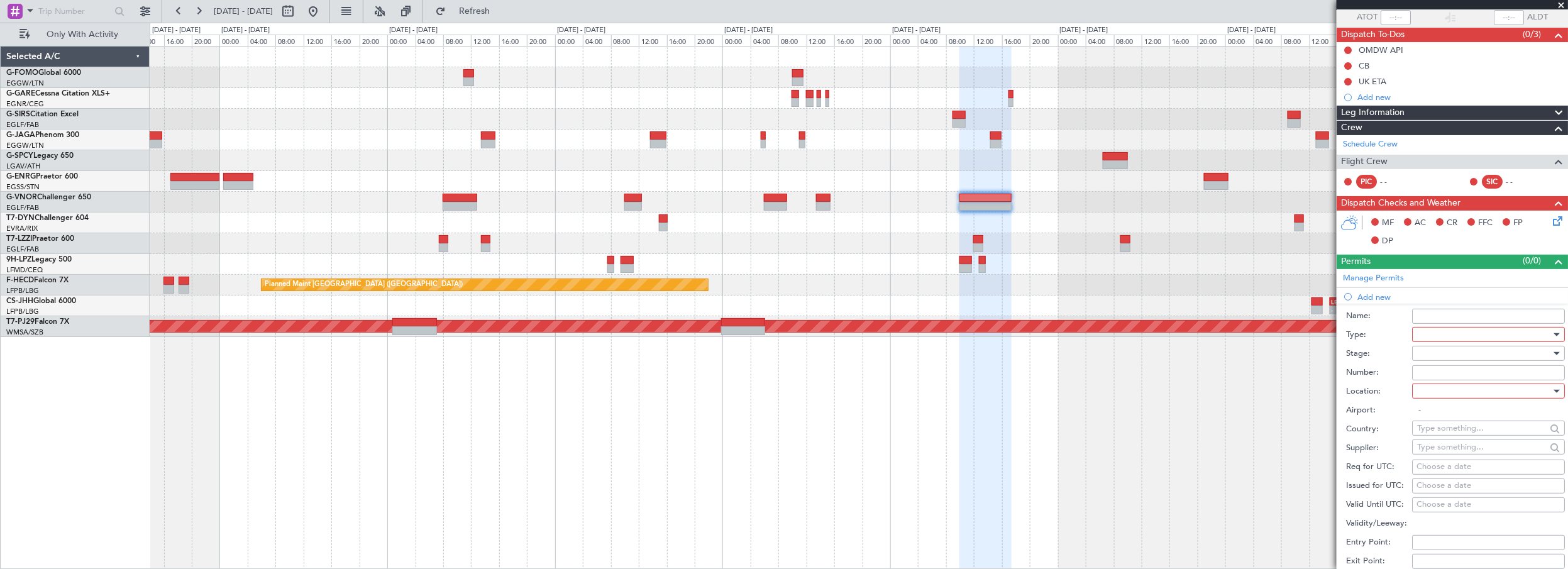
click at [1425, 332] on div at bounding box center [1484, 334] width 134 height 19
click at [1440, 444] on span "PPR" at bounding box center [1484, 444] width 133 height 19
click at [1432, 348] on div at bounding box center [1484, 354] width 134 height 19
click at [1438, 432] on span "Requested" at bounding box center [1484, 434] width 133 height 19
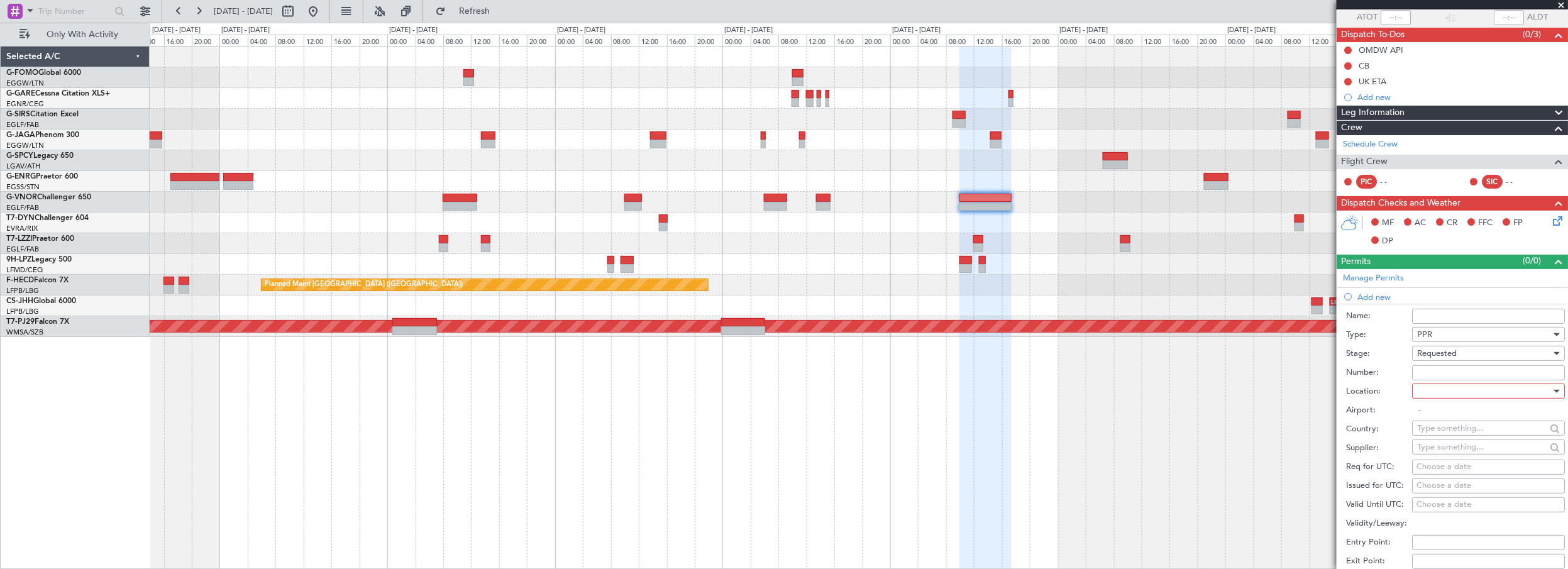
click at [1441, 386] on div at bounding box center [1484, 391] width 134 height 19
drag, startPoint x: 1434, startPoint y: 454, endPoint x: 1436, endPoint y: 359, distance: 95.0
click at [1434, 453] on span "Arrival" at bounding box center [1484, 453] width 133 height 19
type input "EGLF / FAB"
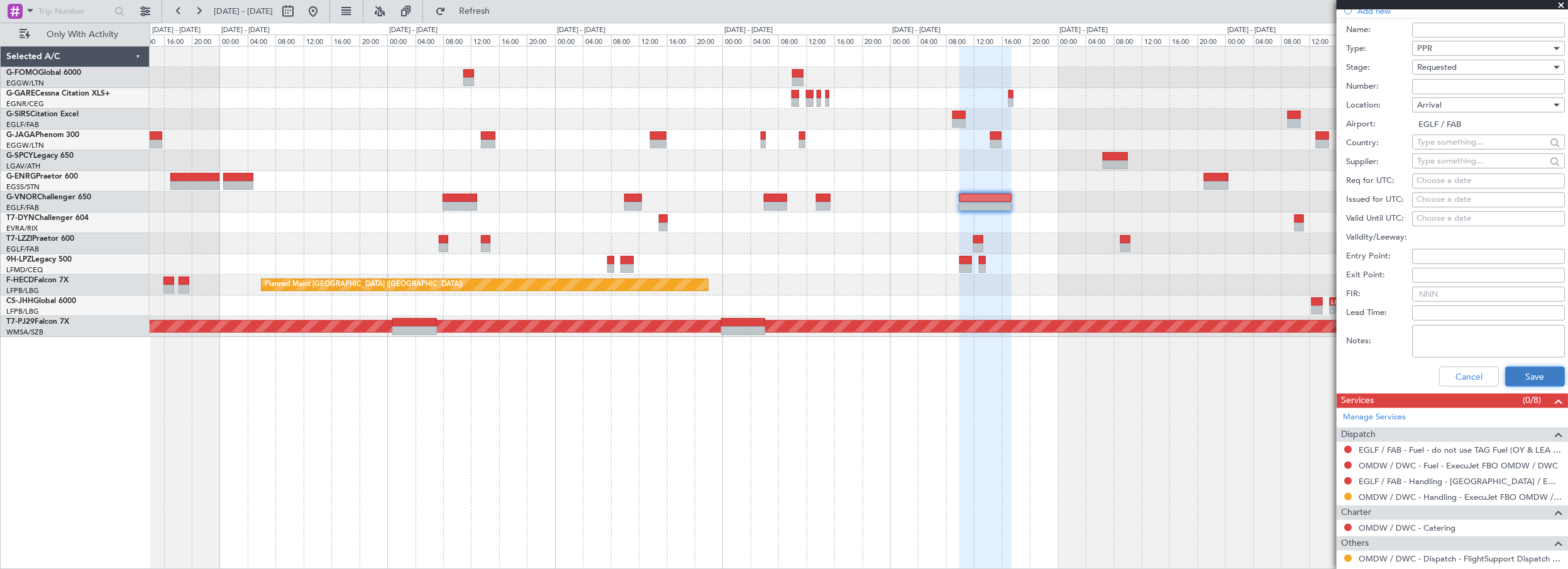
click at [1510, 367] on button "Save" at bounding box center [1535, 377] width 60 height 20
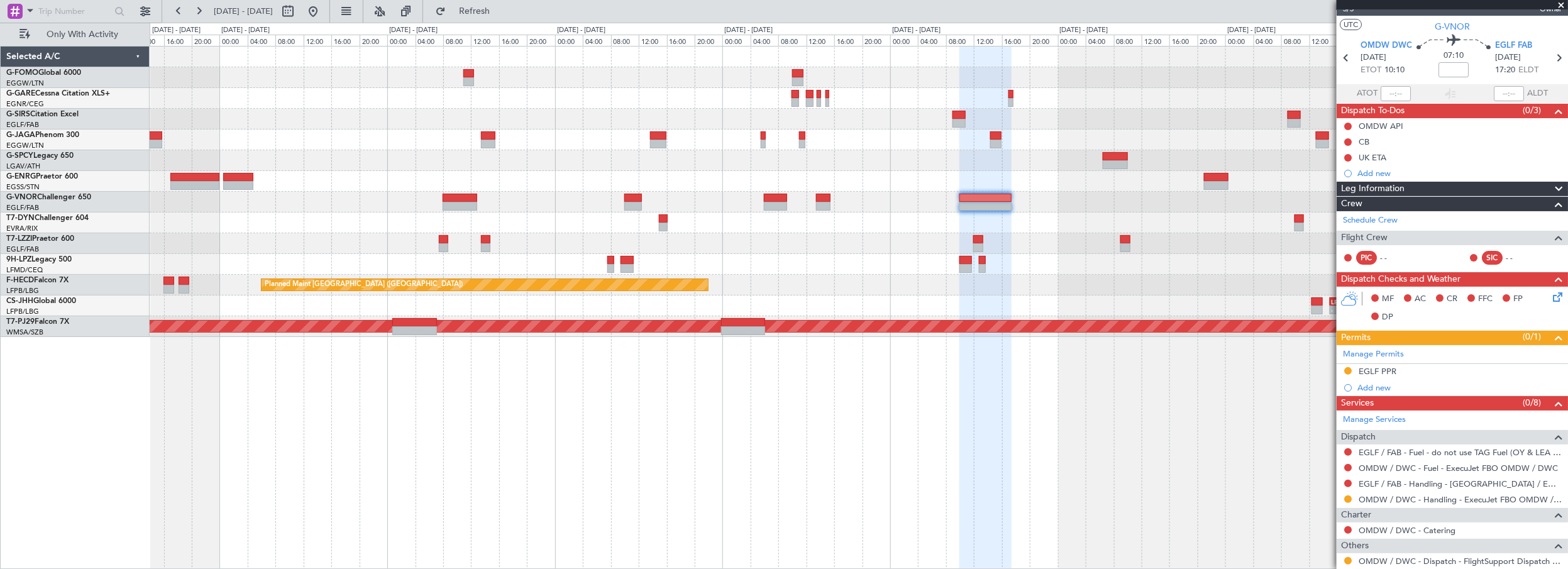
scroll to position [0, 0]
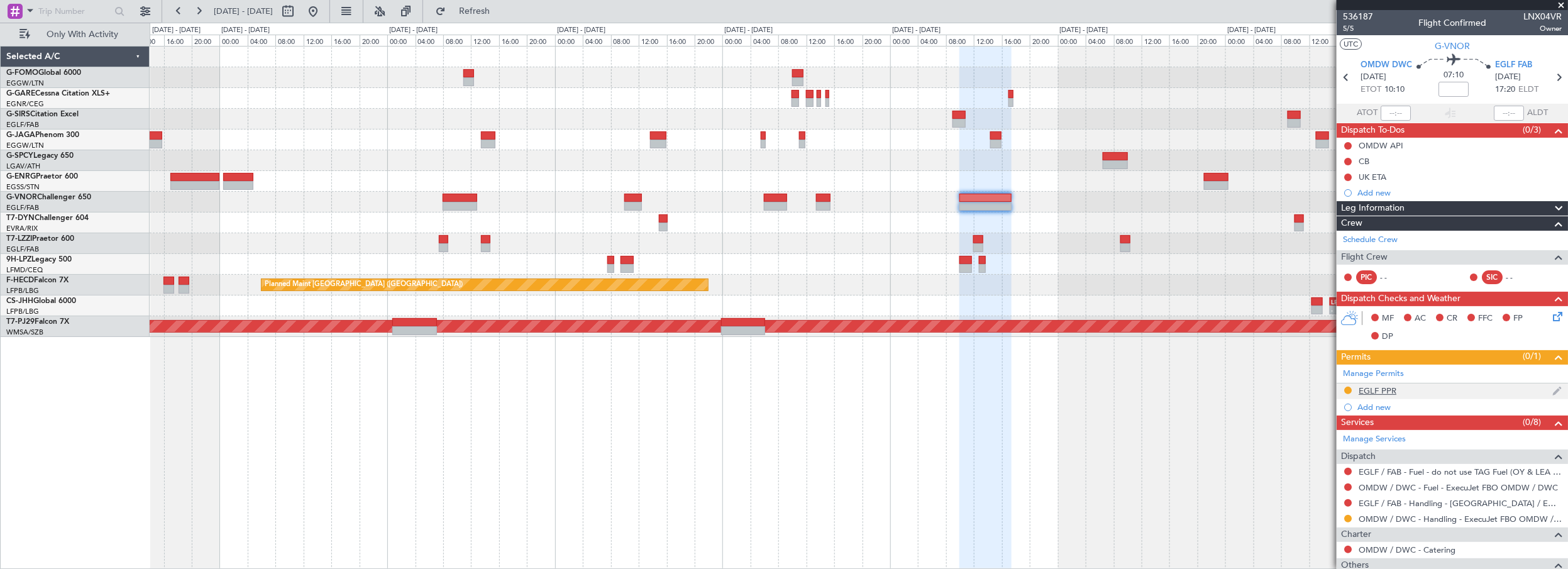
click at [1395, 387] on div "EGLF PPR" at bounding box center [1377, 390] width 38 height 10
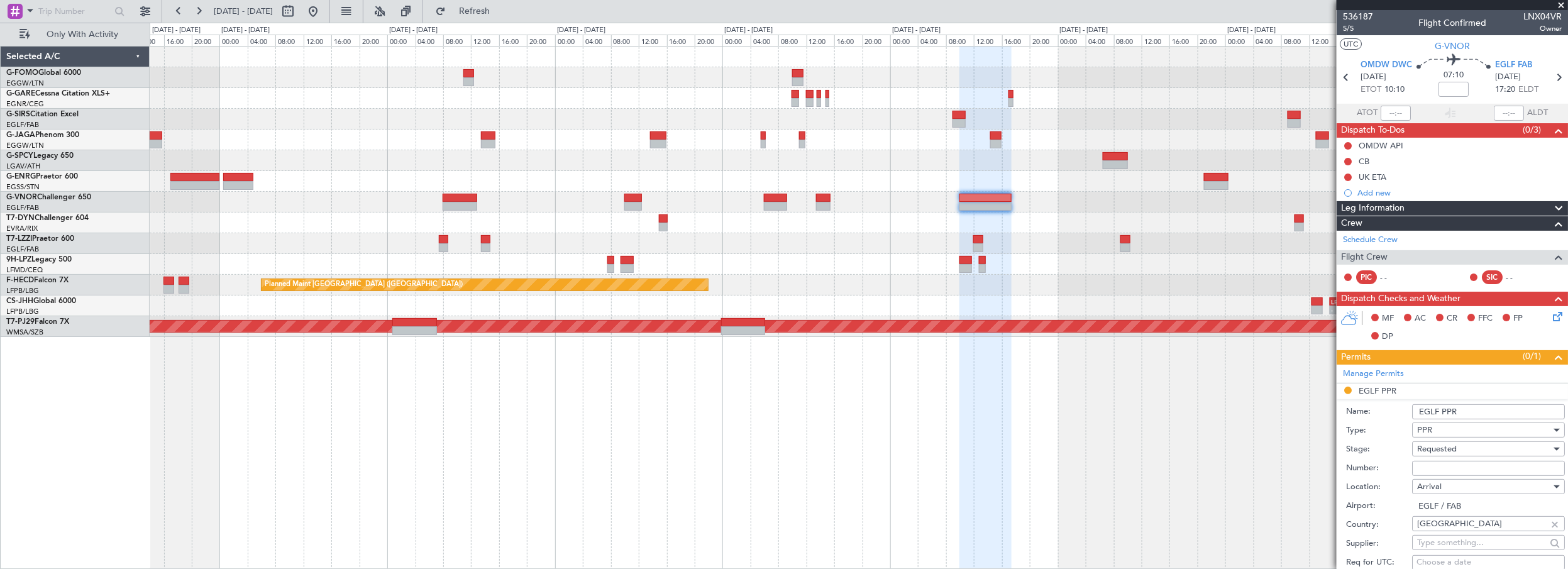
click at [1500, 410] on input "EGLF PPR" at bounding box center [1489, 412] width 153 height 15
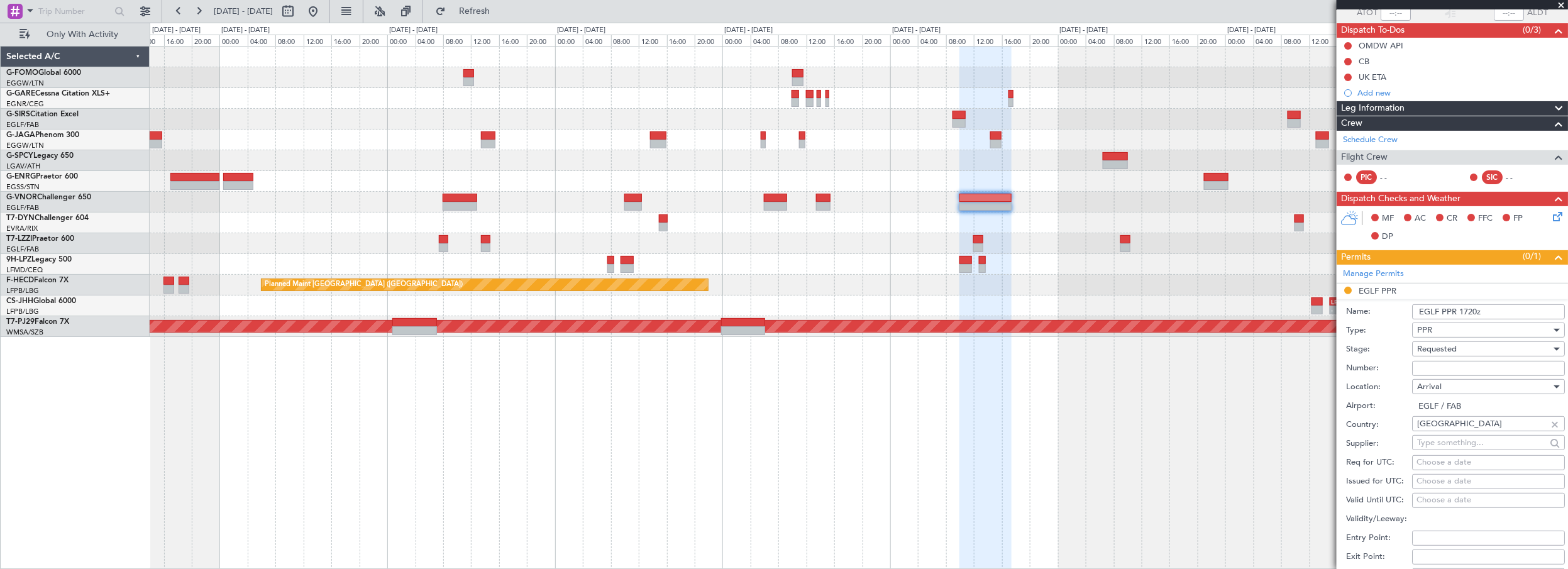
scroll to position [228, 0]
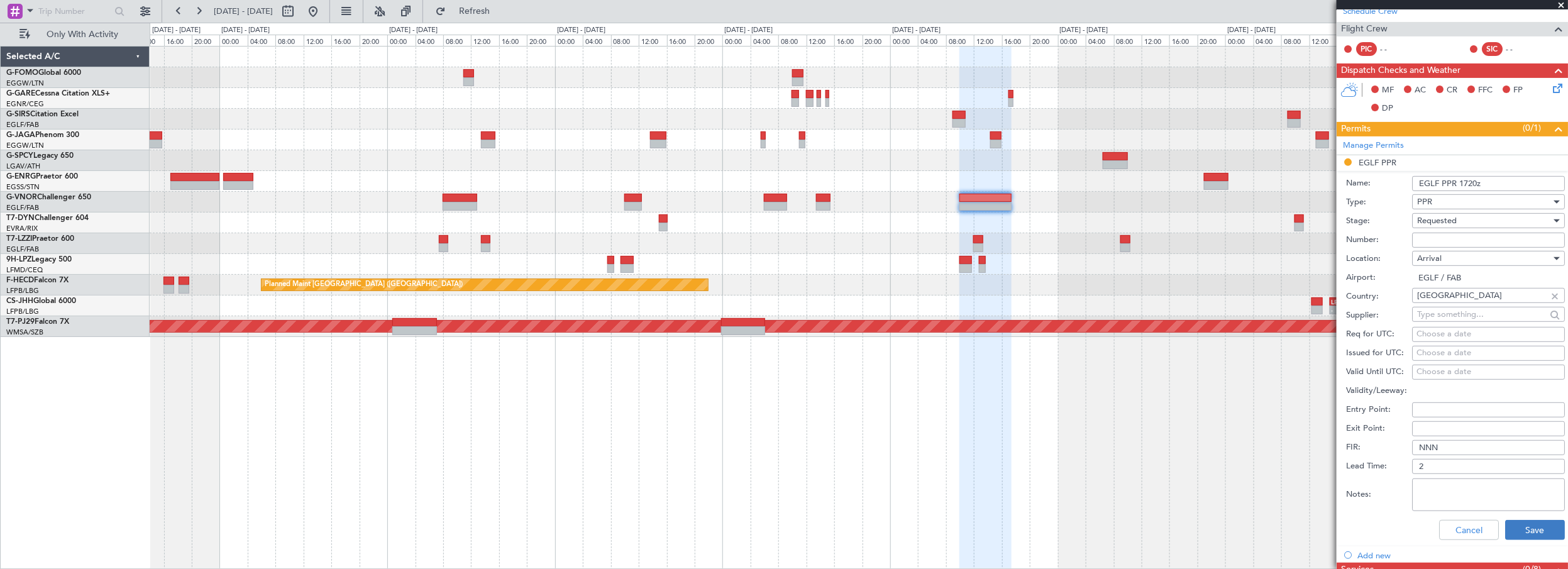
type input "EGLF PPR 1720z"
click at [1533, 531] on button "Save" at bounding box center [1535, 531] width 60 height 20
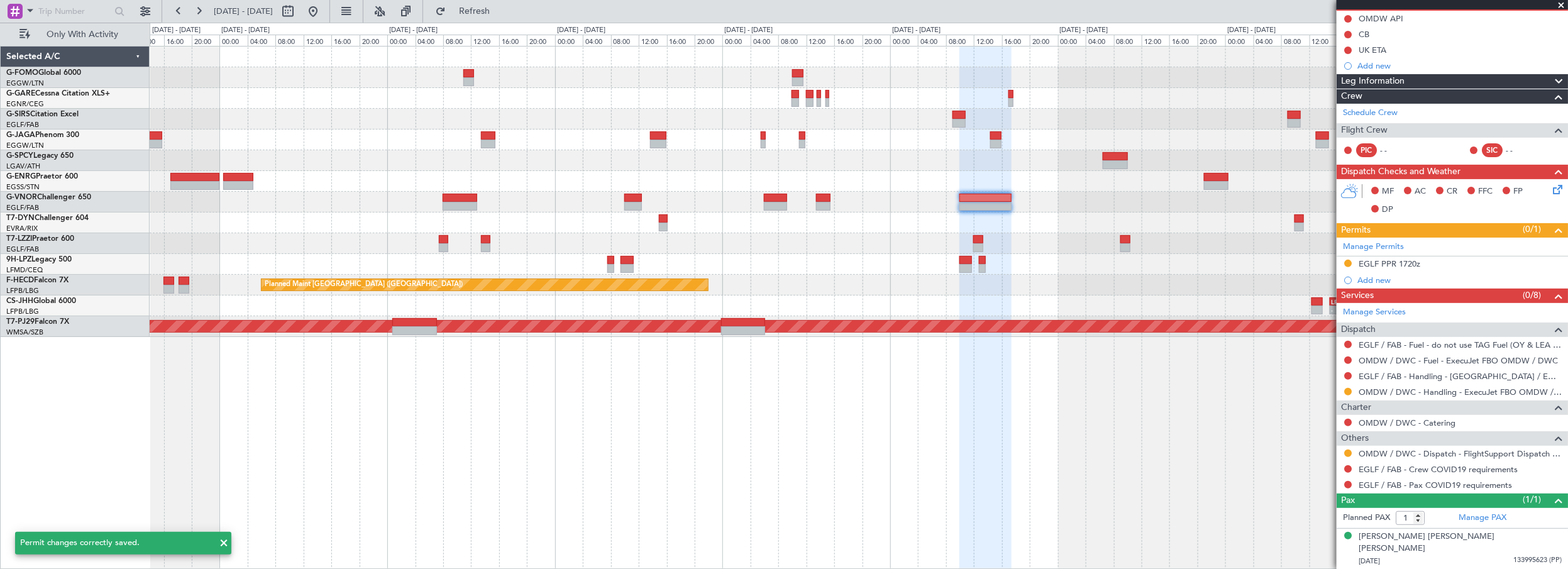
scroll to position [112, 0]
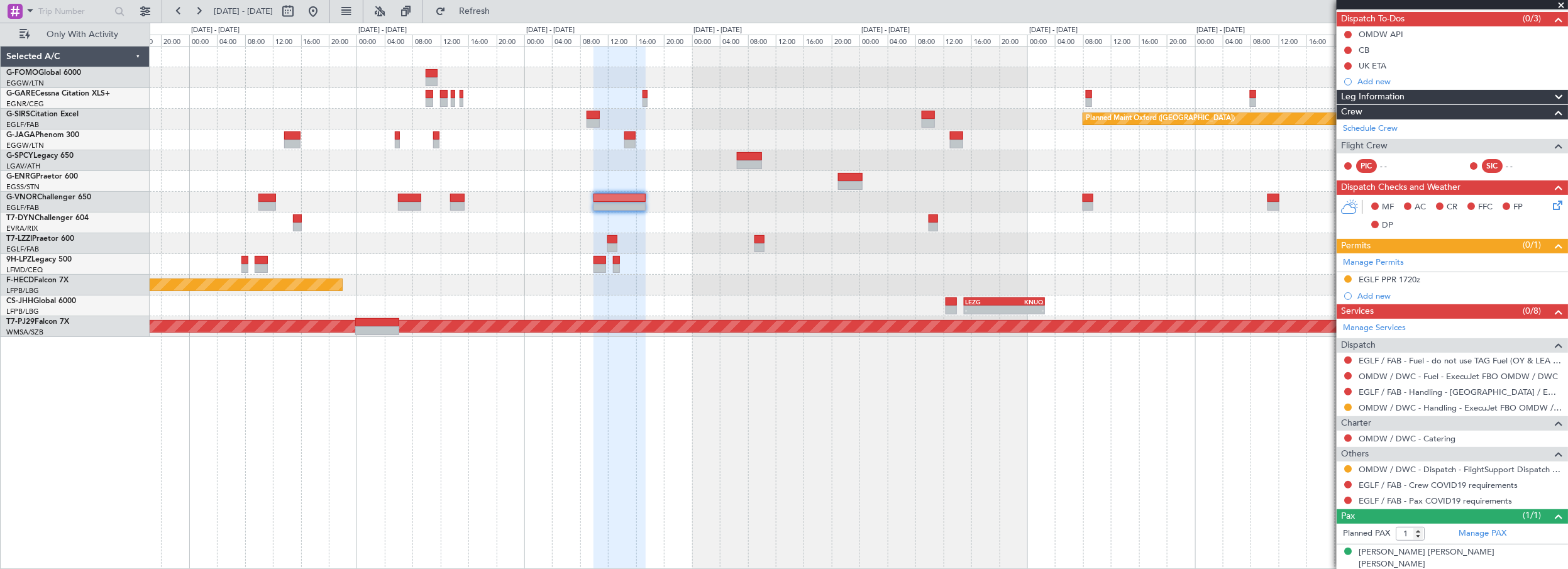
click at [792, 437] on div "Planned Maint Oxford (Kidlington) A/C Unavailable London (Luton) Planned Maint …" at bounding box center [859, 307] width 1419 height 524
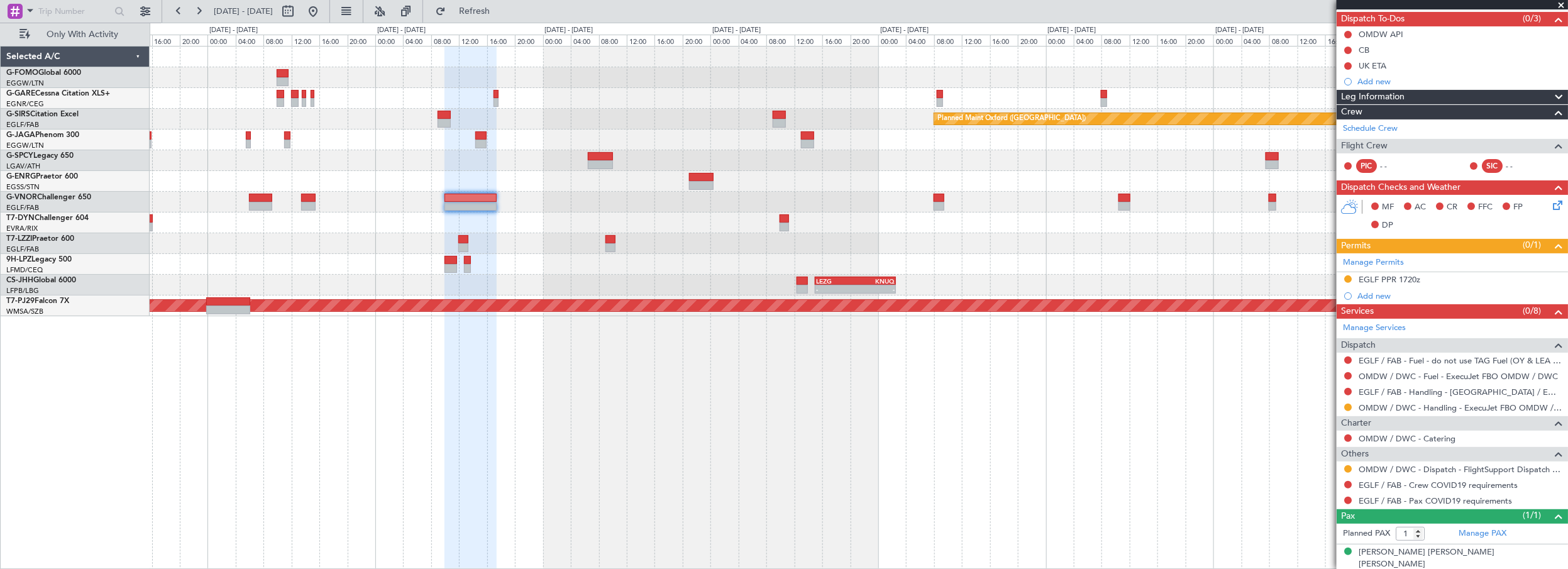
click at [788, 224] on div at bounding box center [784, 226] width 8 height 8
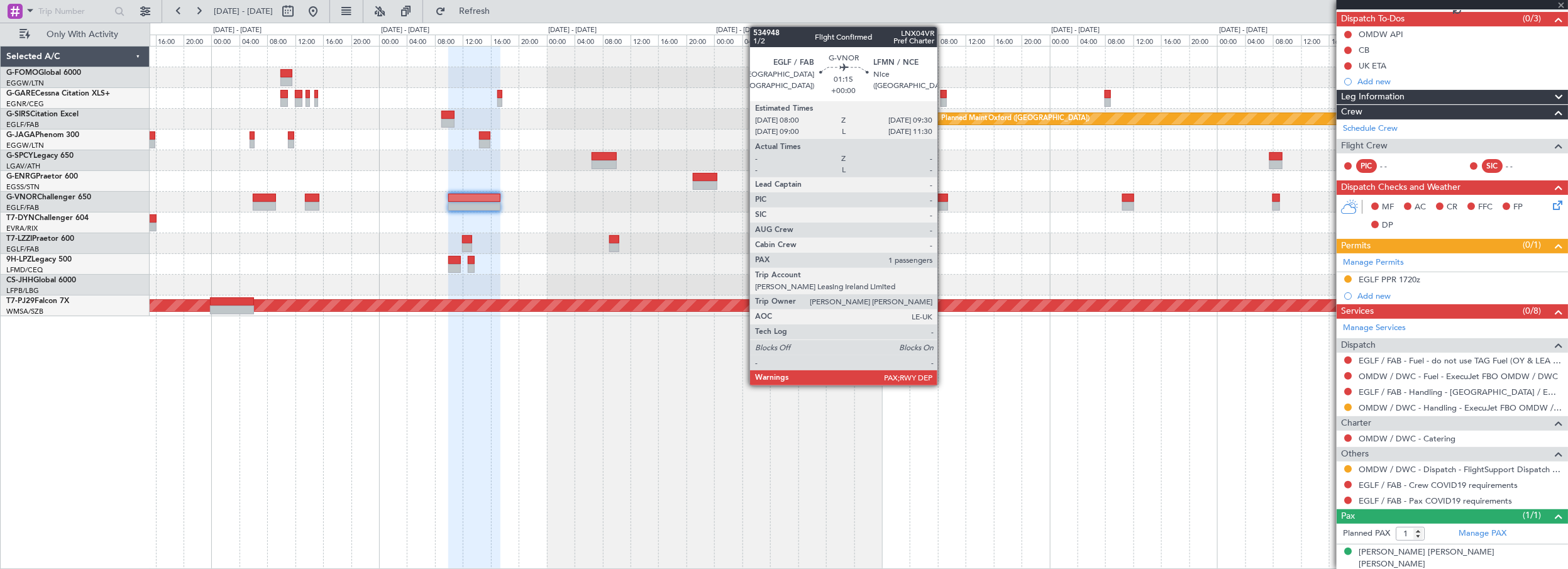
click at [944, 196] on div at bounding box center [942, 197] width 10 height 8
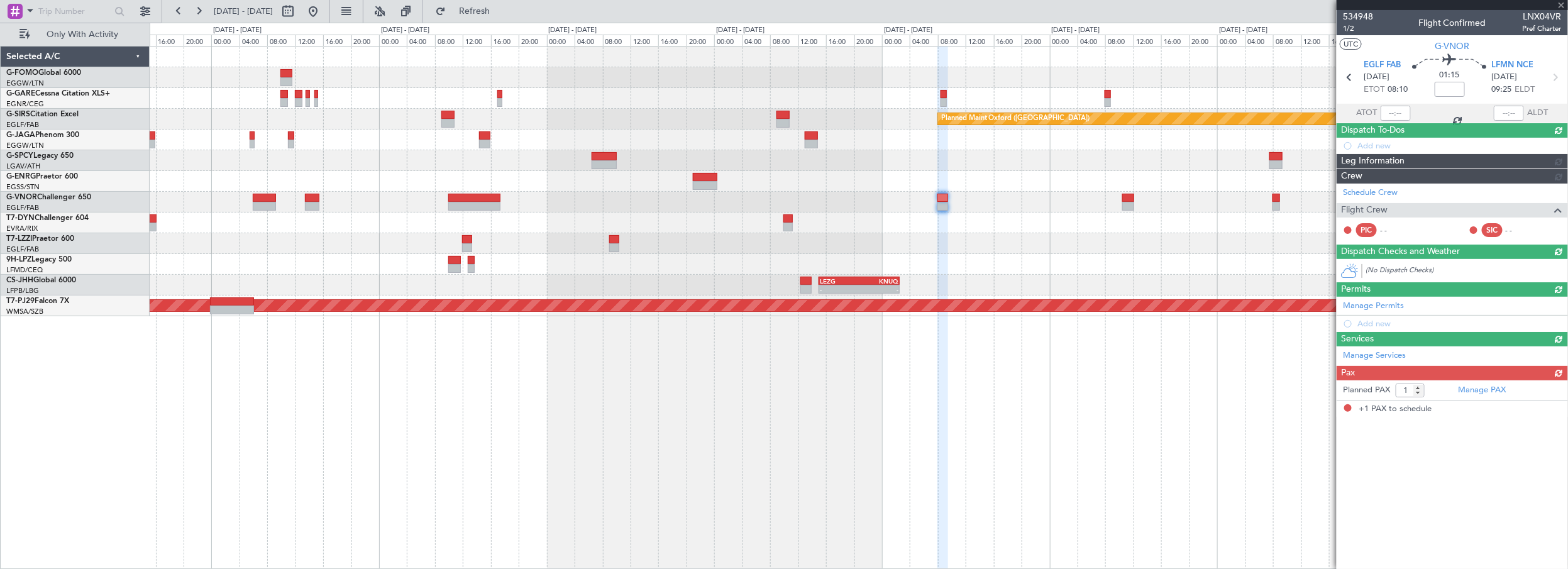
scroll to position [0, 0]
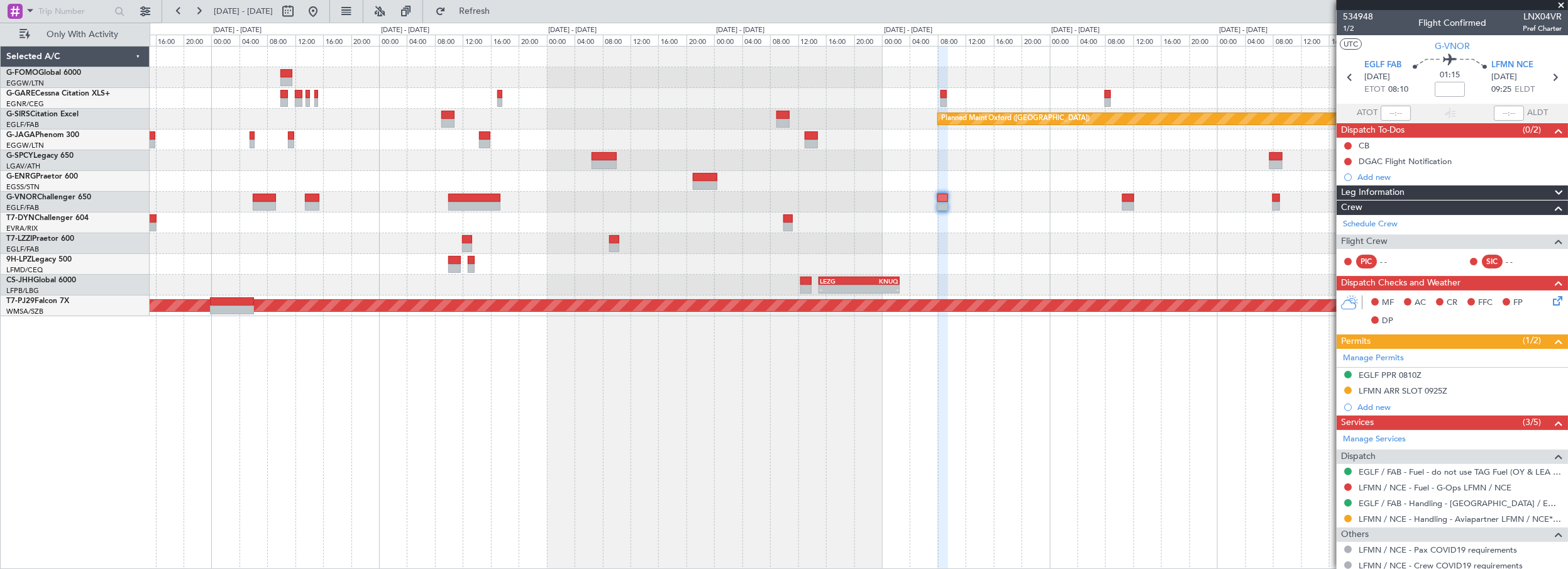
click at [654, 423] on div "Planned Maint Oxford (Kidlington) A/C Unavailable London (Luton) - - LEZG 15:00…" at bounding box center [859, 307] width 1419 height 524
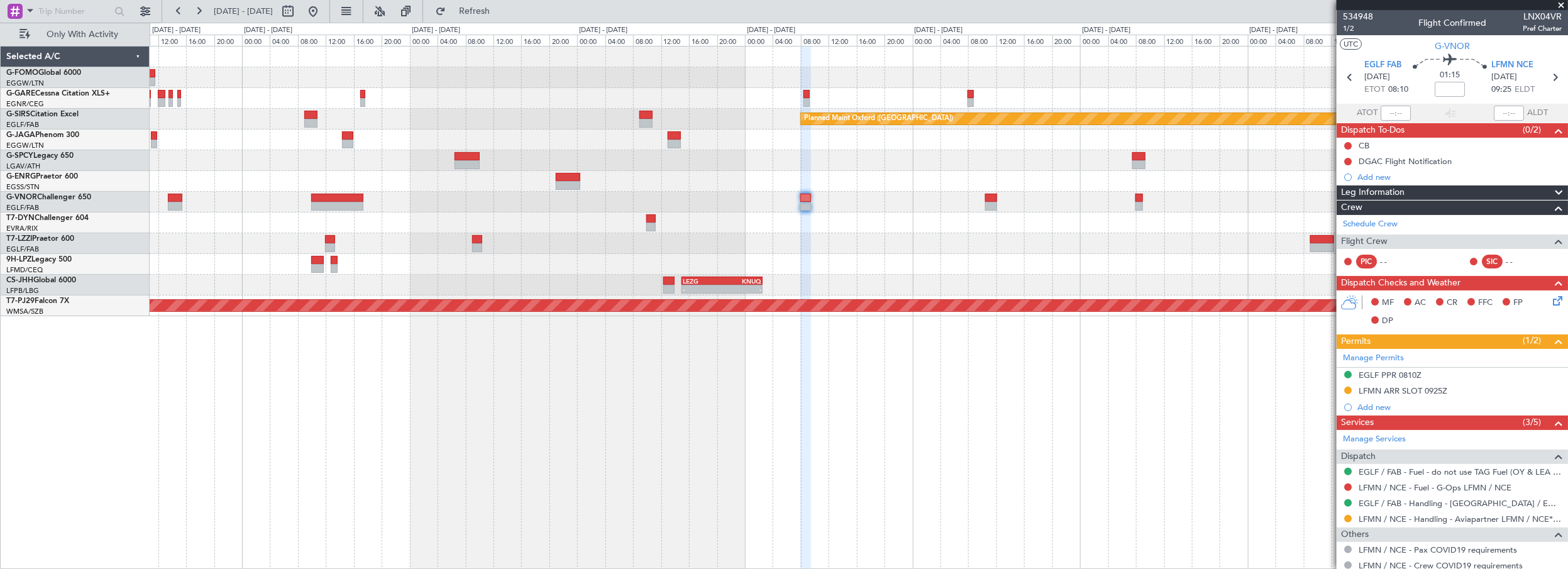
click at [905, 232] on div at bounding box center [859, 223] width 1418 height 20
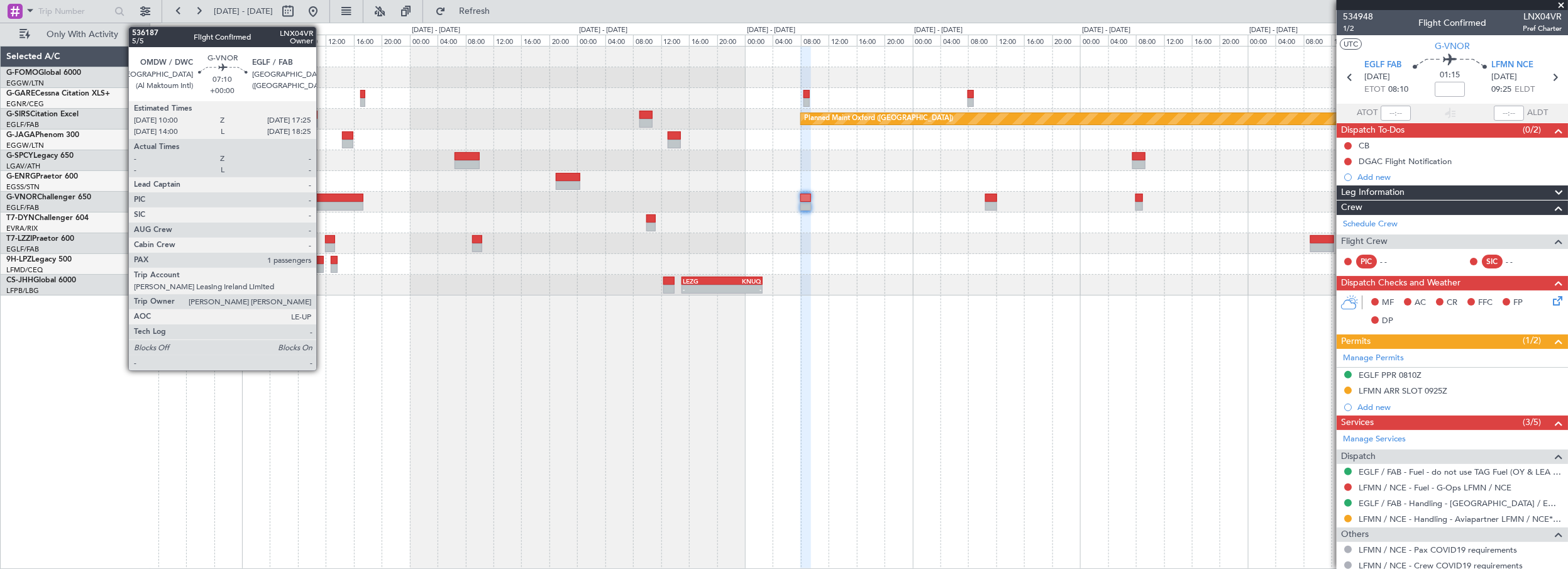
click at [324, 199] on div at bounding box center [337, 197] width 52 height 8
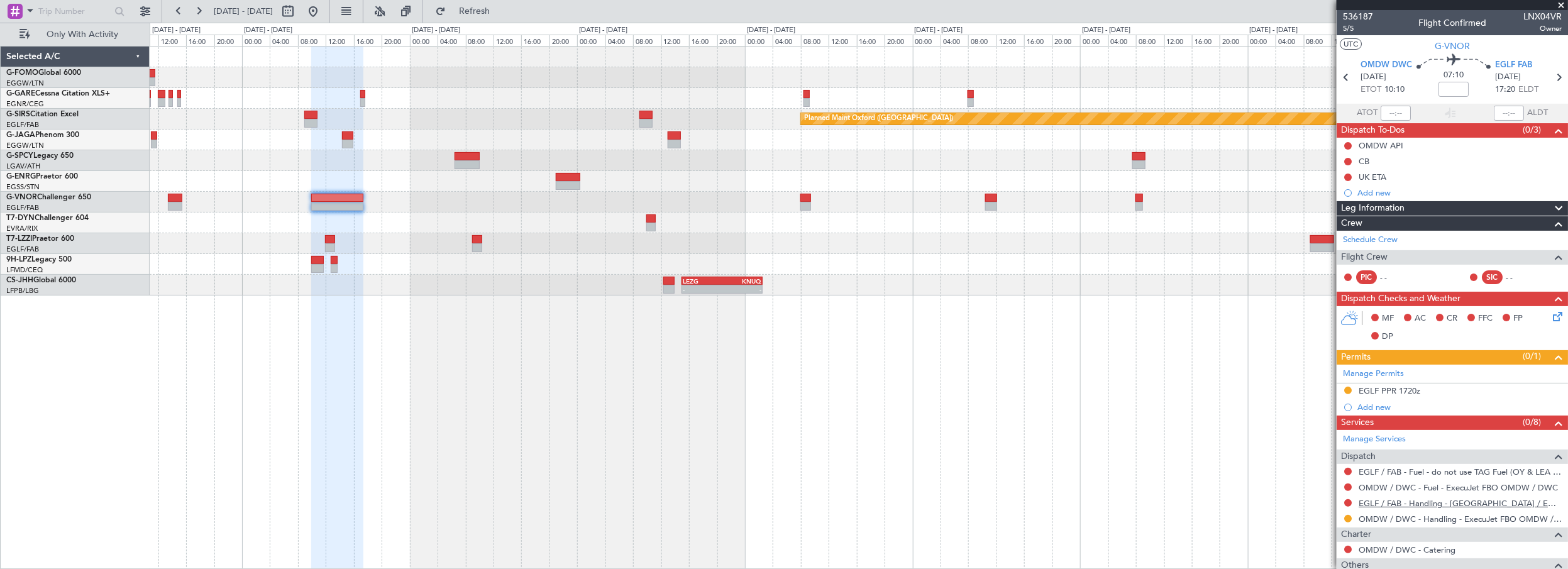
click at [1403, 502] on link "EGLF / FAB - Handling - [GEOGRAPHIC_DATA] / EGLF / FAB" at bounding box center [1460, 503] width 203 height 10
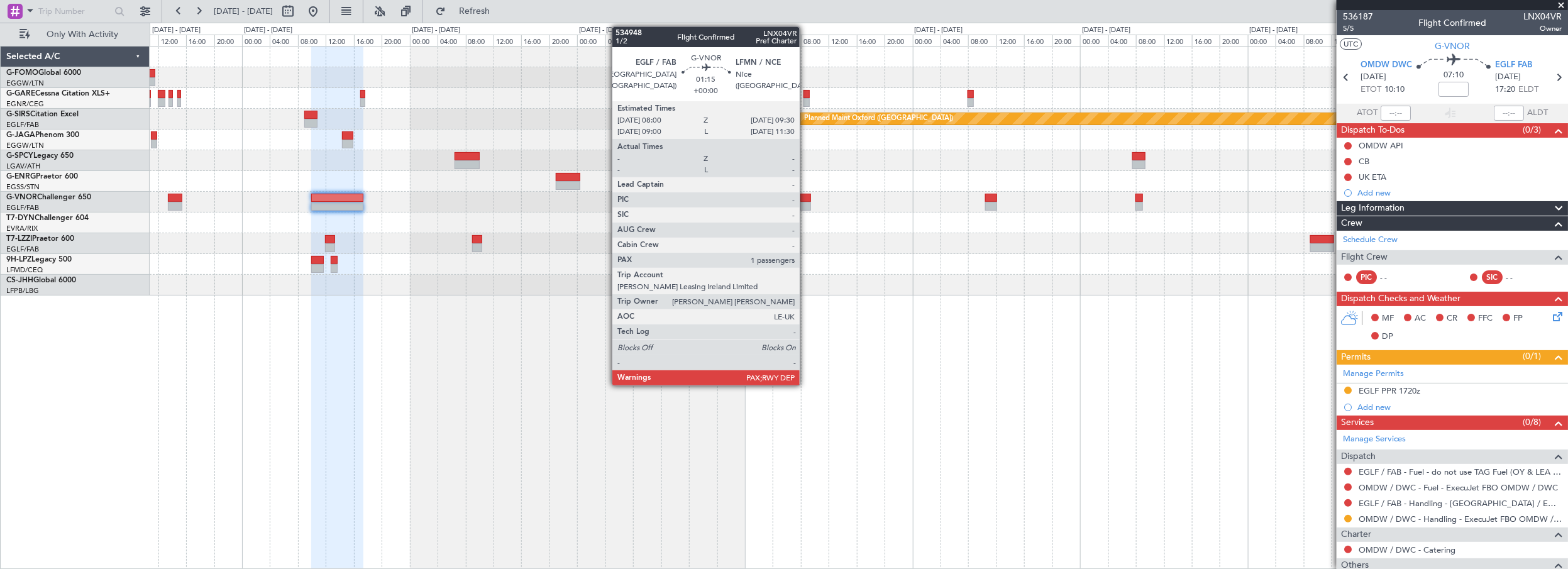
click at [806, 196] on div at bounding box center [805, 197] width 10 height 8
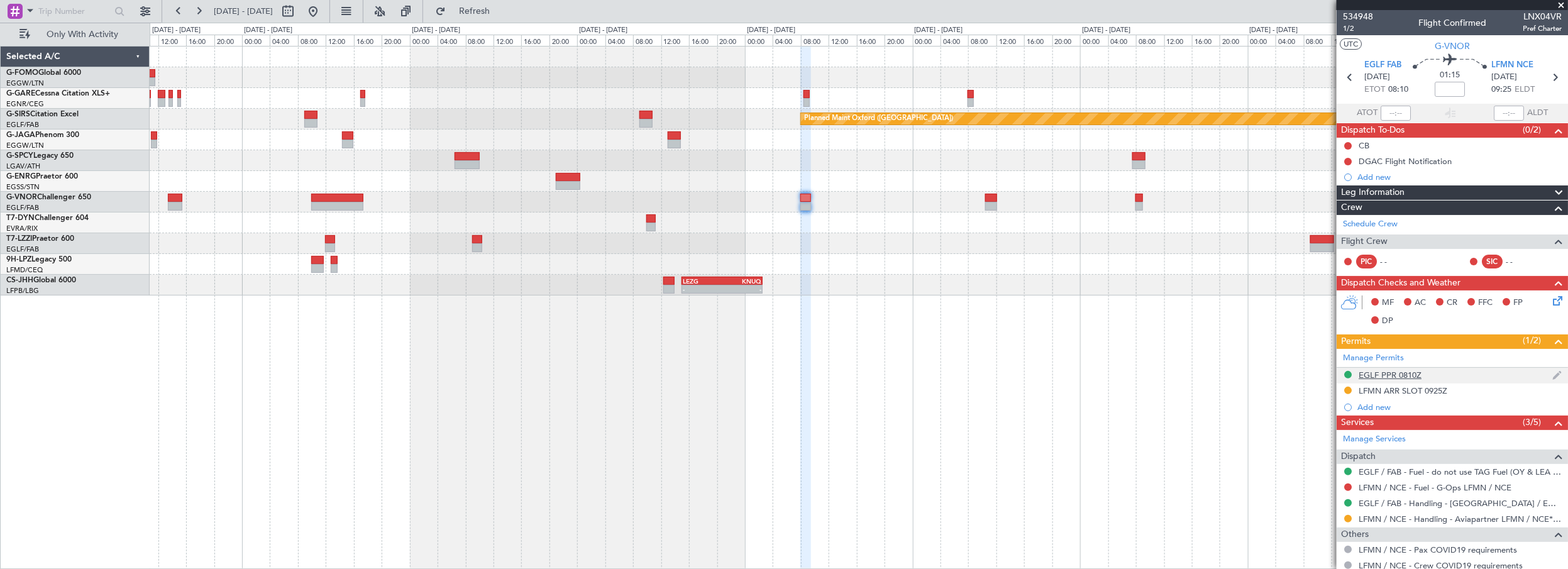
click at [1387, 379] on div "EGLF PPR 0810Z" at bounding box center [1452, 375] width 232 height 16
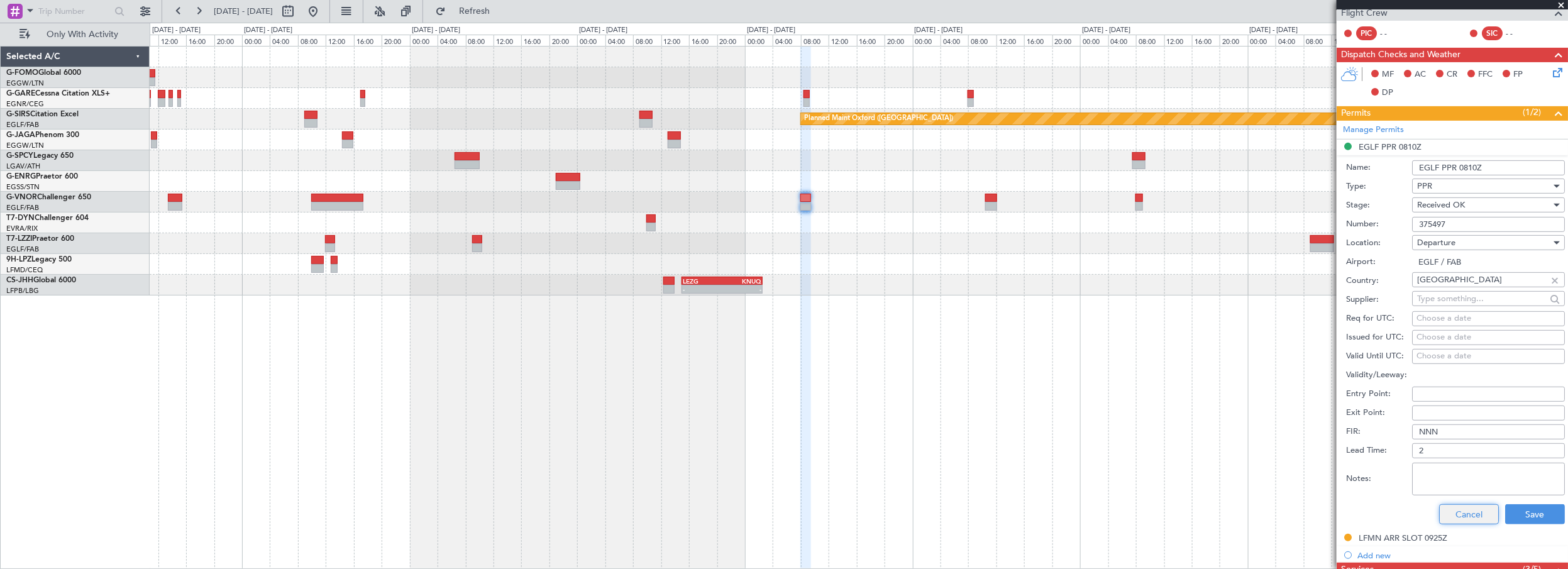
click at [1457, 505] on button "Cancel" at bounding box center [1469, 515] width 60 height 20
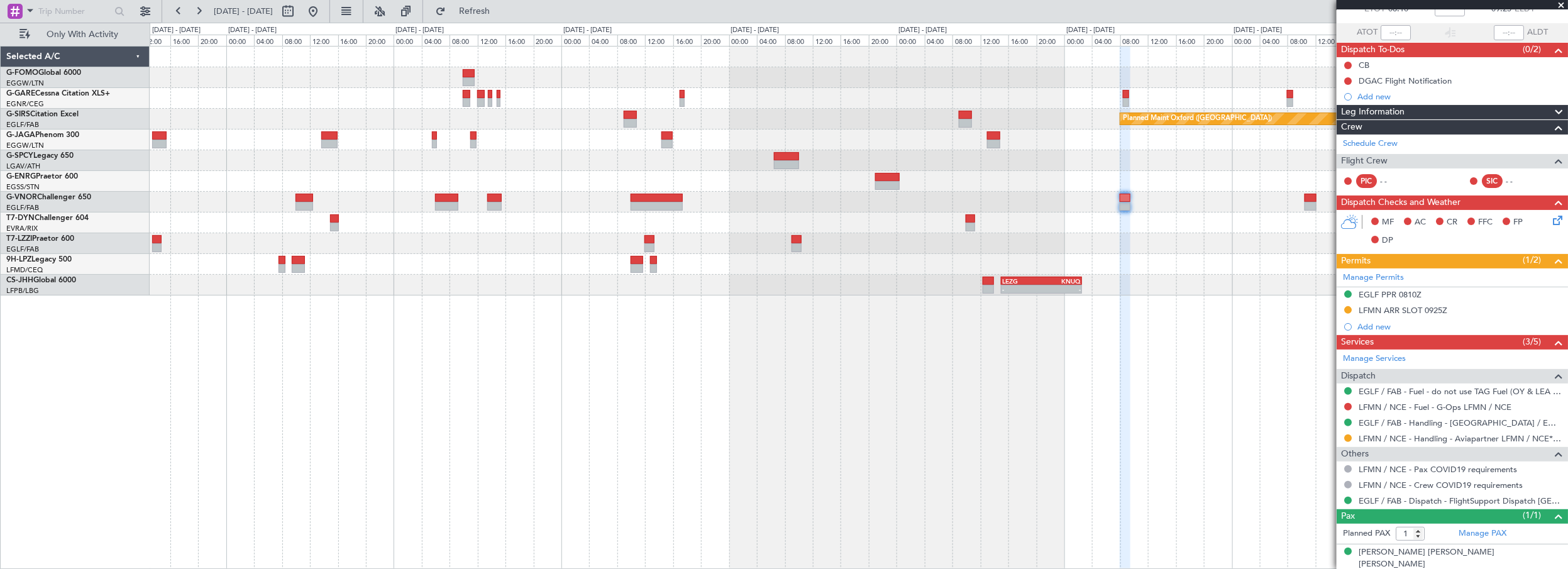
click at [1110, 400] on div "Planned Maint Oxford (Kidlington) A/C Unavailable London (Luton) - - LEZG 15:00…" at bounding box center [859, 307] width 1419 height 524
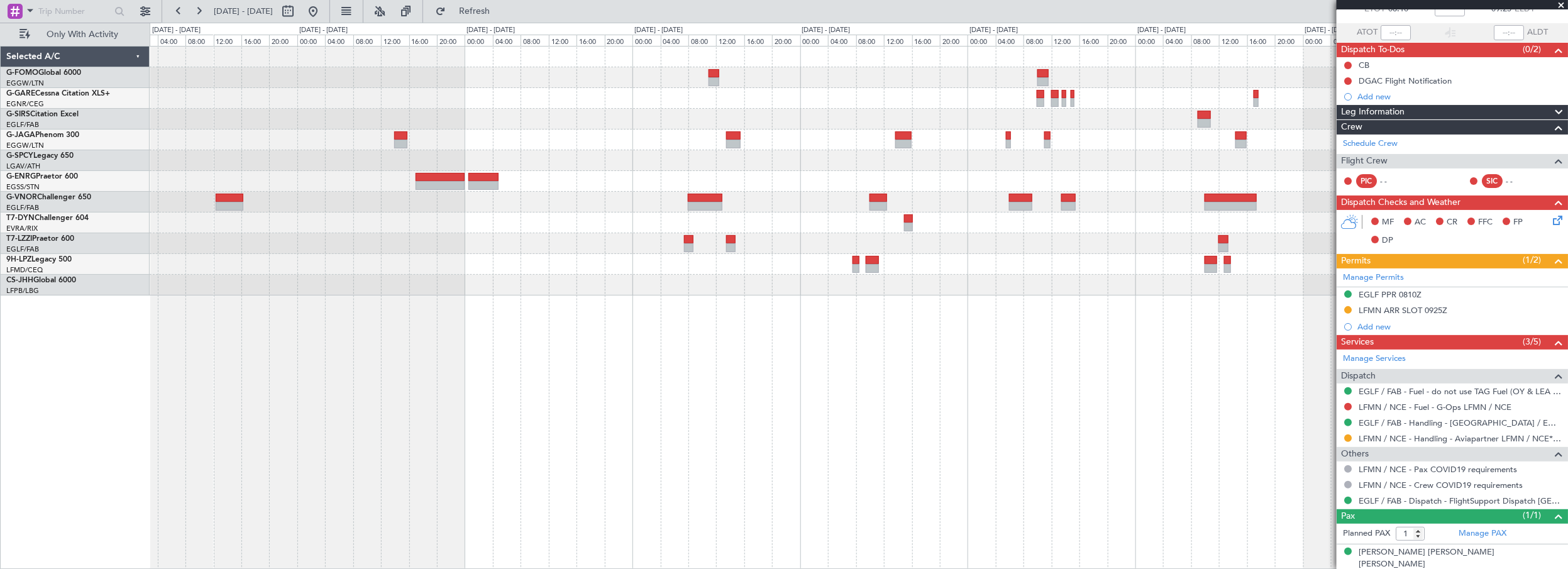
click at [704, 418] on div "Planned Maint Oxford (Kidlington) LEZG 15:00 Z KNUQ 02:35 Z - -" at bounding box center [859, 307] width 1419 height 524
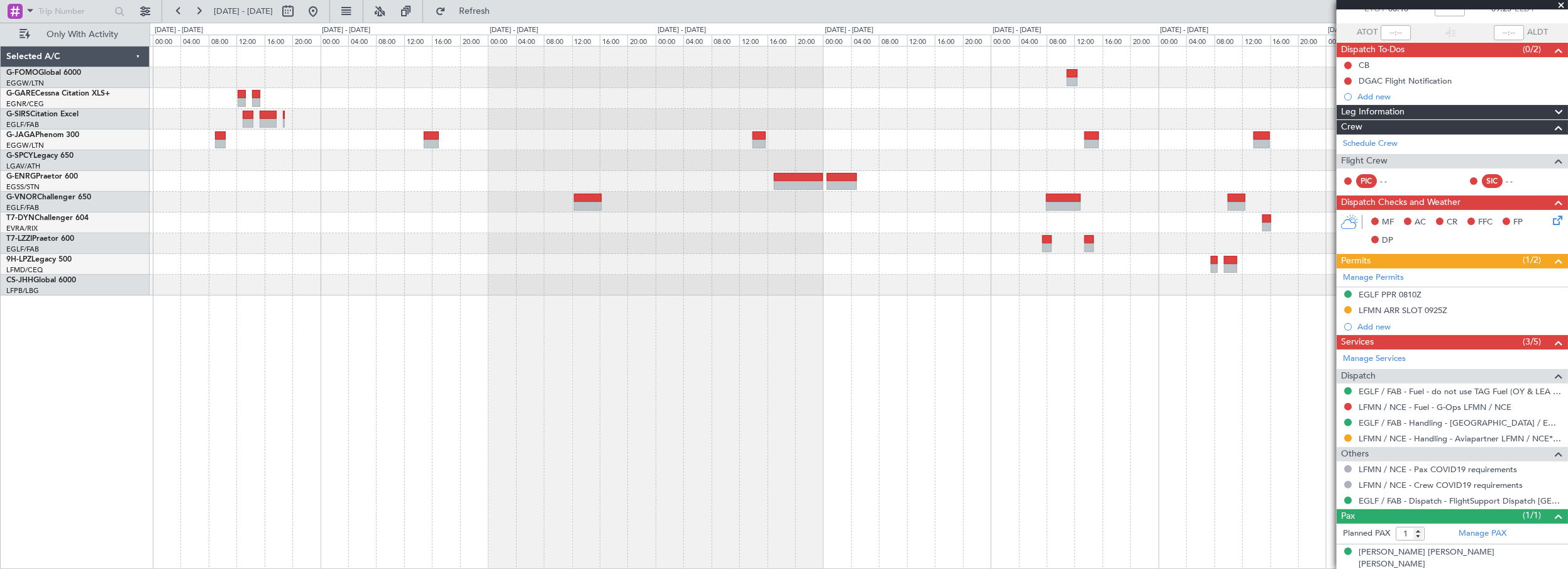
click at [667, 418] on div at bounding box center [859, 307] width 1419 height 524
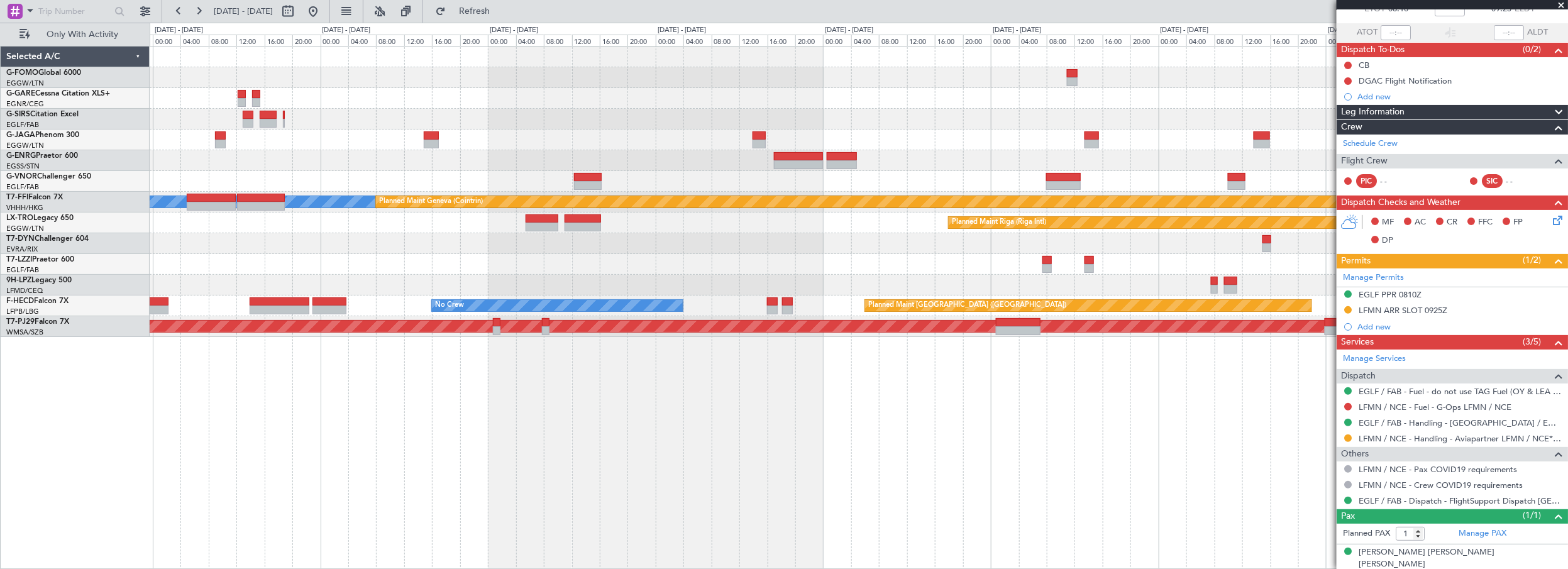
click at [489, 441] on div "MEL MEL Planned Maint Geneva (Cointrin) Planned Maint Riga (Riga Intl) Planned …" at bounding box center [859, 307] width 1419 height 524
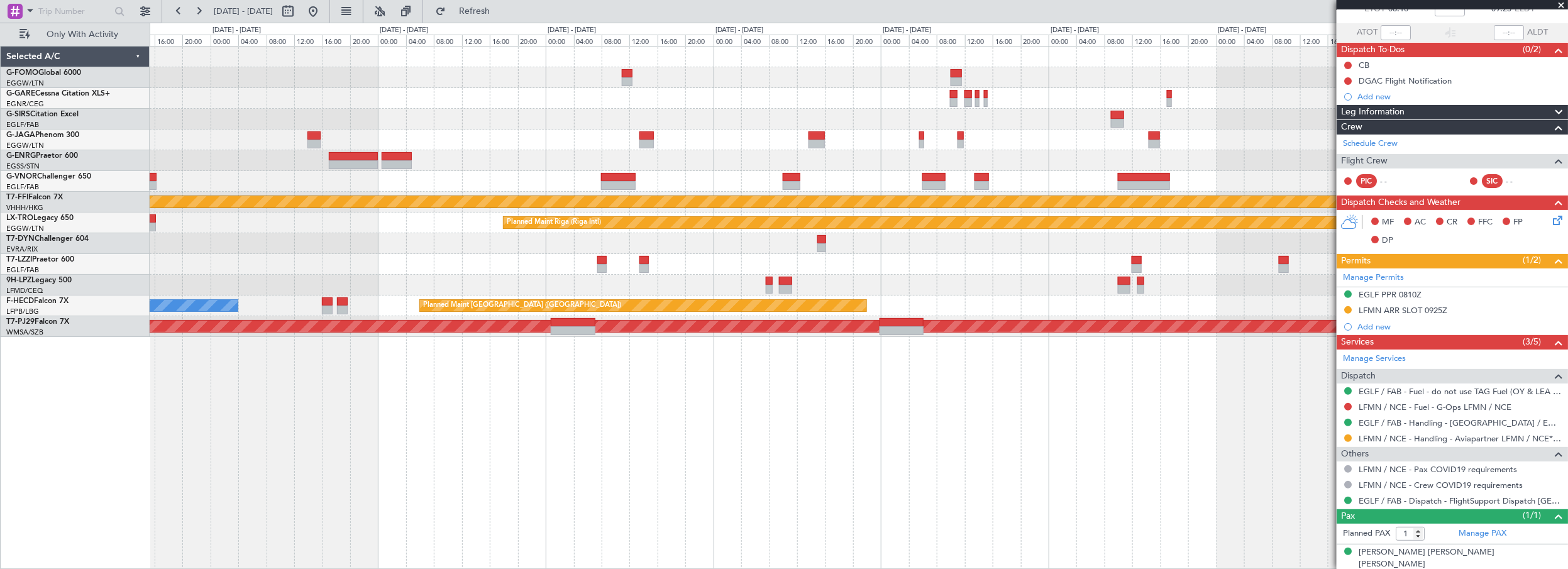
click at [575, 453] on div "Planned Maint Oxford (Kidlington) MEL MEL Planned Maint Geneva (Cointrin) Plann…" at bounding box center [859, 307] width 1419 height 524
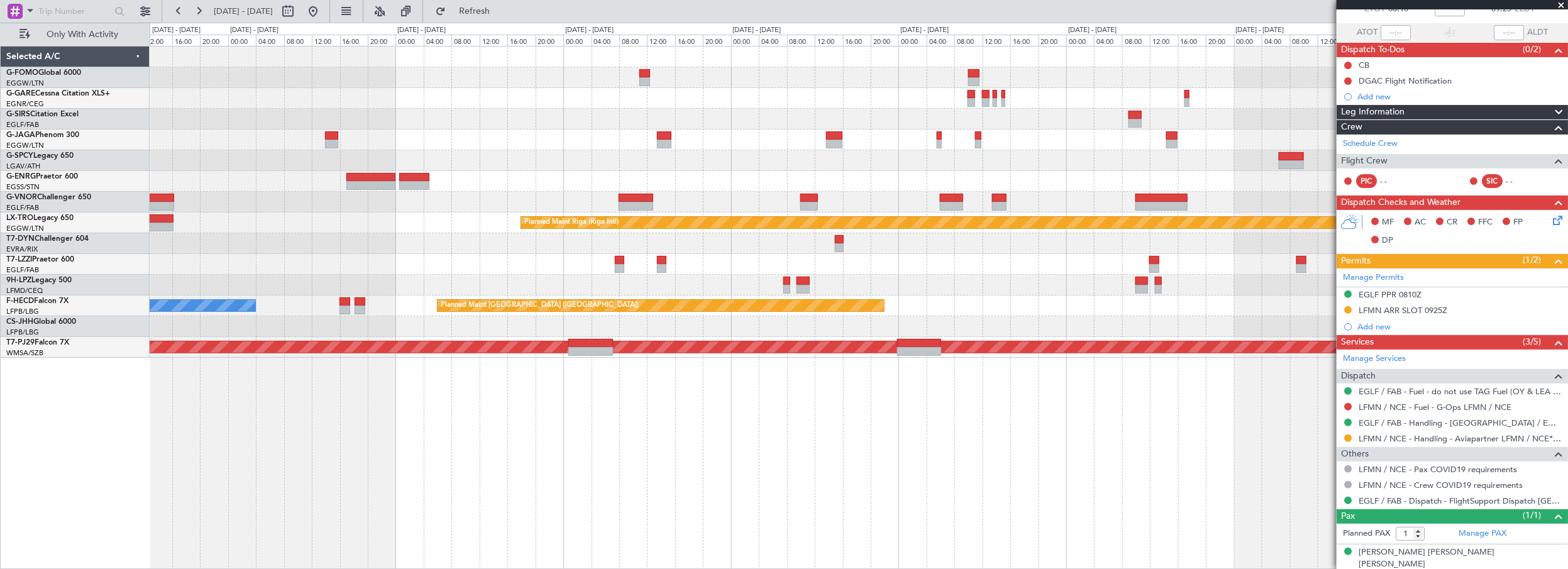
click at [1126, 195] on div at bounding box center [859, 202] width 1418 height 20
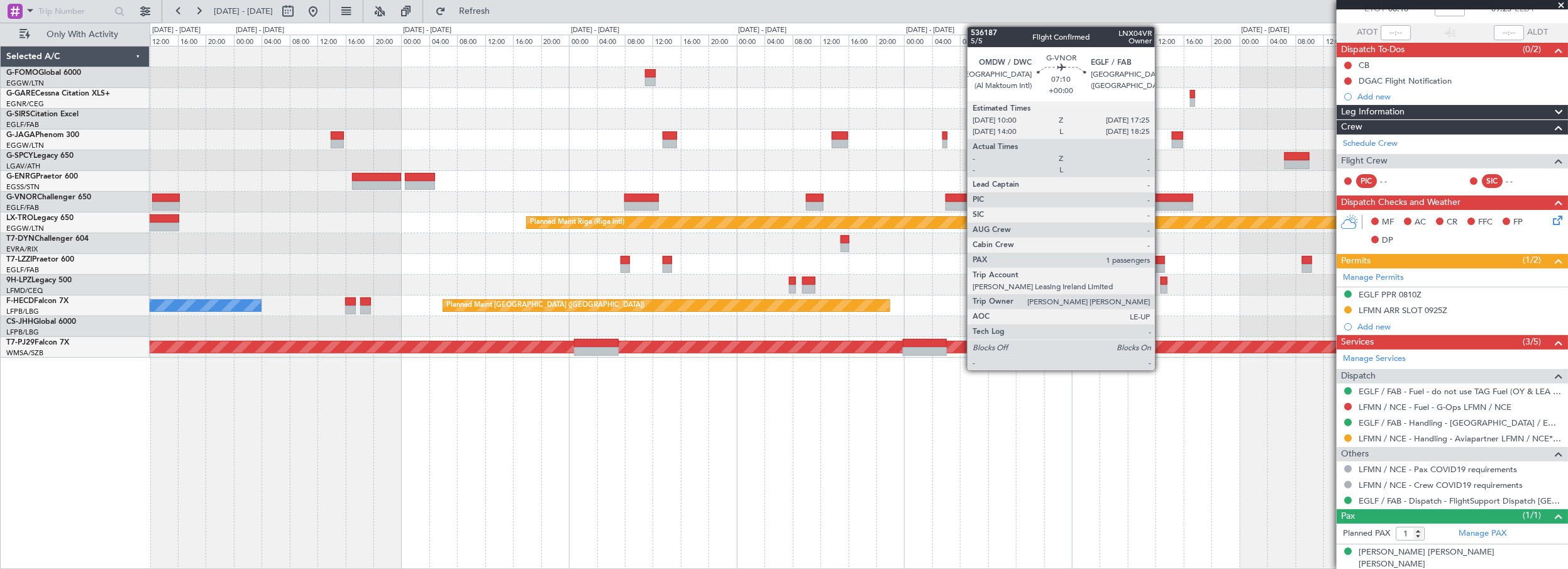
click at [1161, 196] on div at bounding box center [1167, 197] width 52 height 8
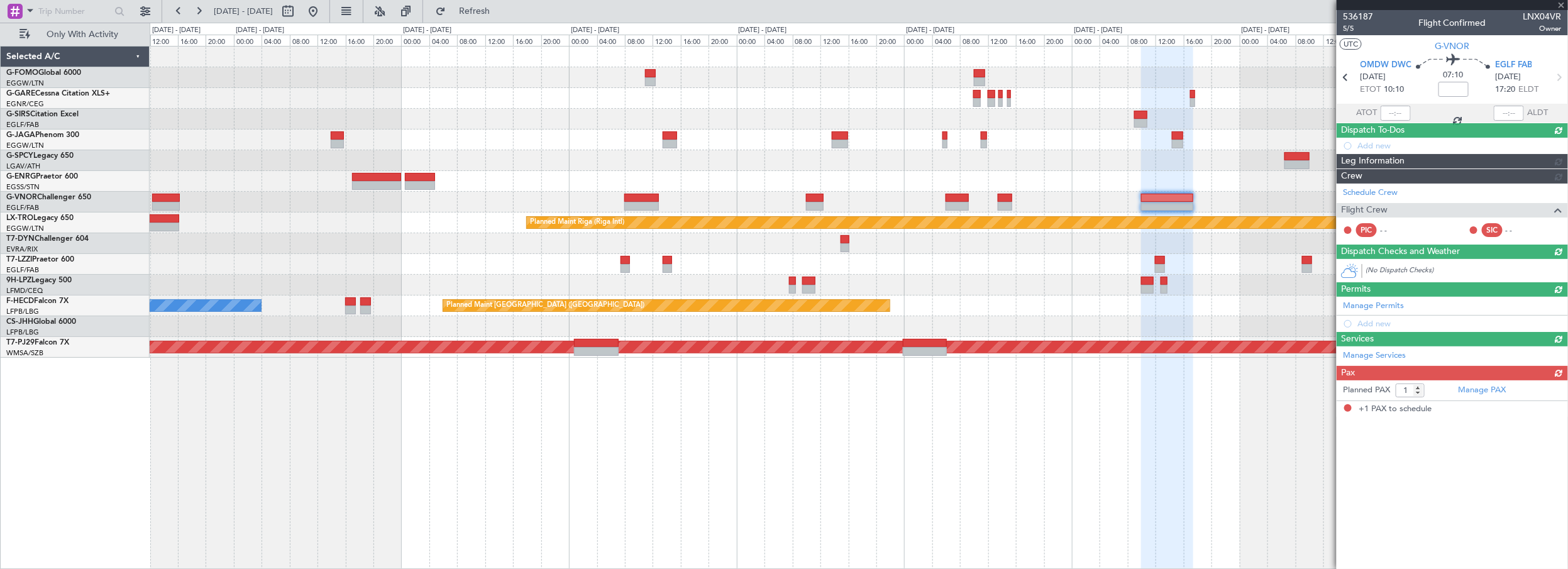
scroll to position [0, 0]
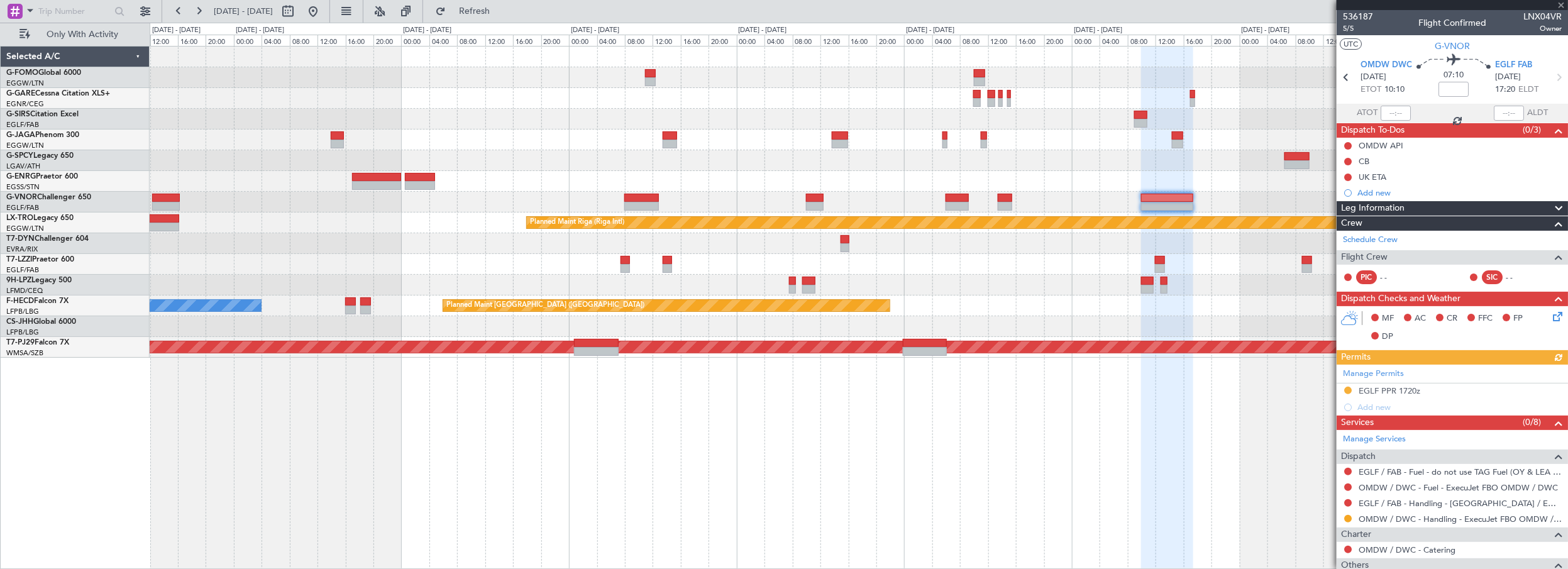
click at [1422, 210] on div "Leg Information" at bounding box center [1452, 209] width 232 height 15
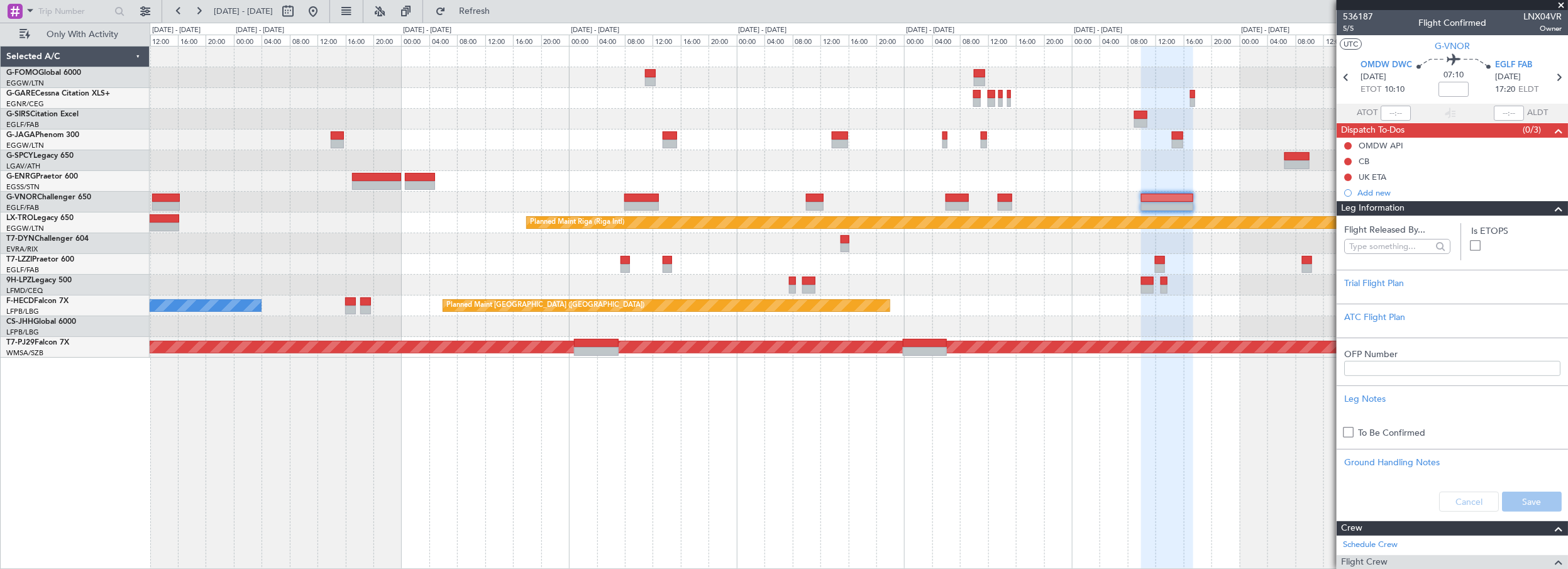
click at [1422, 210] on div "Leg Information" at bounding box center [1452, 209] width 232 height 15
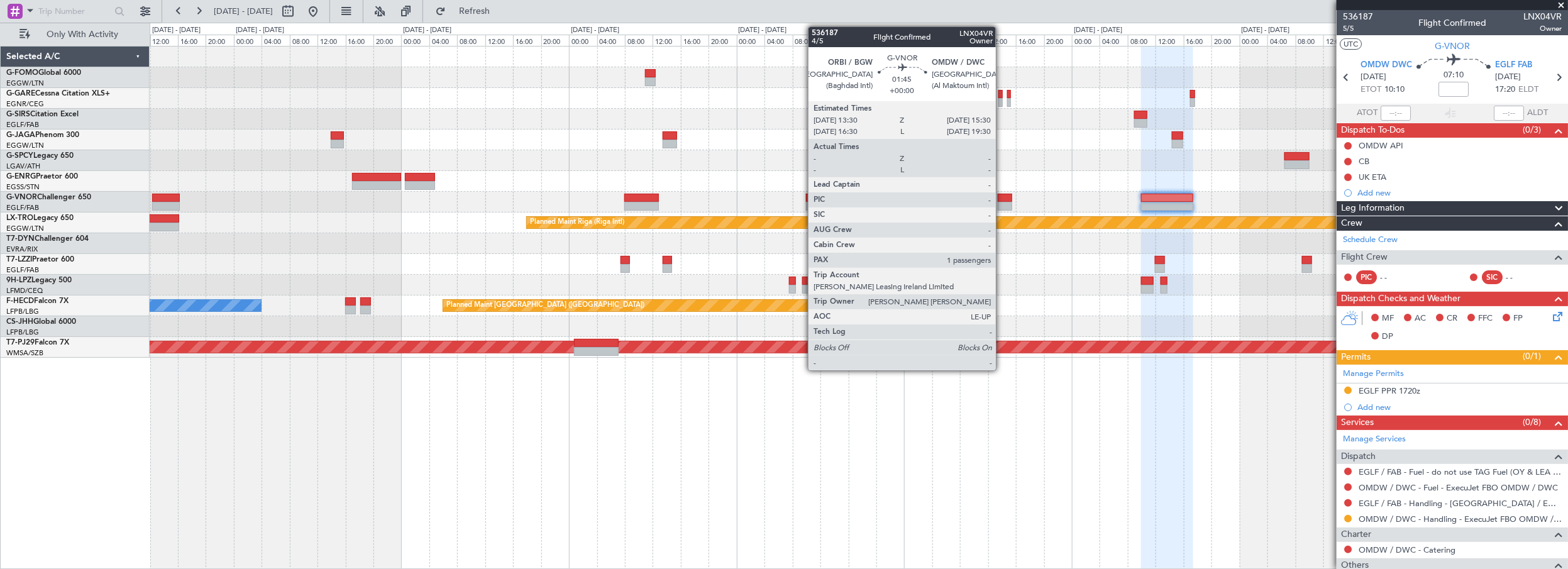
click at [1002, 197] on div at bounding box center [1005, 197] width 15 height 8
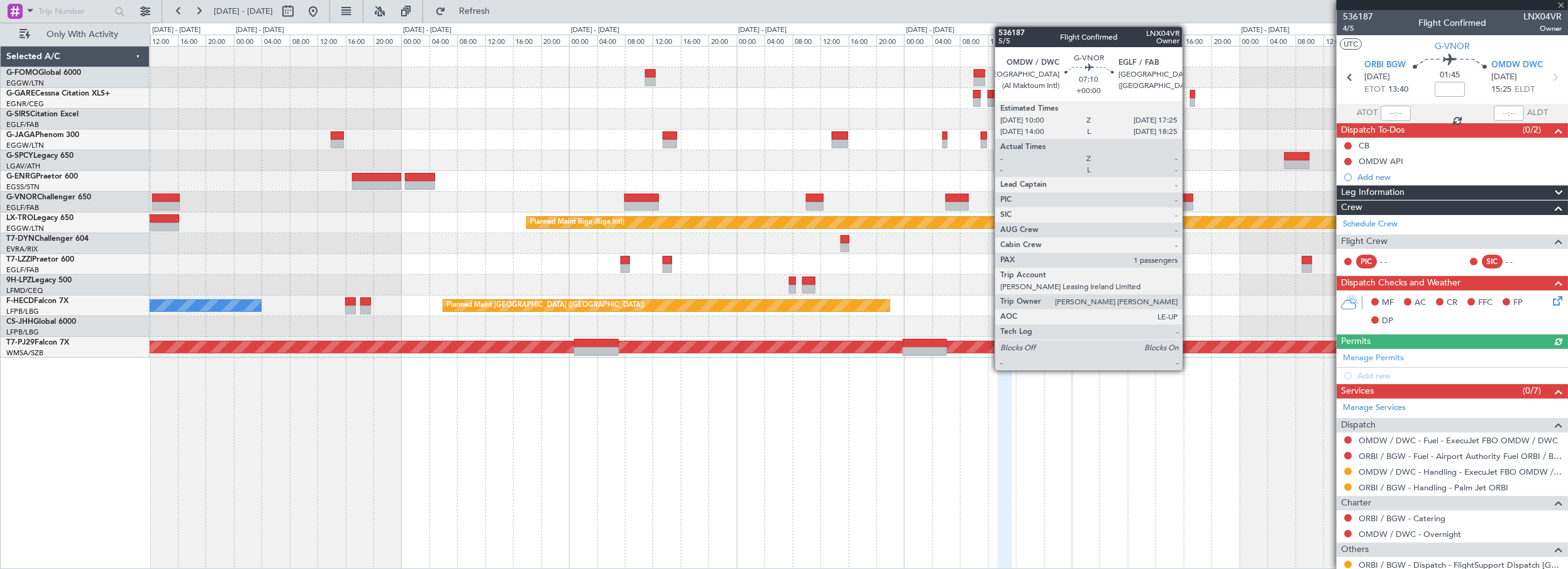
click at [1188, 195] on div at bounding box center [1167, 197] width 52 height 8
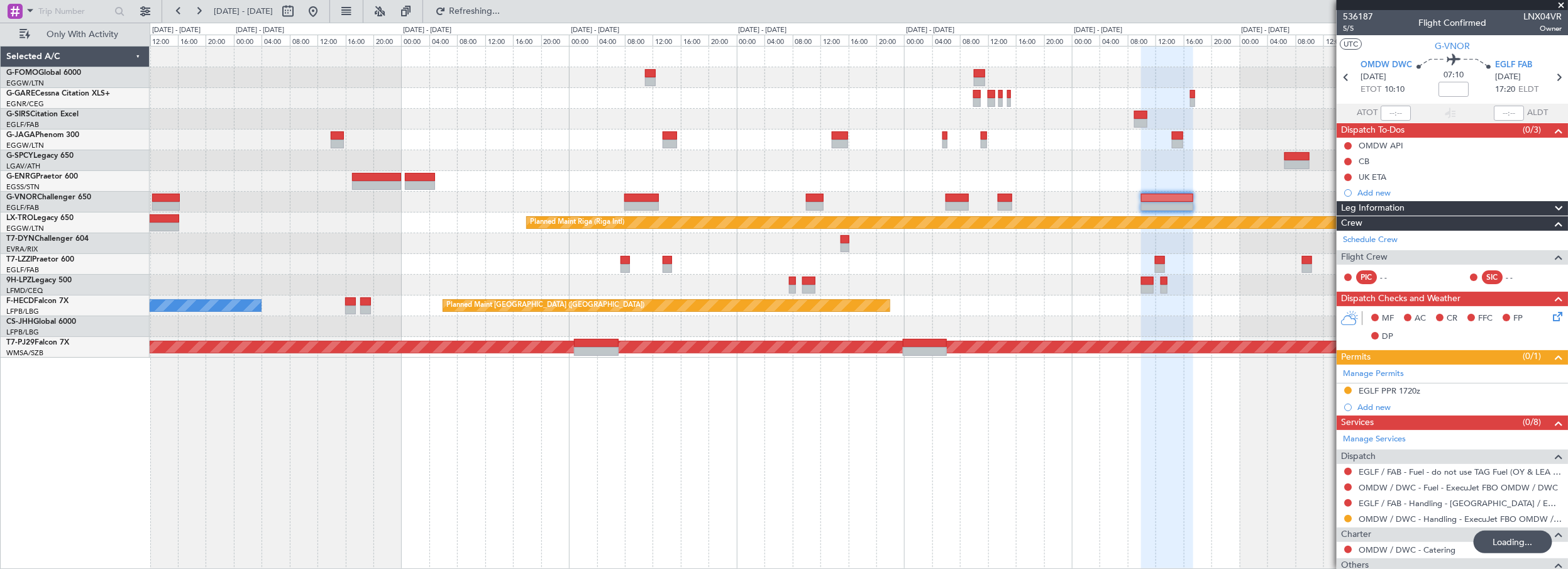
click at [585, 493] on div "Planned Maint Oxford (Kidlington) Planned Maint Riga (Riga Intl) Planned Maint …" at bounding box center [859, 307] width 1419 height 524
click at [1350, 499] on button at bounding box center [1348, 503] width 7 height 7
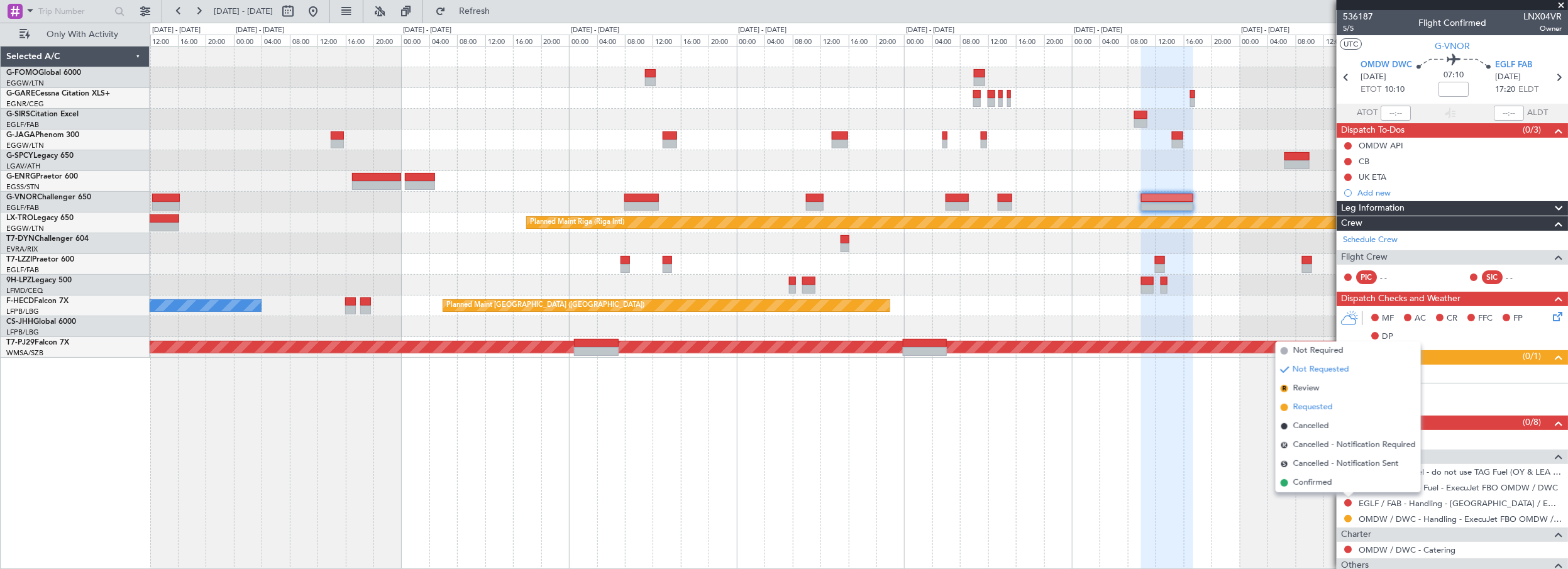
click at [1302, 410] on span "Requested" at bounding box center [1313, 408] width 40 height 13
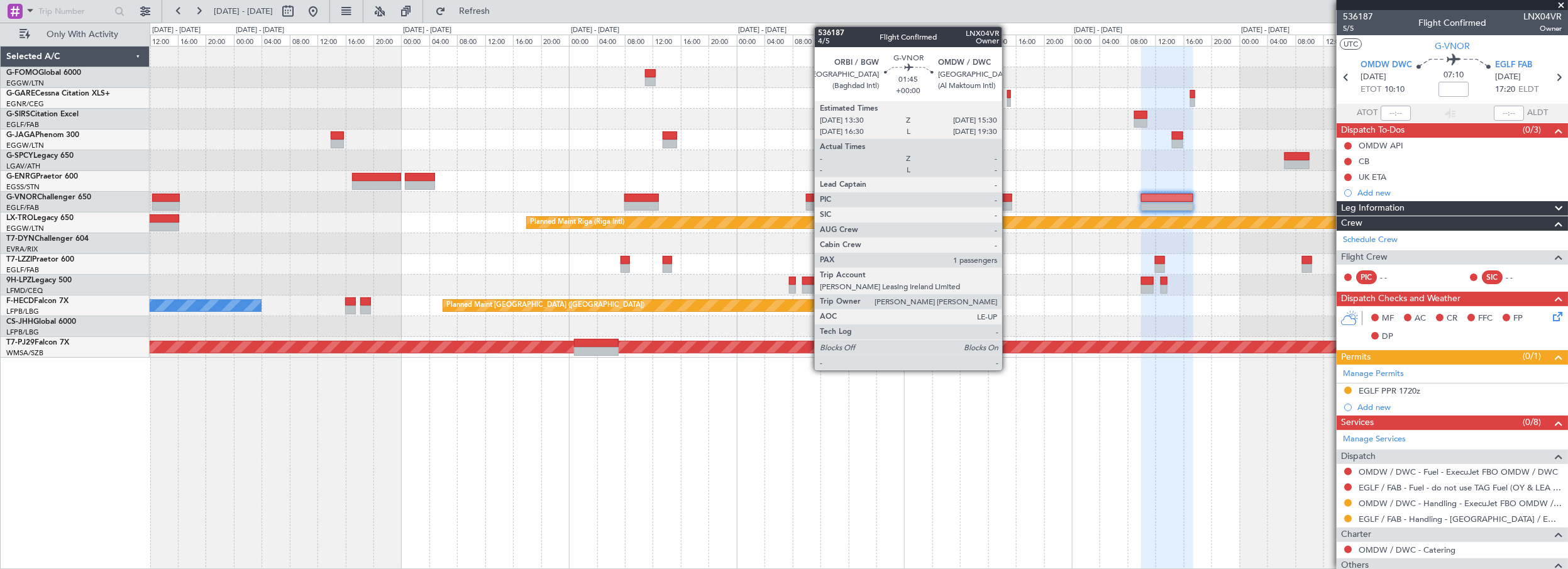
click at [1009, 197] on div at bounding box center [1005, 197] width 15 height 8
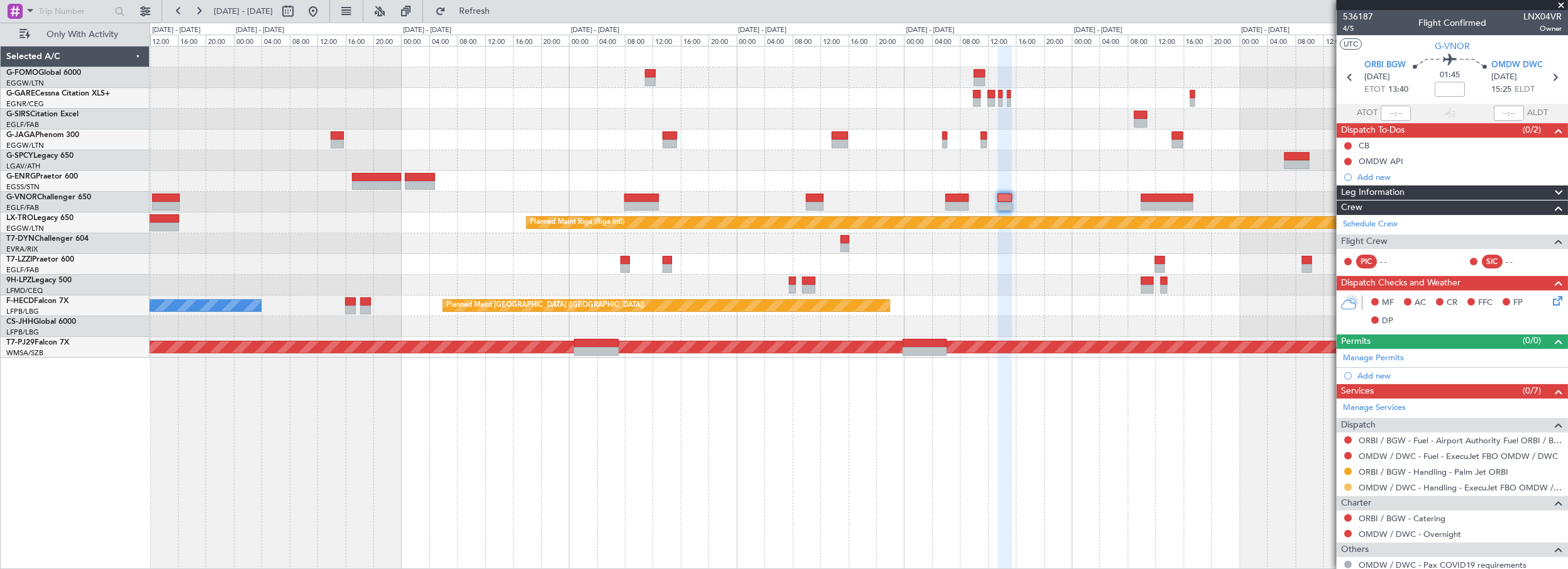
click at [1348, 484] on button at bounding box center [1348, 488] width 7 height 7
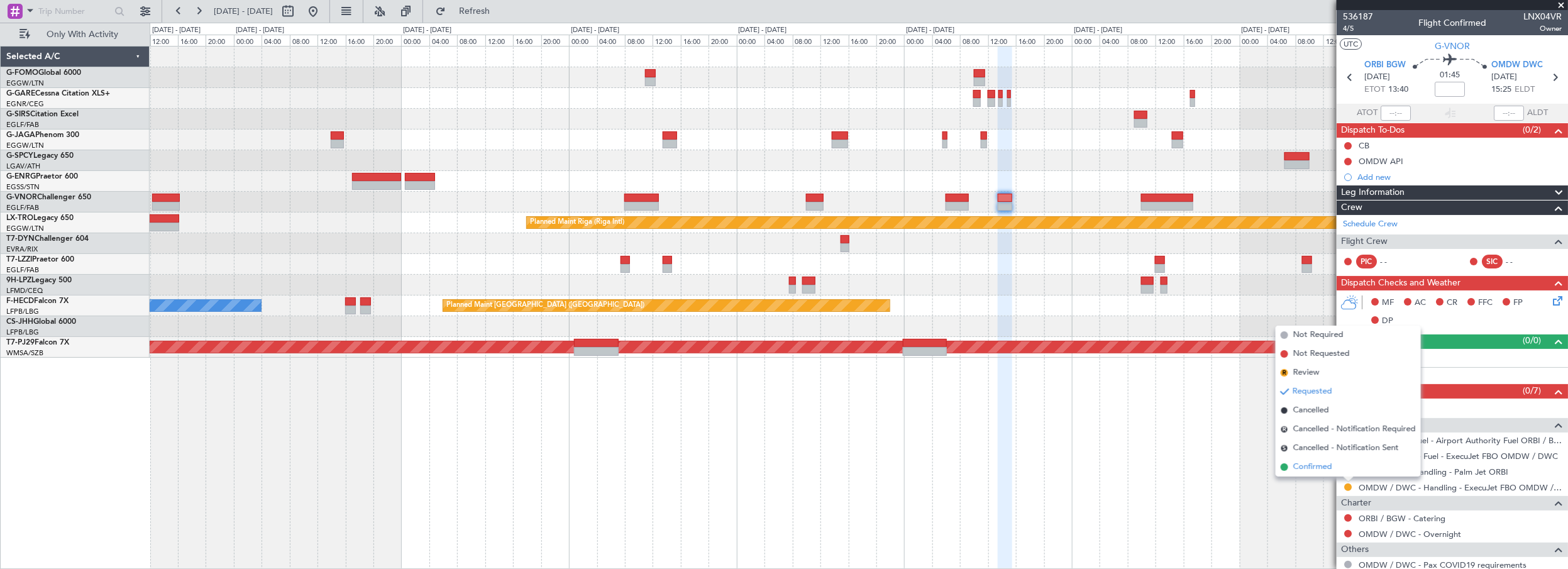
click at [1320, 467] on span "Confirmed" at bounding box center [1313, 467] width 39 height 13
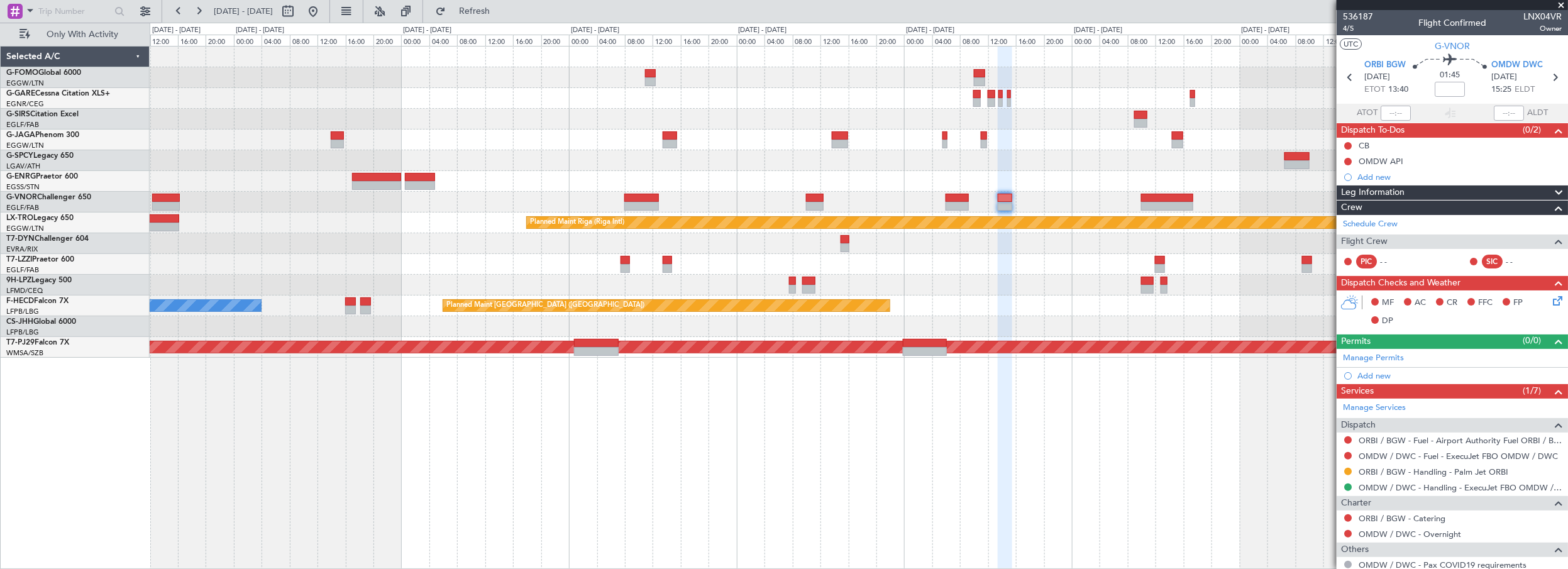
click at [1380, 374] on div "Add new" at bounding box center [1460, 375] width 205 height 10
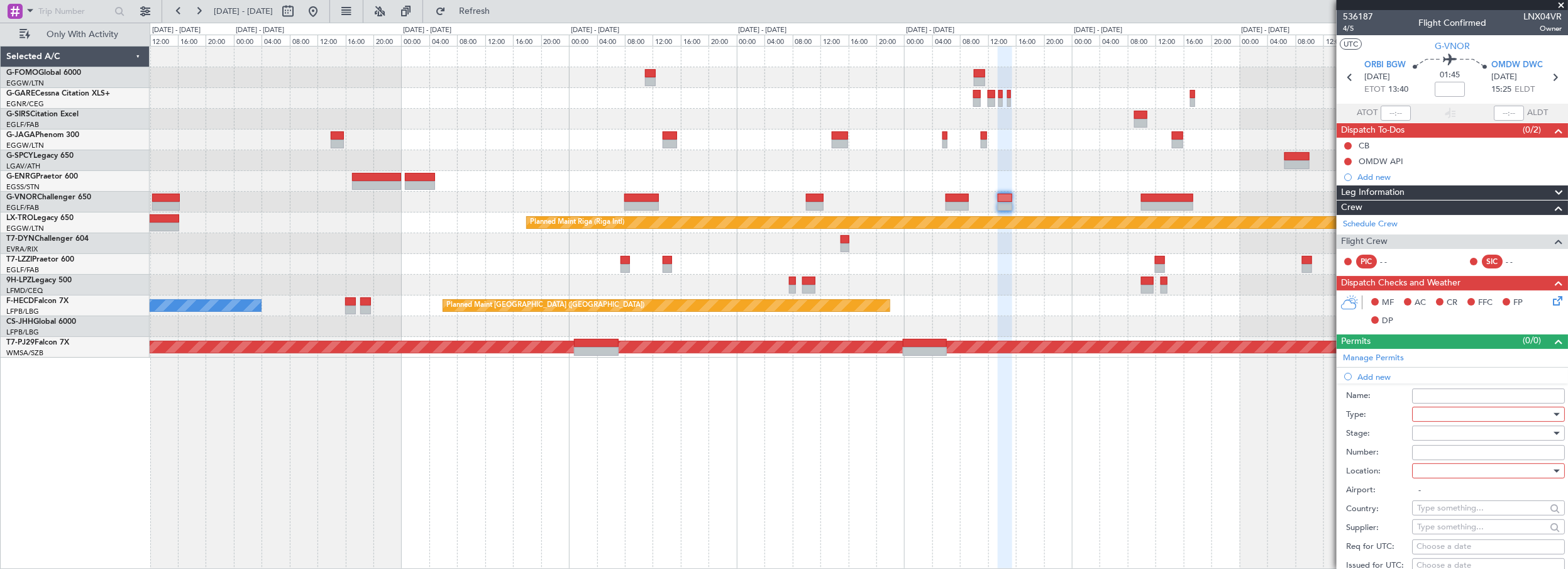
click at [1450, 413] on div at bounding box center [1484, 414] width 134 height 19
click at [1440, 529] on span "Slot" at bounding box center [1484, 533] width 133 height 19
click at [1433, 473] on div at bounding box center [1484, 471] width 134 height 19
drag, startPoint x: 1437, startPoint y: 538, endPoint x: 1422, endPoint y: 440, distance: 99.1
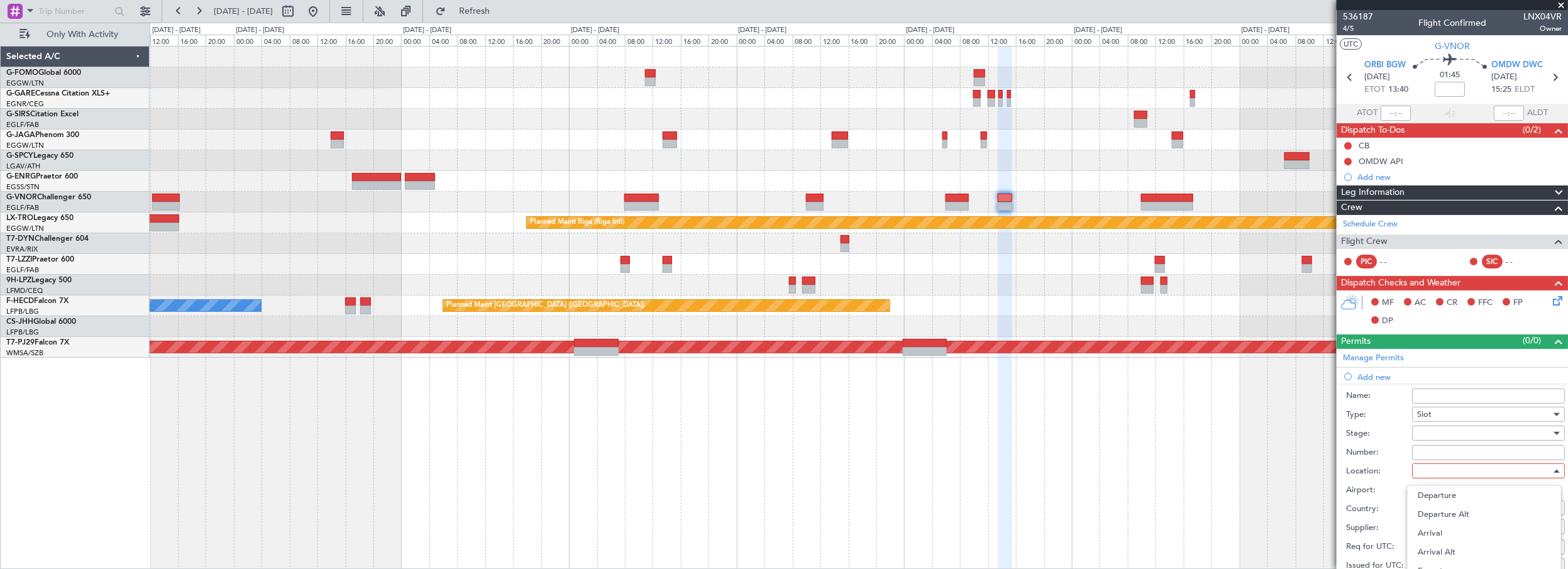
click at [1437, 538] on span "Arrival" at bounding box center [1484, 534] width 133 height 19
type input "OMDW / DWC"
click at [1435, 437] on div at bounding box center [1484, 433] width 134 height 19
click at [1440, 511] on span "Requested" at bounding box center [1484, 515] width 133 height 19
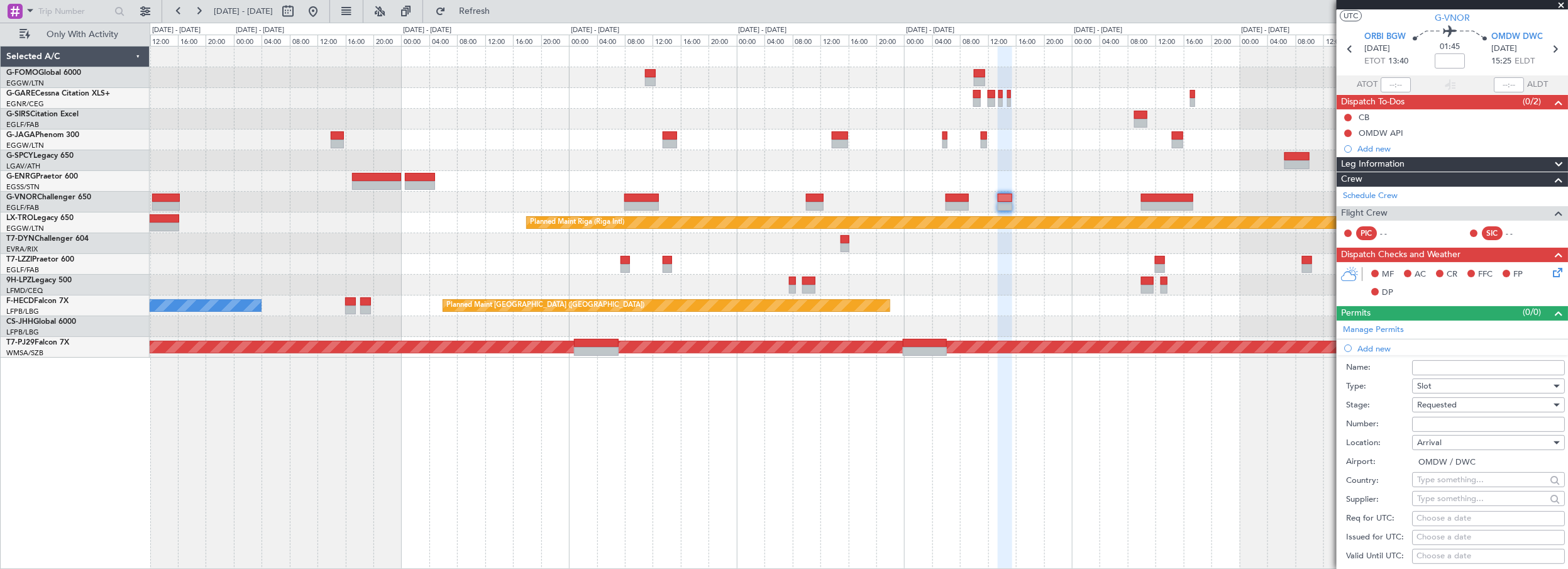
scroll to position [0, 0]
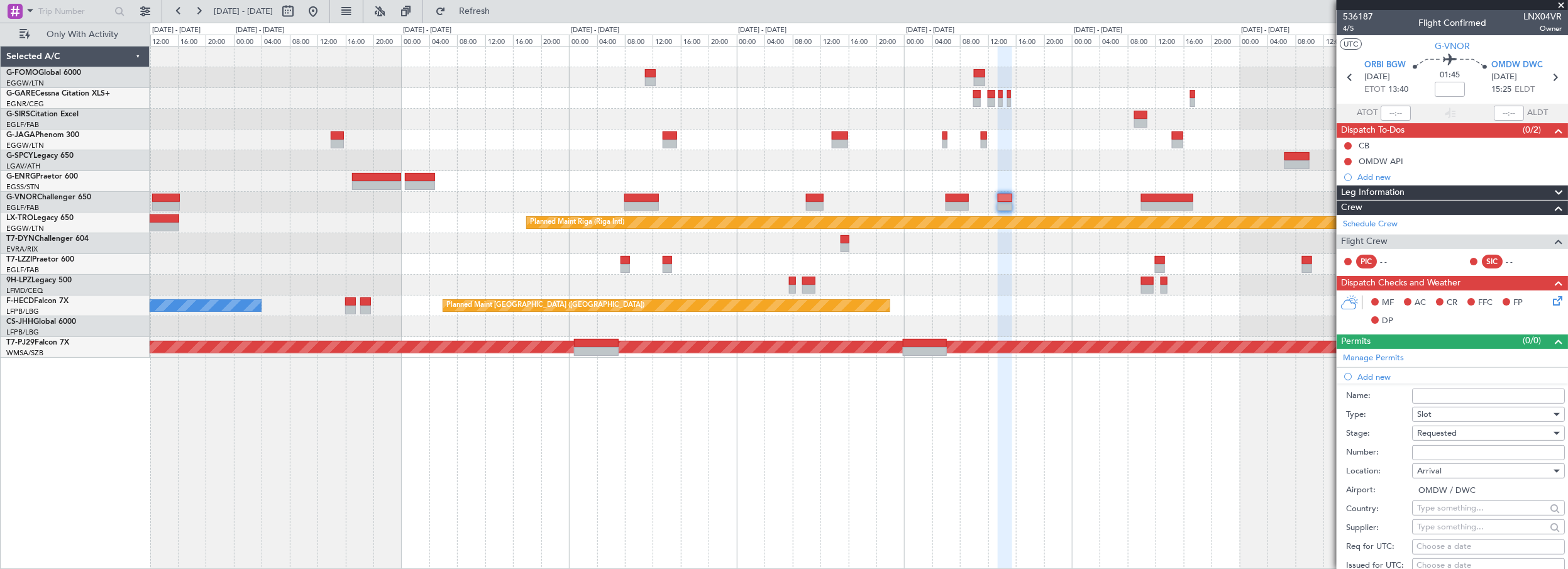
click at [1451, 434] on span "Requested" at bounding box center [1437, 433] width 40 height 11
click at [1448, 533] on span "Received OK" at bounding box center [1484, 534] width 133 height 19
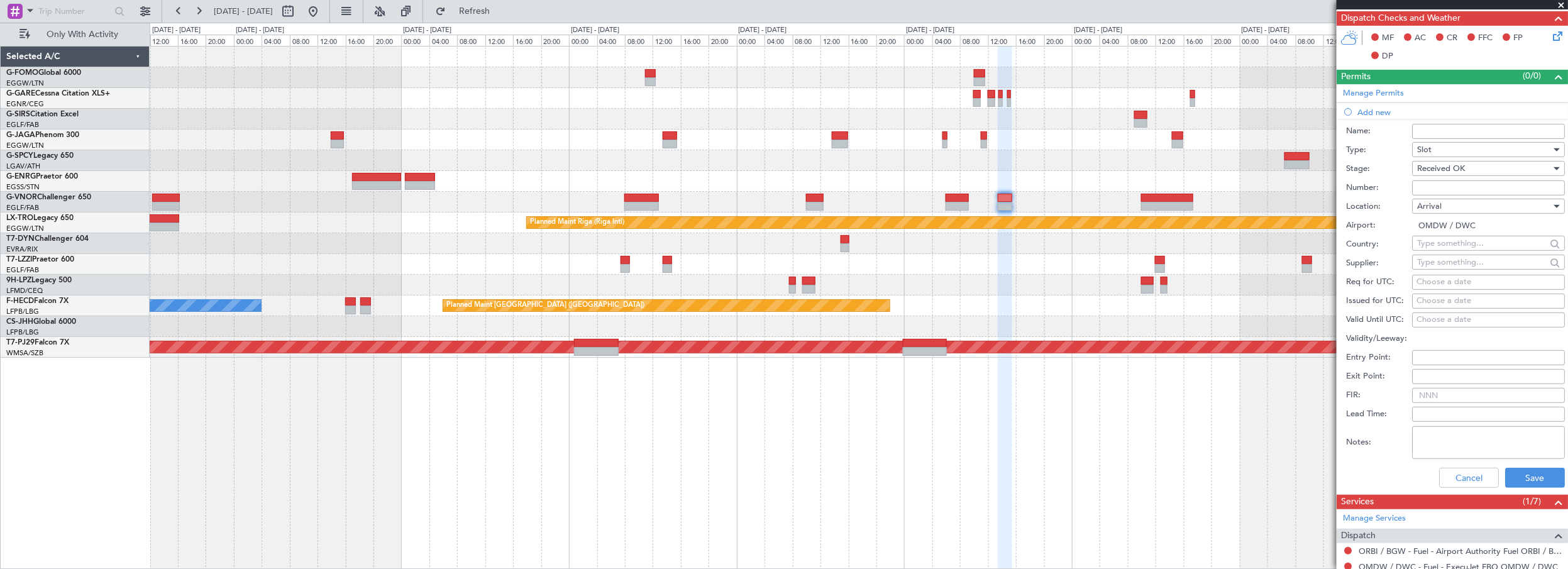
scroll to position [286, 0]
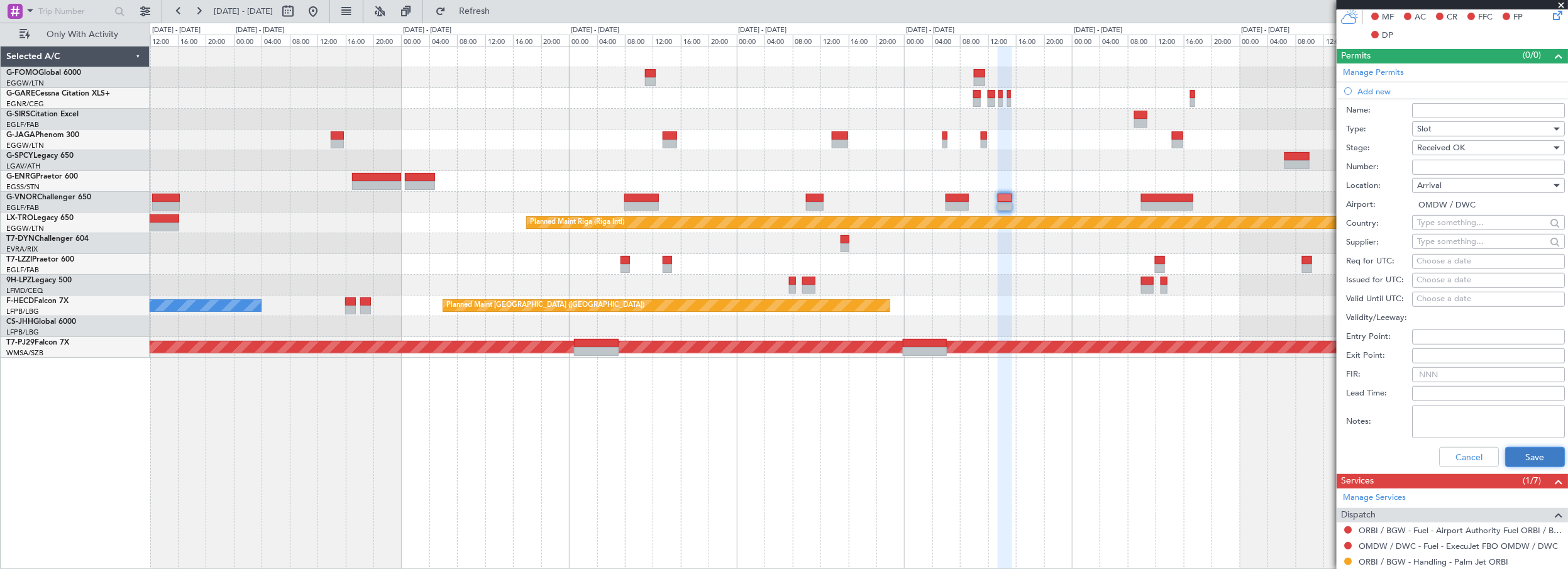
click at [1518, 457] on button "Save" at bounding box center [1535, 457] width 60 height 20
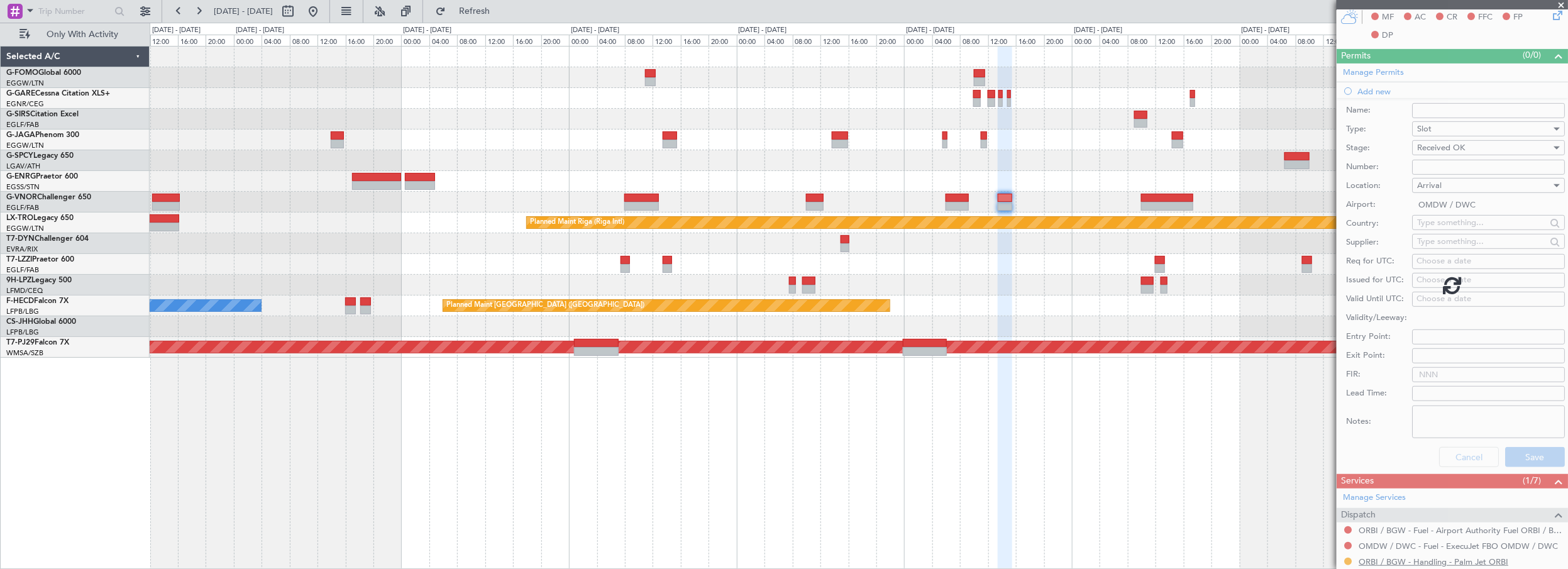
scroll to position [112, 0]
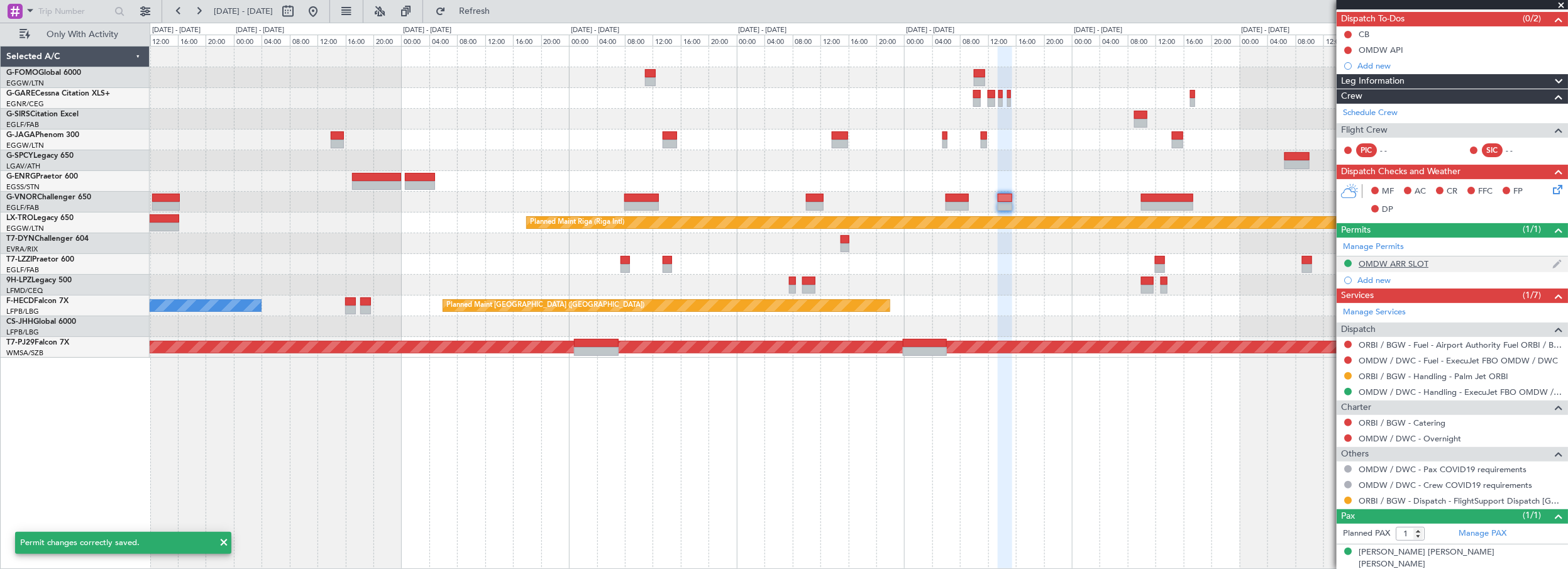
click at [1399, 262] on div "OMDW ARR SLOT" at bounding box center [1393, 264] width 70 height 10
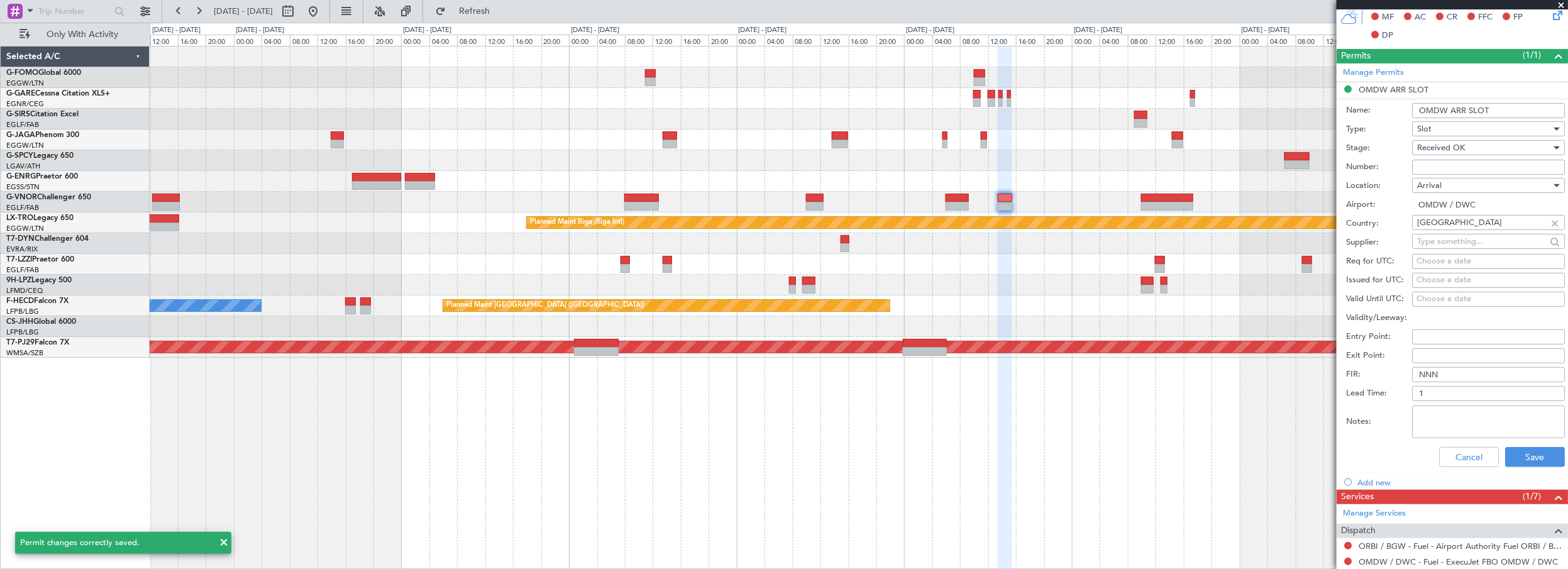
click at [1512, 110] on input "OMDW ARR SLOT" at bounding box center [1489, 111] width 153 height 15
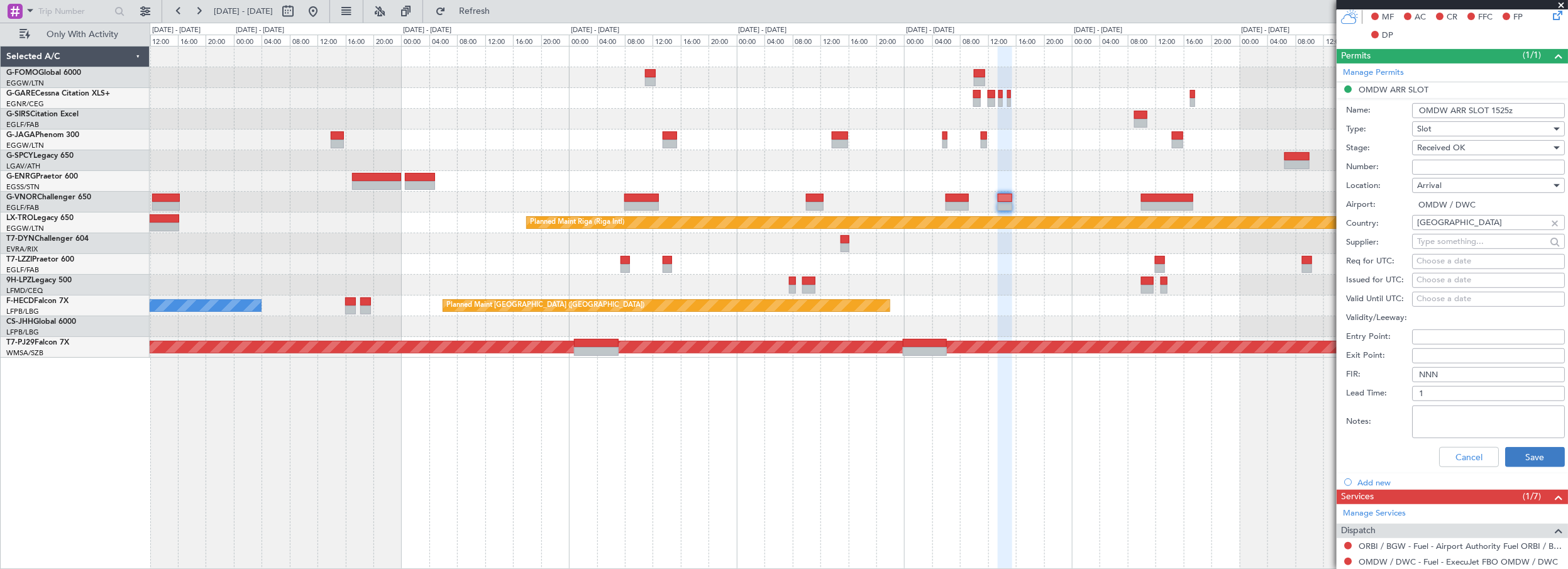
type input "OMDW ARR SLOT 1525z"
click at [1516, 454] on button "Save" at bounding box center [1535, 457] width 60 height 20
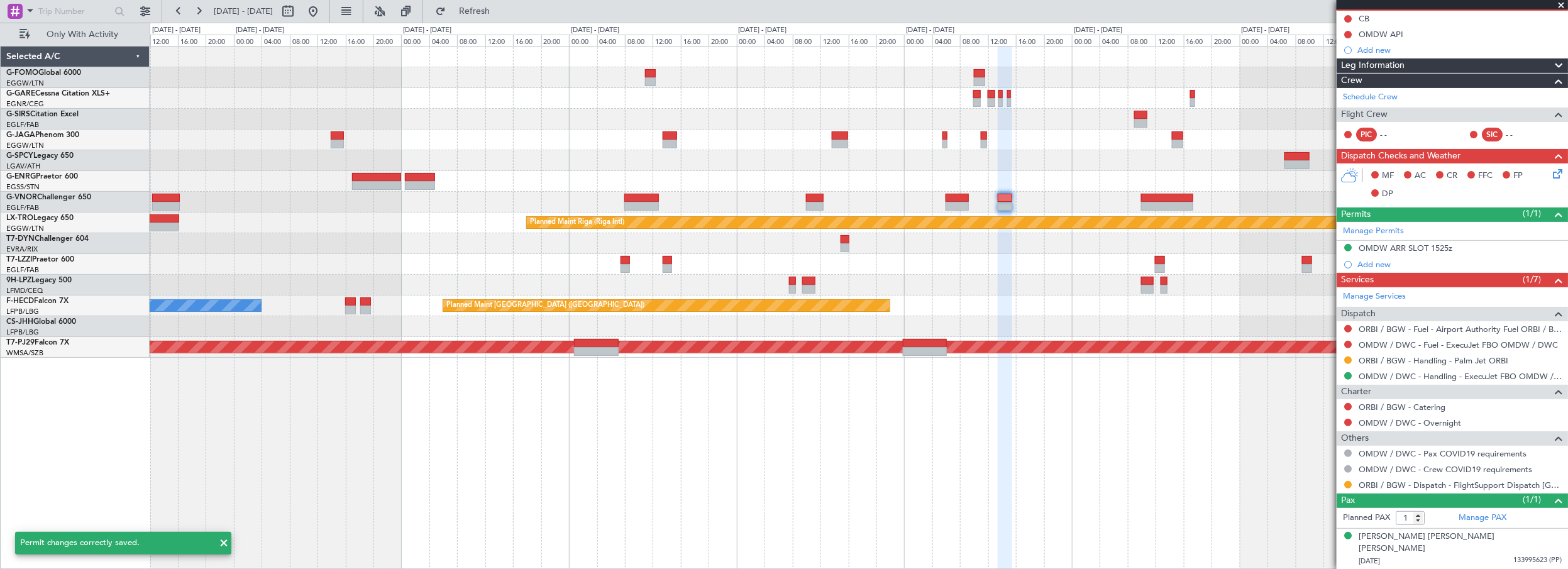
scroll to position [112, 0]
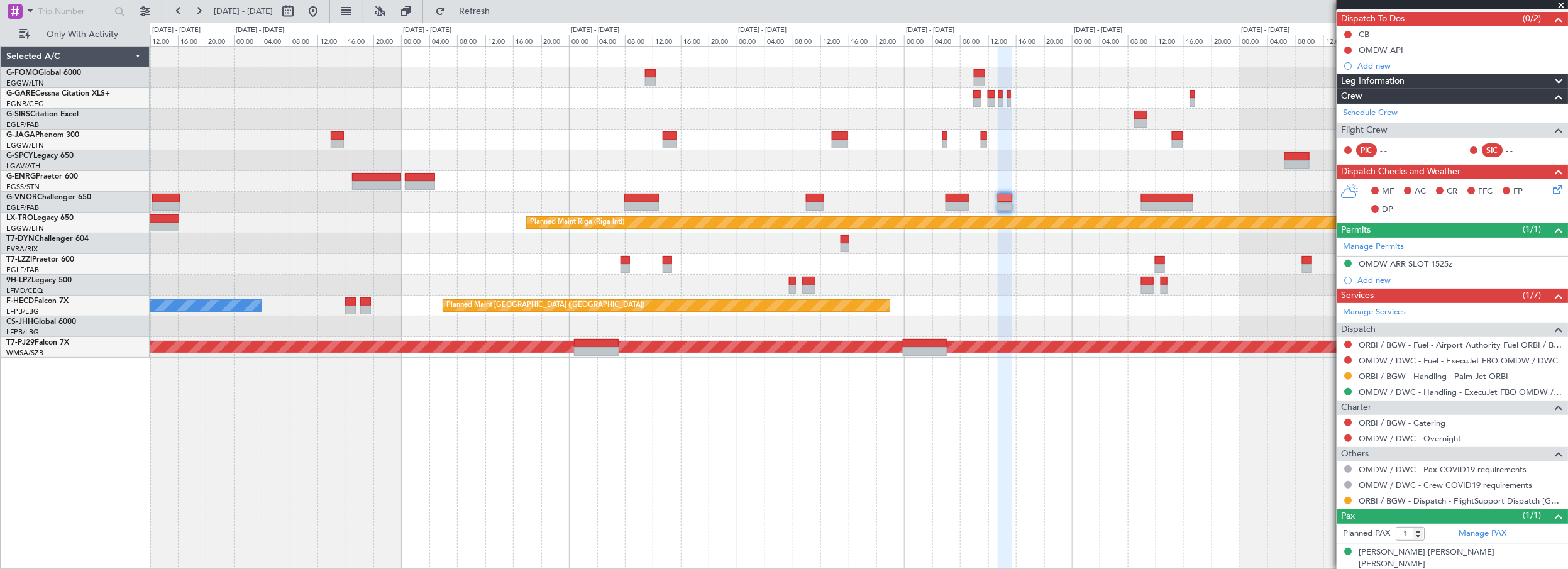
click at [1385, 280] on mat-tooltip-component "OMDW ARR SLOT 1525z" at bounding box center [1405, 284] width 101 height 34
click at [1374, 278] on div "Add new" at bounding box center [1454, 279] width 193 height 10
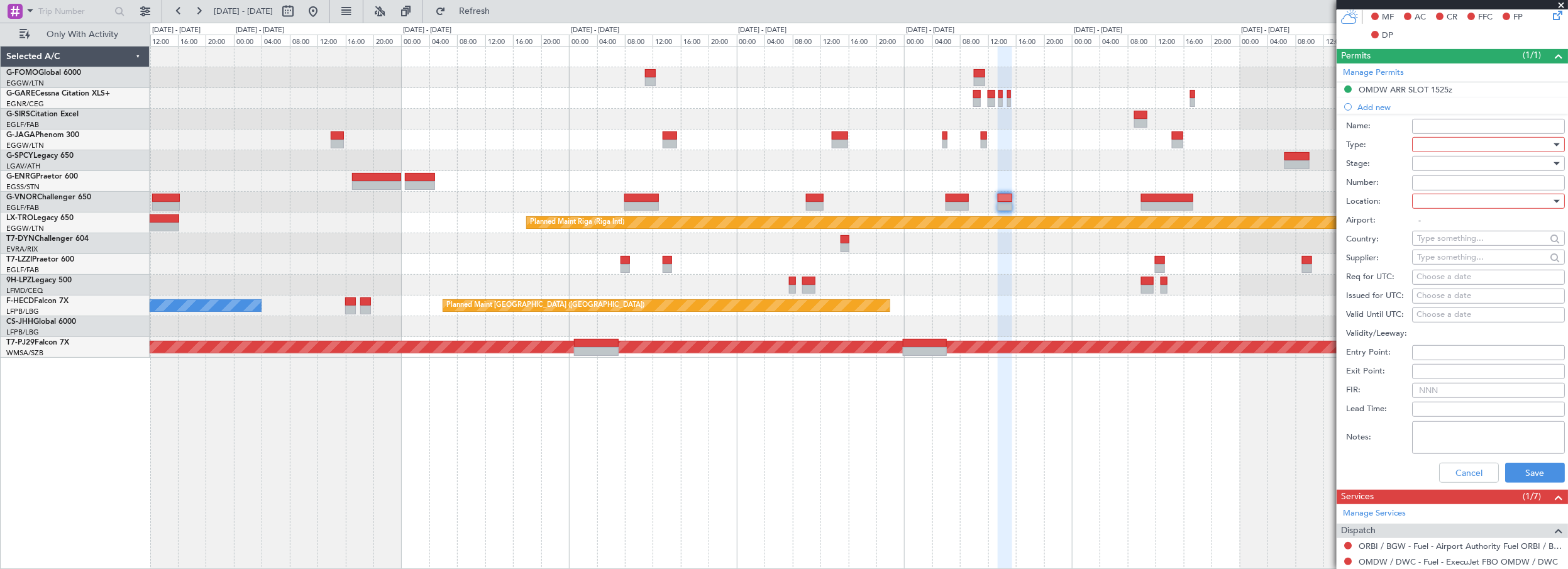
click at [1437, 143] on div at bounding box center [1484, 144] width 134 height 19
click at [1451, 189] on span "Landing" at bounding box center [1484, 185] width 133 height 19
click at [1430, 199] on div at bounding box center [1484, 201] width 134 height 19
drag, startPoint x: 1445, startPoint y: 260, endPoint x: 1416, endPoint y: 219, distance: 50.2
click at [1445, 261] on span "Arrival" at bounding box center [1484, 264] width 133 height 19
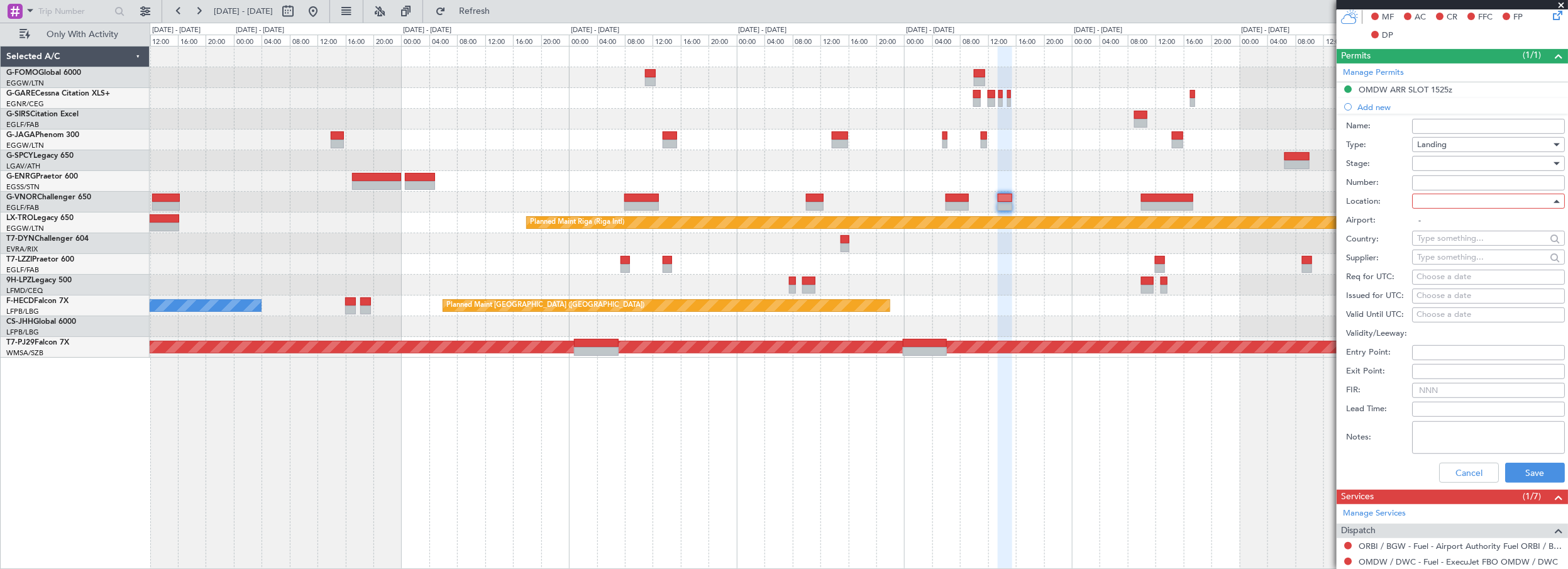
type input "OMDW / DWC"
click at [1433, 156] on div at bounding box center [1484, 164] width 134 height 19
click at [1441, 243] on span "Requested" at bounding box center [1484, 245] width 133 height 19
click at [1527, 474] on button "Save" at bounding box center [1535, 473] width 60 height 20
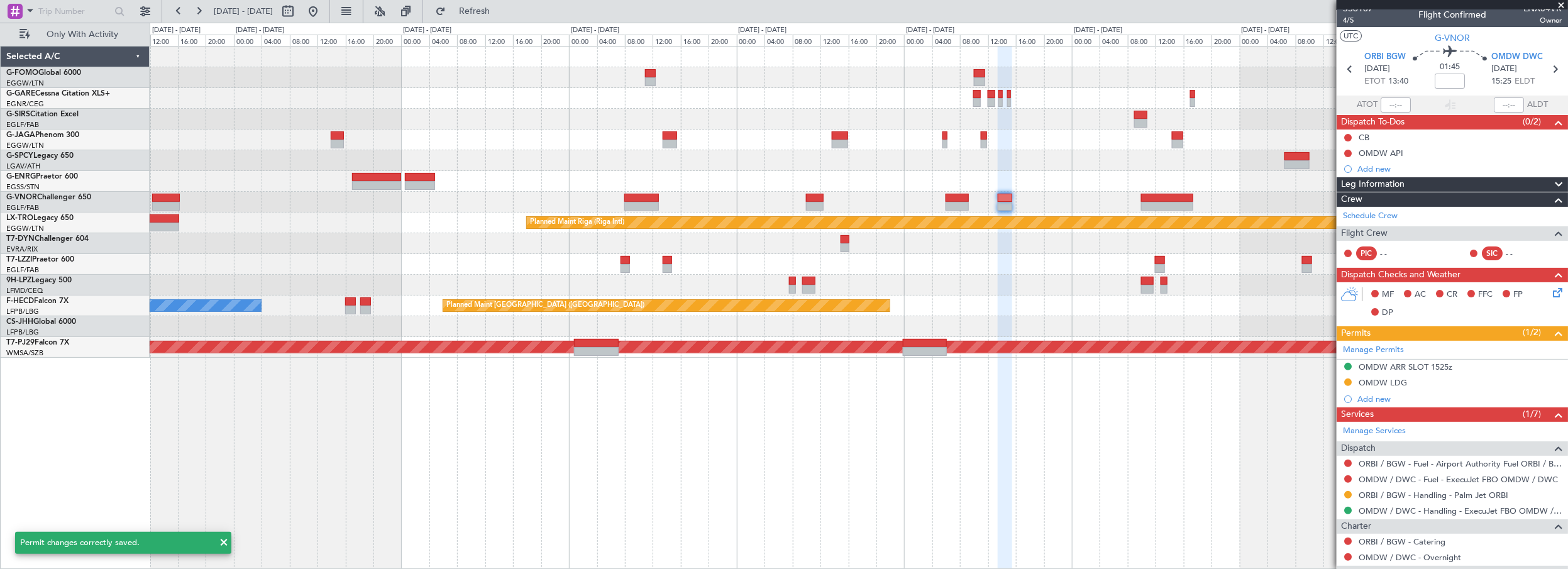
scroll to position [0, 0]
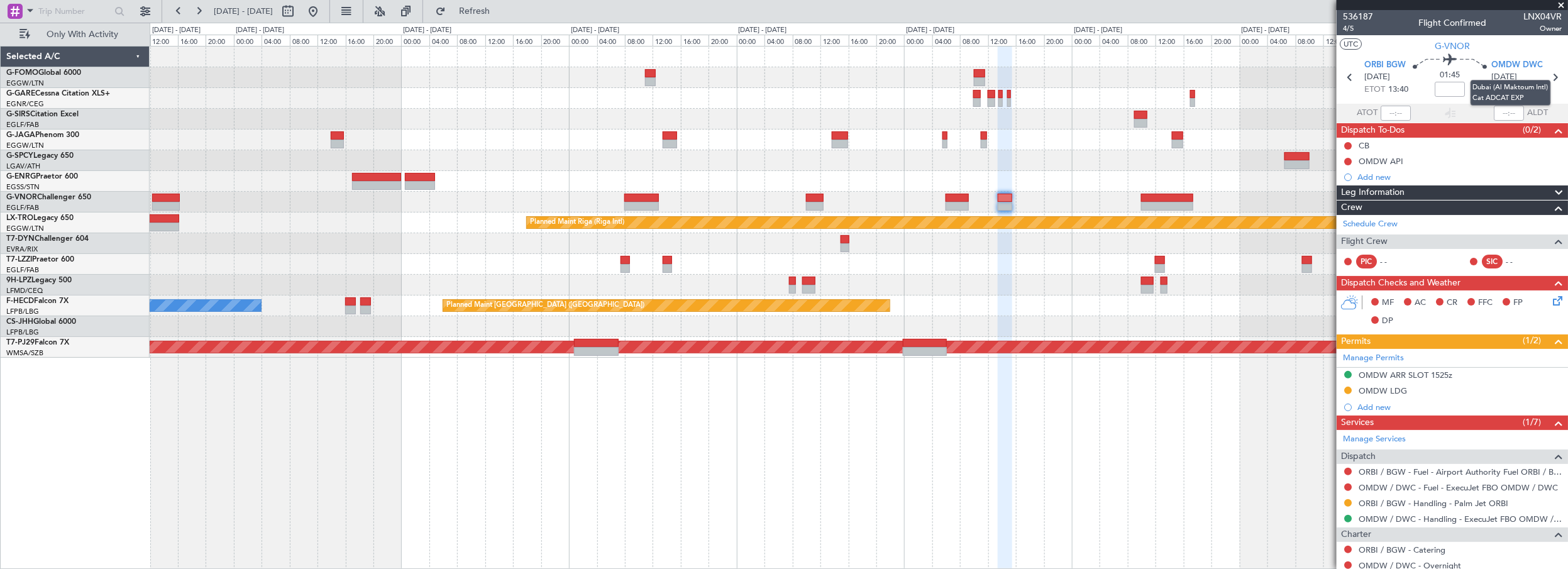
click at [1548, 80] on div "Dubai (Al Maktoum Intl) Cat ADCAT EXP" at bounding box center [1510, 93] width 80 height 26
click at [1548, 72] on mat-tooltip-component "Dubai (Al Maktoum Intl) Cat ADCAT EXP" at bounding box center [1510, 92] width 98 height 44
click at [1548, 75] on mat-tooltip-component "Dubai (Al Maktoum Intl) Cat ADCAT EXP" at bounding box center [1510, 92] width 98 height 44
click at [1549, 78] on icon at bounding box center [1555, 77] width 17 height 17
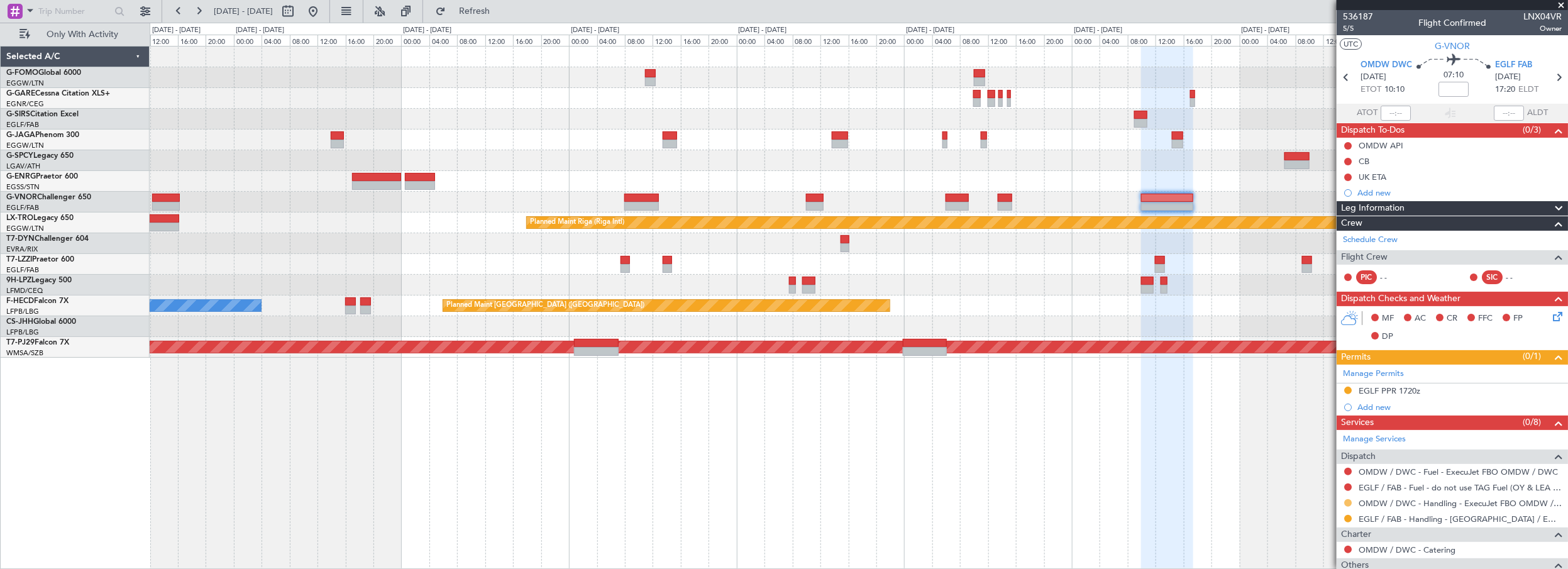
click at [1348, 502] on button at bounding box center [1348, 503] width 7 height 7
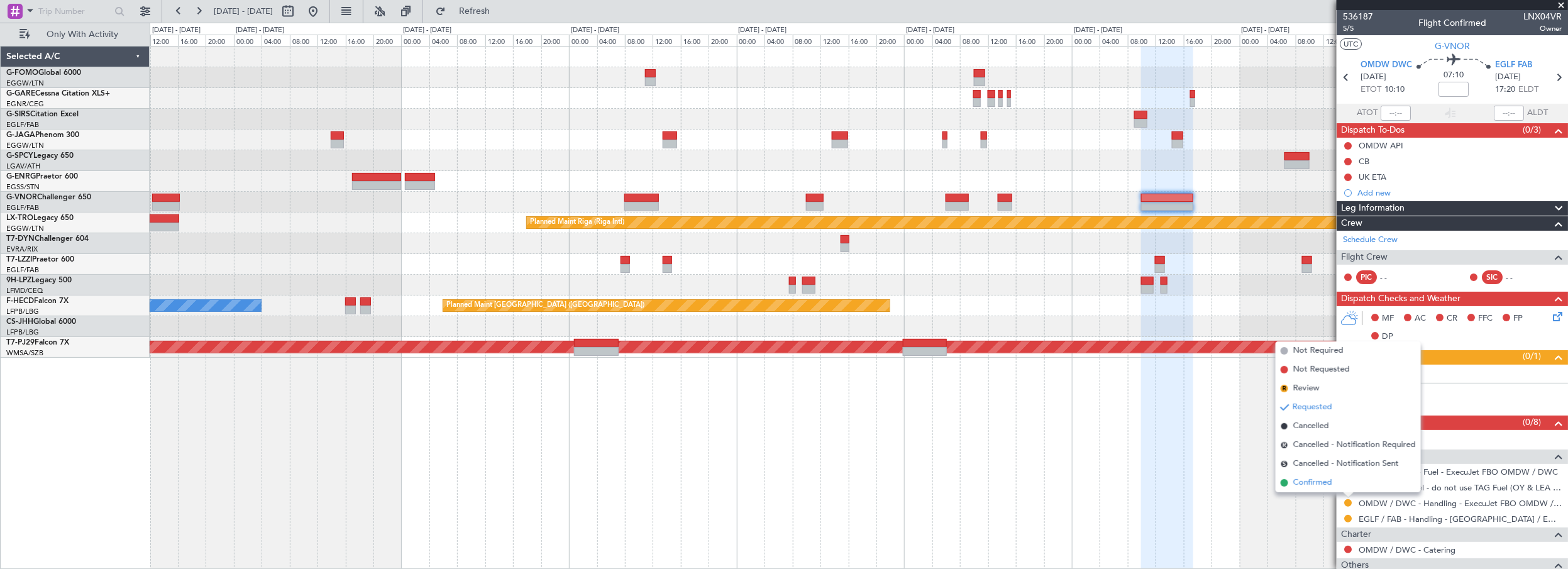
click at [1318, 482] on span "Confirmed" at bounding box center [1313, 483] width 39 height 13
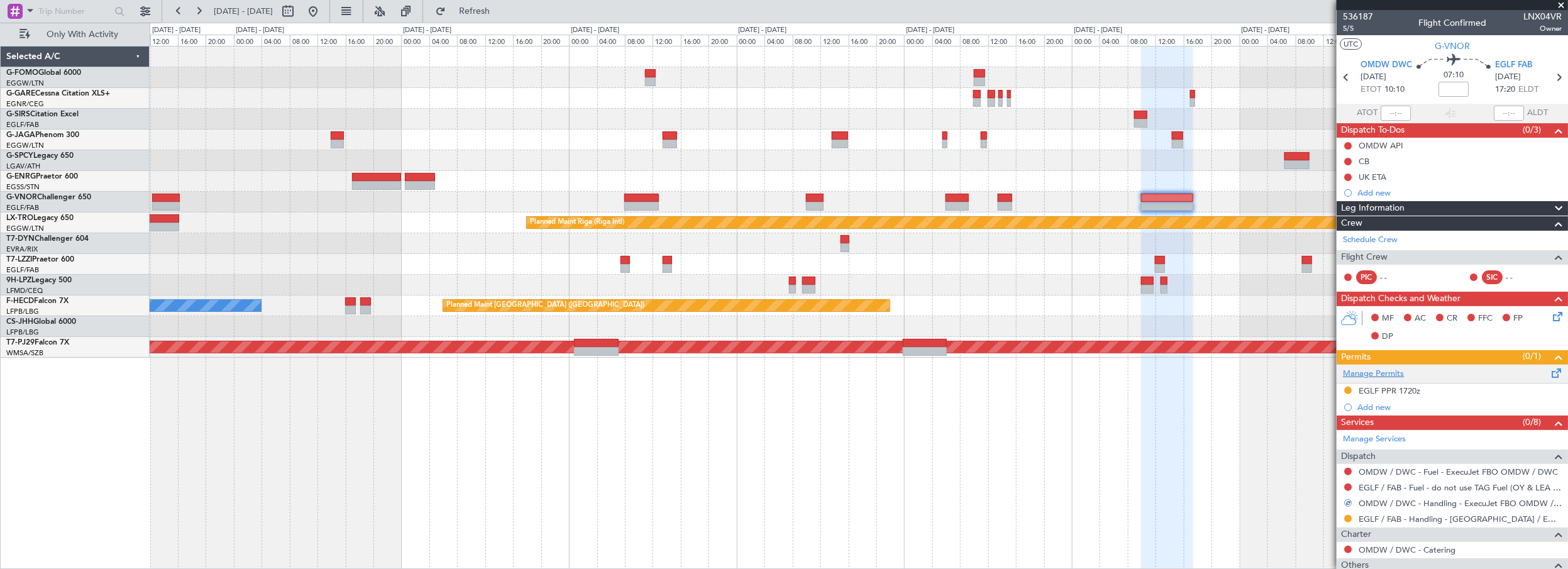
click at [1366, 370] on link "Manage Permits" at bounding box center [1374, 374] width 61 height 13
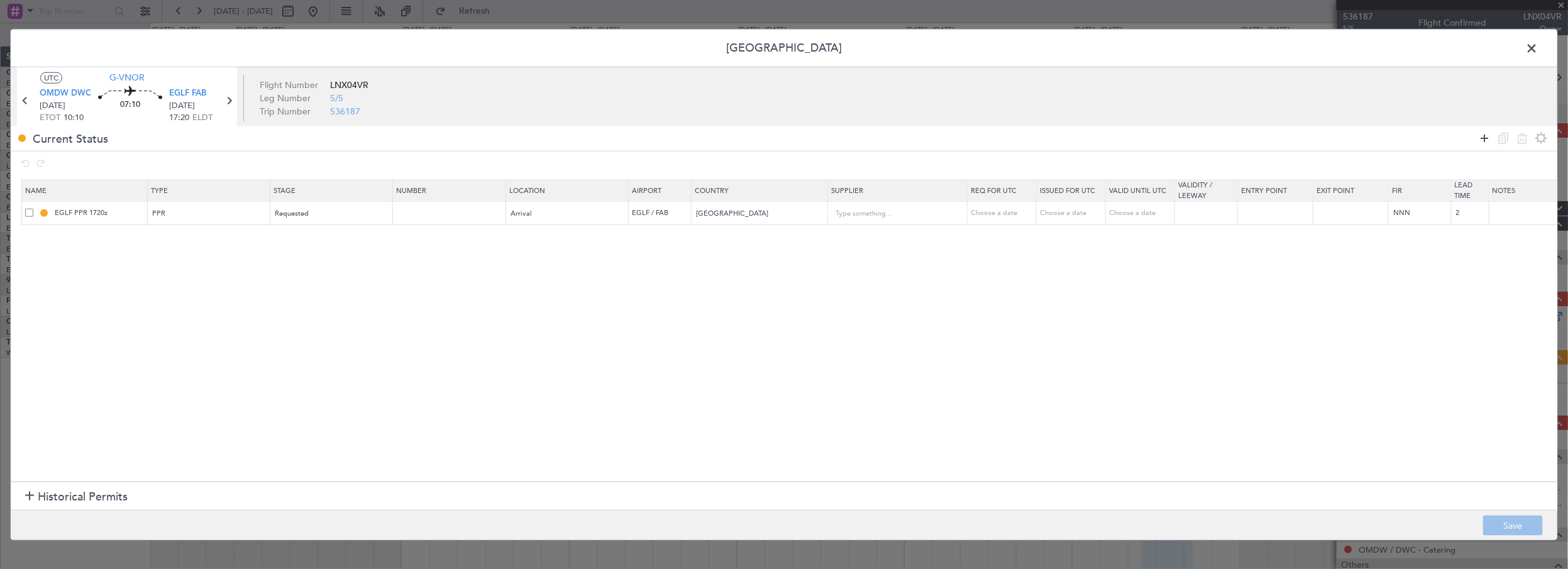
click at [1486, 135] on icon at bounding box center [1485, 139] width 15 height 15
click at [184, 234] on div "Type" at bounding box center [206, 237] width 104 height 19
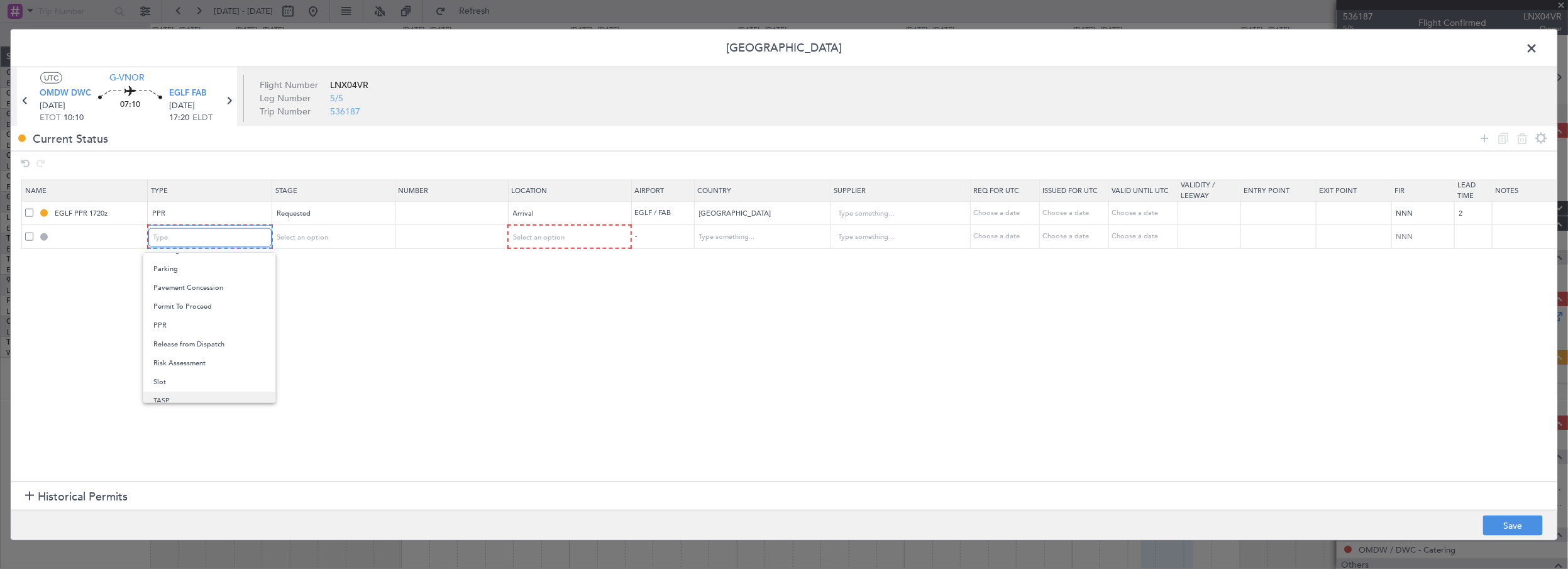
scroll to position [378, 0]
click at [181, 352] on span "Slot" at bounding box center [209, 356] width 112 height 19
click at [180, 333] on section "Name Type Stage Number Location Airport Country Supplier Req For Utc Issued For…" at bounding box center [784, 330] width 1547 height 305
click at [313, 242] on div "Select an option" at bounding box center [328, 237] width 104 height 19
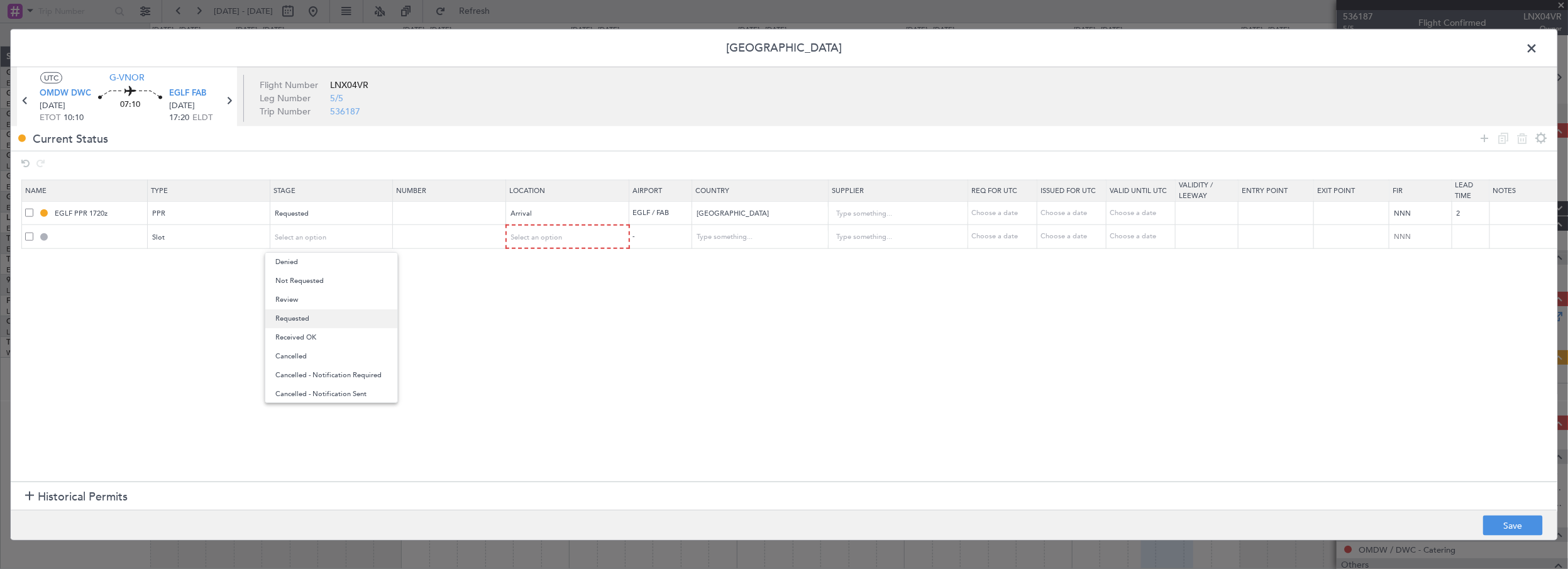
click at [313, 313] on span "Requested" at bounding box center [331, 318] width 112 height 19
drag, startPoint x: 548, startPoint y: 318, endPoint x: 552, endPoint y: 245, distance: 73.1
click at [548, 316] on section "Name Type Stage Number Location Airport Country Supplier Req For Utc Issued For…" at bounding box center [784, 330] width 1547 height 305
click at [552, 243] on div "Select an option" at bounding box center [564, 237] width 104 height 19
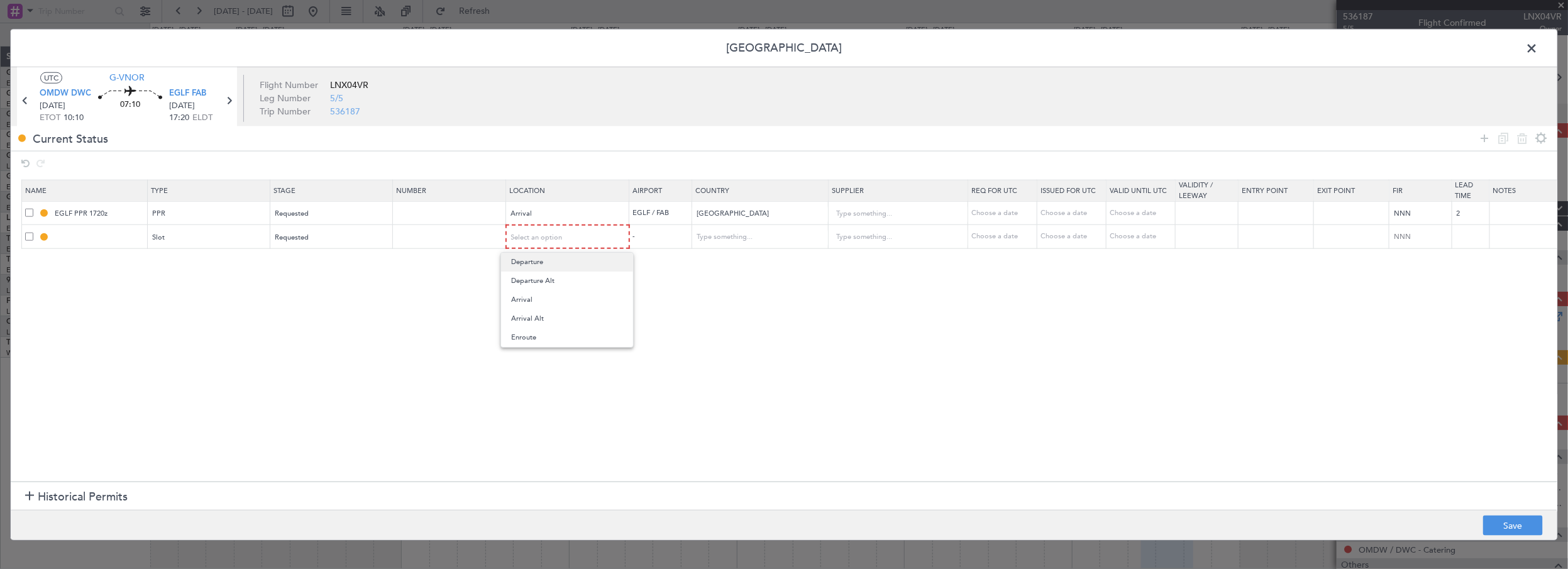
click at [546, 259] on span "Departure" at bounding box center [567, 263] width 112 height 19
click at [678, 312] on section "Name Type Stage Number Location Airport Country Supplier Req For Utc Issued For…" at bounding box center [784, 330] width 1547 height 305
click at [1513, 525] on button "Save" at bounding box center [1513, 526] width 60 height 20
type input "OMDW DEP SLOT"
type input "United Arab Emirates"
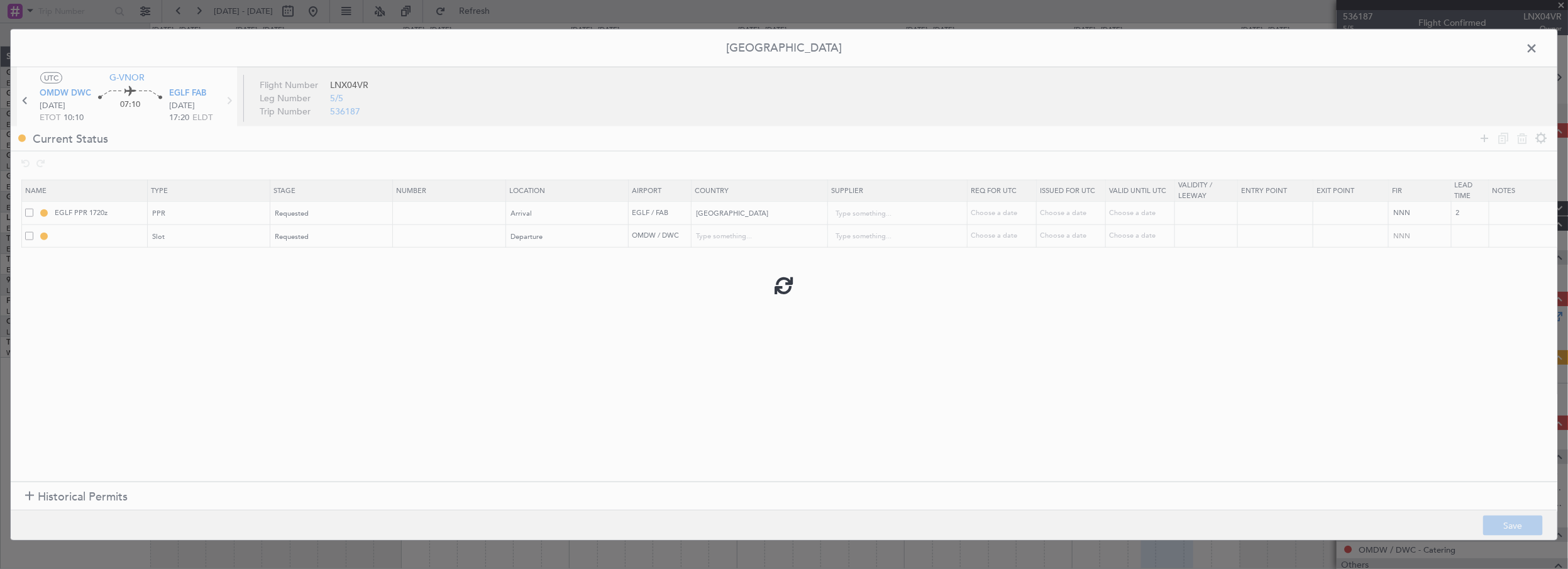
type input "NNN"
type input "1"
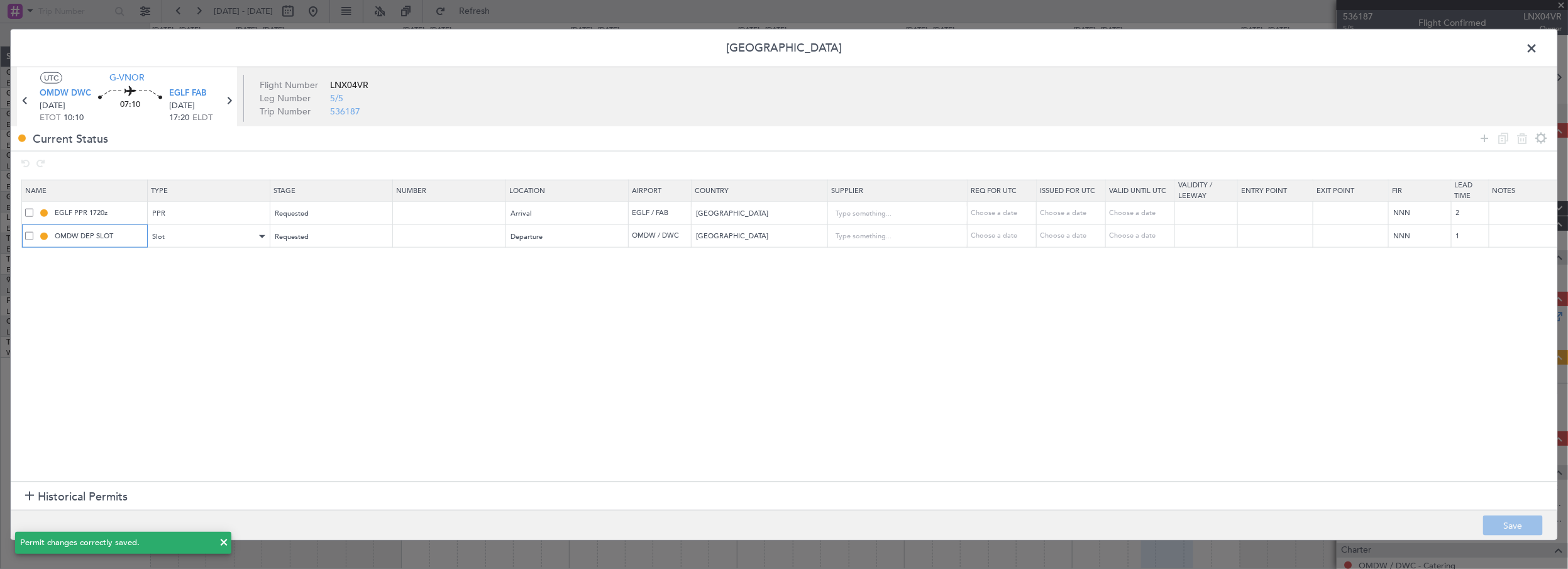
drag, startPoint x: 123, startPoint y: 236, endPoint x: 169, endPoint y: 233, distance: 46.1
click at [124, 236] on input "OMDW DEP SLOT" at bounding box center [99, 236] width 94 height 10
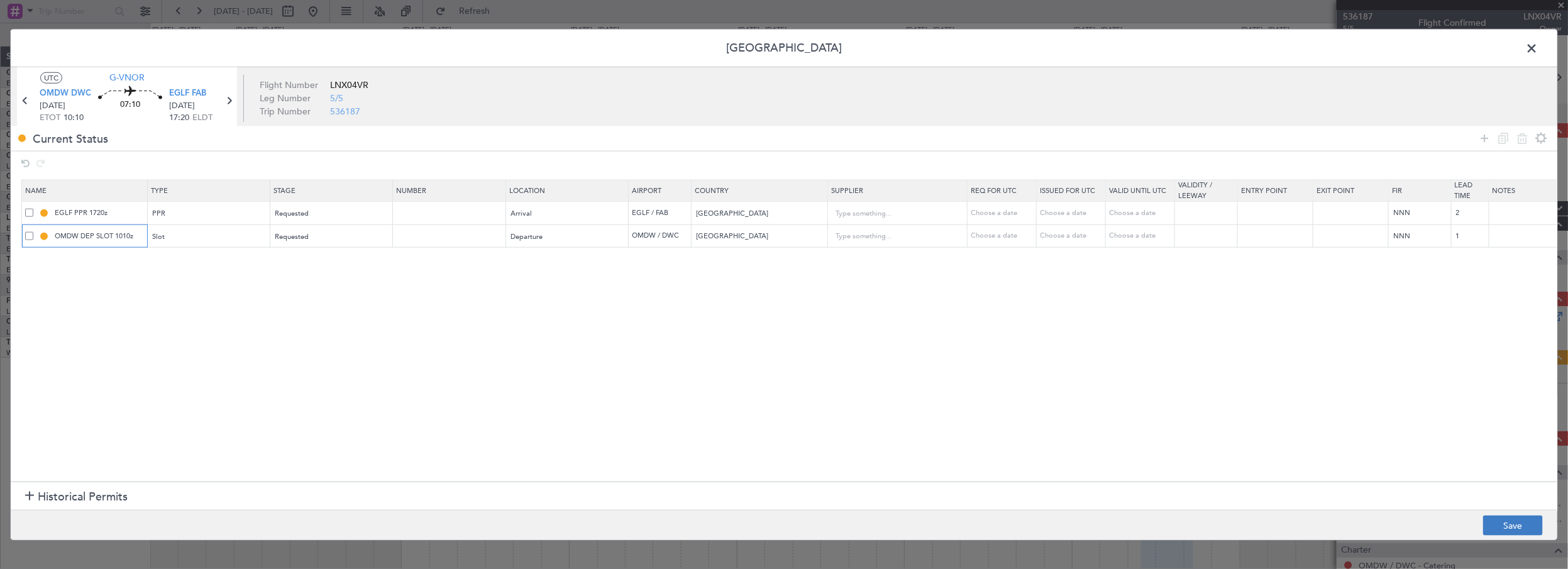
type input "OMDW DEP SLOT 1010z"
click at [1531, 525] on button "Save" at bounding box center [1513, 526] width 60 height 20
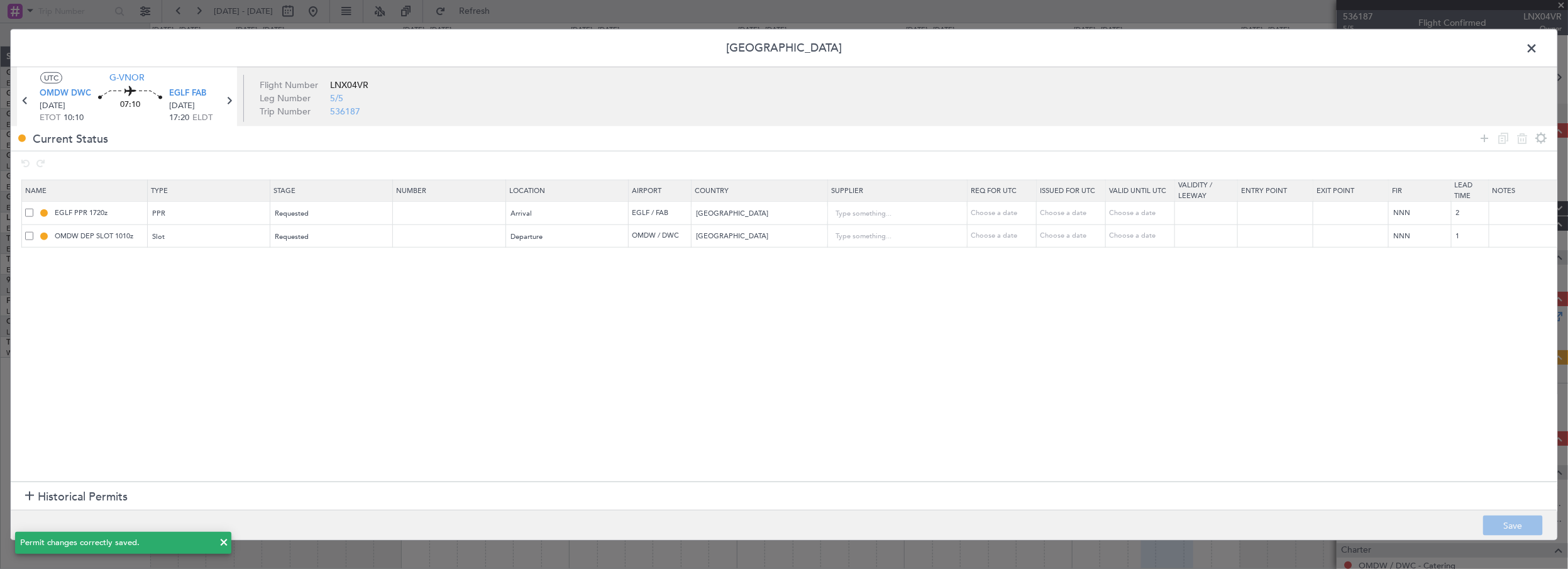
click at [1538, 47] on span at bounding box center [1538, 50] width 0 height 25
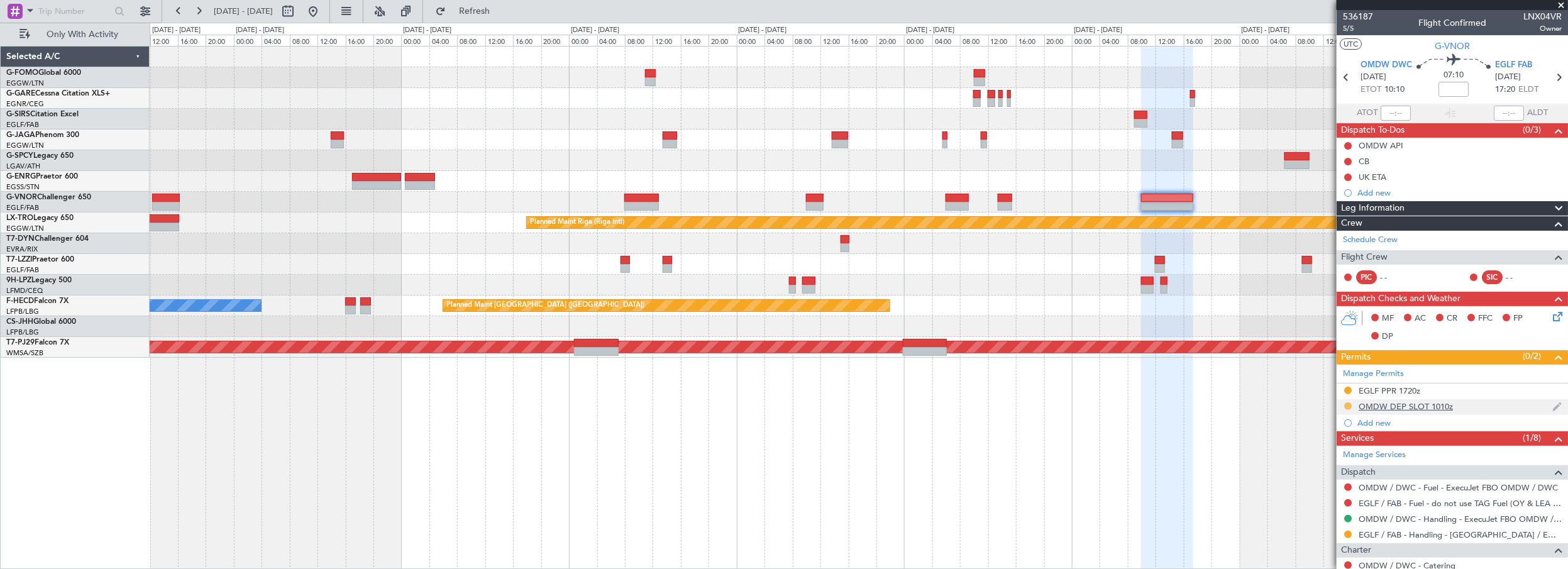
click at [1349, 404] on button at bounding box center [1348, 406] width 7 height 7
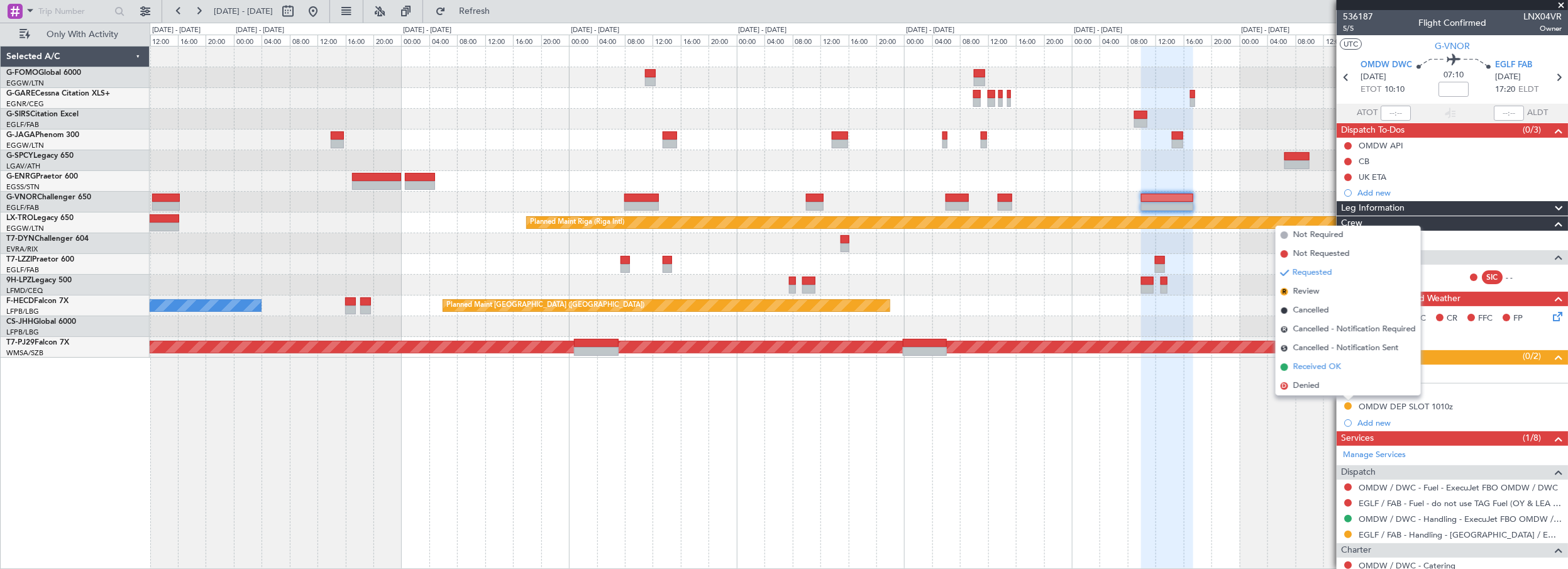
click at [1323, 362] on span "Received OK" at bounding box center [1317, 368] width 47 height 13
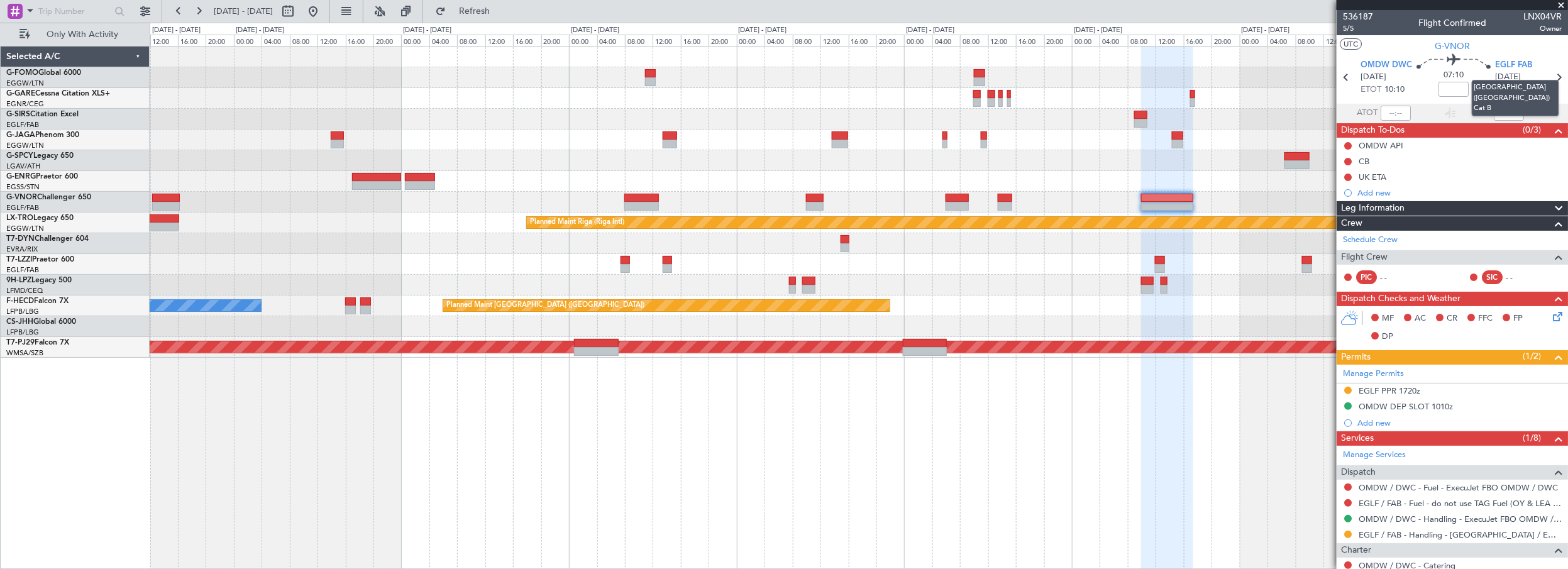
click at [1550, 79] on mat-tooltip-component "London (Farnborough) Cat B" at bounding box center [1515, 98] width 105 height 54
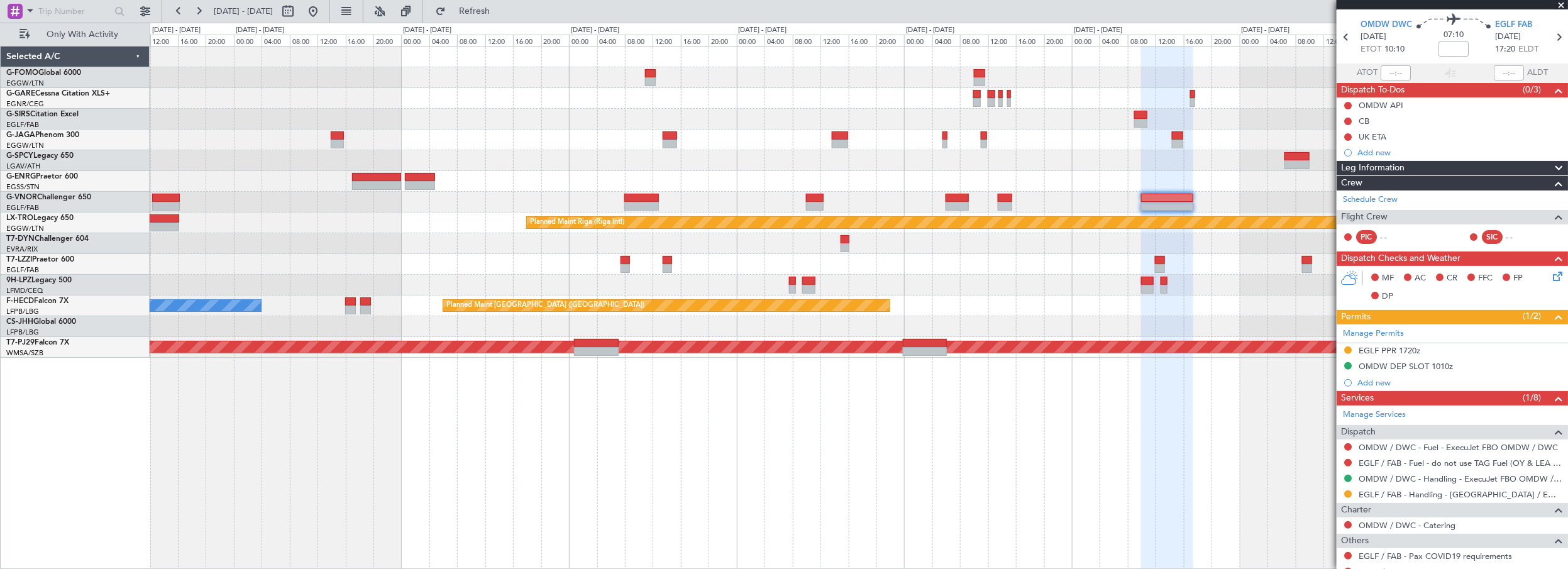
scroll to position [0, 0]
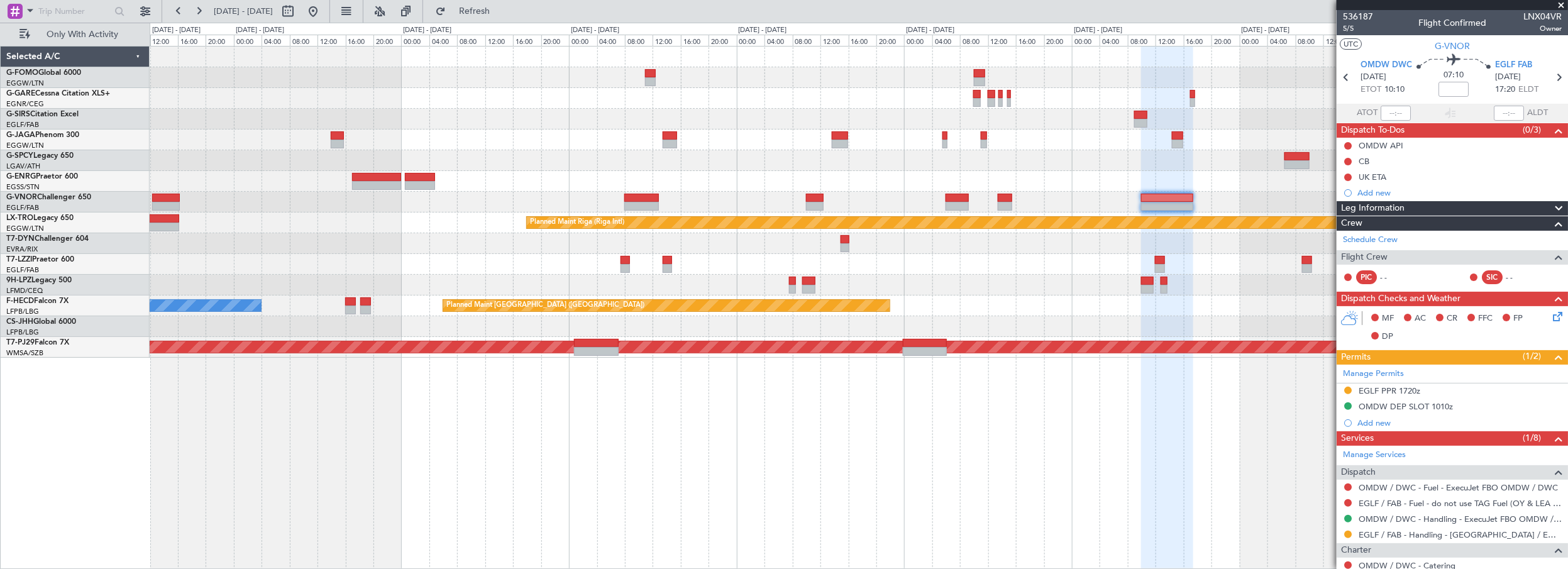
click at [1235, 387] on div "Planned Maint Oxford (Kidlington) Planned Maint Riga (Riga Intl) Planned Maint …" at bounding box center [859, 307] width 1419 height 524
click at [735, 487] on div "Planned Maint Oxford (Kidlington) Planned Maint Riga (Riga Intl) Planned Maint …" at bounding box center [859, 307] width 1419 height 524
click at [446, 385] on div "Planned Maint Oxford (Kidlington) Planned Maint Riga (Riga Intl) Planned Maint …" at bounding box center [859, 307] width 1419 height 524
click at [502, 9] on span "Refresh" at bounding box center [475, 10] width 53 height 8
click at [230, 418] on div "Planned Maint Oxford (Kidlington) Planned Maint Riga (Riga Intl) No Crew Planne…" at bounding box center [859, 307] width 1419 height 524
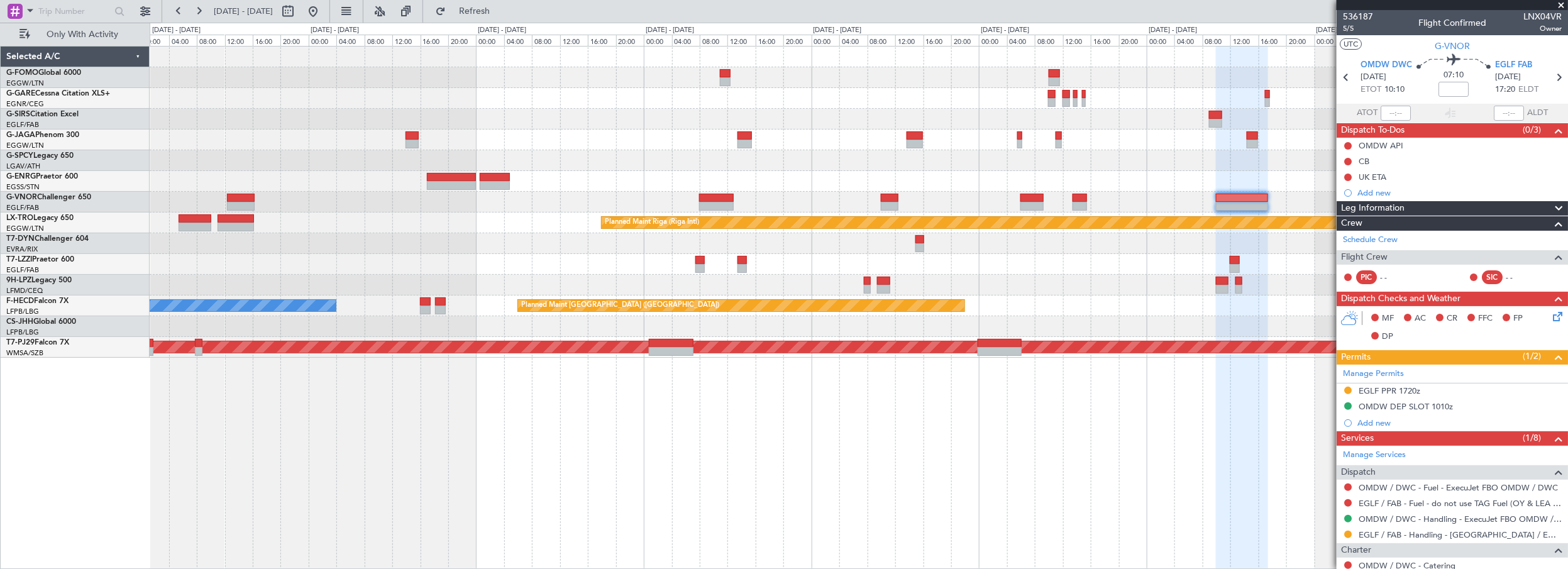
click at [563, 250] on div at bounding box center [859, 244] width 1418 height 20
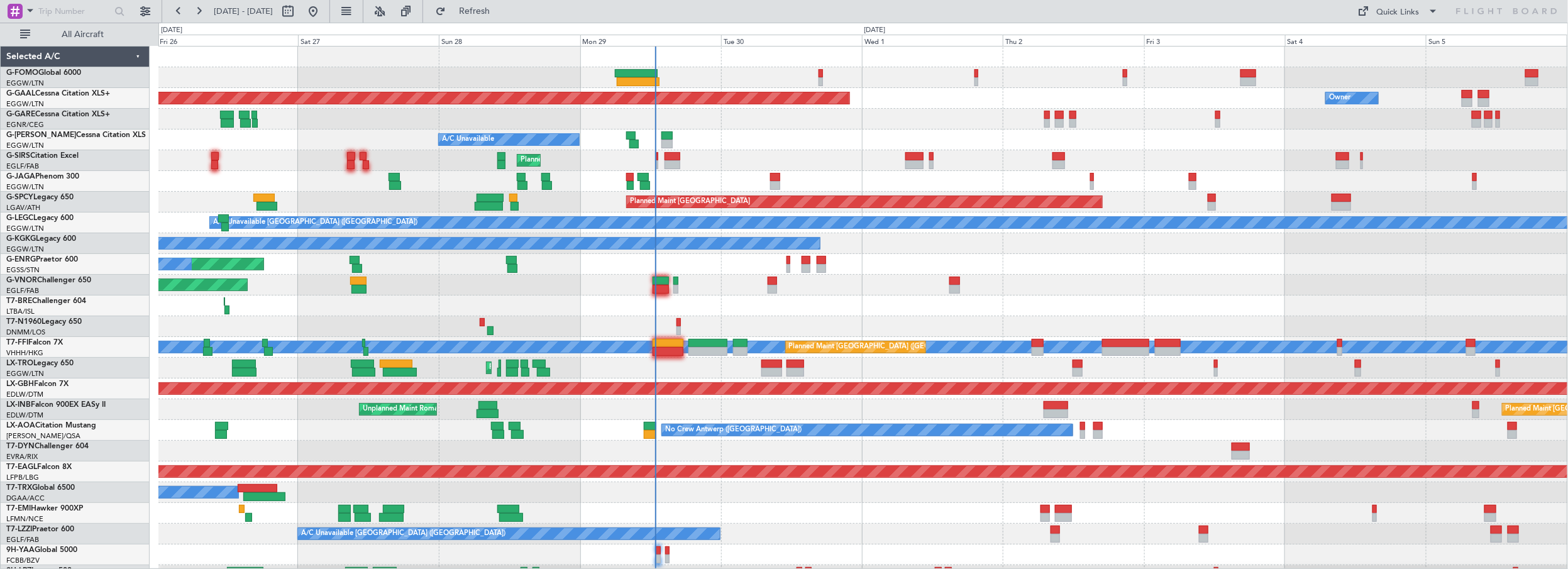
click at [695, 315] on div at bounding box center [863, 306] width 1410 height 20
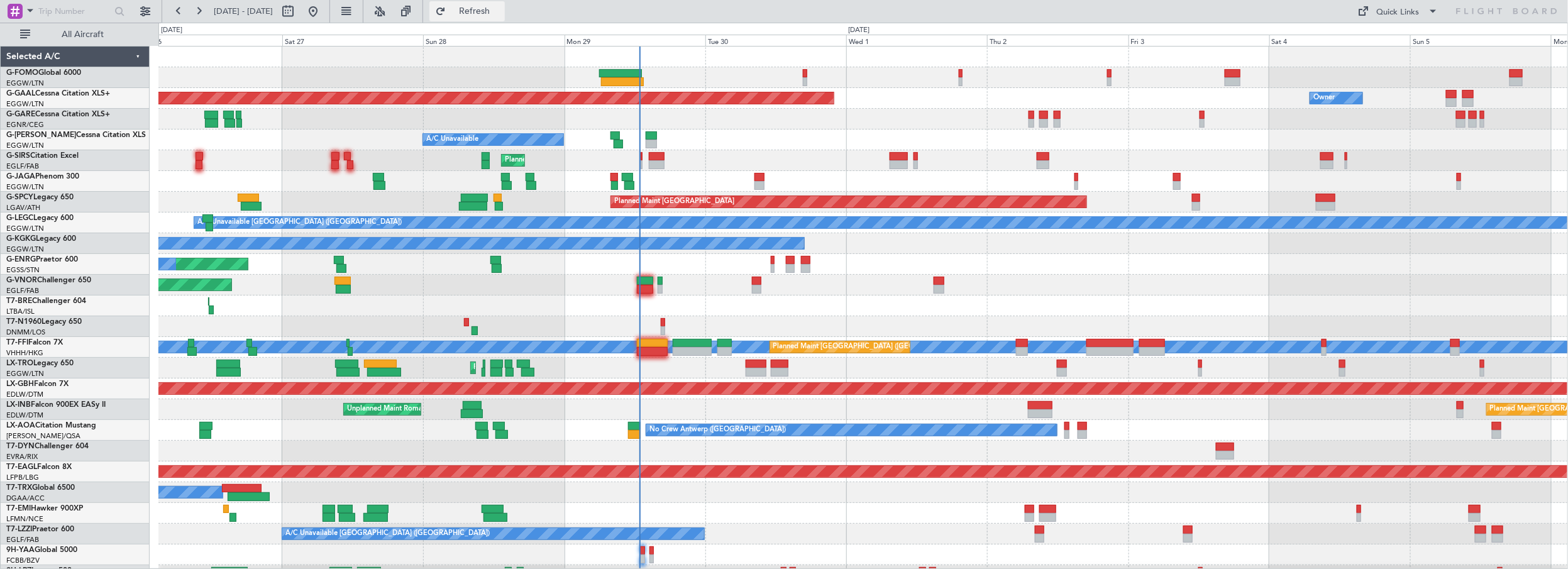
click at [499, 10] on span "Refresh" at bounding box center [475, 10] width 53 height 8
click at [645, 275] on div "Planned Maint [GEOGRAPHIC_DATA] ([GEOGRAPHIC_DATA])" at bounding box center [863, 285] width 1410 height 20
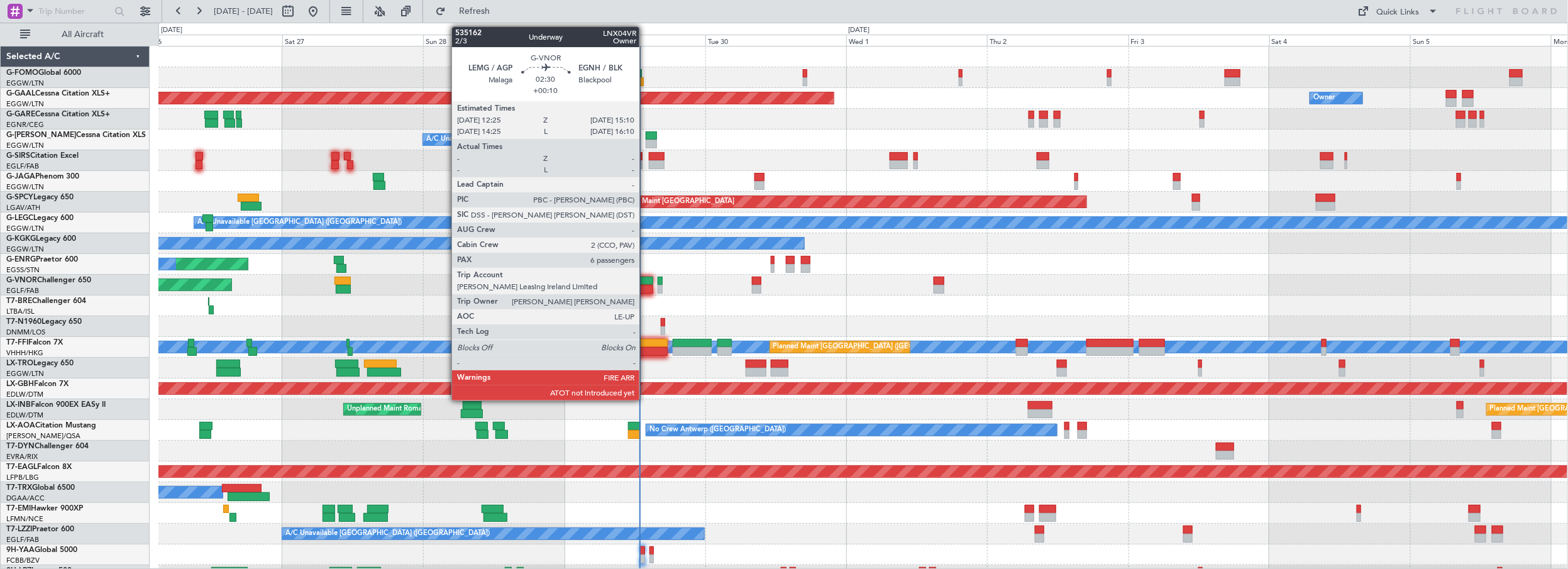
click at [637, 280] on div at bounding box center [645, 280] width 17 height 8
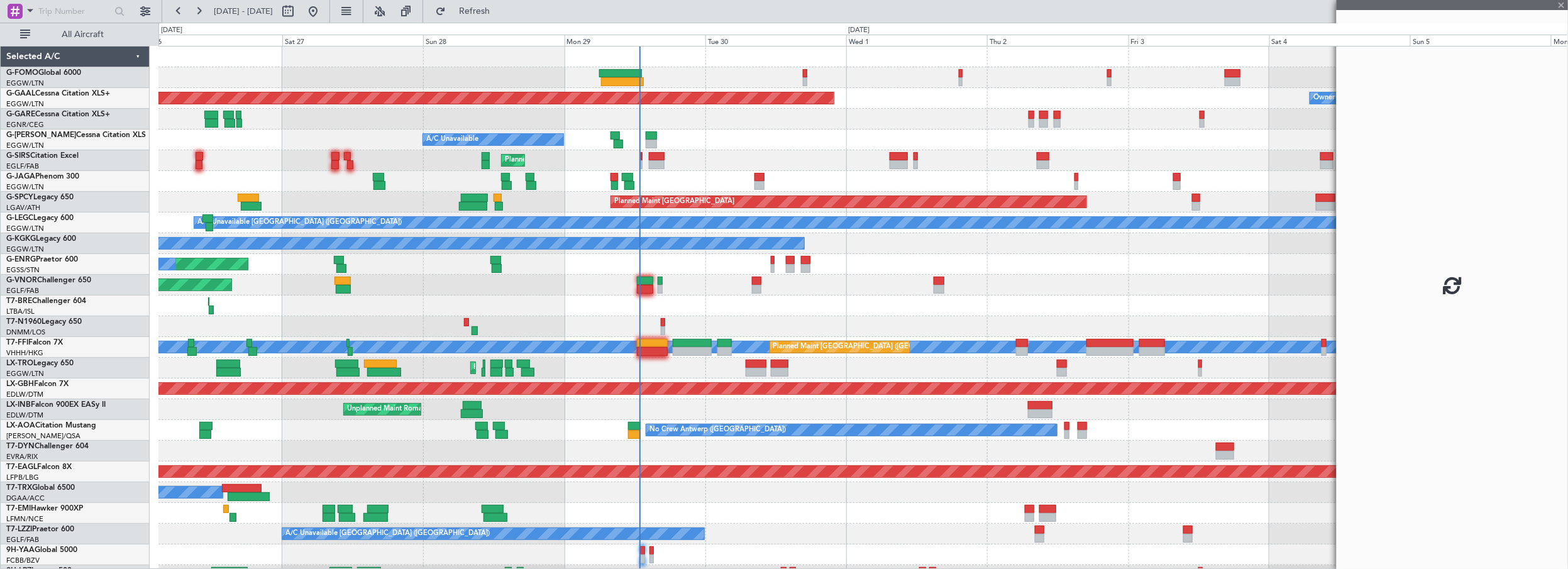
click at [654, 278] on div "Planned Maint [GEOGRAPHIC_DATA] ([GEOGRAPHIC_DATA])" at bounding box center [863, 285] width 1410 height 20
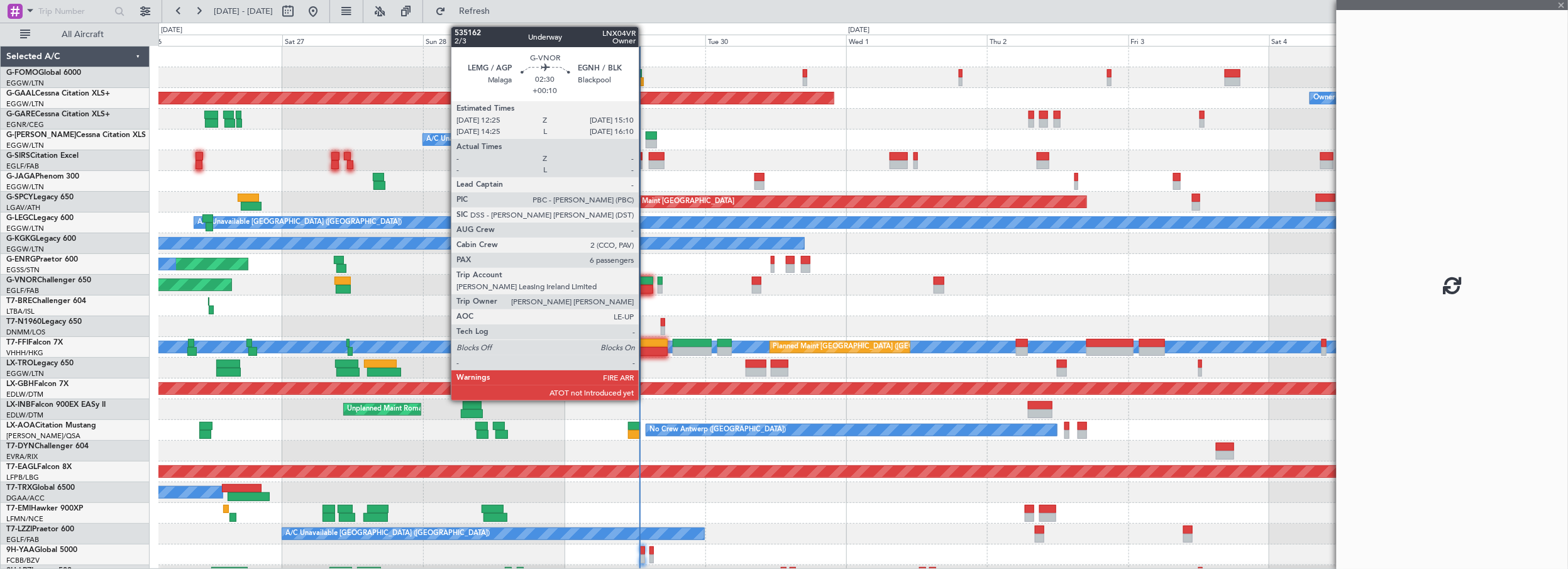
click at [645, 278] on div at bounding box center [645, 280] width 17 height 8
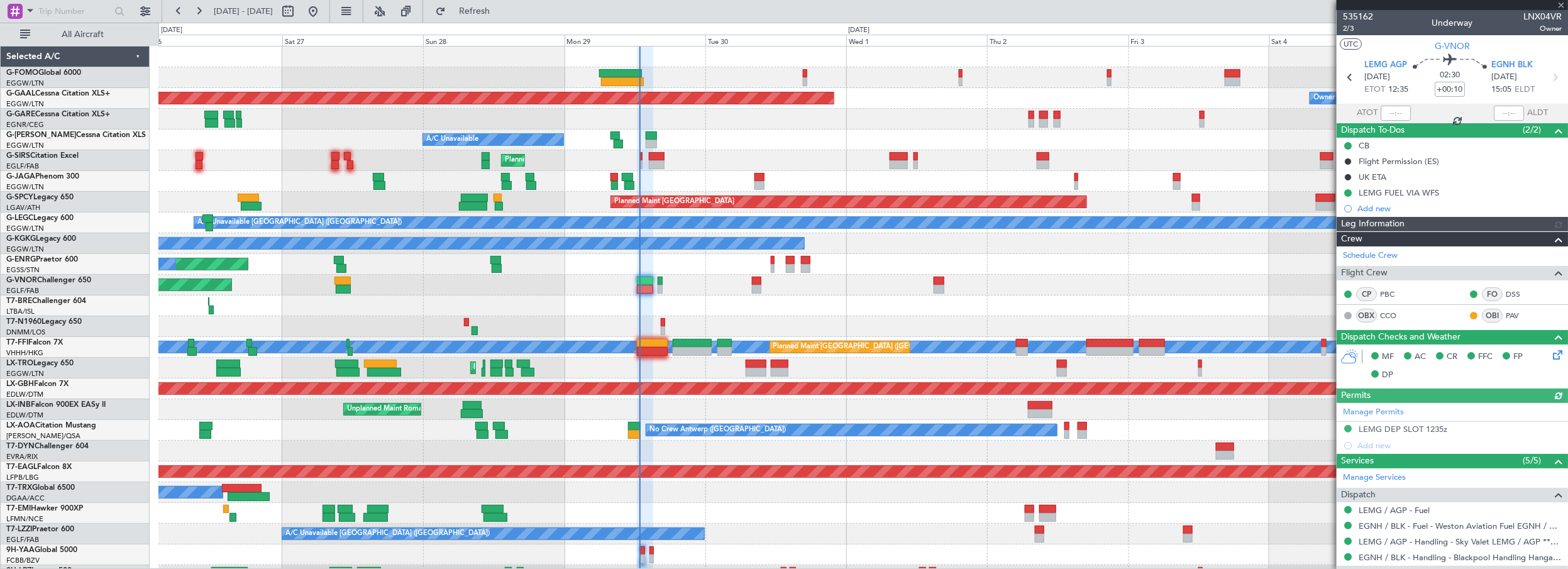
click at [1395, 108] on div at bounding box center [1396, 114] width 30 height 15
click at [1395, 114] on input "text" at bounding box center [1396, 114] width 30 height 15
type input "12:47"
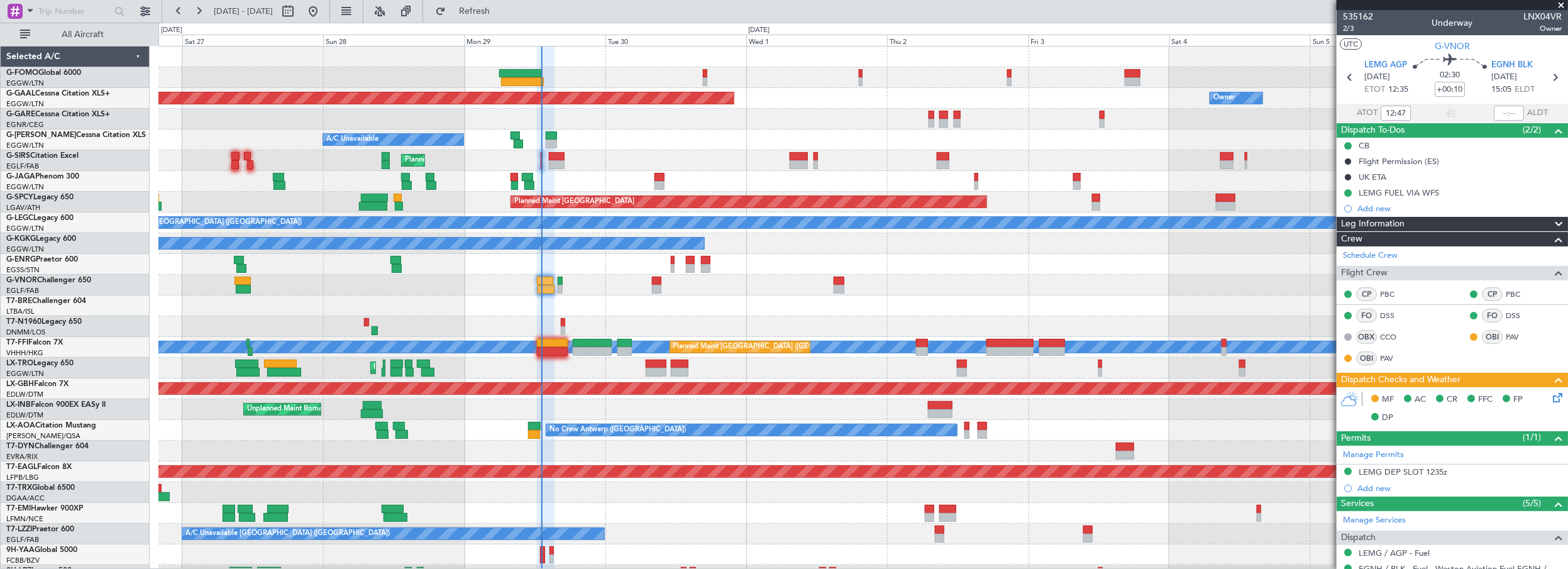
click at [656, 139] on div "A/C Unavailable" at bounding box center [863, 140] width 1410 height 20
click at [98, 30] on span "All Aircraft" at bounding box center [82, 34] width 100 height 8
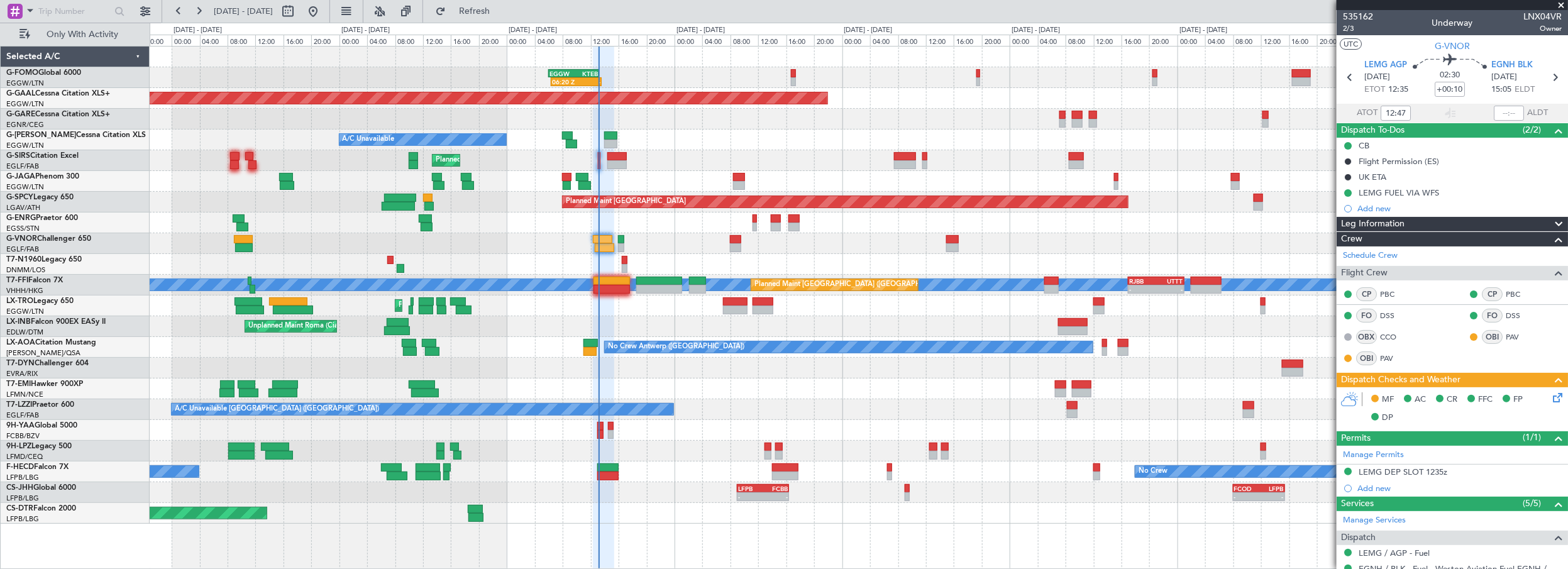
click at [712, 155] on div "06:20 Z - EGGW 06:00 Z KTEB 13:15 Z Owner Planned [GEOGRAPHIC_DATA] A/C Unavail…" at bounding box center [859, 285] width 1418 height 478
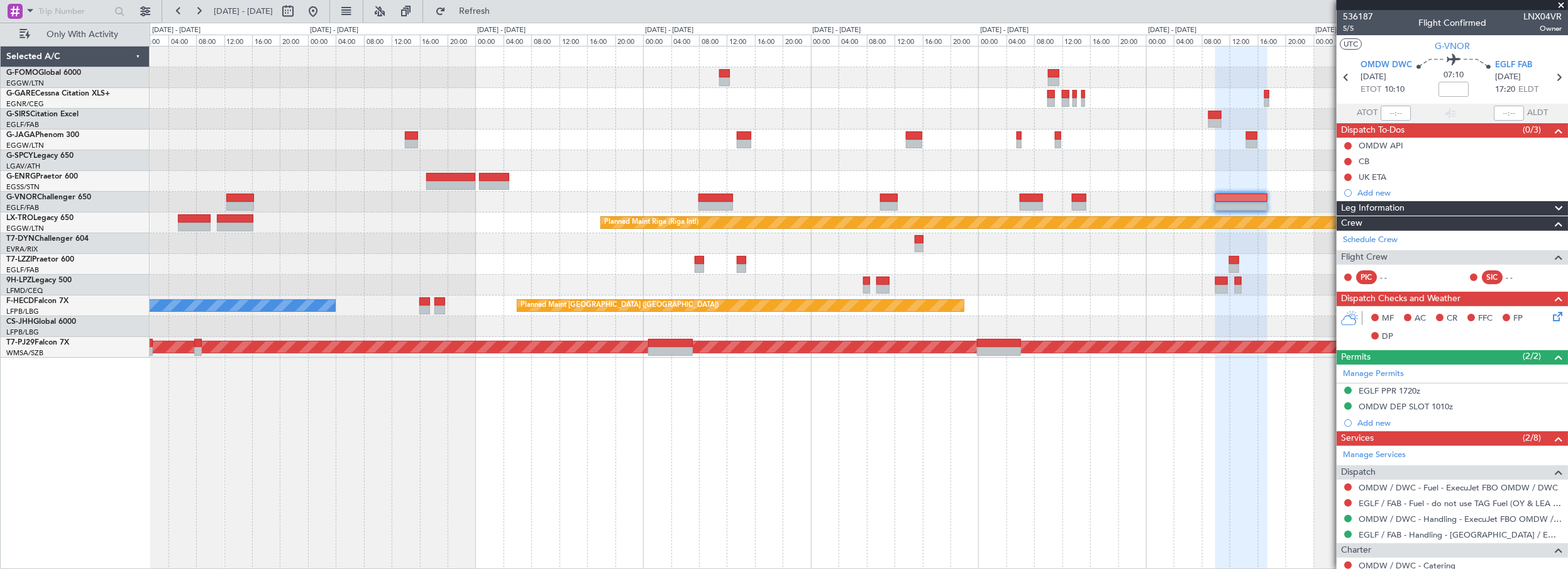
click at [408, 452] on div "Planned Maint Oxford ([GEOGRAPHIC_DATA]) Planned Maint [GEOGRAPHIC_DATA] (Riga …" at bounding box center [859, 307] width 1419 height 524
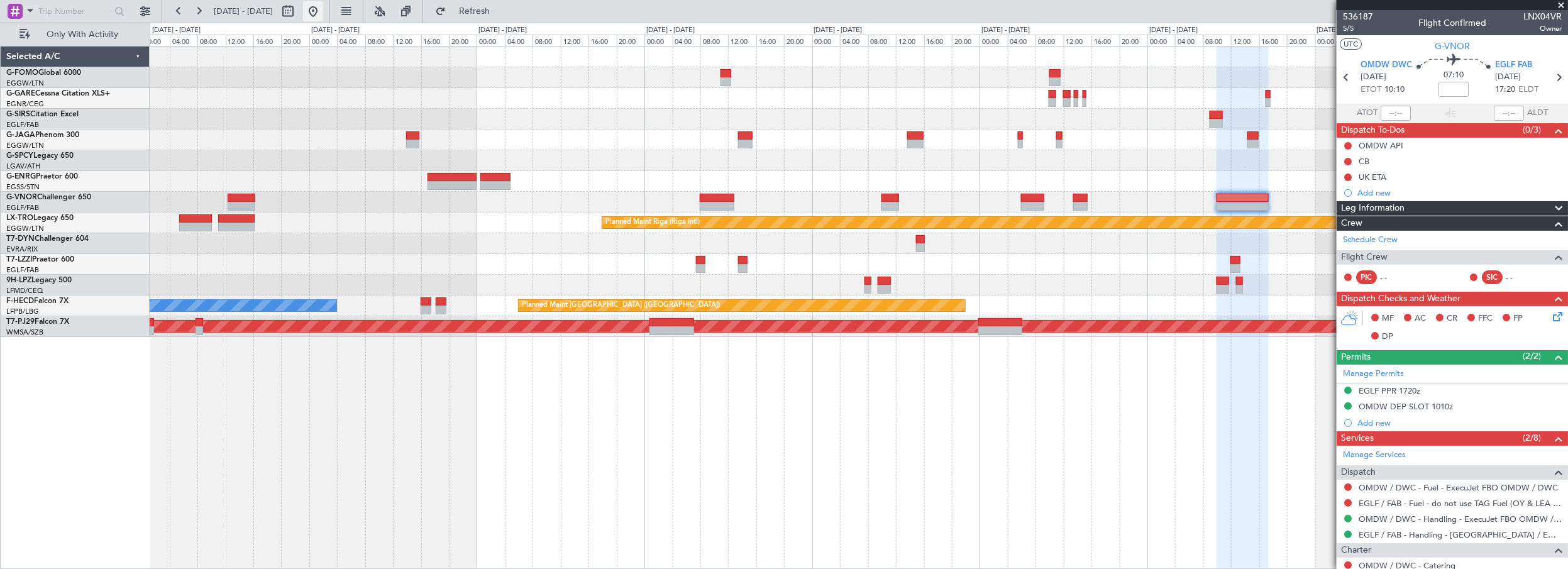
click at [323, 12] on button at bounding box center [314, 11] width 20 height 20
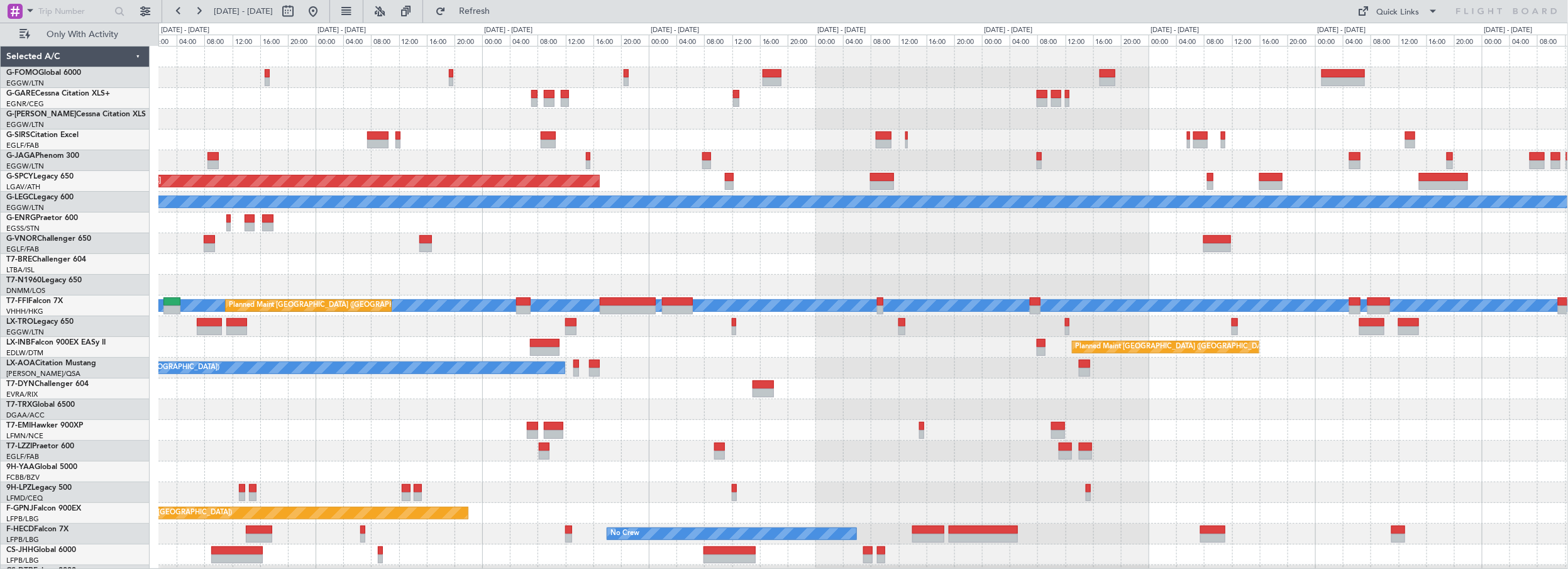
click at [554, 282] on div "A/C Unavailable Planned Maint [GEOGRAPHIC_DATA] ([GEOGRAPHIC_DATA]) Planned Mai…" at bounding box center [863, 317] width 1410 height 540
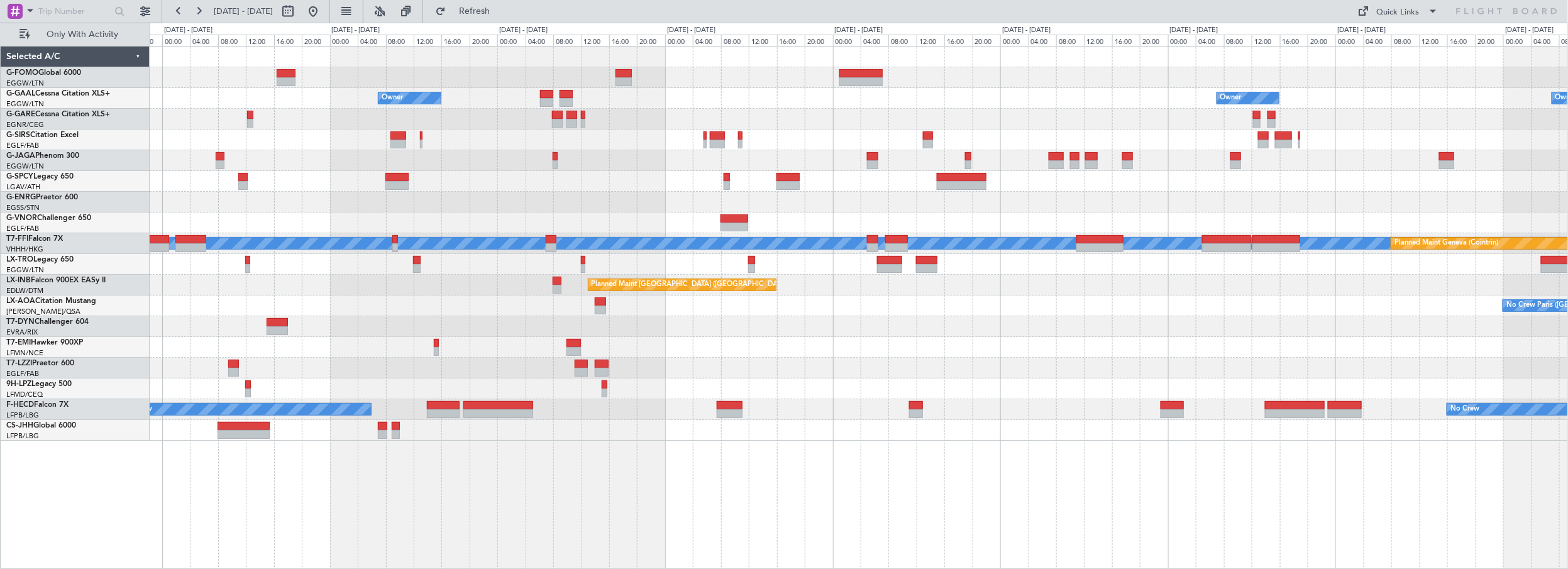
click at [589, 409] on div "Owner Owner Owner Planned [GEOGRAPHIC_DATA] Planned Maint [GEOGRAPHIC_DATA] [PE…" at bounding box center [859, 244] width 1418 height 395
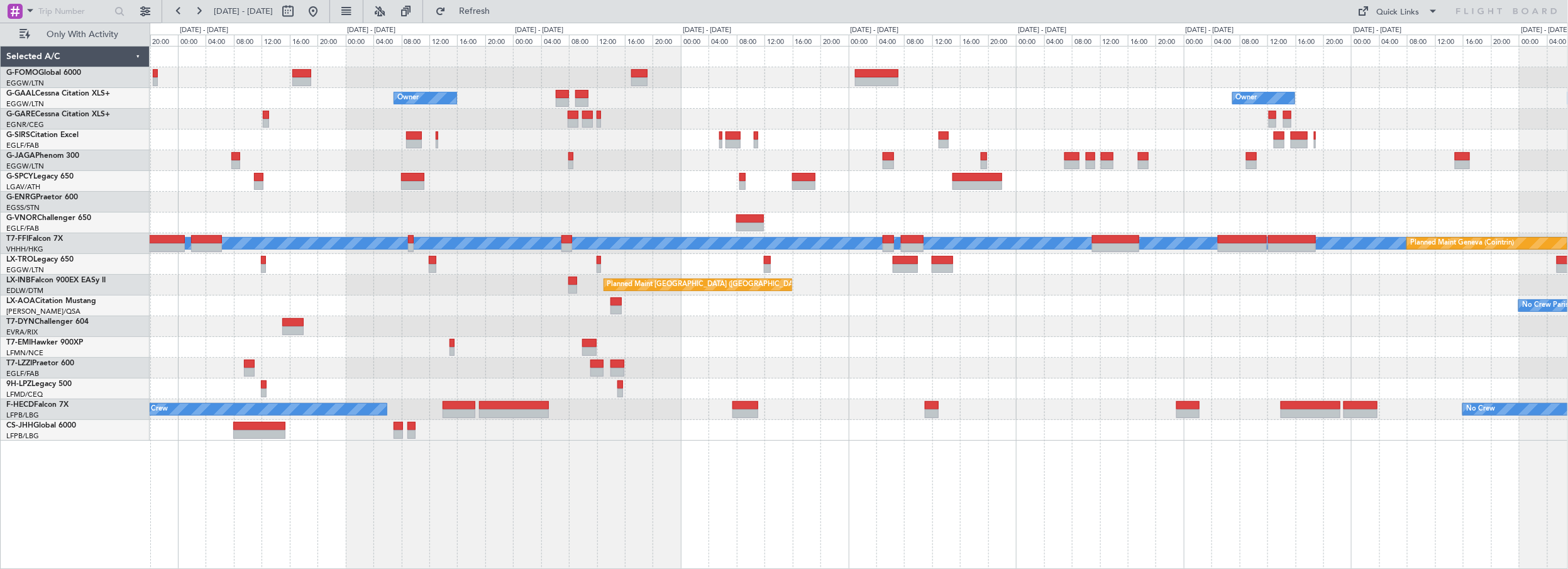
click at [1061, 373] on div at bounding box center [859, 368] width 1418 height 20
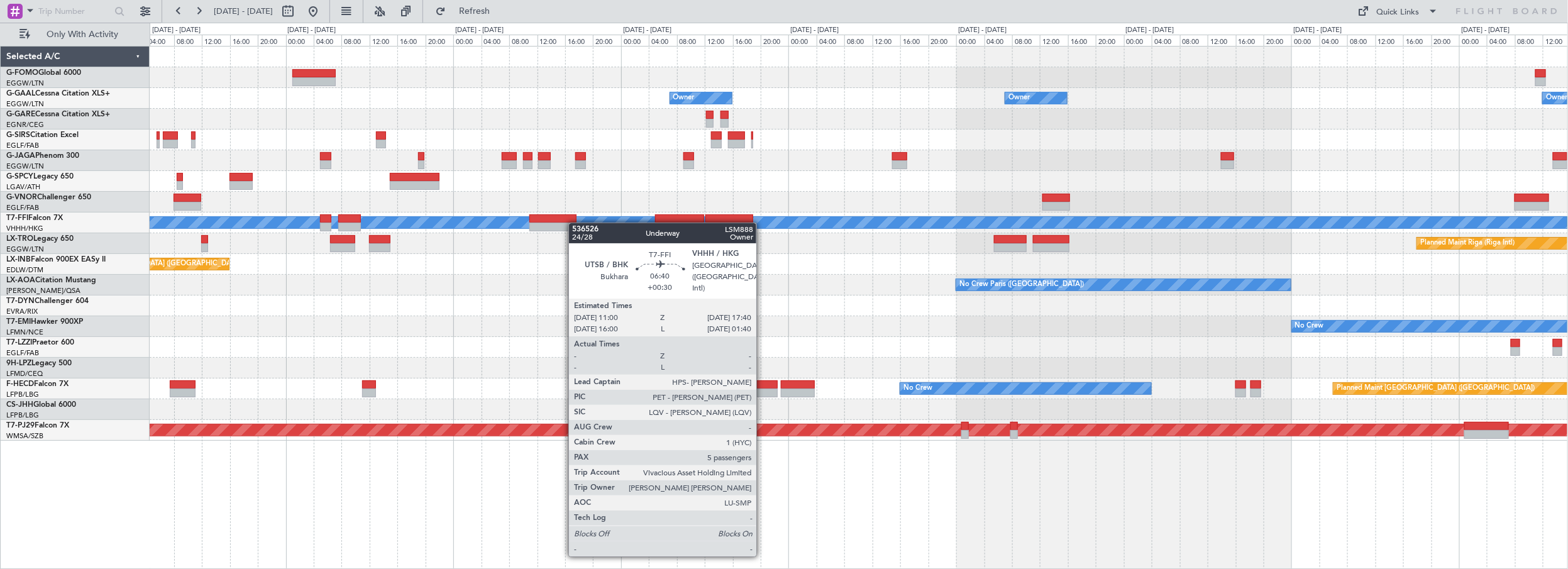
click at [570, 224] on div "Owner Owner Owner Owner Owner No Crew Planned Maint Geneva ([GEOGRAPHIC_DATA]) …" at bounding box center [859, 244] width 1418 height 395
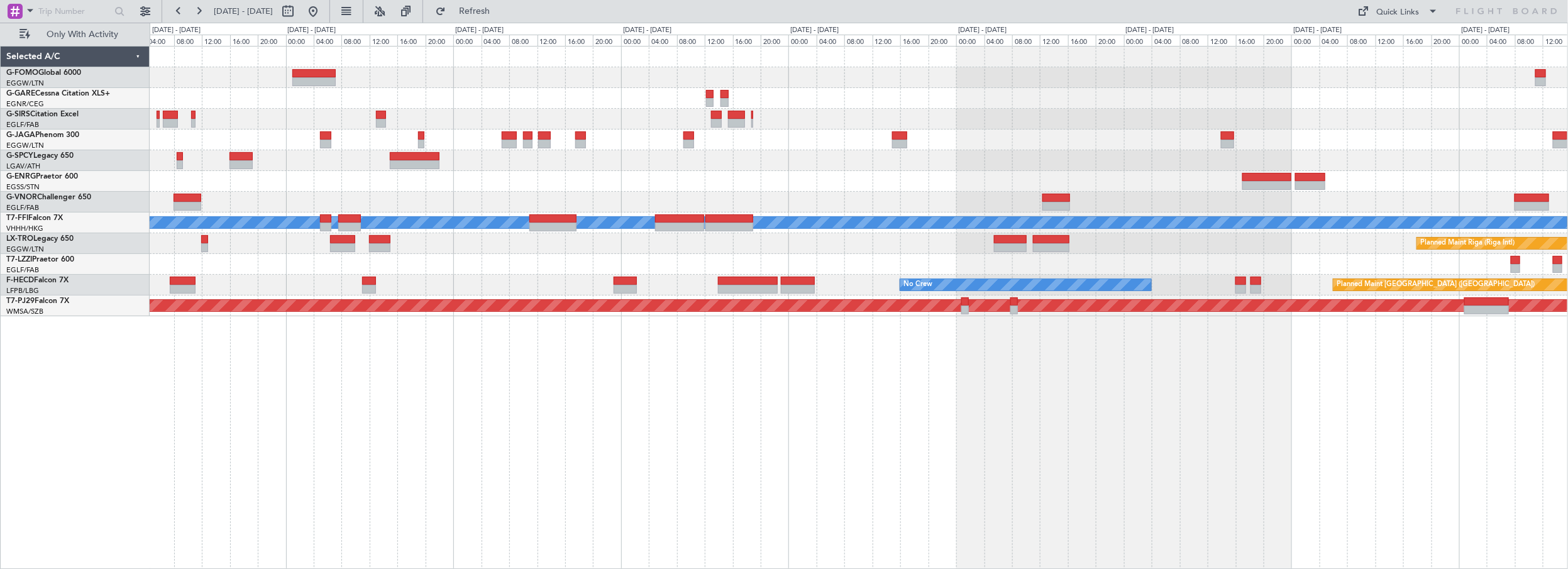
click at [810, 413] on div "Planned Maint Geneva (Cointrin) [PERSON_NAME] [PERSON_NAME] Planned Maint [GEOG…" at bounding box center [859, 307] width 1419 height 524
click at [502, 8] on span "Refresh" at bounding box center [475, 10] width 53 height 8
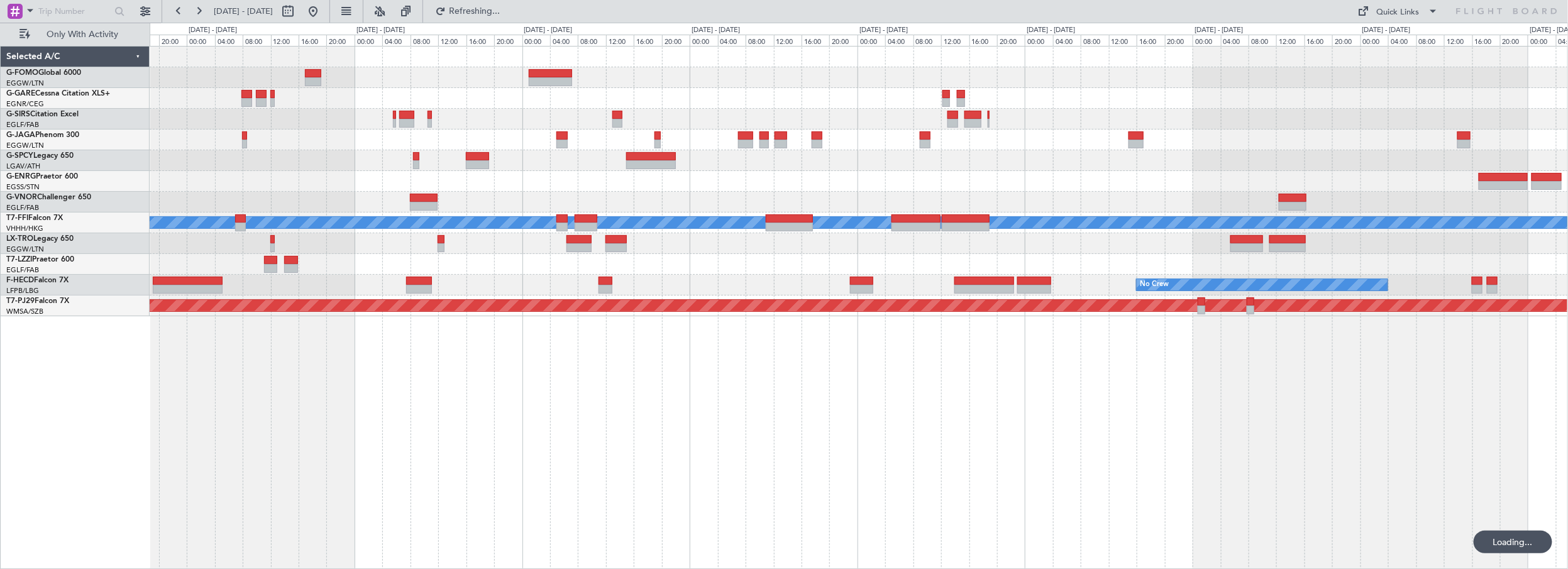
click at [542, 418] on div "Planned Maint [GEOGRAPHIC_DATA] Planned Maint Geneva ([GEOGRAPHIC_DATA]) [PERSO…" at bounding box center [859, 307] width 1419 height 524
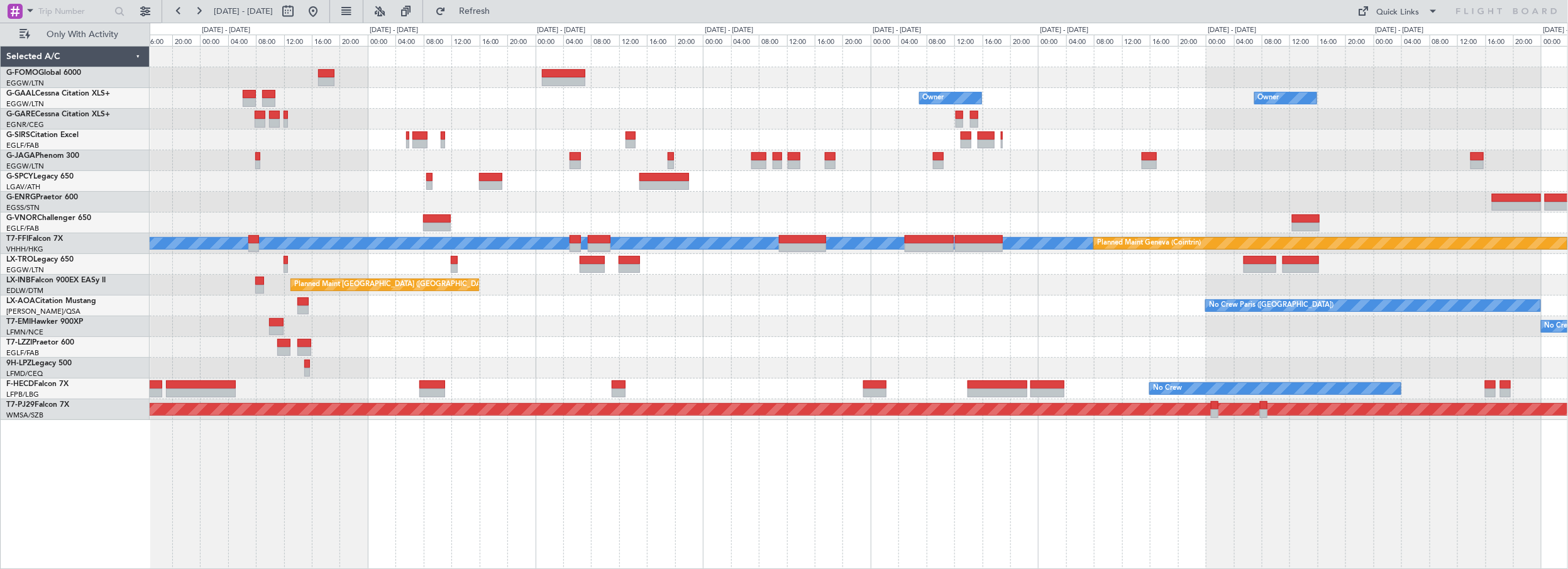
click at [570, 320] on div "No Crew" at bounding box center [859, 327] width 1418 height 20
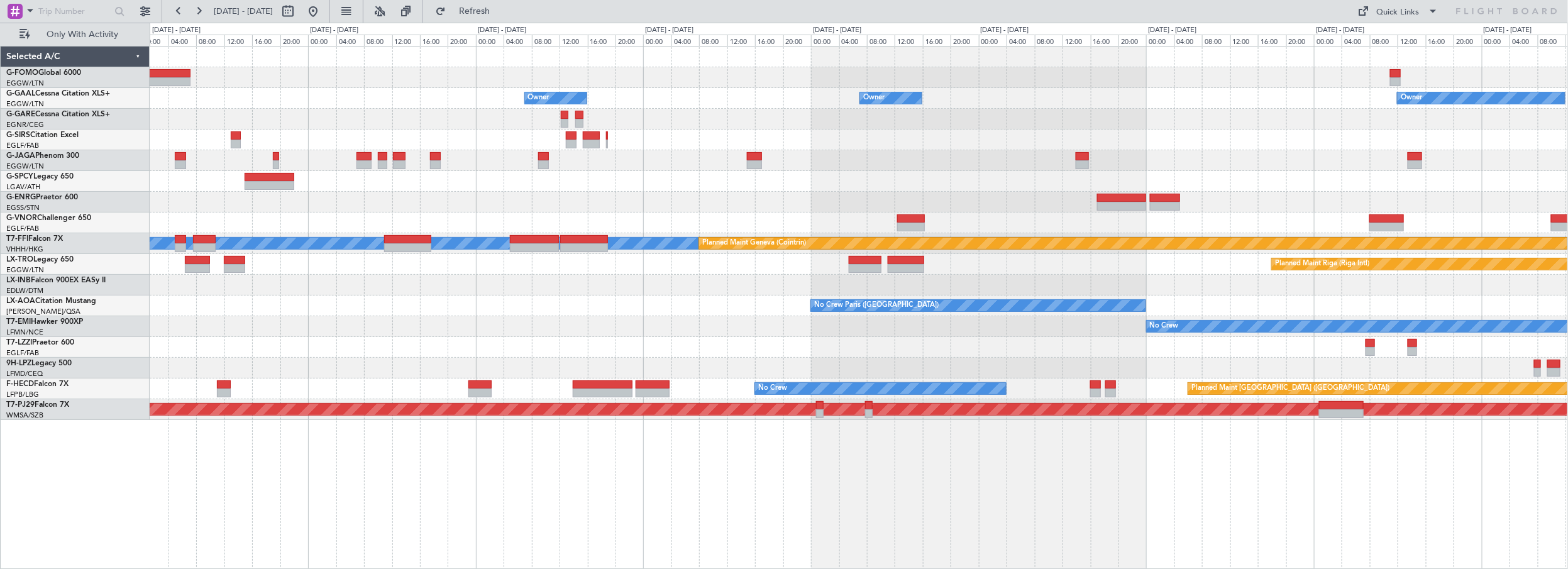
click at [654, 226] on div "Owner Owner Owner Owner No Crew [PERSON_NAME] [PERSON_NAME] Planned Maint Genev…" at bounding box center [859, 233] width 1418 height 373
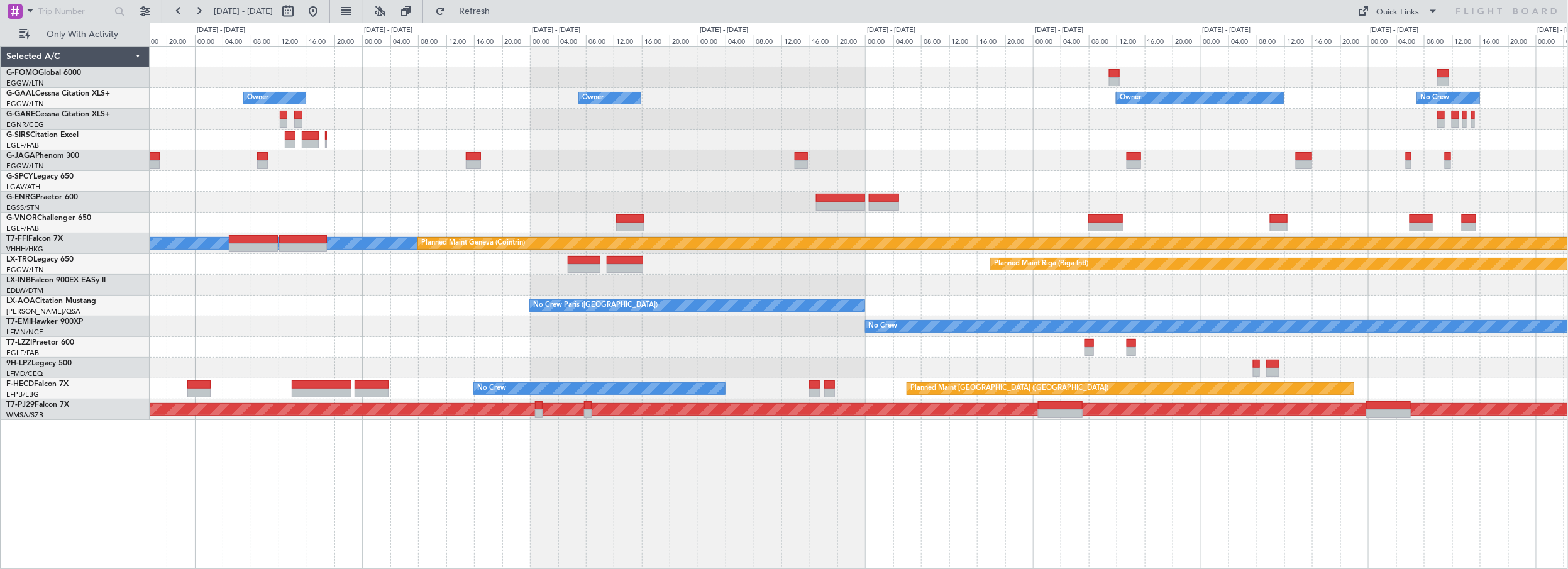
click at [796, 197] on div "Owner Owner Owner Owner No Crew Owner [PERSON_NAME] [PERSON_NAME] Planned Maint…" at bounding box center [859, 233] width 1418 height 373
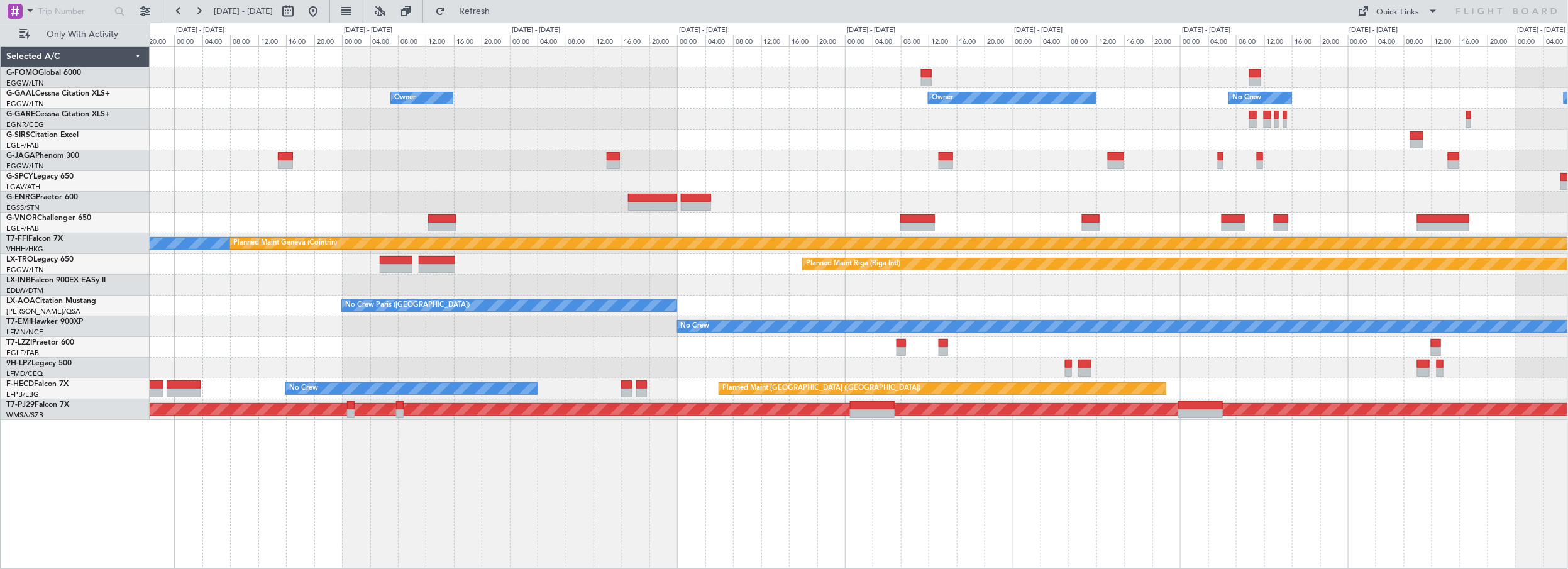
click at [864, 180] on div "Owner Owner Owner No Crew Owner Owner Planned Maint [GEOGRAPHIC_DATA] ([GEOGRAP…" at bounding box center [859, 233] width 1418 height 373
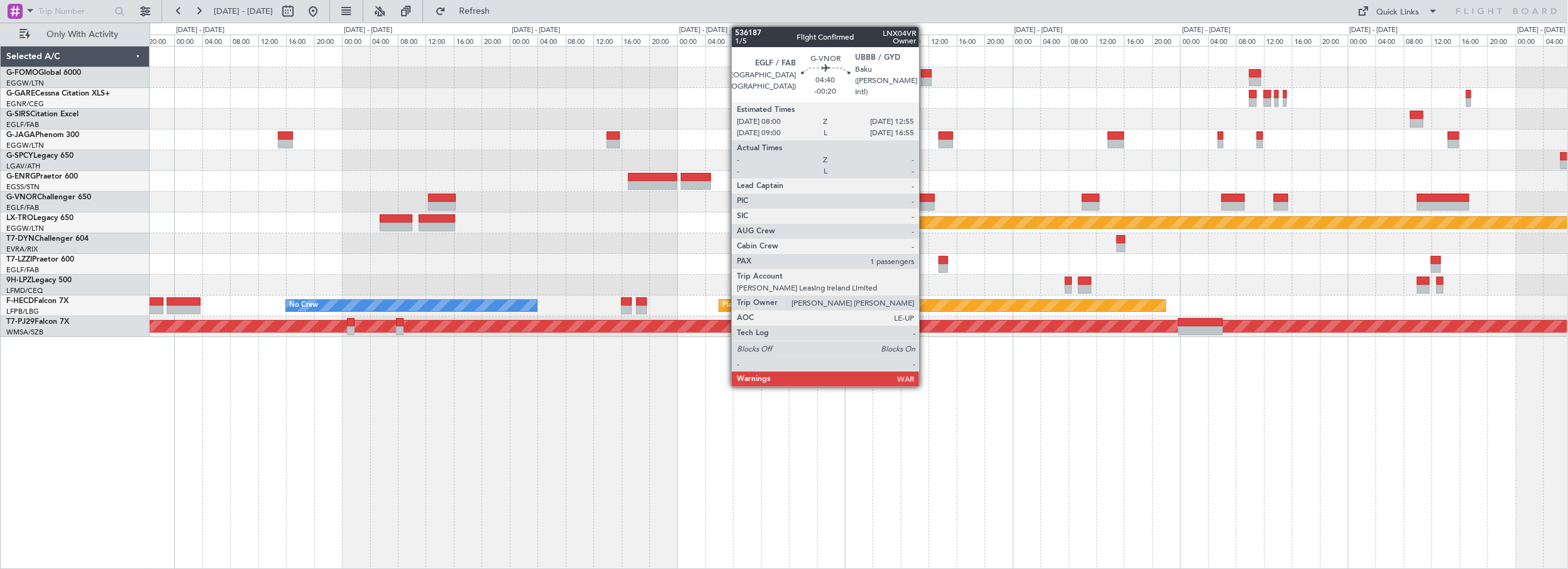
click at [926, 196] on div at bounding box center [918, 197] width 34 height 8
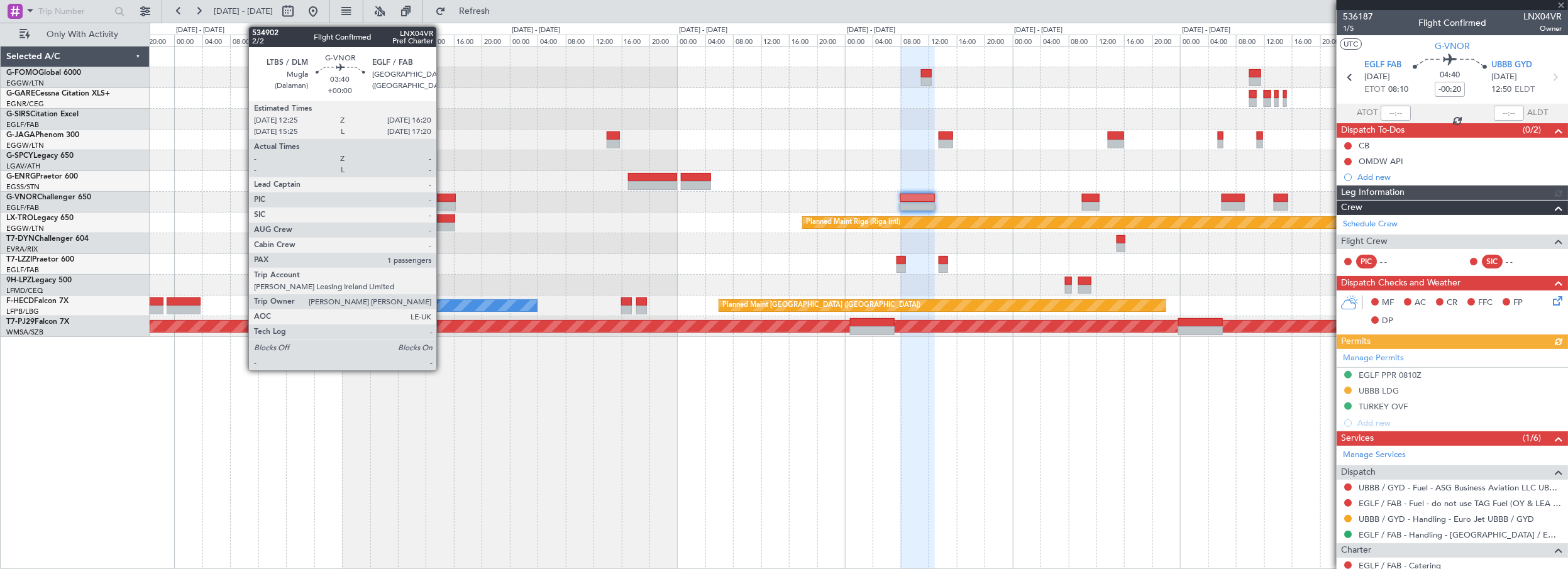
click at [443, 196] on div at bounding box center [442, 197] width 28 height 8
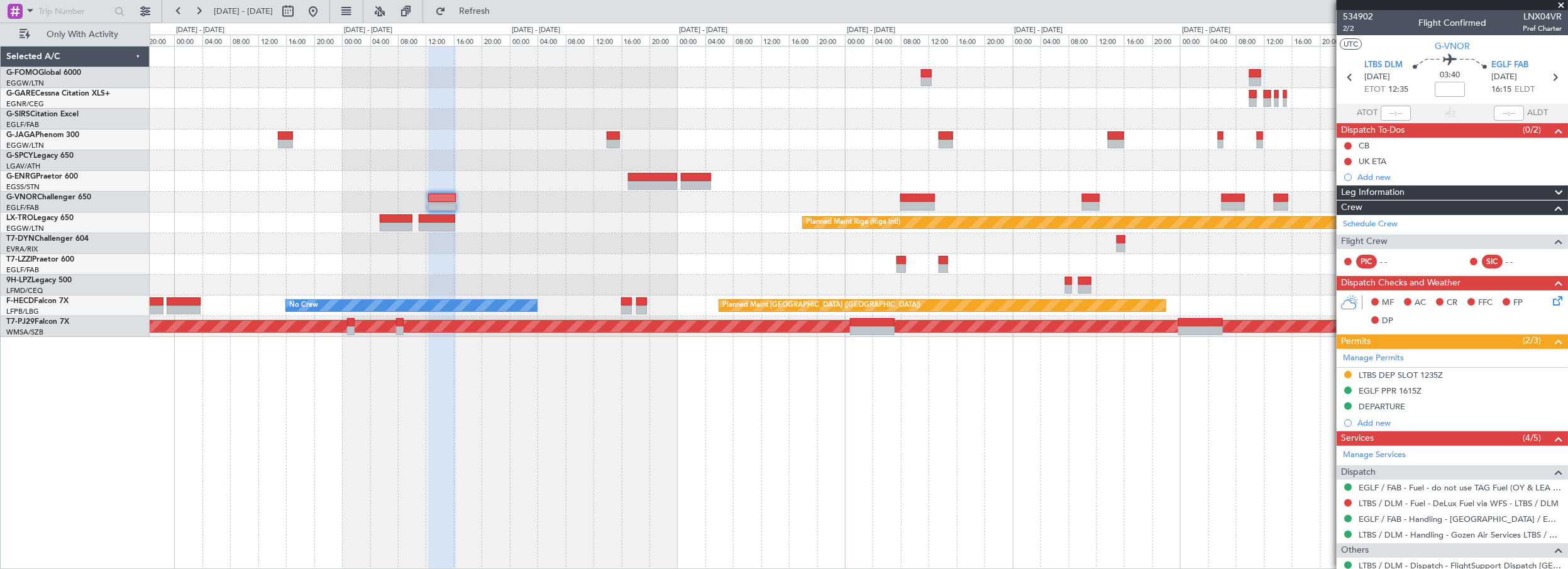
click at [1414, 192] on div "Leg Information" at bounding box center [1452, 193] width 232 height 15
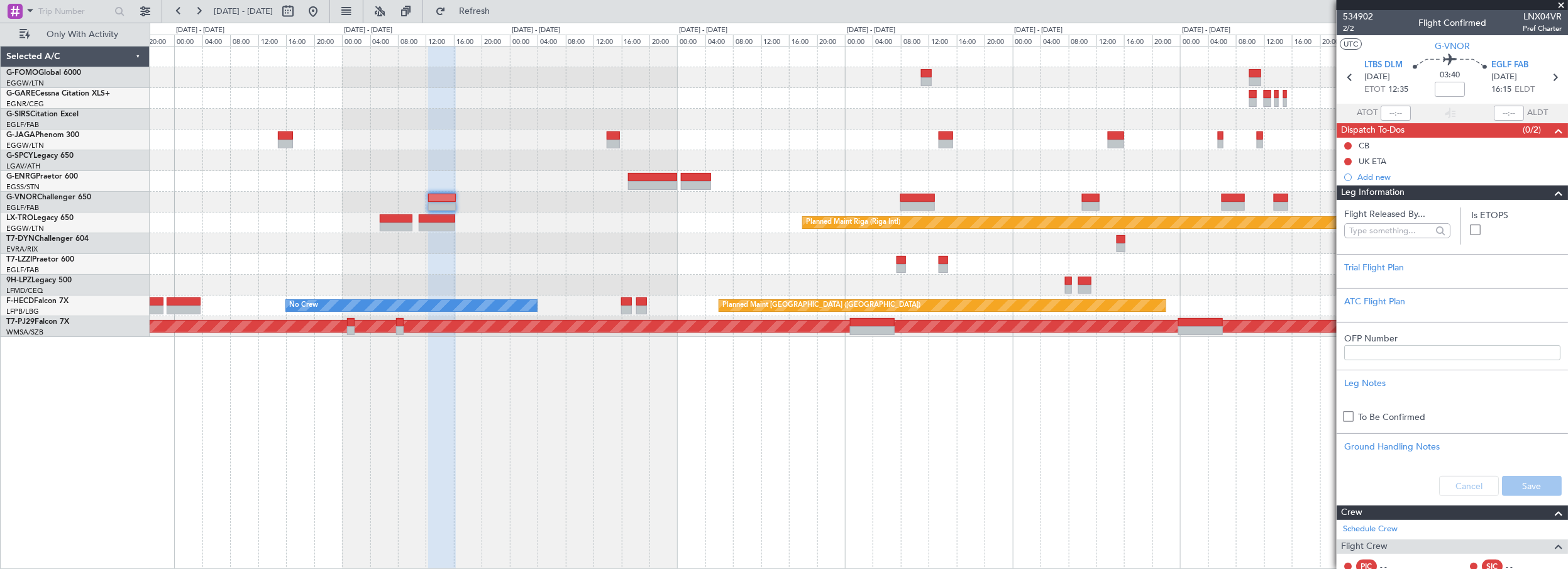
click at [1414, 192] on div "Leg Information" at bounding box center [1452, 193] width 232 height 15
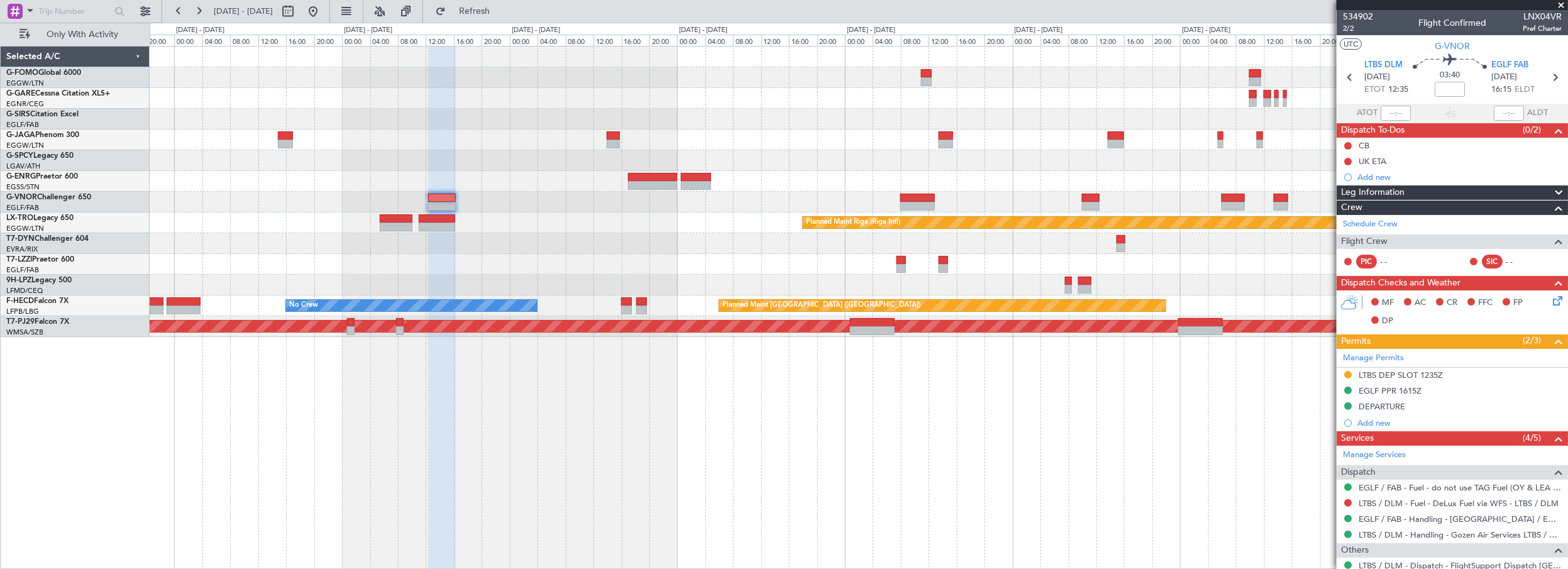
click at [937, 197] on div at bounding box center [859, 202] width 1418 height 20
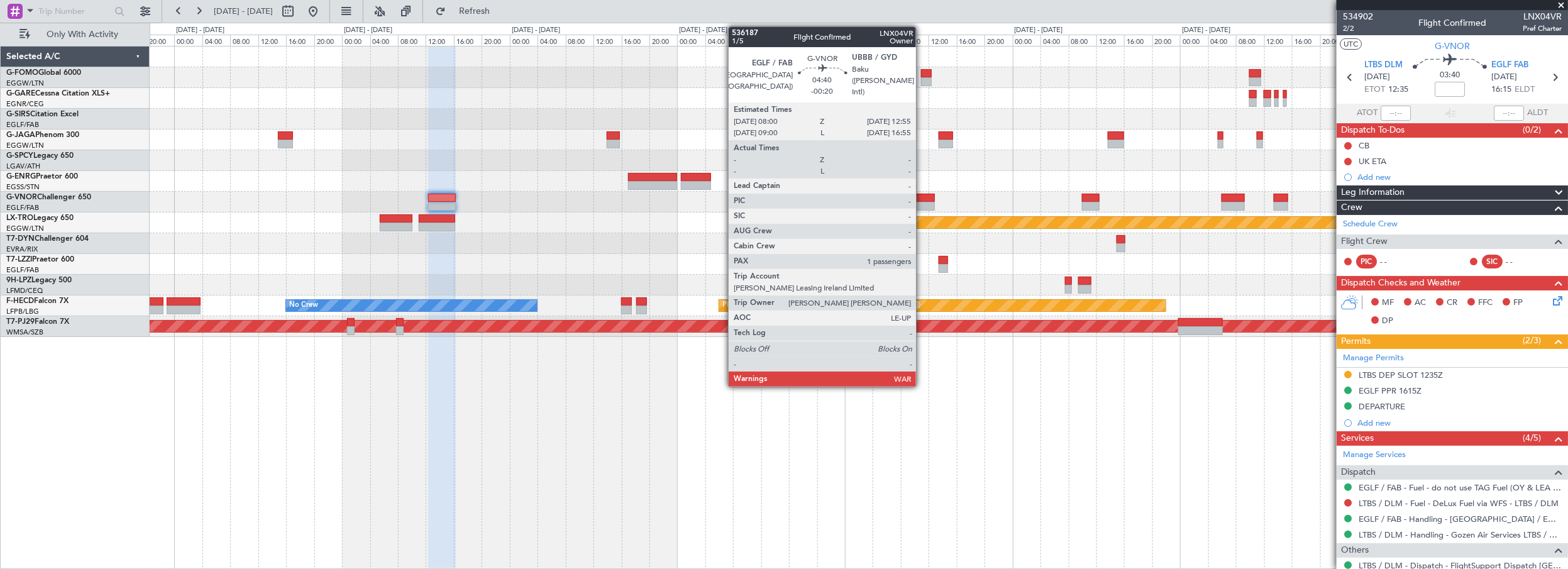
click at [922, 196] on div at bounding box center [918, 197] width 34 height 8
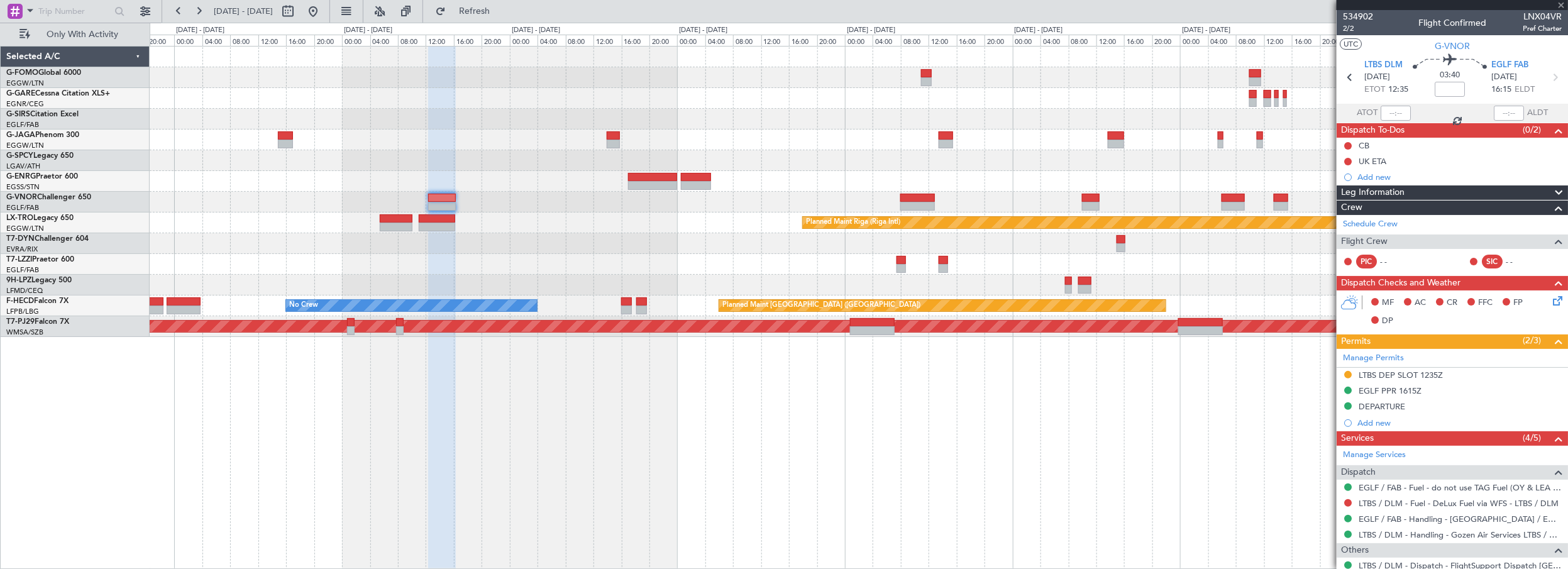
type input "-00:20"
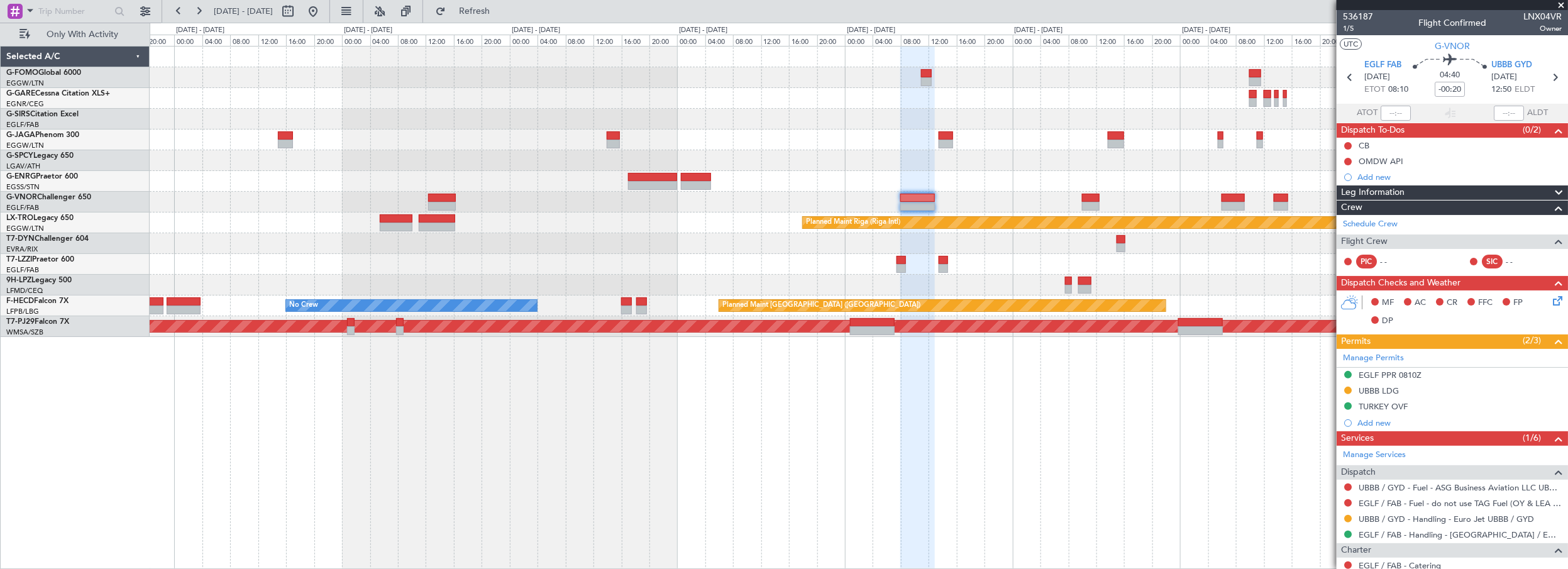
click at [876, 443] on div "Planned Maint Oxford ([GEOGRAPHIC_DATA]) Planned Maint [GEOGRAPHIC_DATA] (Riga …" at bounding box center [859, 307] width 1419 height 524
click at [323, 15] on button at bounding box center [314, 11] width 20 height 20
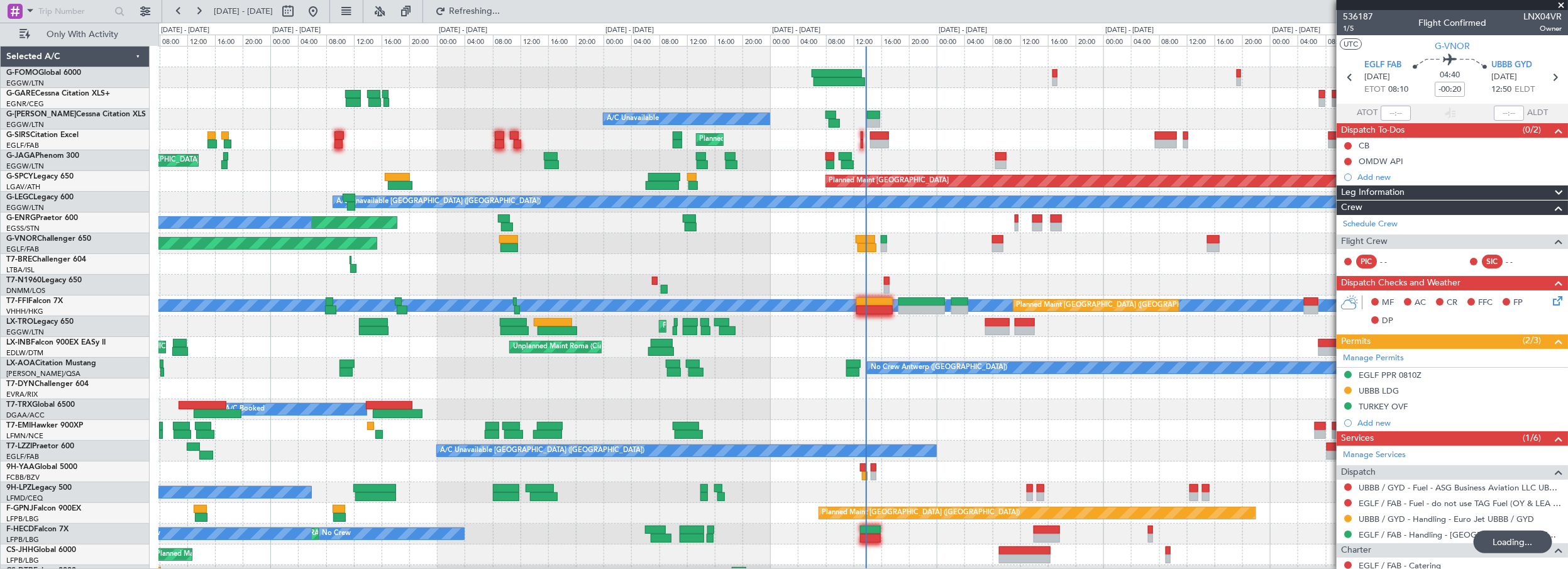
click at [493, 350] on div "Unplanned Maint Roma (Ciampino) Planned Maint [GEOGRAPHIC_DATA] ([GEOGRAPHIC_DA…" at bounding box center [863, 347] width 1410 height 20
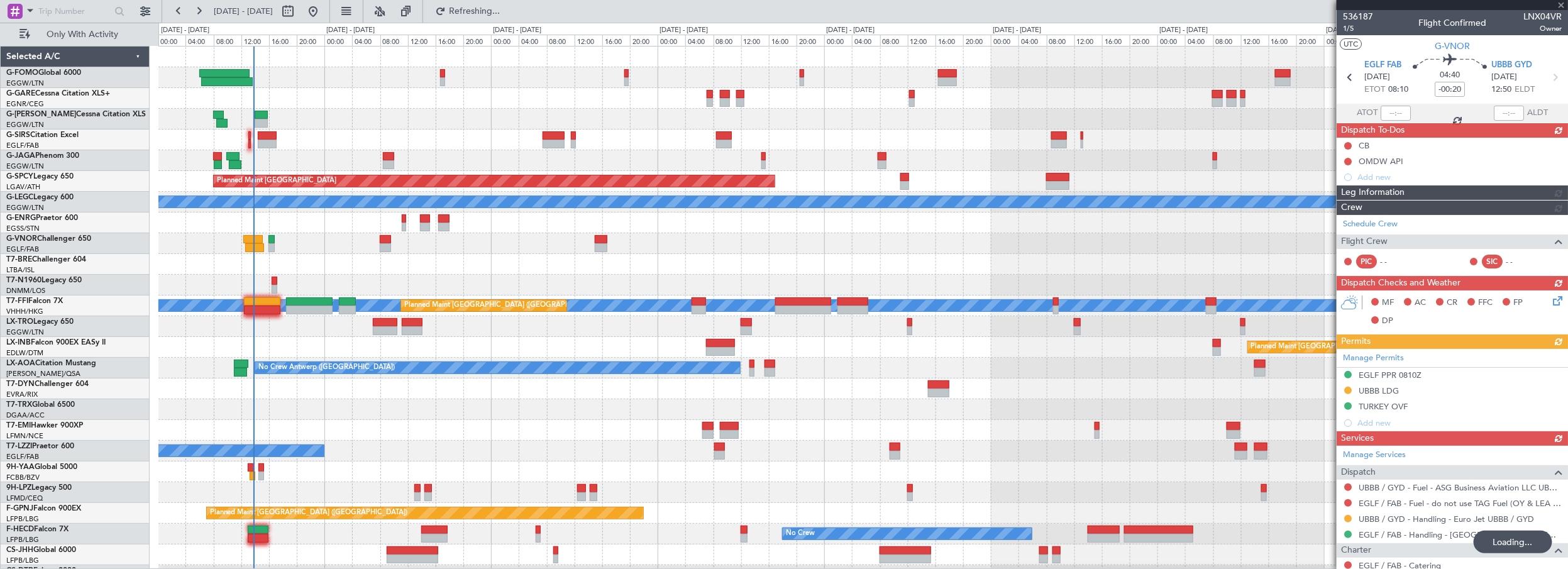
click at [616, 363] on div "No Crew Antwerp ([GEOGRAPHIC_DATA])" at bounding box center [863, 368] width 1410 height 20
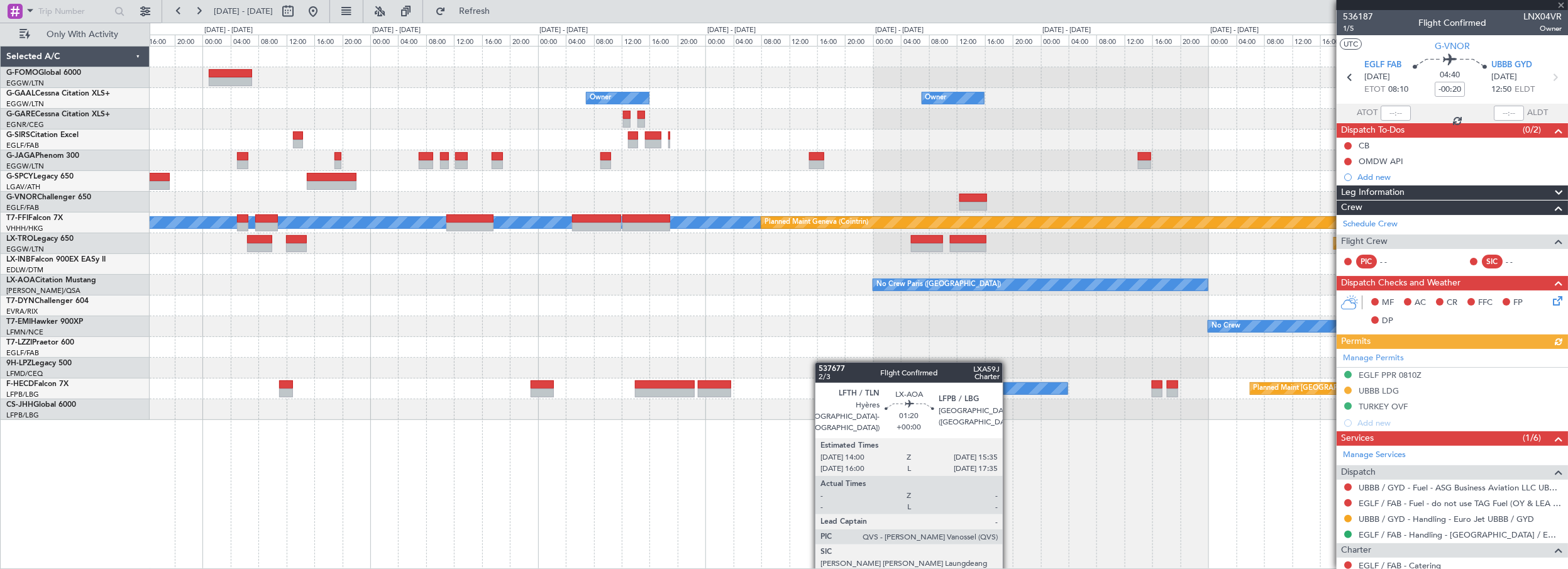
click at [529, 373] on div at bounding box center [859, 368] width 1418 height 20
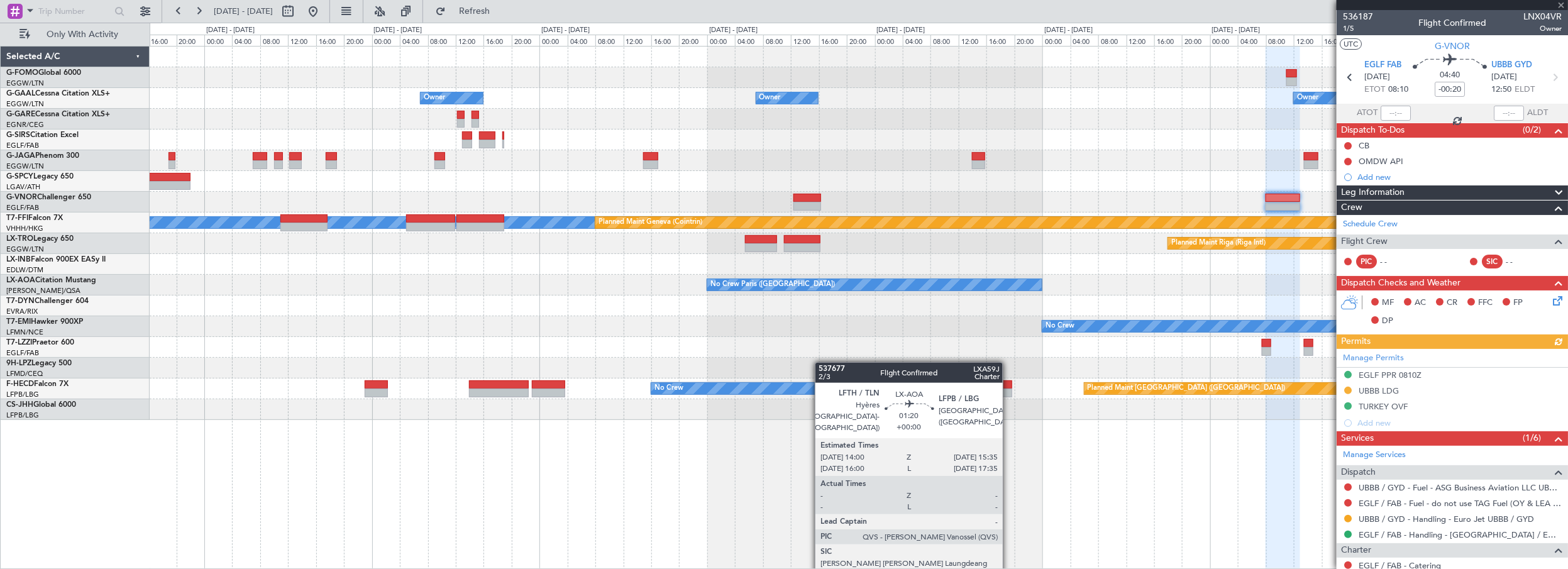
click at [542, 359] on div "Owner Owner Owner Owner No Crew [PERSON_NAME] [PERSON_NAME] Planned Maint Genev…" at bounding box center [859, 233] width 1418 height 373
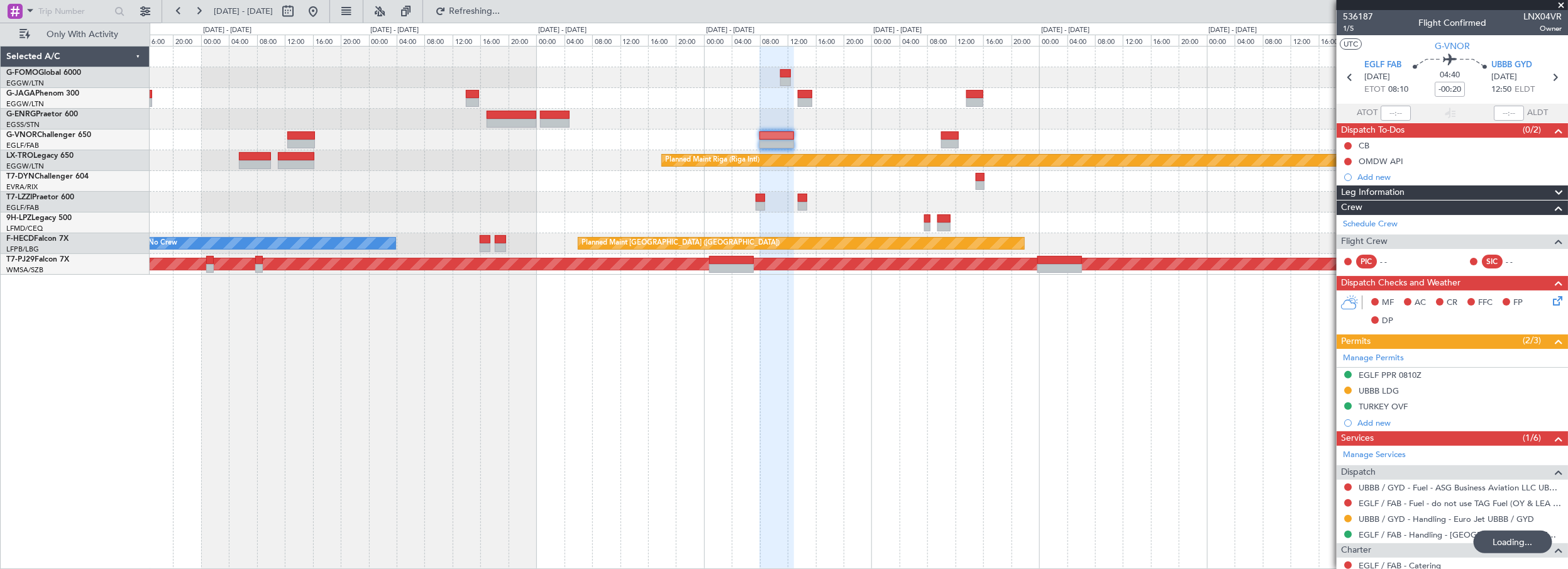
click at [792, 196] on div at bounding box center [859, 202] width 1418 height 20
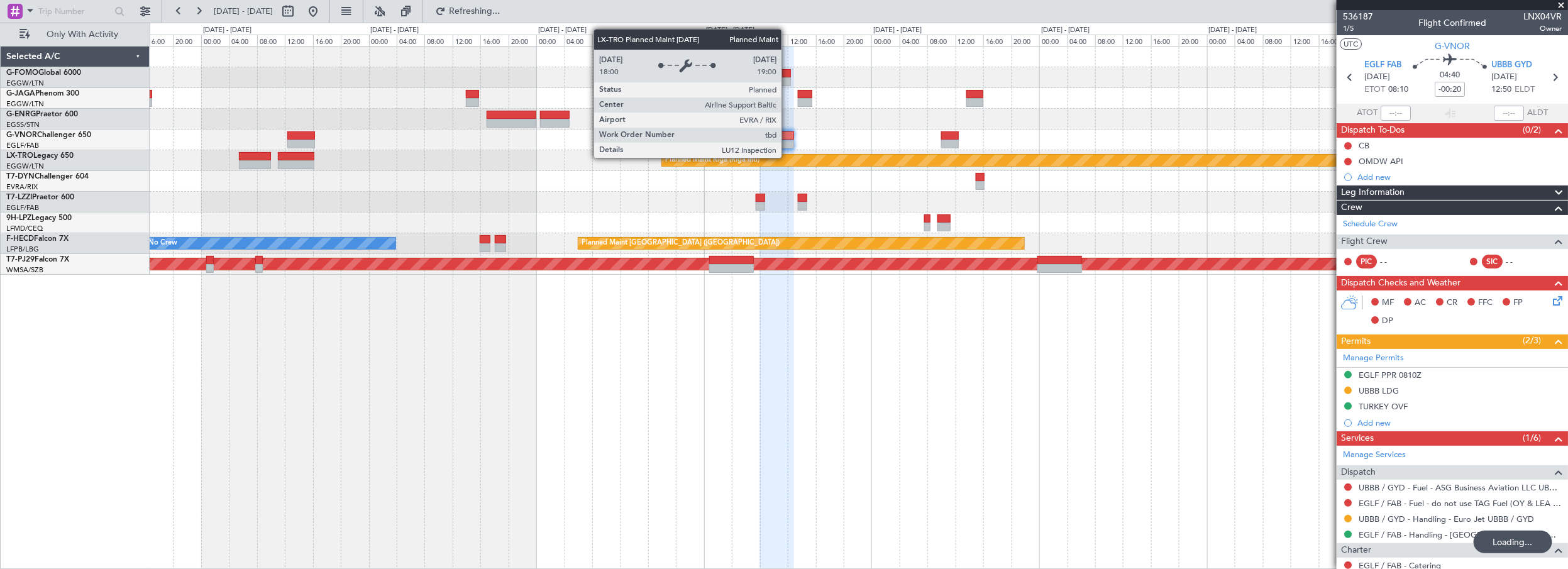
click at [784, 137] on div at bounding box center [776, 135] width 34 height 8
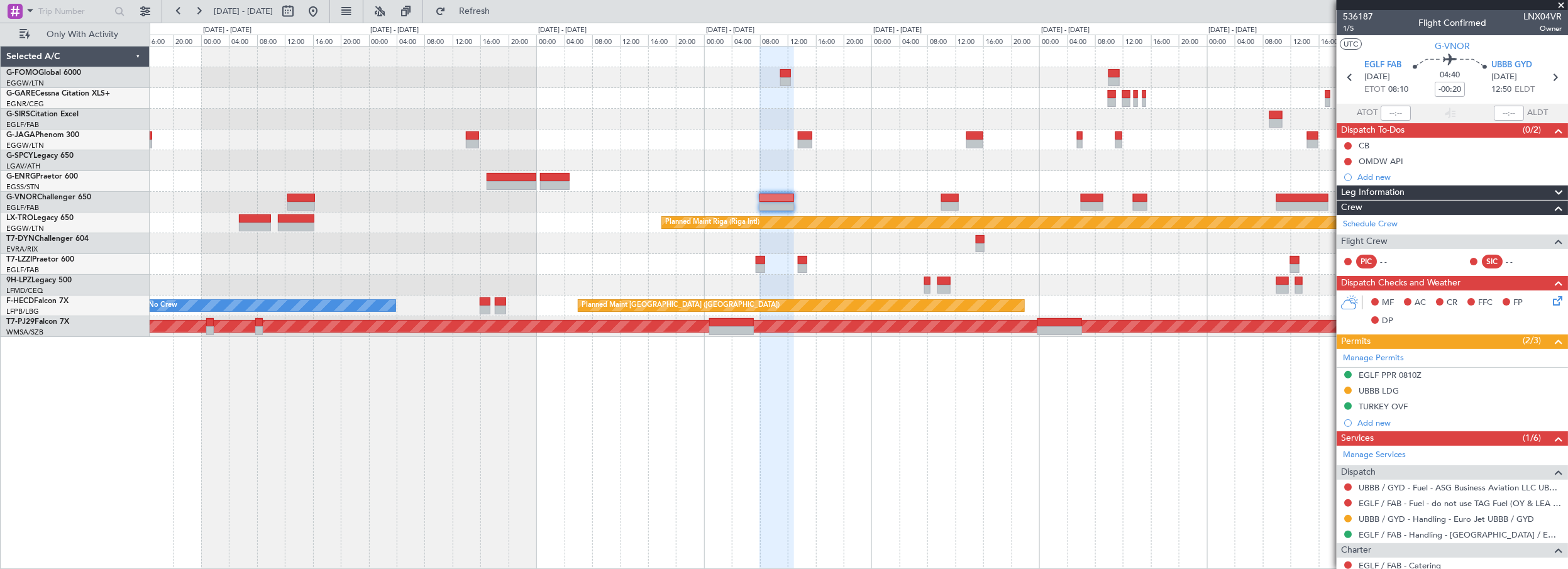
click at [1387, 192] on span "Leg Information" at bounding box center [1373, 193] width 63 height 15
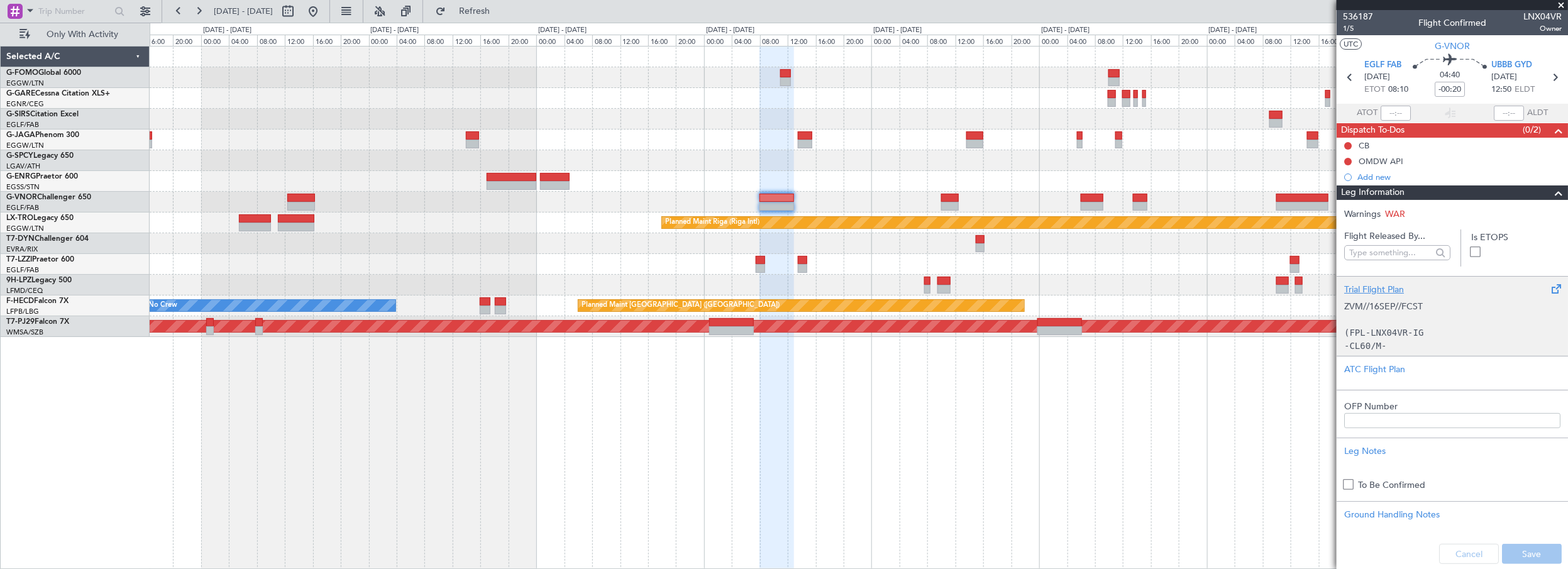
click at [1359, 286] on div "Trial Flight Plan" at bounding box center [1453, 290] width 216 height 13
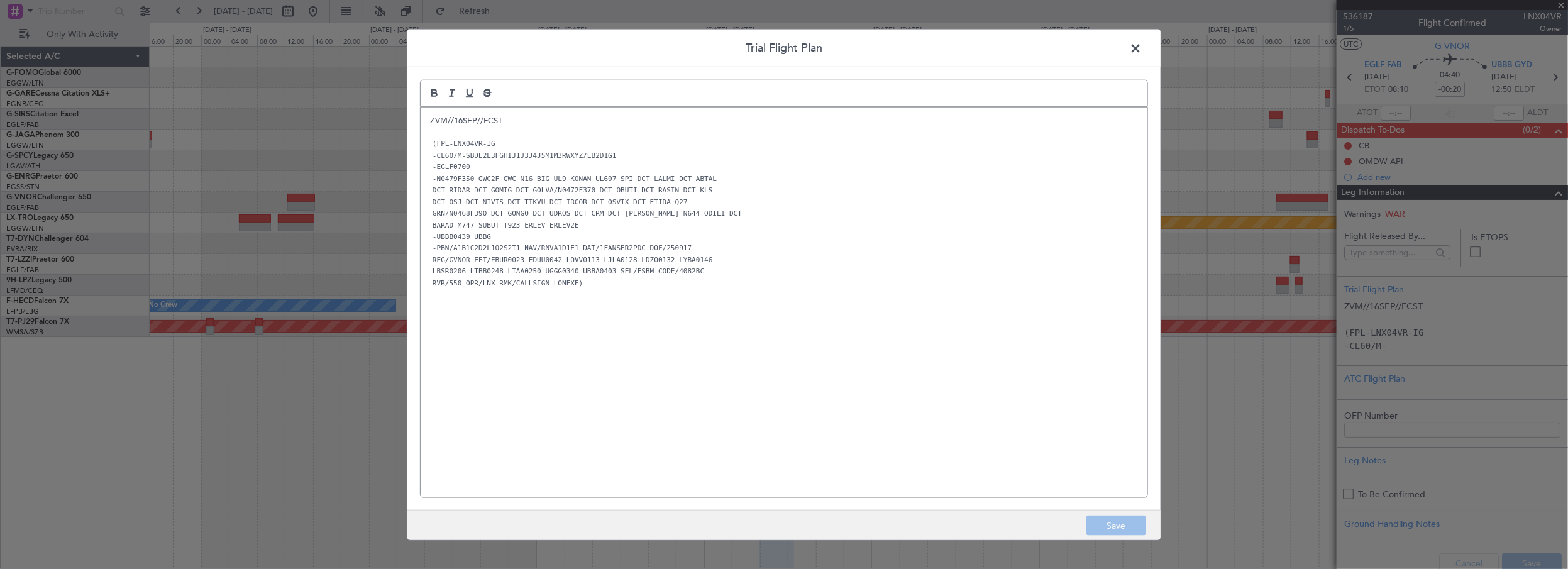
click at [423, 122] on div "ZVM//16SEP//FCST (FPL-LNX04VR-IG -CL60/M-SBDE2E3FGHIJ1J3J4J5M1M3RWXYZ/LB2D1G1 -…" at bounding box center [784, 303] width 727 height 391
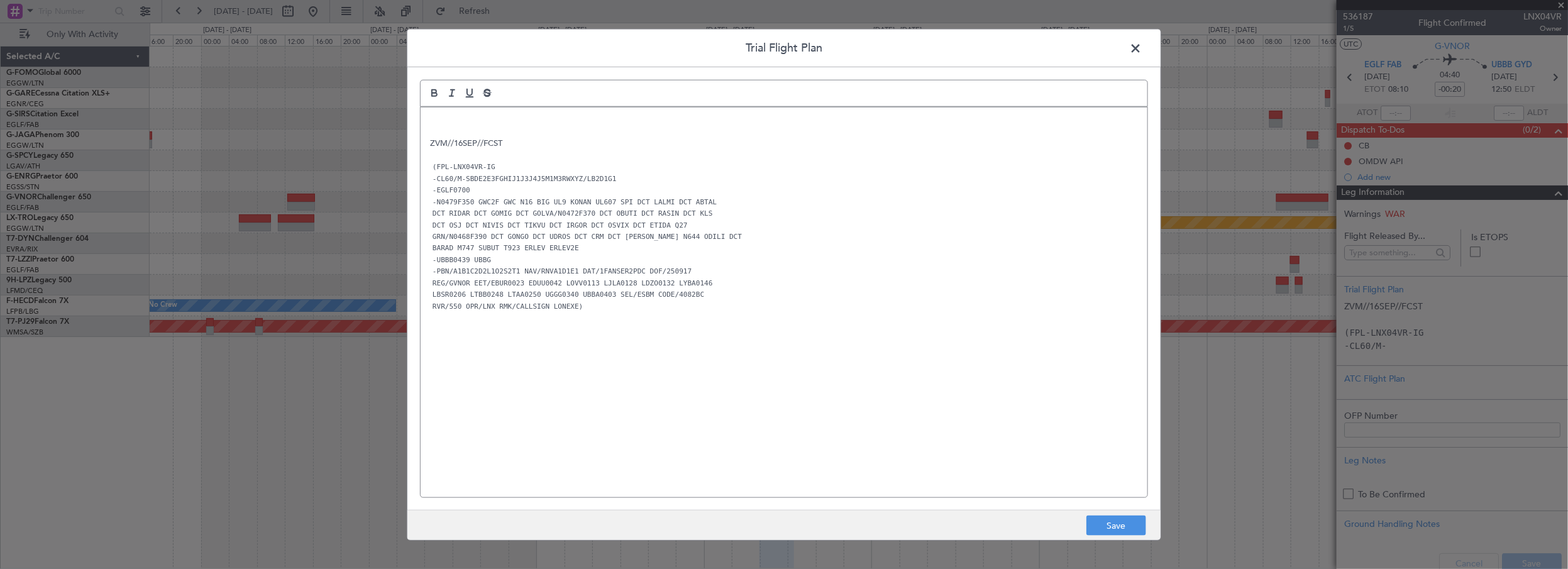
click at [449, 115] on p at bounding box center [784, 120] width 708 height 11
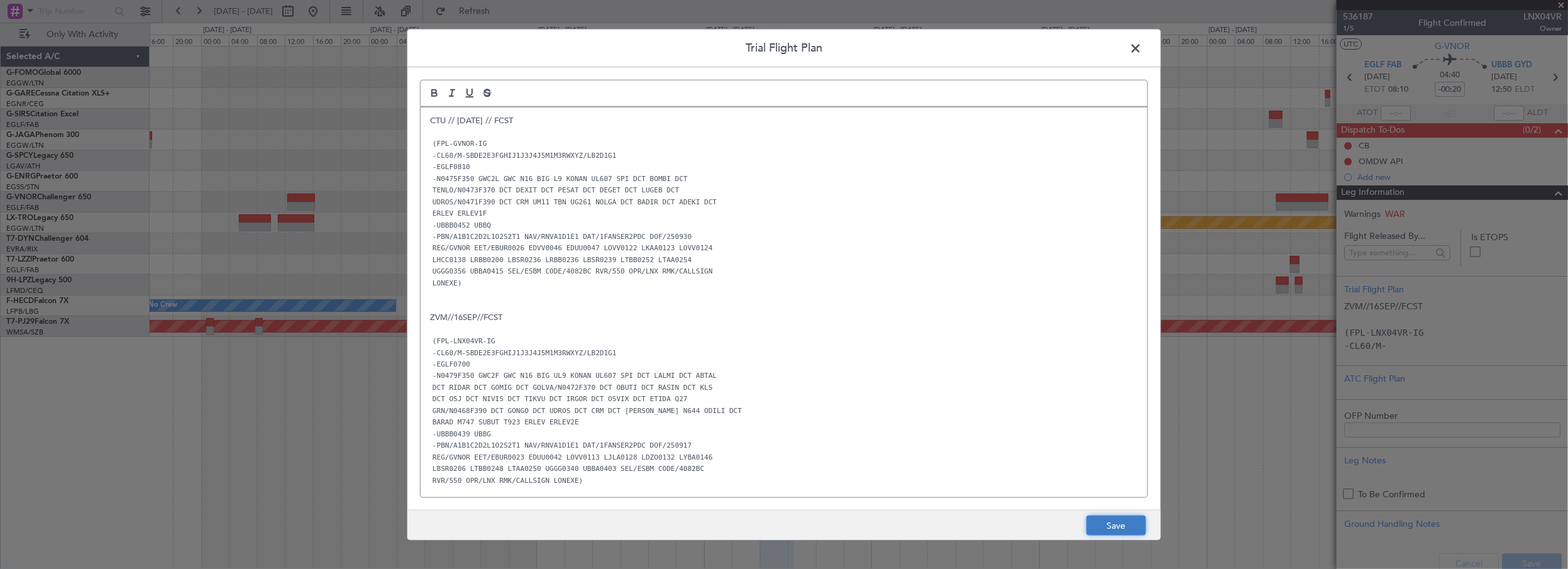
click at [1113, 522] on button "Save" at bounding box center [1117, 526] width 60 height 20
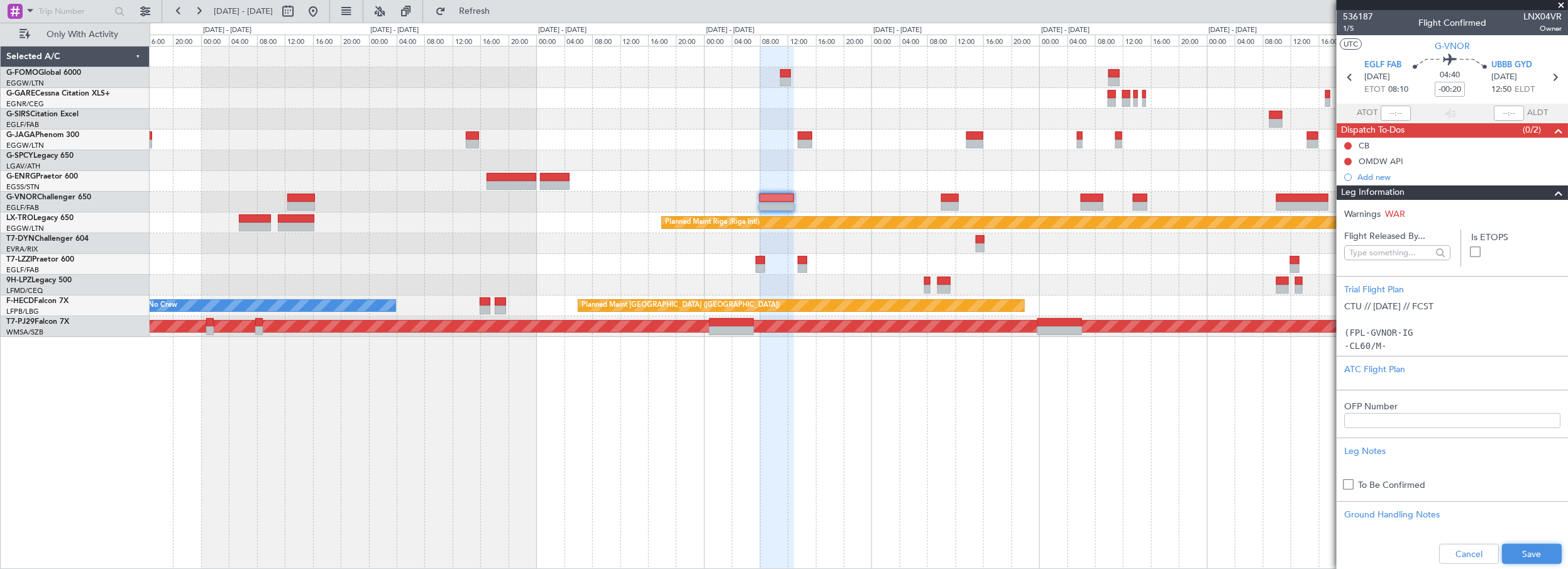
click at [1515, 557] on button "Save" at bounding box center [1532, 554] width 60 height 20
click at [1551, 188] on span at bounding box center [1559, 193] width 15 height 15
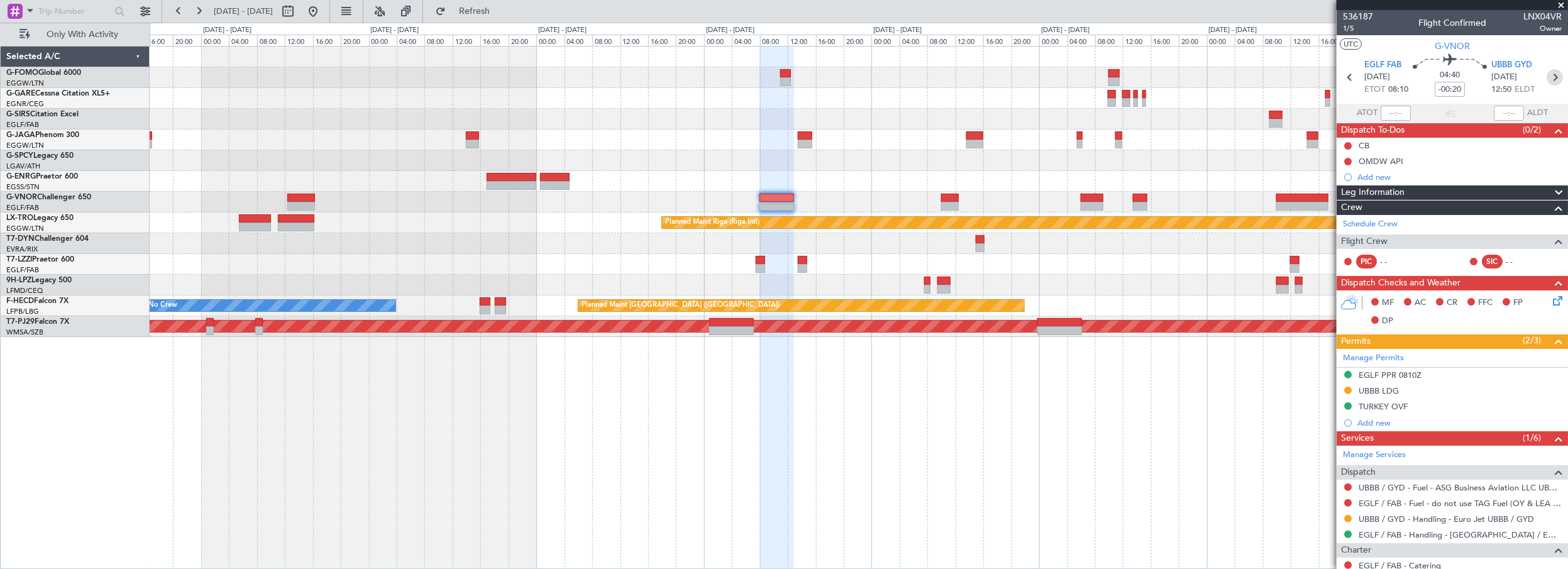
click at [1547, 76] on icon at bounding box center [1555, 77] width 17 height 17
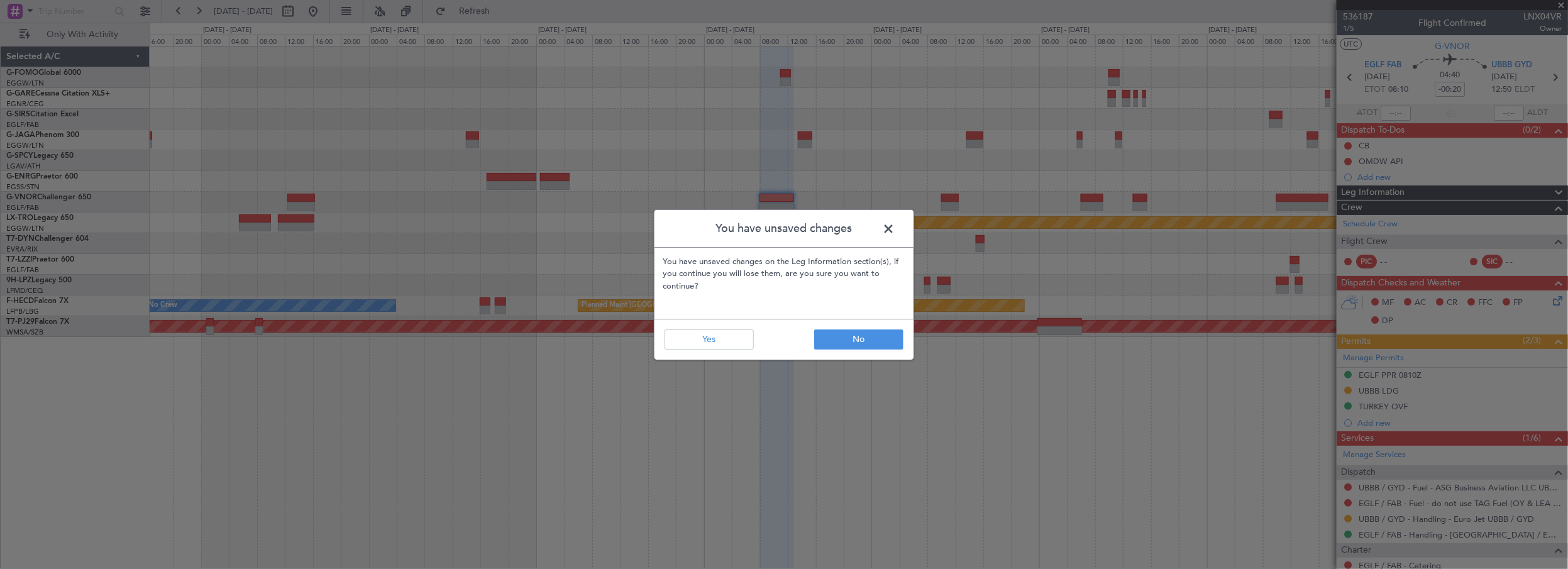
drag, startPoint x: 885, startPoint y: 224, endPoint x: 989, endPoint y: 233, distance: 104.4
click at [894, 223] on span at bounding box center [894, 232] width 0 height 25
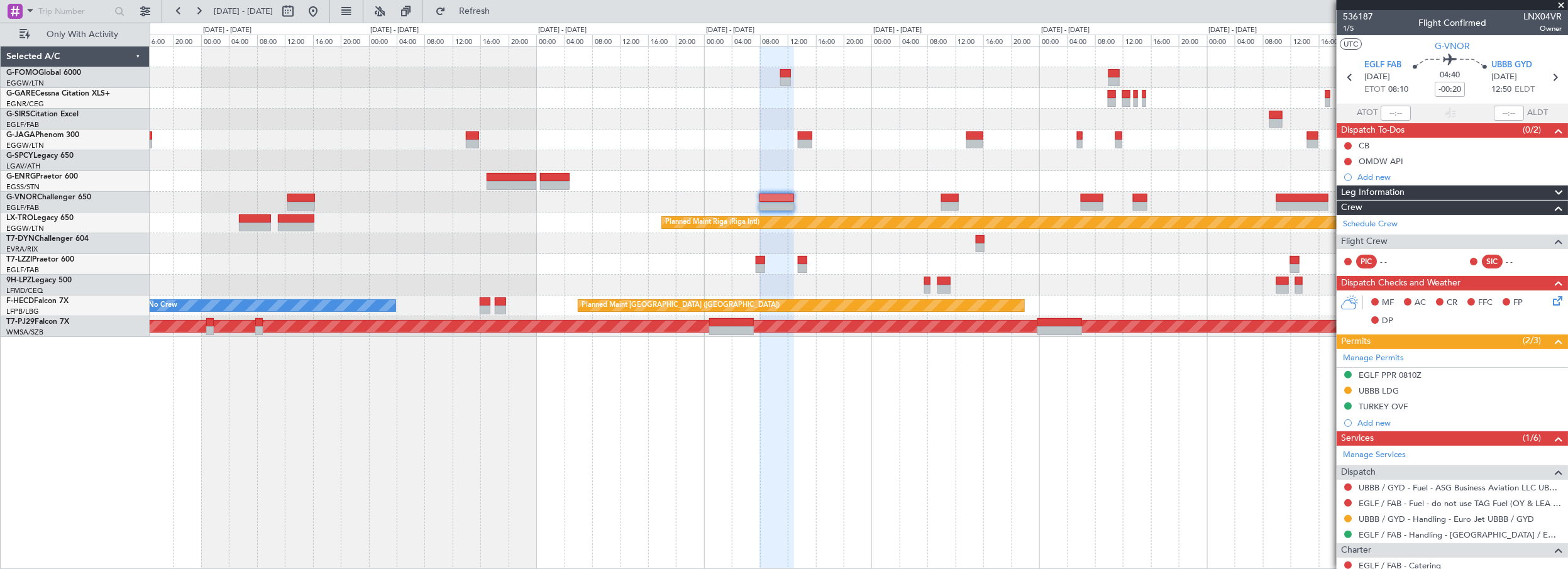
click at [1467, 192] on div "Leg Information" at bounding box center [1452, 193] width 232 height 15
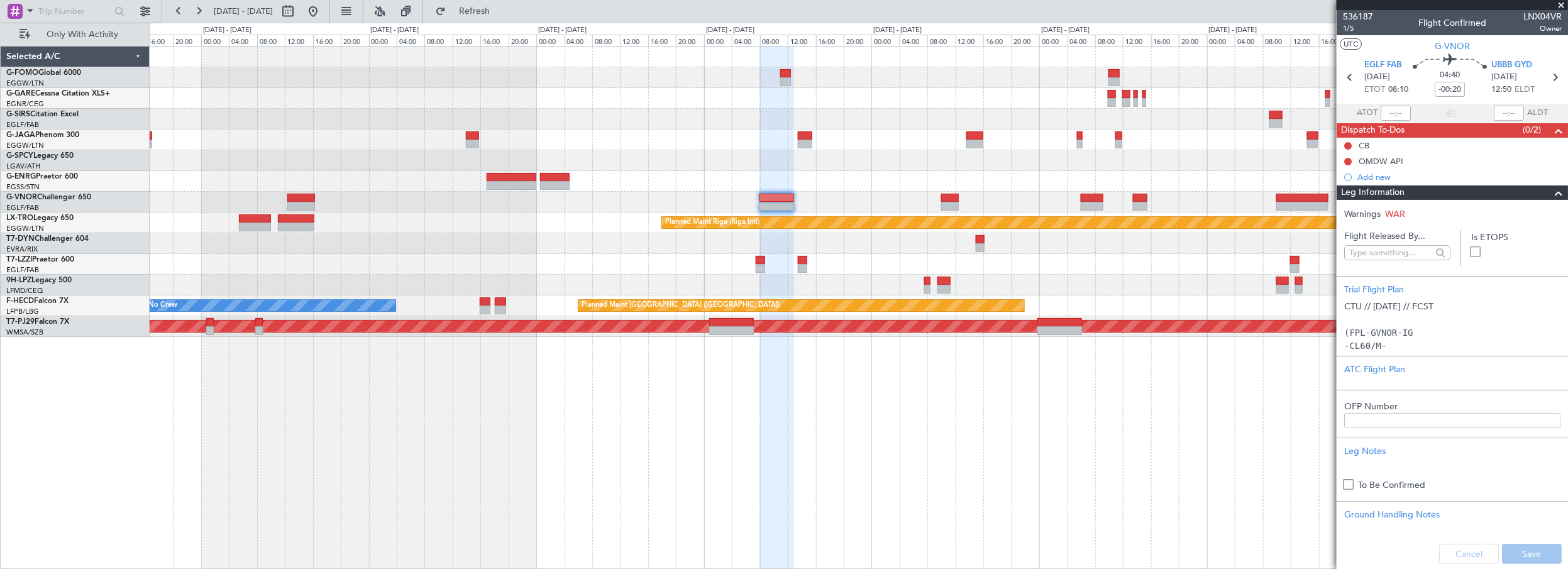
click at [1551, 194] on span at bounding box center [1559, 193] width 15 height 15
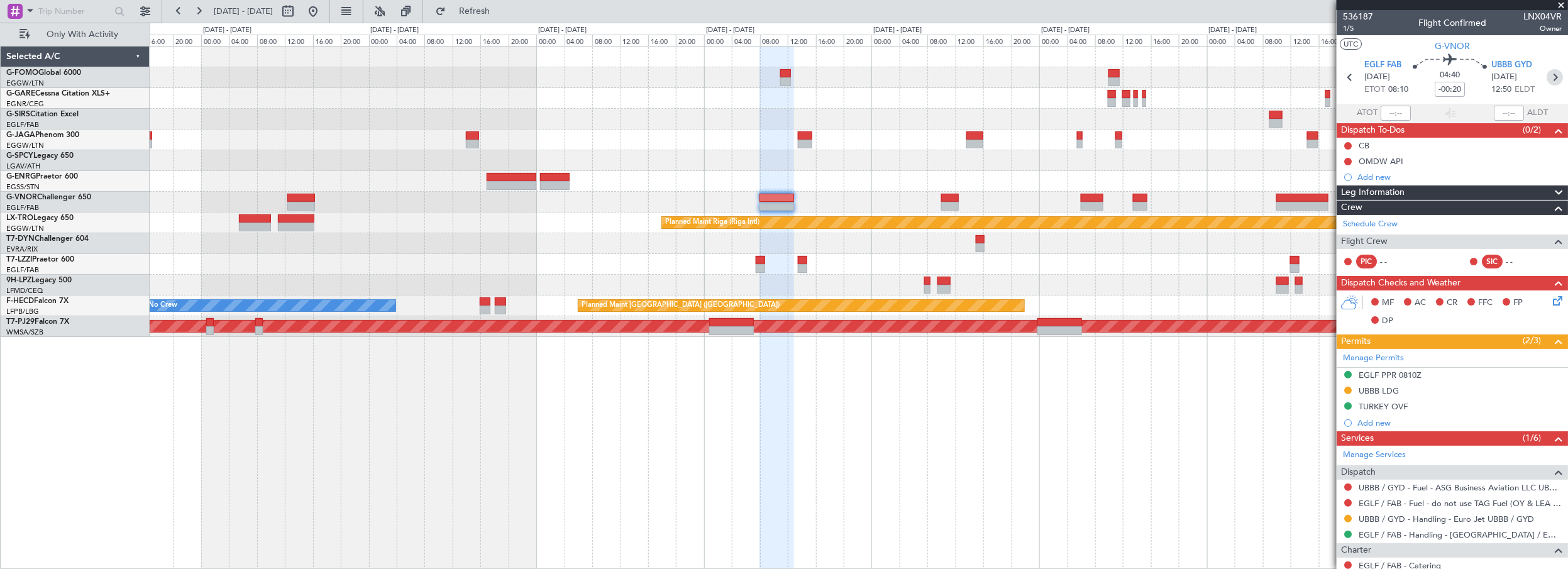
click at [1552, 79] on icon at bounding box center [1555, 77] width 17 height 17
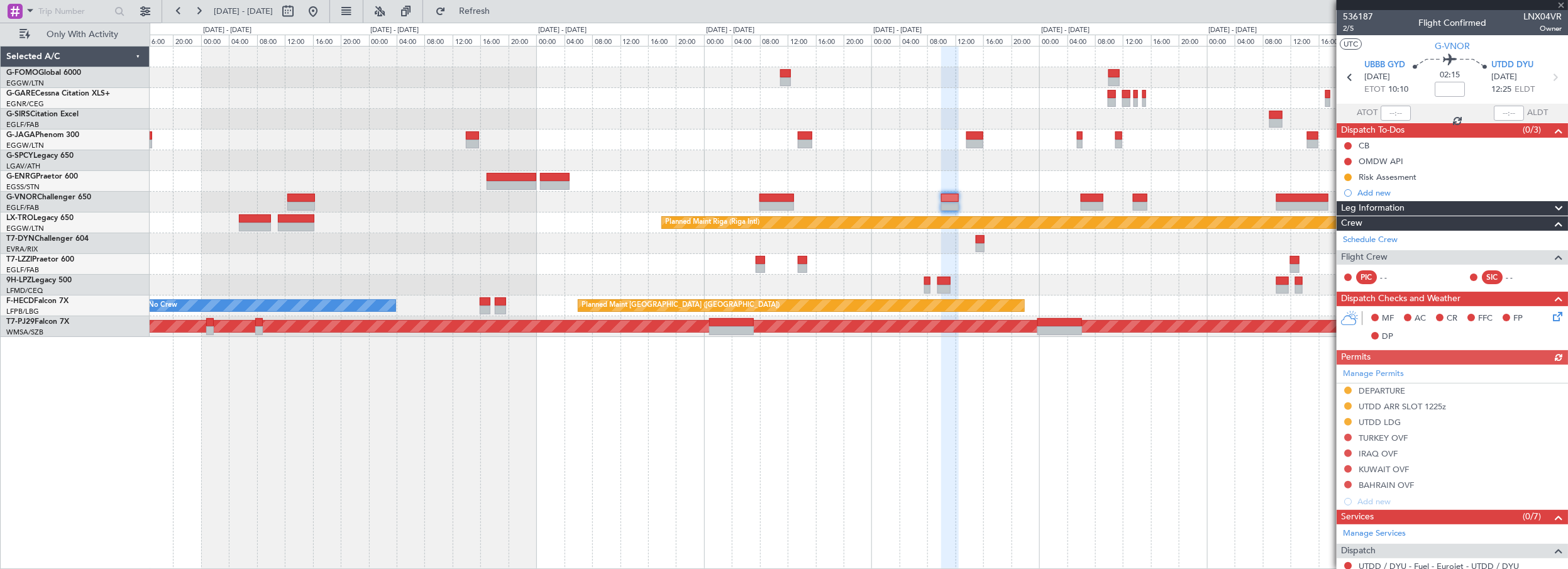
click at [1429, 201] on div "Leg Information" at bounding box center [1452, 209] width 232 height 15
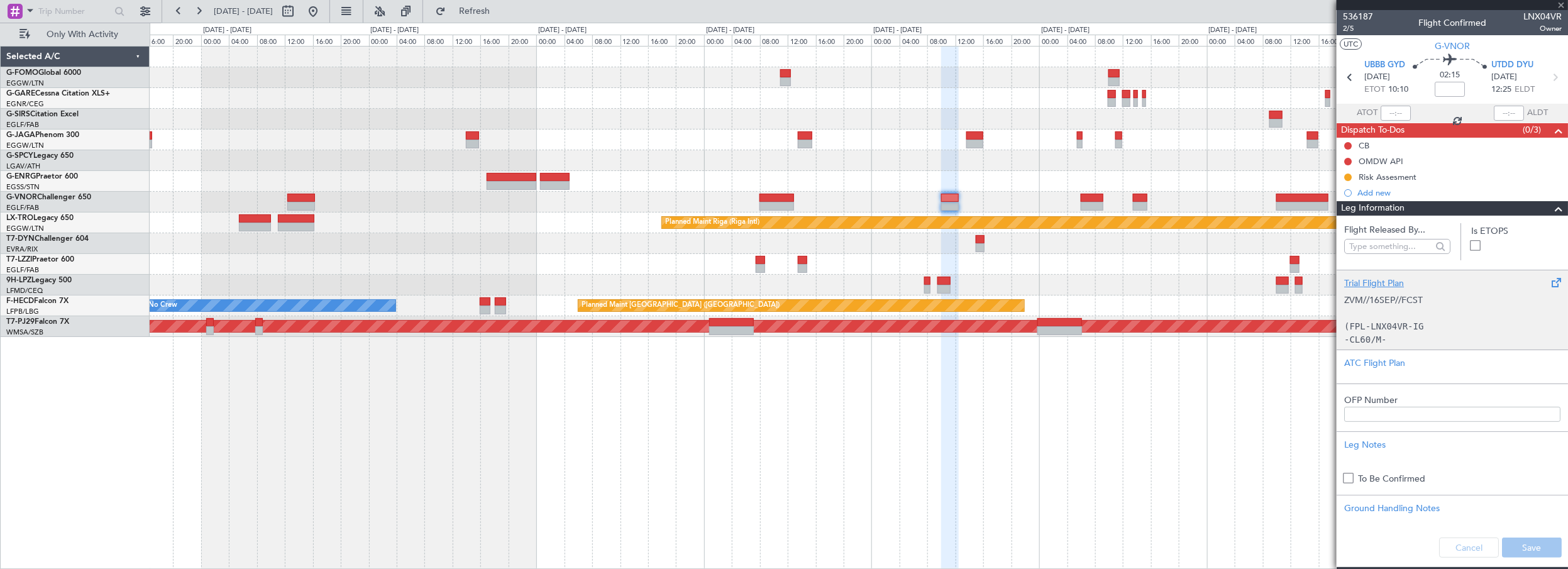
click at [1366, 277] on div "Trial Flight Plan" at bounding box center [1453, 283] width 216 height 13
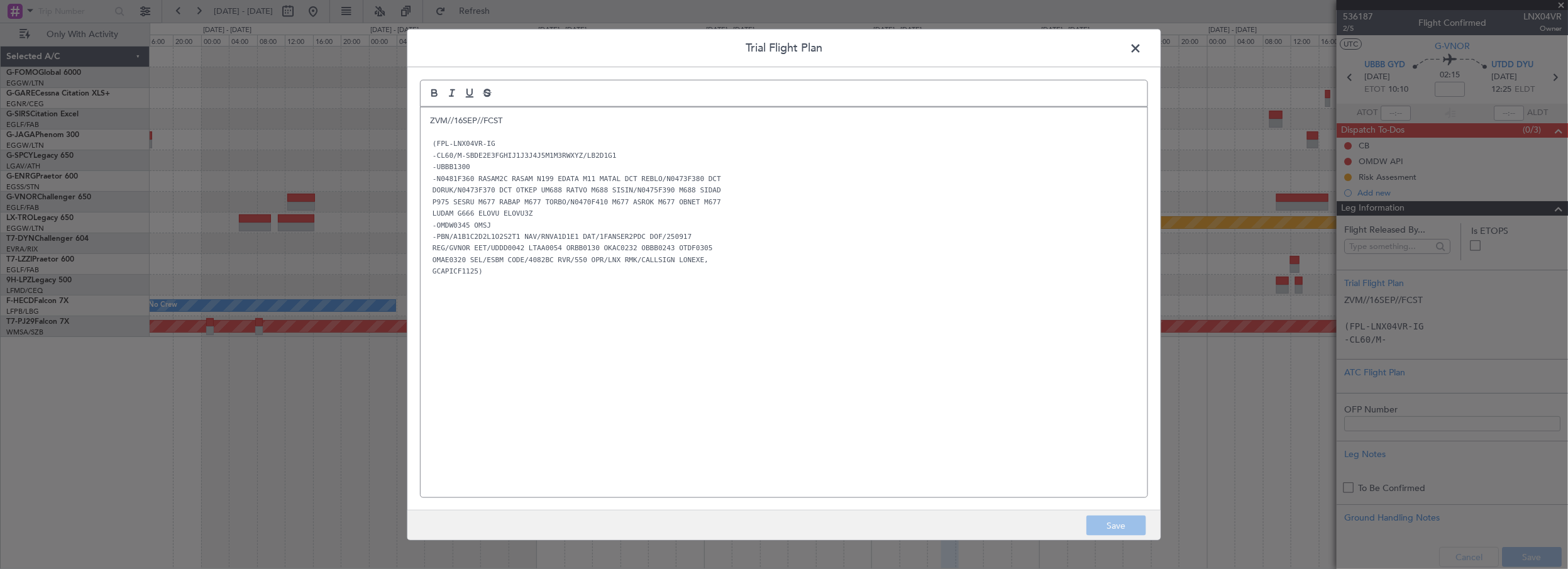
drag, startPoint x: 1130, startPoint y: 48, endPoint x: 1201, endPoint y: 69, distance: 74.0
click at [1142, 48] on span at bounding box center [1142, 50] width 0 height 25
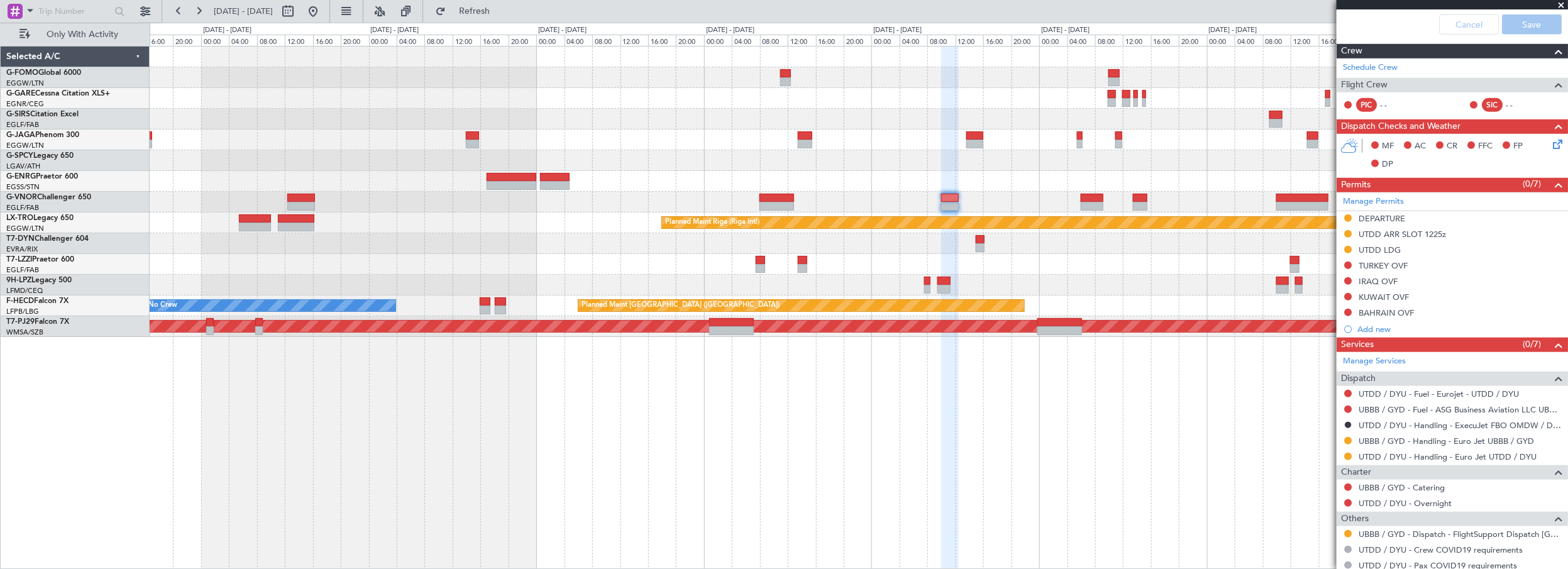
scroll to position [587, 0]
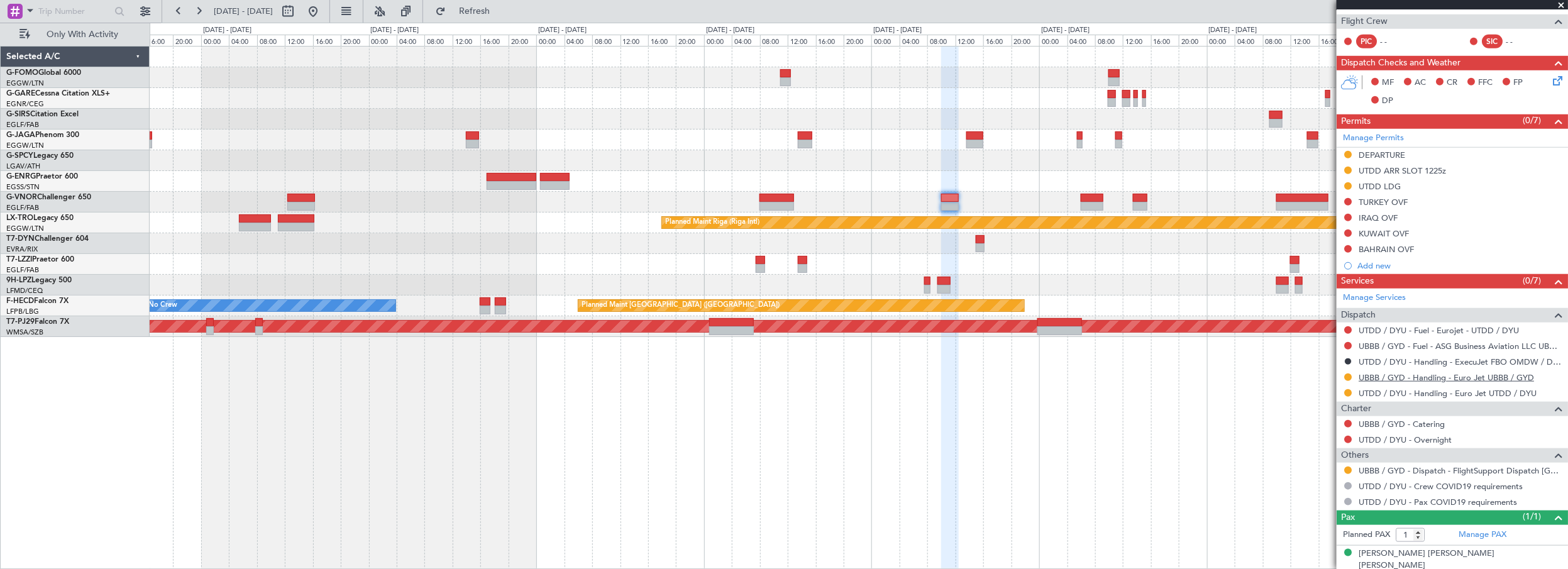
click at [1431, 375] on link "UBBB / GYD - Handling - Euro Jet UBBB / GYD" at bounding box center [1446, 377] width 176 height 10
click at [645, 438] on div "Planned Maint Oxford ([GEOGRAPHIC_DATA]) Planned Maint [GEOGRAPHIC_DATA] (Riga …" at bounding box center [859, 307] width 1419 height 524
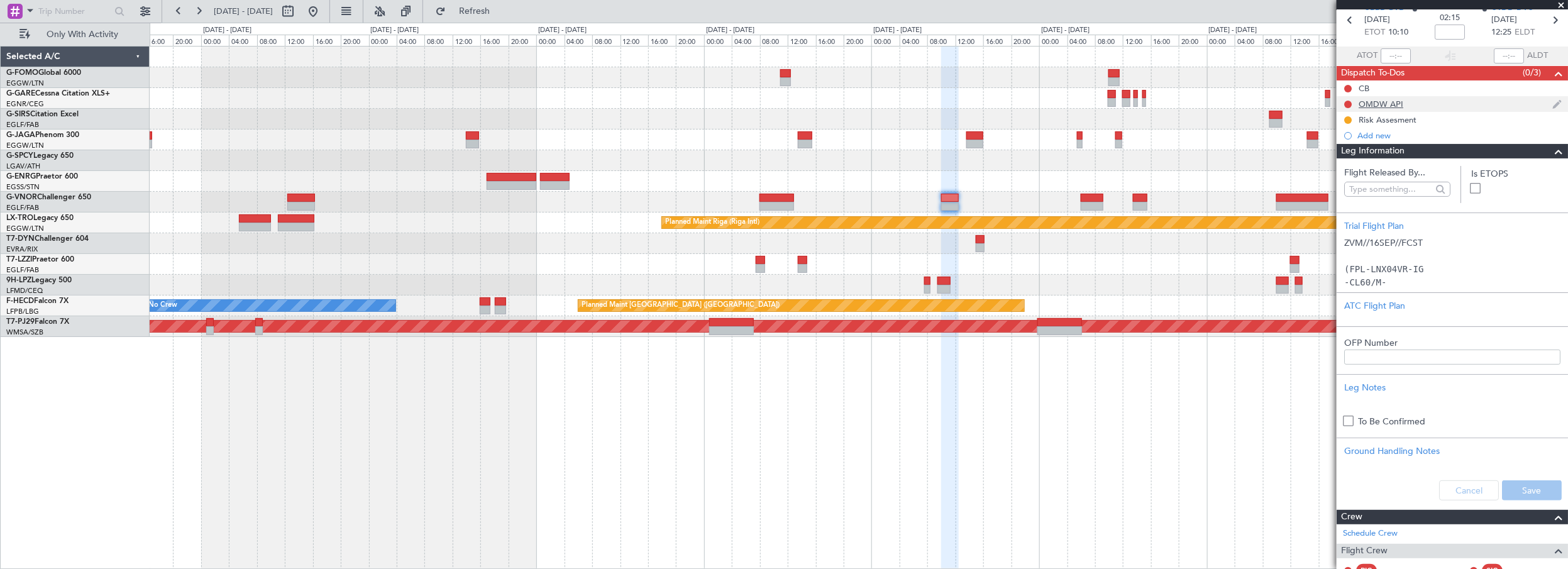
scroll to position [0, 0]
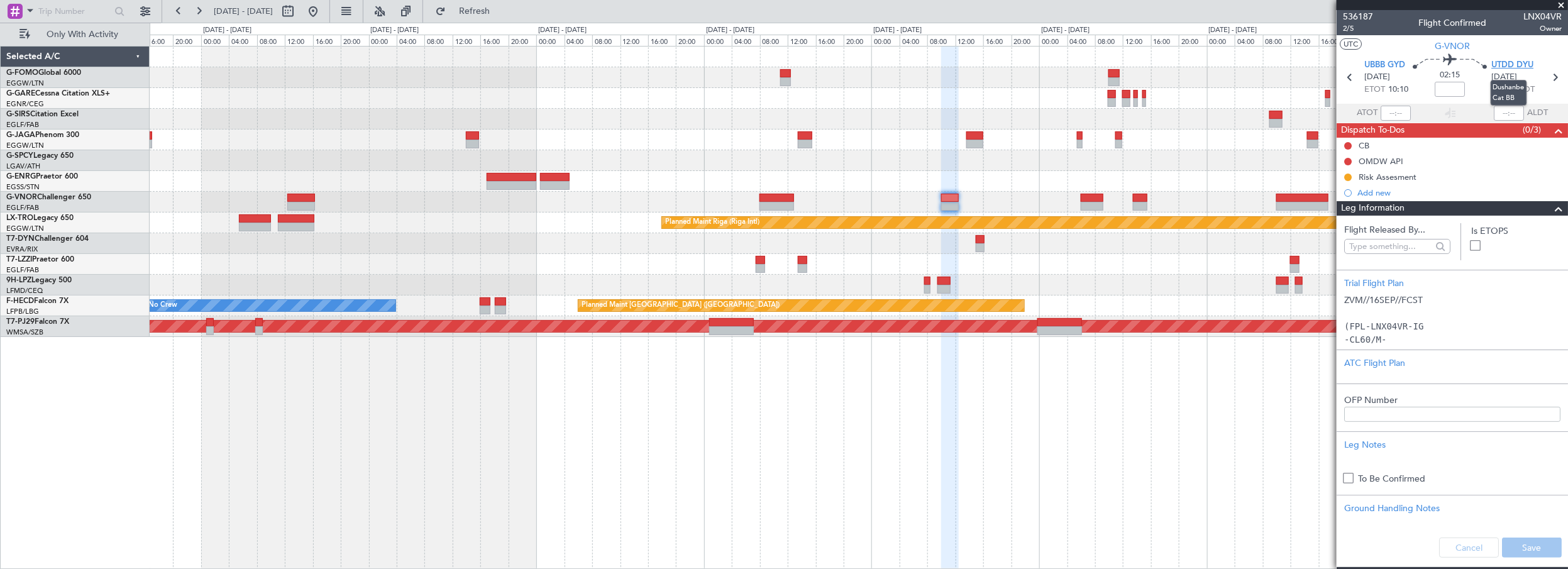
click at [1494, 61] on span "UTDD DYU" at bounding box center [1512, 66] width 42 height 13
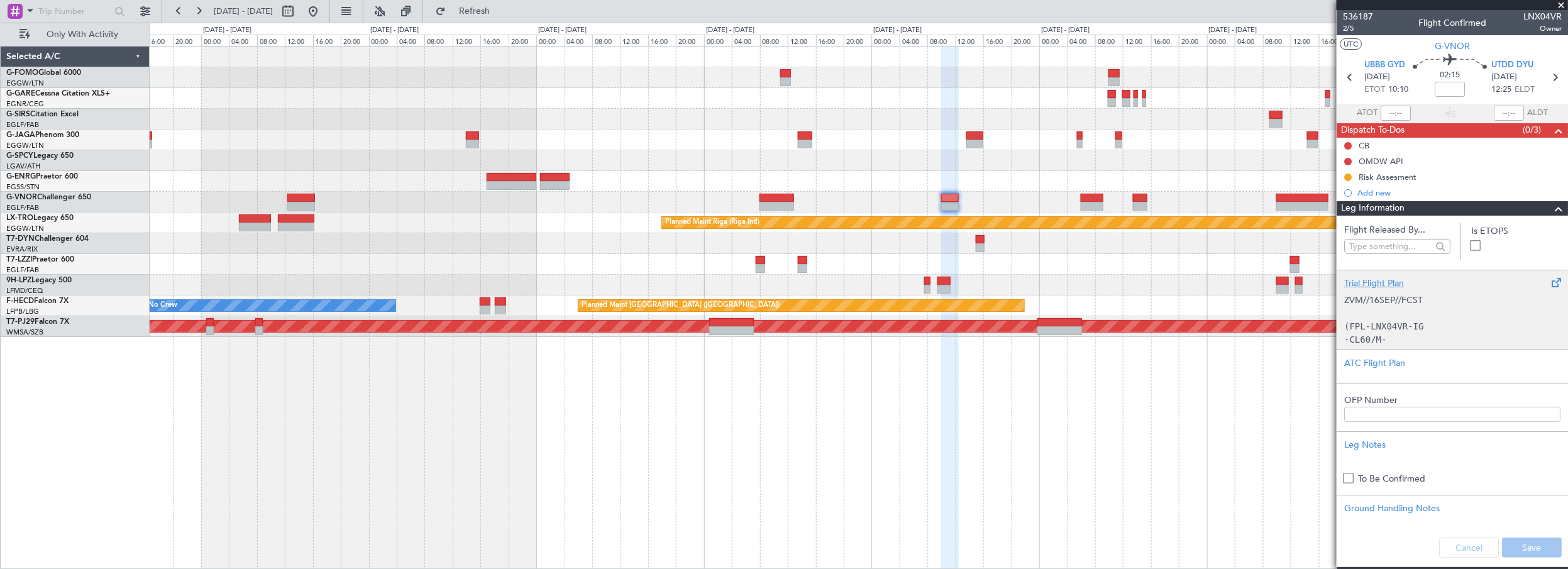
click at [1375, 277] on div "Trial Flight Plan" at bounding box center [1453, 283] width 216 height 13
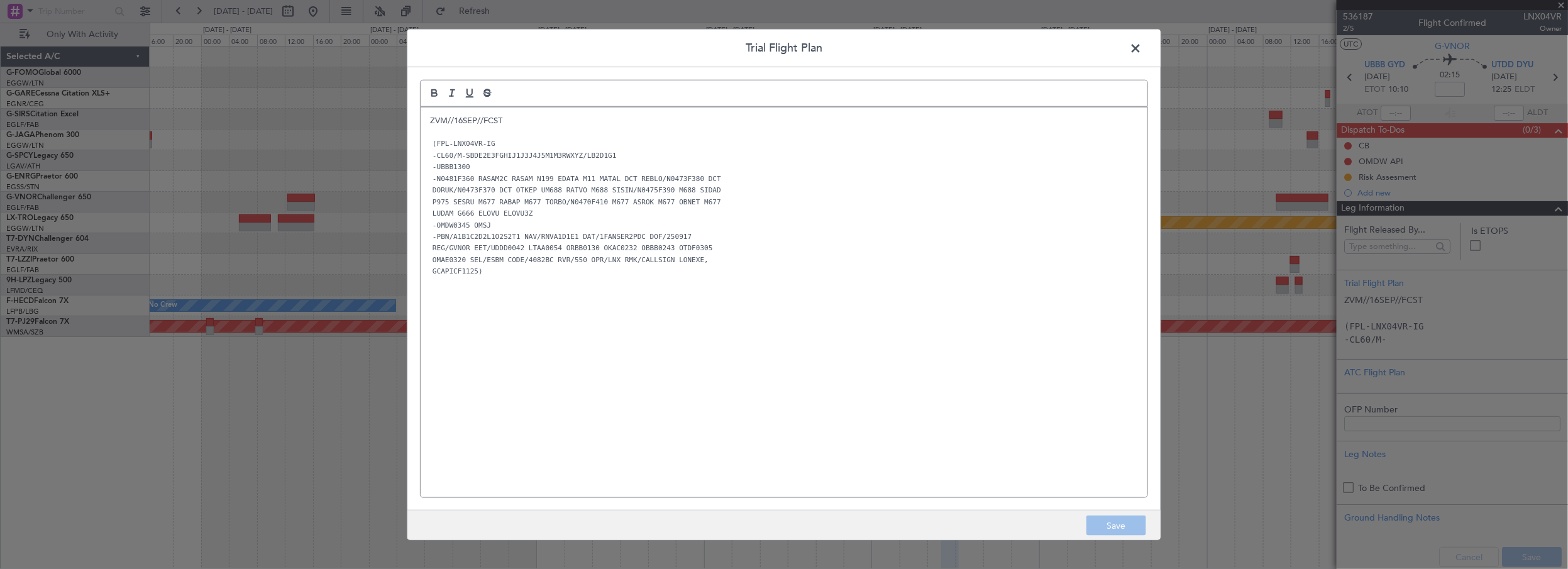
click at [425, 124] on div "ZVM//16SEP//FCST (FPL-LNX04VR-IG -CL60/M-SBDE2E3FGHIJ1J3J4J5M1M3RWXYZ/LB2D1G1 -…" at bounding box center [784, 303] width 727 height 391
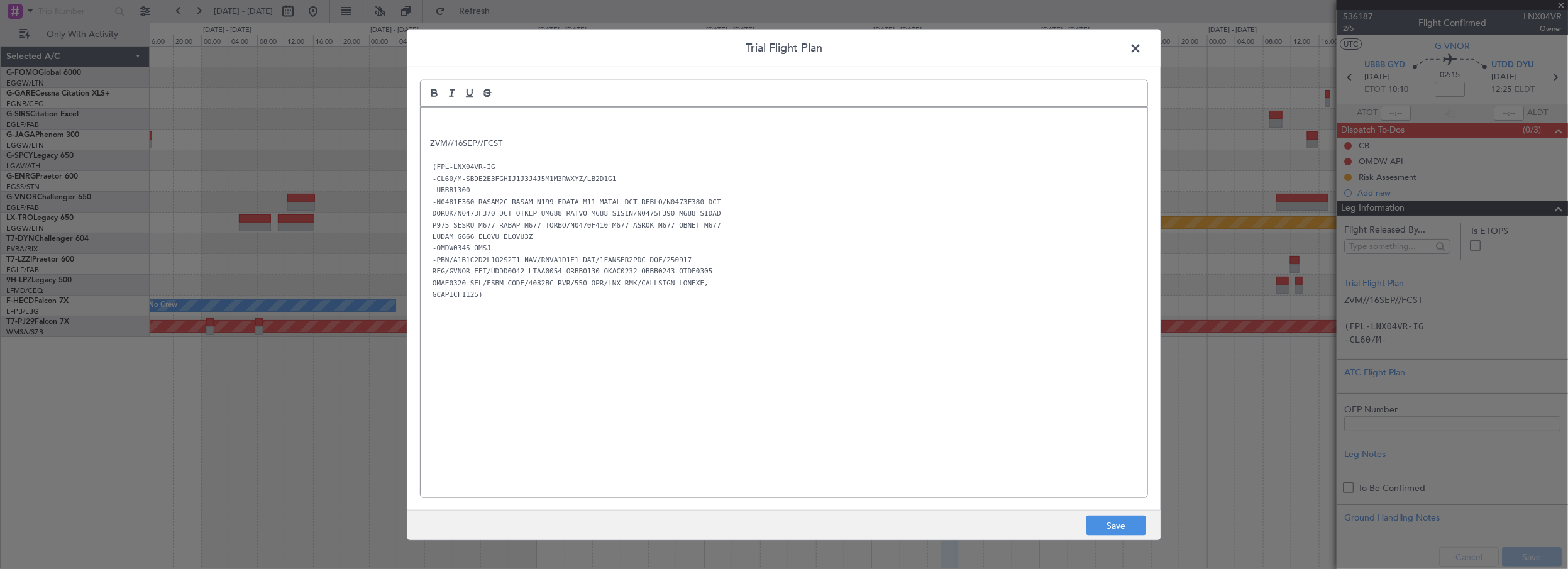
click at [447, 119] on p at bounding box center [784, 120] width 708 height 11
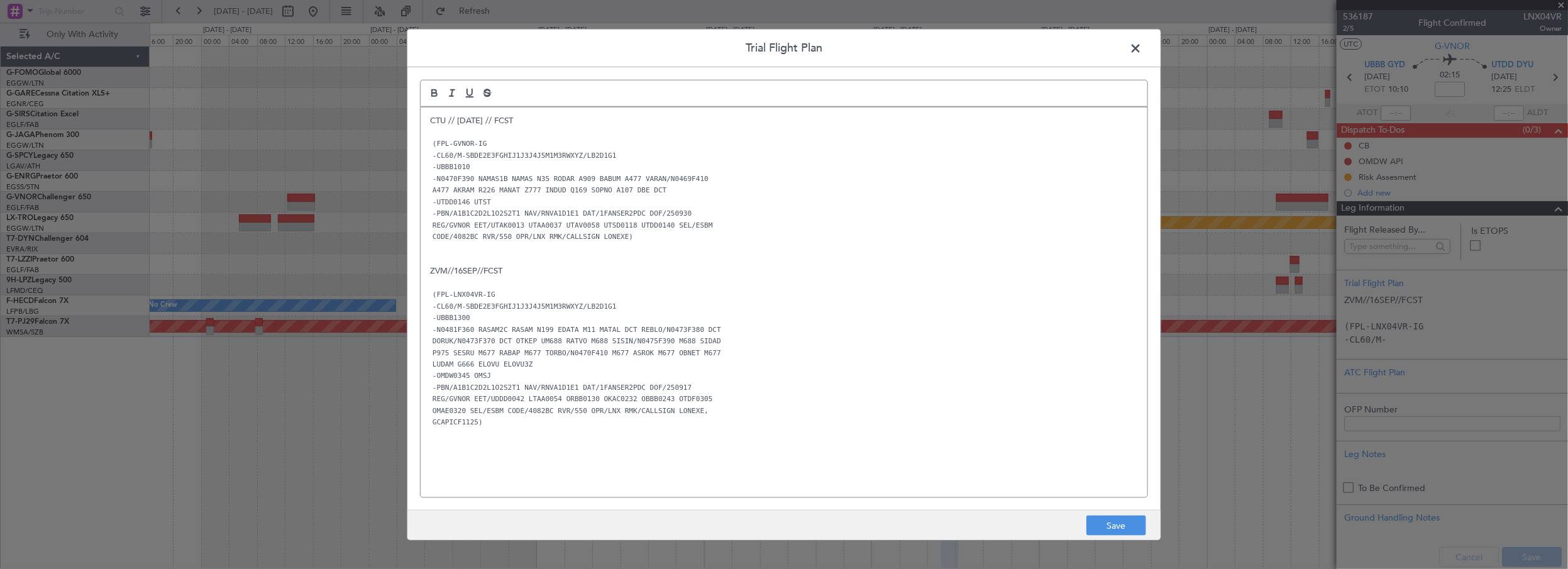
click at [891, 382] on p "-PBN/A1B1C2D2L1O2S2T1 NAV/RNVA1D1E1 DAT/1FANSER2PDC DOF/250917" at bounding box center [784, 387] width 708 height 11
click at [1106, 525] on button "Save" at bounding box center [1117, 526] width 60 height 20
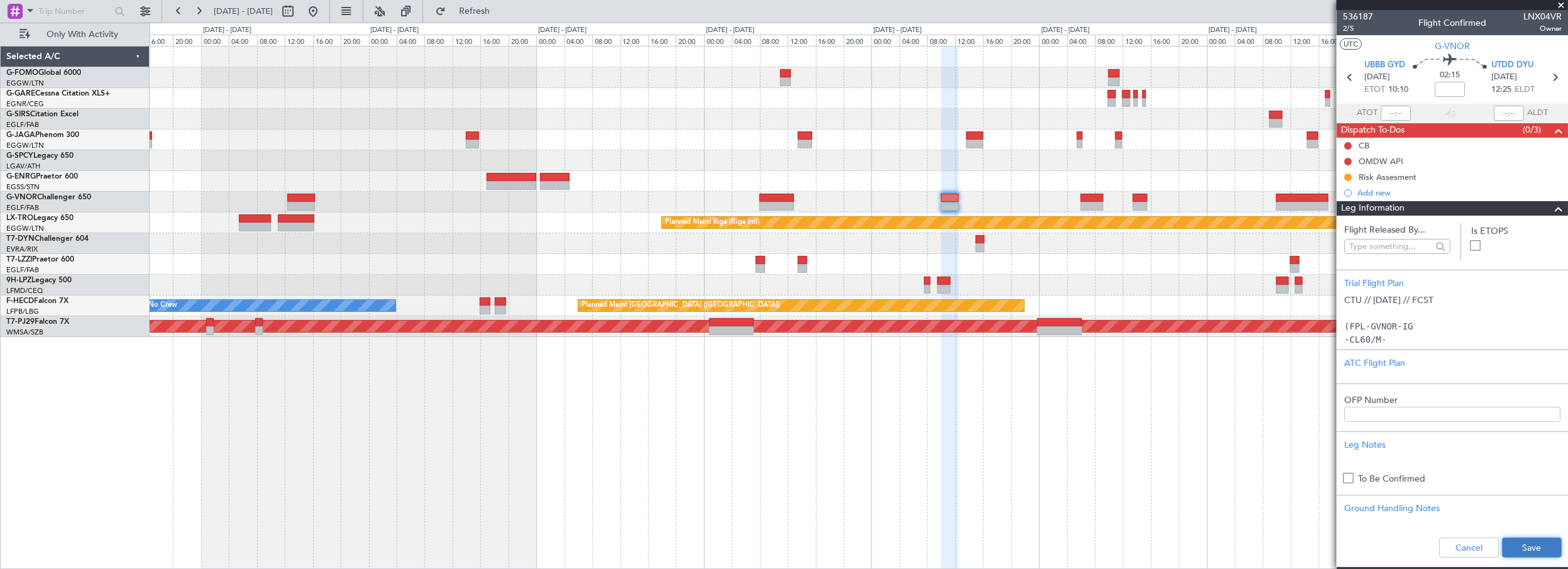
click at [1511, 540] on button "Save" at bounding box center [1532, 549] width 60 height 20
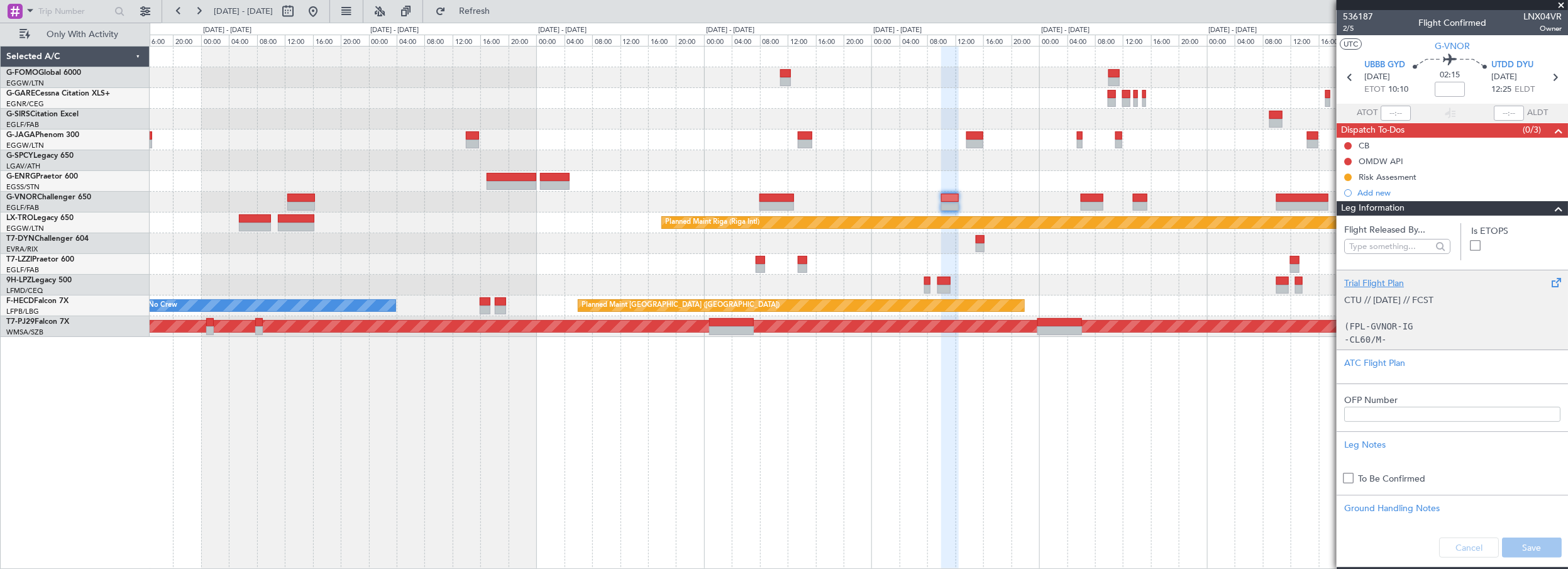
click at [1381, 277] on div "Trial Flight Plan" at bounding box center [1453, 283] width 216 height 13
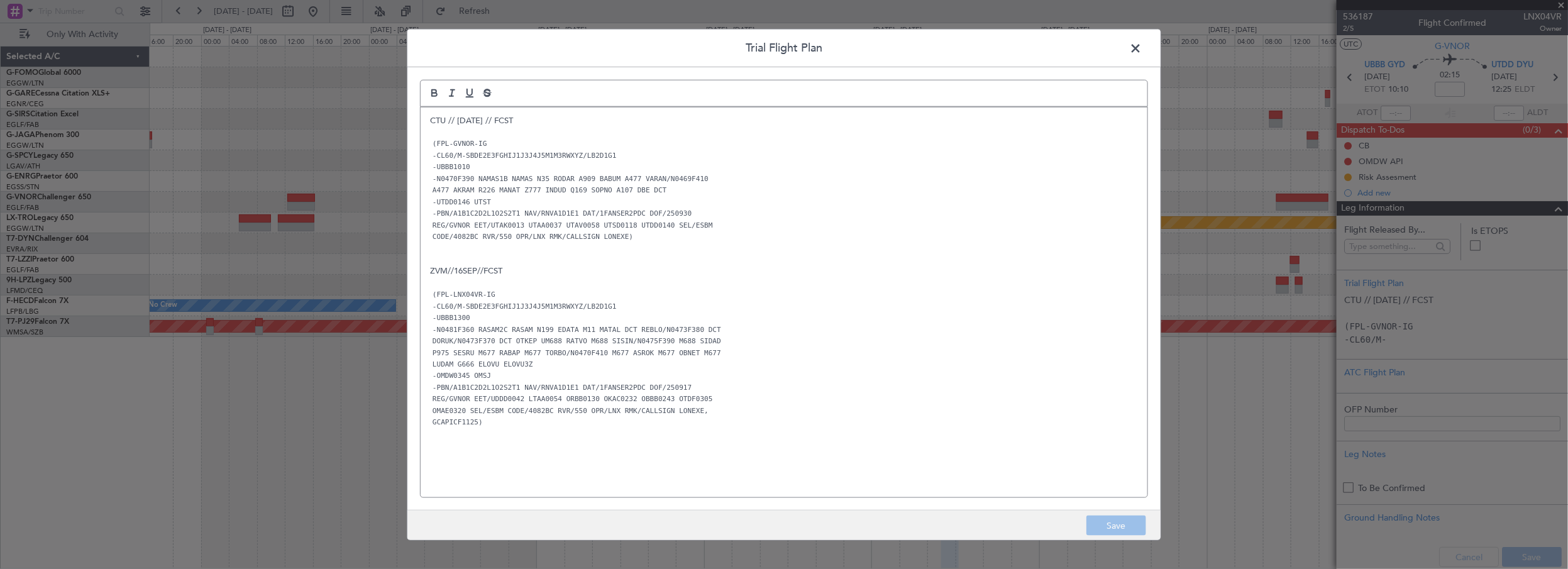
drag, startPoint x: 1133, startPoint y: 47, endPoint x: 1313, endPoint y: 61, distance: 180.5
click at [1142, 46] on span at bounding box center [1142, 50] width 0 height 25
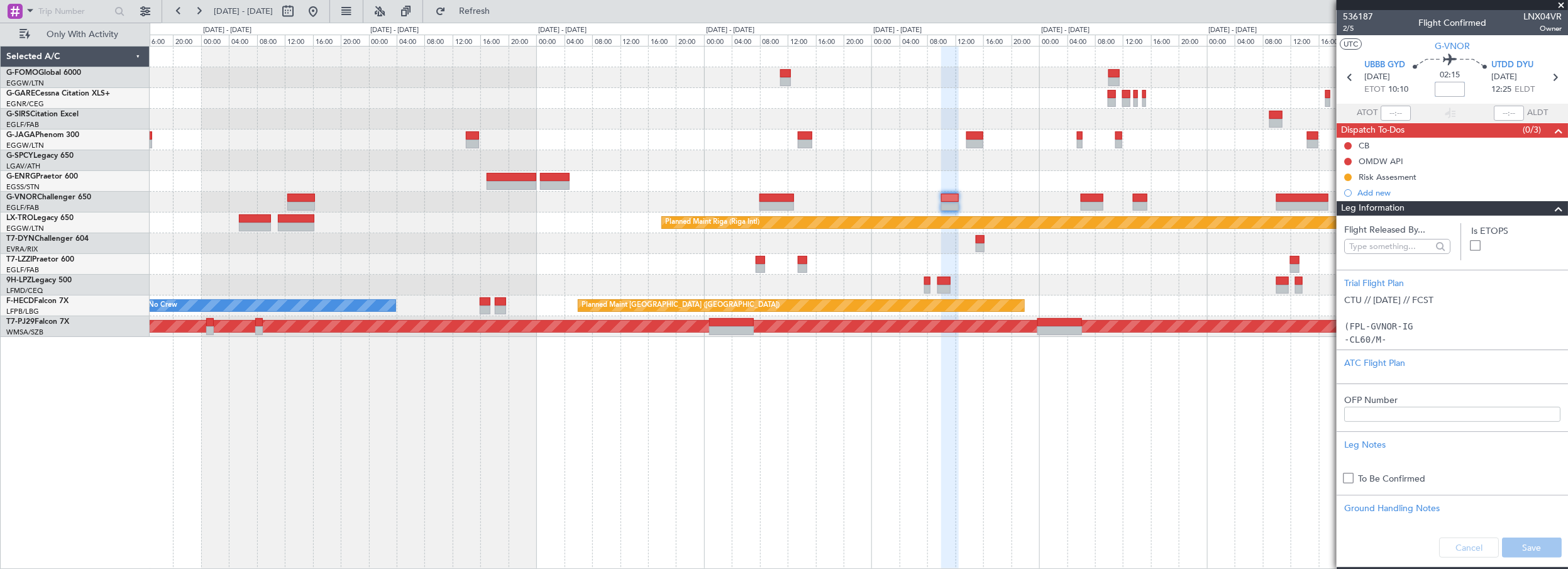
click at [1460, 94] on input at bounding box center [1450, 89] width 30 height 15
type input "-00:30"
click at [999, 449] on div "Planned Maint Oxford ([GEOGRAPHIC_DATA]) Planned Maint [GEOGRAPHIC_DATA] (Riga …" at bounding box center [859, 307] width 1419 height 524
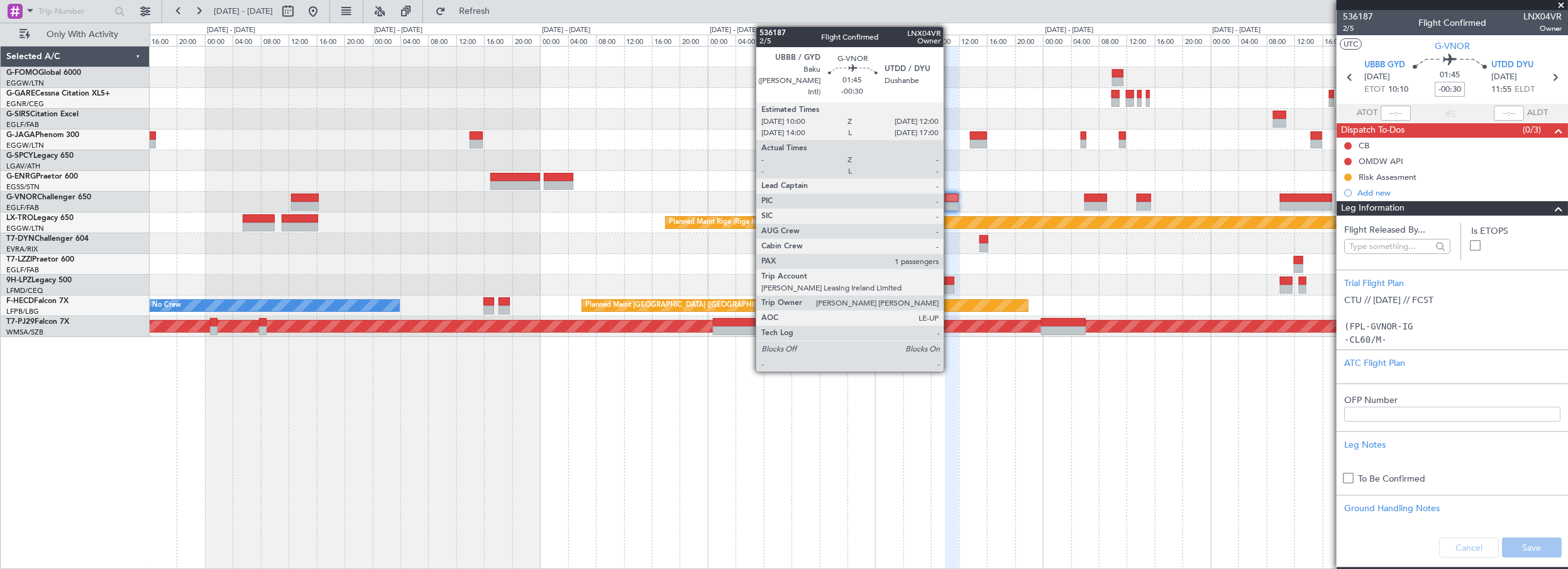
click at [951, 195] on div at bounding box center [953, 197] width 15 height 8
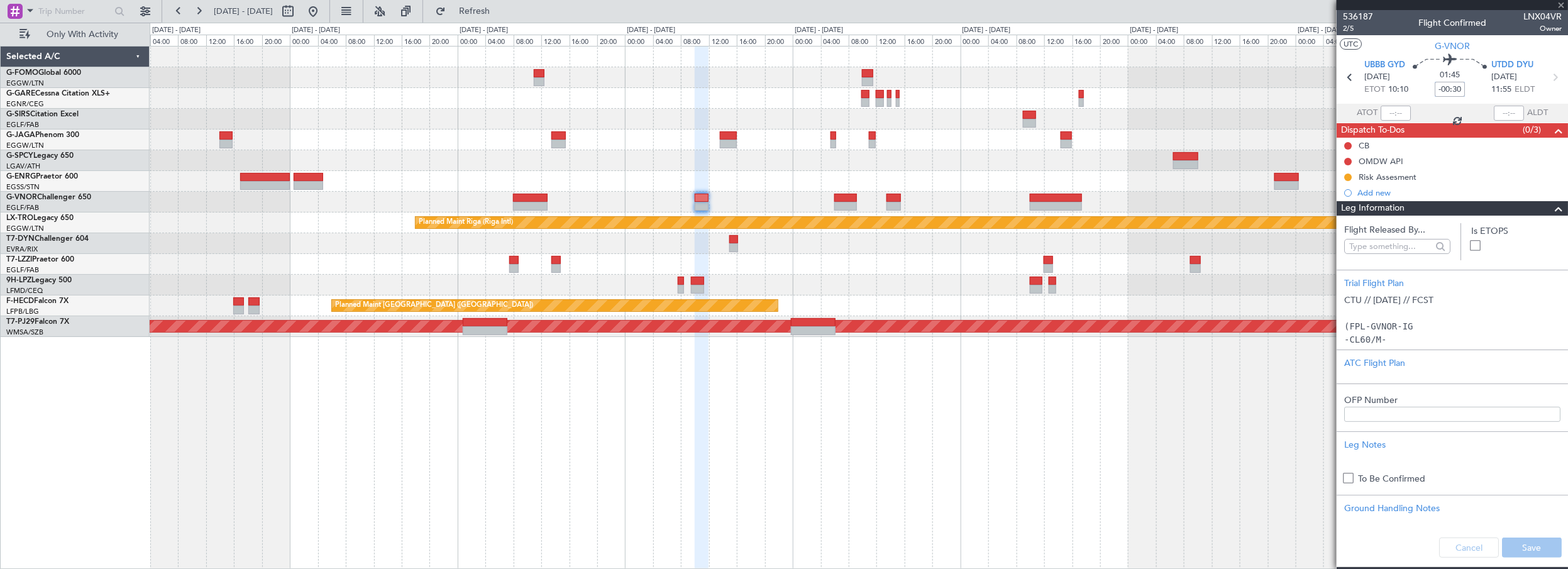
click at [772, 200] on div "Planned Maint Oxford ([GEOGRAPHIC_DATA]) Planned Maint [GEOGRAPHIC_DATA] (Riga …" at bounding box center [859, 192] width 1418 height 291
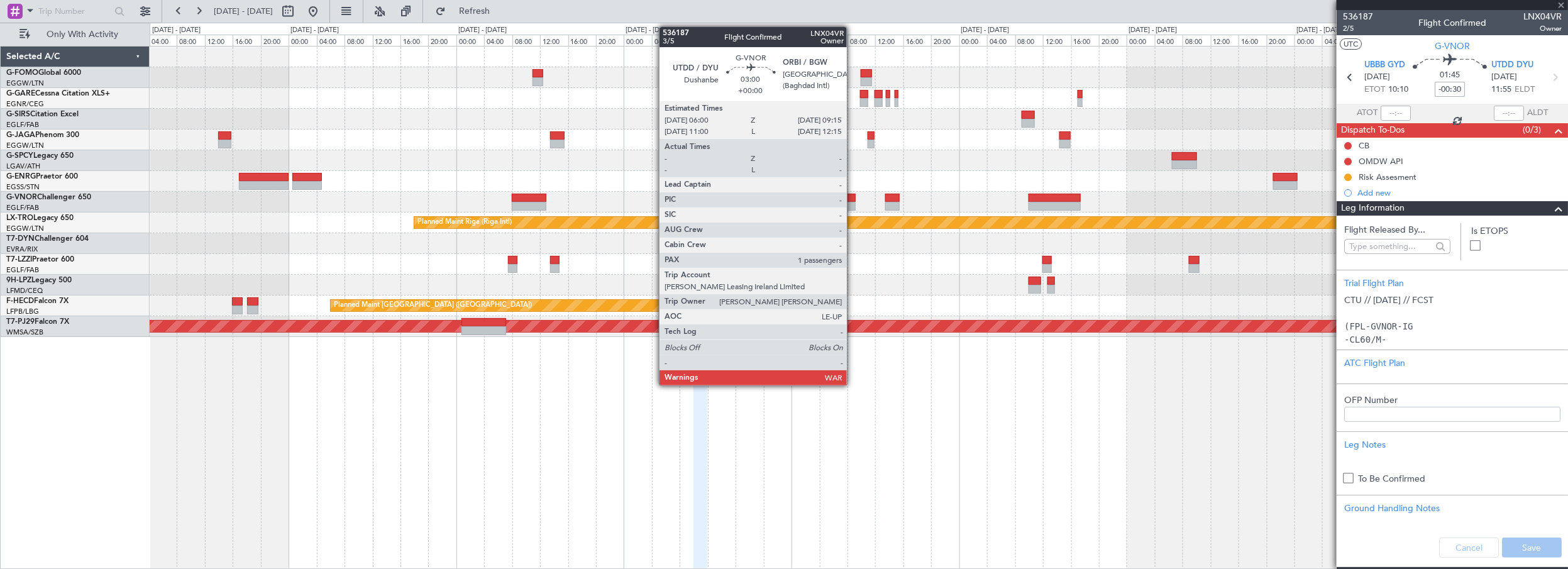
click at [851, 196] on div at bounding box center [844, 197] width 23 height 8
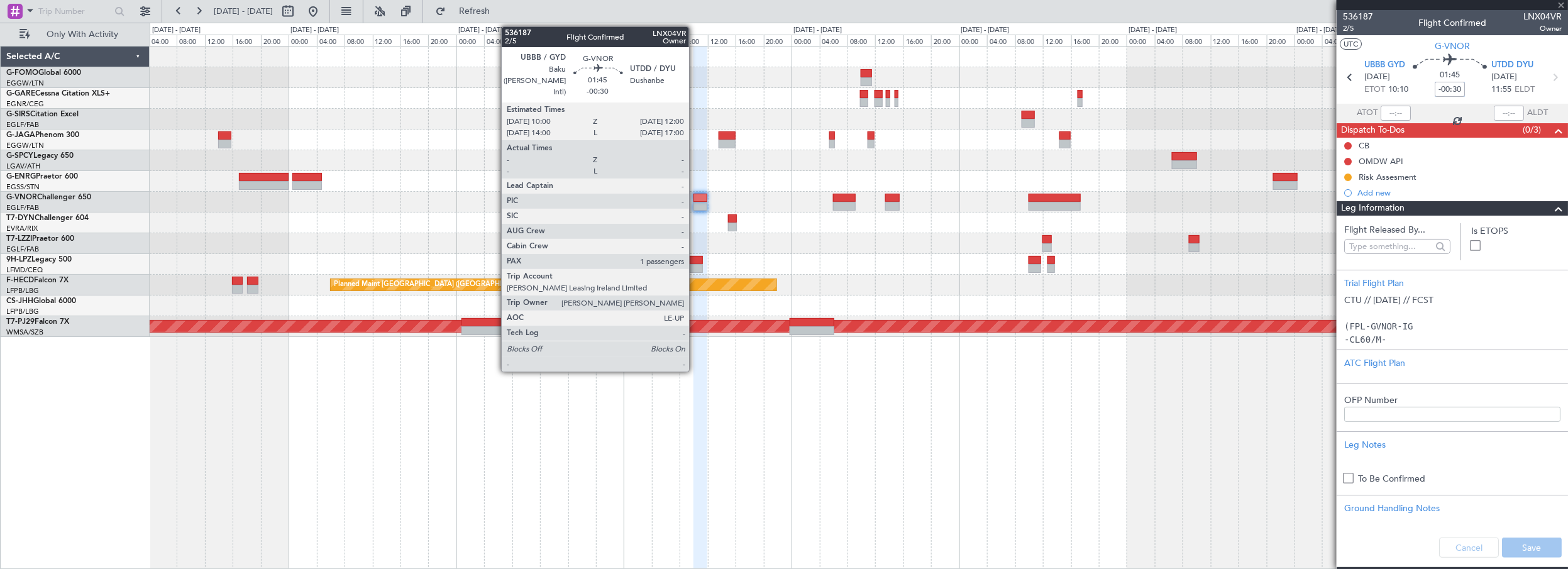
click at [697, 196] on div at bounding box center [701, 197] width 15 height 8
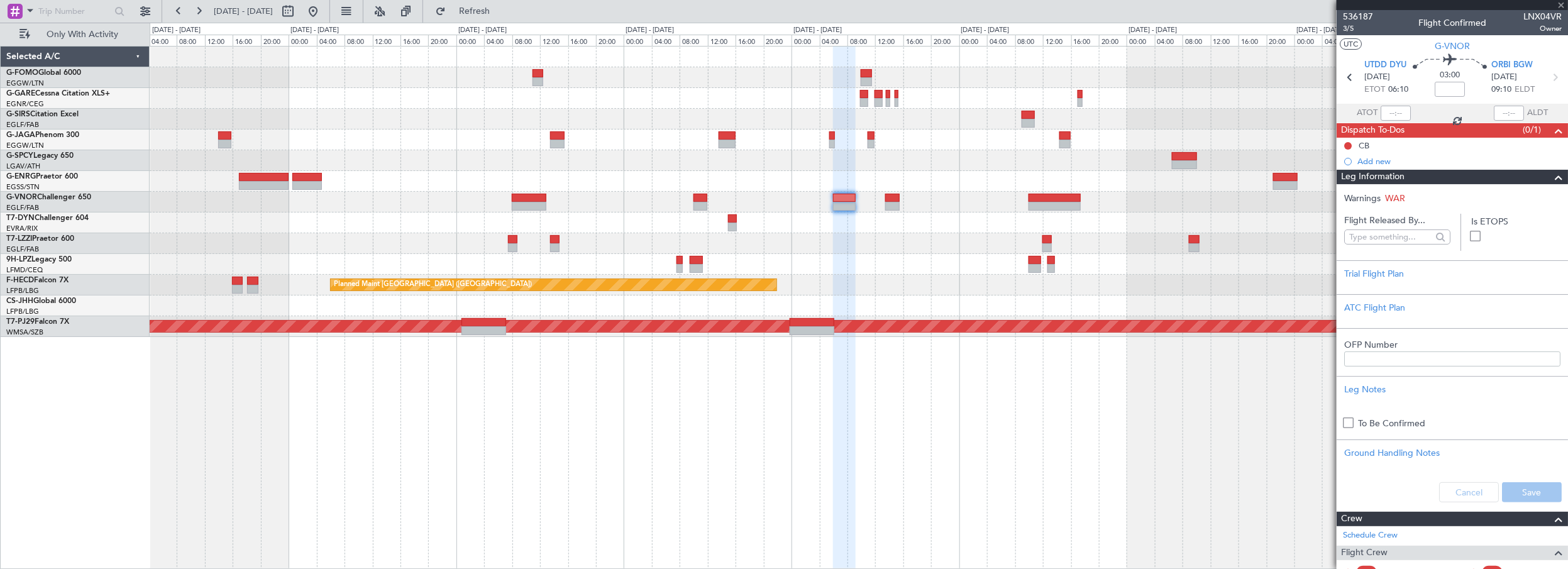
type input "-00:30"
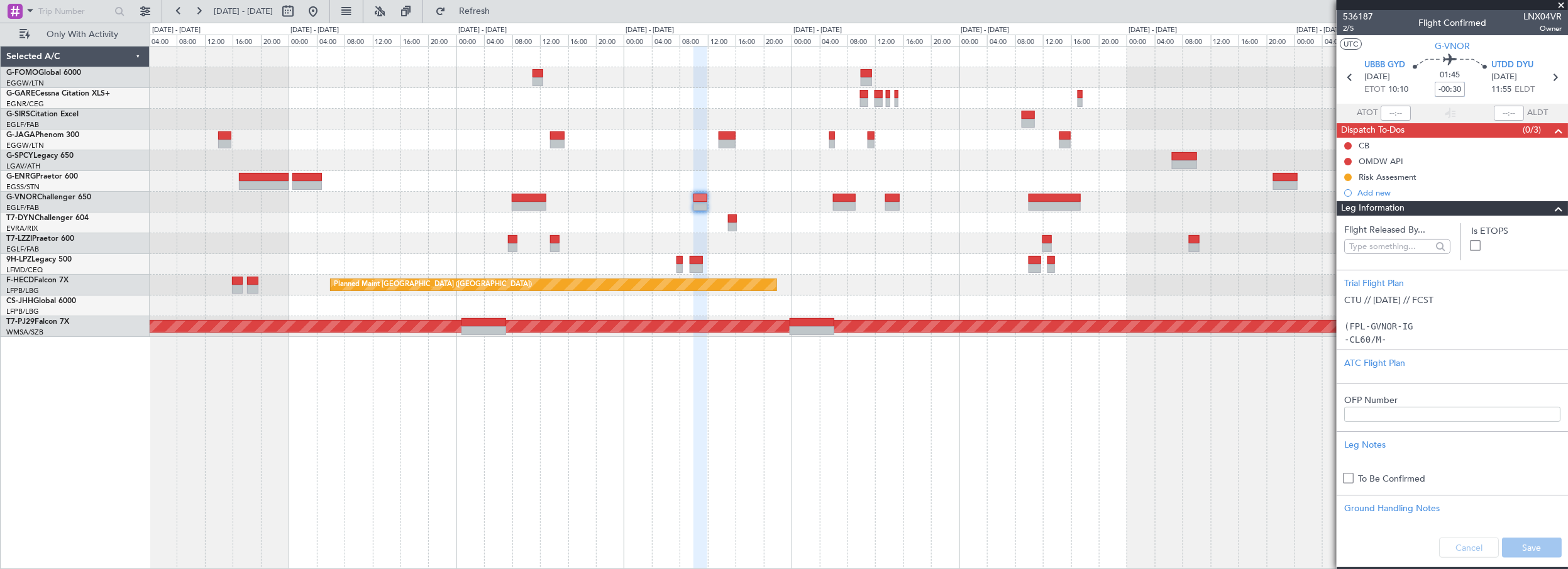
click at [857, 199] on div at bounding box center [859, 202] width 1418 height 20
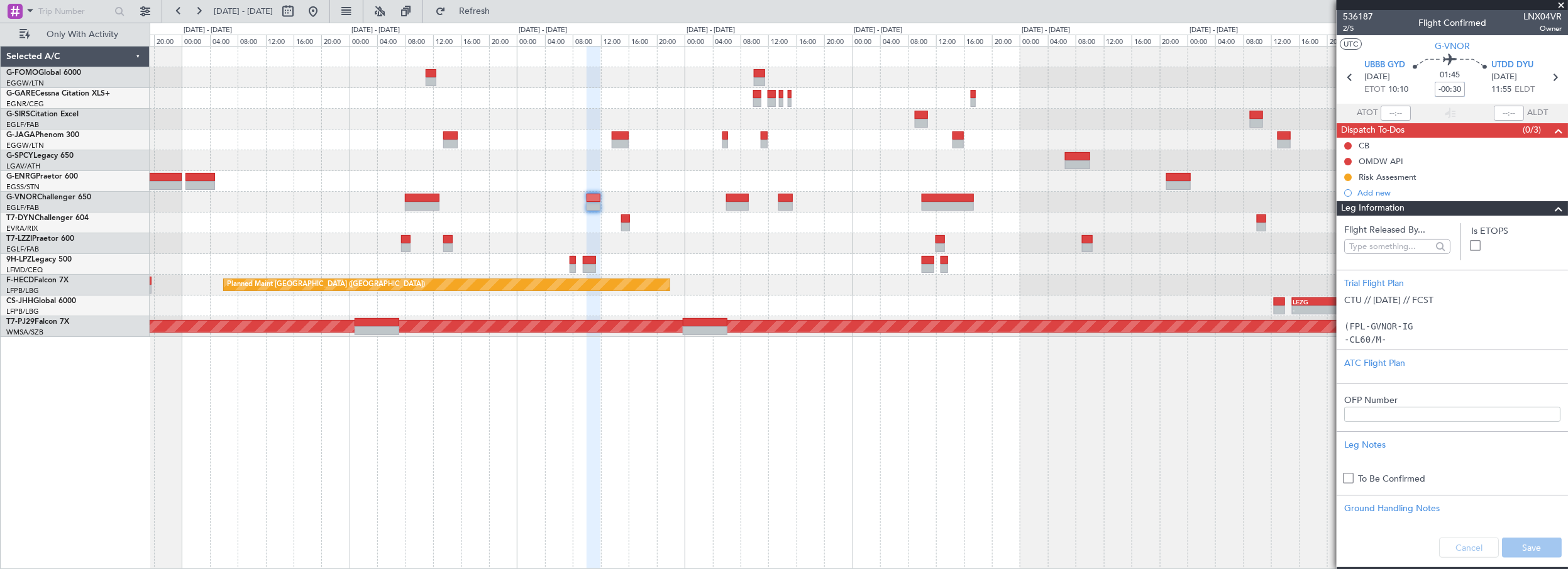
click at [1026, 191] on div "Planned Maint Oxford ([GEOGRAPHIC_DATA]) Planned Maint [GEOGRAPHIC_DATA] ([GEOG…" at bounding box center [859, 192] width 1418 height 291
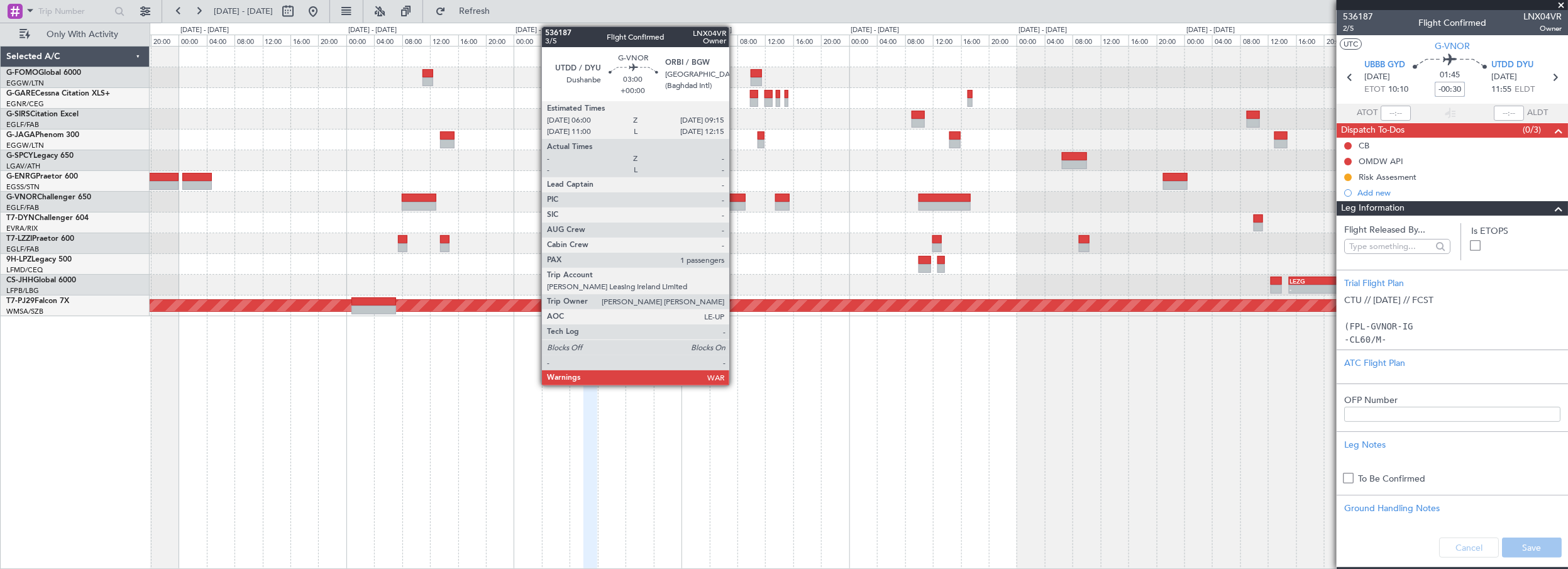
click at [736, 195] on div at bounding box center [734, 197] width 23 height 8
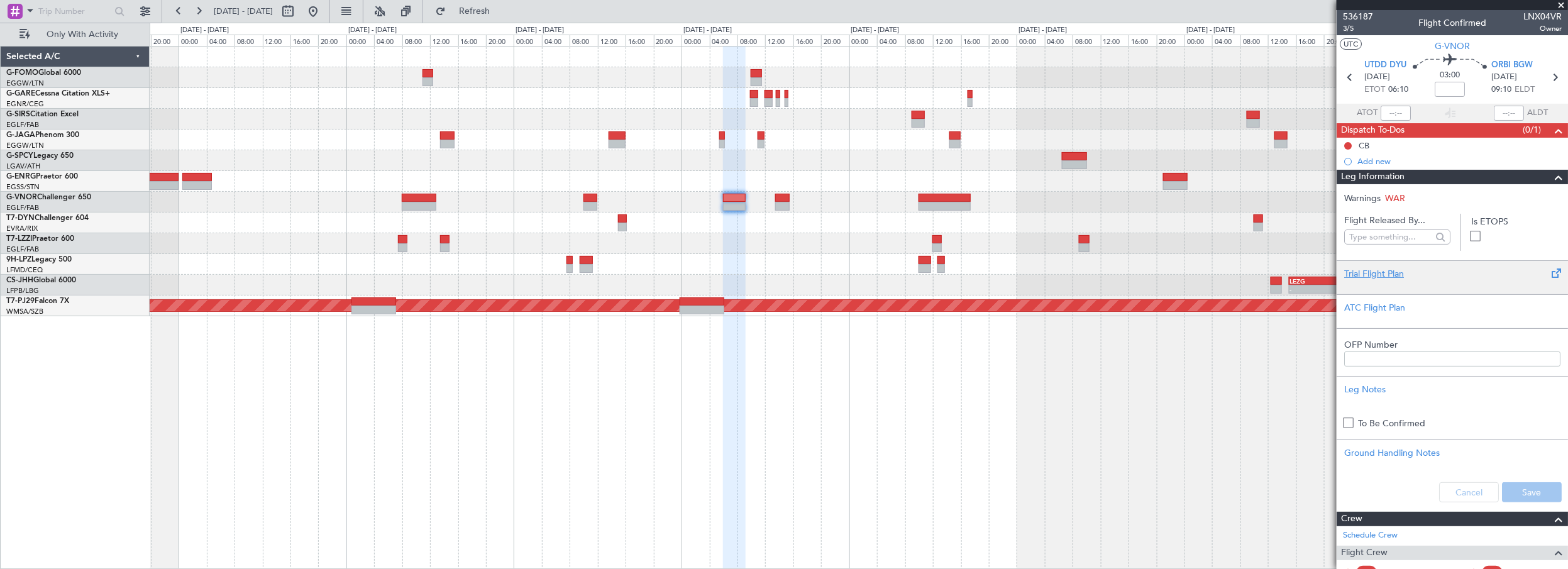
click at [1381, 276] on div "Trial Flight Plan" at bounding box center [1453, 274] width 216 height 13
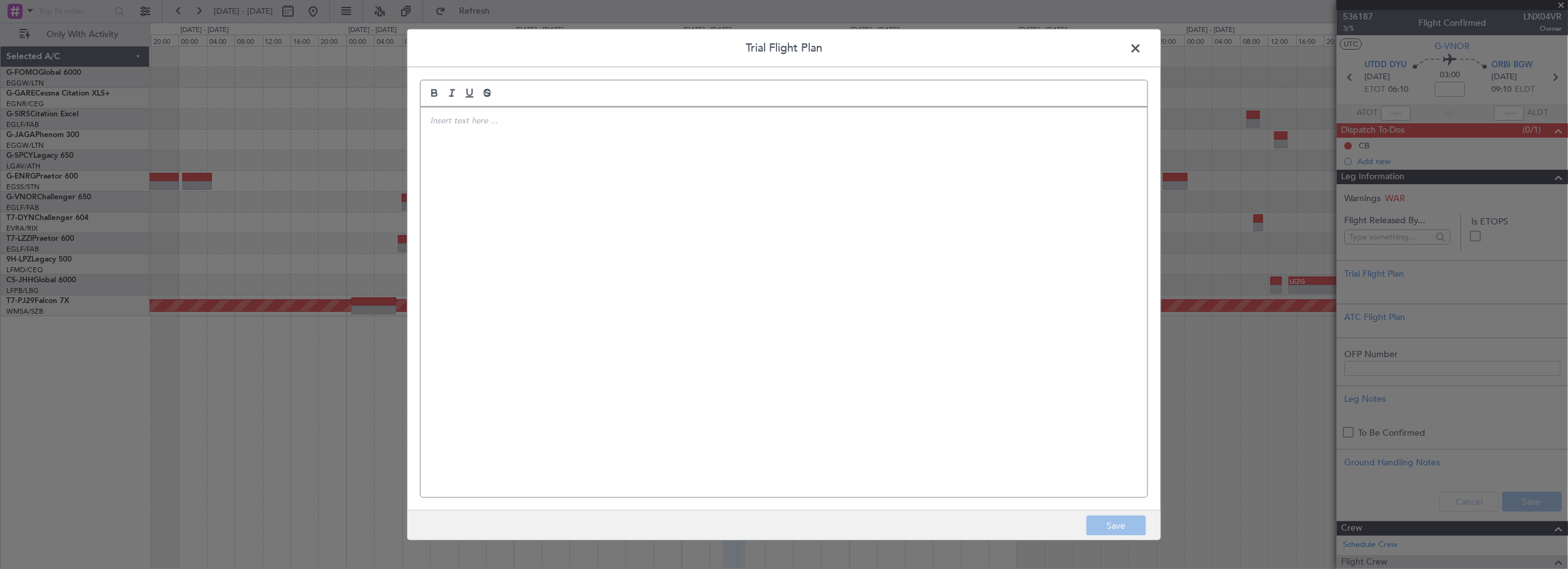
click at [858, 235] on div at bounding box center [784, 303] width 727 height 391
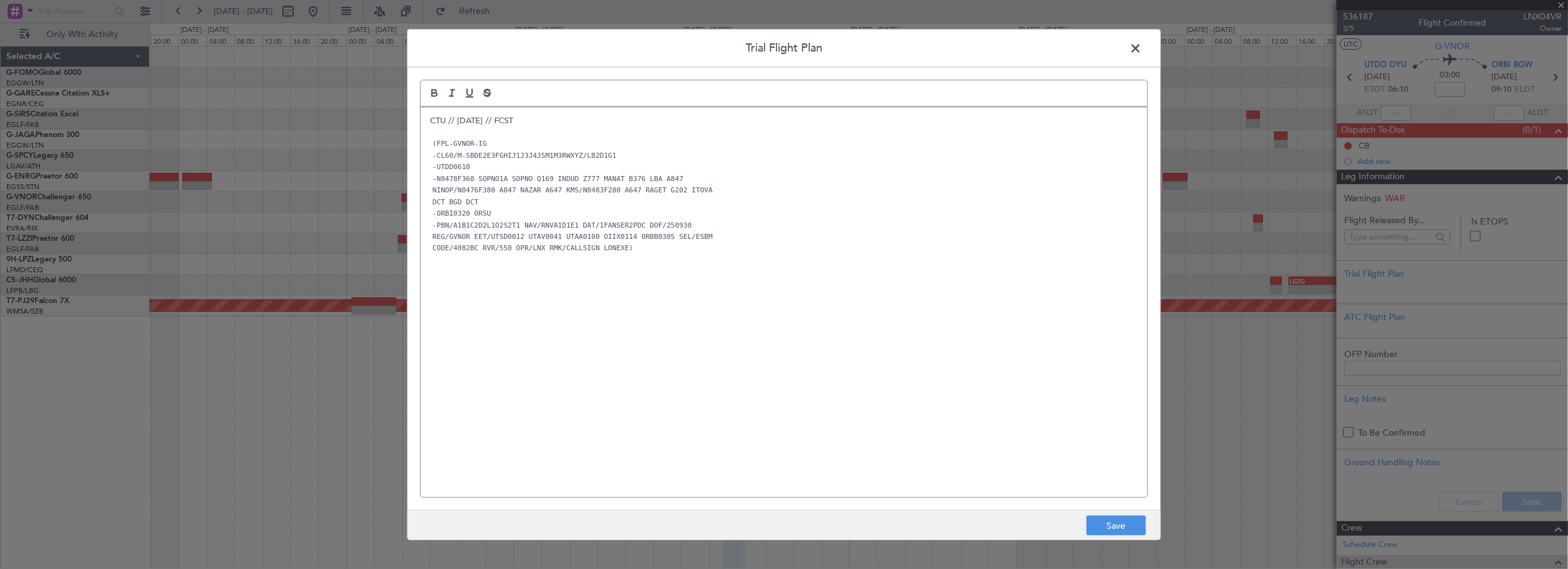
click at [769, 387] on div "CTU // 29SEP // FCST (FPL-GVNOR-IG -CL60/M-SBDE2E3FGHIJ1J3J4J5M1M3RWXYZ/LB2D1G1…" at bounding box center [784, 303] width 727 height 391
click at [1120, 530] on button "Save" at bounding box center [1117, 526] width 60 height 20
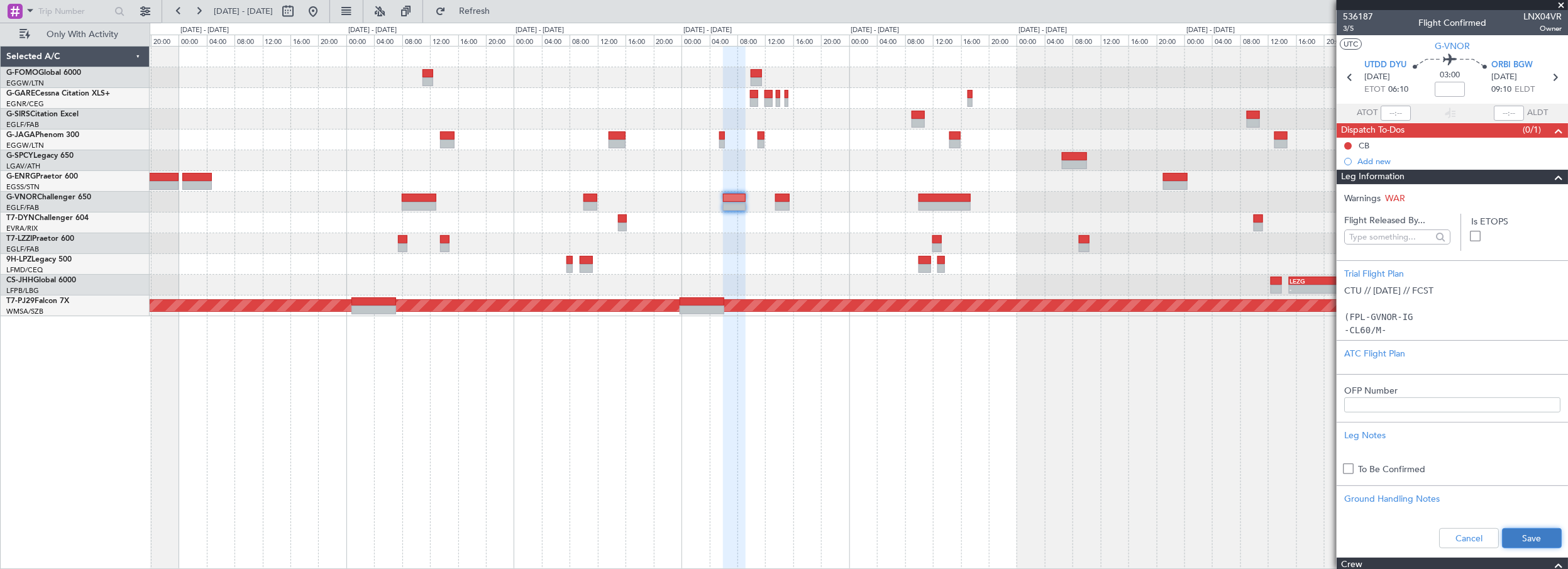
click at [1525, 540] on button "Save" at bounding box center [1532, 539] width 60 height 20
click at [1449, 88] on input at bounding box center [1450, 89] width 30 height 15
click at [1004, 339] on div "Planned Maint Oxford (Kidlington) - - LEZG 15:00 Z KNUQ 02:35 Z Planned Maint K…" at bounding box center [859, 307] width 1419 height 524
type input "+00:20"
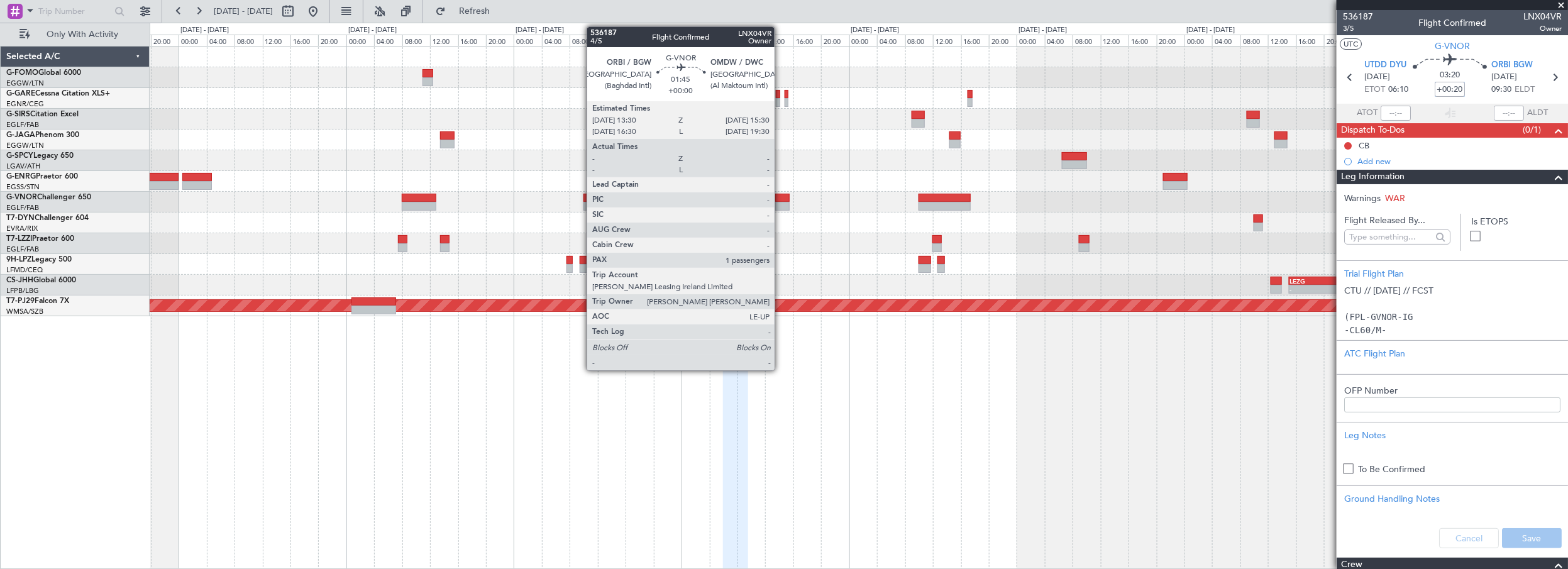
click at [781, 196] on div at bounding box center [783, 197] width 15 height 8
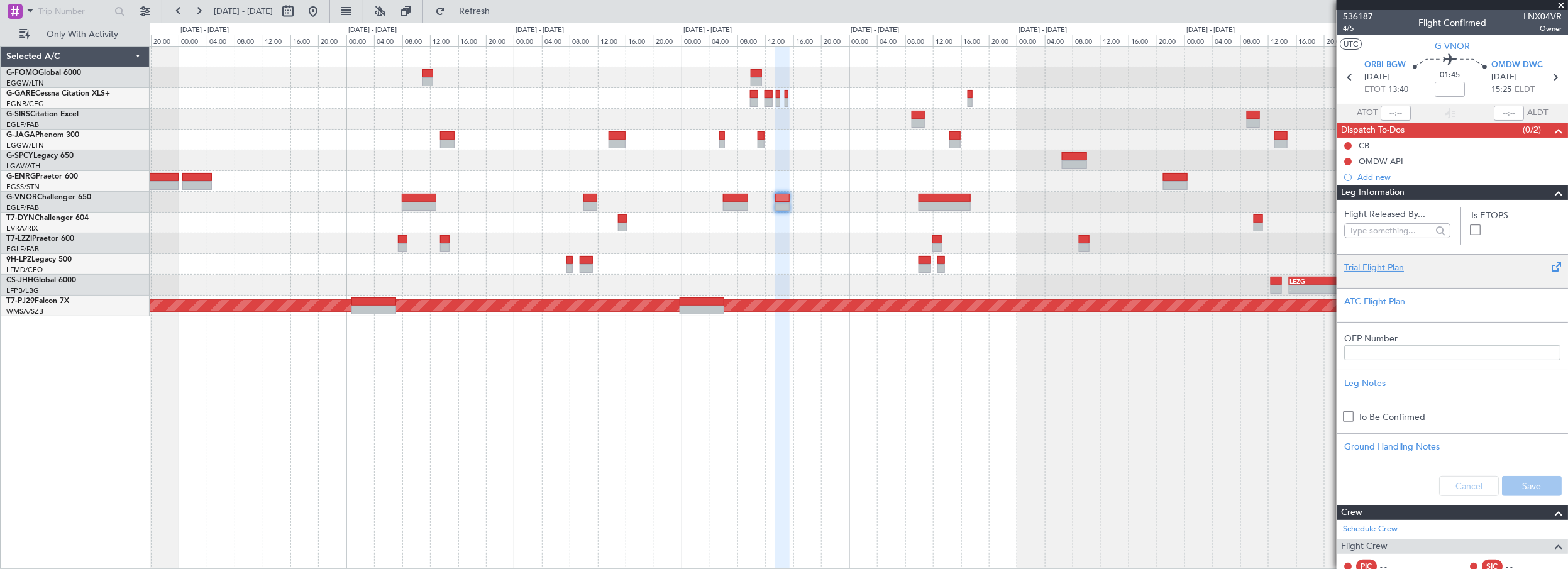
click at [1387, 262] on div "Trial Flight Plan" at bounding box center [1453, 267] width 216 height 13
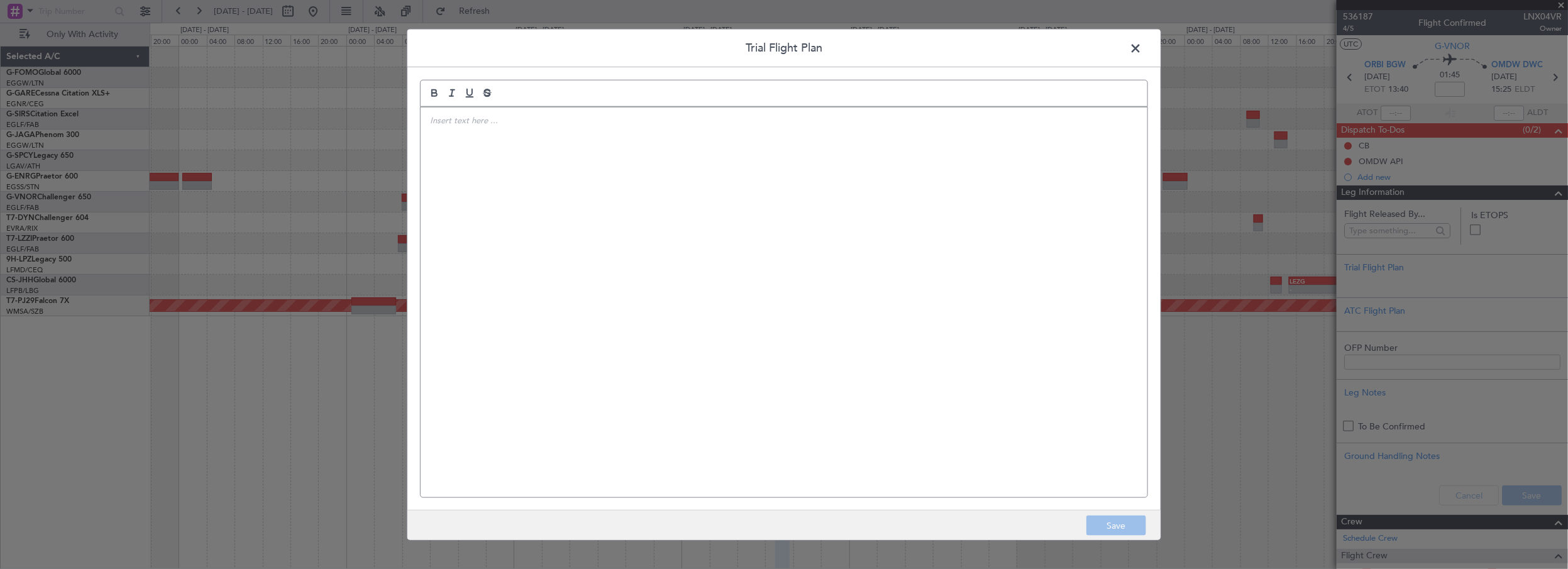
click at [691, 239] on div at bounding box center [784, 303] width 727 height 391
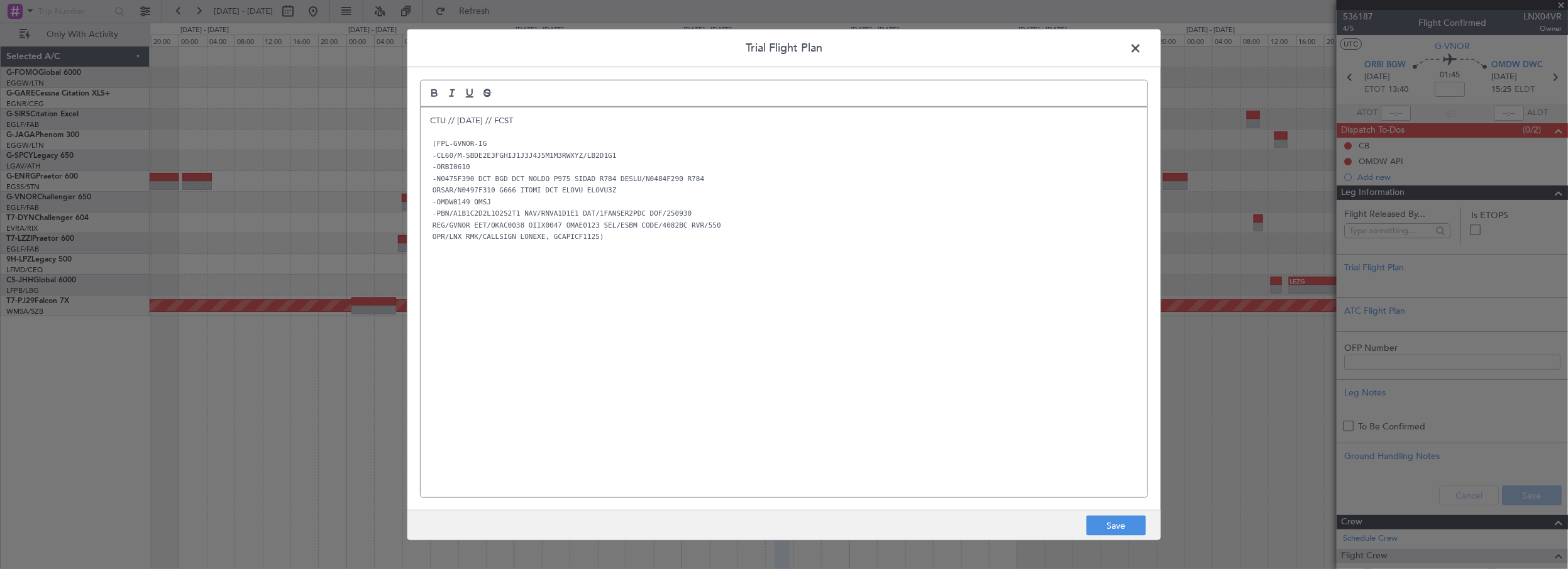
drag, startPoint x: 549, startPoint y: 354, endPoint x: 532, endPoint y: 359, distance: 17.7
click at [548, 356] on div "CTU // 29SEP // FCST (FPL-GVNOR-IG -CL60/M-SBDE2E3FGHIJ1J3J4J5M1M3RWXYZ/LB2D1G1…" at bounding box center [784, 303] width 727 height 391
click at [565, 427] on div "CTU // 29SEP // FCST (FPL-GVNOR-IG -CL60/M-SBDE2E3FGHIJ1J3J4J5M1M3RWXYZ/LB2D1G1…" at bounding box center [784, 303] width 727 height 391
click at [1099, 522] on button "Save" at bounding box center [1117, 526] width 60 height 20
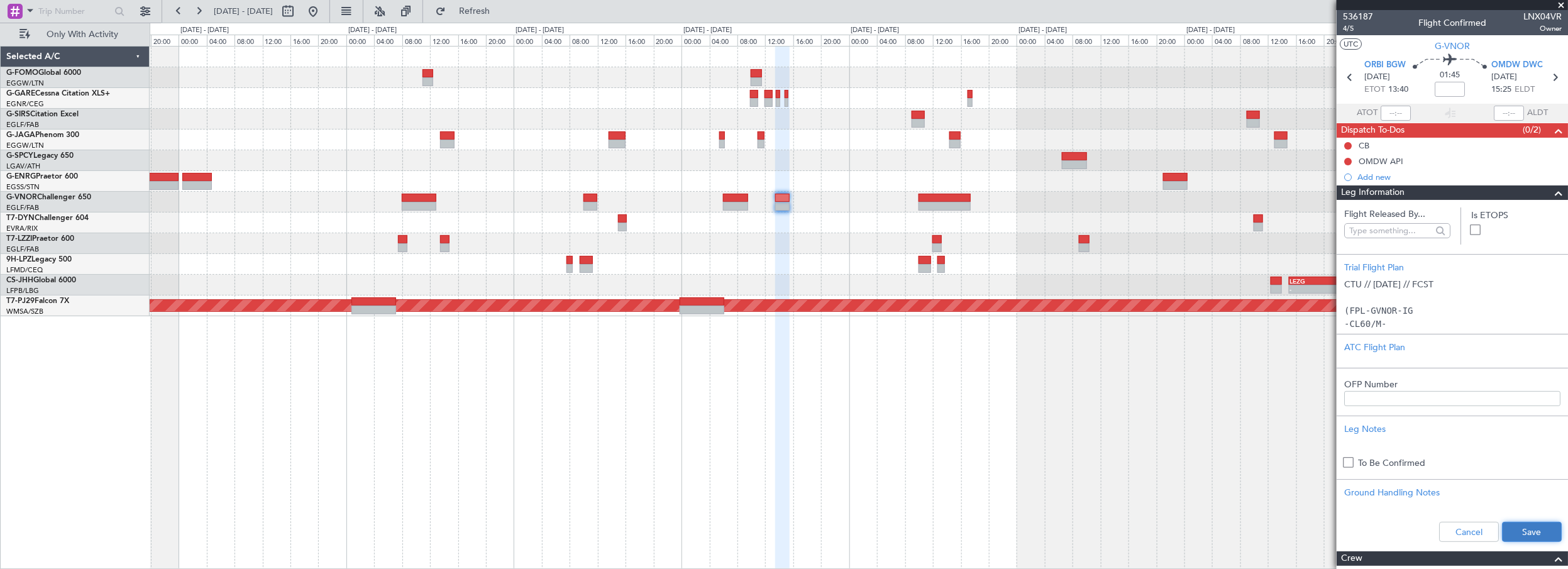
click at [1528, 535] on button "Save" at bounding box center [1532, 533] width 60 height 20
click at [1447, 87] on mat-tooltip-component "Flight Time" at bounding box center [1447, 99] width 58 height 34
click at [1450, 86] on mat-tooltip-component "Flight Time" at bounding box center [1447, 99] width 58 height 34
click at [1443, 92] on input at bounding box center [1450, 89] width 30 height 15
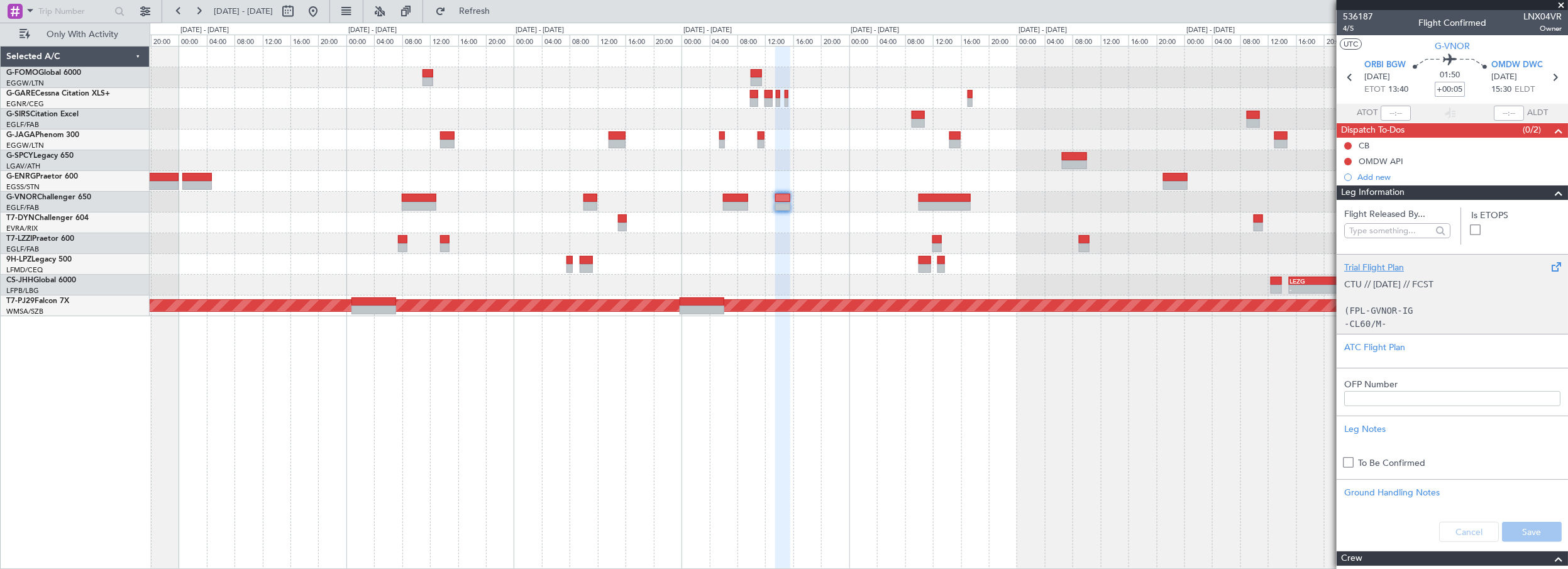
type input "+00:05"
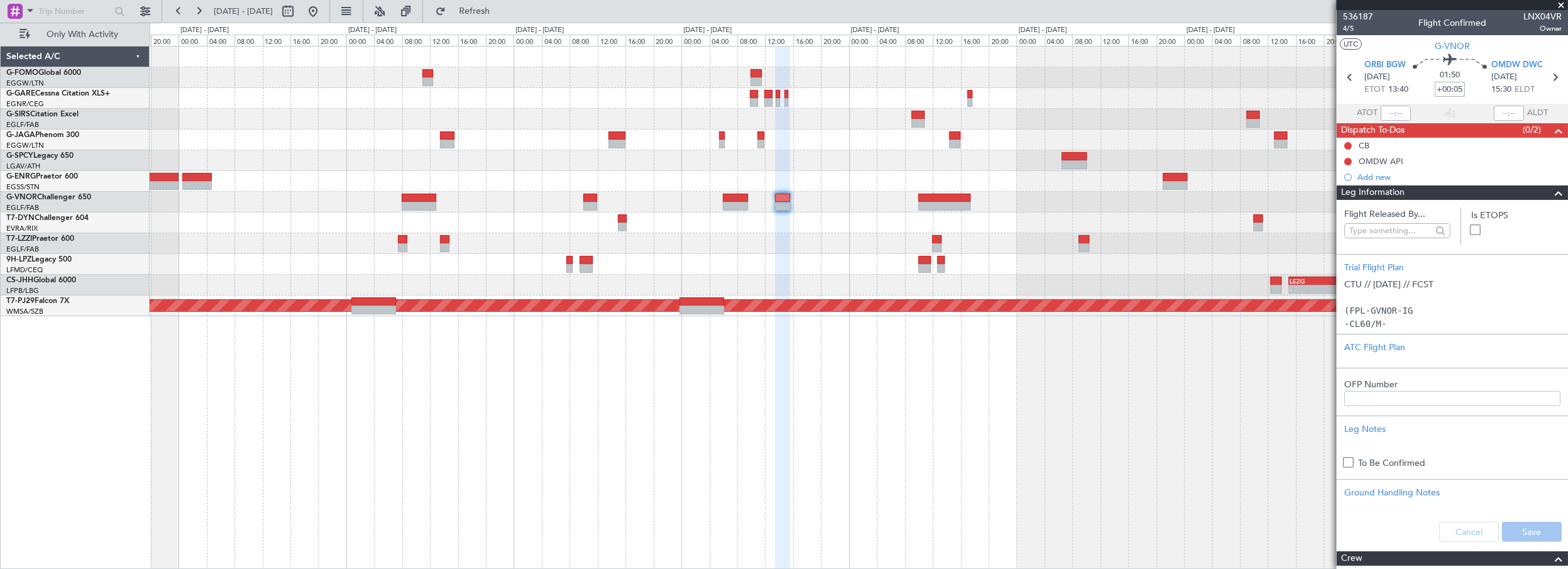
click at [1114, 424] on div "Planned Maint Oxford (Kidlington) - - LEZG 15:00 Z KNUQ 02:35 Z Planned Maint K…" at bounding box center [859, 307] width 1419 height 524
click at [829, 369] on div "Planned Maint Oxford (Kidlington) - - LEZG 15:00 Z KNUQ 02:35 Z Planned Maint K…" at bounding box center [859, 307] width 1419 height 524
click at [1552, 77] on mat-tooltip-component "Dubai (Al Maktoum Intl) Cat ADCAT EXP" at bounding box center [1510, 92] width 98 height 44
click at [1550, 78] on icon at bounding box center [1555, 77] width 17 height 17
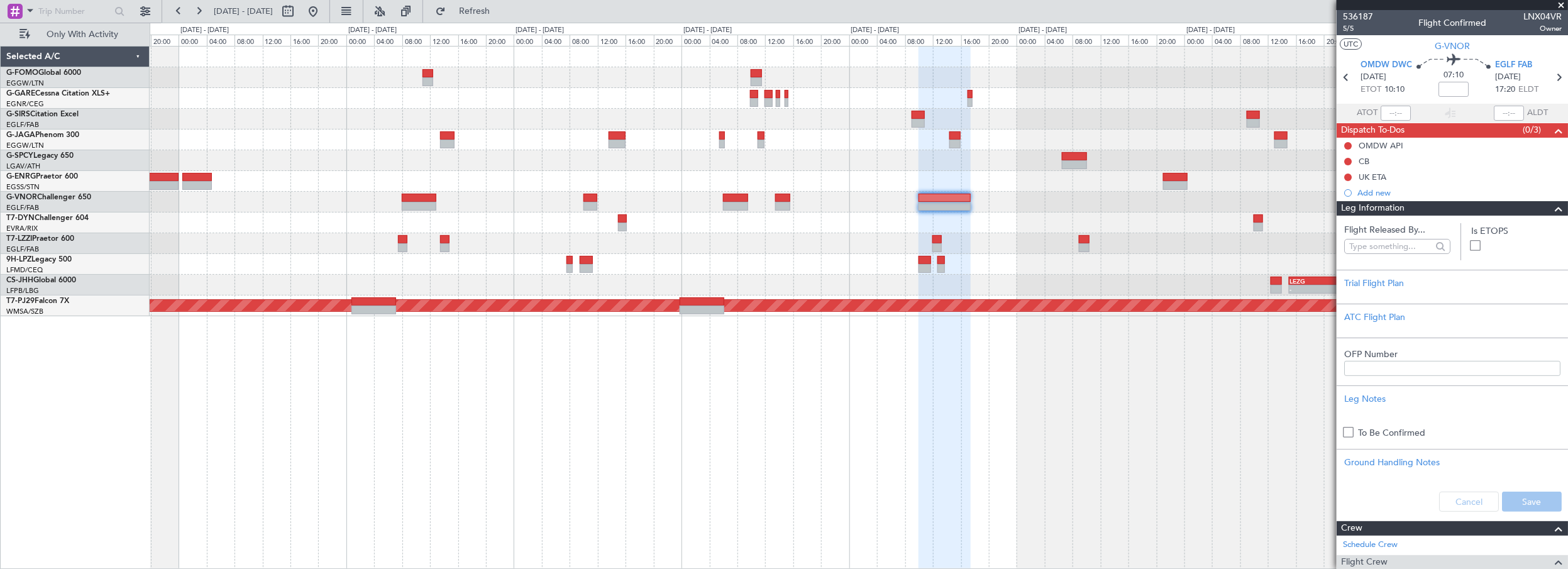
click at [677, 499] on div "Planned Maint Oxford (Kidlington) - - LEZG 15:00 Z KNUQ 02:35 Z Planned Maint K…" at bounding box center [859, 307] width 1419 height 524
click at [288, 160] on div at bounding box center [859, 160] width 1418 height 20
click at [479, 9] on button "Refreshing..." at bounding box center [466, 11] width 75 height 20
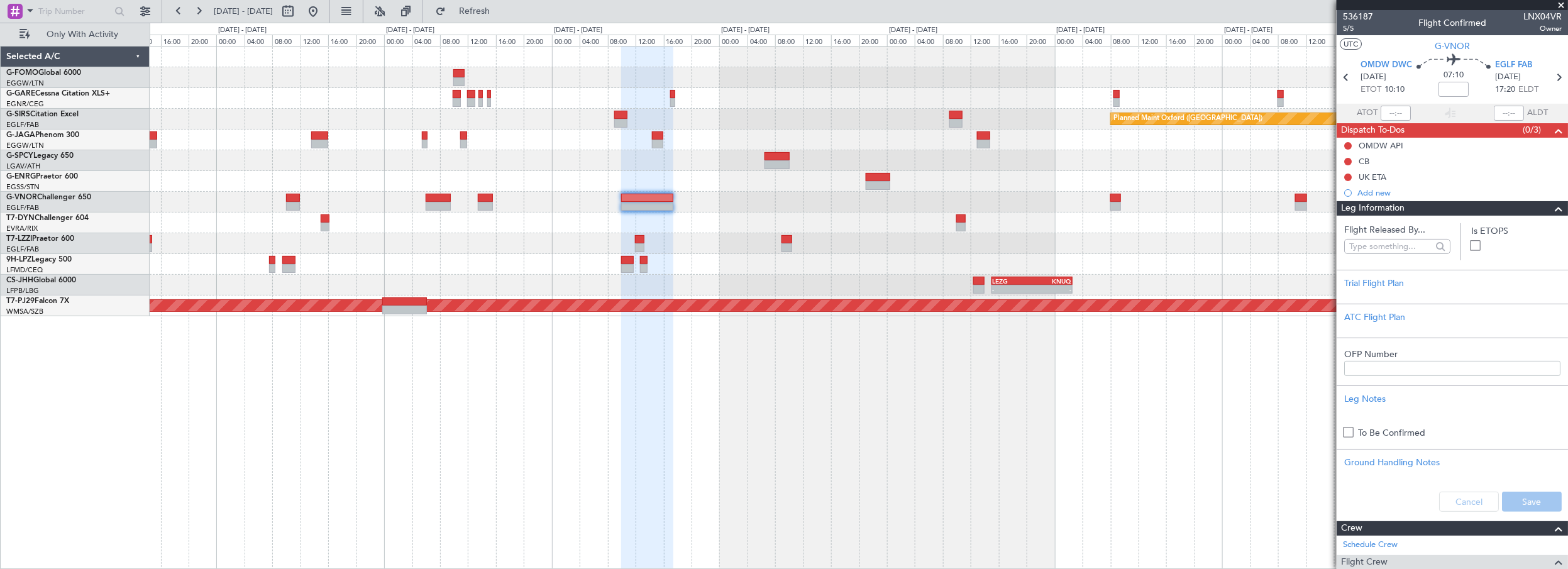
click at [622, 391] on div at bounding box center [648, 308] width 52 height 524
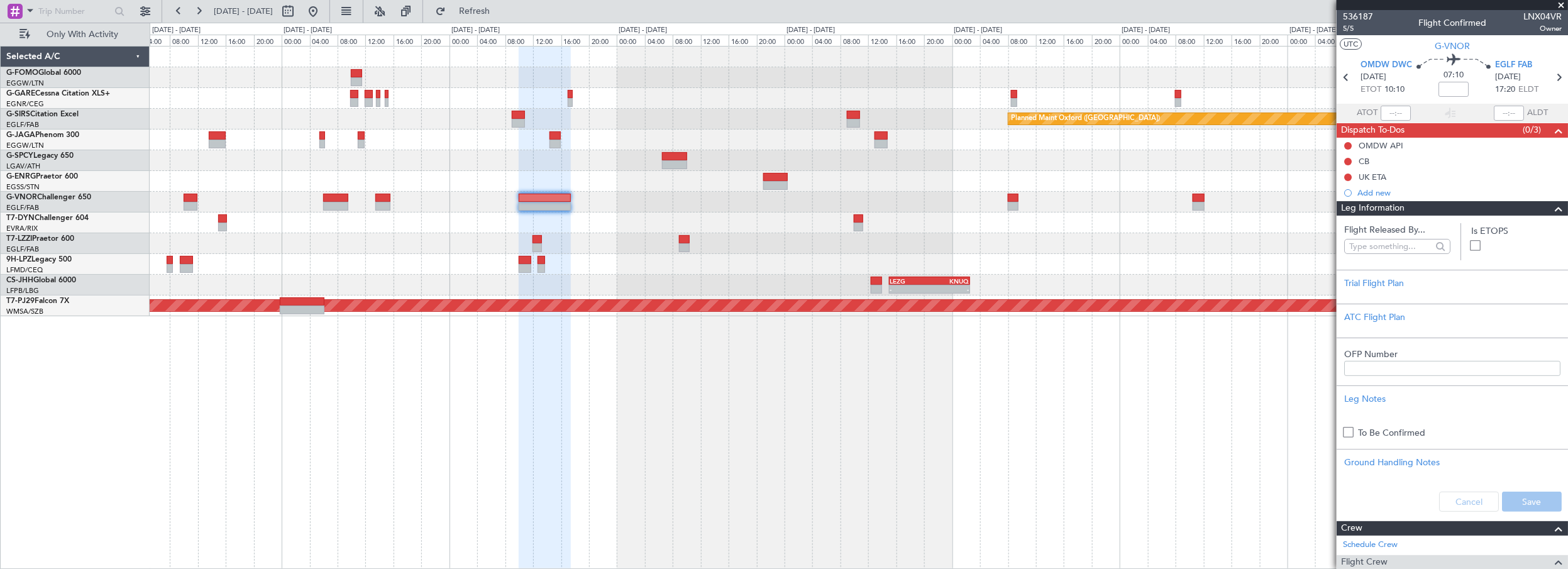
click at [633, 400] on div "Planned Maint Oxford (Kidlington) A/C Unavailable London (Luton) - - LEZG 15:00…" at bounding box center [859, 307] width 1419 height 524
click at [496, 5] on button "Refresh" at bounding box center [466, 11] width 75 height 20
click at [484, 13] on button "Refresh" at bounding box center [466, 11] width 75 height 20
click at [323, 15] on button at bounding box center [314, 11] width 20 height 20
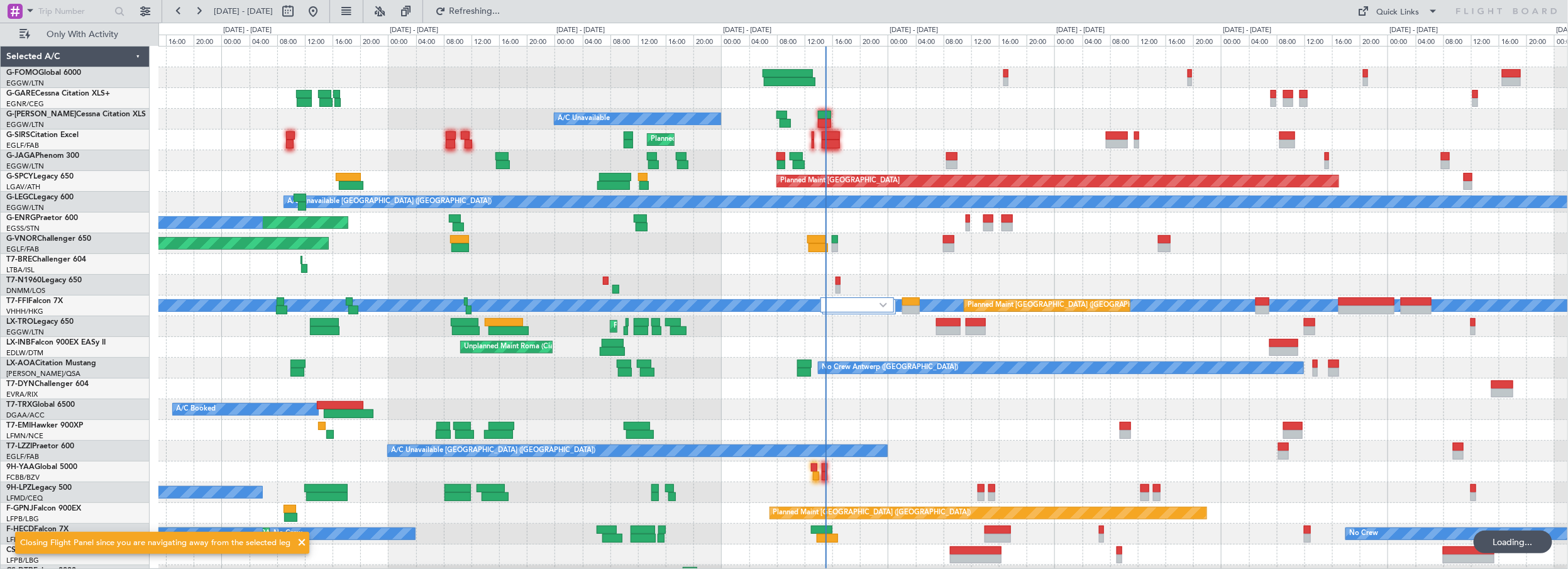
click at [731, 424] on div "A/C Unavailable Planned Maint London (Luton) Planned Maint Bremen A/C Unavailab…" at bounding box center [863, 317] width 1410 height 540
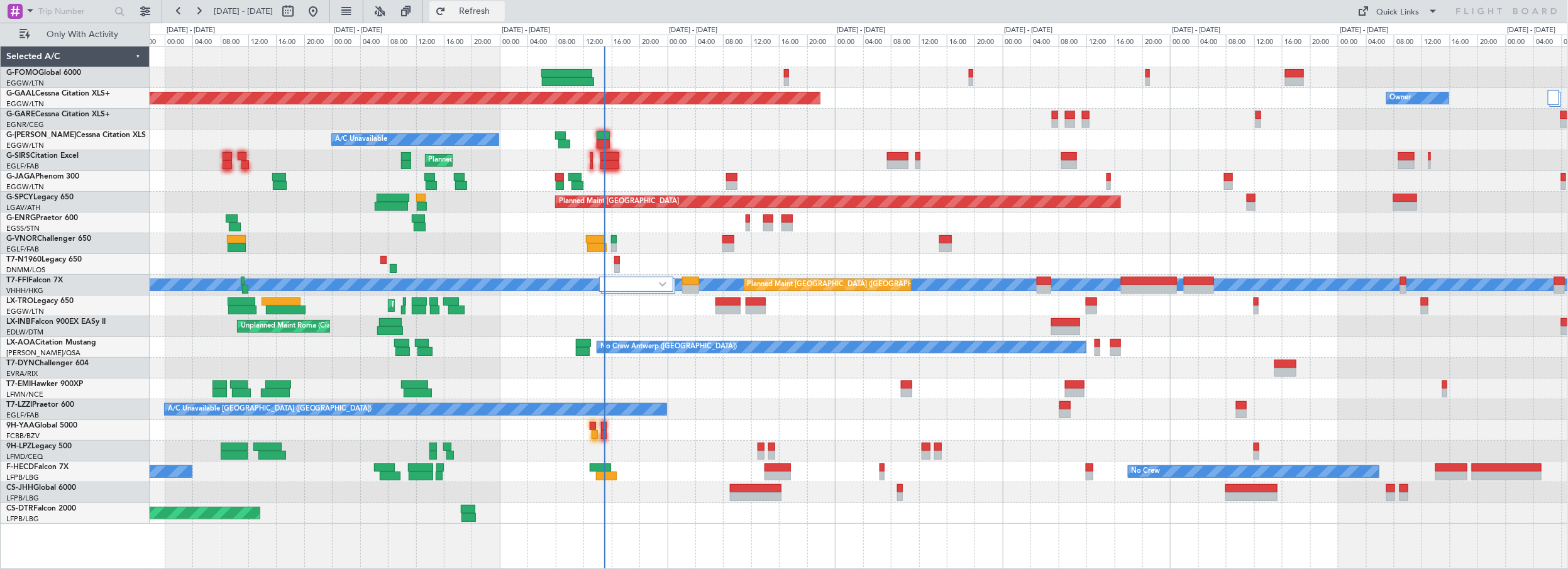
drag, startPoint x: 512, startPoint y: 10, endPoint x: 519, endPoint y: 17, distance: 9.9
click at [502, 10] on span "Refresh" at bounding box center [475, 10] width 53 height 8
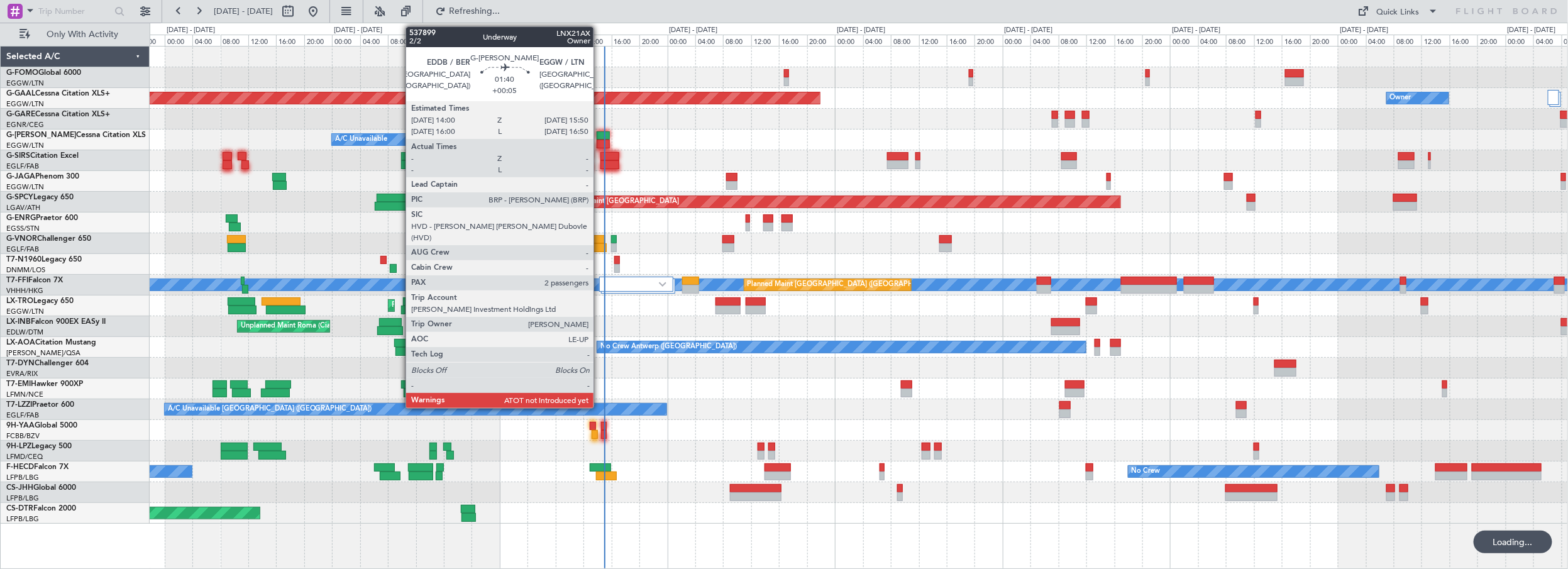
click at [600, 134] on div at bounding box center [603, 135] width 13 height 8
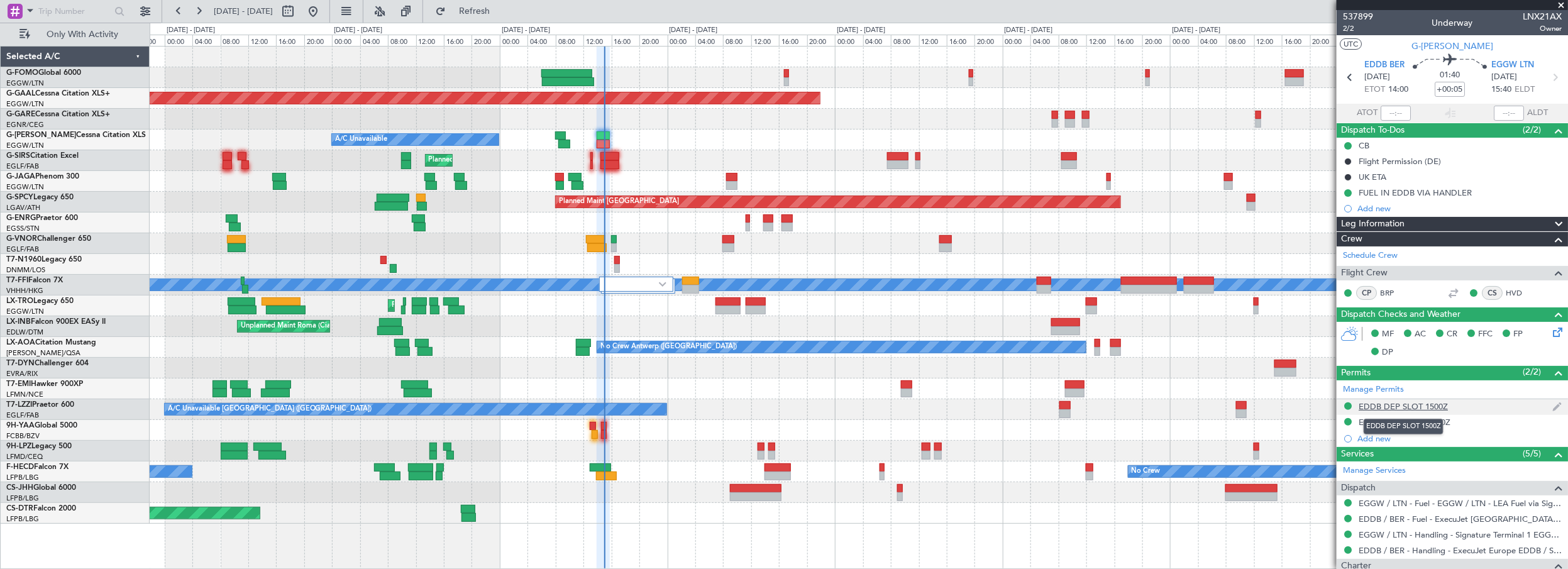
click at [1438, 402] on div "EDDB DEP SLOT 1500Z" at bounding box center [1403, 406] width 89 height 10
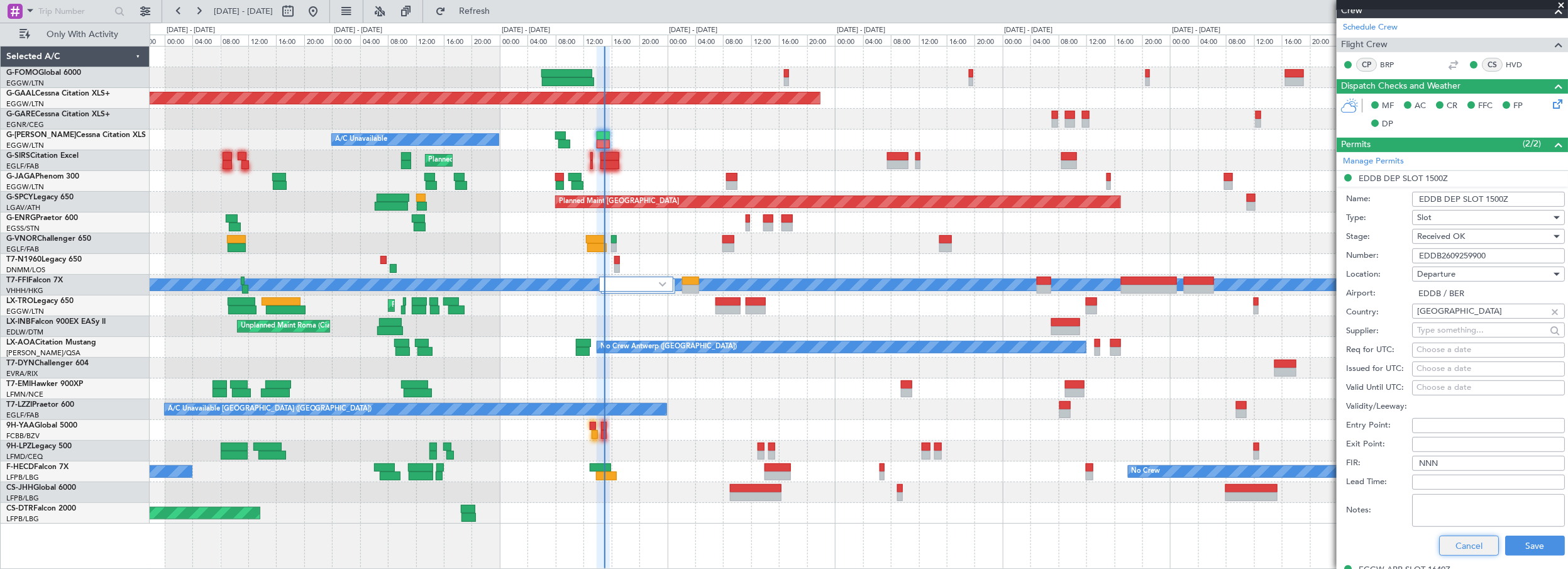
click at [1444, 545] on button "Cancel" at bounding box center [1469, 547] width 60 height 20
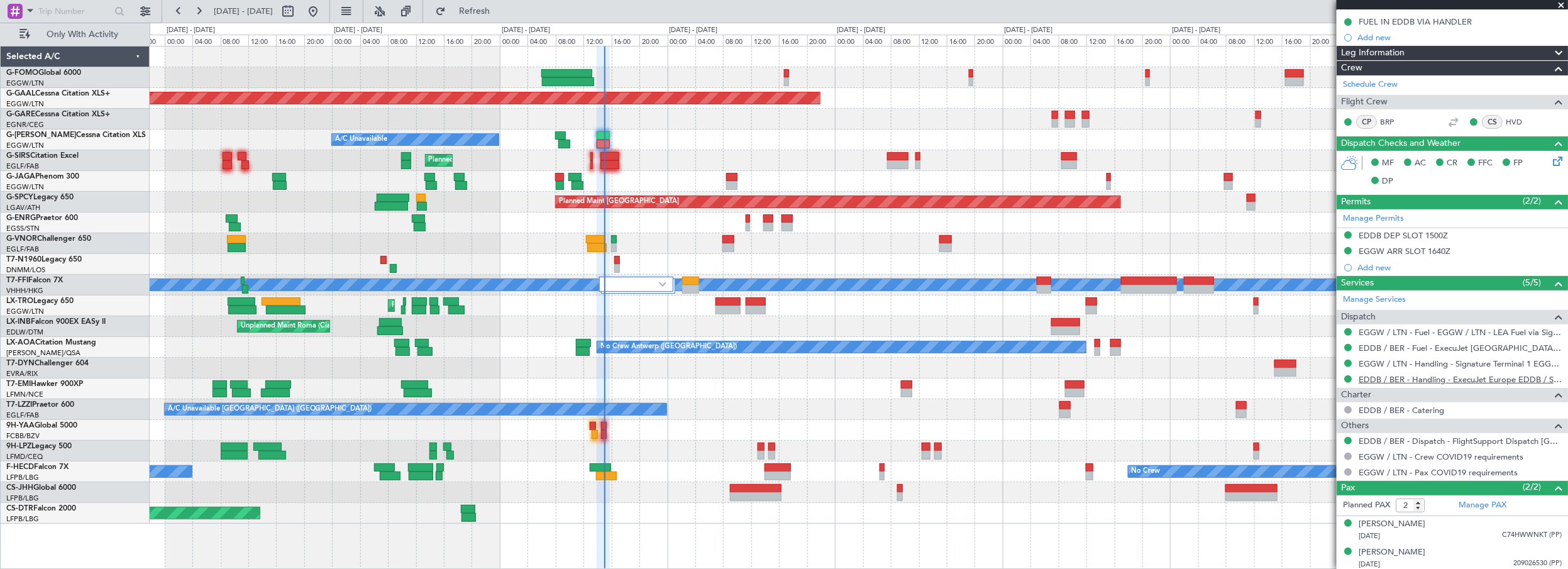
click at [1467, 374] on link "EDDB / BER - Handling - ExecuJet Europe EDDB / SXF" at bounding box center [1460, 379] width 203 height 10
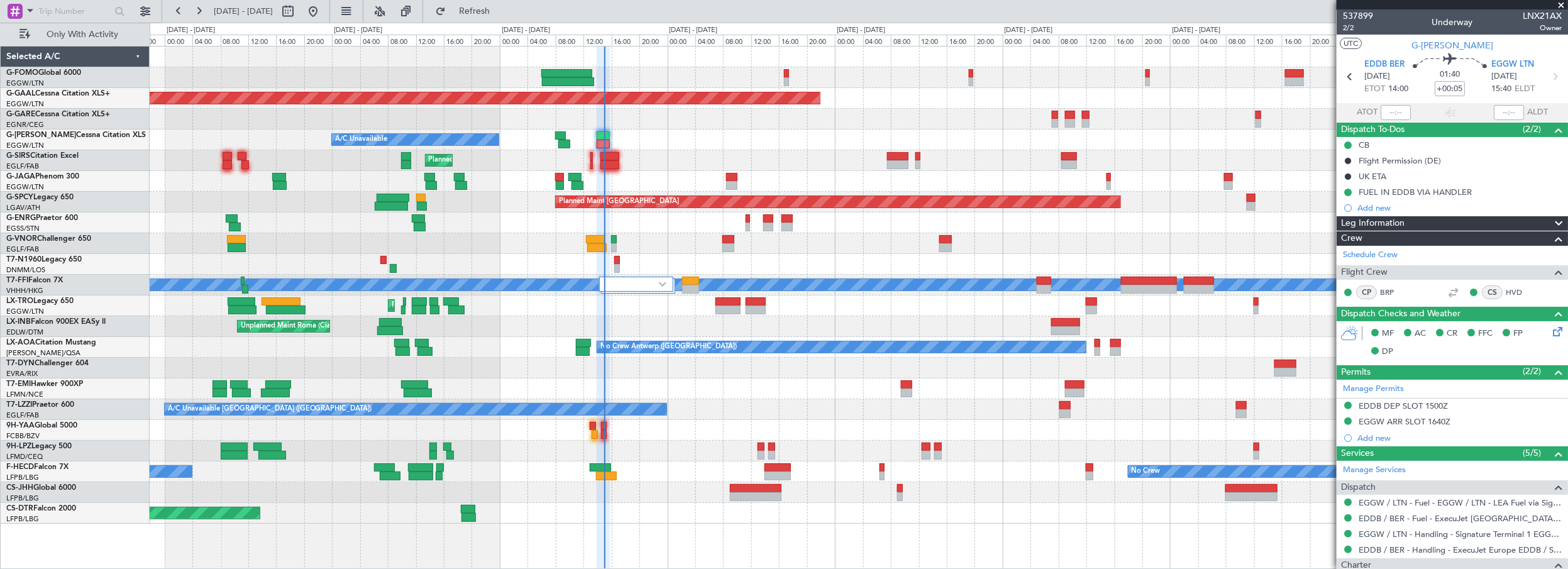
scroll to position [0, 0]
click at [665, 132] on div "A/C Unavailable" at bounding box center [859, 140] width 1418 height 20
click at [665, 127] on div at bounding box center [859, 119] width 1418 height 20
click at [707, 137] on div "A/C Unavailable" at bounding box center [859, 140] width 1418 height 20
click at [1517, 61] on span "EGGW LTN" at bounding box center [1513, 66] width 43 height 13
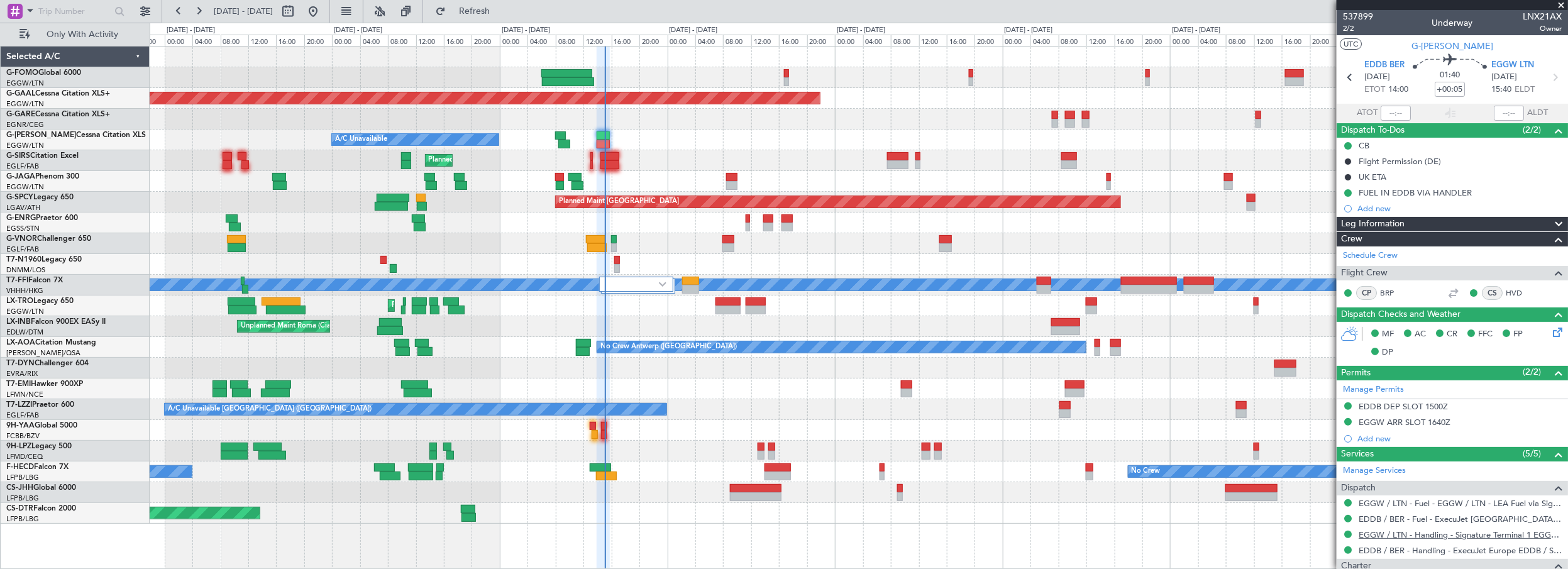
click at [1372, 534] on link "EGGW / LTN - Handling - Signature Terminal 1 EGGW / LTN" at bounding box center [1460, 535] width 203 height 10
click at [502, 13] on span "Refresh" at bounding box center [475, 10] width 53 height 8
click at [502, 7] on span "Refresh" at bounding box center [475, 10] width 53 height 8
